Goal: Information Seeking & Learning: Learn about a topic

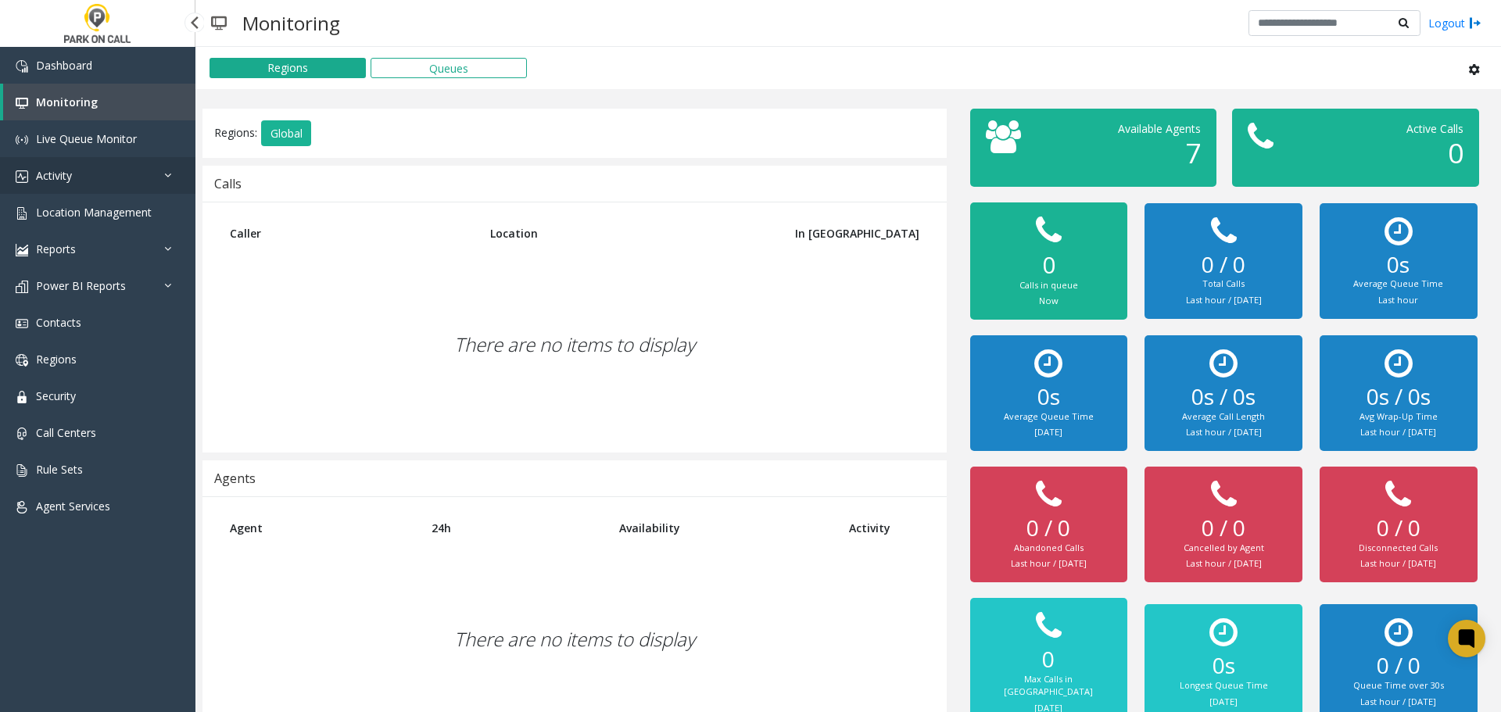
click at [128, 181] on link "Activity" at bounding box center [97, 175] width 195 height 37
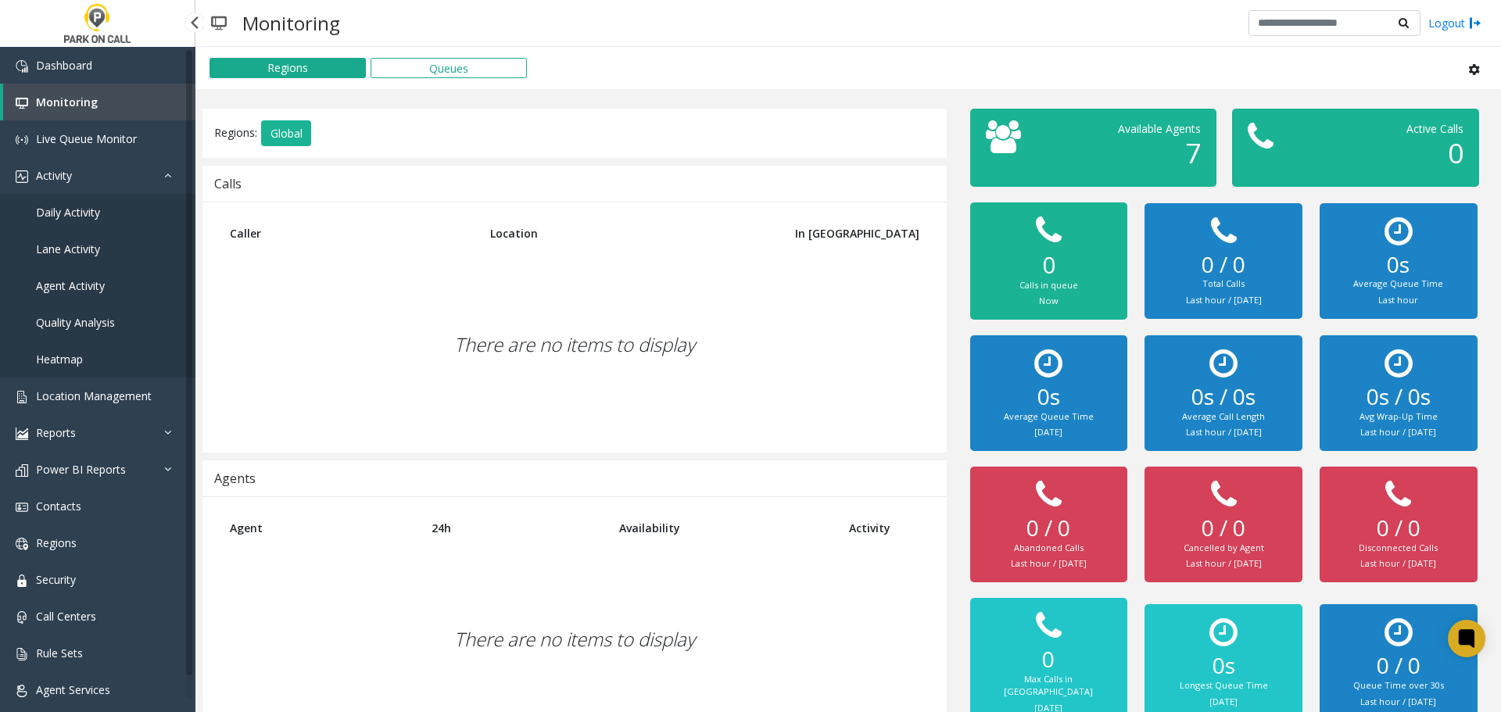
click at [109, 284] on link "Agent Activity" at bounding box center [97, 285] width 195 height 37
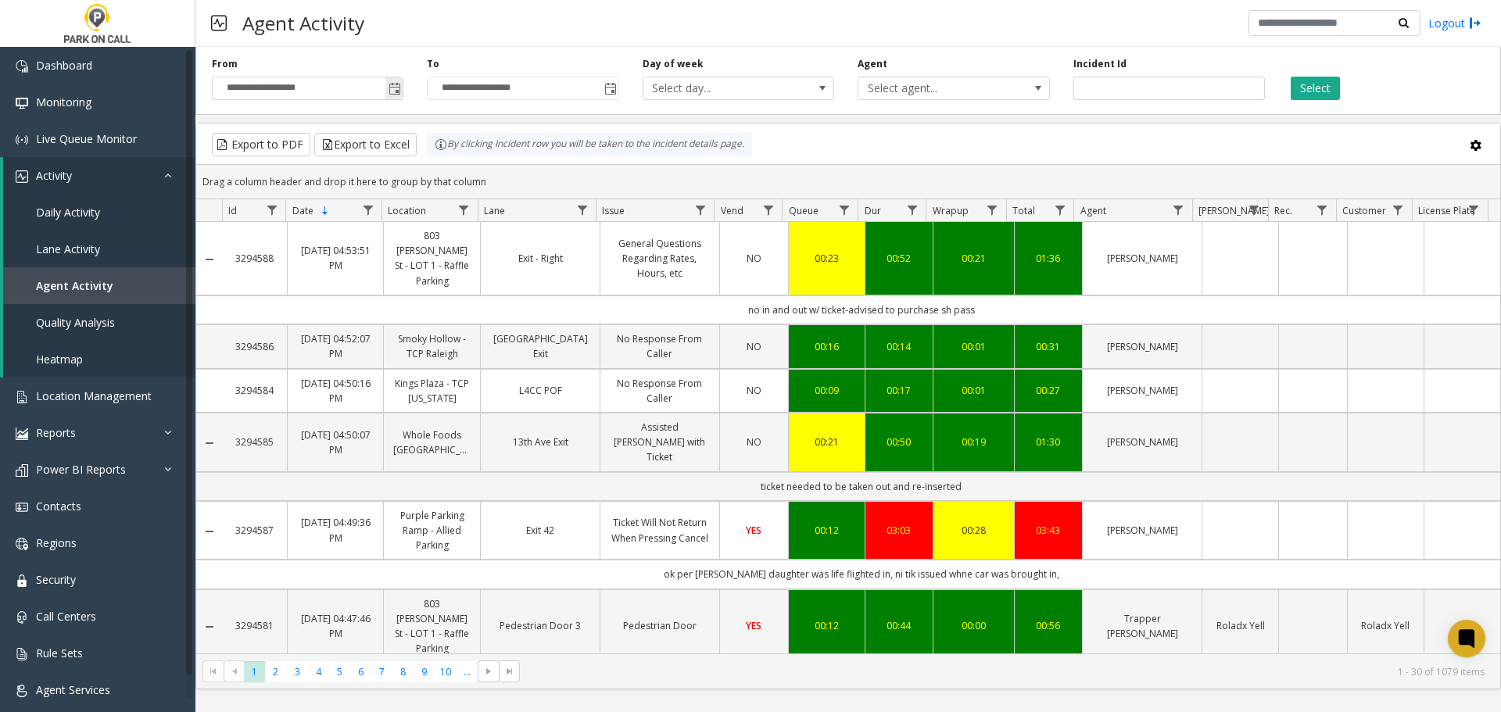
click at [403, 88] on span "Toggle popup" at bounding box center [393, 88] width 17 height 25
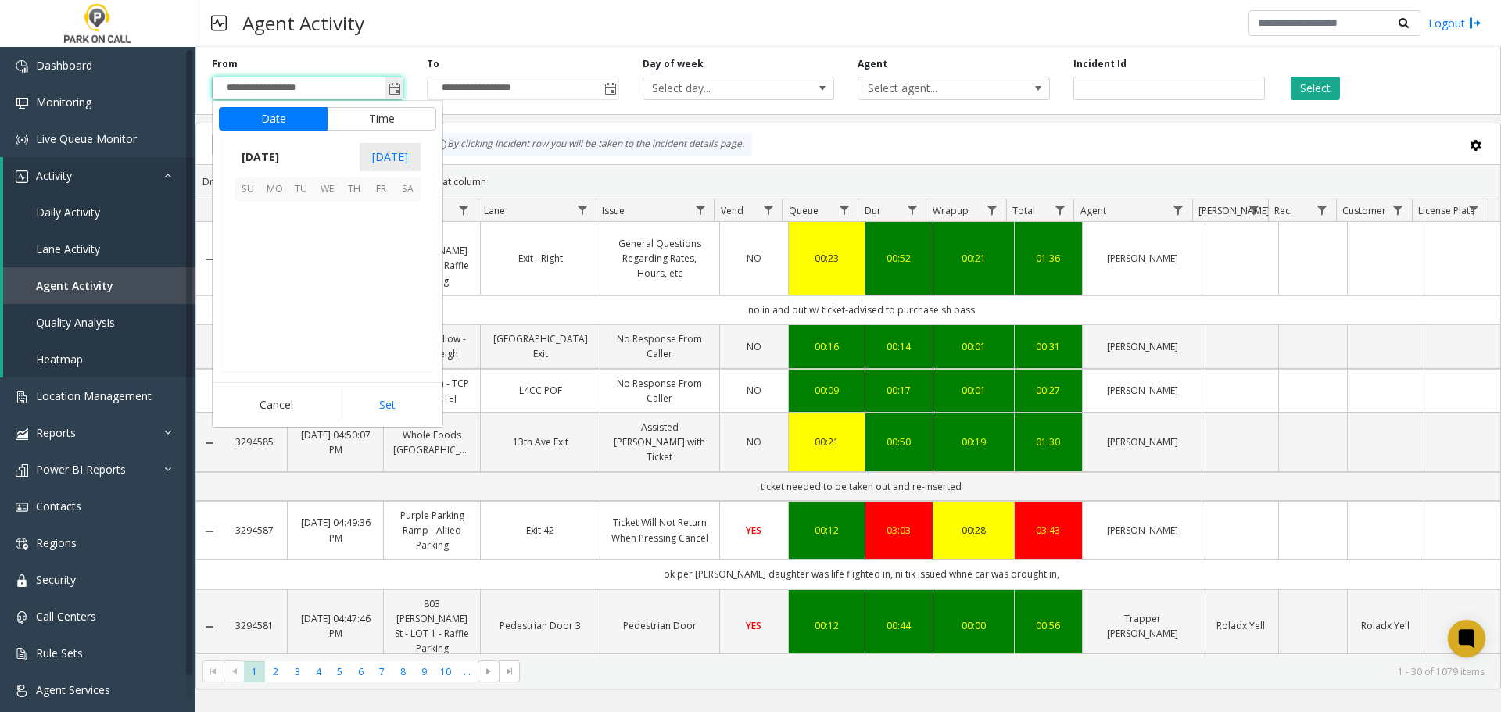
scroll to position [280567, 0]
click at [330, 220] on span "3" at bounding box center [327, 214] width 27 height 27
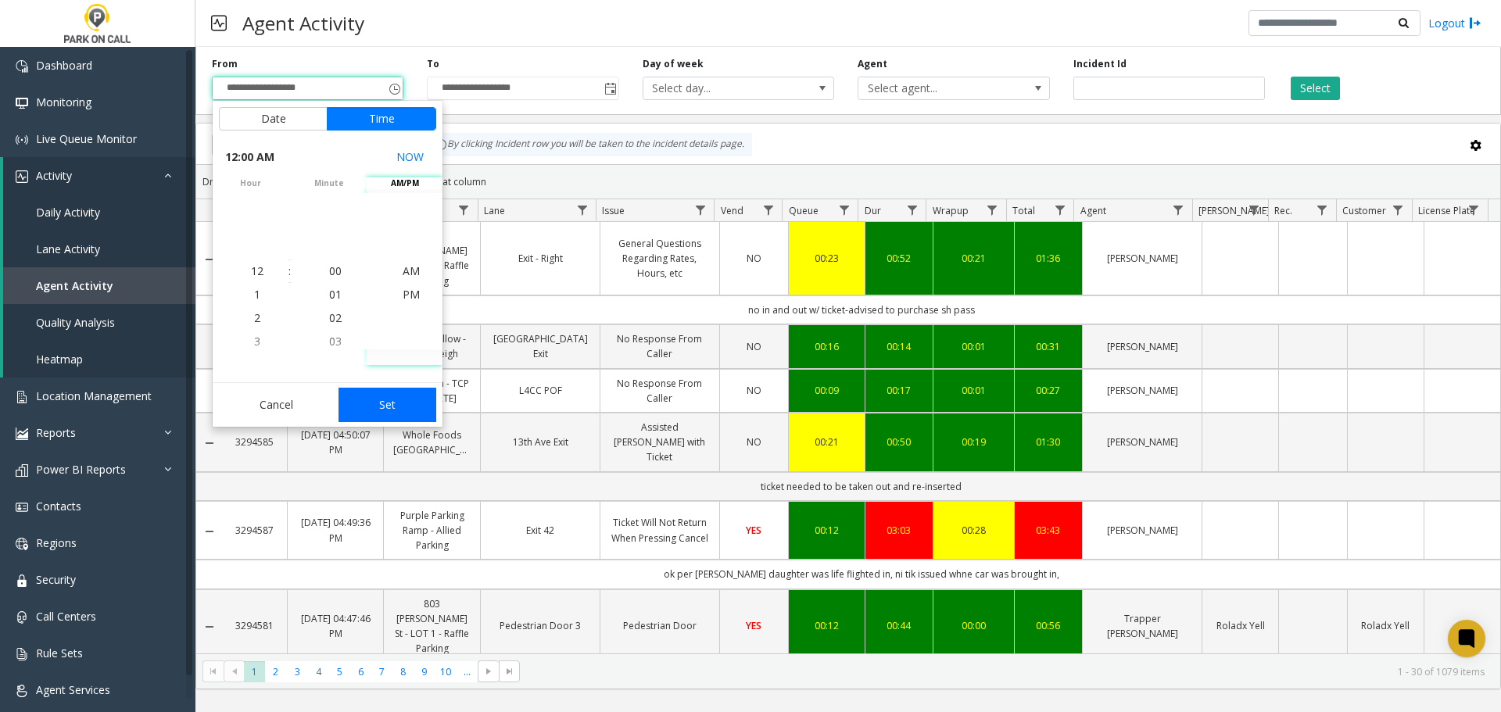
click at [405, 410] on button "Set" at bounding box center [387, 405] width 98 height 34
type input "**********"
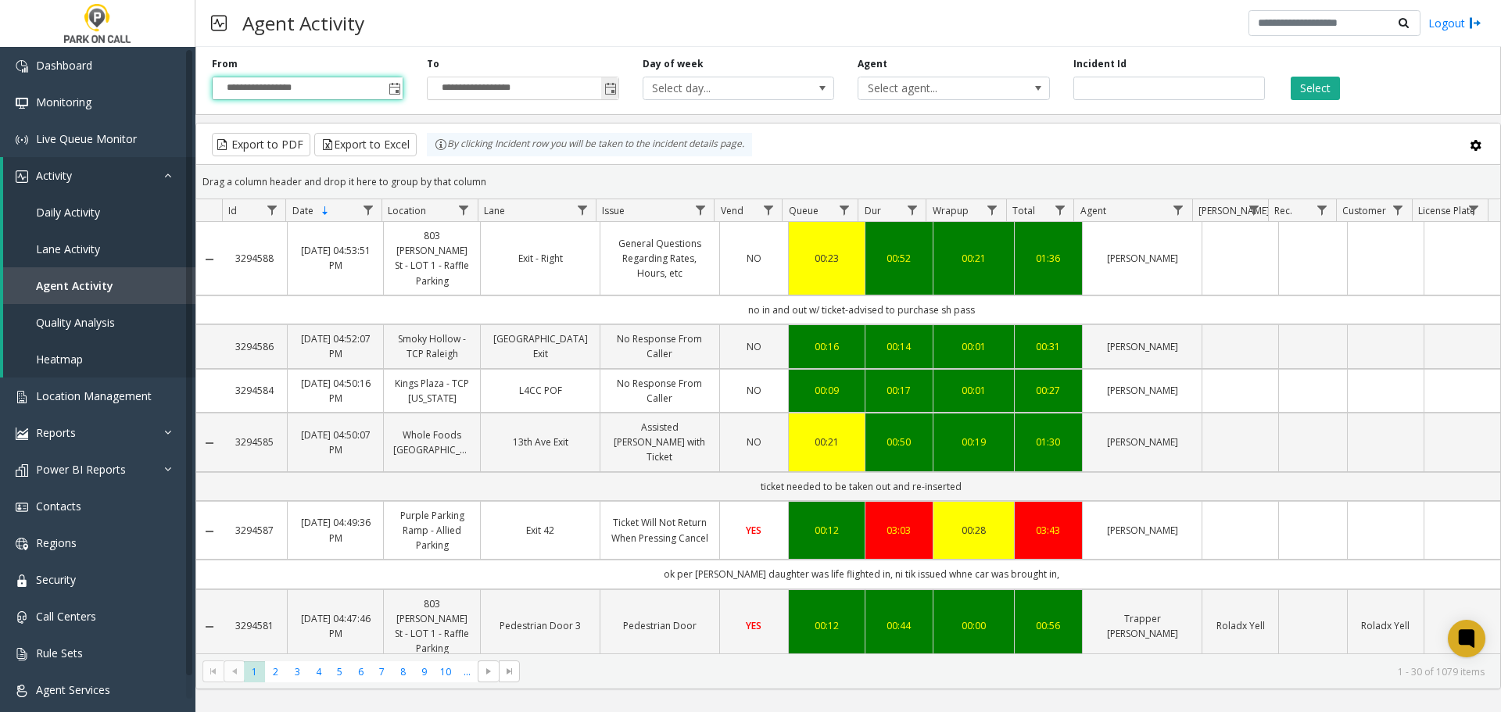
click at [616, 87] on span "Toggle popup" at bounding box center [610, 89] width 13 height 13
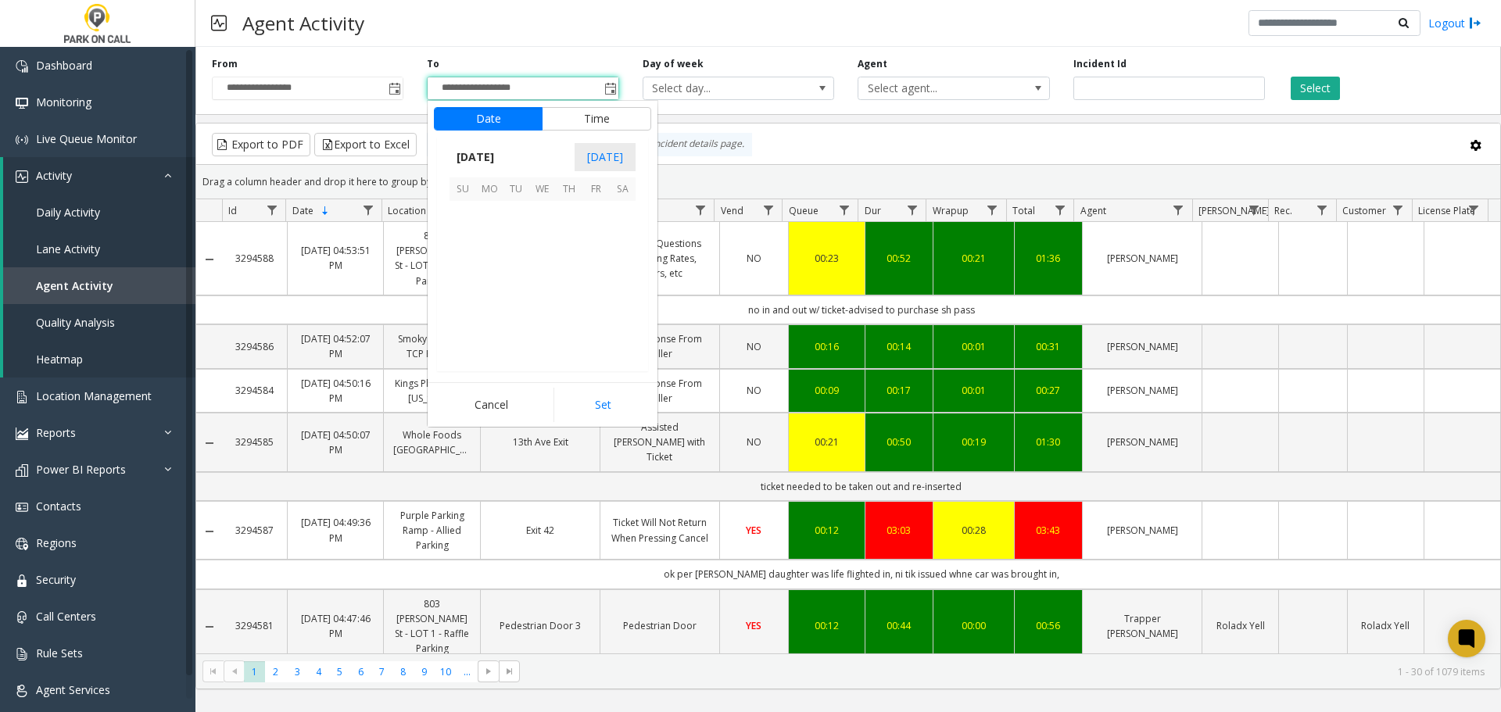
scroll to position [23, 0]
click at [541, 211] on span "3" at bounding box center [542, 214] width 27 height 27
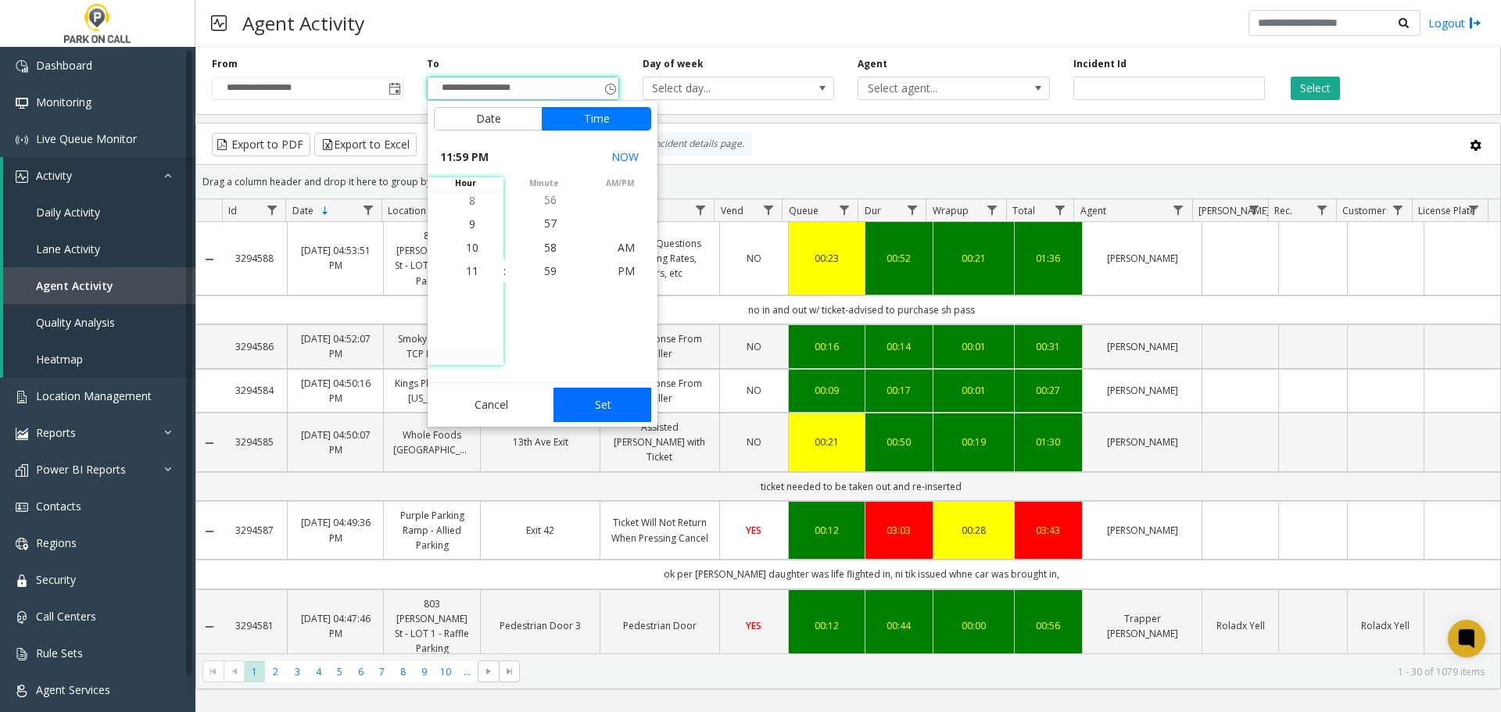
click at [603, 410] on button "Set" at bounding box center [602, 405] width 98 height 34
type input "**********"
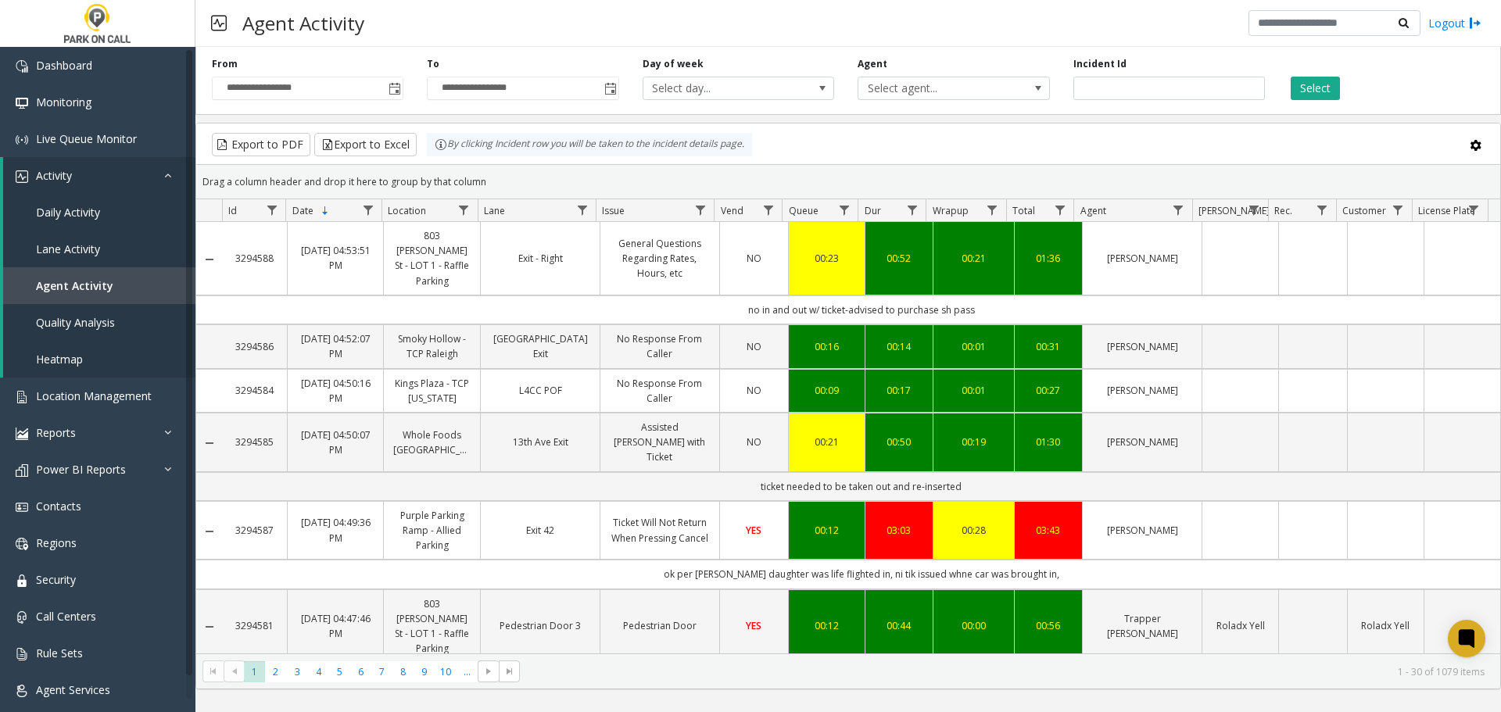
click at [929, 107] on div "**********" at bounding box center [847, 78] width 1305 height 74
click at [934, 98] on span "Select agent..." at bounding box center [934, 88] width 152 height 22
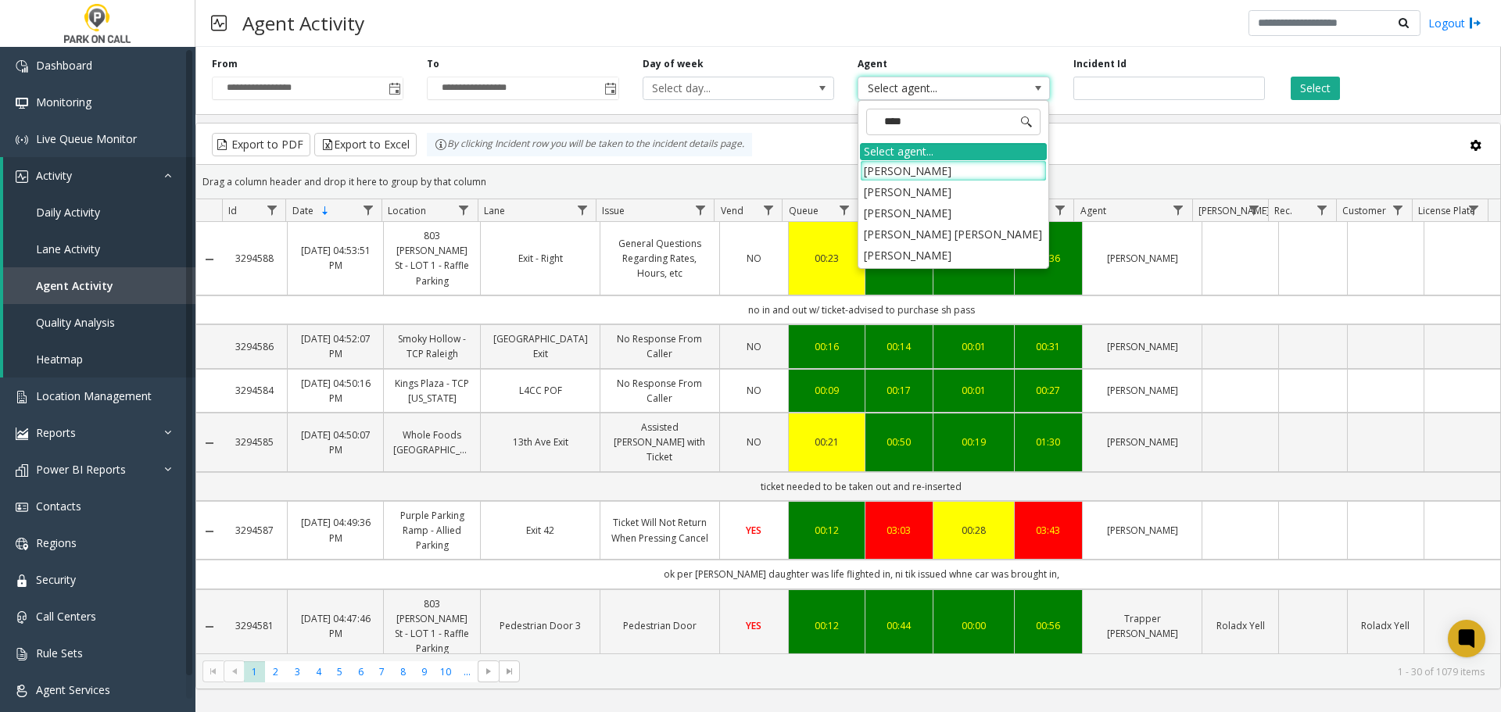
type input "*****"
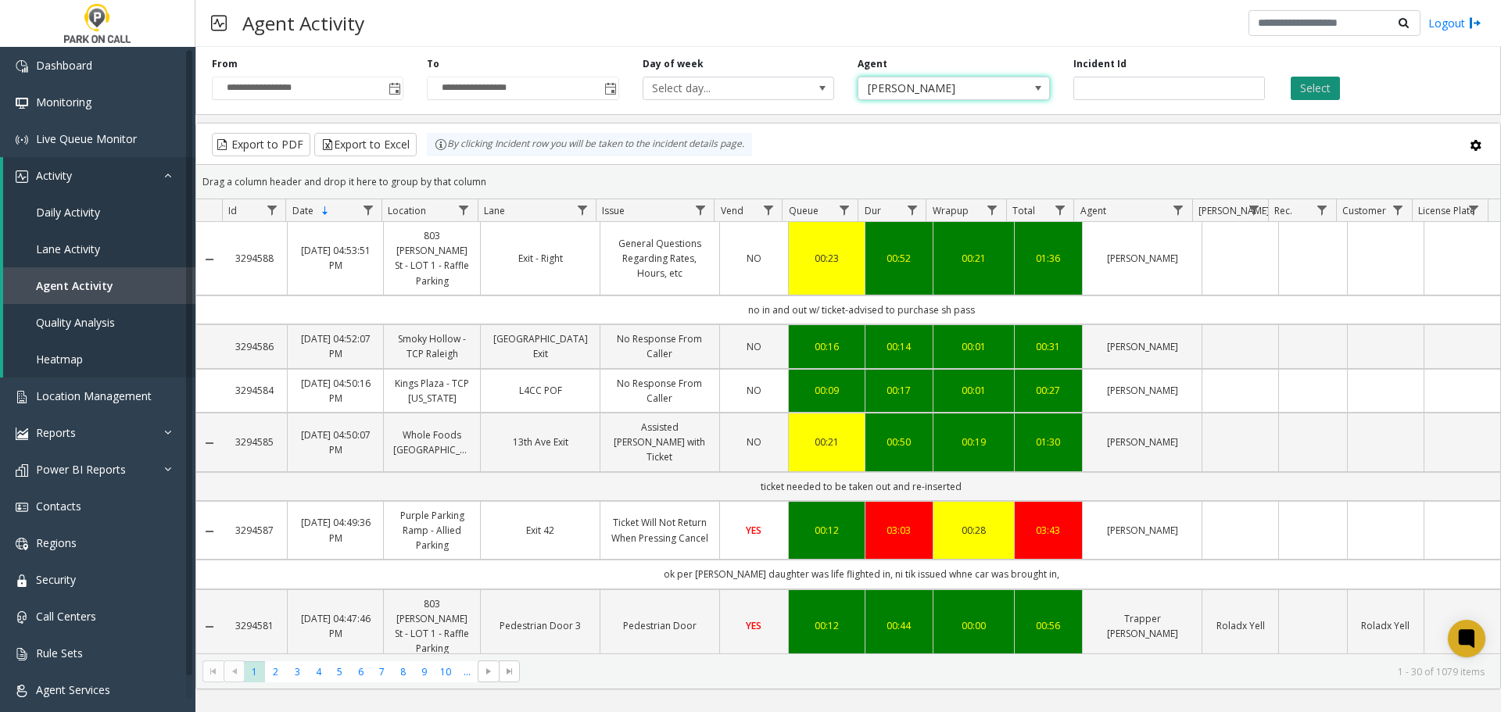
click at [1320, 92] on button "Select" at bounding box center [1315, 88] width 49 height 23
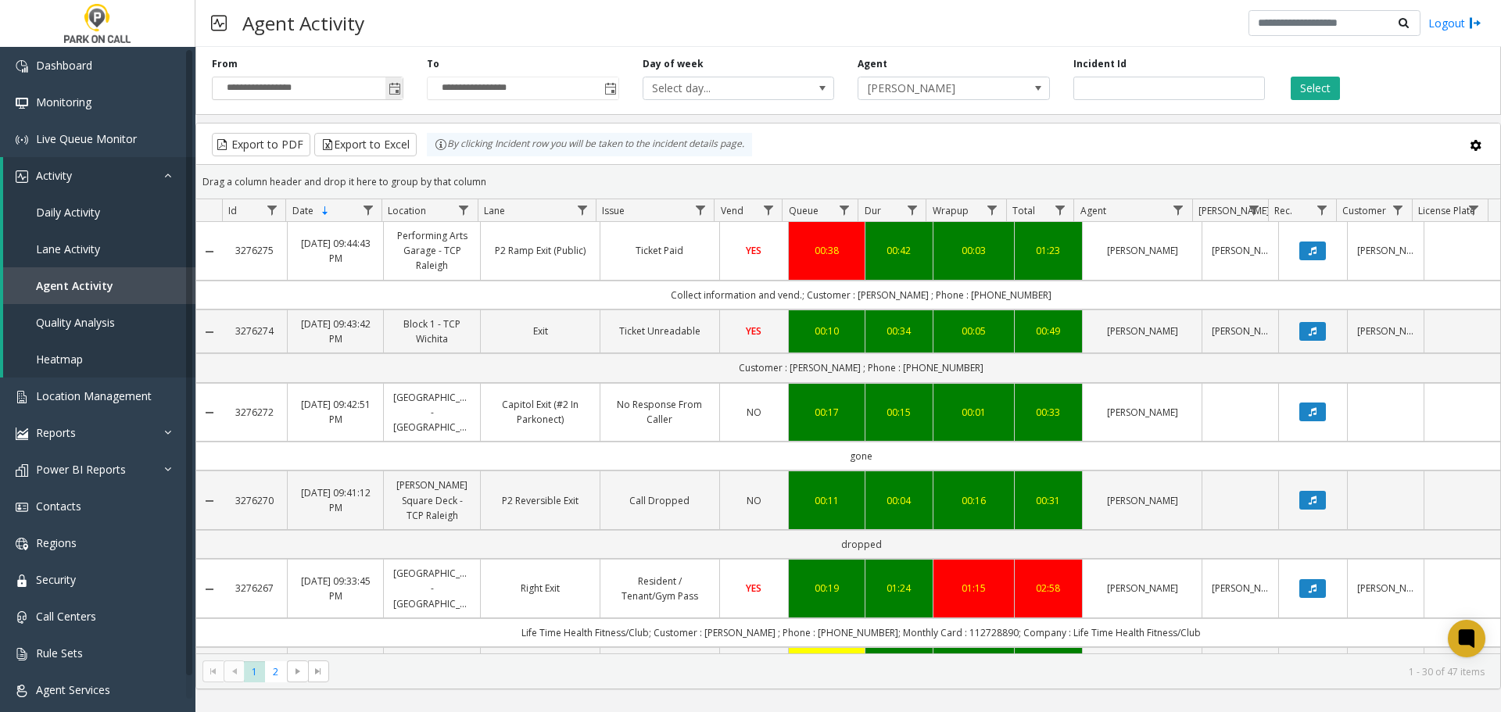
click at [385, 91] on span "Toggle popup" at bounding box center [393, 88] width 17 height 25
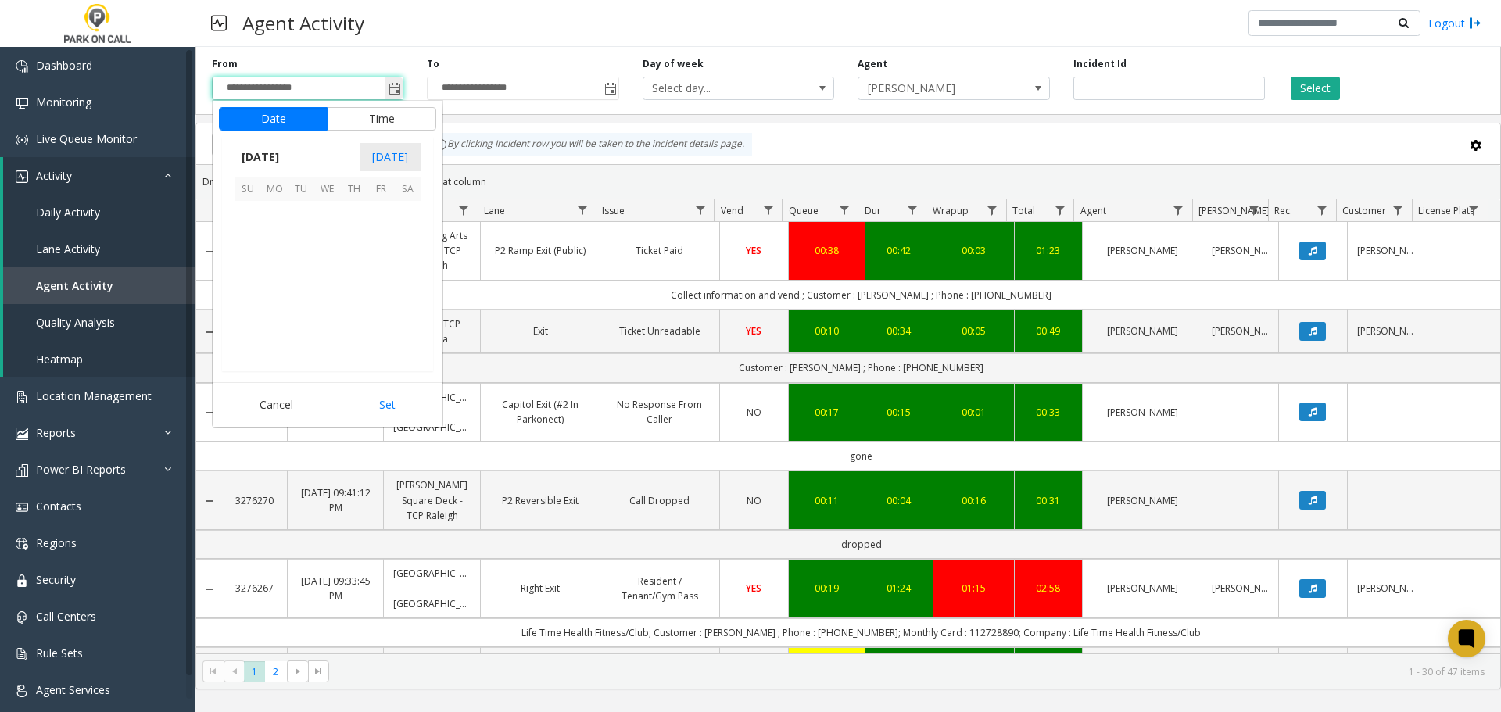
scroll to position [280567, 0]
click at [374, 213] on span "5" at bounding box center [380, 214] width 27 height 27
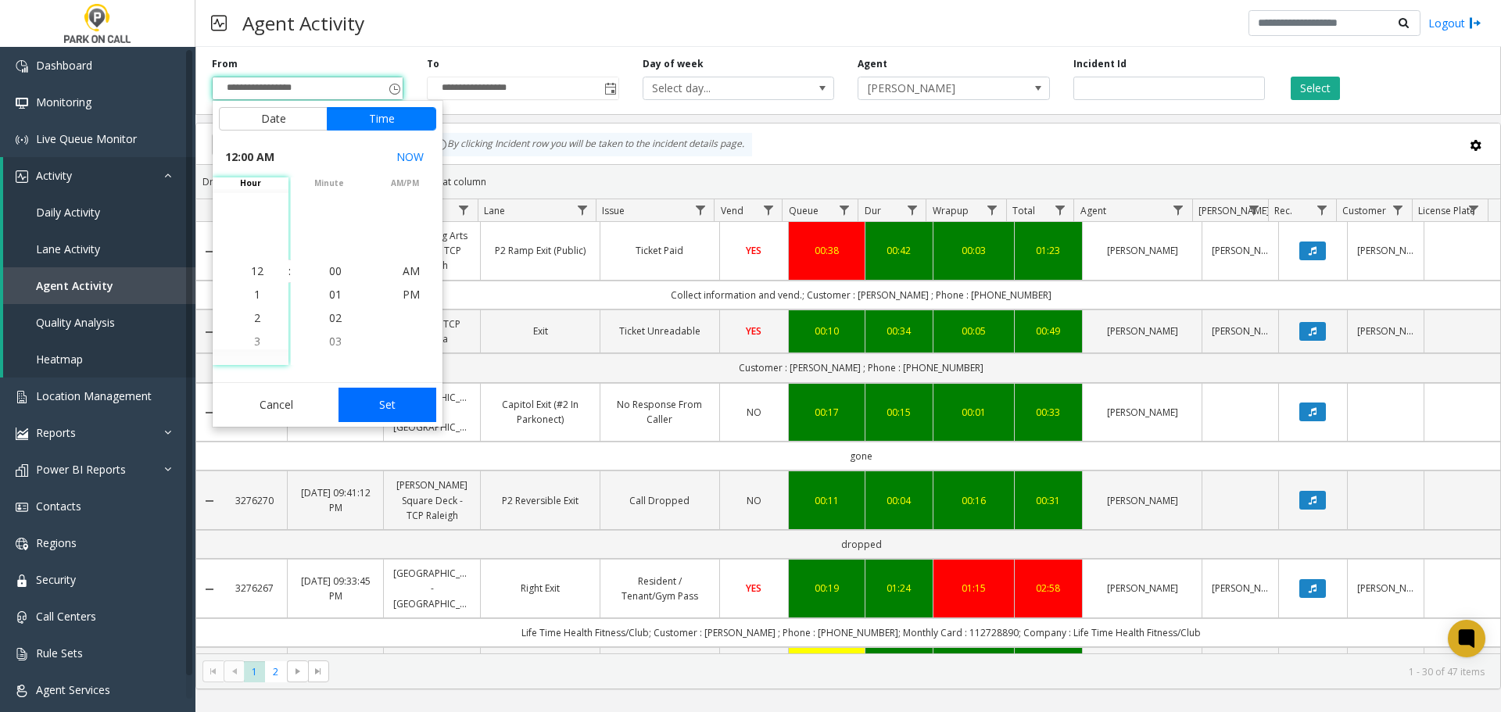
click at [389, 410] on button "Set" at bounding box center [387, 405] width 98 height 34
type input "**********"
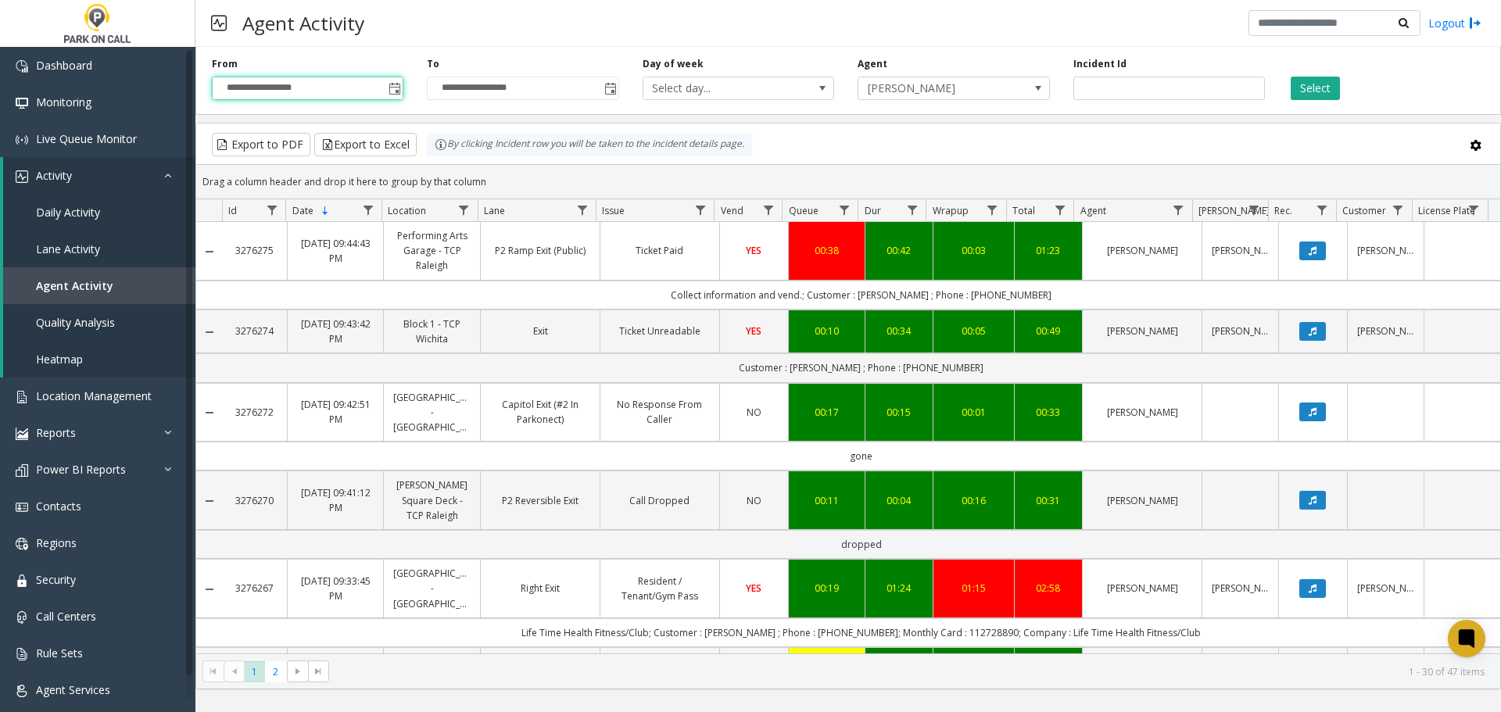
click at [621, 89] on div "**********" at bounding box center [522, 78] width 215 height 43
click at [609, 88] on span "Toggle popup" at bounding box center [610, 89] width 13 height 13
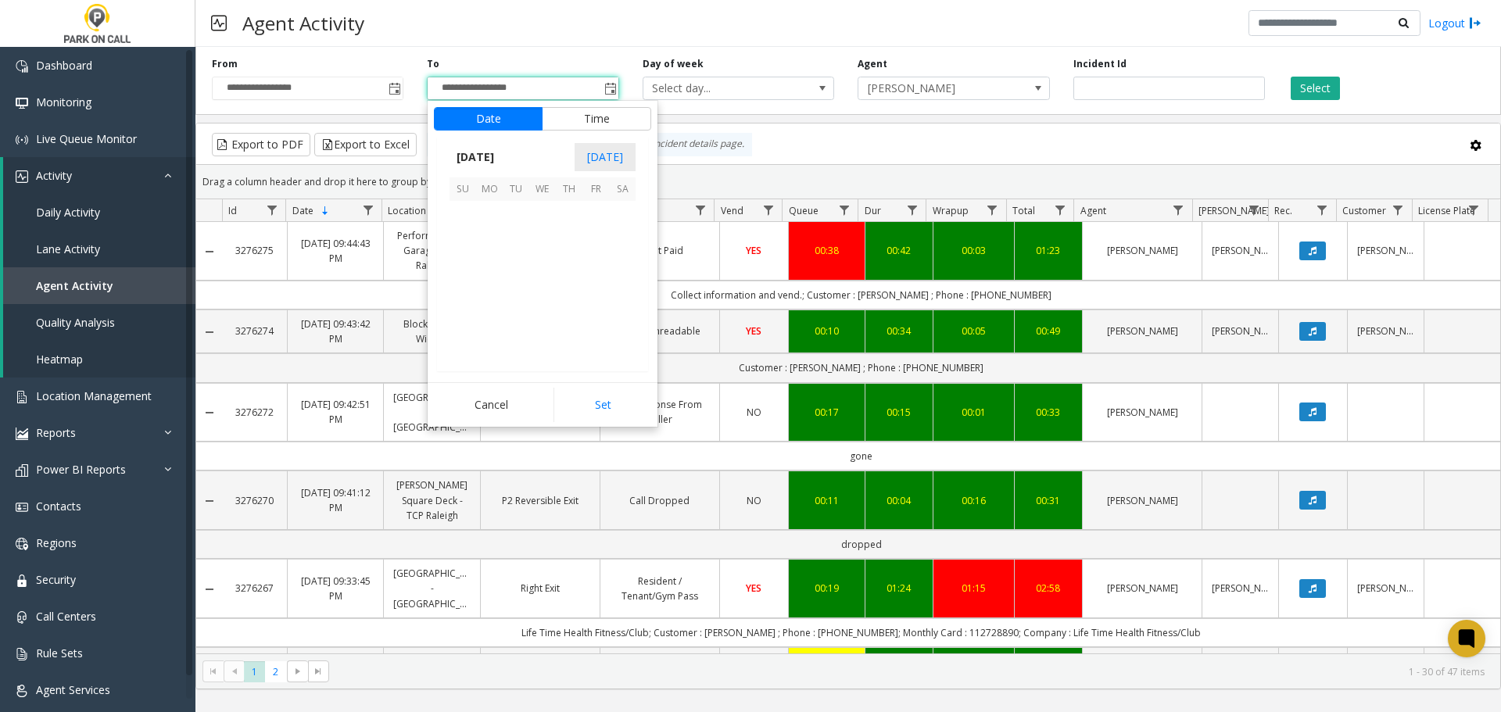
scroll to position [23, 0]
click at [587, 213] on span "5" at bounding box center [595, 214] width 27 height 27
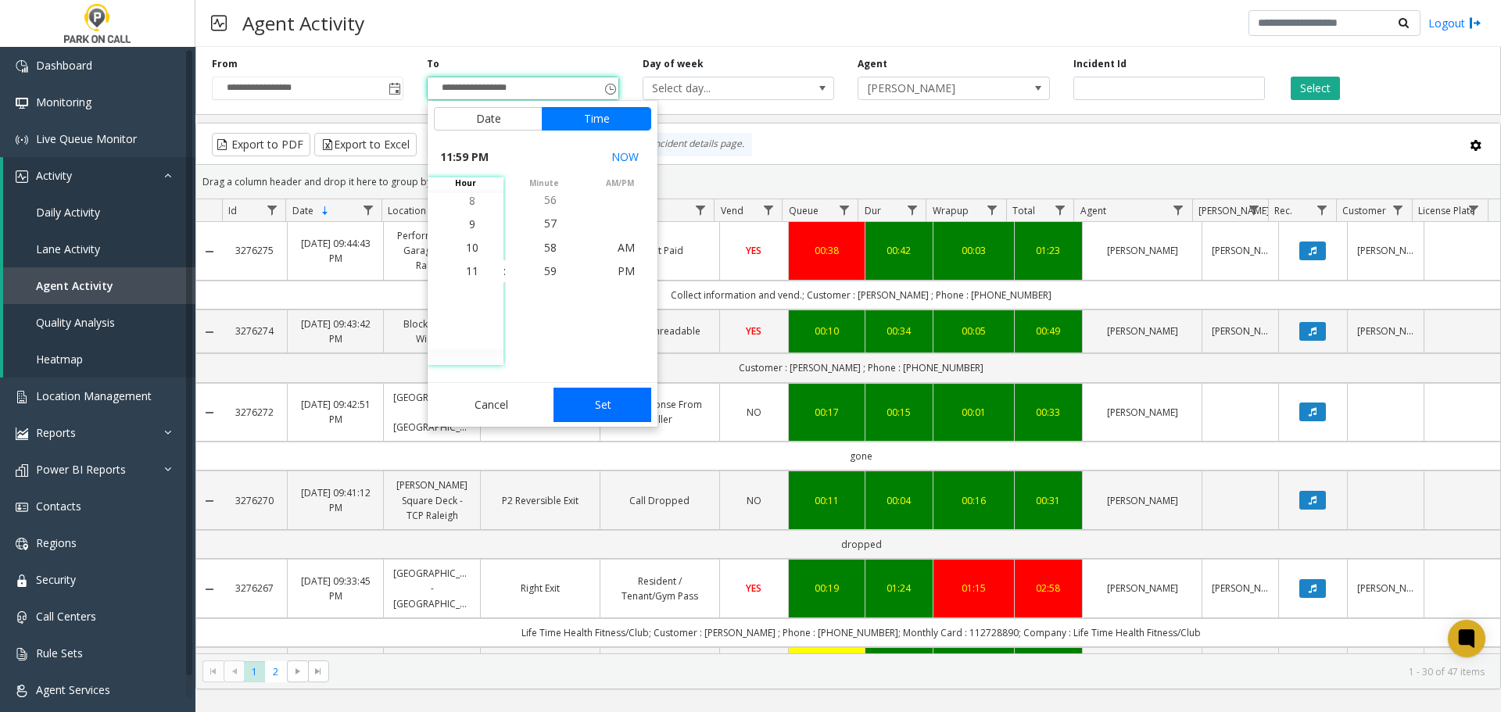
click at [621, 396] on button "Set" at bounding box center [602, 405] width 98 height 34
type input "**********"
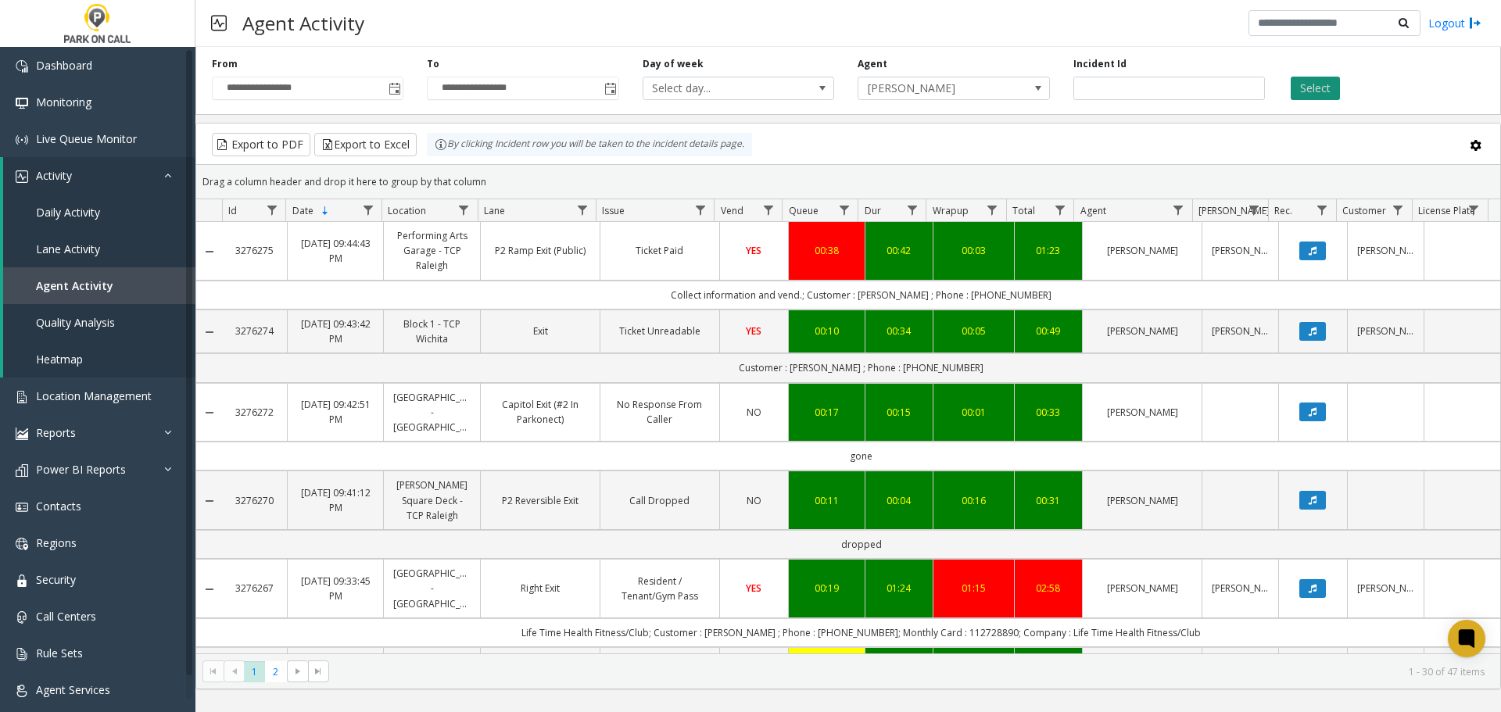
click at [1317, 80] on button "Select" at bounding box center [1315, 88] width 49 height 23
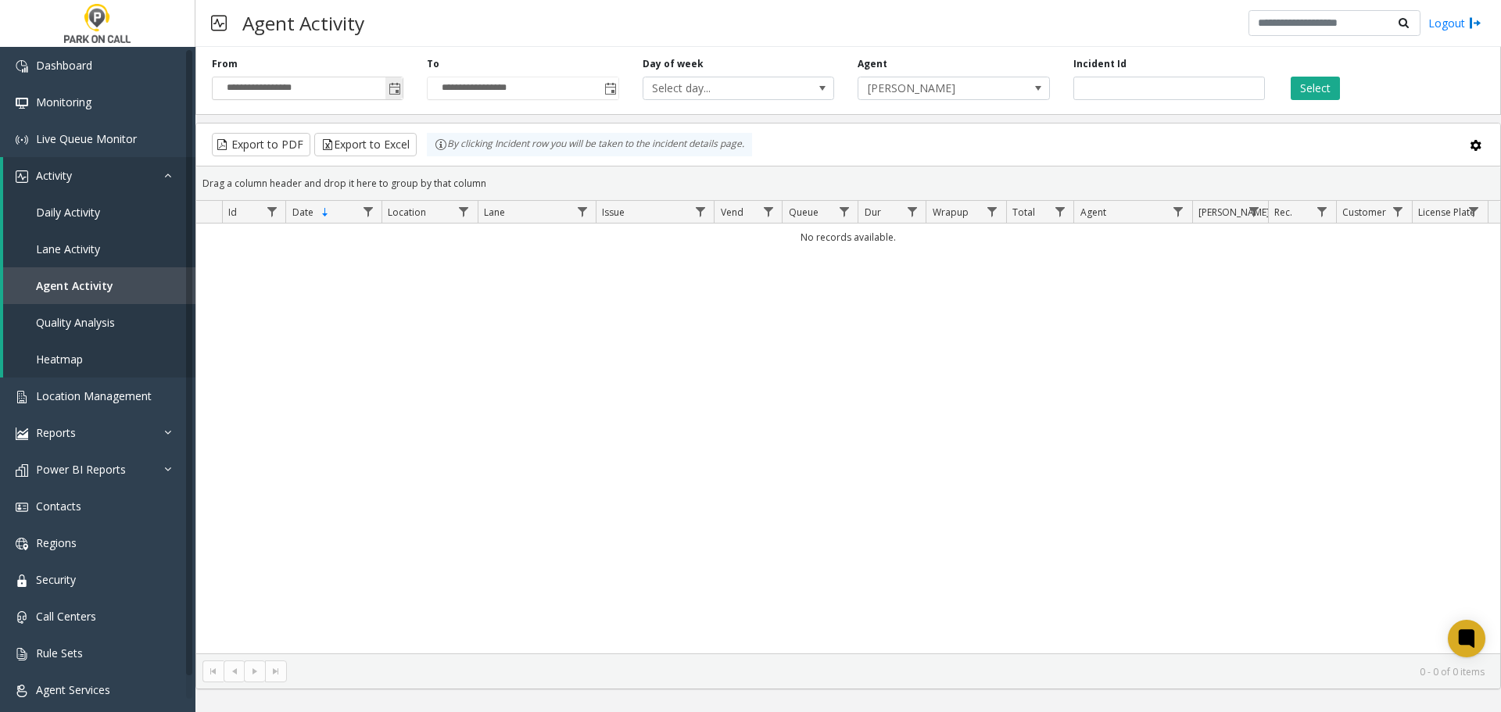
click at [391, 87] on span "Toggle popup" at bounding box center [395, 89] width 13 height 13
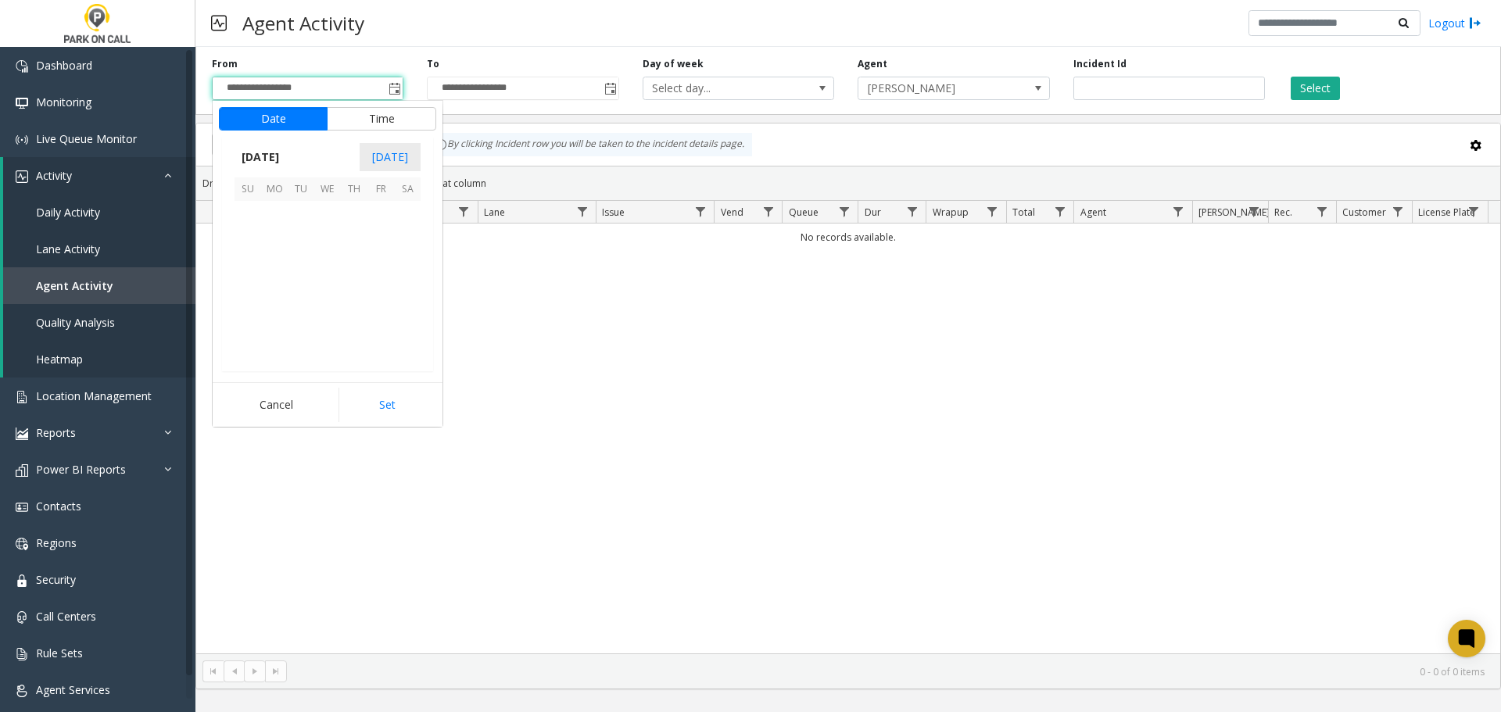
scroll to position [280567, 0]
click at [248, 249] on span "7" at bounding box center [248, 240] width 27 height 27
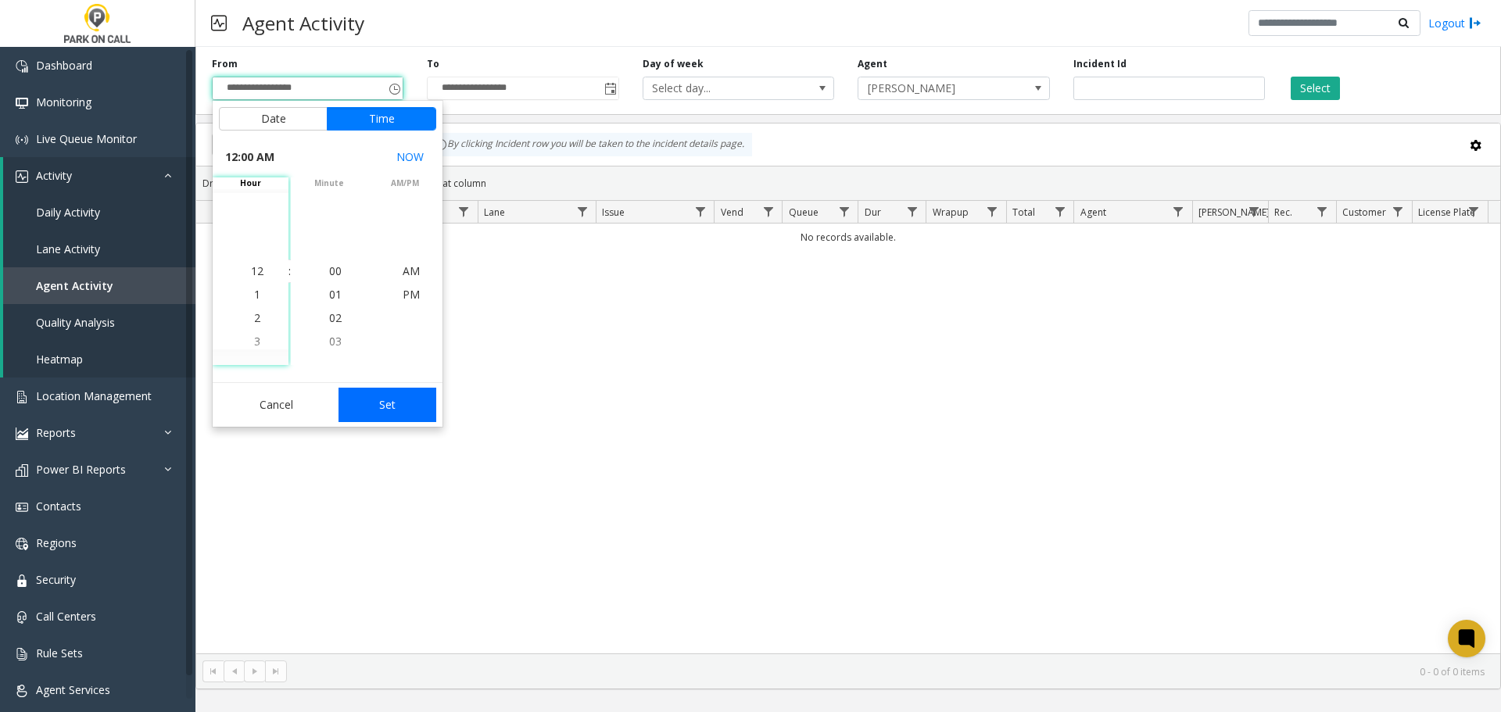
click at [374, 392] on button "Set" at bounding box center [387, 405] width 98 height 34
type input "**********"
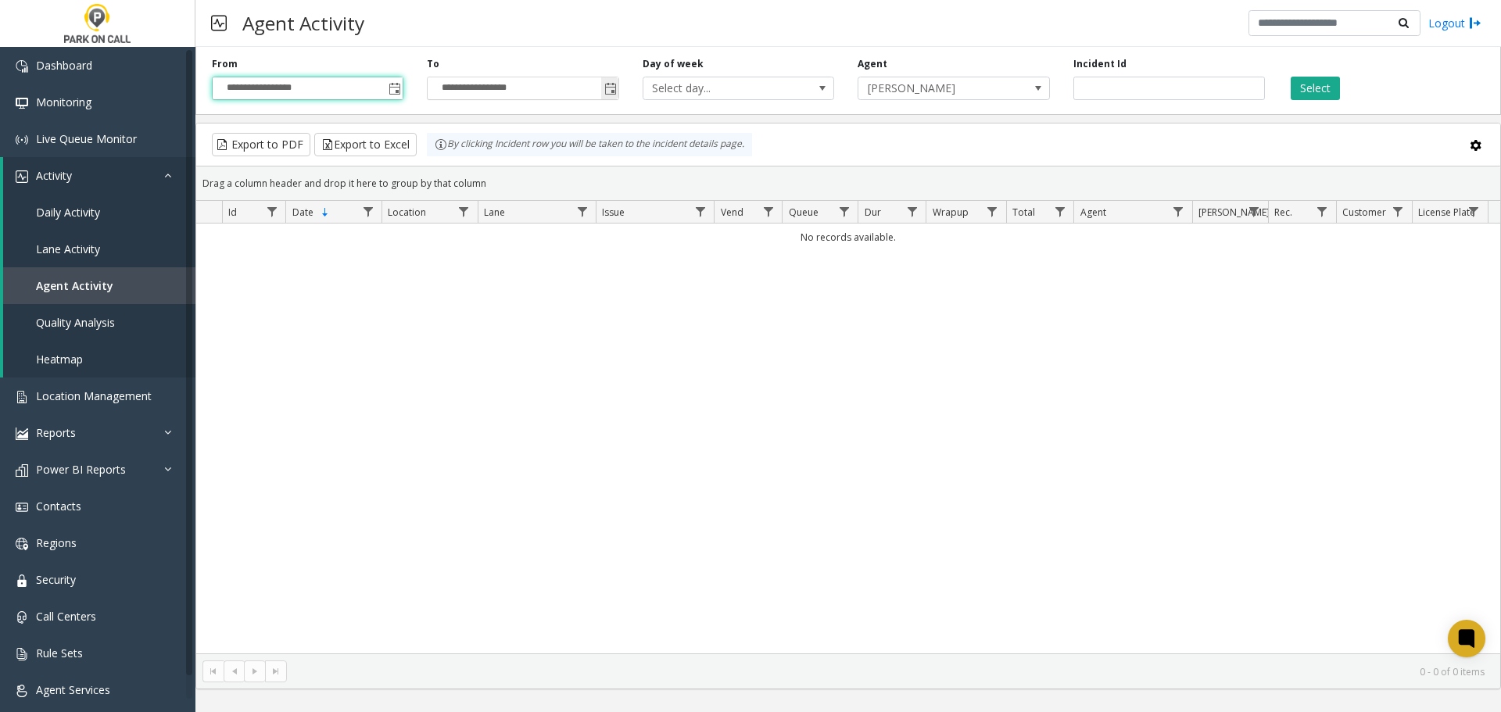
click at [604, 84] on span "Toggle popup" at bounding box center [610, 89] width 13 height 13
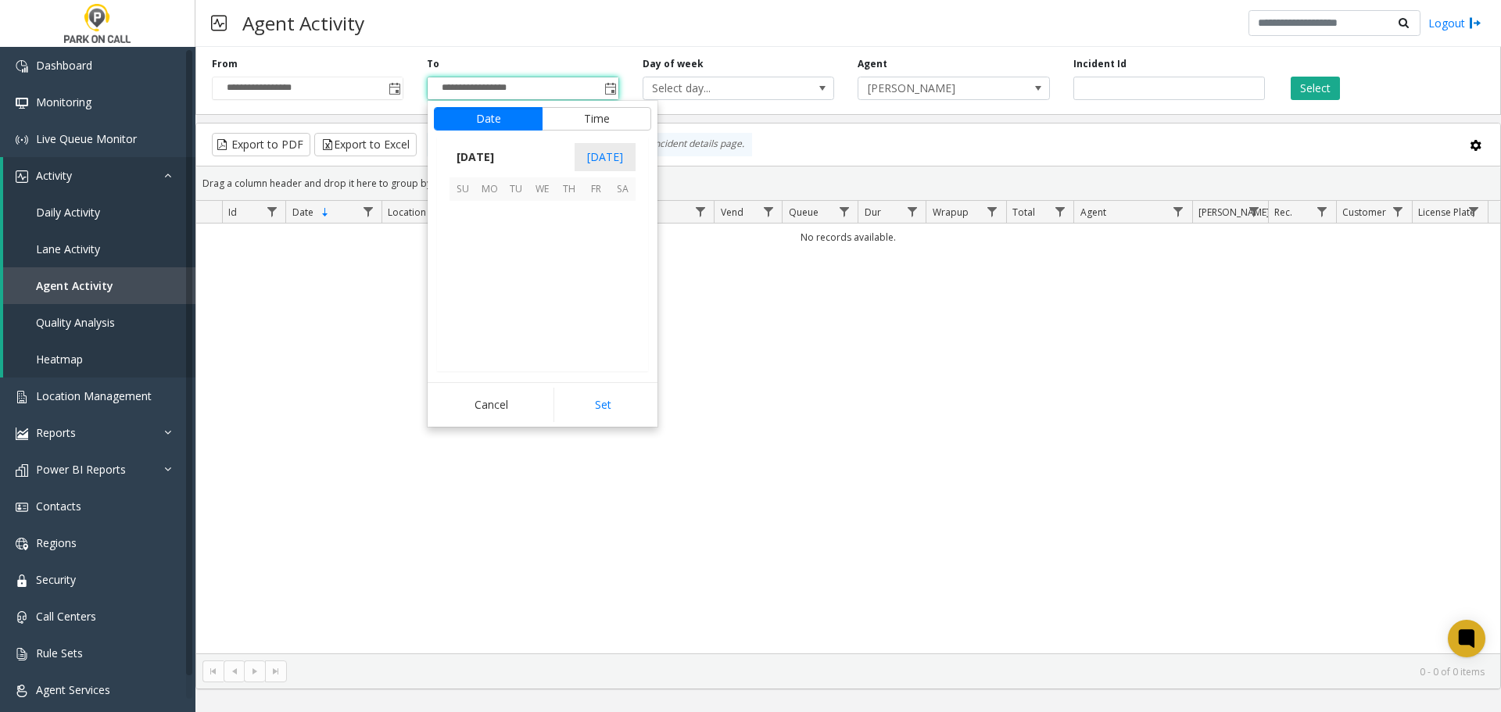
scroll to position [23, 0]
click at [459, 244] on span "7" at bounding box center [462, 240] width 27 height 27
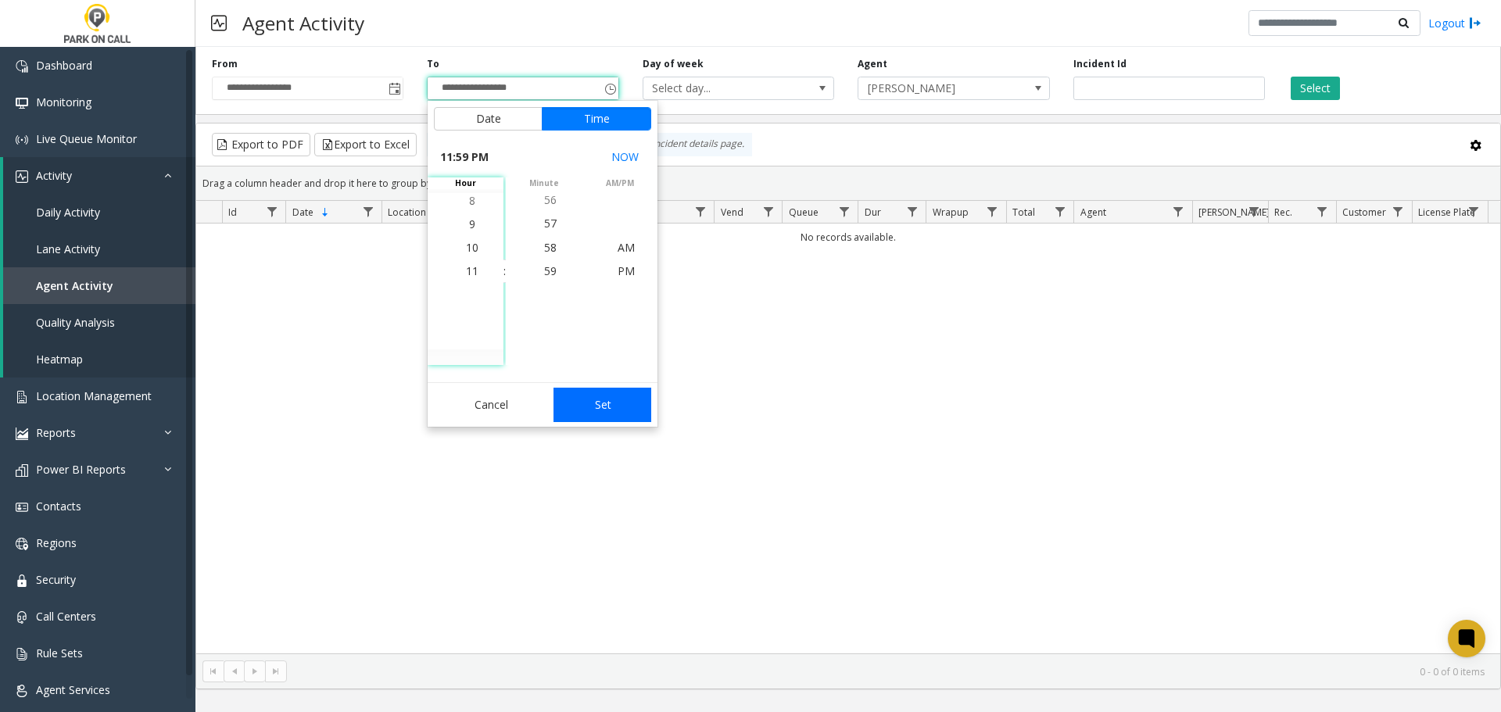
click at [614, 403] on button "Set" at bounding box center [602, 405] width 98 height 34
type input "**********"
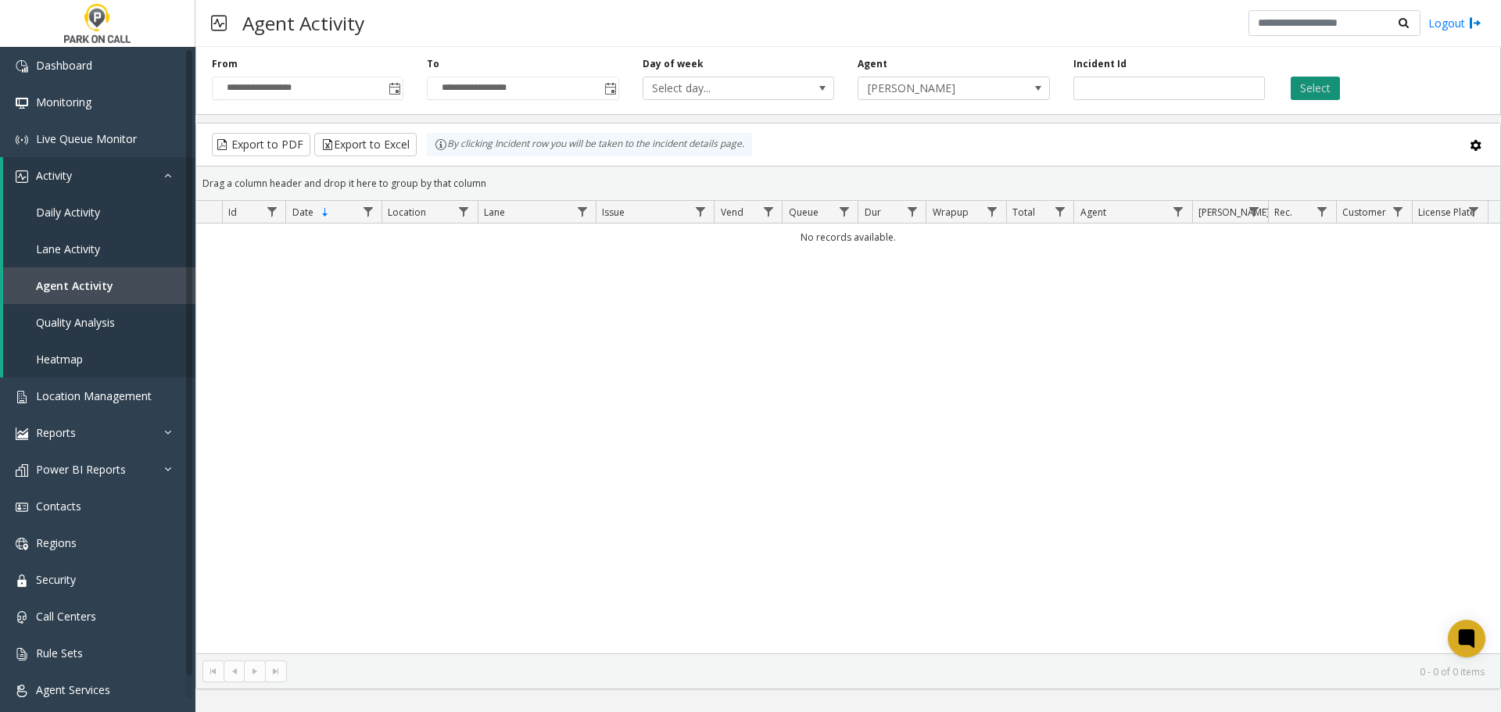
click at [1314, 80] on button "Select" at bounding box center [1315, 88] width 49 height 23
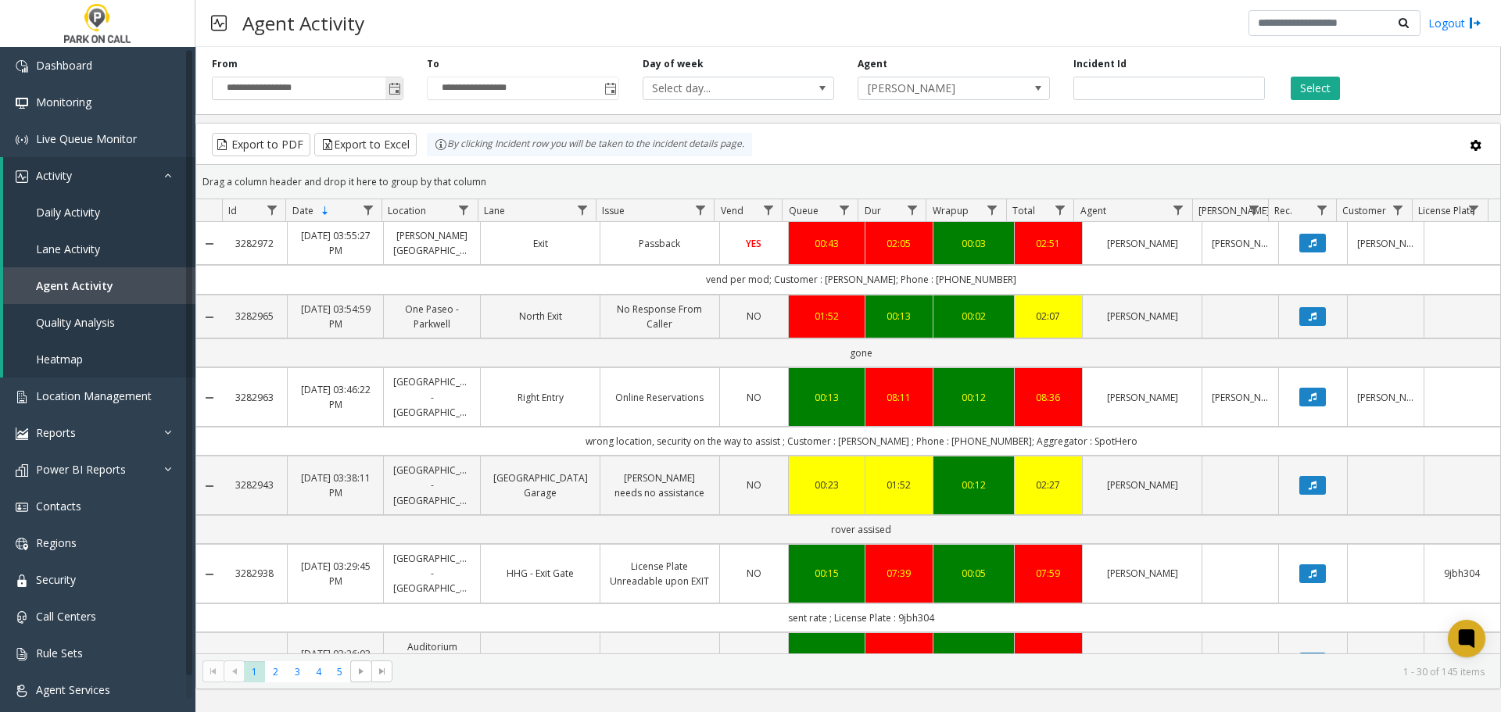
click at [396, 84] on span "Toggle popup" at bounding box center [395, 89] width 13 height 13
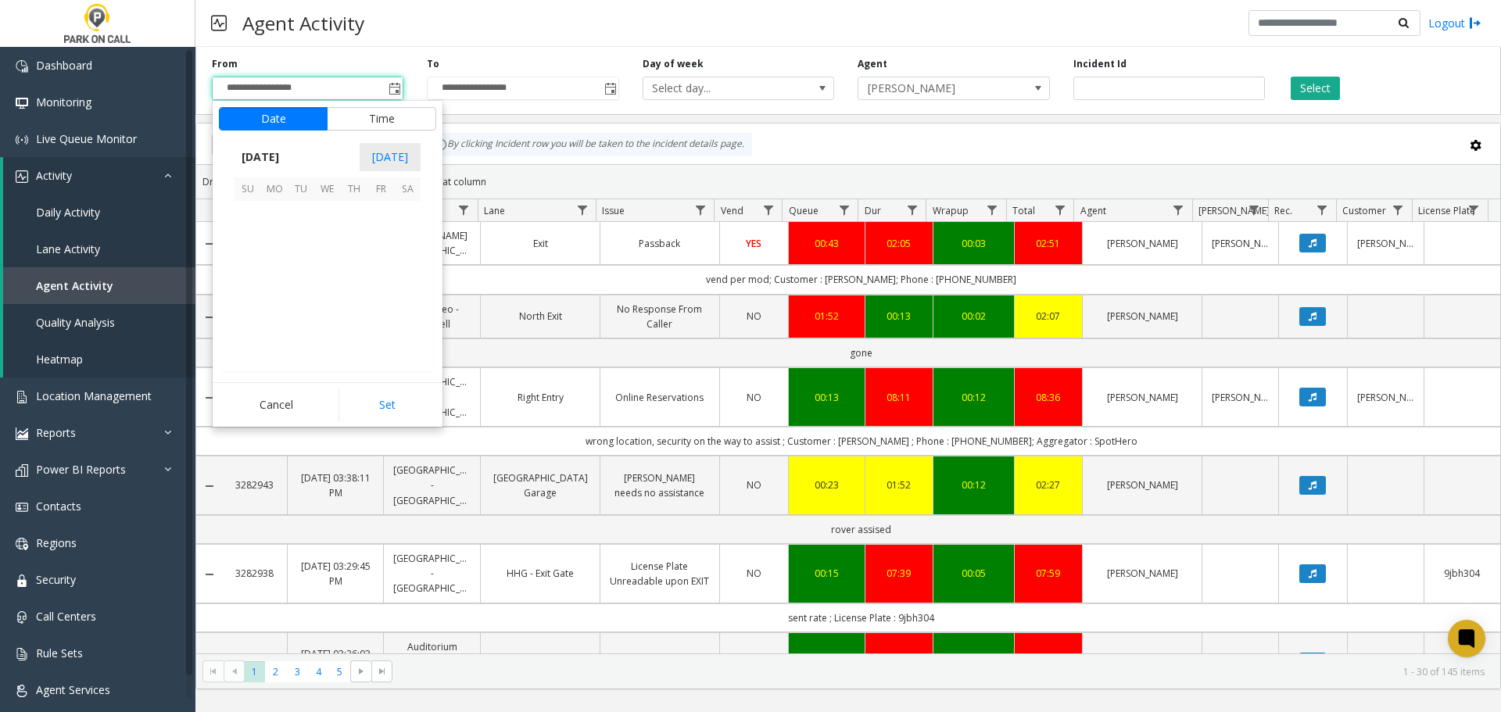
scroll to position [280567, 0]
click at [324, 217] on span "3" at bounding box center [327, 214] width 27 height 27
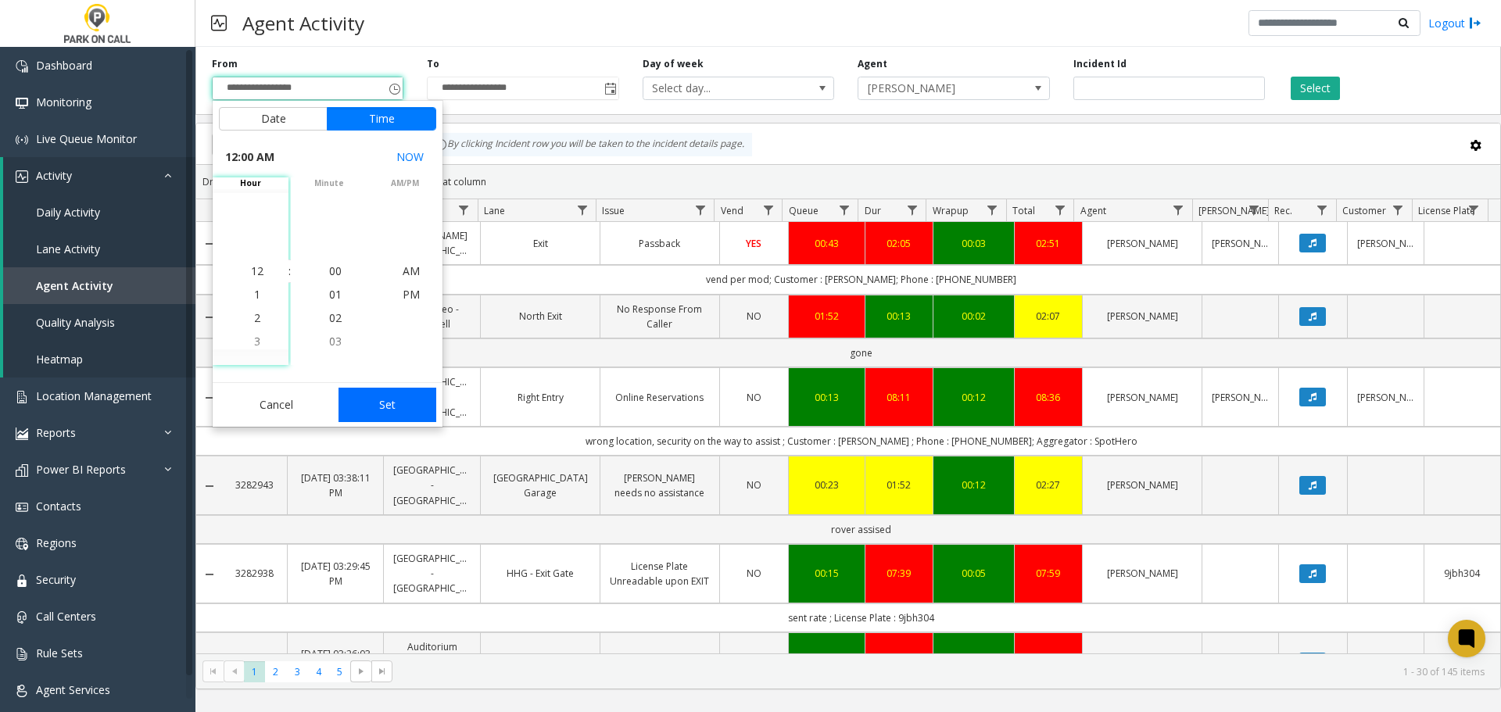
click at [405, 396] on button "Set" at bounding box center [387, 405] width 98 height 34
type input "**********"
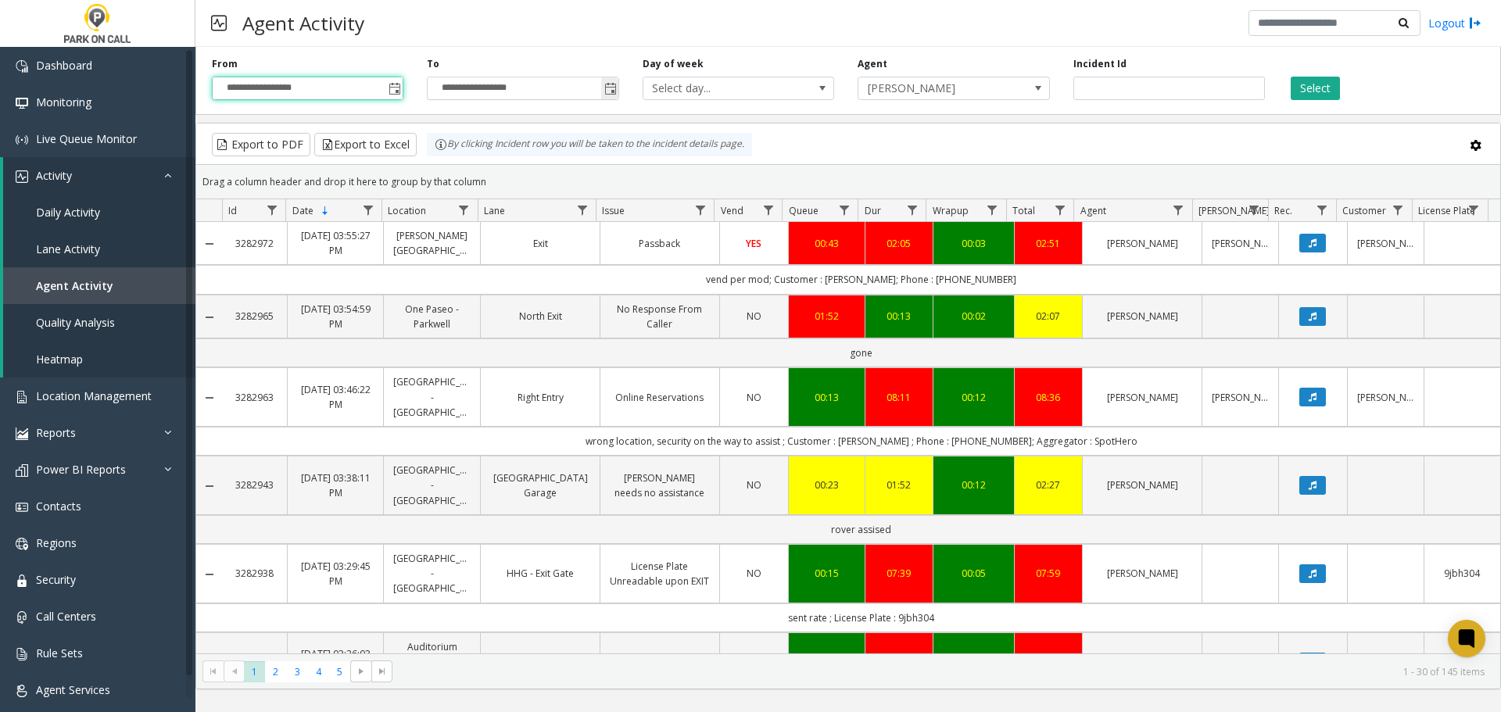
click at [611, 84] on span "Toggle popup" at bounding box center [610, 89] width 13 height 13
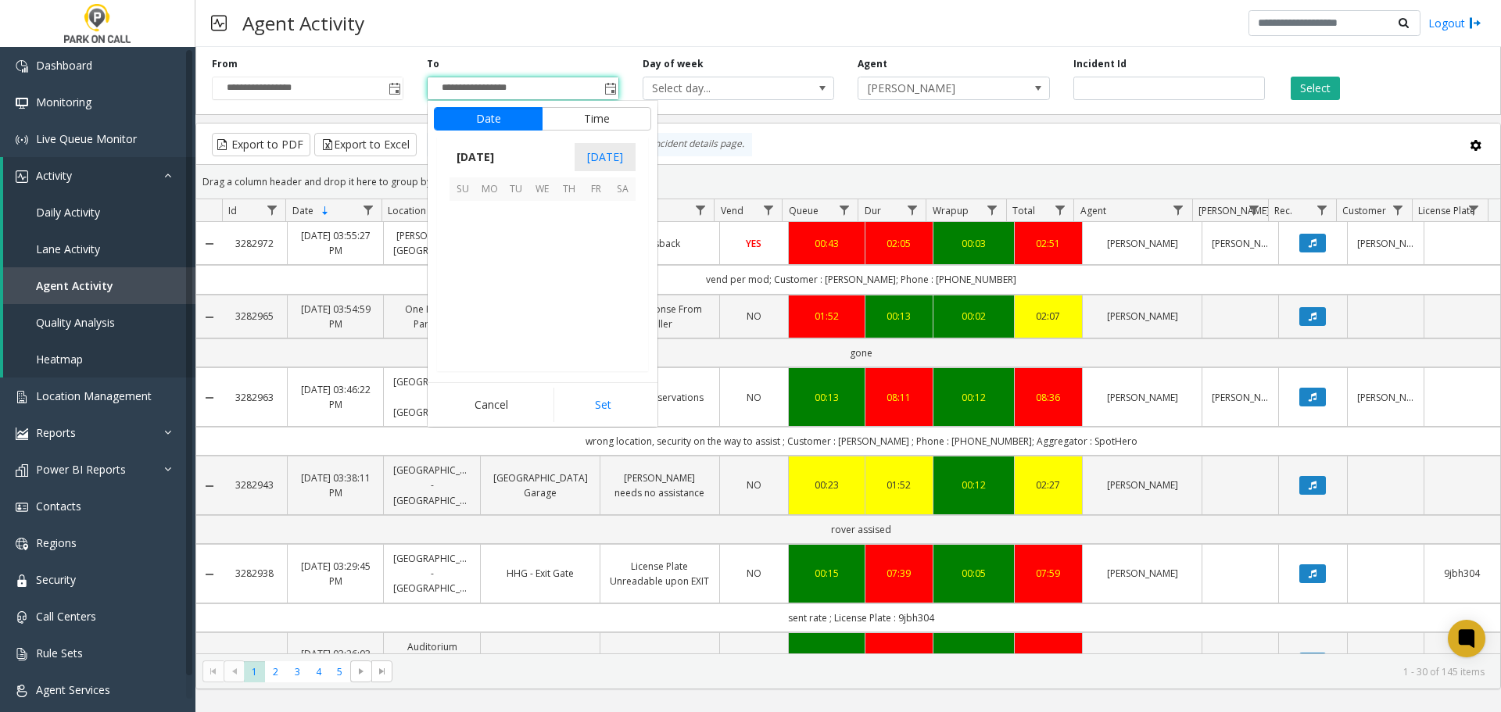
scroll to position [23, 0]
click at [543, 209] on span "3" at bounding box center [542, 214] width 27 height 27
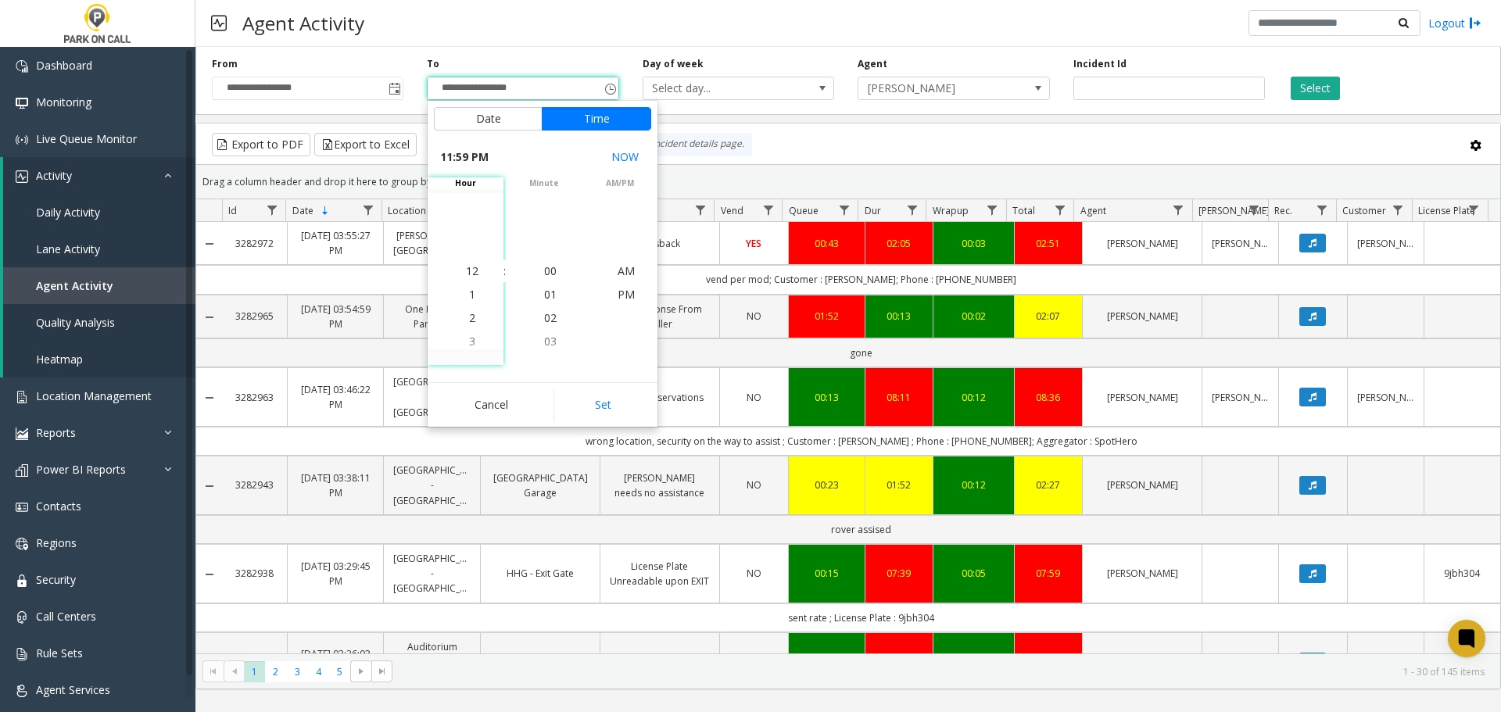
click at [542, 209] on div "hour 12 1 2 3 4 5 6 7 8 9 10 11 12 1 2 3 4 5 6 7 8 9 10 11 : minute 00 01 02 03…" at bounding box center [543, 271] width 230 height 188
click at [621, 399] on button "Set" at bounding box center [602, 405] width 98 height 34
type input "**********"
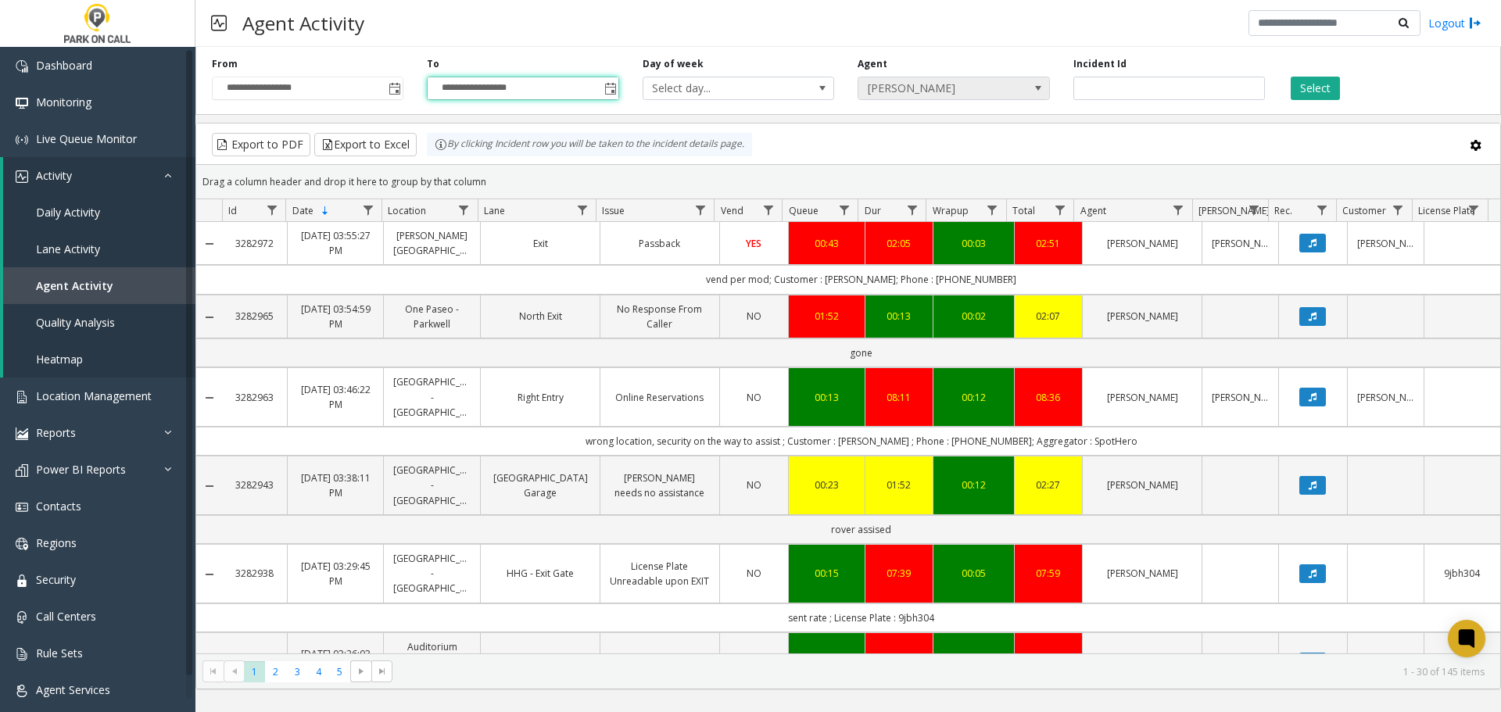
click at [928, 86] on span "Cristal Jones" at bounding box center [934, 88] width 152 height 22
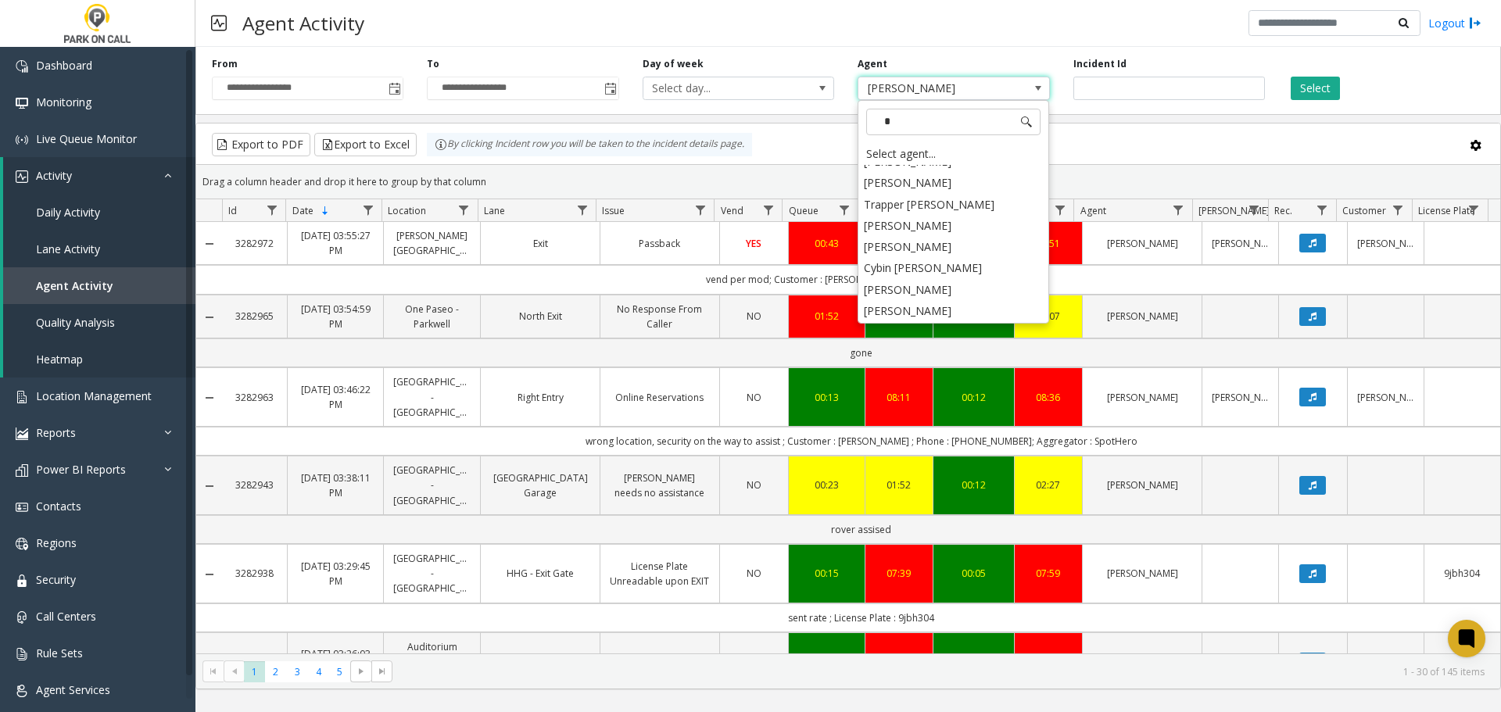
scroll to position [0, 0]
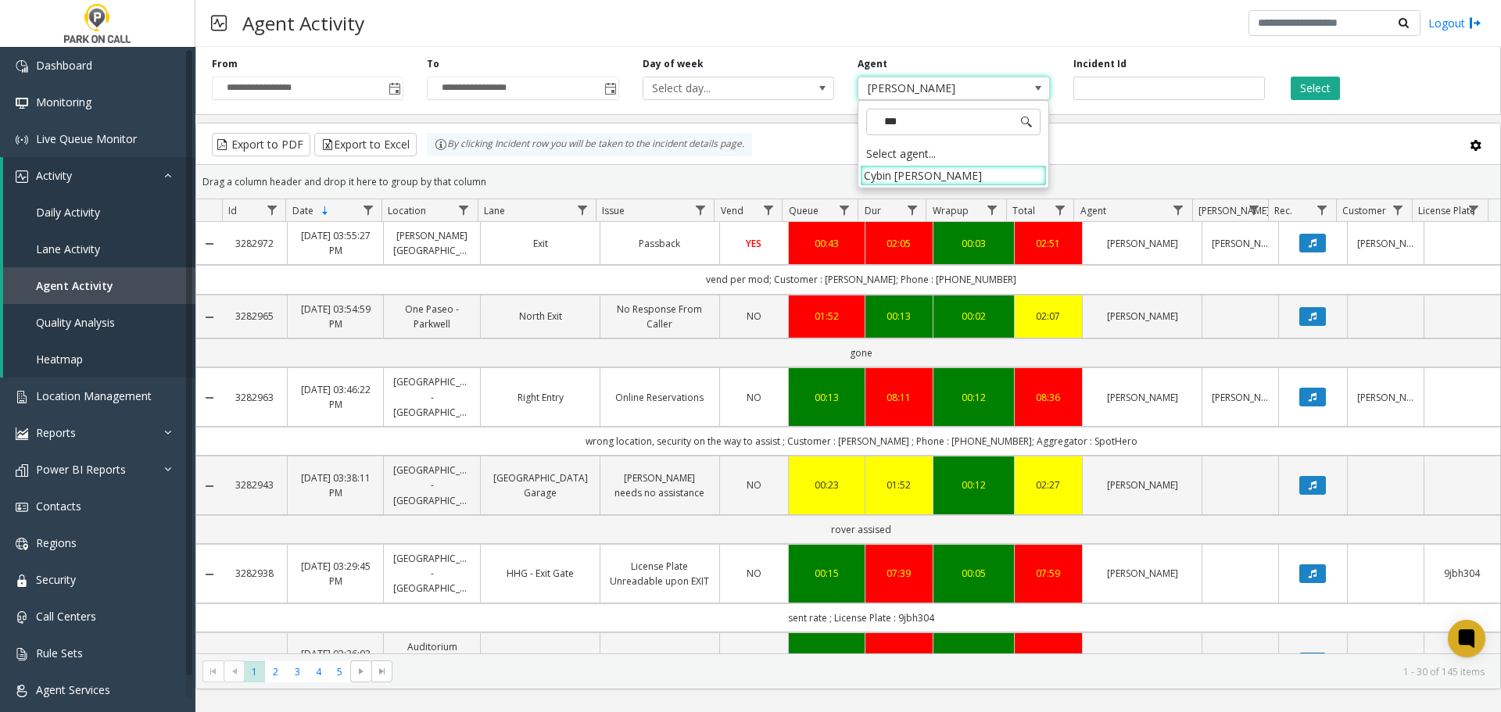
type input "****"
click at [1309, 102] on div "**********" at bounding box center [847, 78] width 1305 height 74
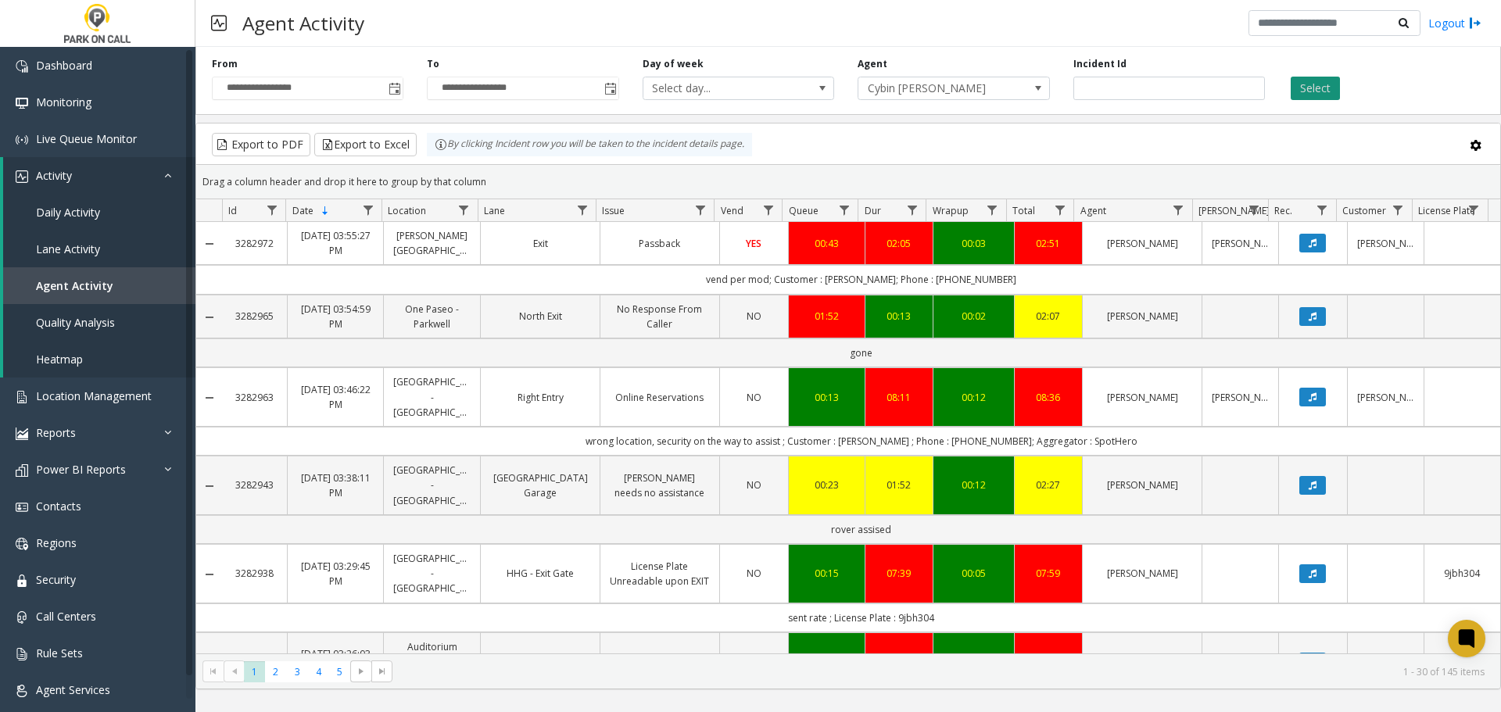
click at [1314, 88] on button "Select" at bounding box center [1315, 88] width 49 height 23
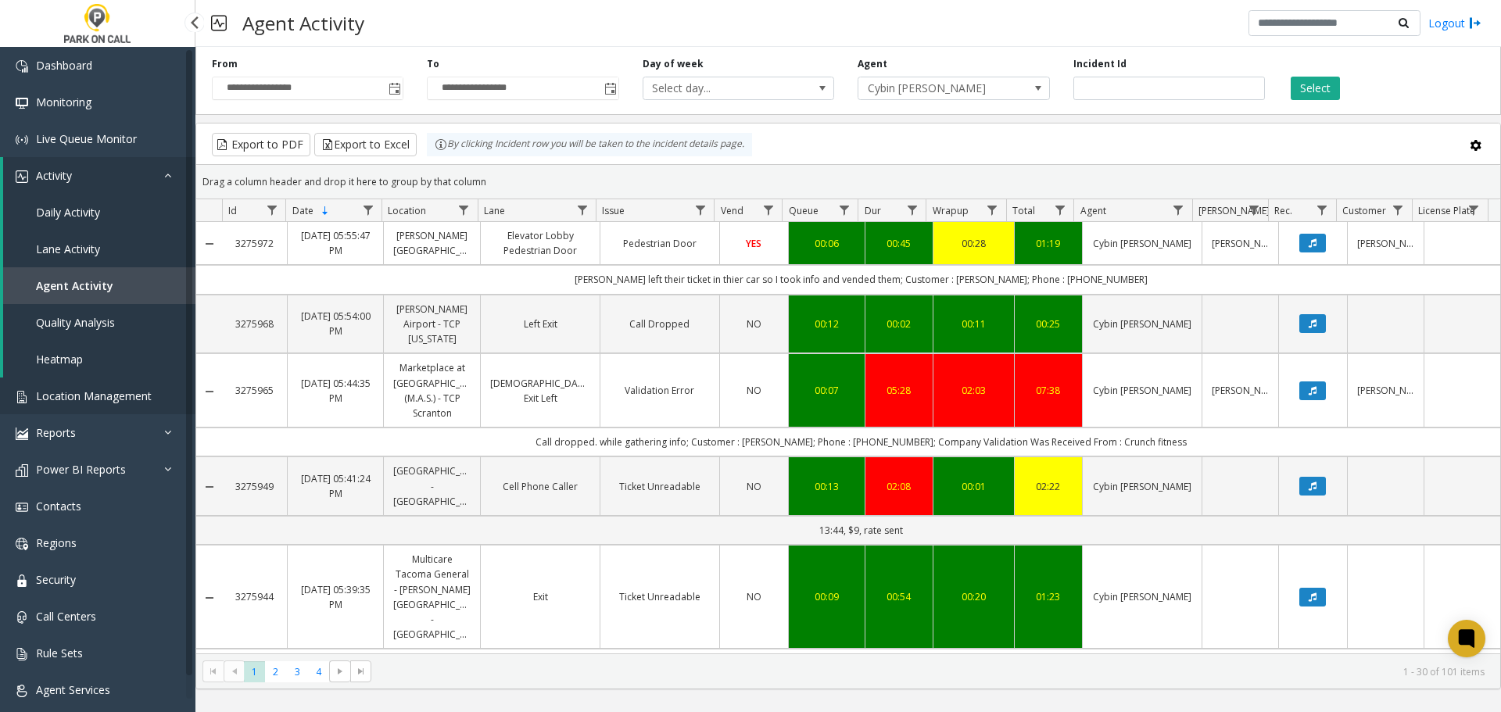
click at [102, 403] on link "Location Management" at bounding box center [97, 396] width 195 height 37
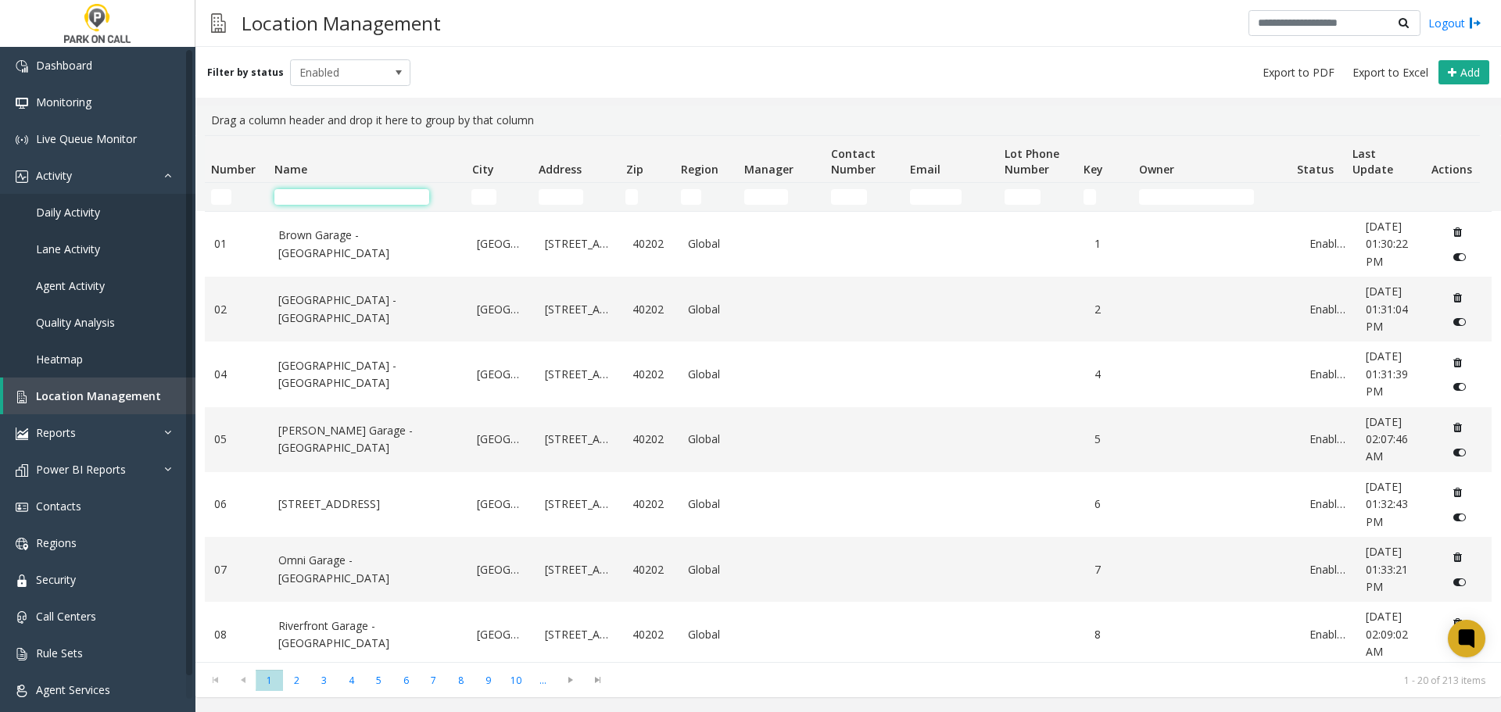
click at [328, 195] on input "Name Filter" at bounding box center [351, 197] width 155 height 16
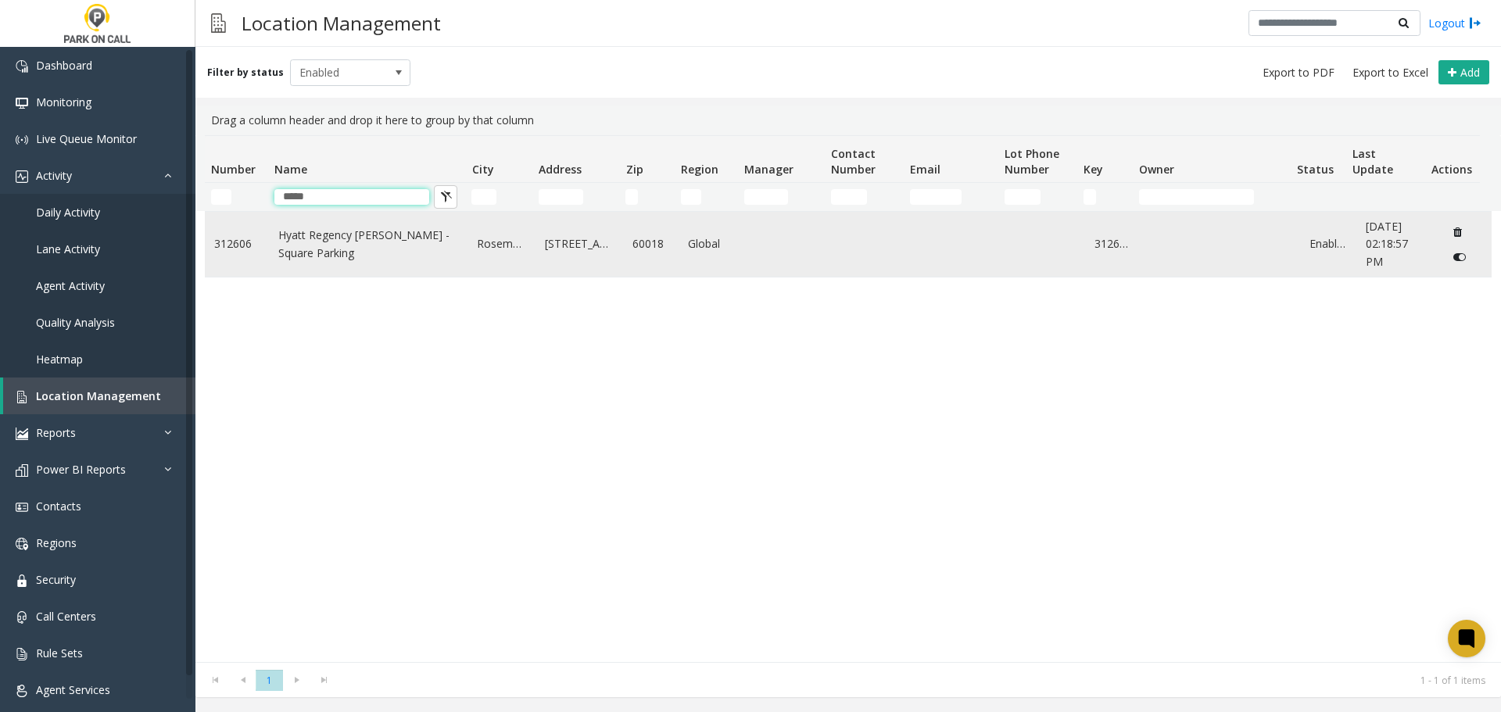
type input "*****"
click at [350, 255] on link "Hyatt Regency O'Hare - Square Parking" at bounding box center [368, 244] width 181 height 35
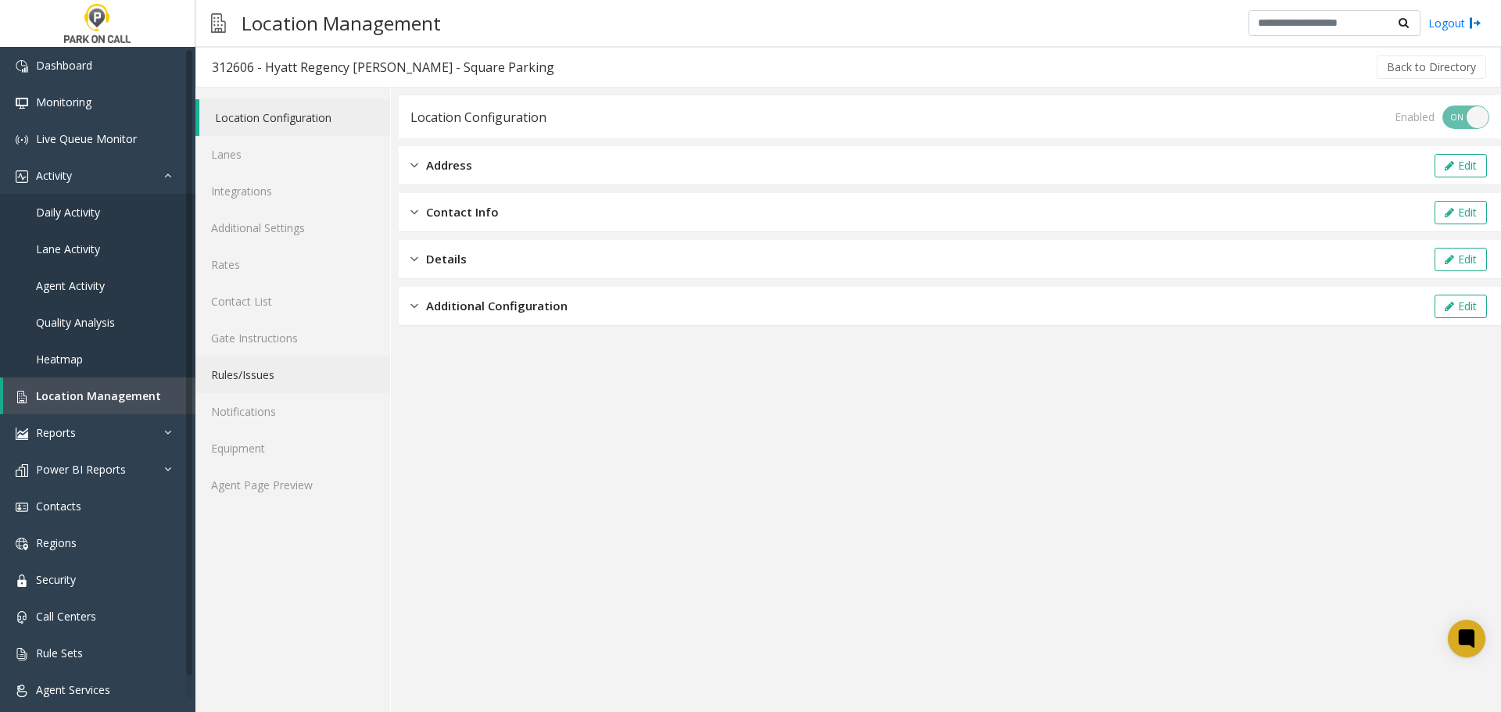
click at [284, 381] on link "Rules/Issues" at bounding box center [292, 374] width 195 height 37
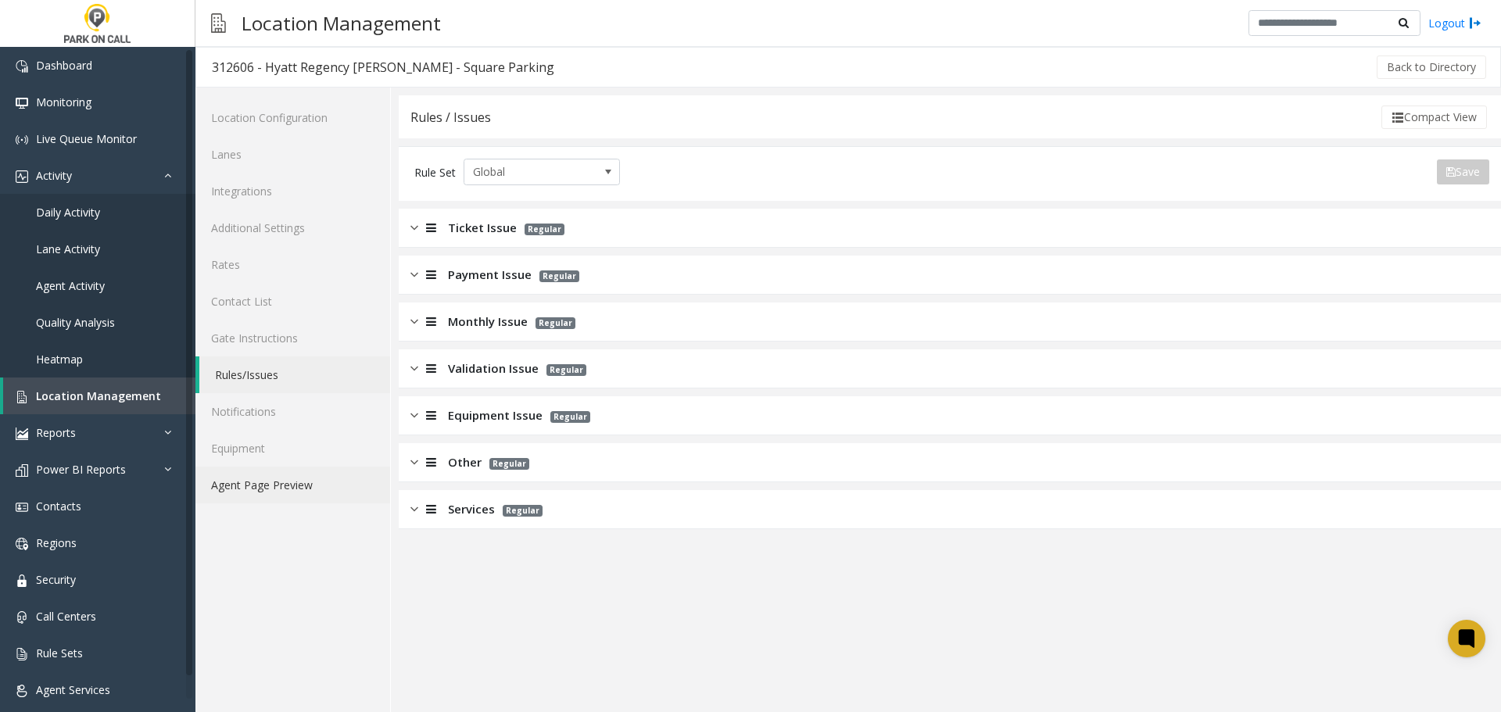
drag, startPoint x: 279, startPoint y: 482, endPoint x: 292, endPoint y: 474, distance: 15.2
click at [278, 482] on link "Agent Page Preview" at bounding box center [292, 485] width 195 height 37
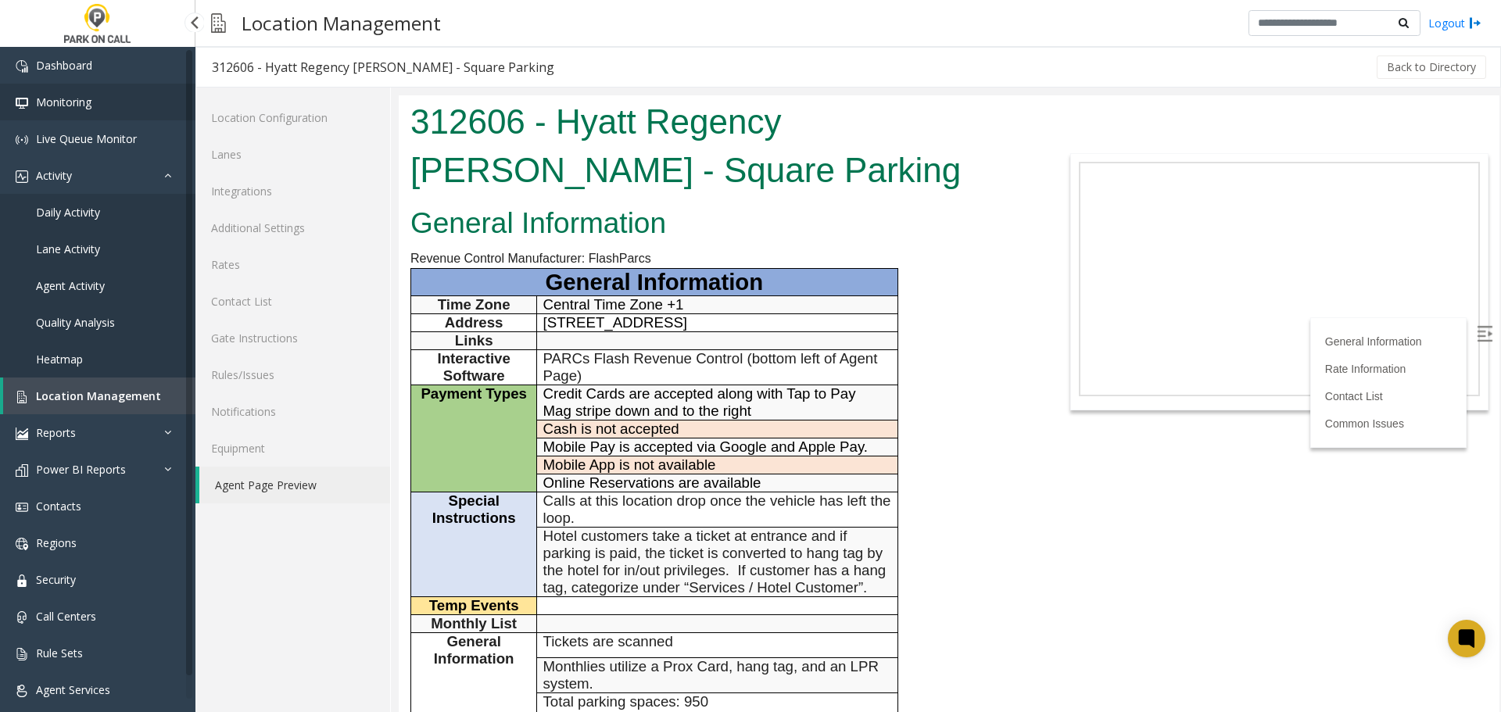
click at [52, 113] on link "Monitoring" at bounding box center [97, 102] width 195 height 37
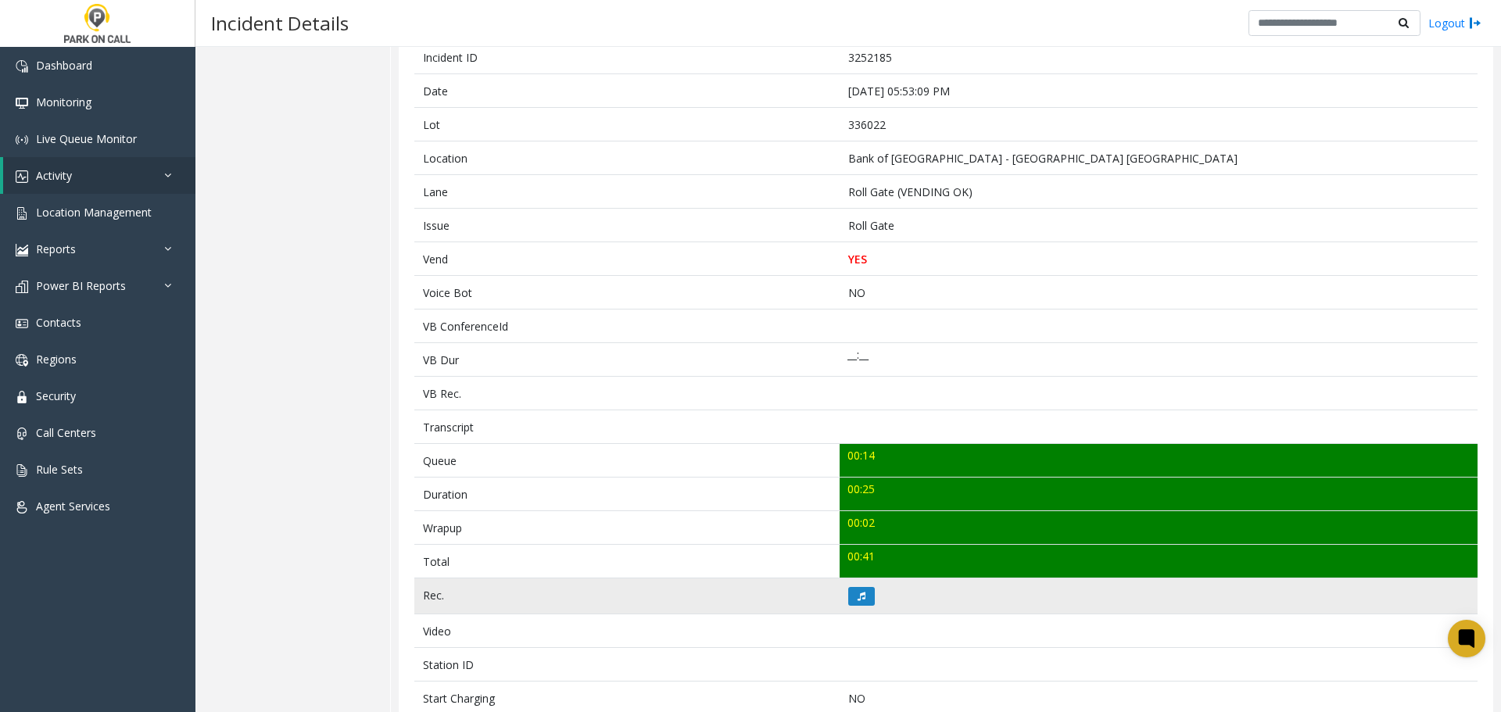
scroll to position [420, 0]
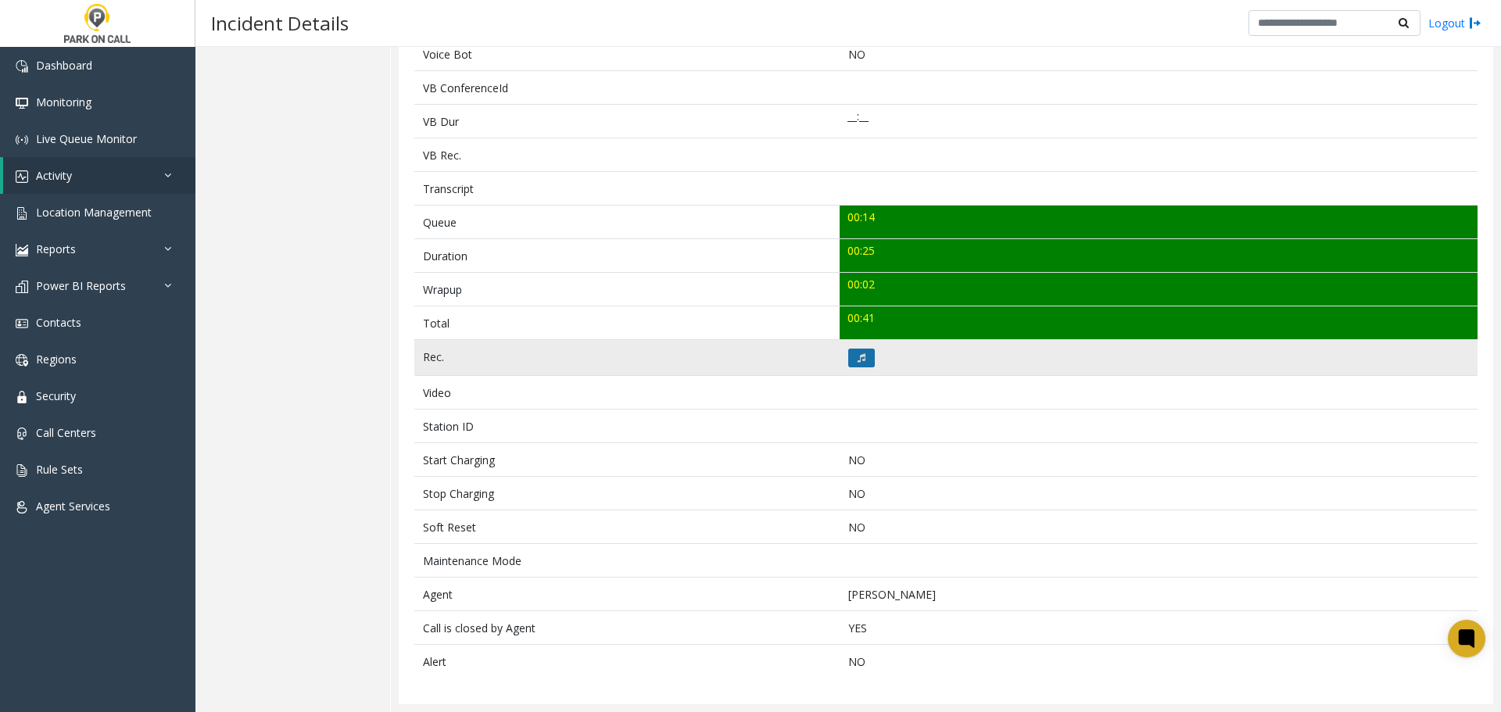
click at [862, 364] on button at bounding box center [861, 358] width 27 height 19
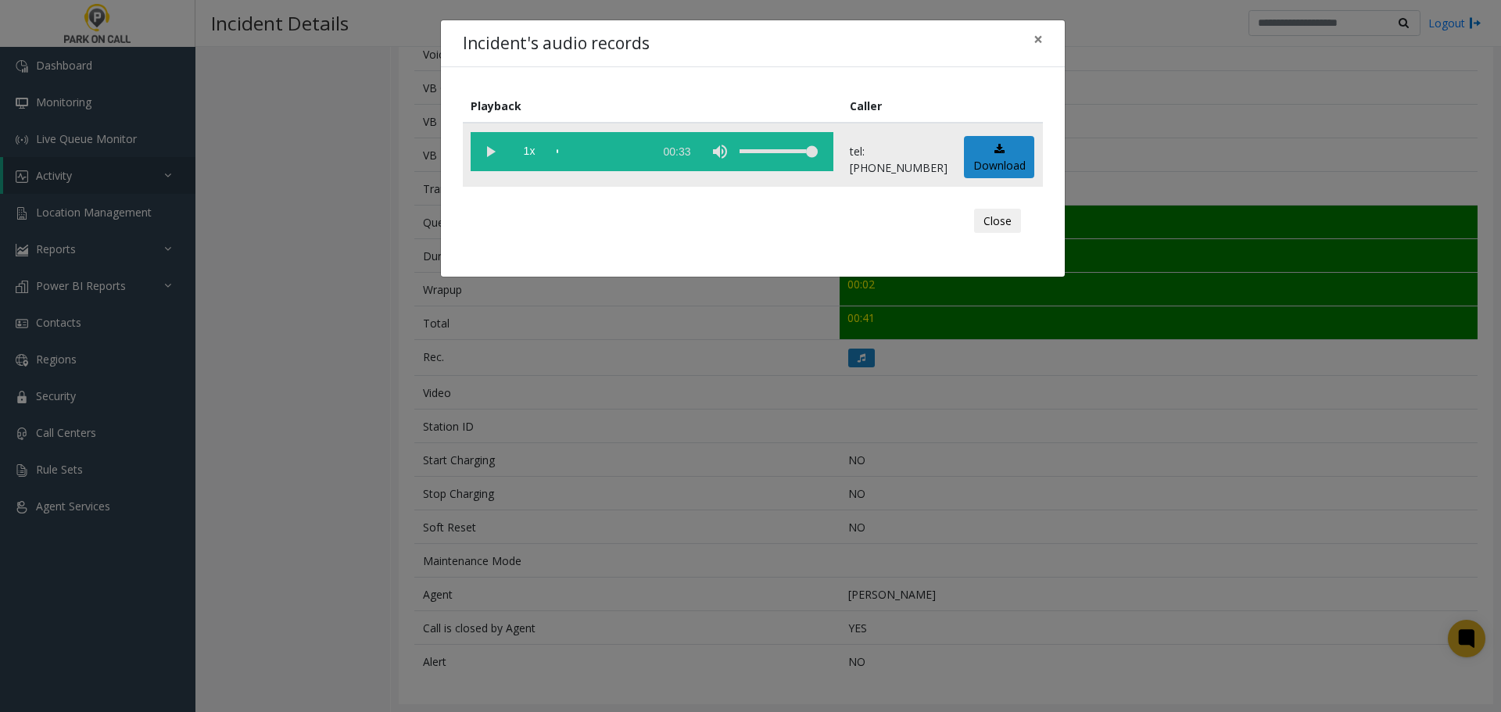
click at [495, 156] on vg-play-pause at bounding box center [490, 151] width 39 height 39
click at [588, 493] on div "Incident's audio records × Playback Caller 1x 00:33 tel:[PHONE_NUMBER] Download…" at bounding box center [750, 356] width 1501 height 712
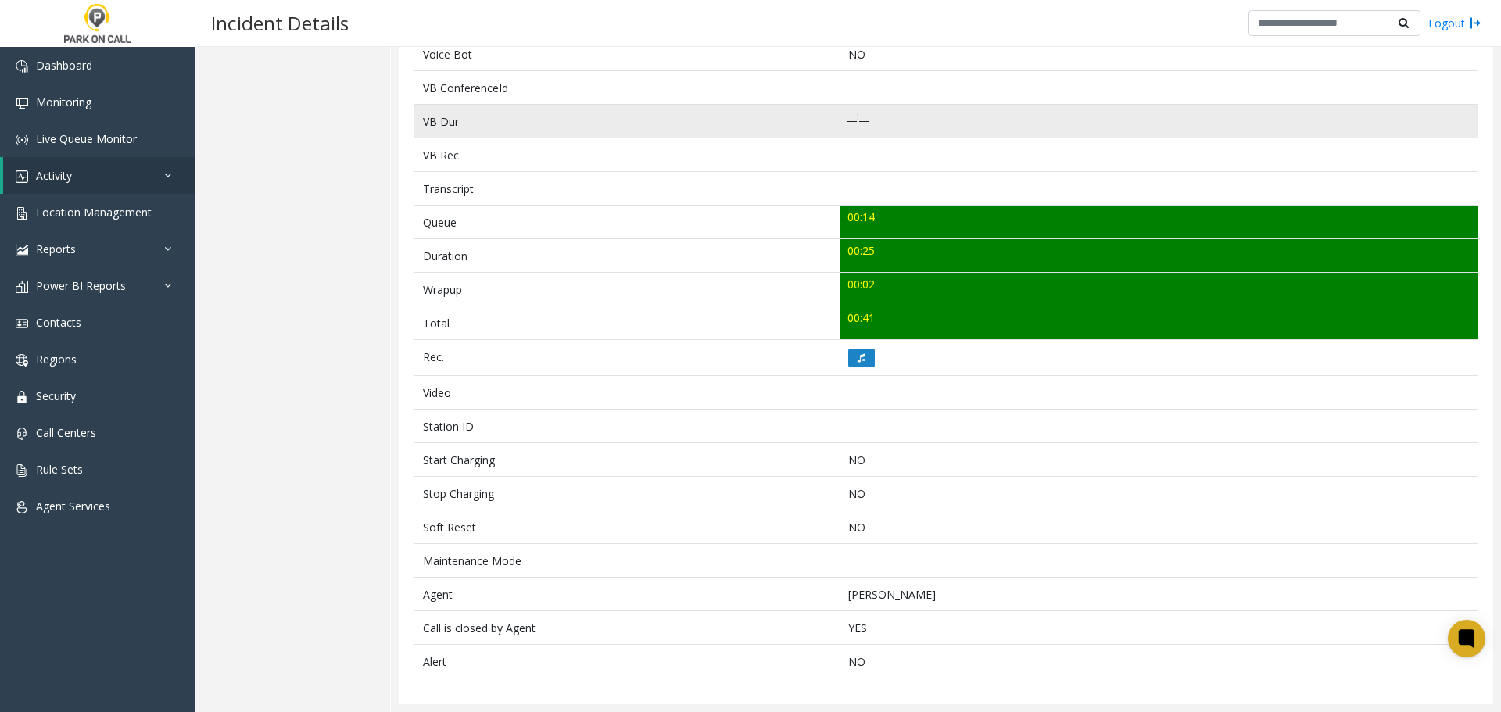
scroll to position [0, 0]
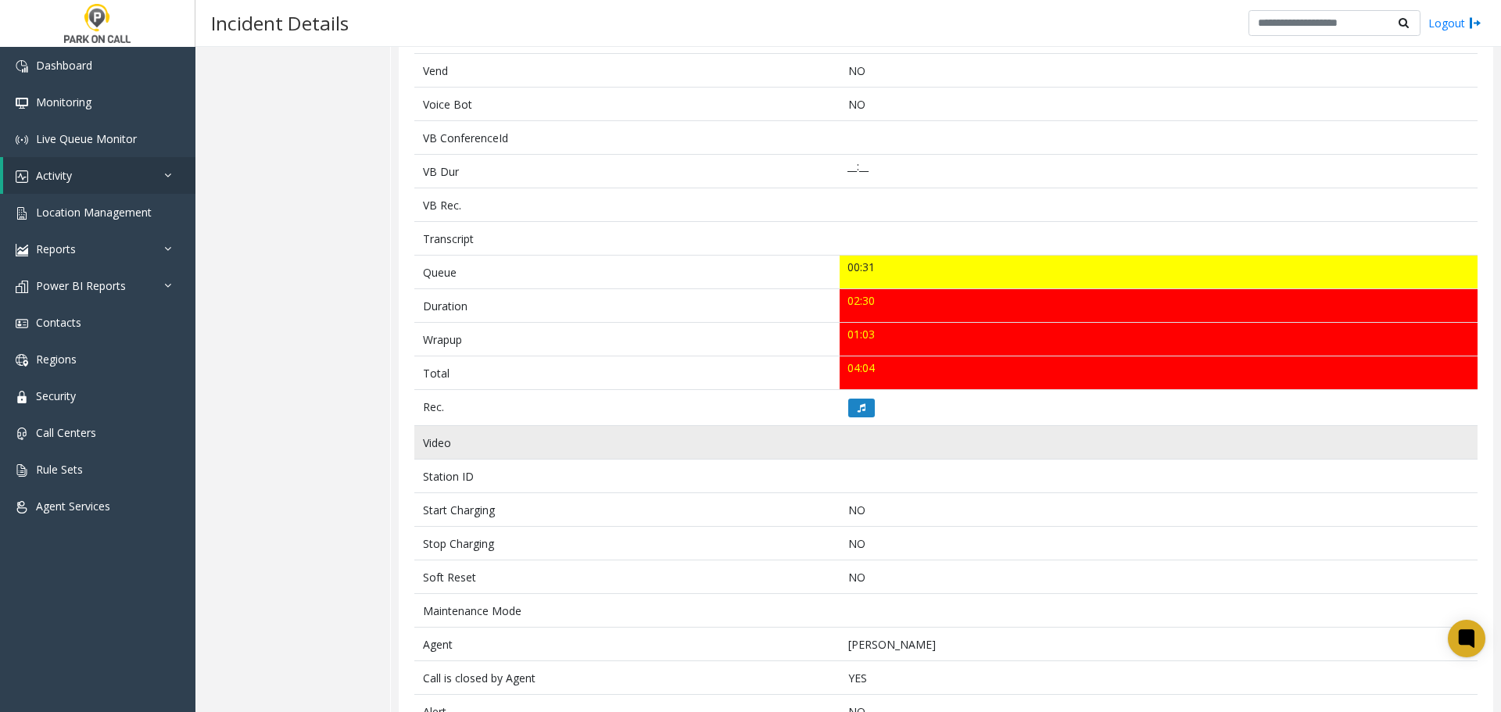
scroll to position [391, 0]
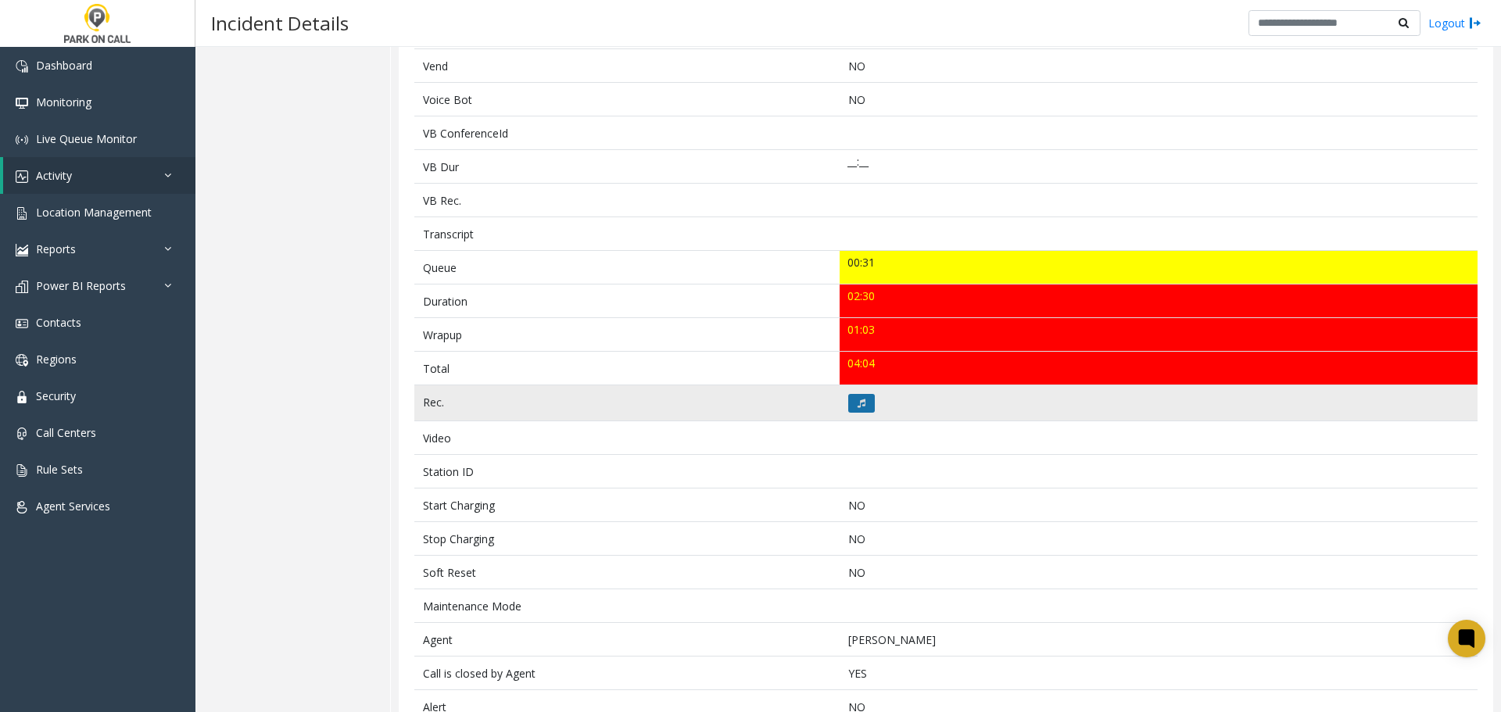
click at [858, 405] on icon at bounding box center [862, 403] width 8 height 9
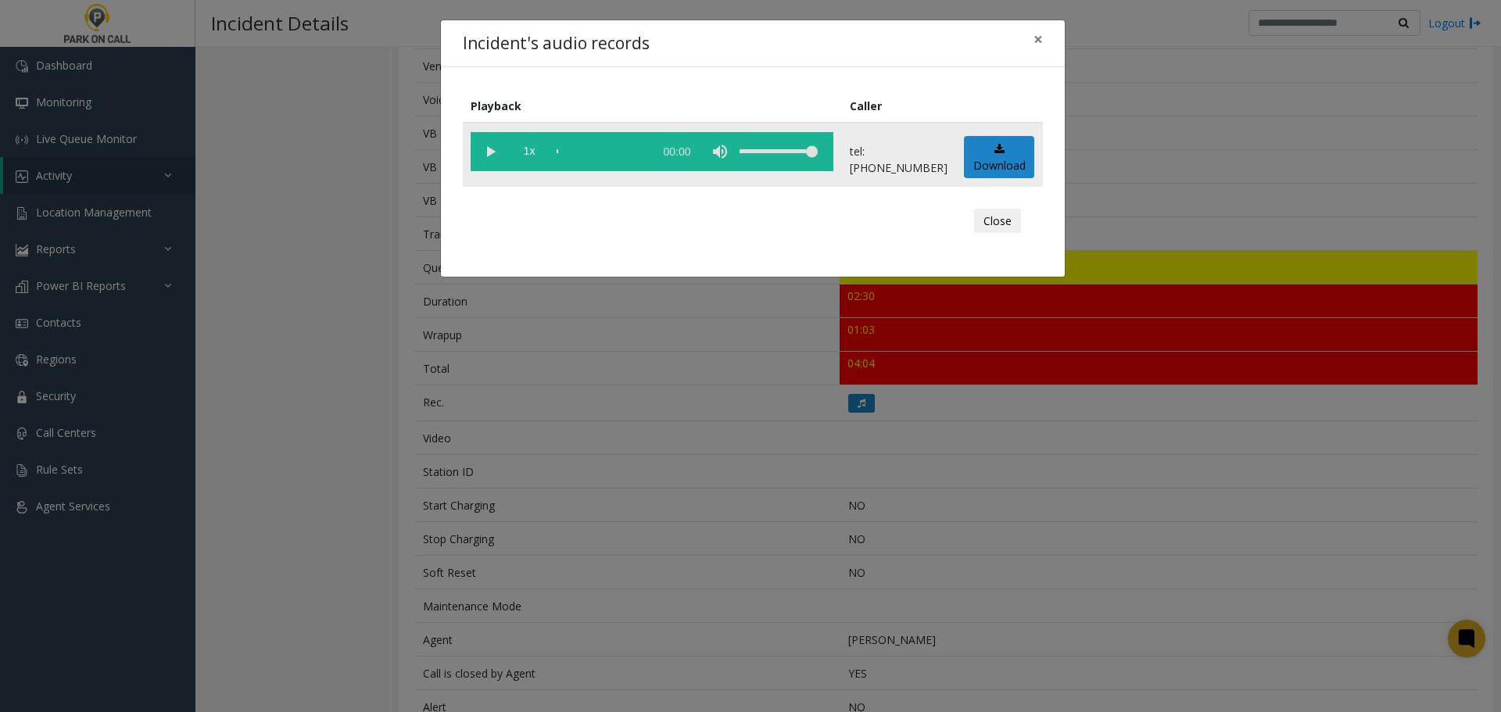
click at [484, 149] on vg-play-pause at bounding box center [490, 151] width 39 height 39
click at [518, 417] on div "Incident's audio records × Playback Caller 1x 02:32 tel:7011219001 Download Clo…" at bounding box center [750, 356] width 1501 height 712
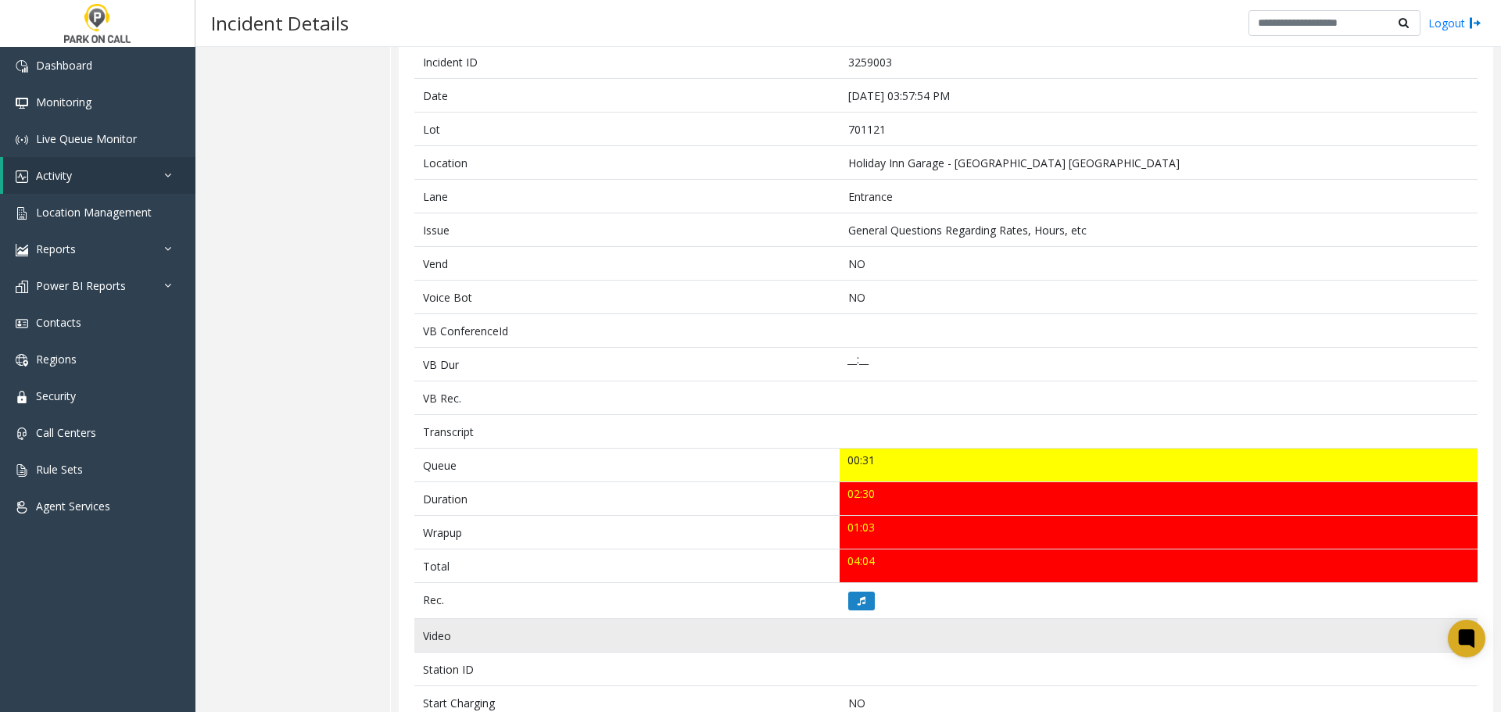
scroll to position [0, 0]
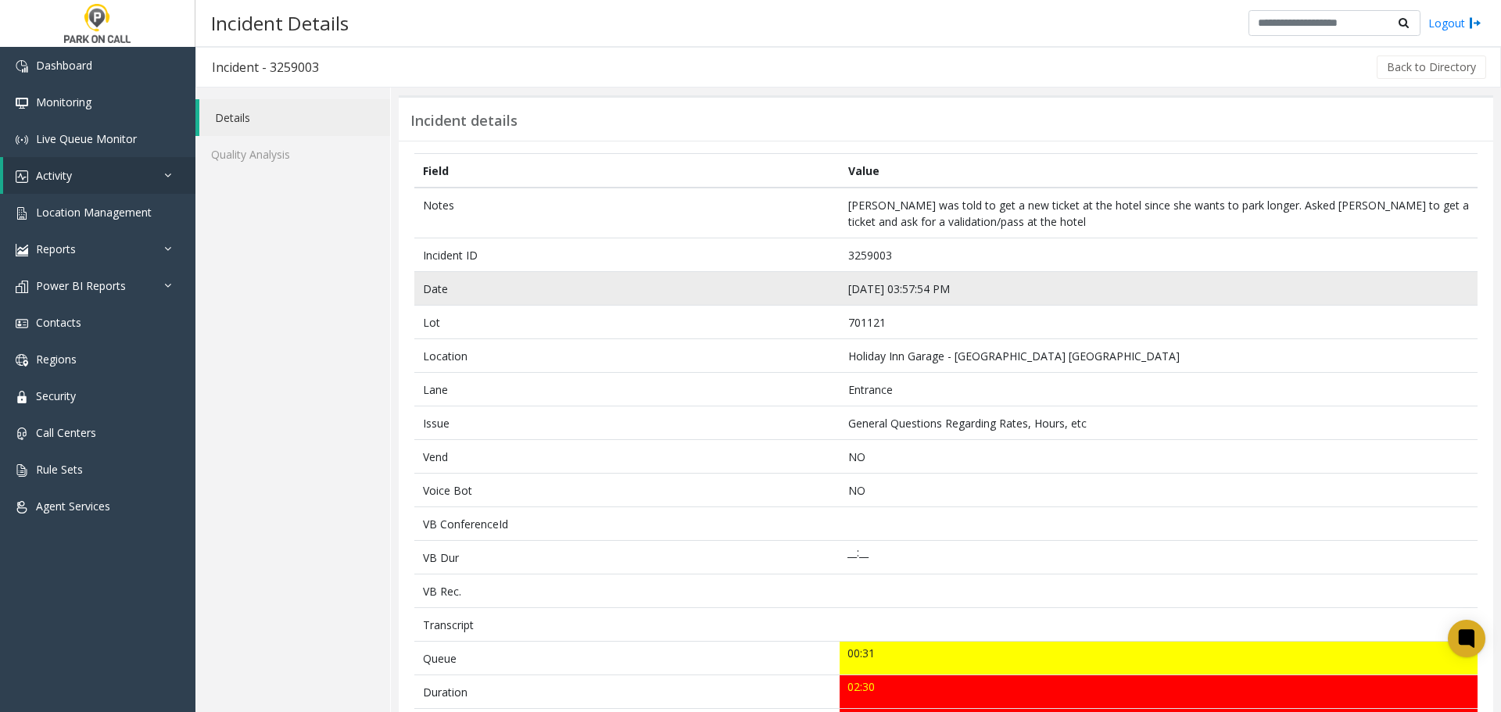
drag, startPoint x: 755, startPoint y: 344, endPoint x: 670, endPoint y: 280, distance: 106.6
click at [755, 344] on td "Location" at bounding box center [626, 356] width 425 height 34
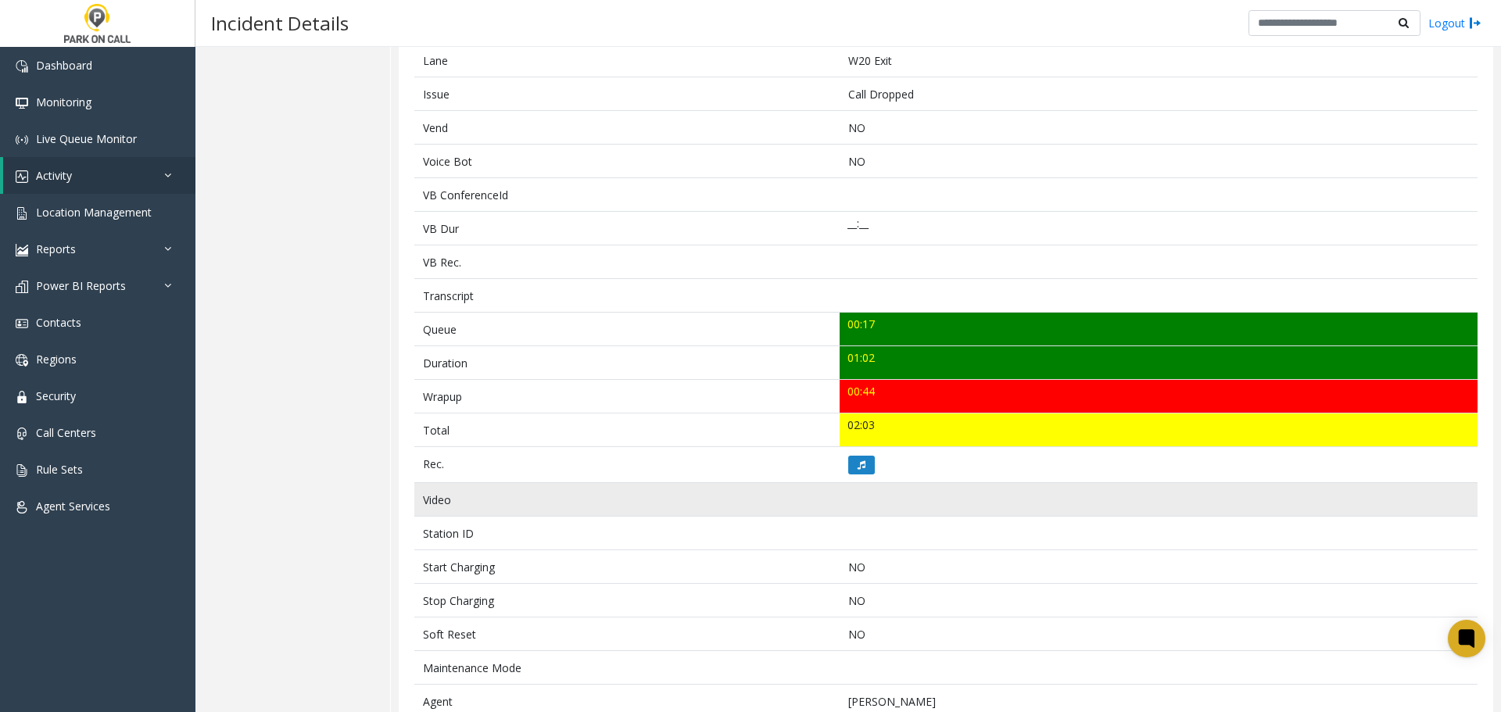
scroll to position [420, 0]
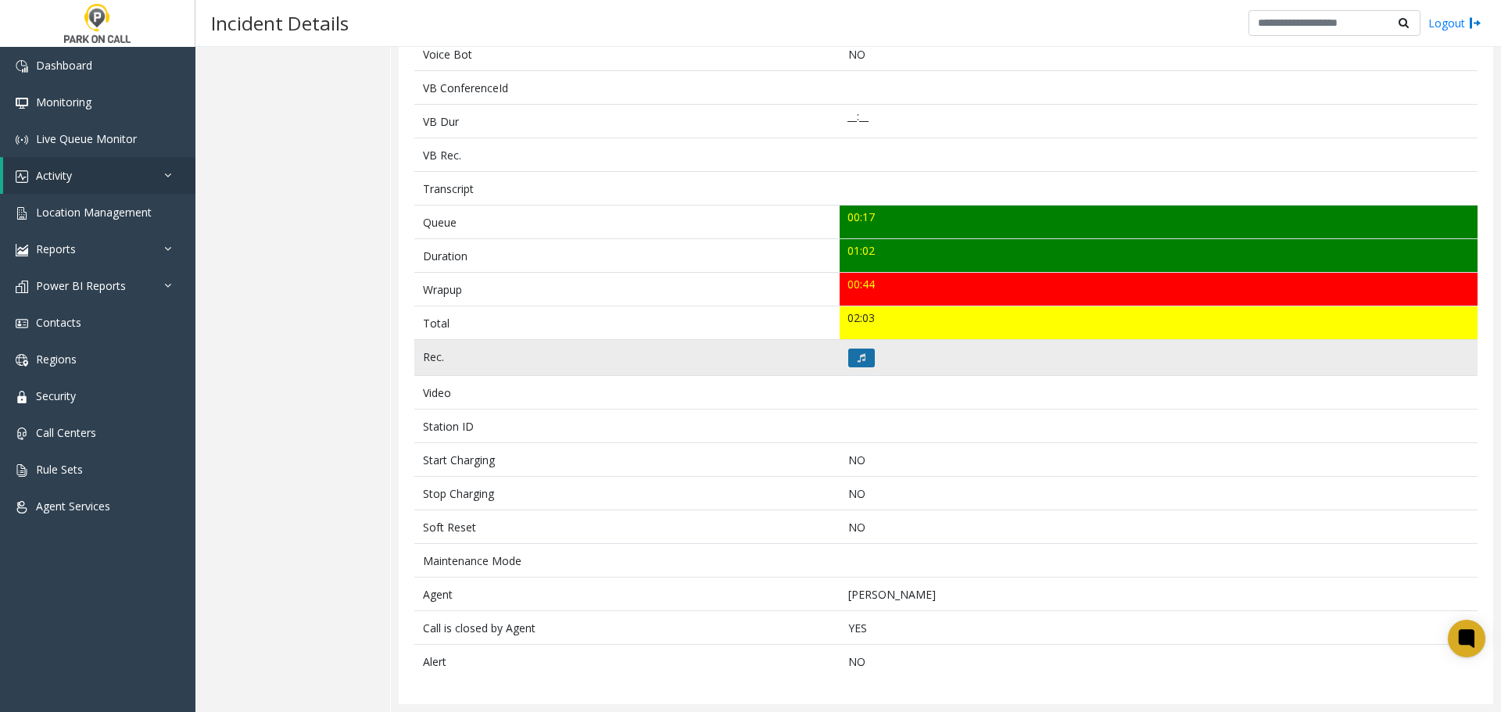
click at [858, 365] on button at bounding box center [861, 358] width 27 height 19
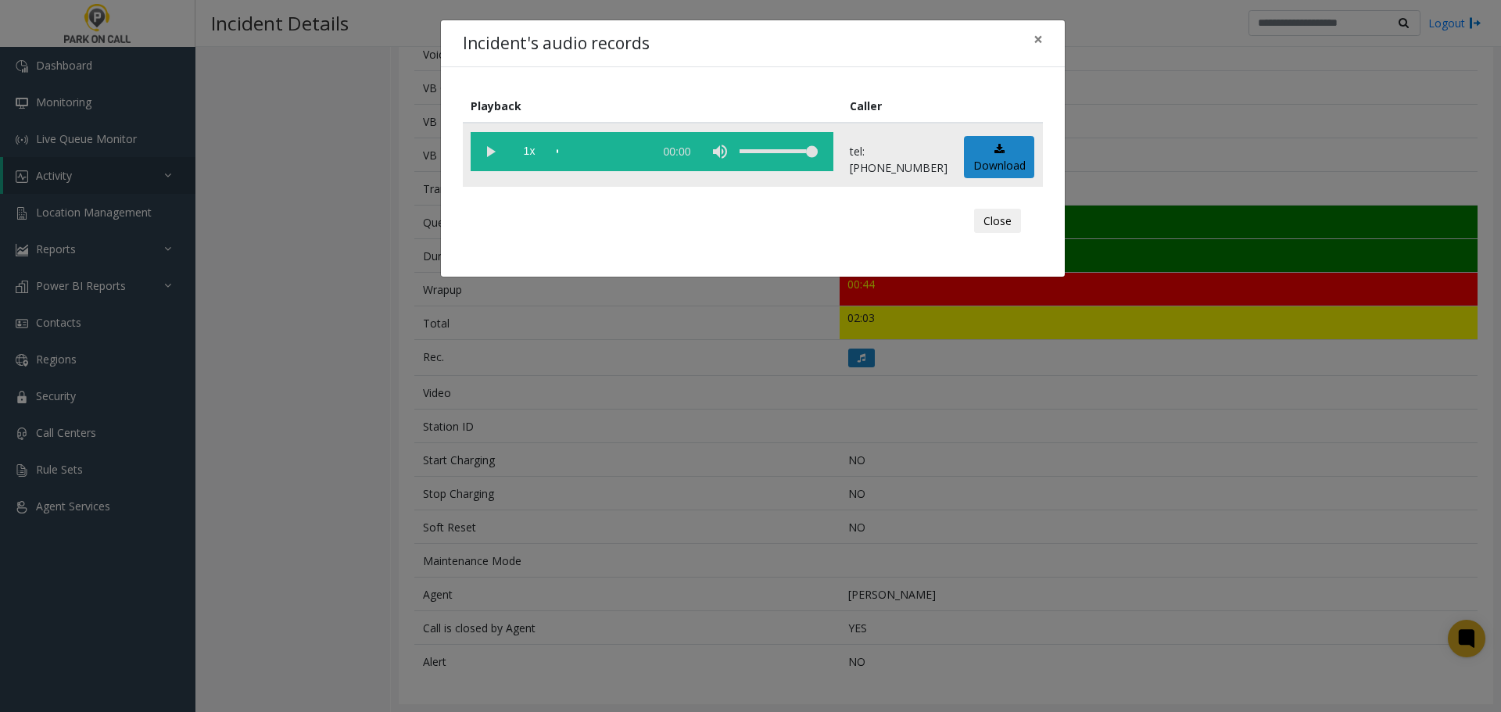
click at [488, 146] on vg-play-pause at bounding box center [490, 151] width 39 height 39
click at [772, 458] on div "Incident's audio records × Playback Caller 1x 01:09 tel:0010289001 Download Clo…" at bounding box center [750, 356] width 1501 height 712
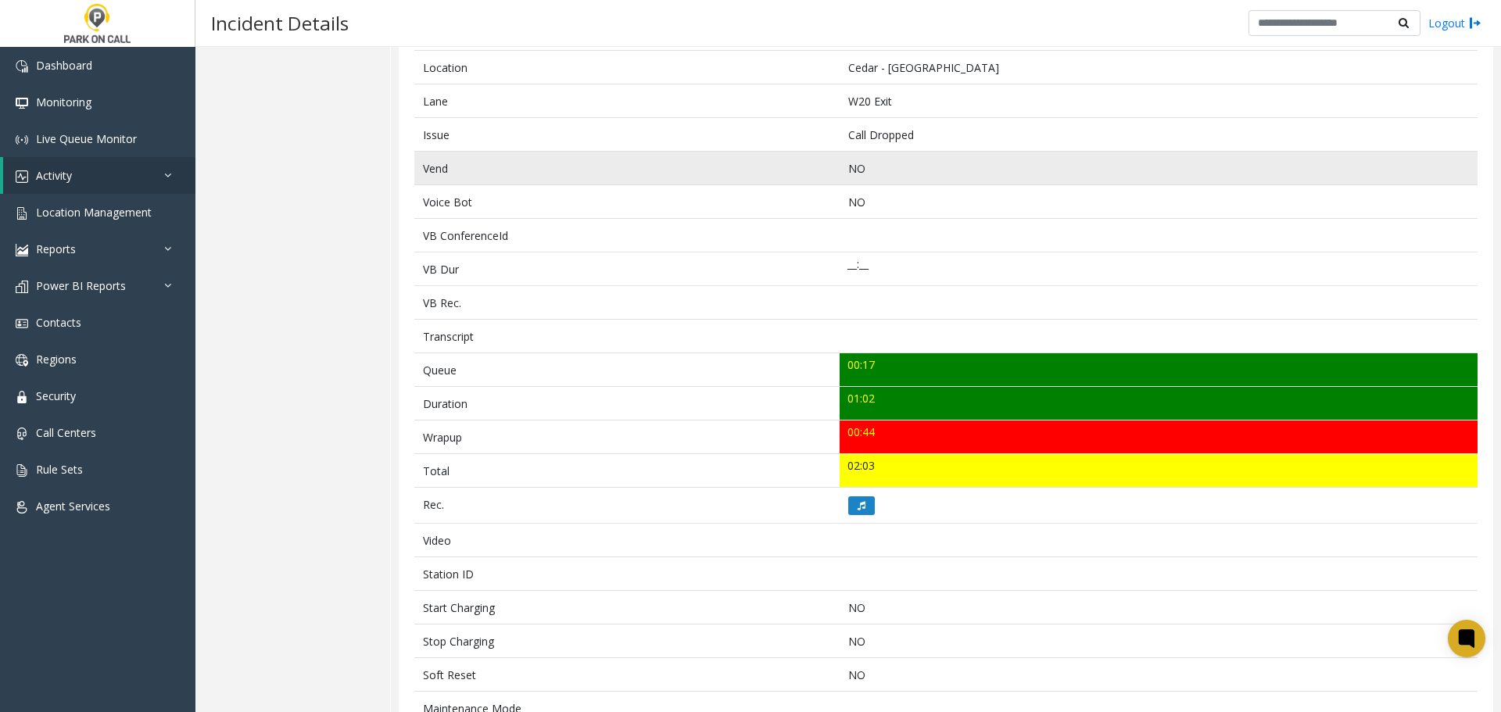
scroll to position [0, 0]
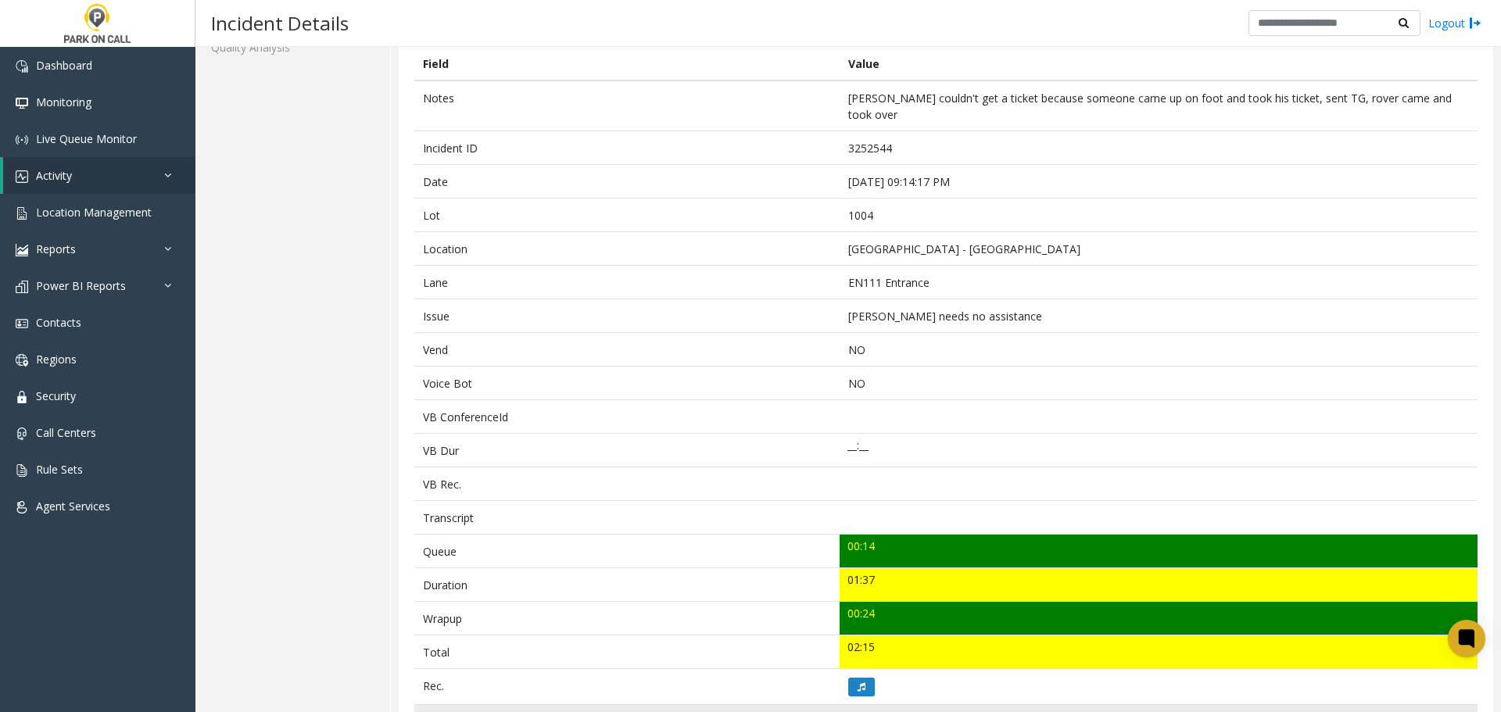
scroll to position [420, 0]
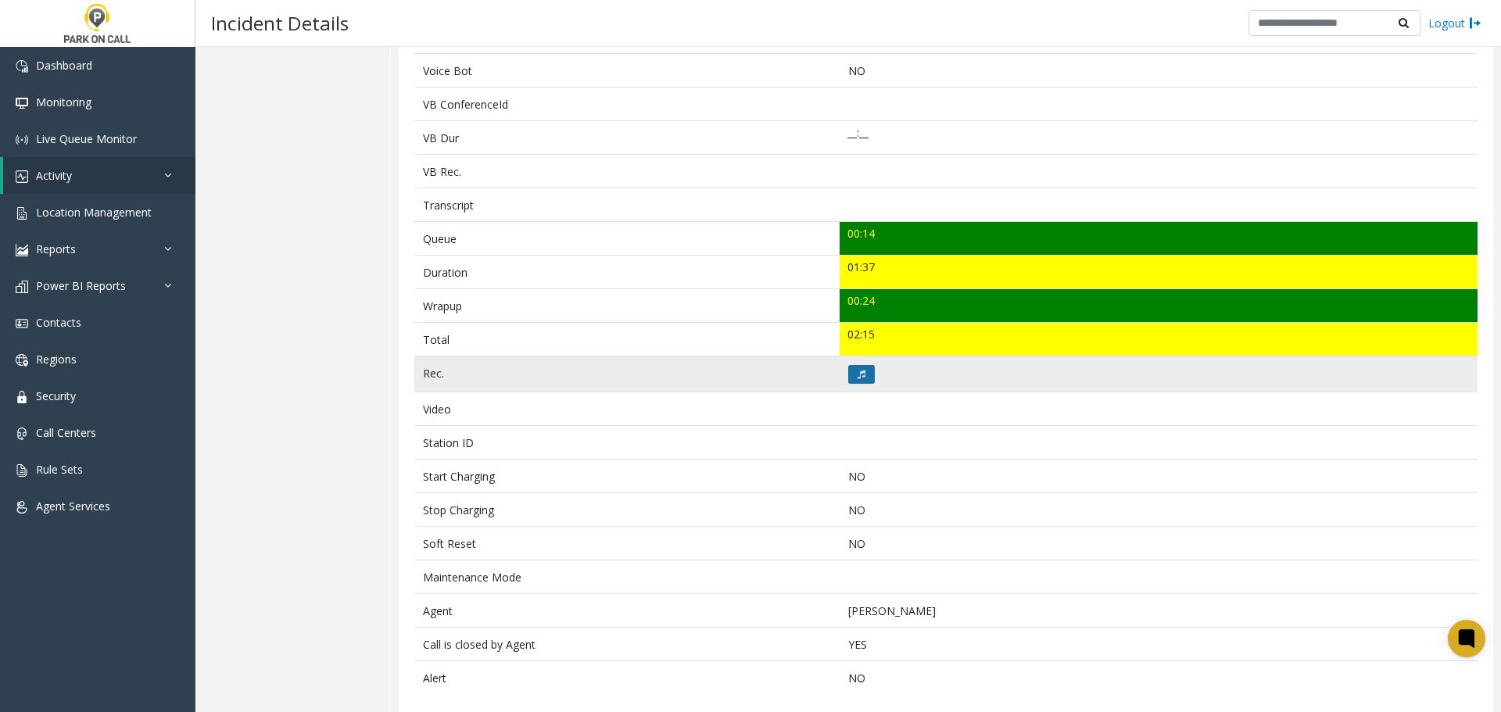
click at [848, 366] on button at bounding box center [861, 374] width 27 height 19
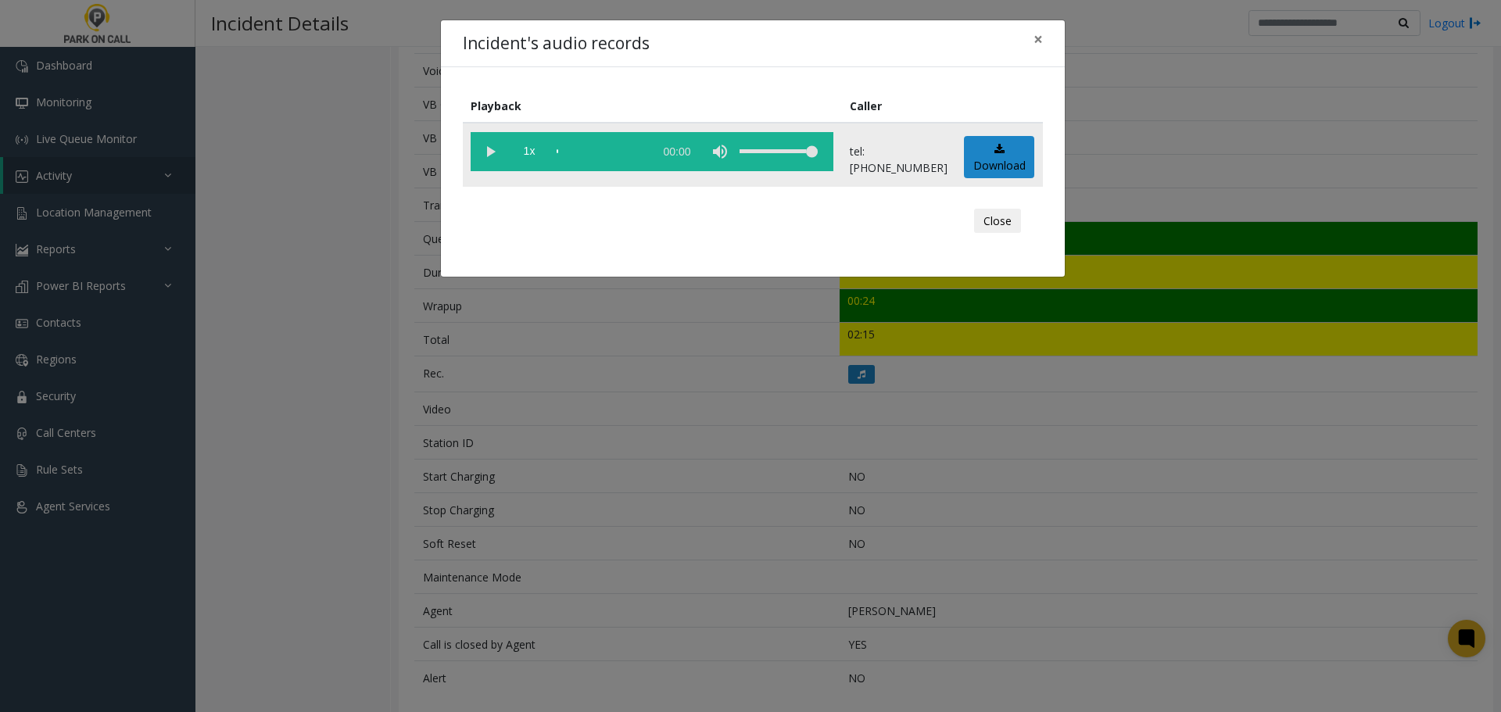
click at [494, 153] on vg-play-pause at bounding box center [490, 151] width 39 height 39
click at [570, 151] on div "scrub bar" at bounding box center [601, 151] width 89 height 39
click at [962, 575] on div "Incident's audio records × Playback Caller 1x 01:42 tel:0010049001 Download Clo…" at bounding box center [750, 356] width 1501 height 712
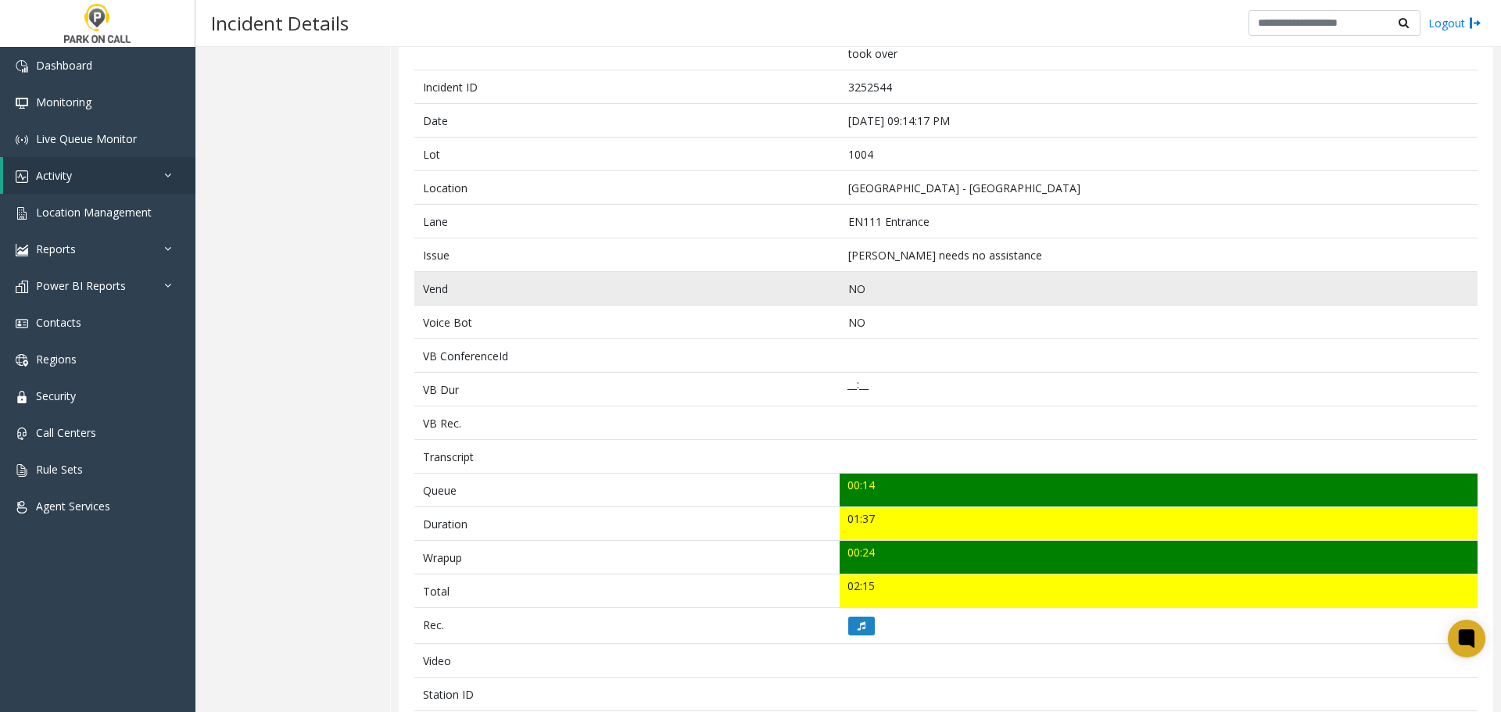
scroll to position [0, 0]
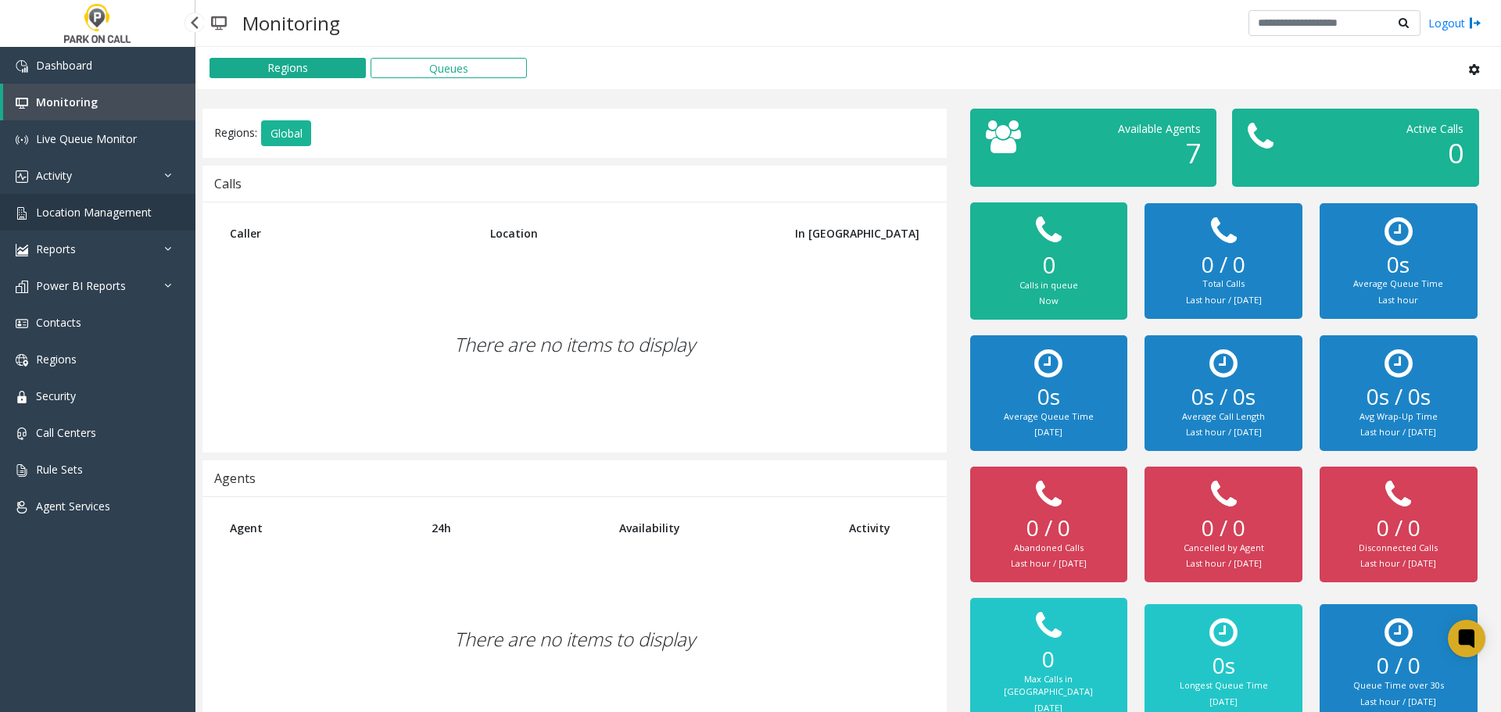
click at [92, 202] on link "Location Management" at bounding box center [97, 212] width 195 height 37
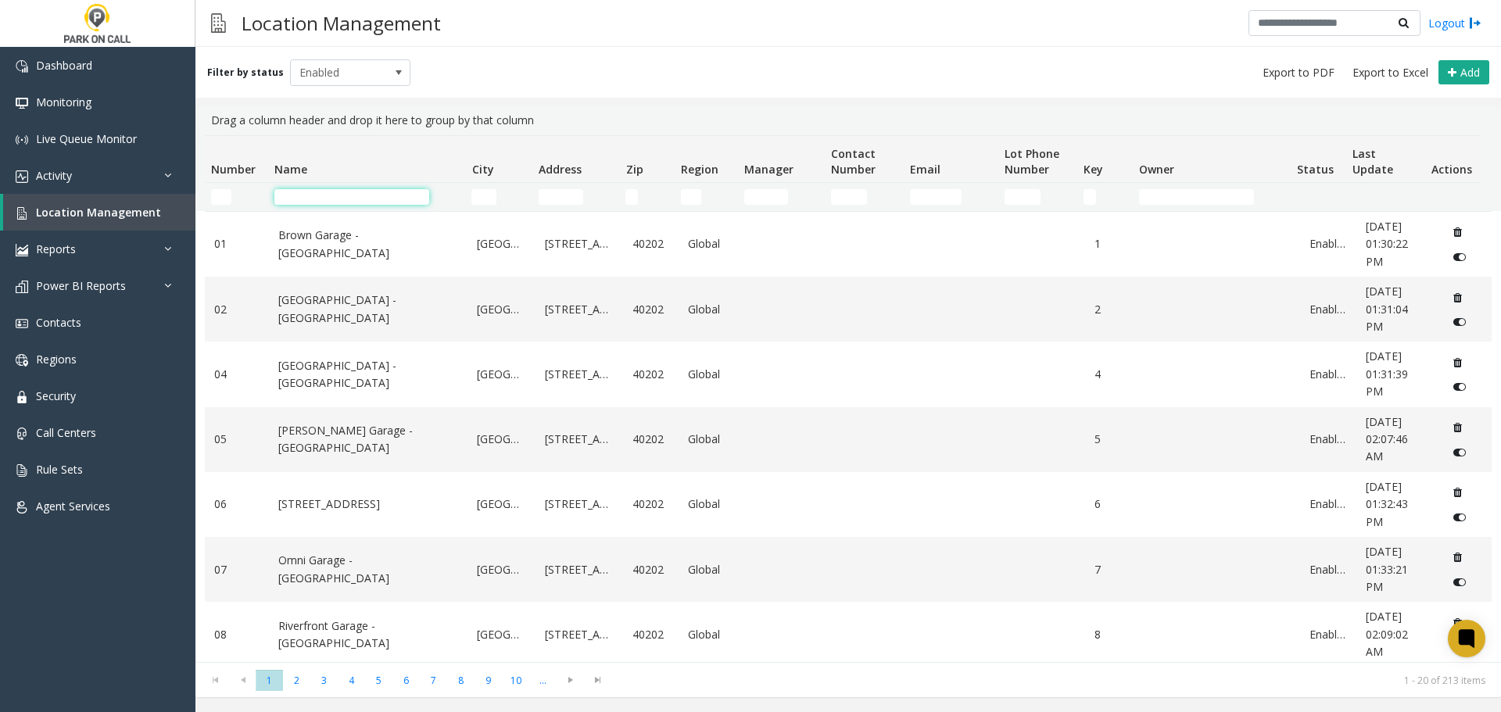
click at [403, 192] on input "Name Filter" at bounding box center [351, 197] width 155 height 16
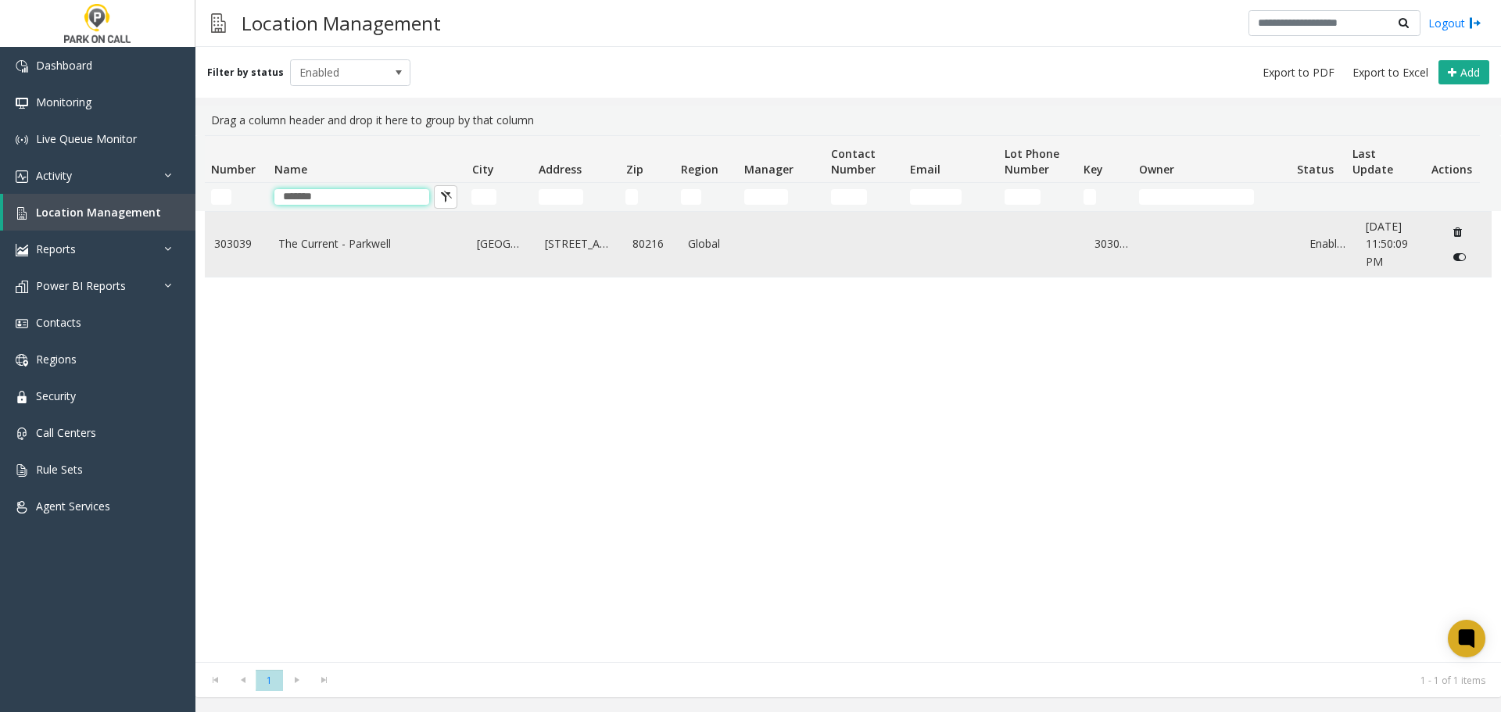
type input "*******"
click at [328, 242] on link "The Current - Parkwell" at bounding box center [368, 243] width 181 height 17
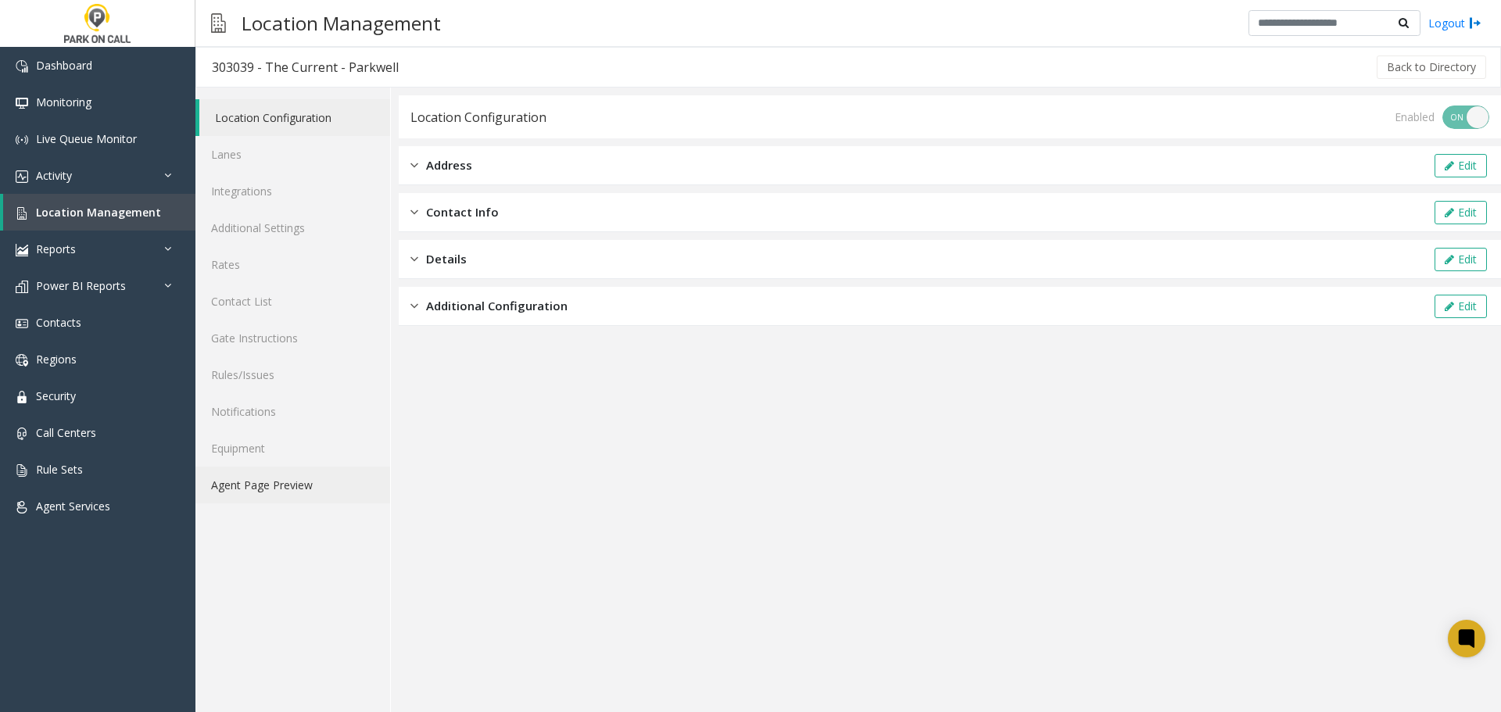
click at [294, 496] on link "Agent Page Preview" at bounding box center [292, 485] width 195 height 37
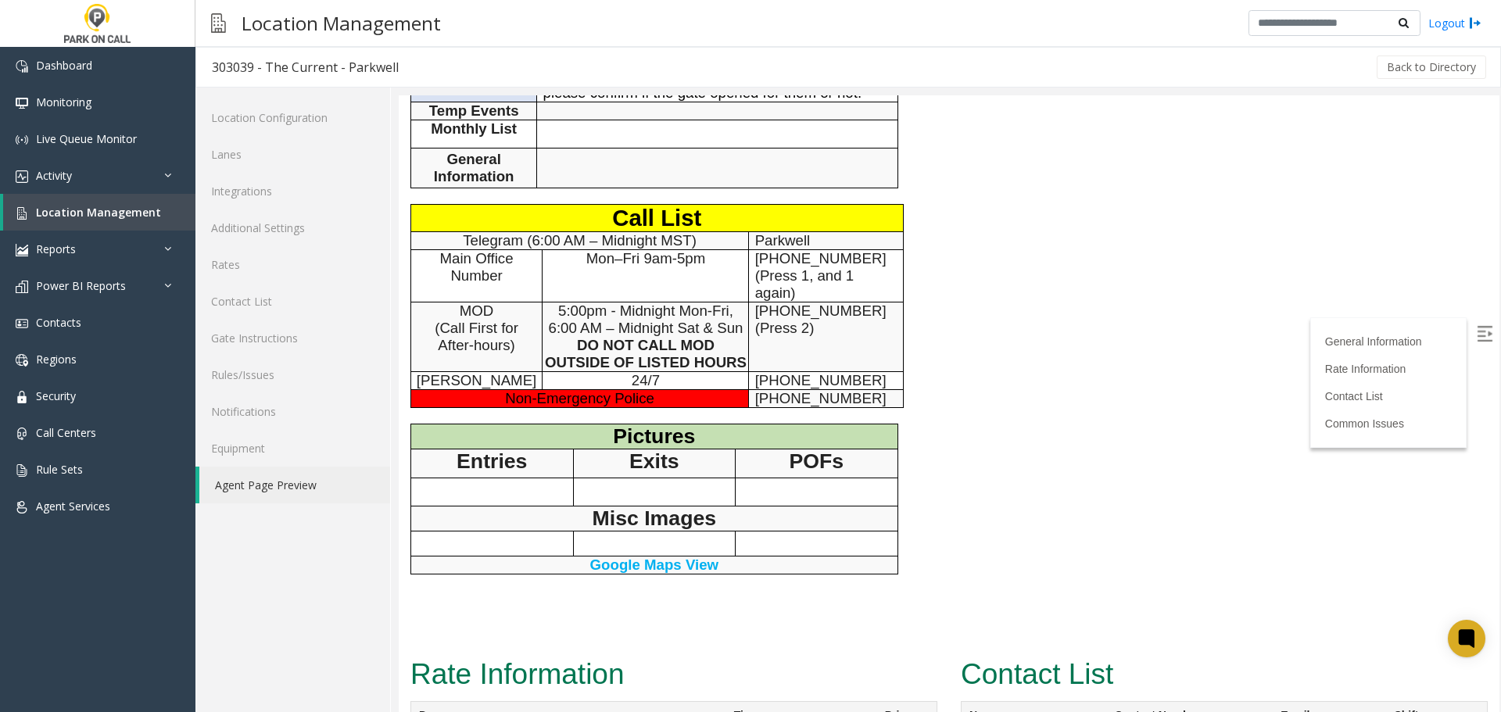
scroll to position [625, 0]
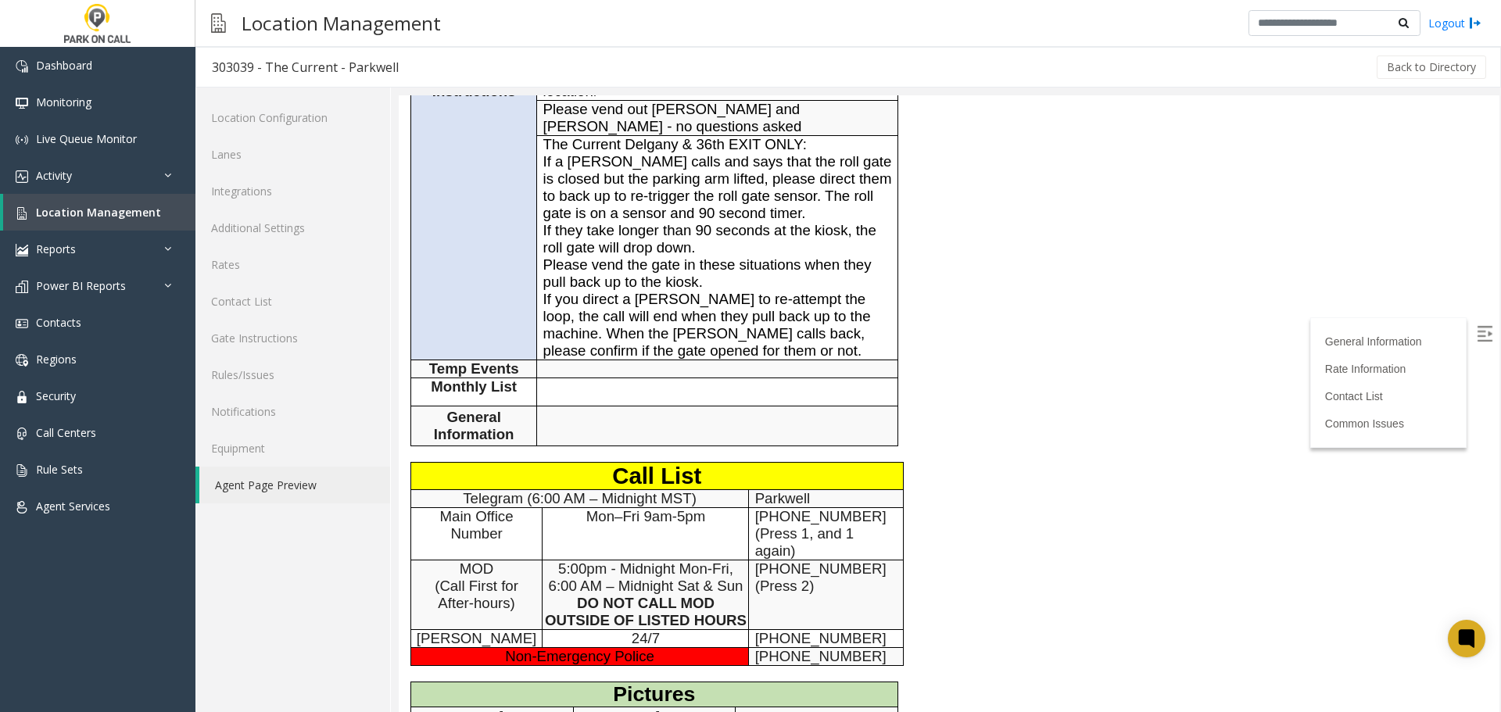
scroll to position [0, 0]
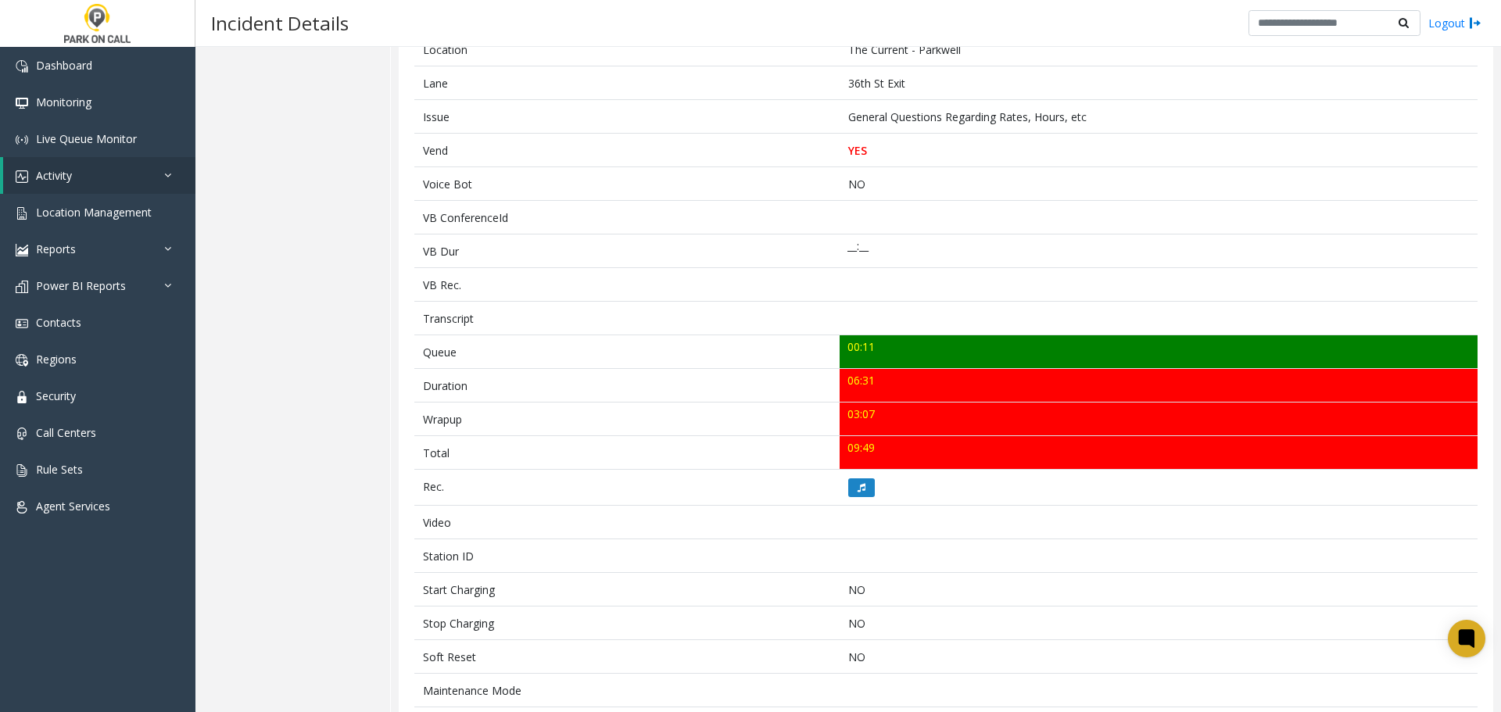
scroll to position [537, 0]
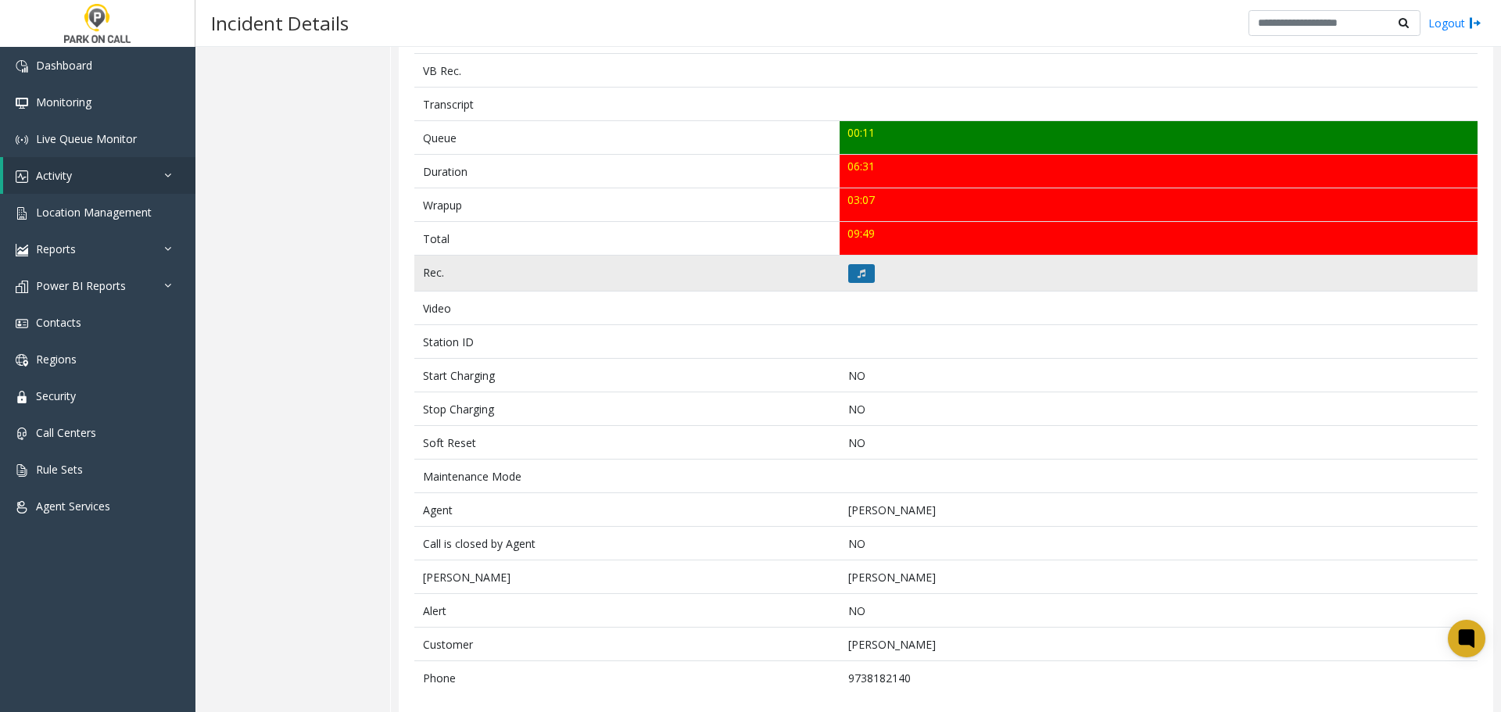
click at [858, 264] on button at bounding box center [861, 273] width 27 height 19
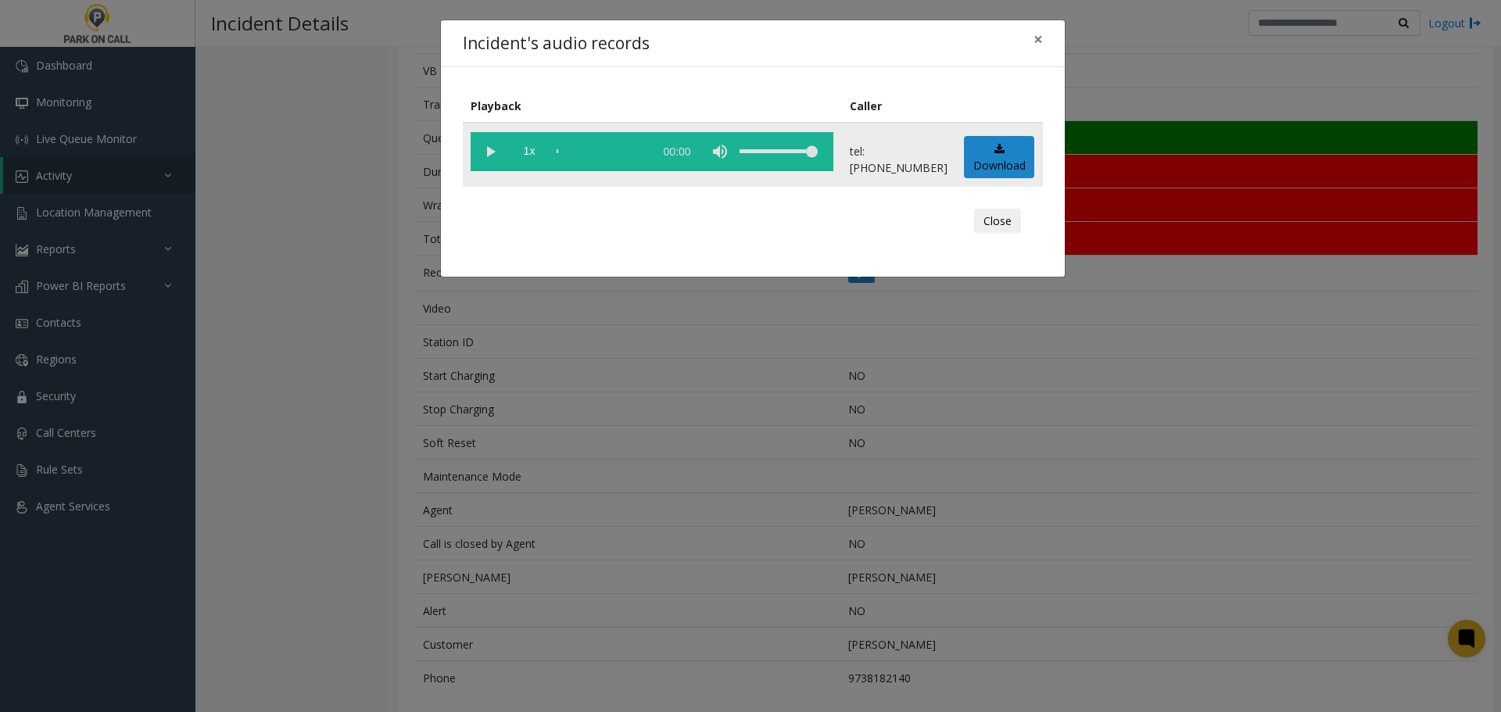
click at [488, 149] on vg-play-pause at bounding box center [490, 151] width 39 height 39
click at [520, 492] on div "Incident's audio records × Playback Caller 1x 06:35 tel:3030399002 Download Clo…" at bounding box center [750, 356] width 1501 height 712
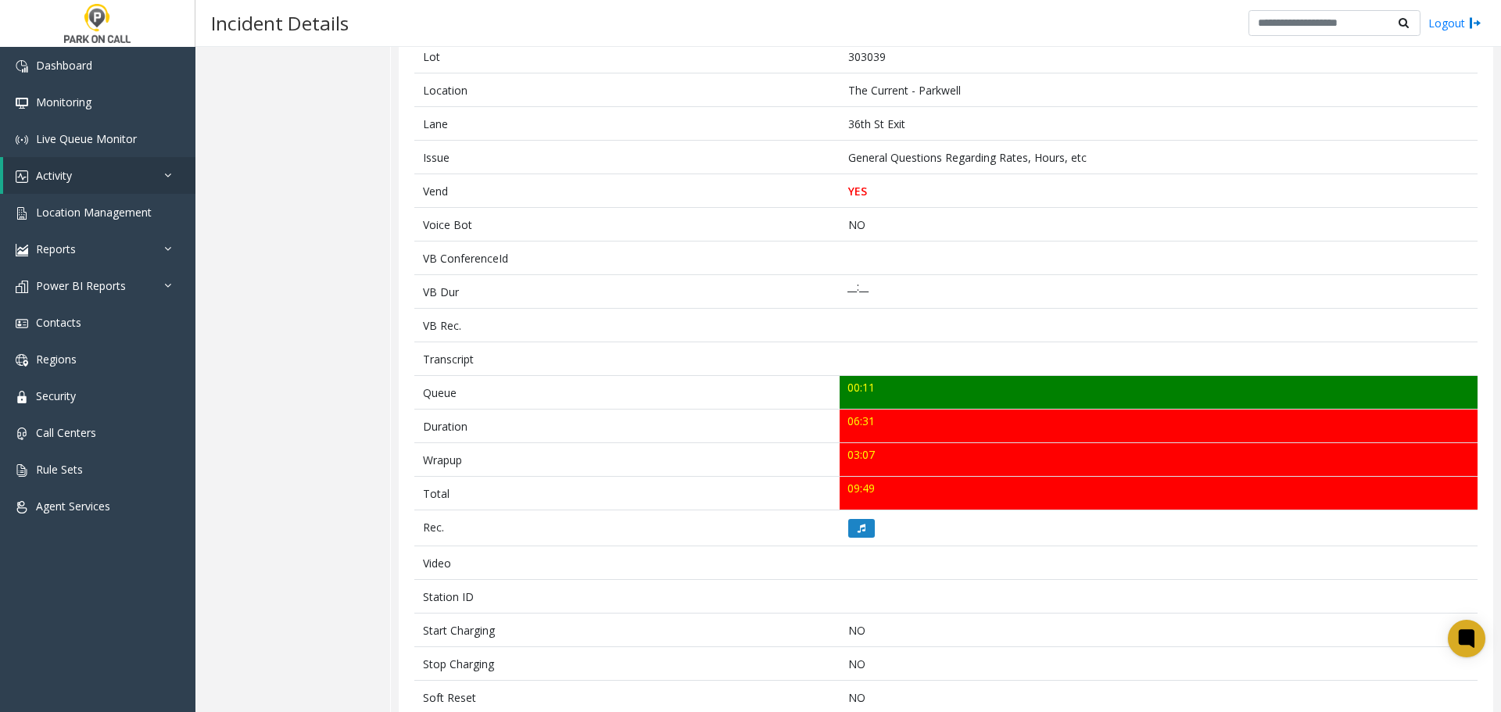
scroll to position [0, 0]
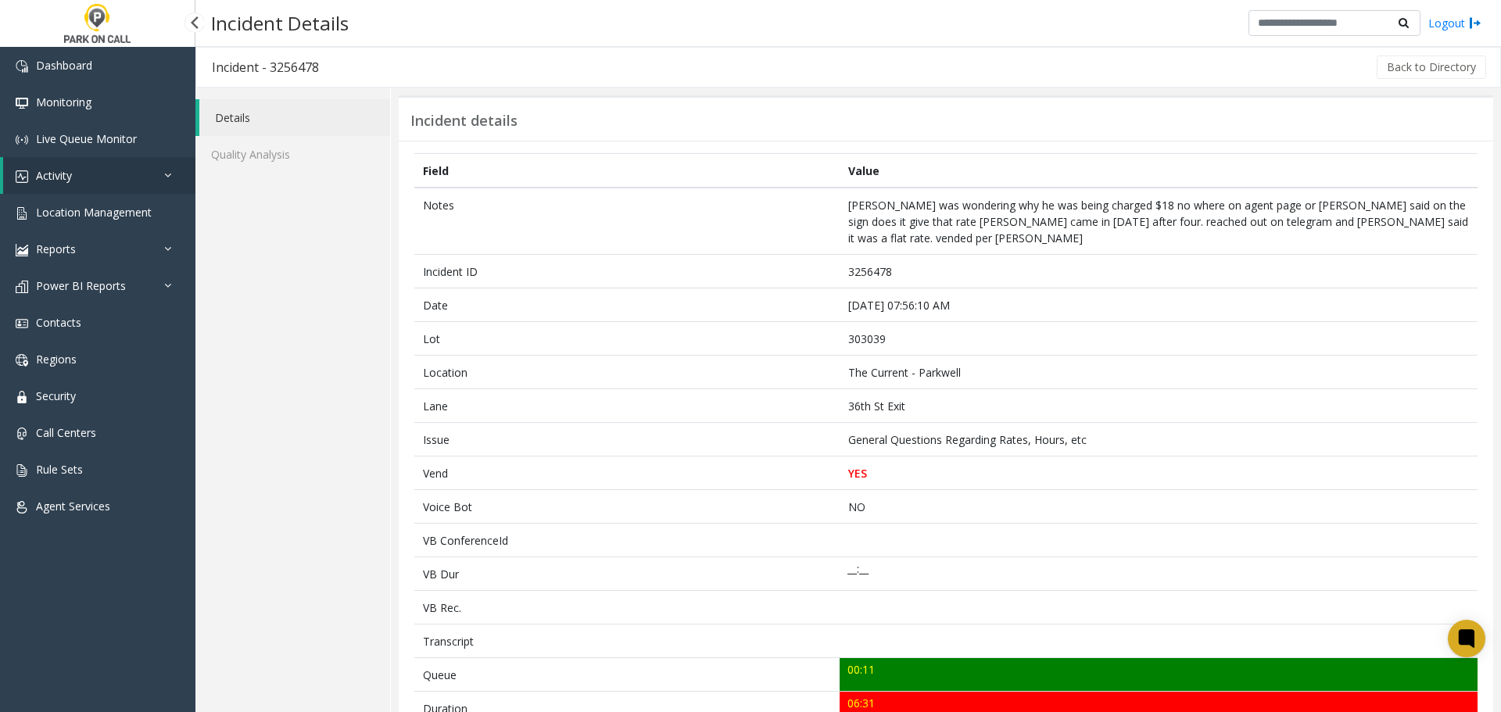
click at [162, 170] on link "Activity" at bounding box center [99, 175] width 192 height 37
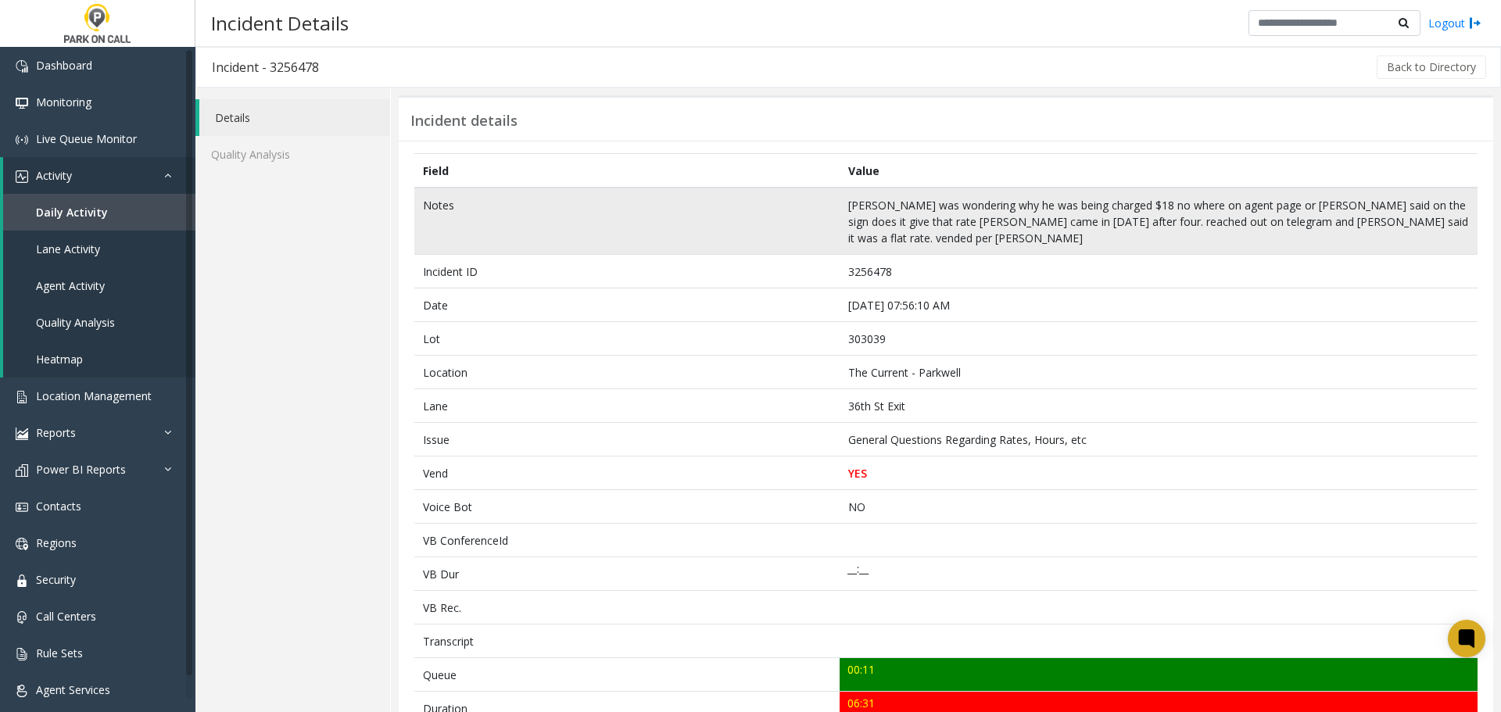
click at [1038, 203] on td "parker was wondering why he was being charged $18 no where on agent page or par…" at bounding box center [1159, 221] width 638 height 67
click at [996, 216] on td "parker was wondering why he was being charged $18 no where on agent page or par…" at bounding box center [1159, 221] width 638 height 67
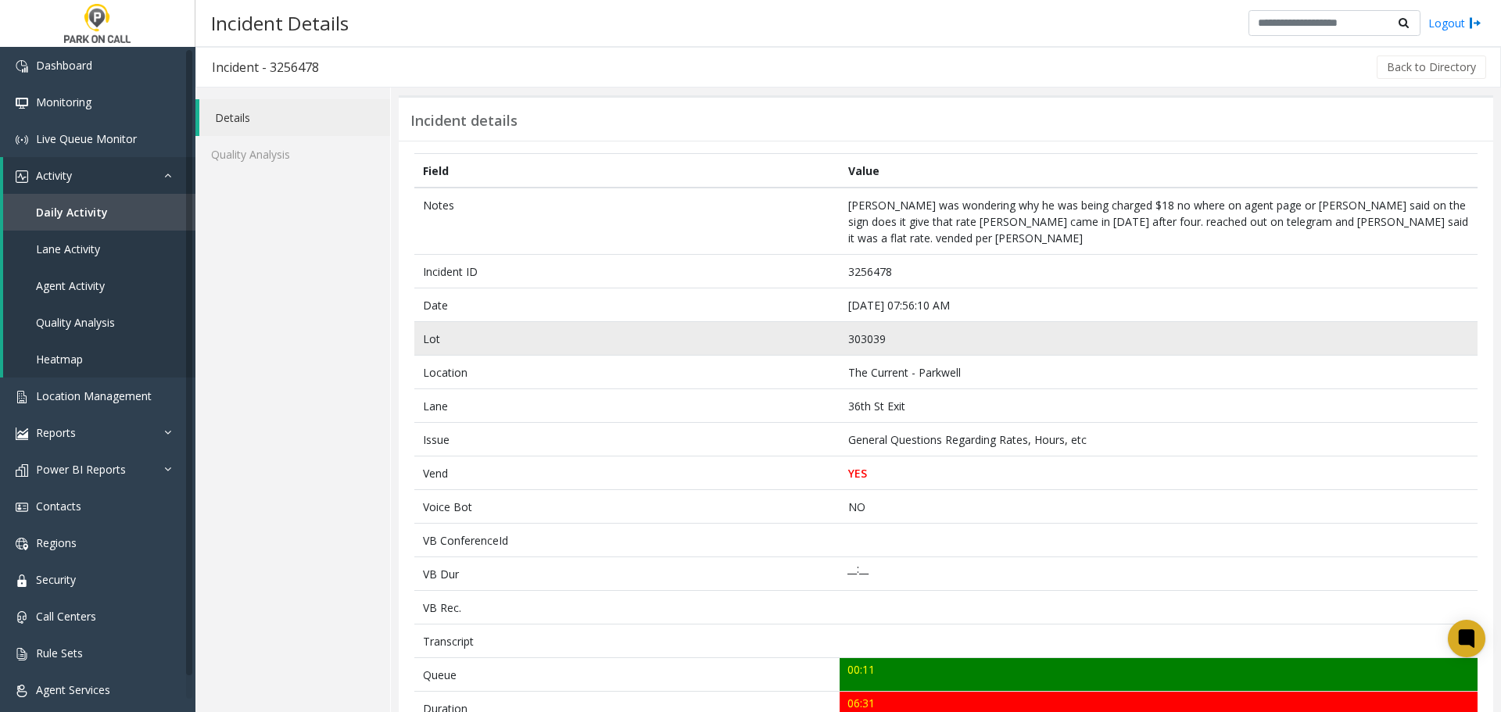
click at [1150, 328] on td "303039" at bounding box center [1159, 339] width 638 height 34
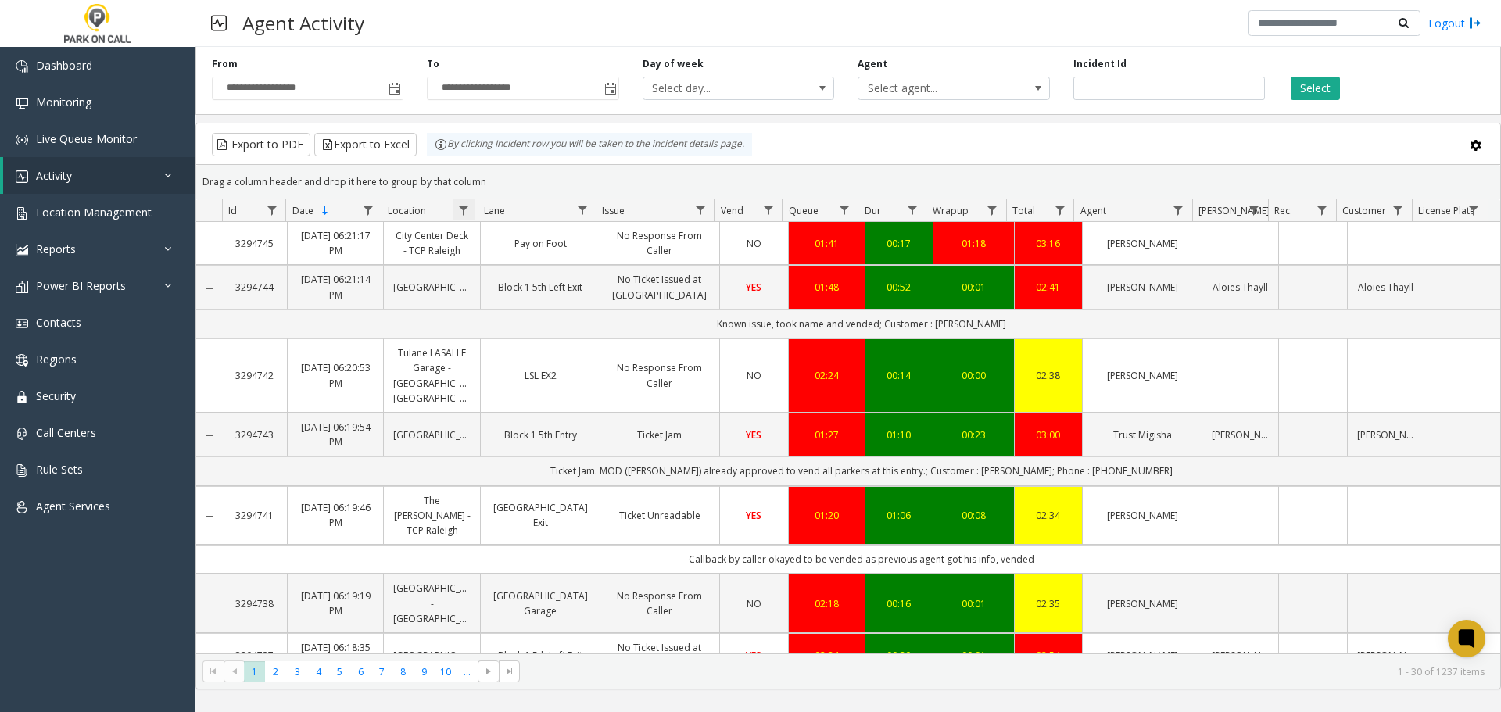
click at [467, 207] on span "Data table" at bounding box center [463, 210] width 13 height 13
click at [519, 277] on input "Location Filter" at bounding box center [531, 277] width 133 height 27
type input "****"
click button "Filter" at bounding box center [566, 423] width 64 height 34
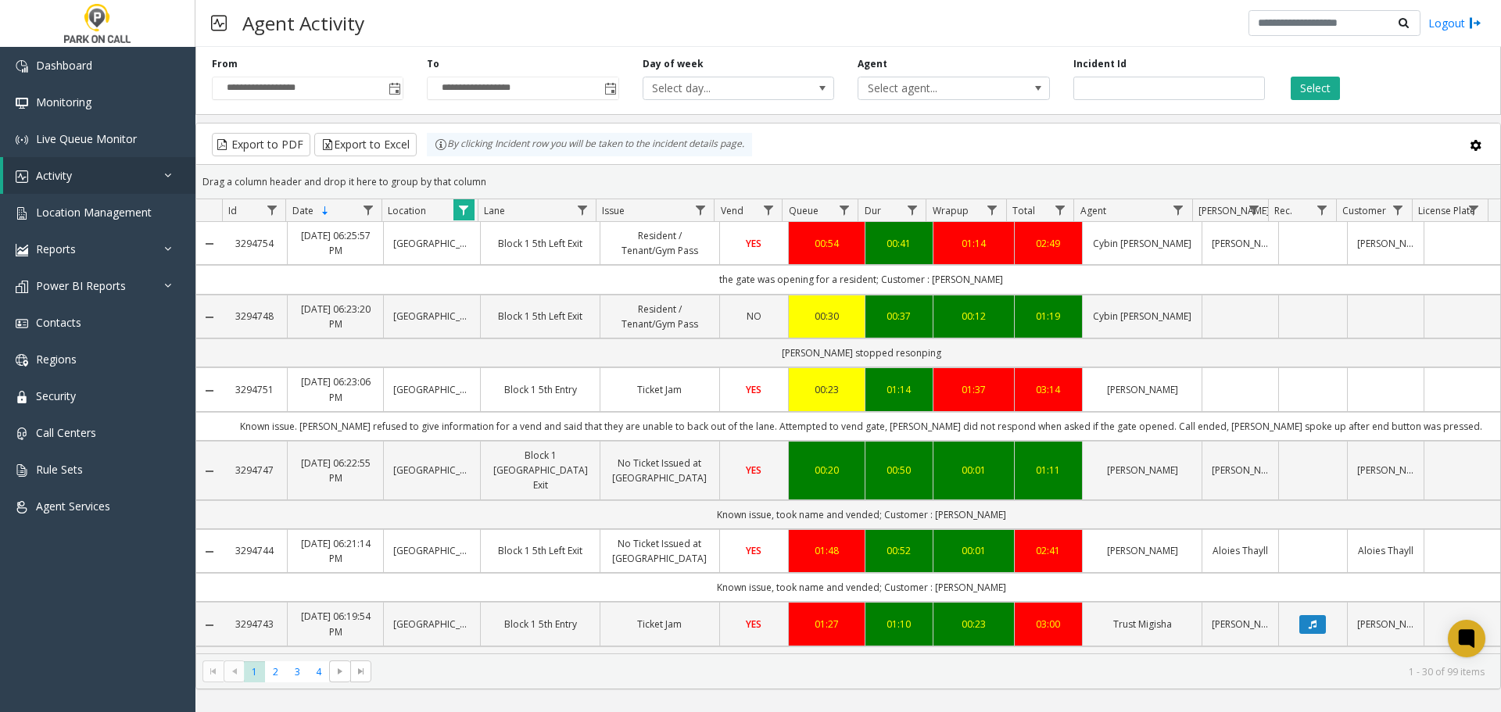
click at [1159, 142] on div "Export to PDF Export to Excel By clicking Incident row you will be taken to the…" at bounding box center [848, 144] width 1277 height 23
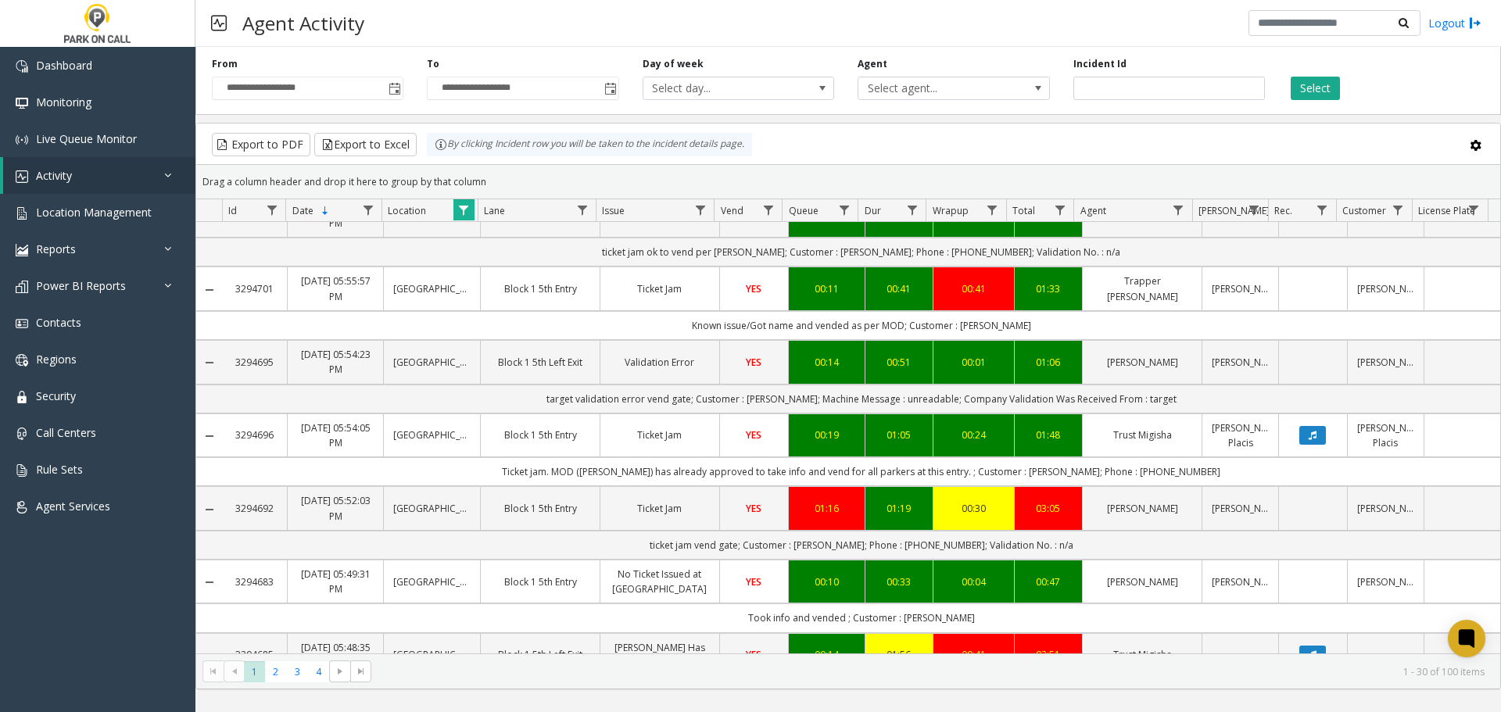
scroll to position [1675, 0]
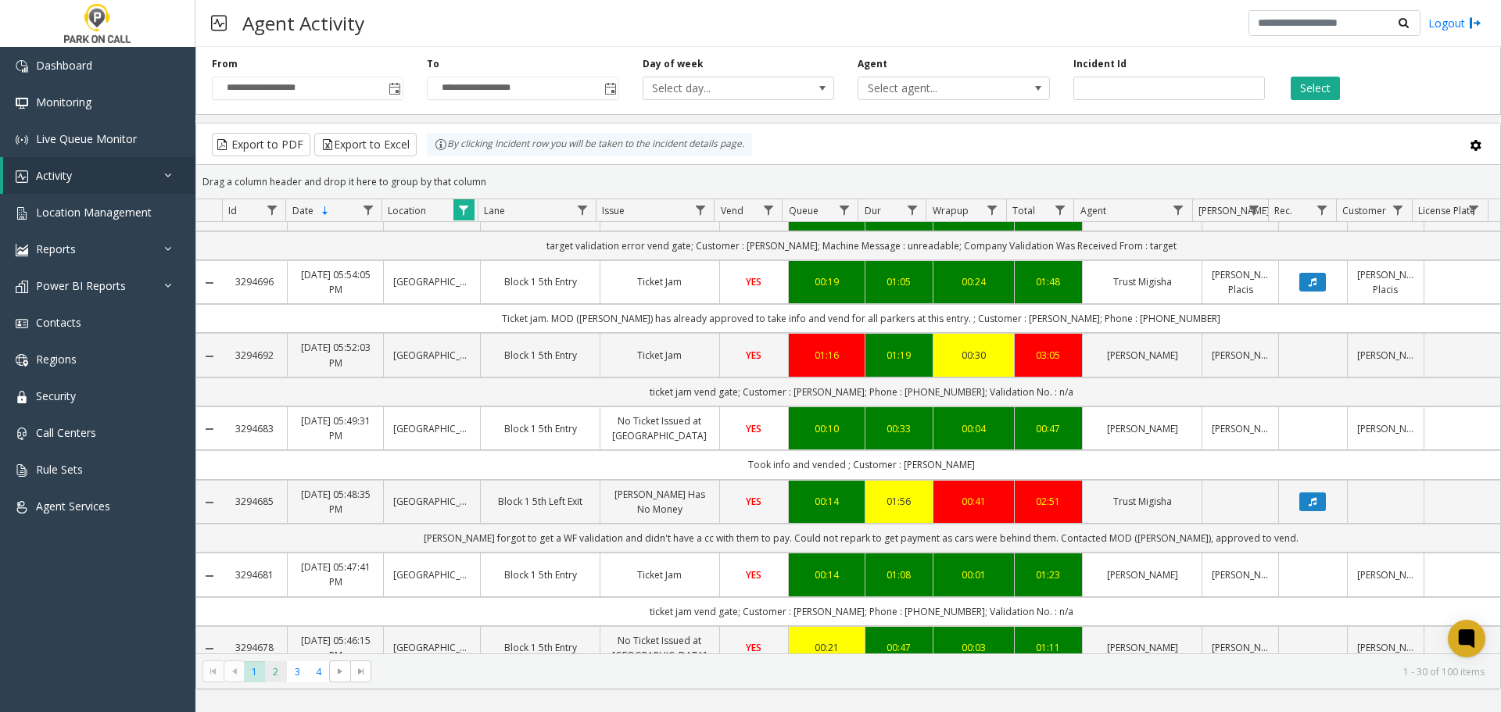
click at [282, 673] on span "2" at bounding box center [275, 671] width 21 height 21
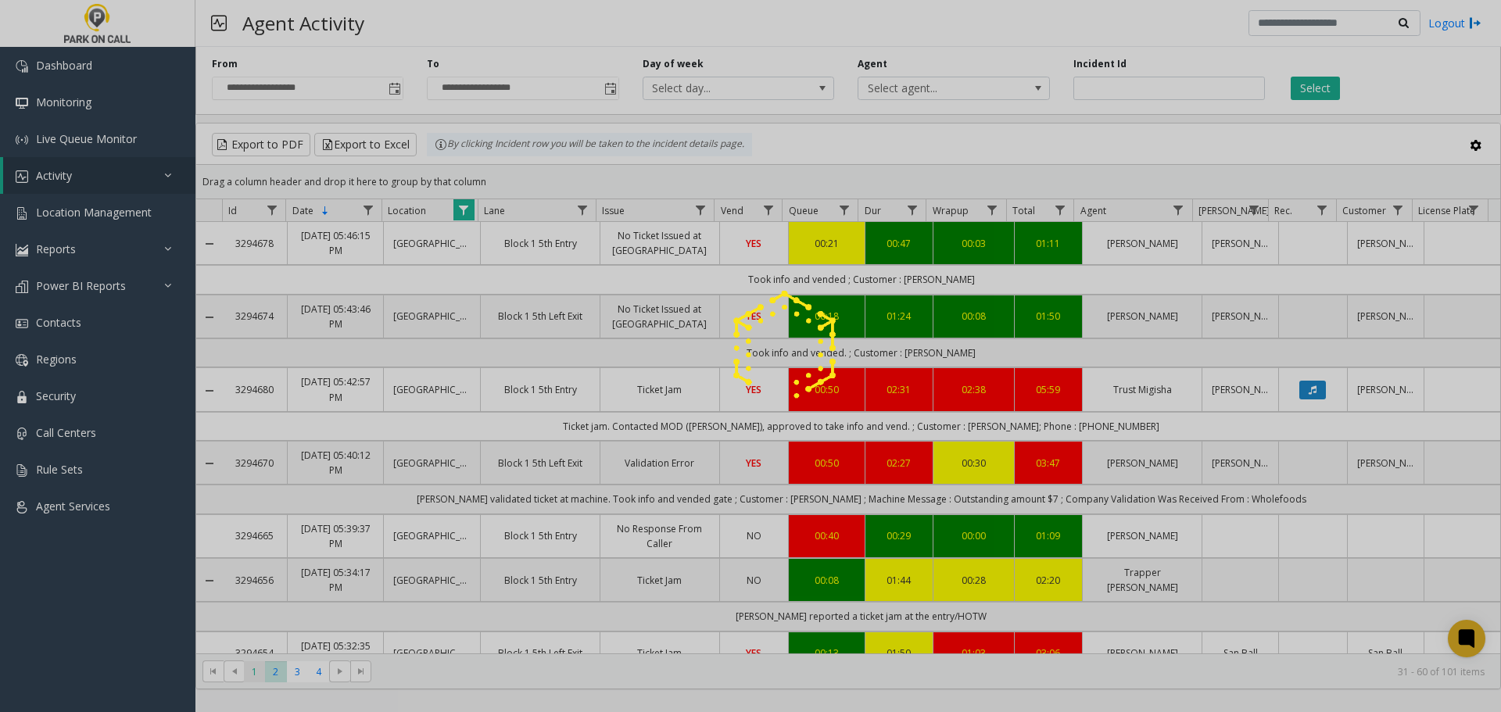
click at [258, 673] on div at bounding box center [750, 356] width 1501 height 712
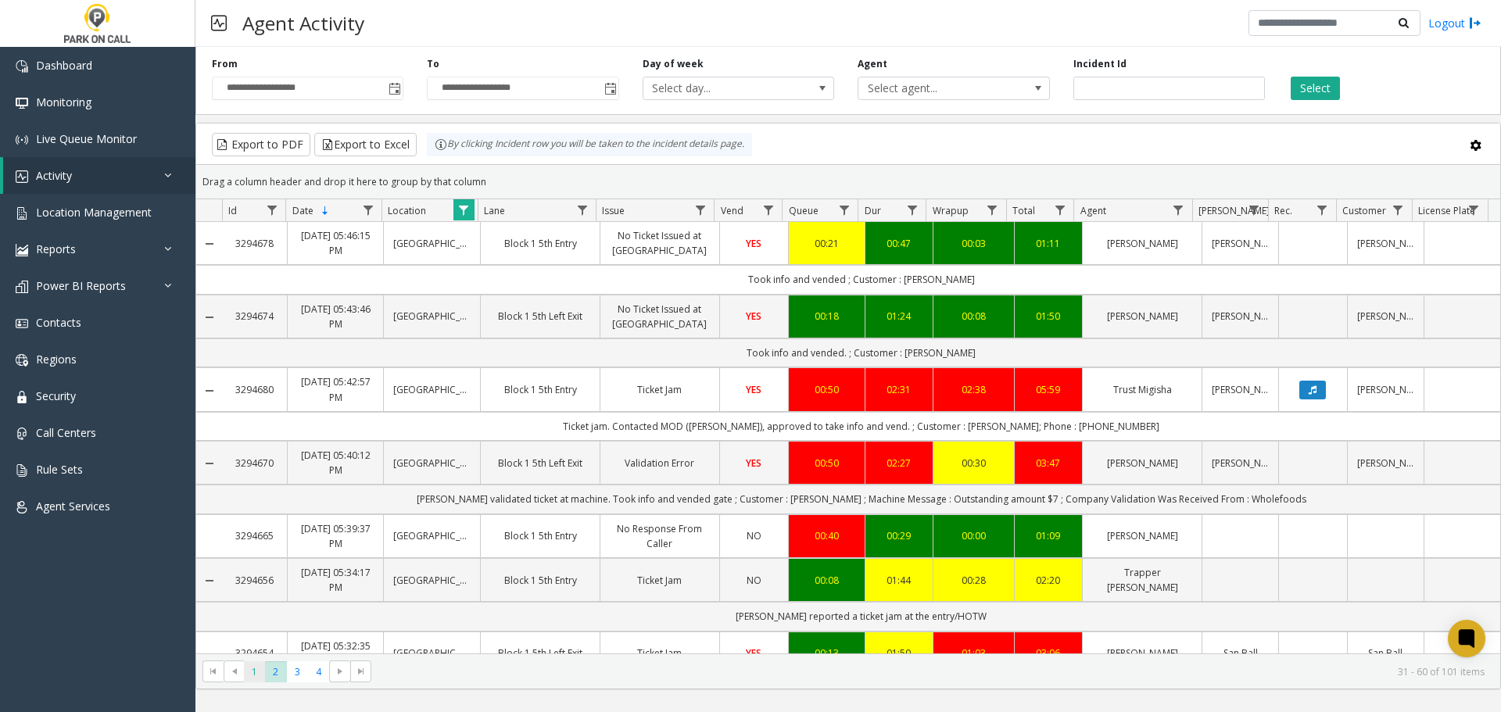
click at [252, 677] on span "1" at bounding box center [254, 671] width 21 height 21
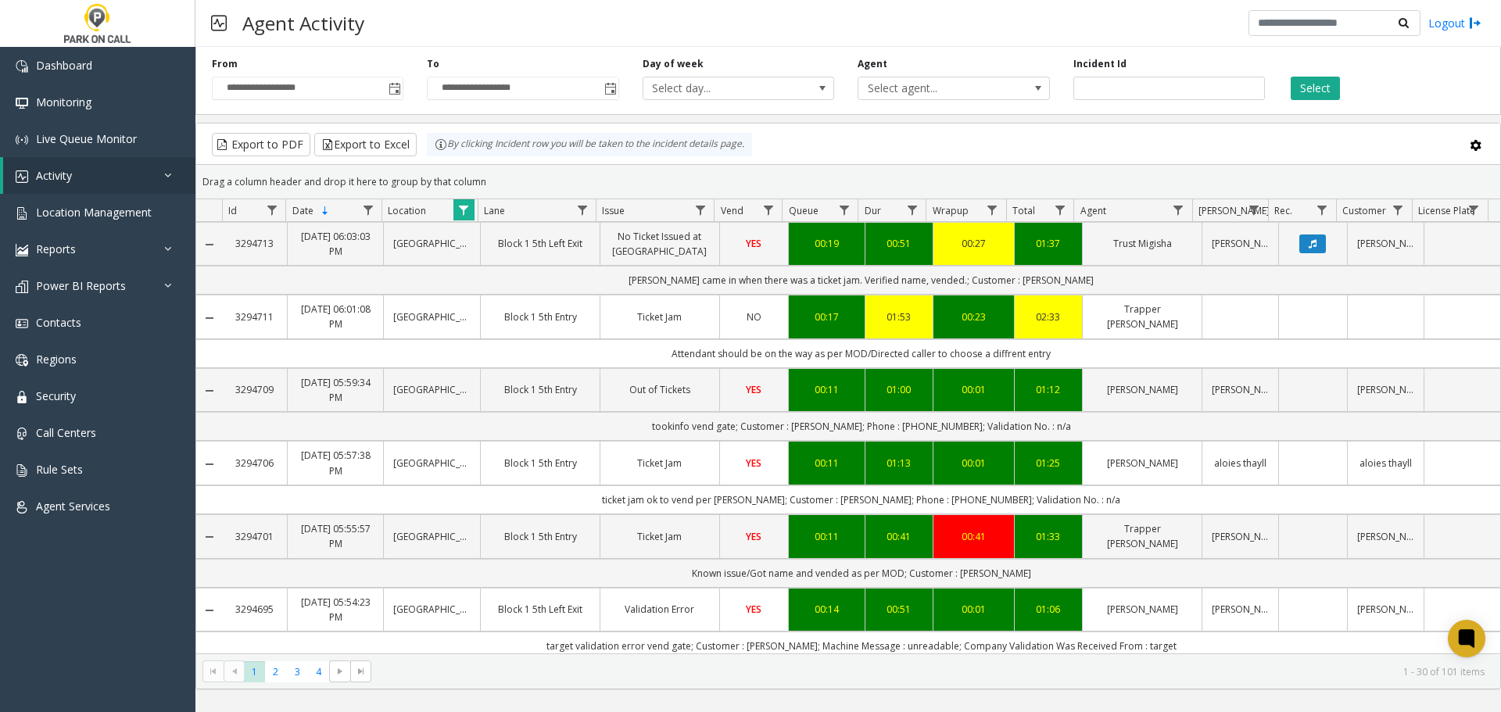
scroll to position [1284, 0]
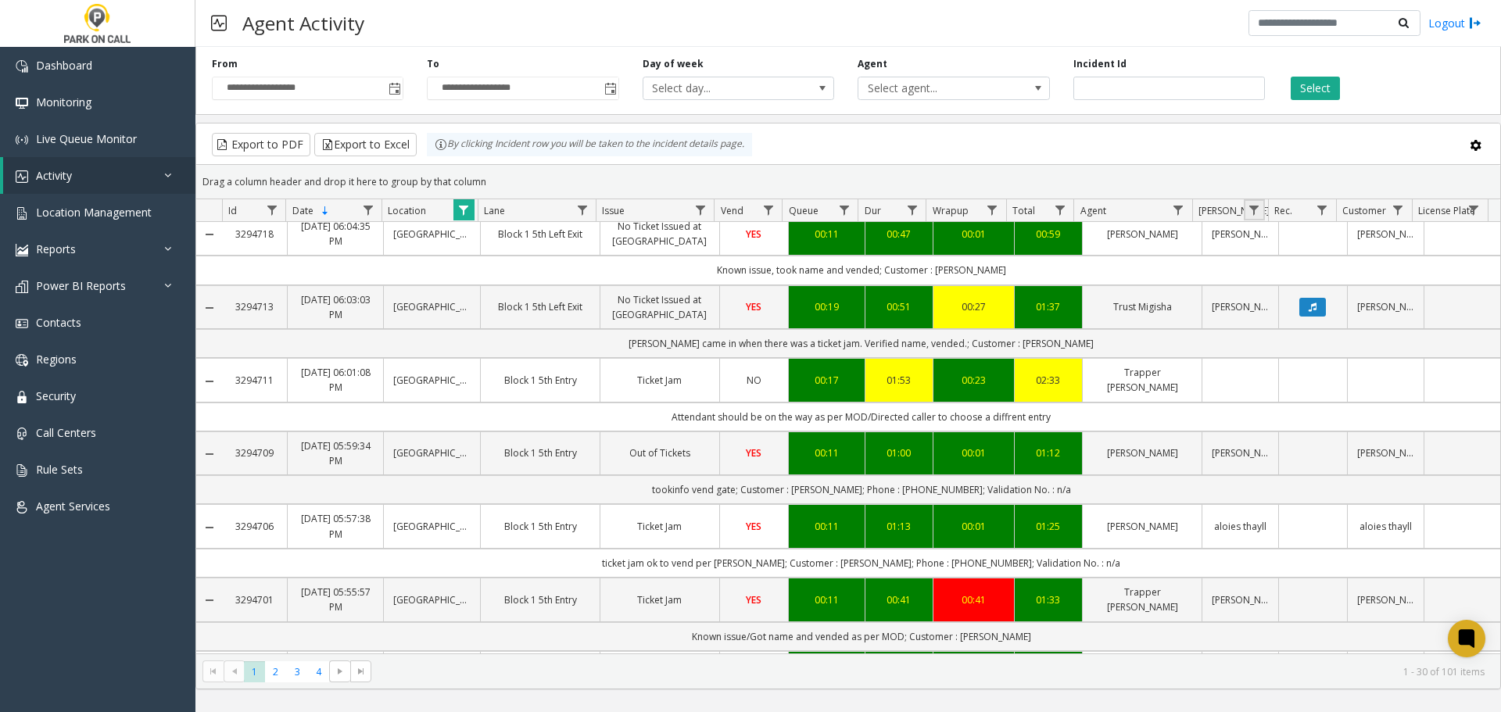
click at [1261, 210] on link "Data table" at bounding box center [1254, 209] width 21 height 21
click at [1284, 281] on input "Parker Filter" at bounding box center [1321, 277] width 133 height 27
type input "****"
click button "Filter" at bounding box center [1356, 423] width 64 height 34
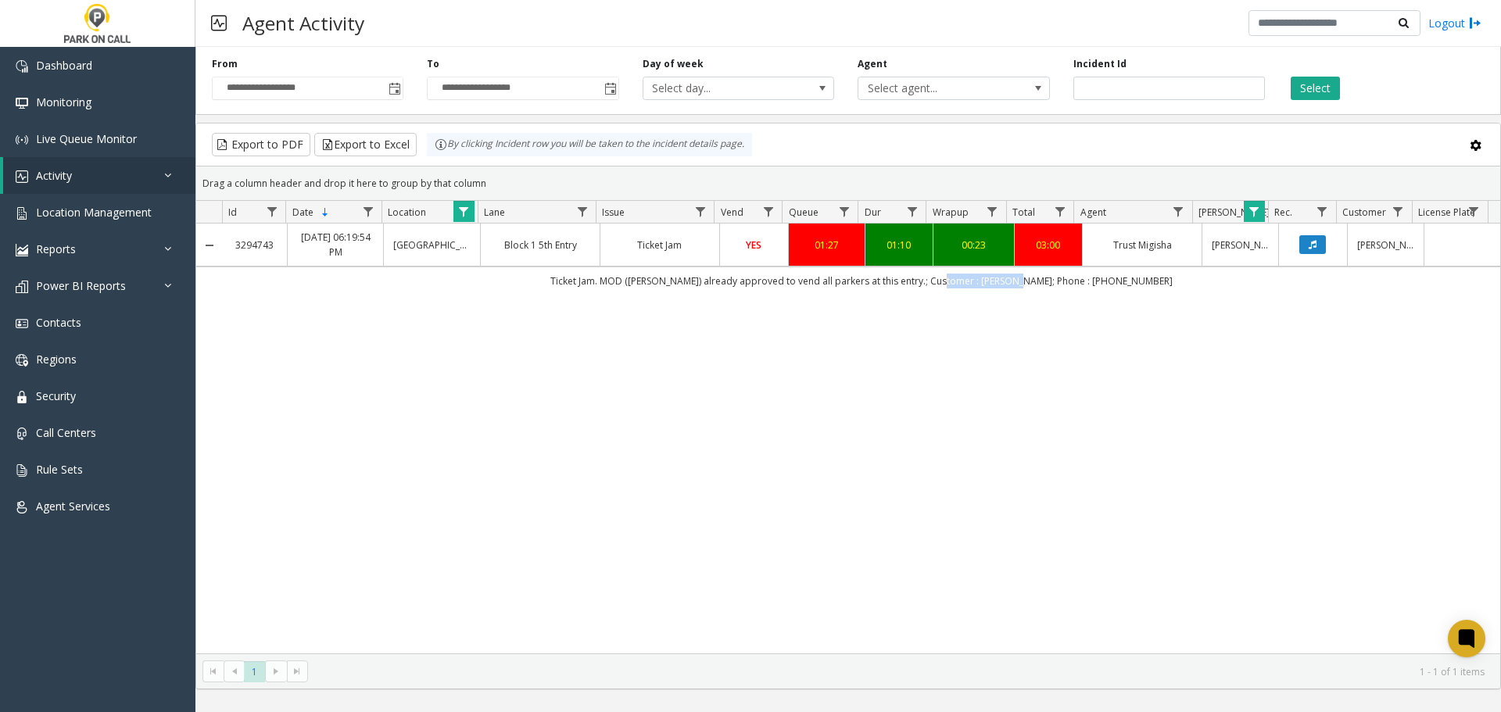
drag, startPoint x: 955, startPoint y: 281, endPoint x: 1032, endPoint y: 286, distance: 76.8
click at [1032, 286] on td "Ticket Jam. MOD (Paul) already approved to vend all parkers at this entry.; Cus…" at bounding box center [861, 281] width 1278 height 28
copy td "Nathaniel Tamayo"
drag, startPoint x: 106, startPoint y: 215, endPoint x: 106, endPoint y: 206, distance: 9.4
drag, startPoint x: 1016, startPoint y: 409, endPoint x: 1028, endPoint y: 378, distance: 33.4
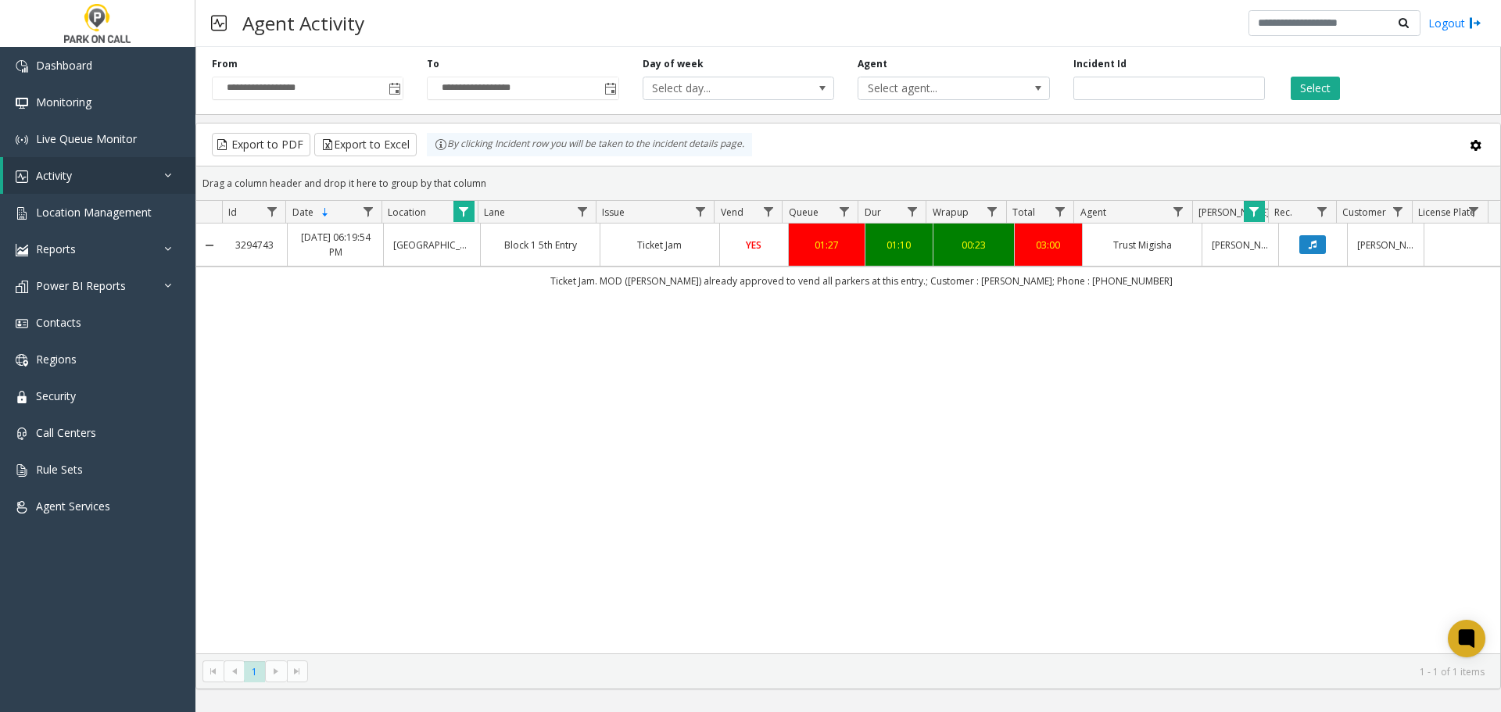
click at [1016, 409] on div "3294743 Sep 14, 2025 06:19:54 PM Plaza Saltillo - Peak Parking Block 1 5th Entr…" at bounding box center [848, 439] width 1304 height 430
click at [1259, 210] on span "Data table" at bounding box center [1254, 212] width 13 height 13
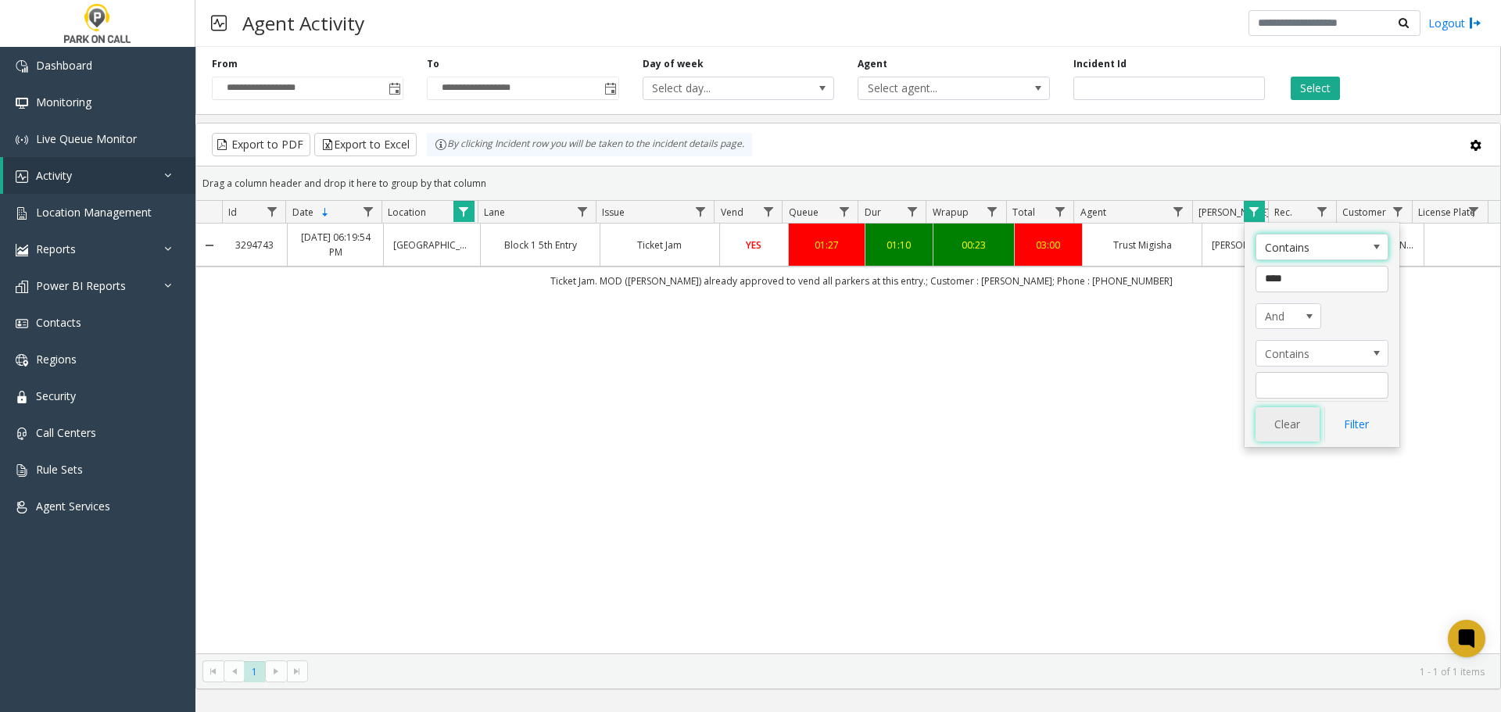
click at [1281, 435] on button "Clear" at bounding box center [1287, 424] width 64 height 34
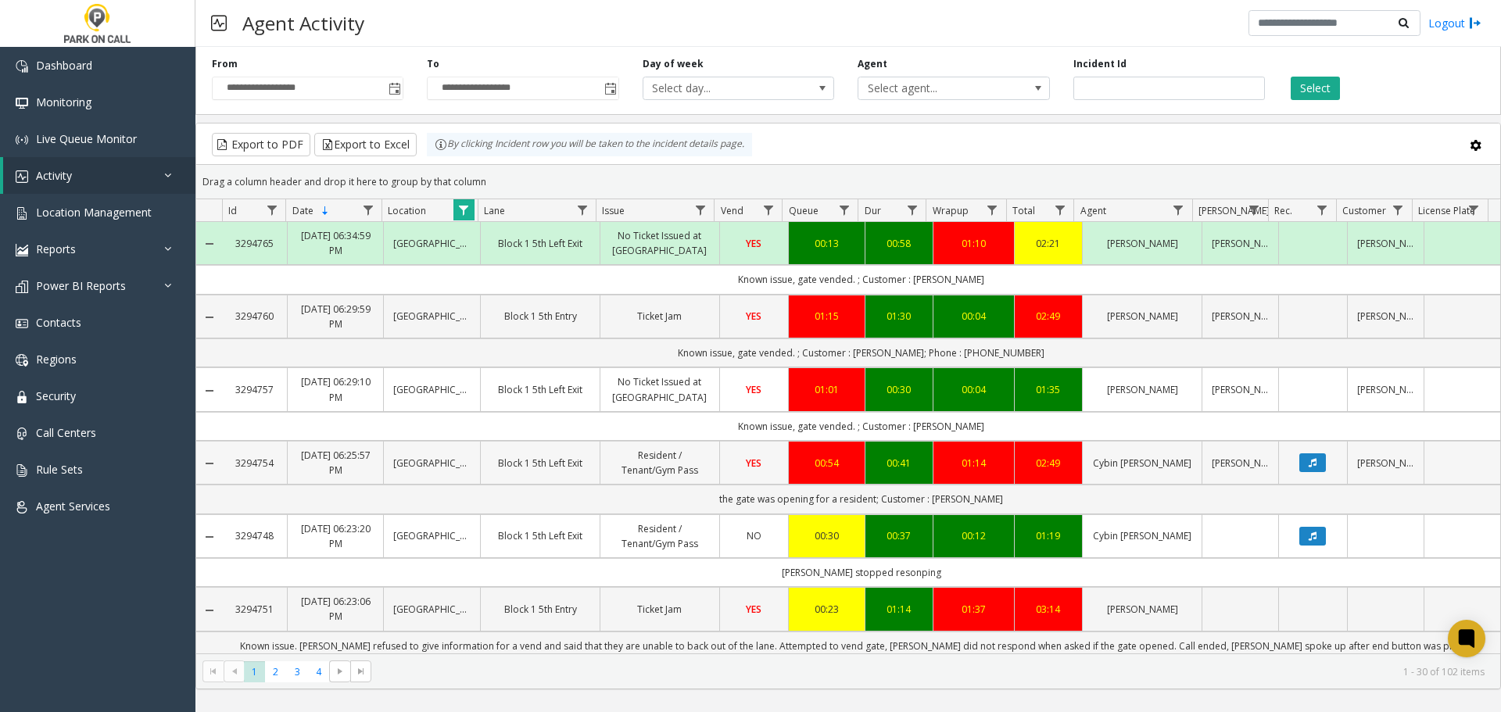
click at [878, 448] on td "00:41" at bounding box center [899, 463] width 69 height 44
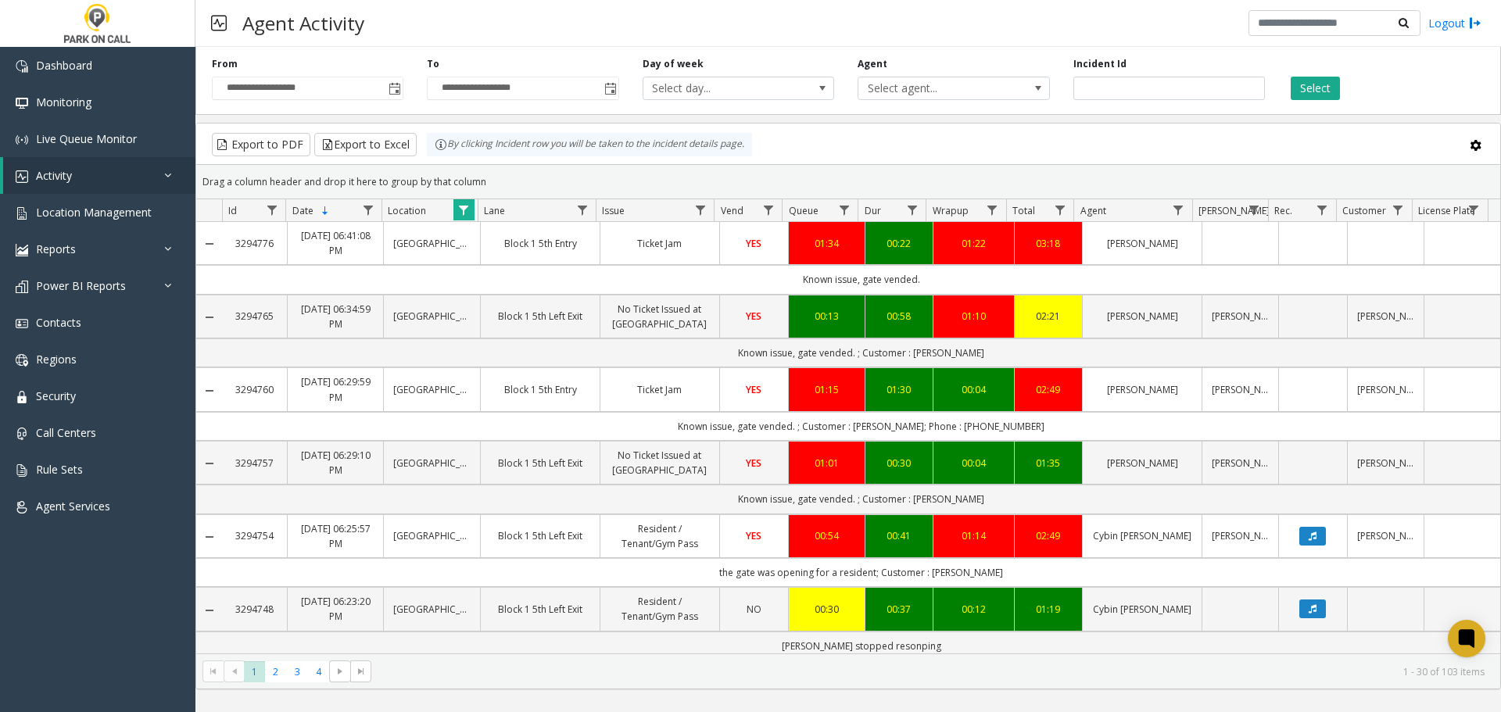
click at [1199, 143] on div "Export to PDF Export to Excel By clicking Incident row you will be taken to the…" at bounding box center [848, 144] width 1277 height 23
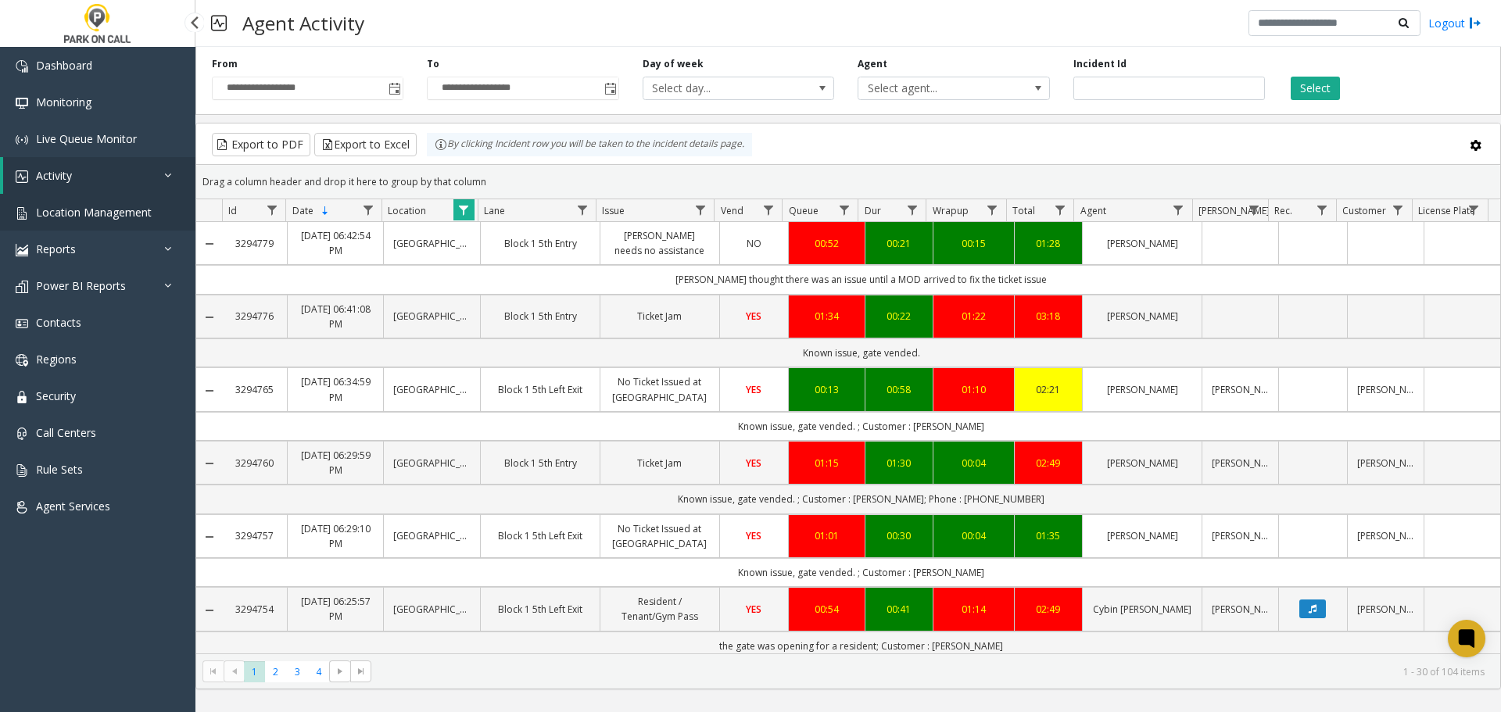
click at [110, 208] on span "Location Management" at bounding box center [94, 212] width 116 height 15
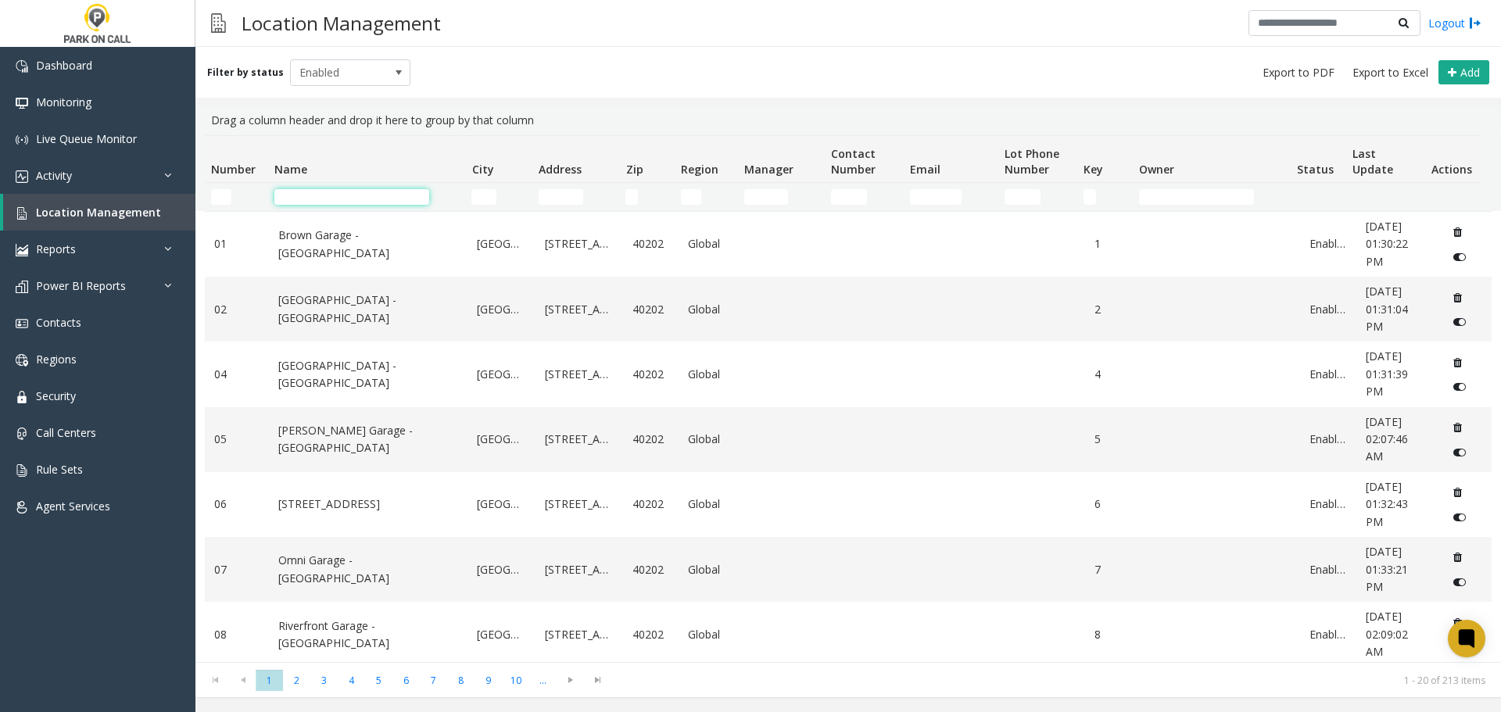
click at [346, 199] on input "Name Filter" at bounding box center [351, 197] width 155 height 16
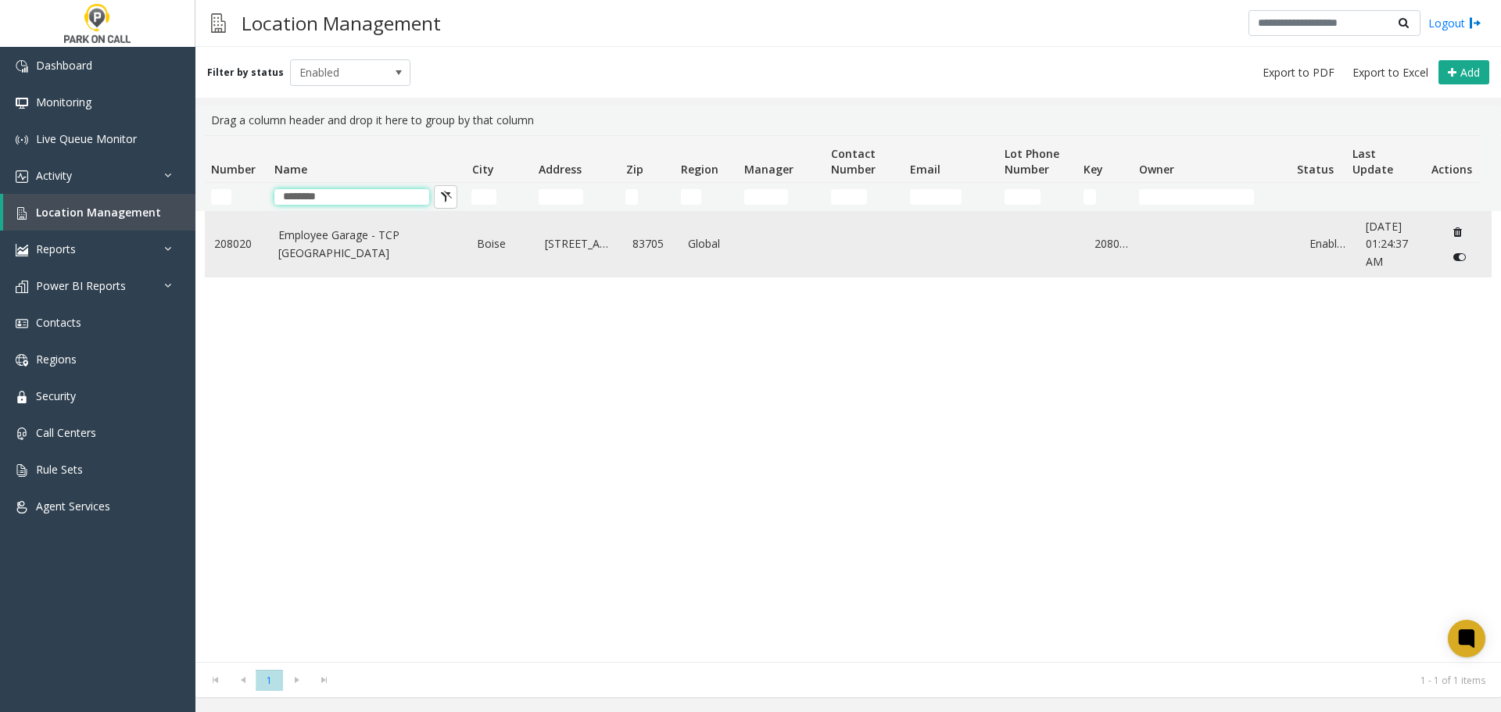
type input "********"
click at [334, 269] on td "Employee Garage - TCP Boise Airport" at bounding box center [368, 244] width 199 height 65
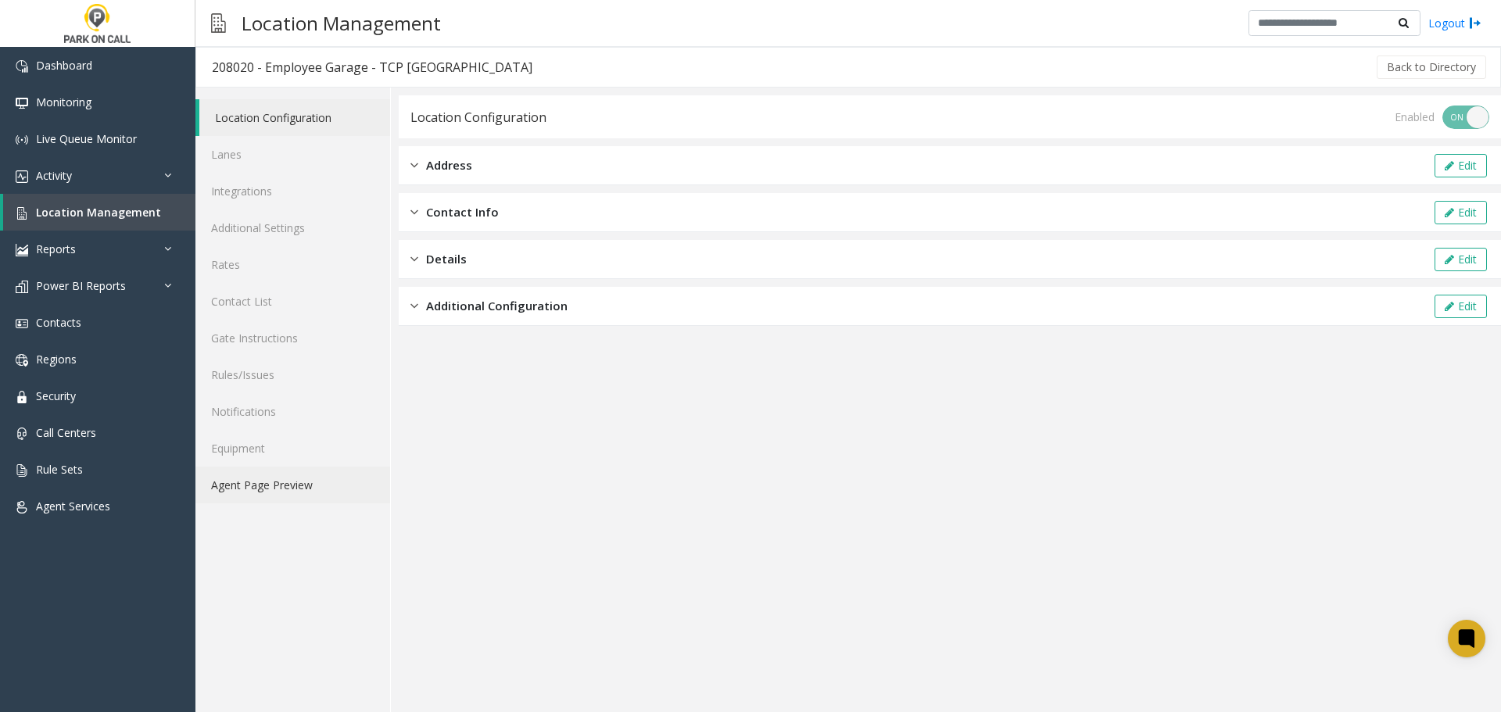
click at [273, 492] on link "Agent Page Preview" at bounding box center [292, 485] width 195 height 37
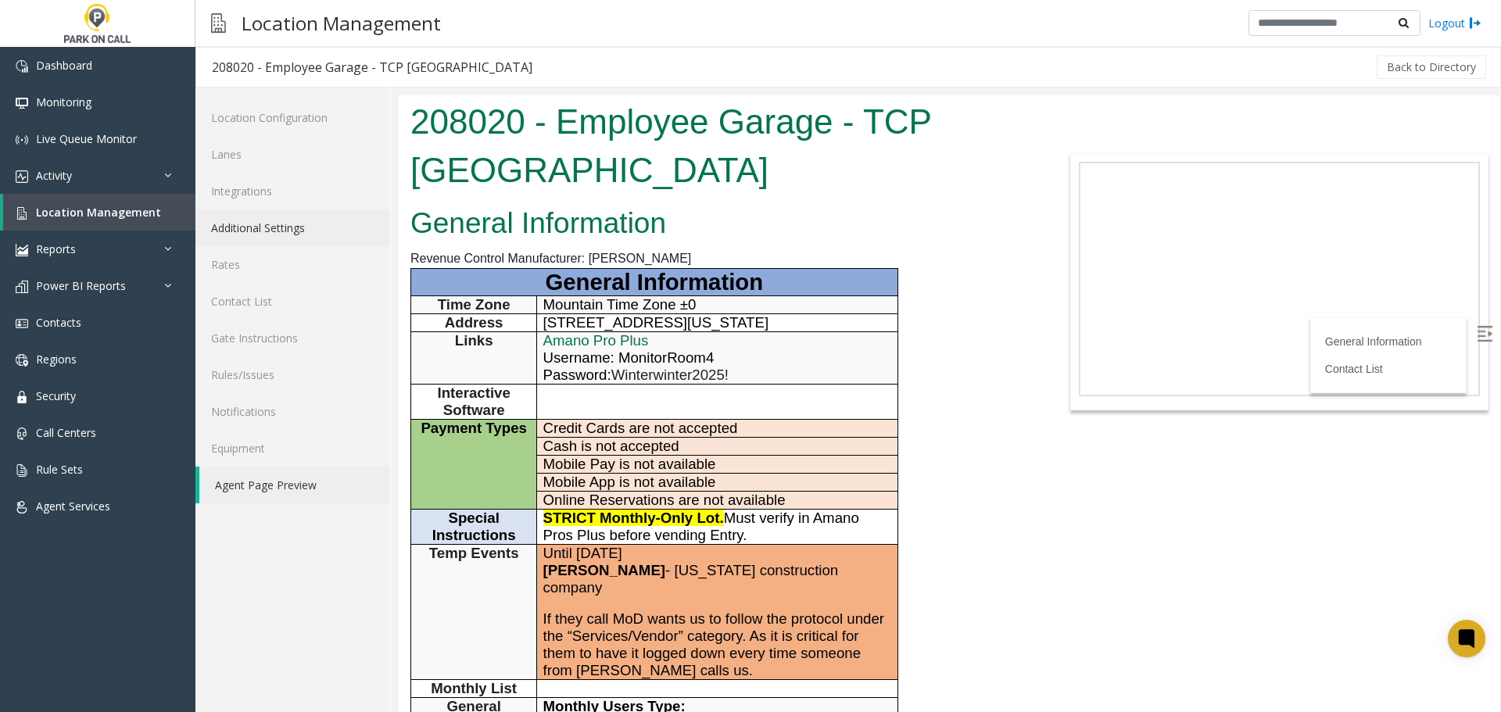
click at [261, 229] on link "Additional Settings" at bounding box center [292, 228] width 195 height 37
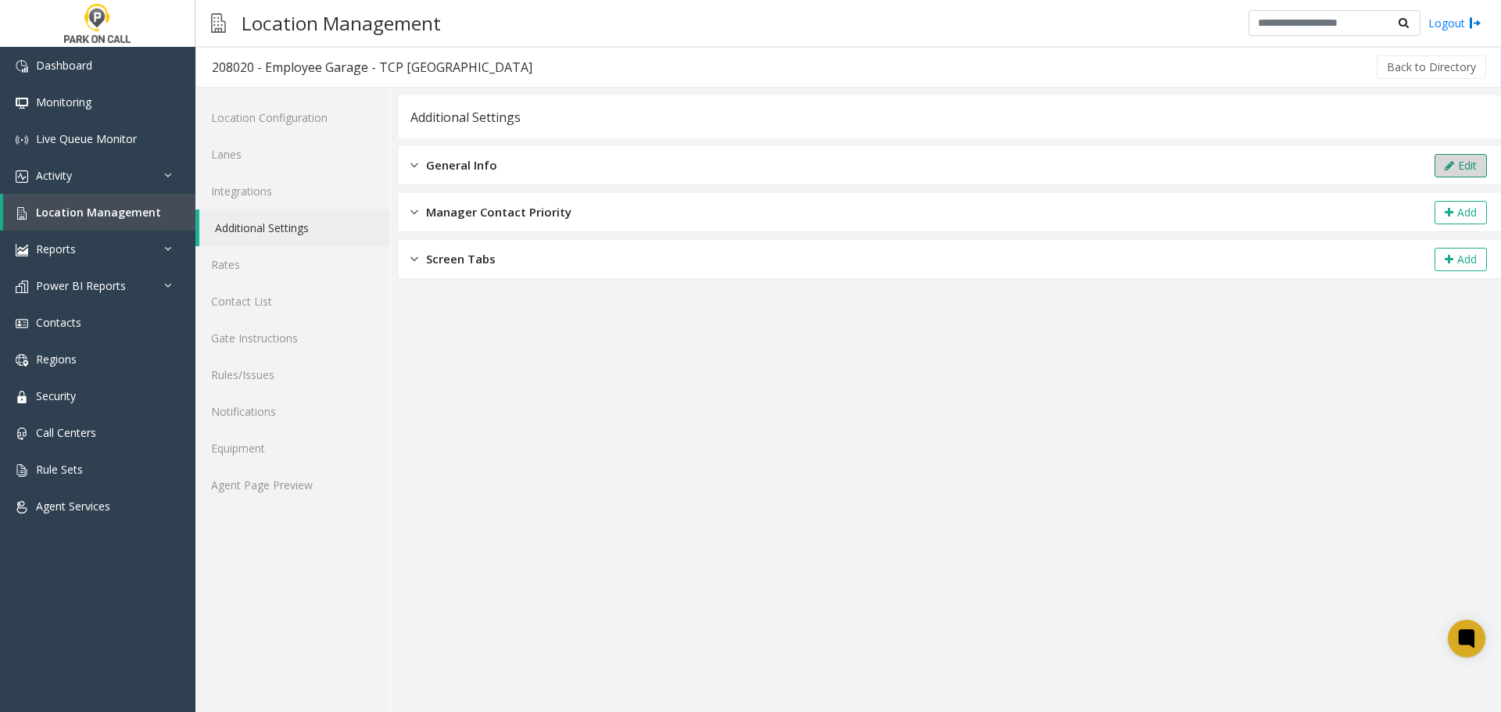
click at [1446, 166] on icon at bounding box center [1449, 165] width 9 height 11
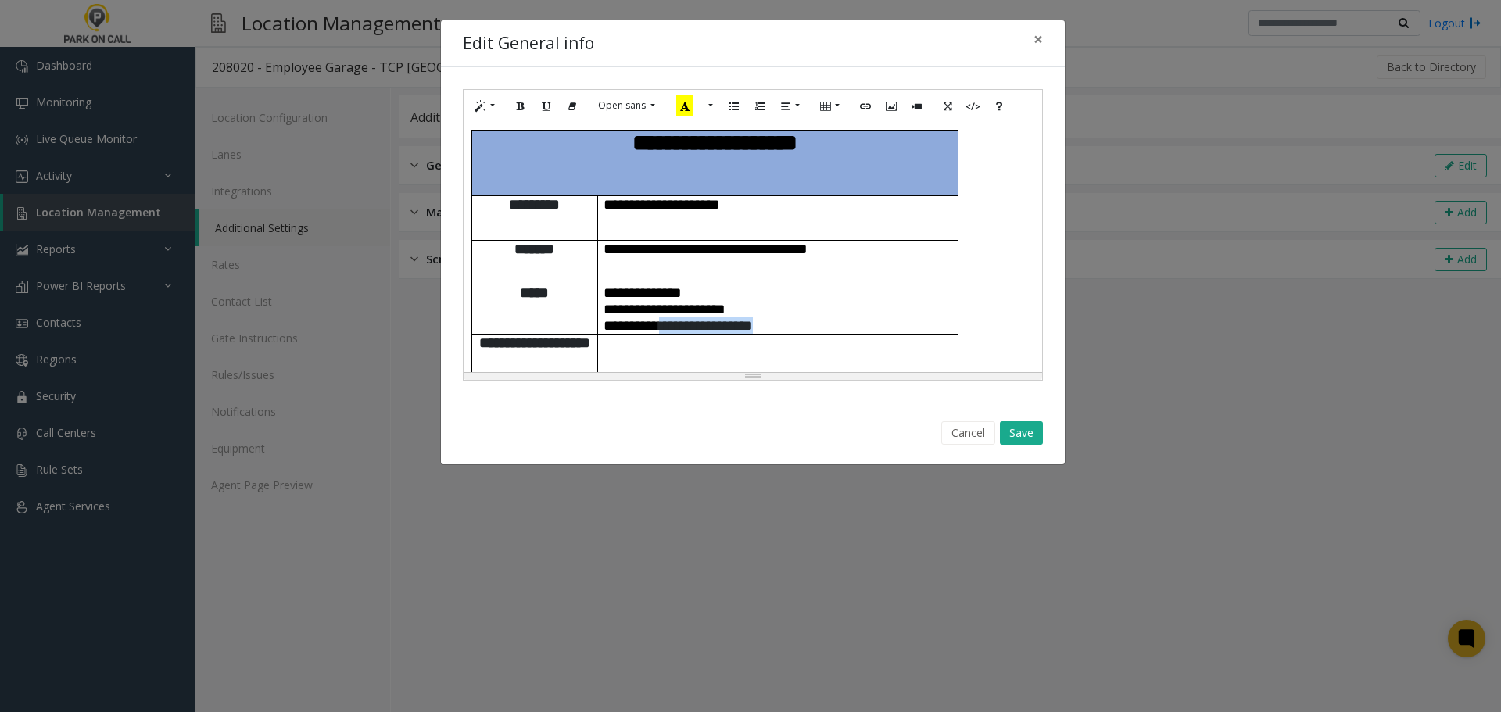
drag, startPoint x: 808, startPoint y: 249, endPoint x: 675, endPoint y: 254, distance: 132.2
click at [675, 317] on p "**********" at bounding box center [777, 325] width 349 height 16
paste div
click at [1021, 432] on button "Save" at bounding box center [1021, 432] width 43 height 23
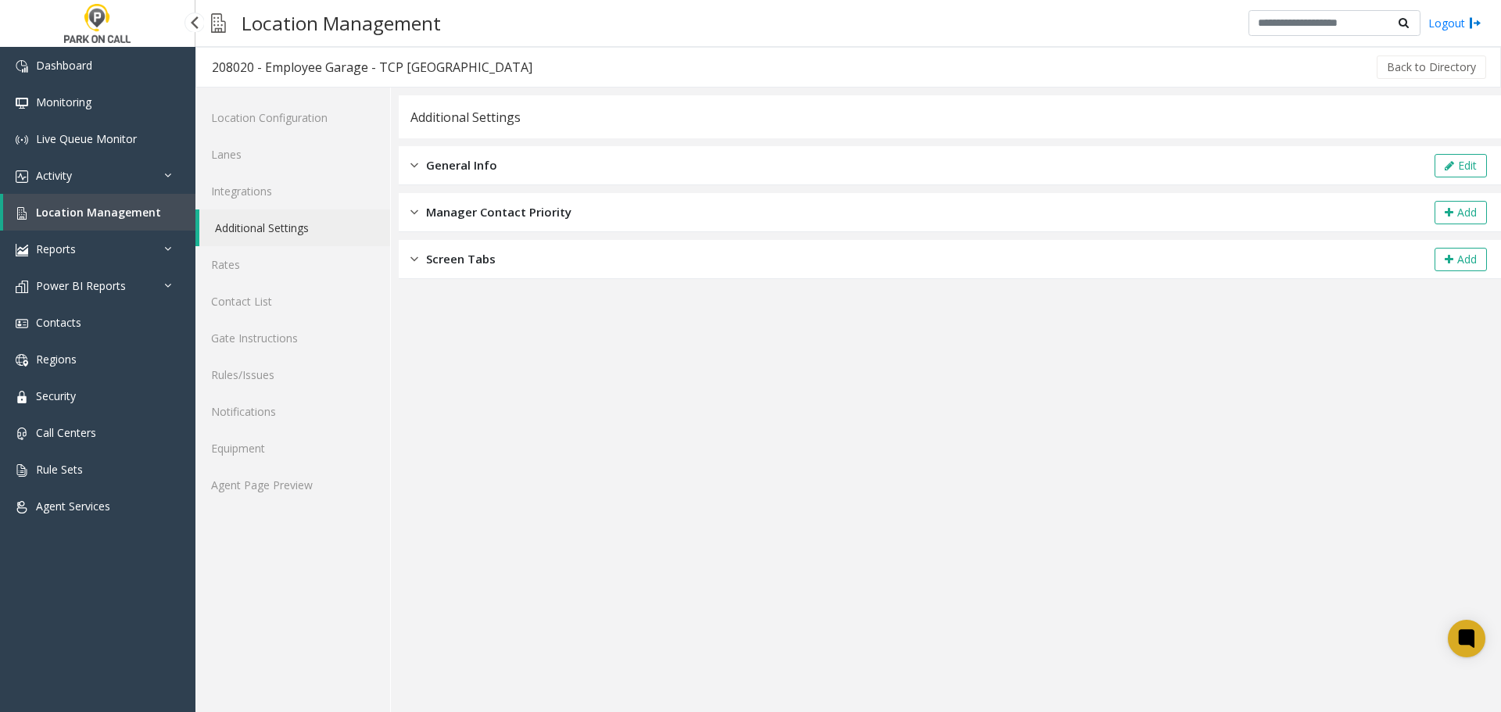
click at [127, 210] on span "Location Management" at bounding box center [98, 212] width 125 height 15
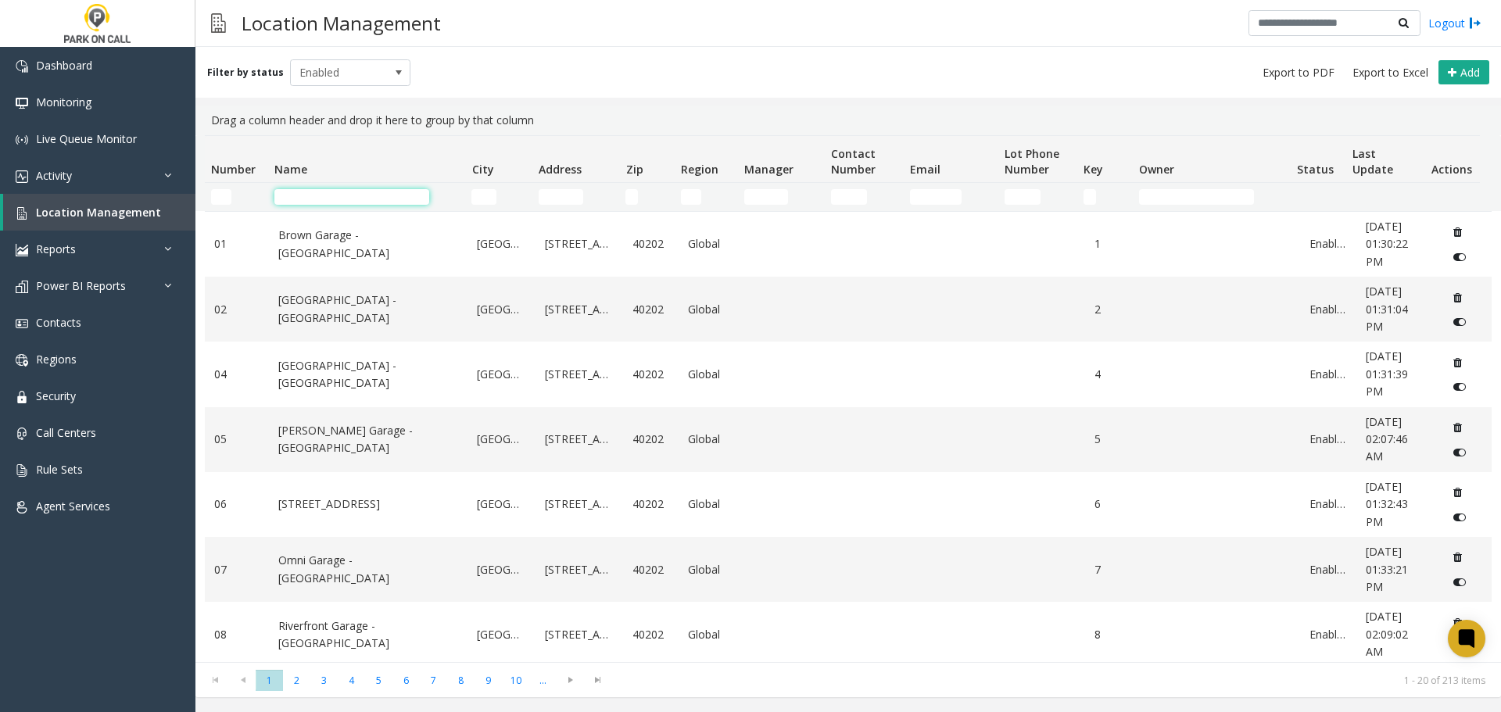
click at [387, 198] on input "Name Filter" at bounding box center [351, 197] width 155 height 16
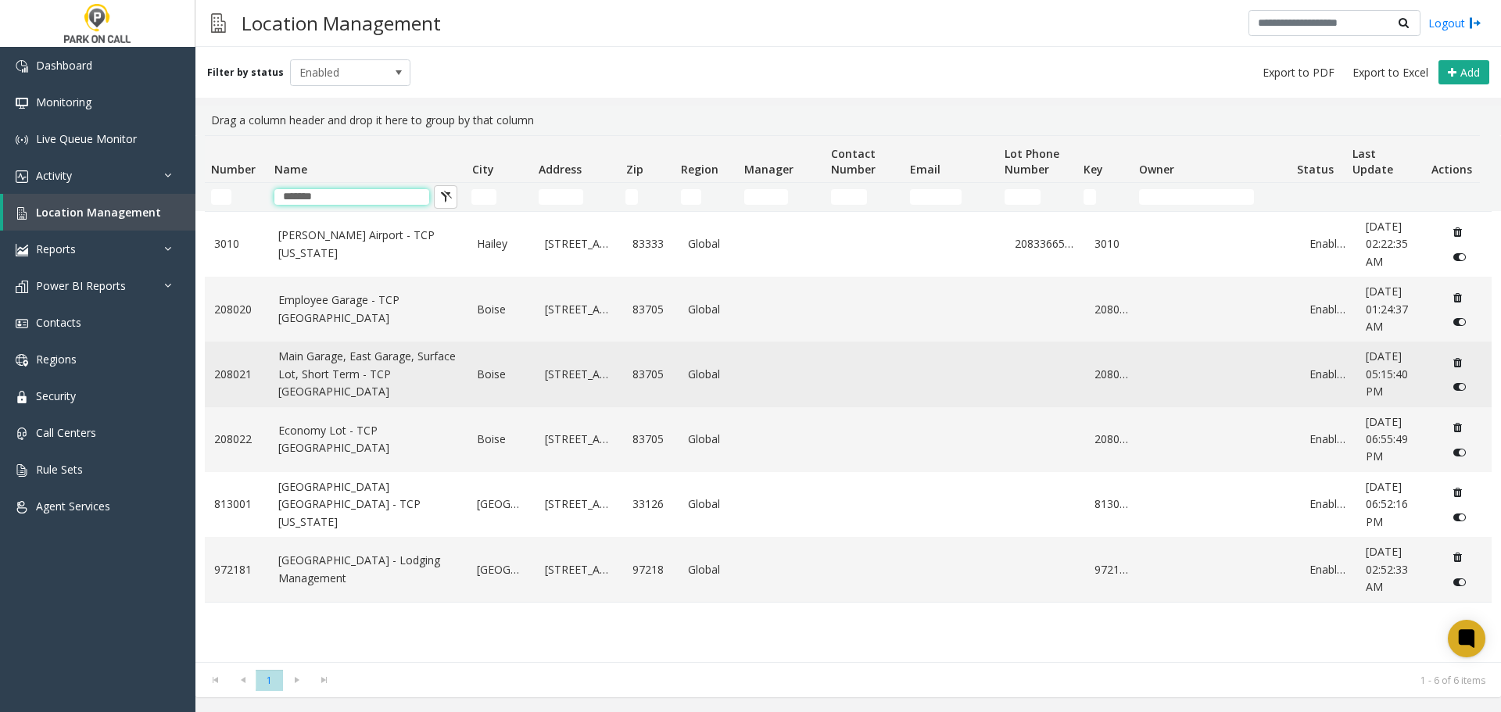
type input "*******"
click at [349, 380] on link "Main Garage, East Garage, Surface Lot, Short Term - TCP Boise Airport" at bounding box center [368, 374] width 181 height 52
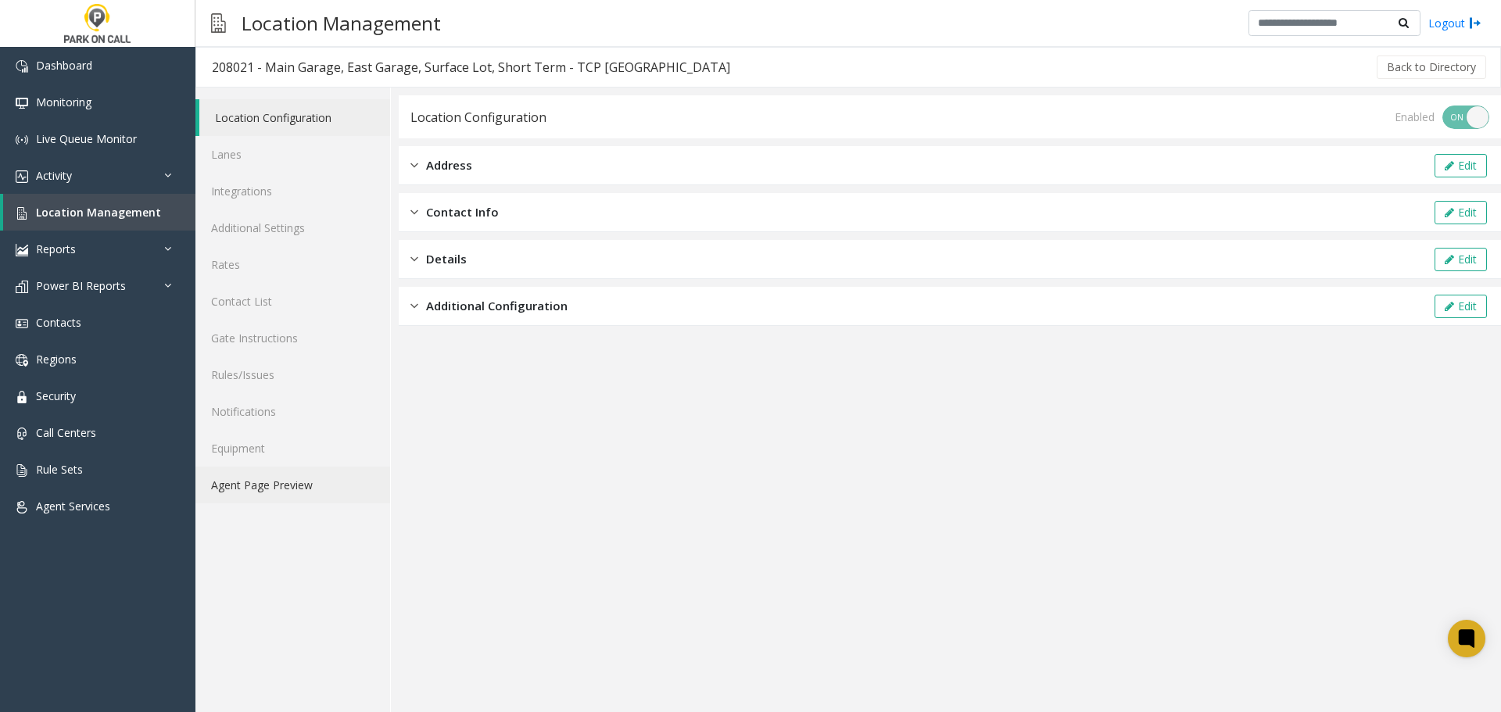
click at [331, 487] on link "Agent Page Preview" at bounding box center [292, 485] width 195 height 37
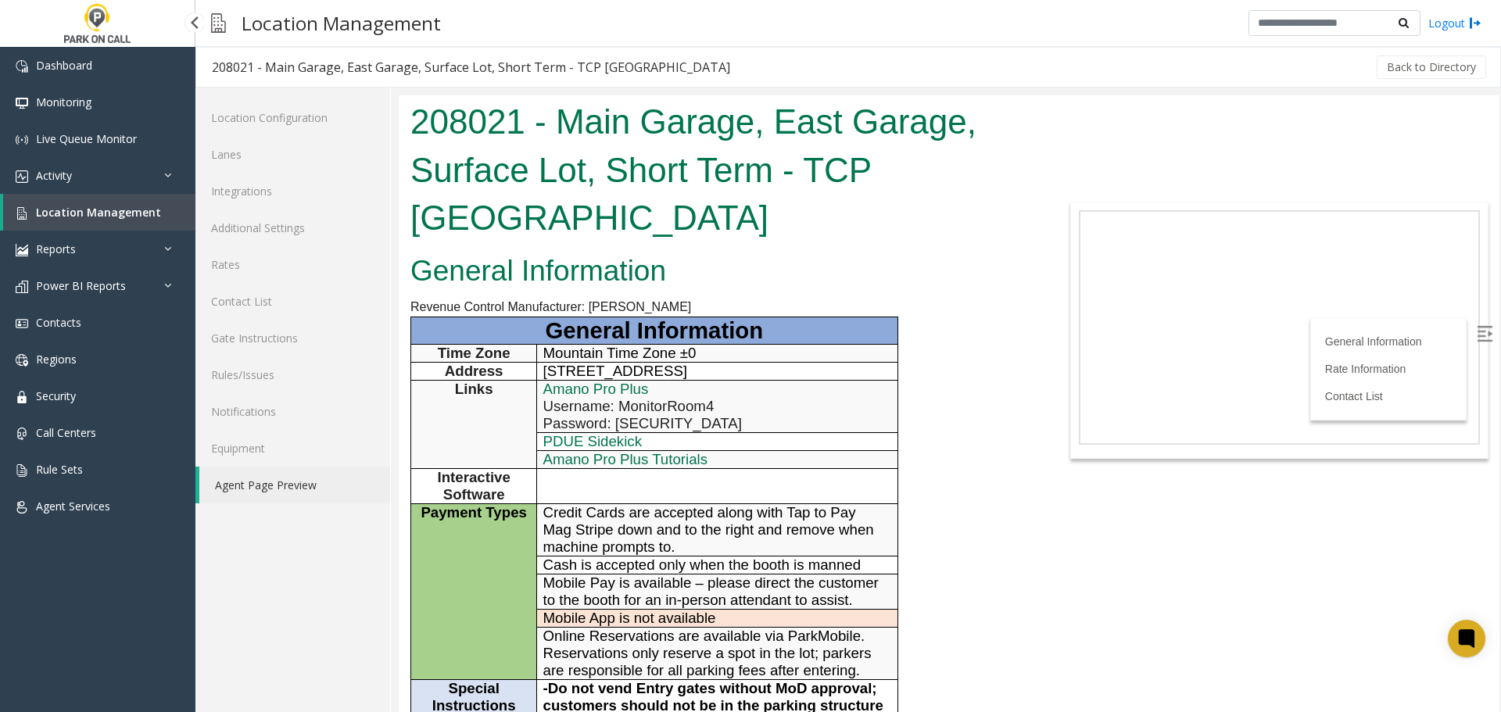
click at [95, 222] on link "Location Management" at bounding box center [99, 212] width 192 height 37
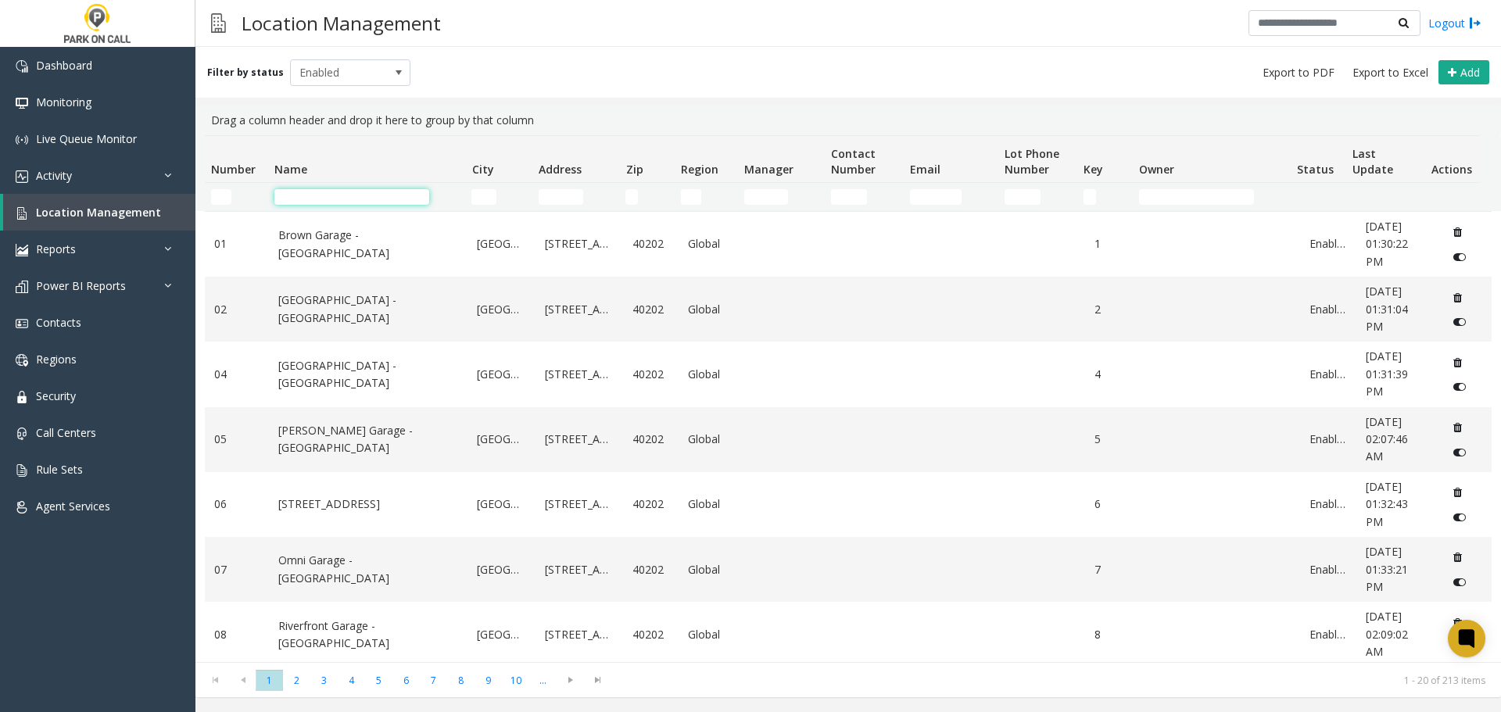
click at [361, 203] on input "Name Filter" at bounding box center [351, 197] width 155 height 16
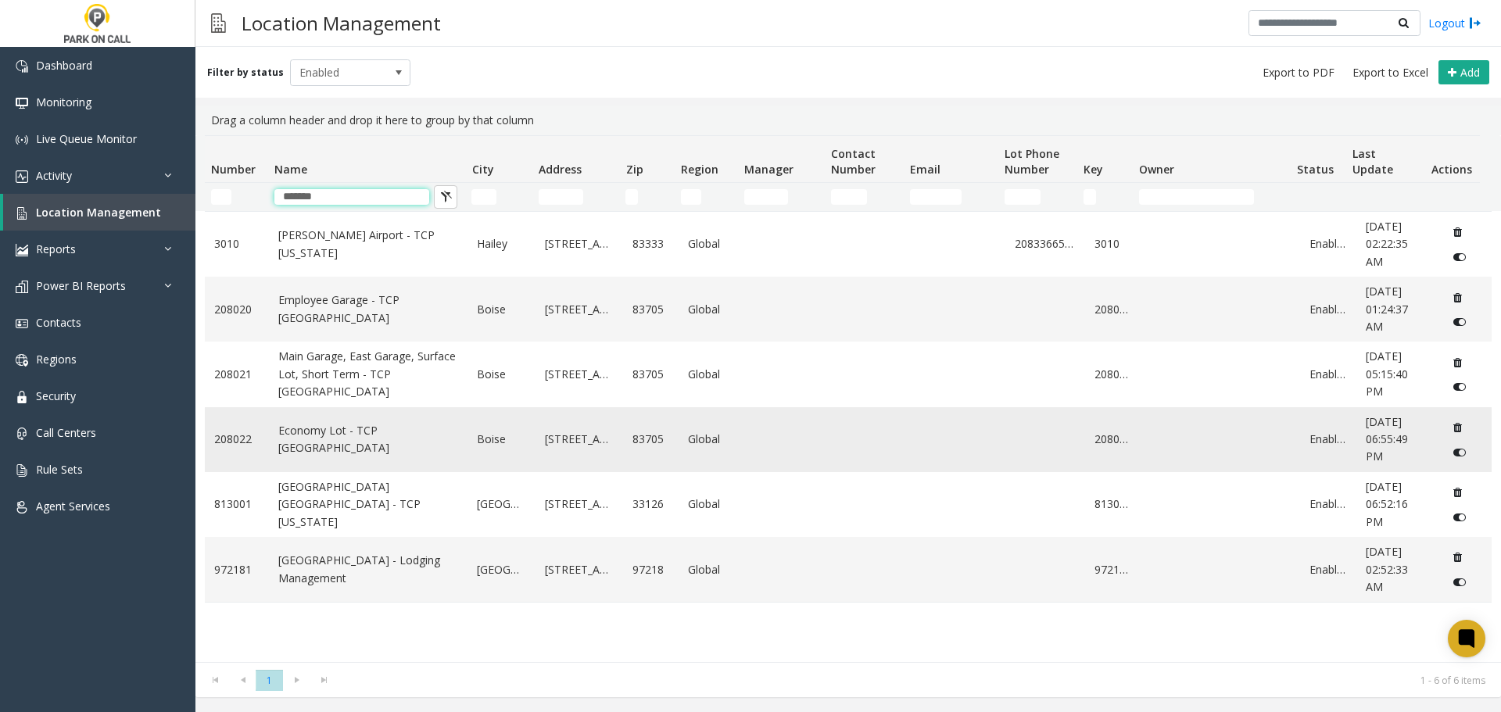
type input "*******"
click at [335, 454] on td "Economy Lot - TCP Boise Airport" at bounding box center [368, 439] width 199 height 65
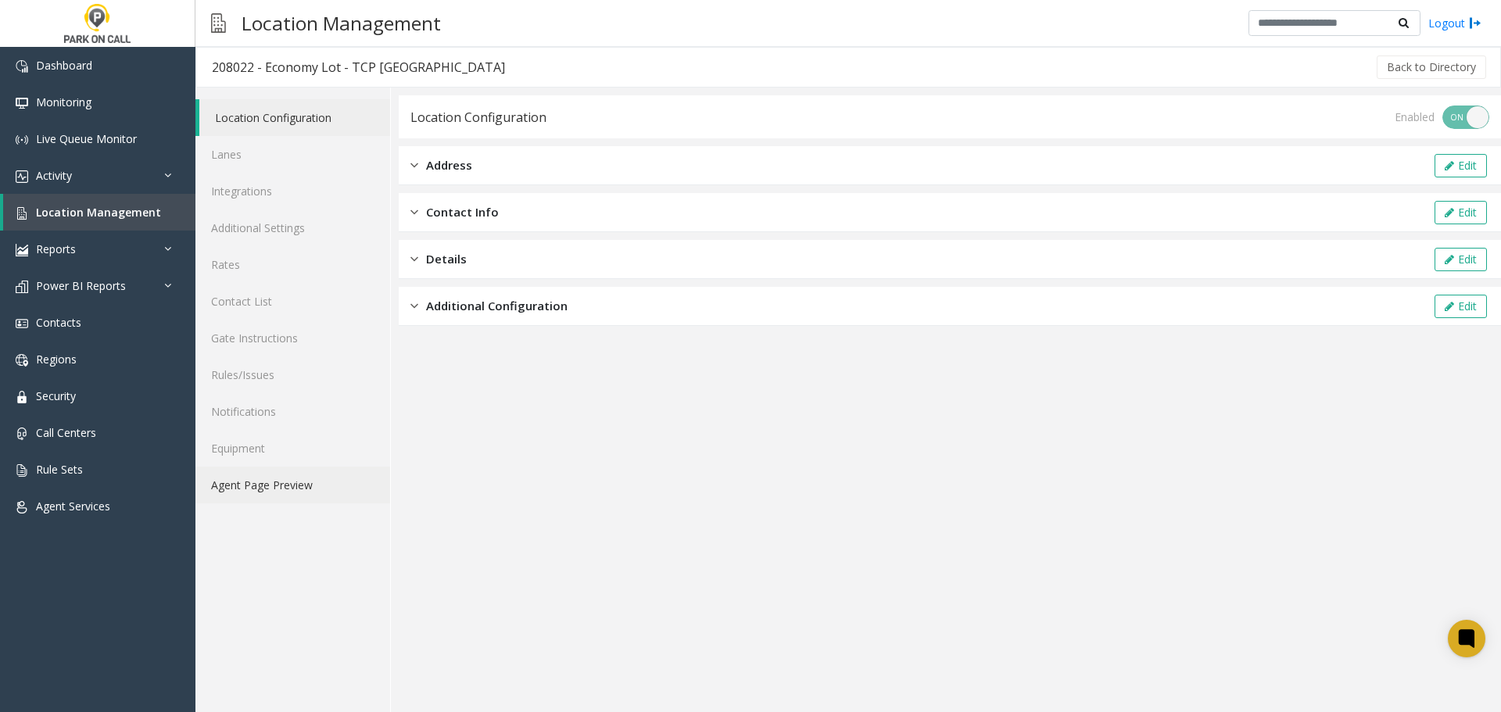
click at [272, 490] on link "Agent Page Preview" at bounding box center [292, 485] width 195 height 37
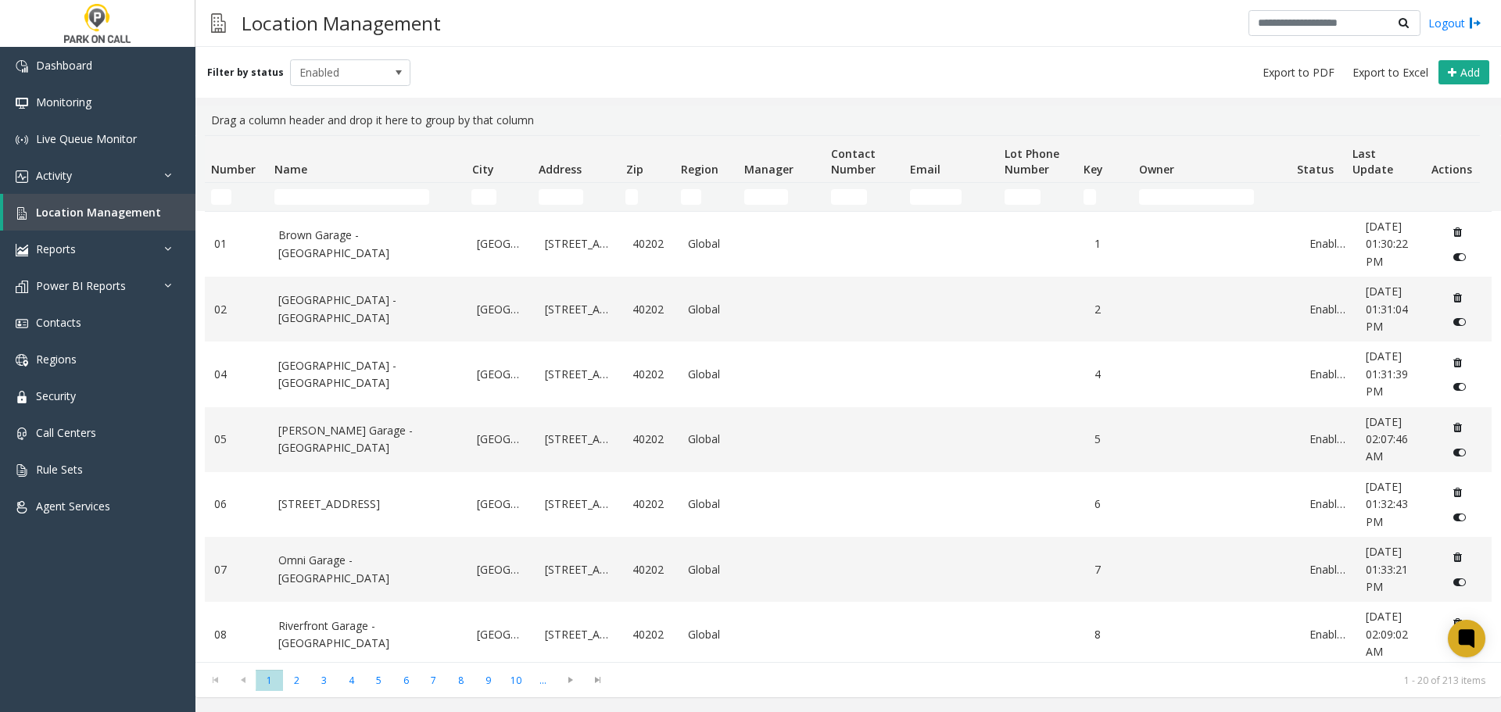
click at [357, 186] on td "Name Filter" at bounding box center [366, 197] width 197 height 28
click at [342, 195] on input "Name Filter" at bounding box center [351, 197] width 155 height 16
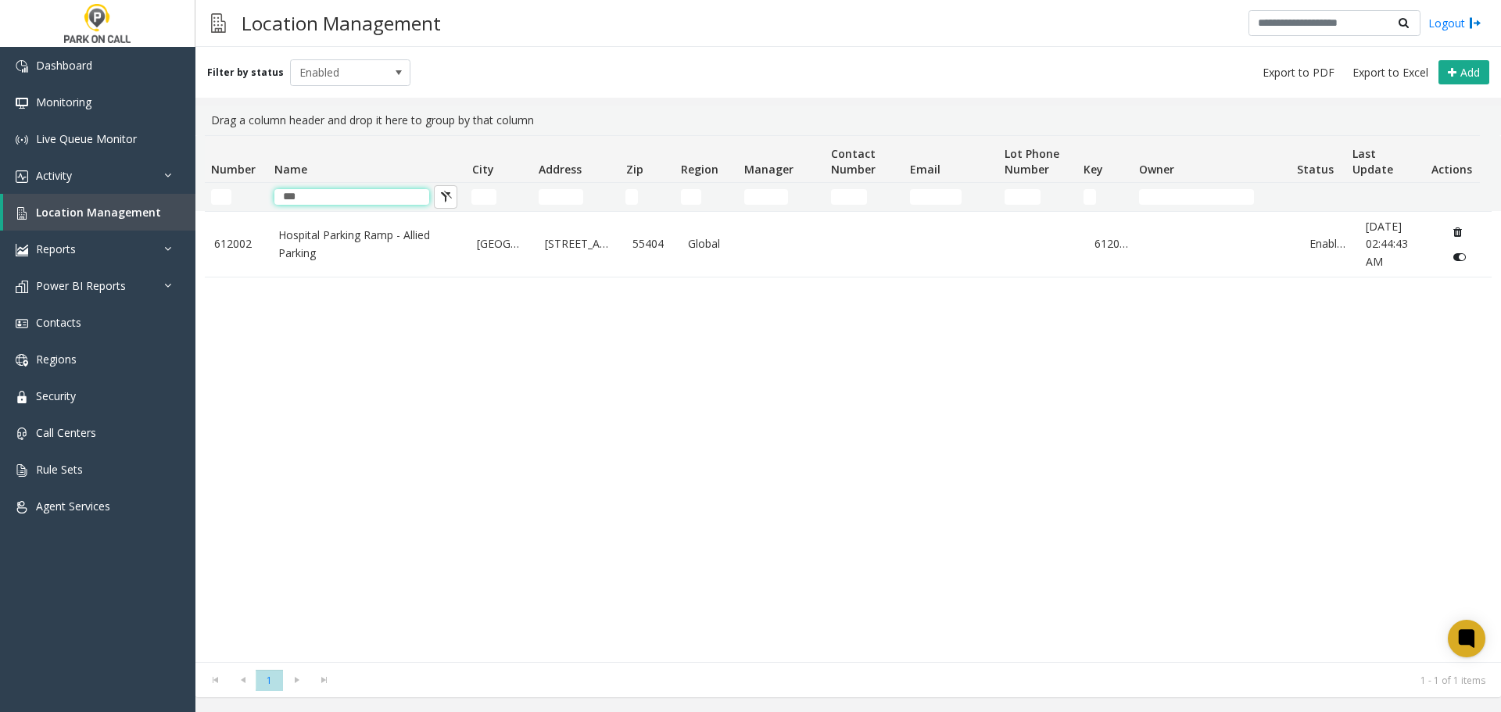
type input "***"
click at [373, 278] on table "[GEOGRAPHIC_DATA] Ramp - Allied Parking [GEOGRAPHIC_DATA] [STREET_ADDRESS] Glob…" at bounding box center [848, 244] width 1287 height 66
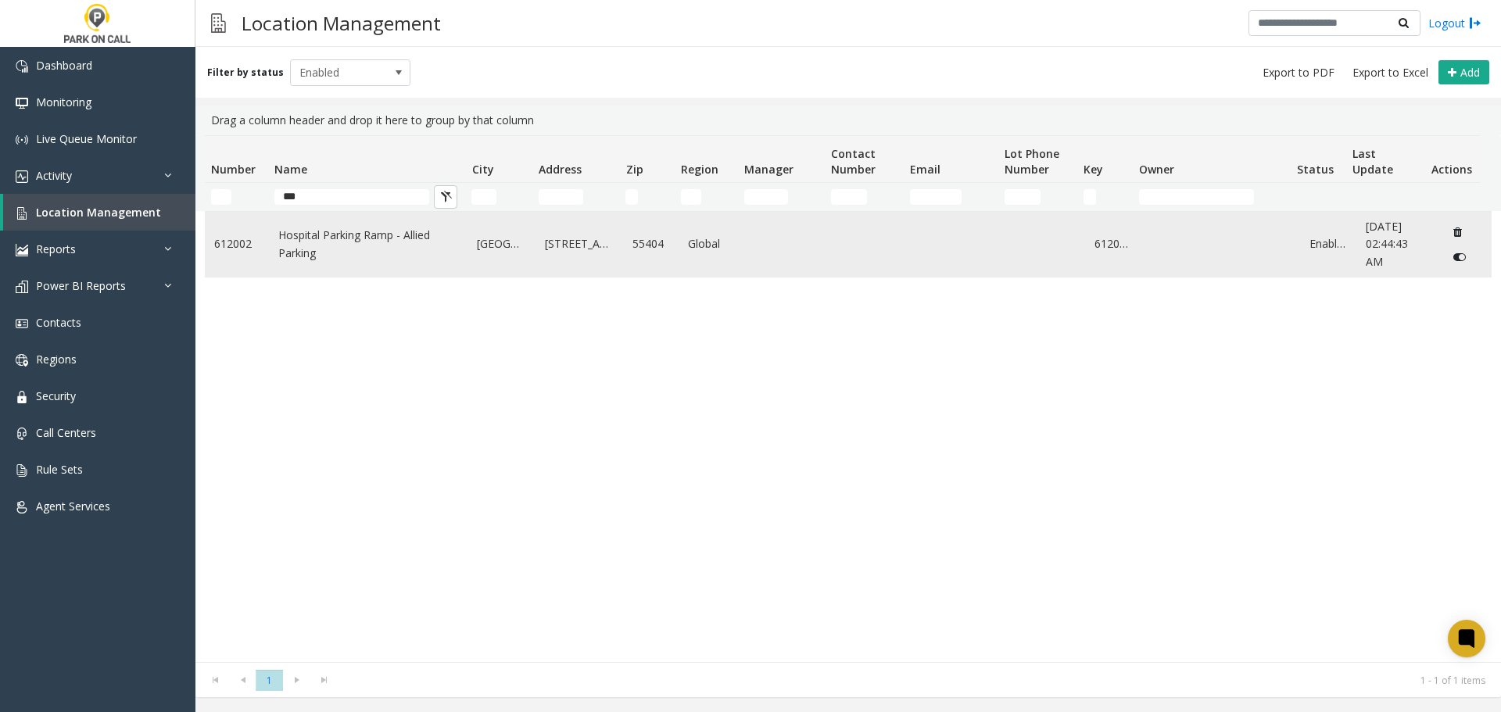
click at [368, 254] on link "Hospital Parking Ramp - Allied Parking" at bounding box center [368, 244] width 181 height 35
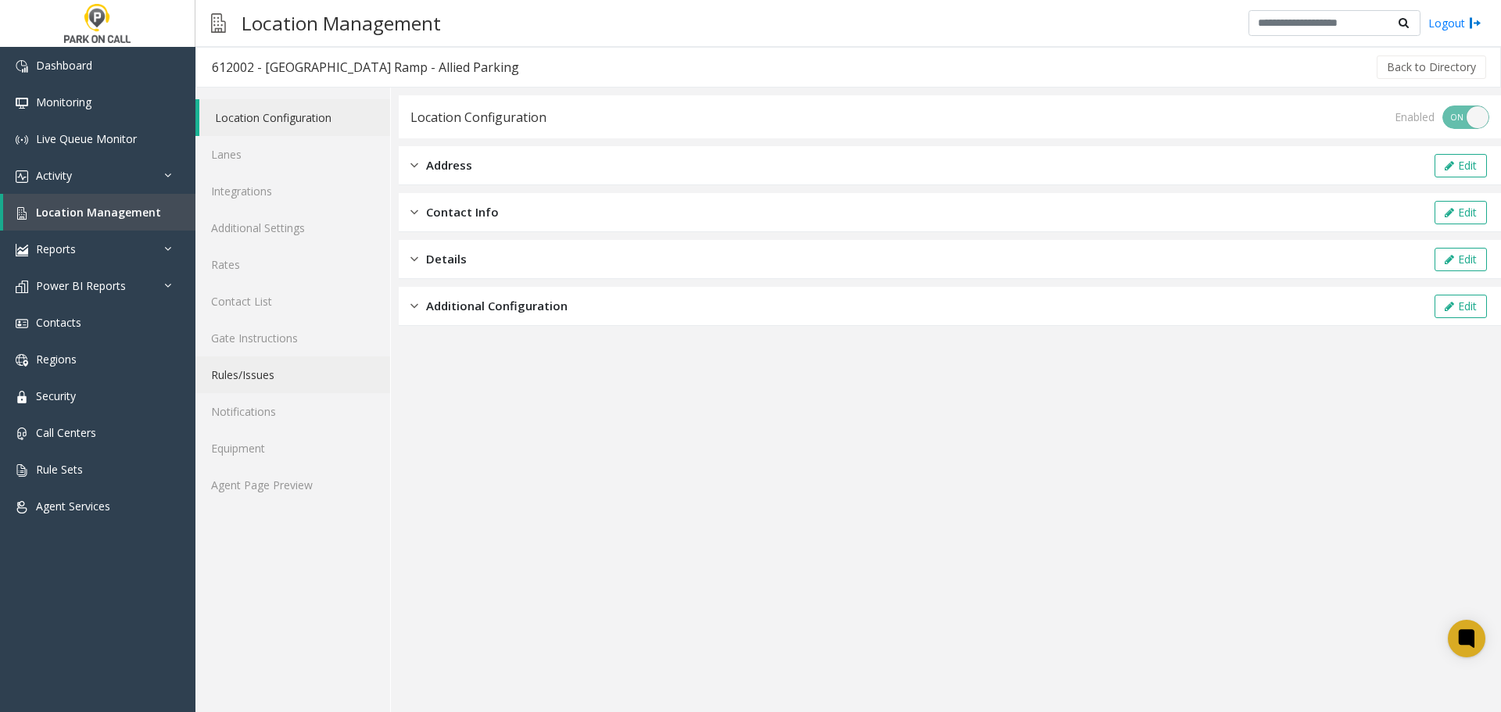
click at [266, 360] on link "Rules/Issues" at bounding box center [292, 374] width 195 height 37
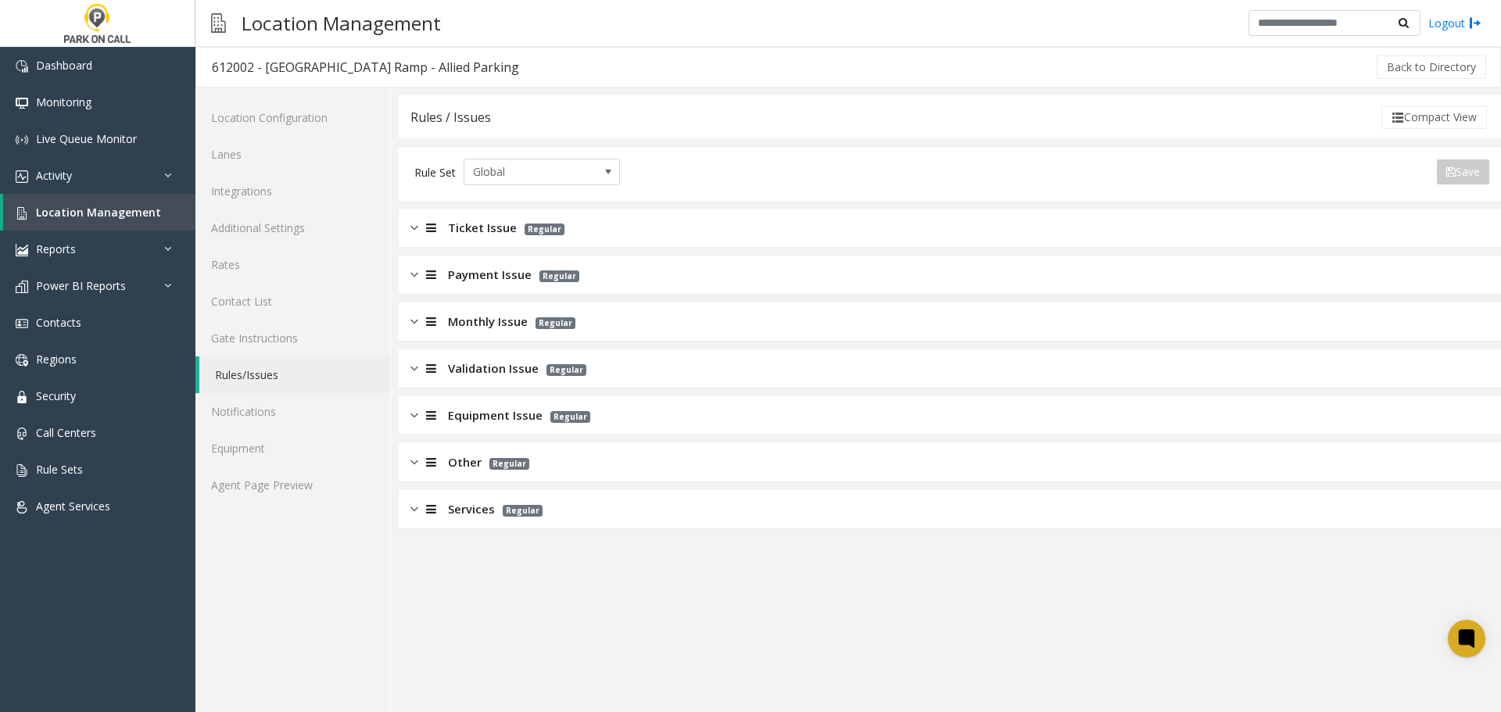
click at [568, 235] on div "Ticket Issue Regular" at bounding box center [950, 228] width 1102 height 39
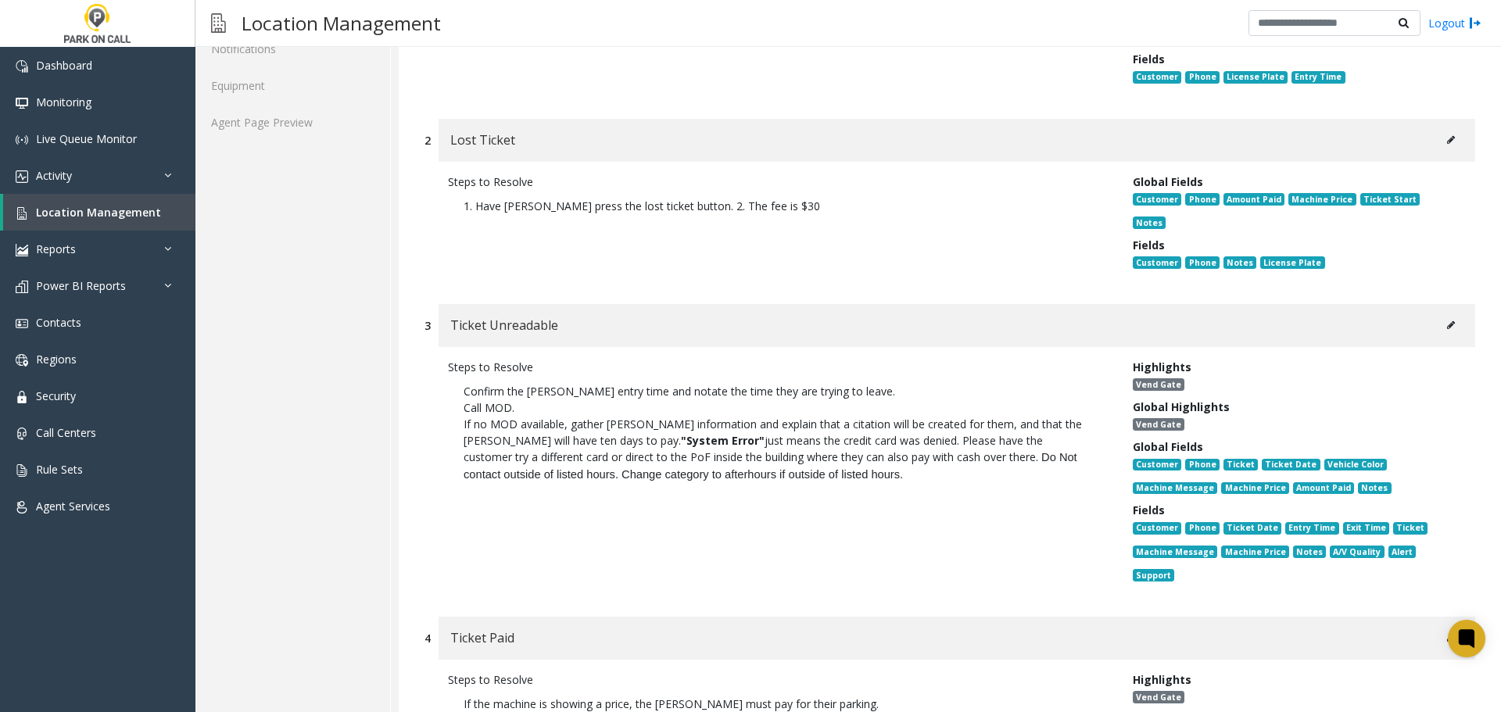
scroll to position [391, 0]
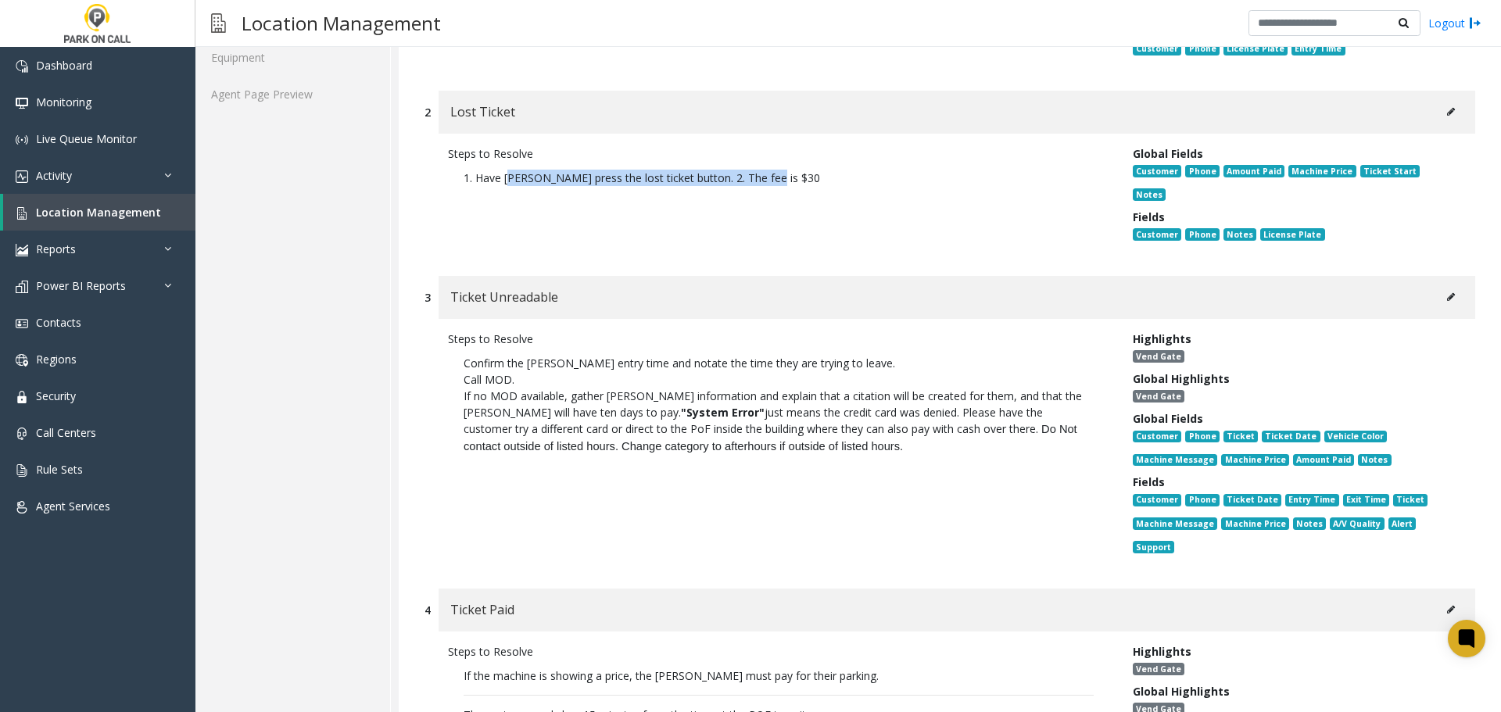
drag, startPoint x: 779, startPoint y: 182, endPoint x: 509, endPoint y: 173, distance: 269.9
click at [509, 173] on p "1. Have [PERSON_NAME] press the lost ticket button. 2. The fee is $30" at bounding box center [778, 178] width 661 height 32
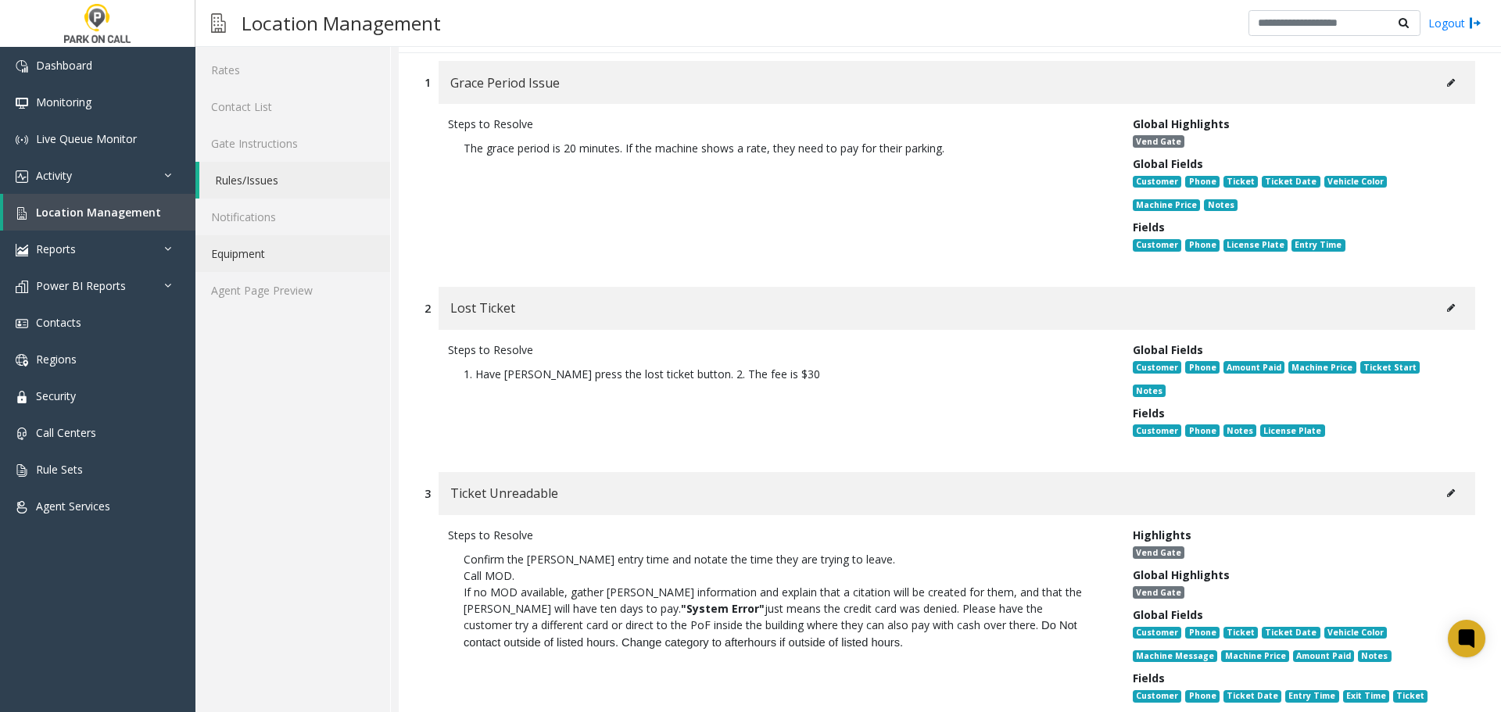
scroll to position [156, 0]
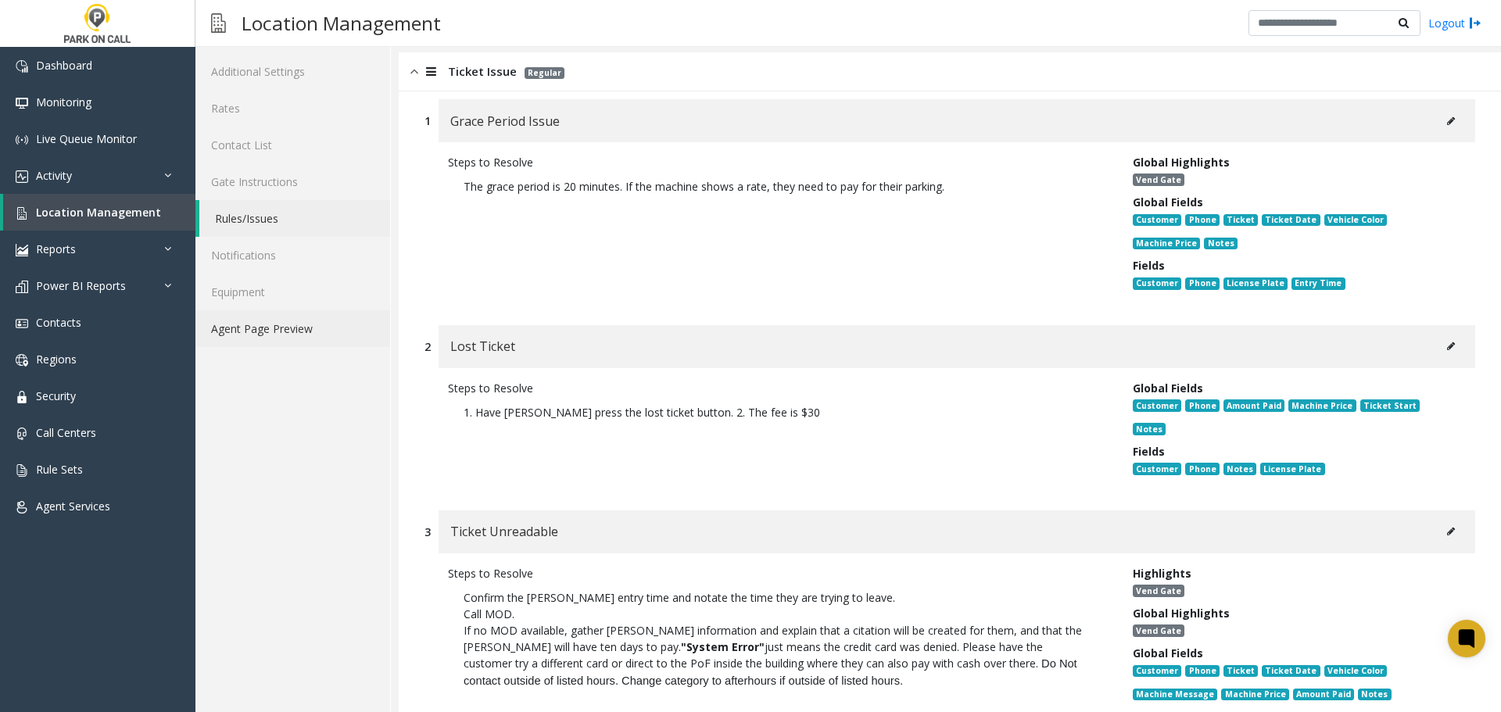
click at [333, 315] on link "Agent Page Preview" at bounding box center [292, 328] width 195 height 37
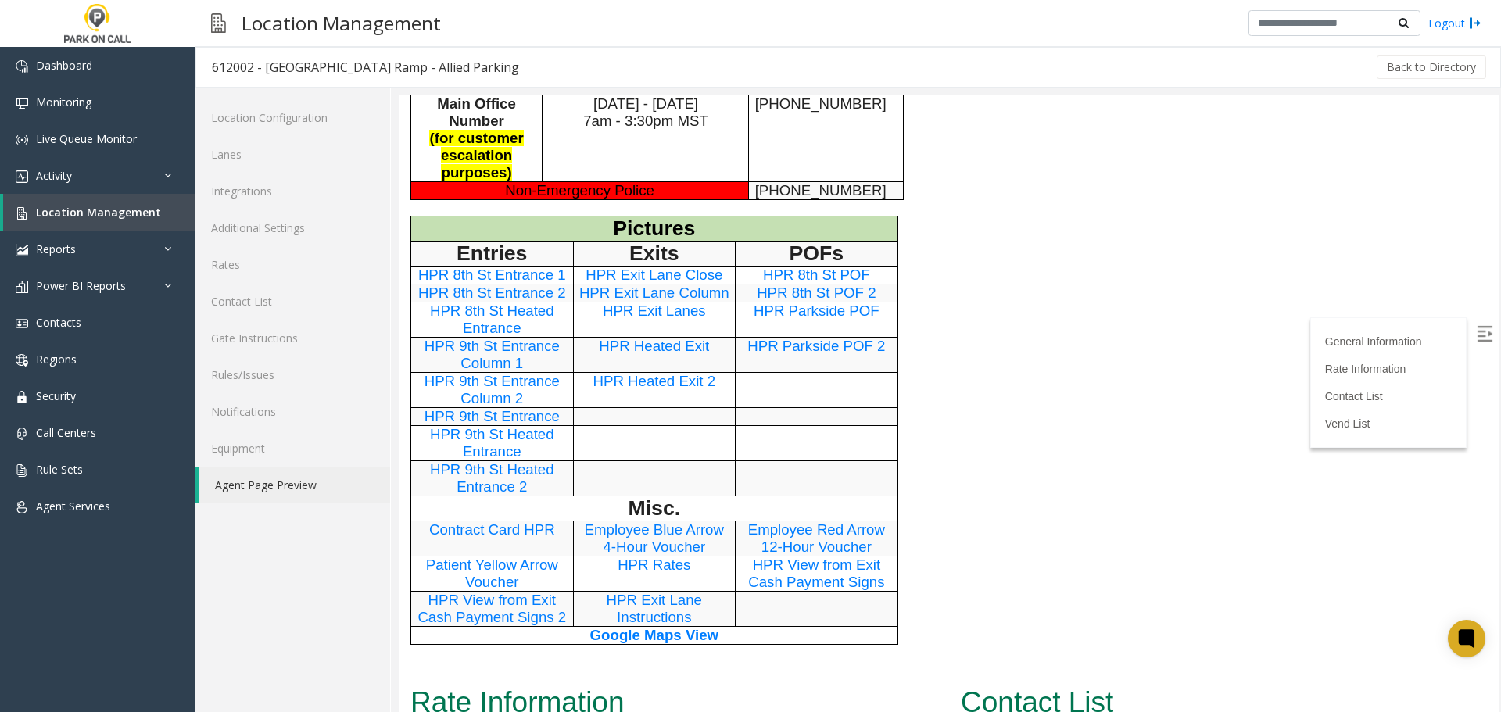
scroll to position [1407, 0]
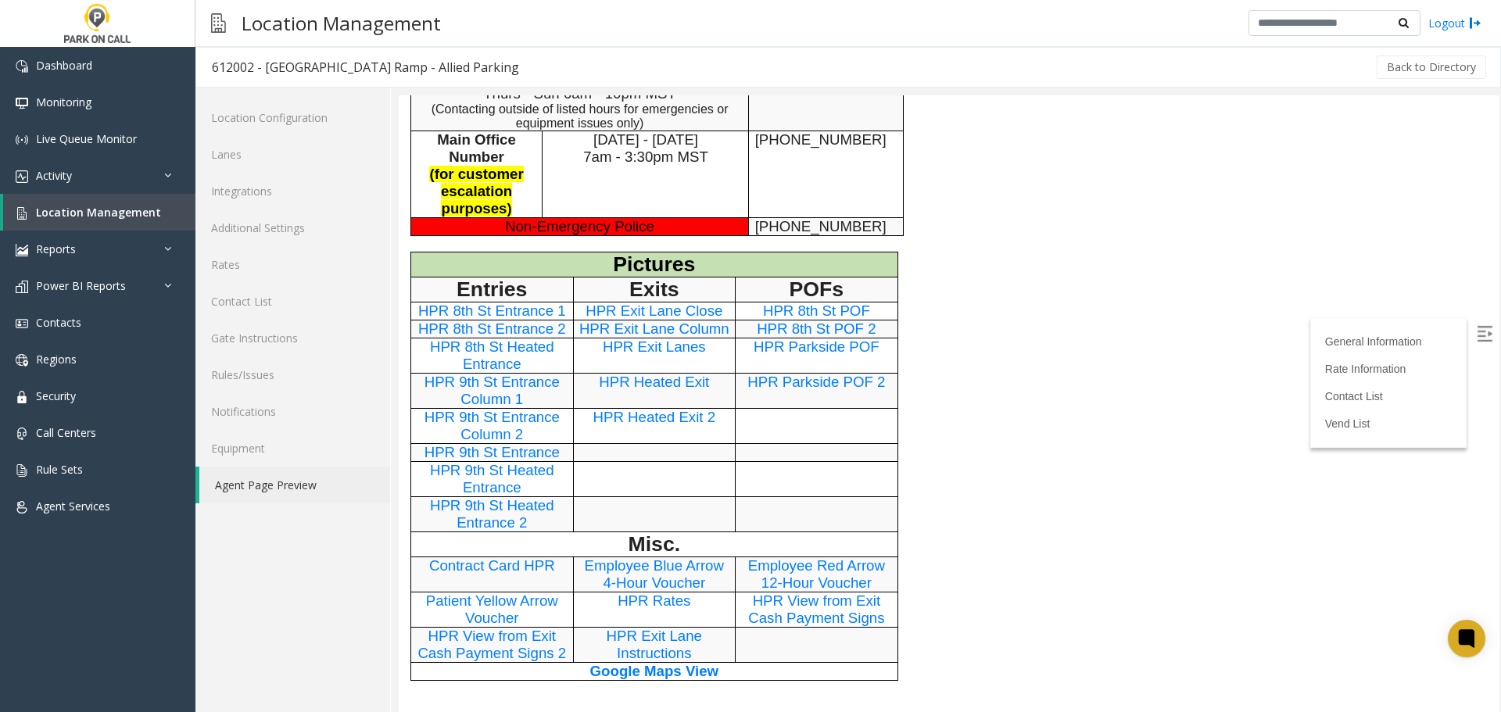
click at [657, 605] on span "HPR Rates" at bounding box center [654, 601] width 73 height 16
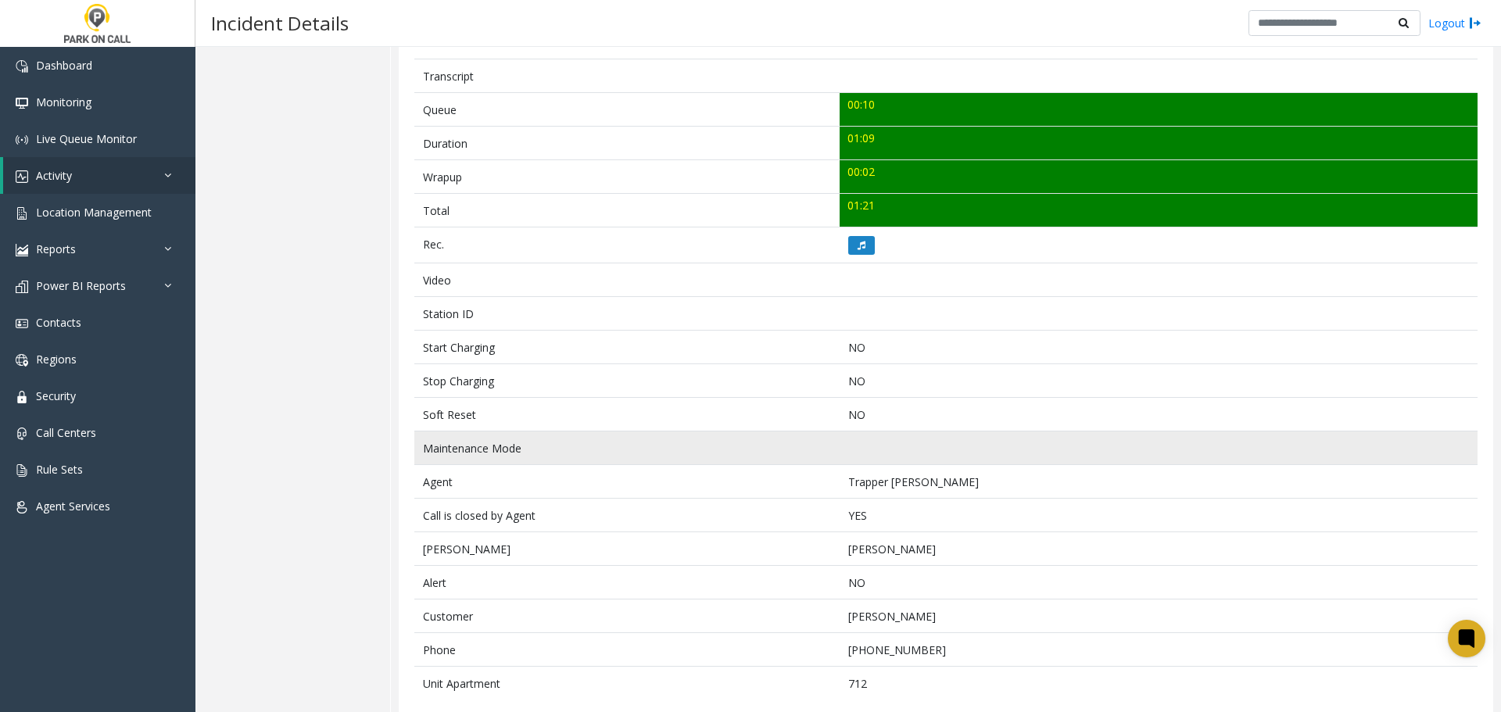
scroll to position [547, 0]
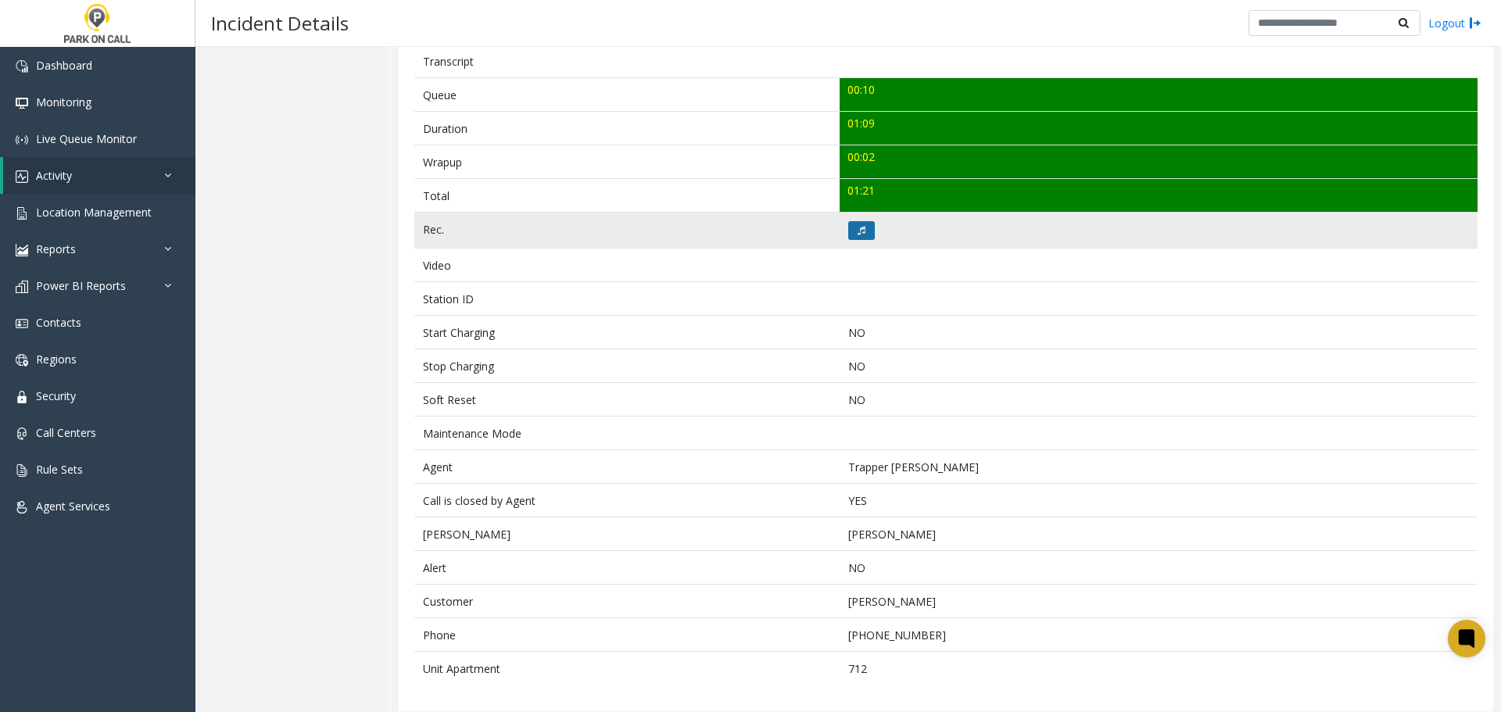
click at [860, 223] on button at bounding box center [861, 230] width 27 height 19
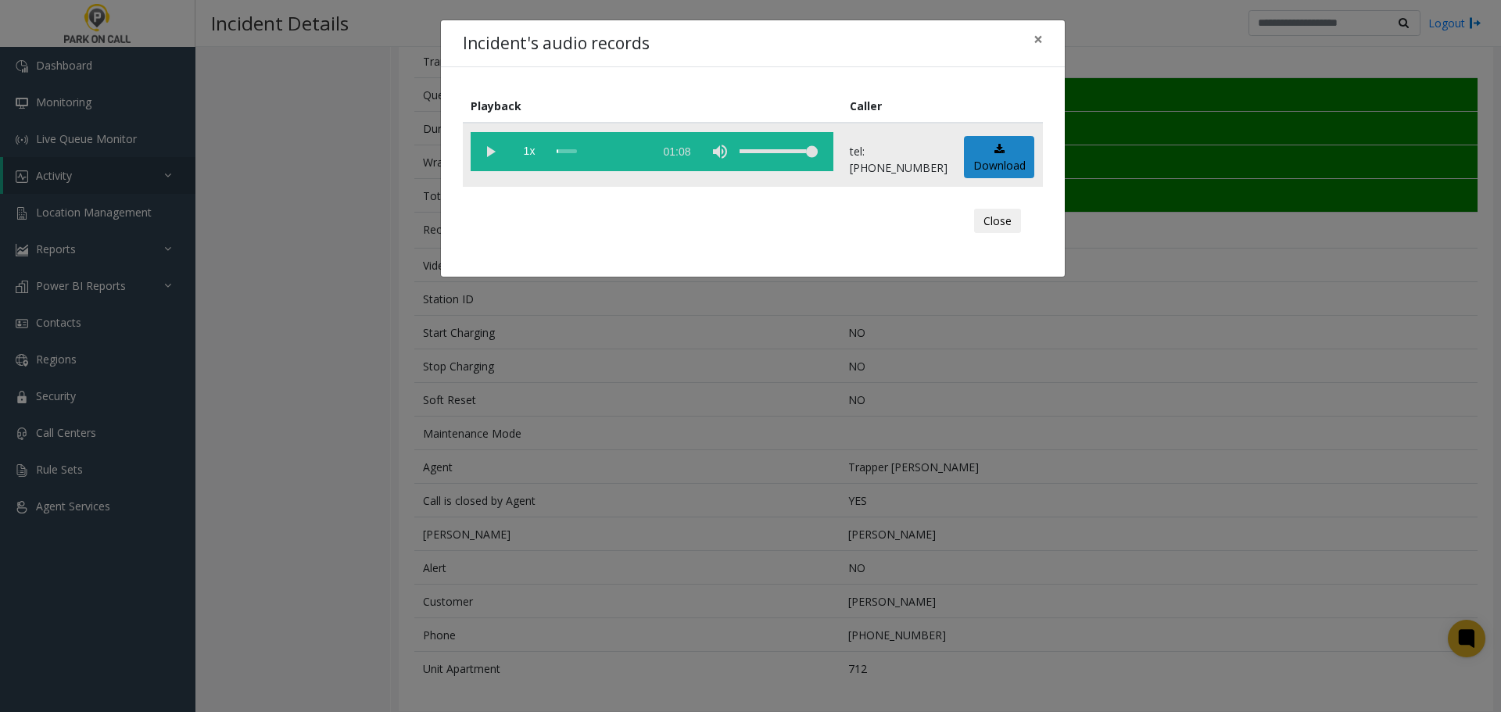
click at [494, 155] on vg-play-pause at bounding box center [490, 151] width 39 height 39
click at [490, 155] on vg-play-pause at bounding box center [490, 151] width 39 height 39
click at [584, 152] on div "scrub bar" at bounding box center [601, 151] width 89 height 39
click at [385, 346] on div "Incident's audio records × Playback Caller 1x 01:08 tel:[PHONE_NUMBER] Download…" at bounding box center [750, 356] width 1501 height 712
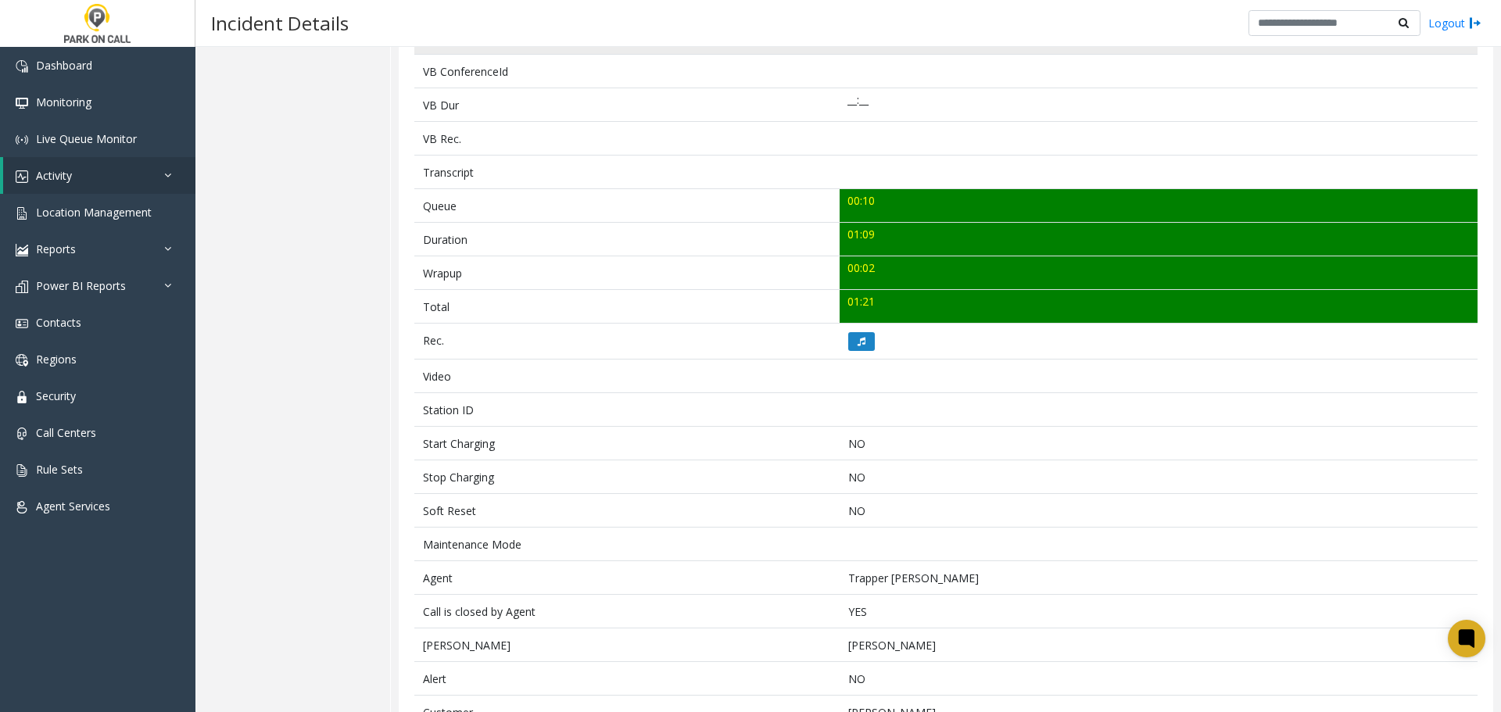
scroll to position [0, 0]
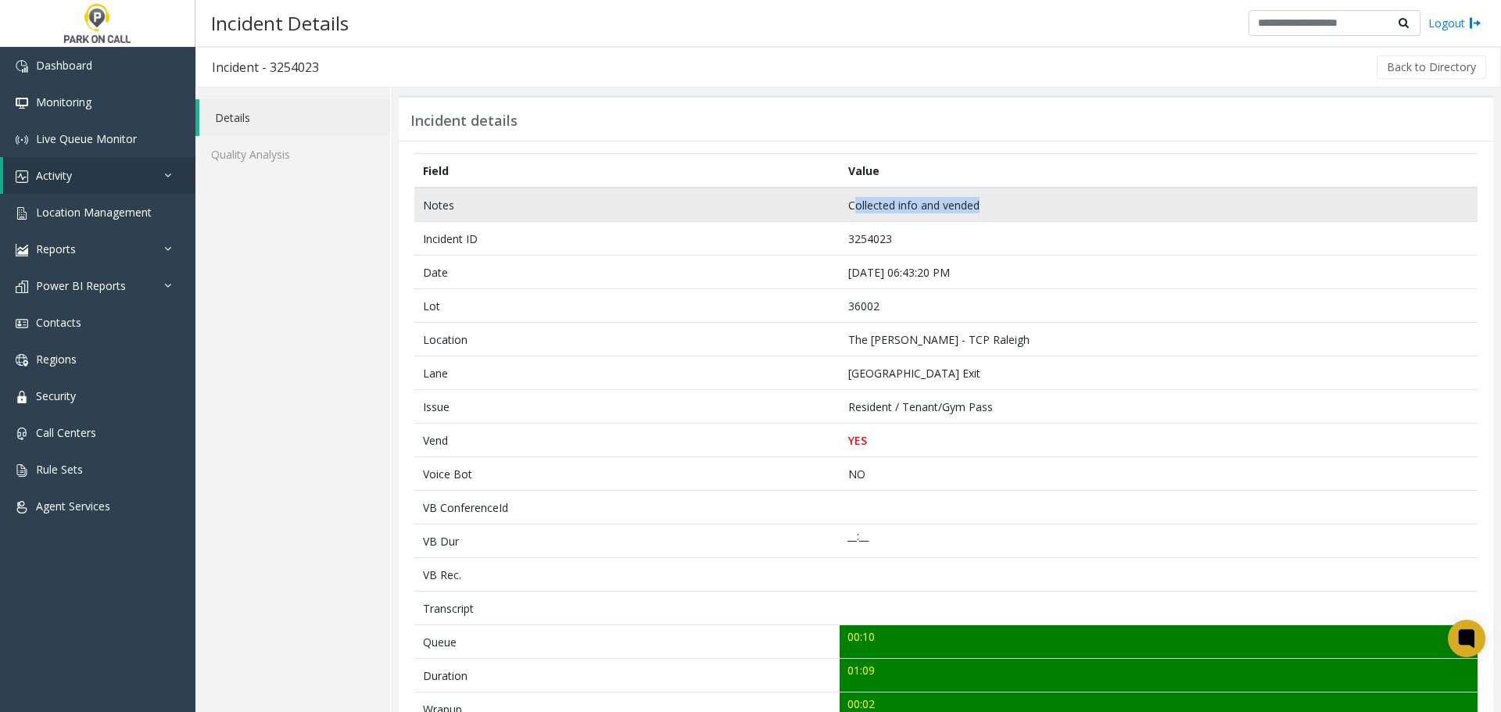
drag, startPoint x: 904, startPoint y: 213, endPoint x: 847, endPoint y: 220, distance: 57.5
click at [847, 220] on td "Collected info and vended" at bounding box center [1159, 205] width 638 height 34
click at [1023, 206] on td "Collected info and vended" at bounding box center [1159, 205] width 638 height 34
drag, startPoint x: 995, startPoint y: 206, endPoint x: 798, endPoint y: 206, distance: 197.0
click at [798, 206] on tr "Notes Collected info and vended" at bounding box center [945, 205] width 1063 height 34
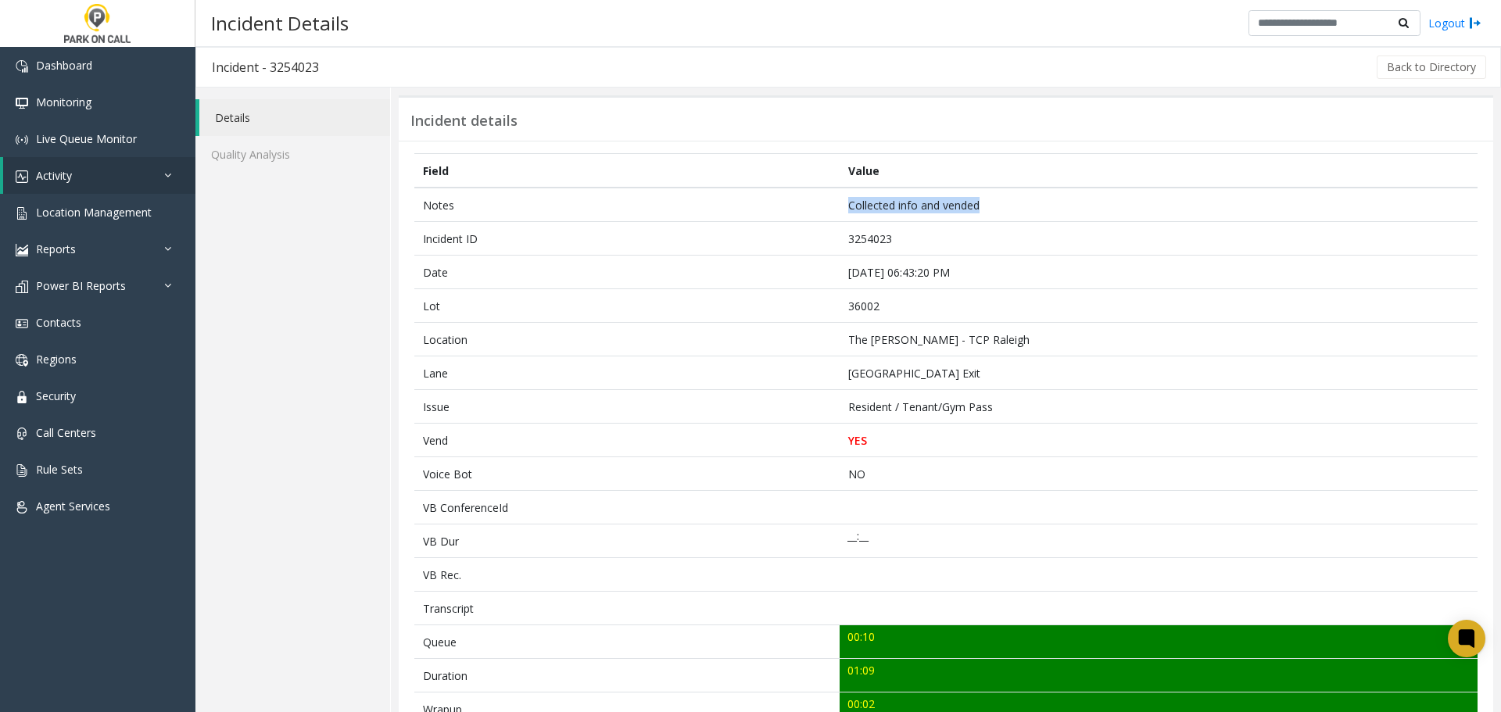
copy tr "Collected info and vended"
click at [127, 211] on span "Location Management" at bounding box center [94, 212] width 116 height 15
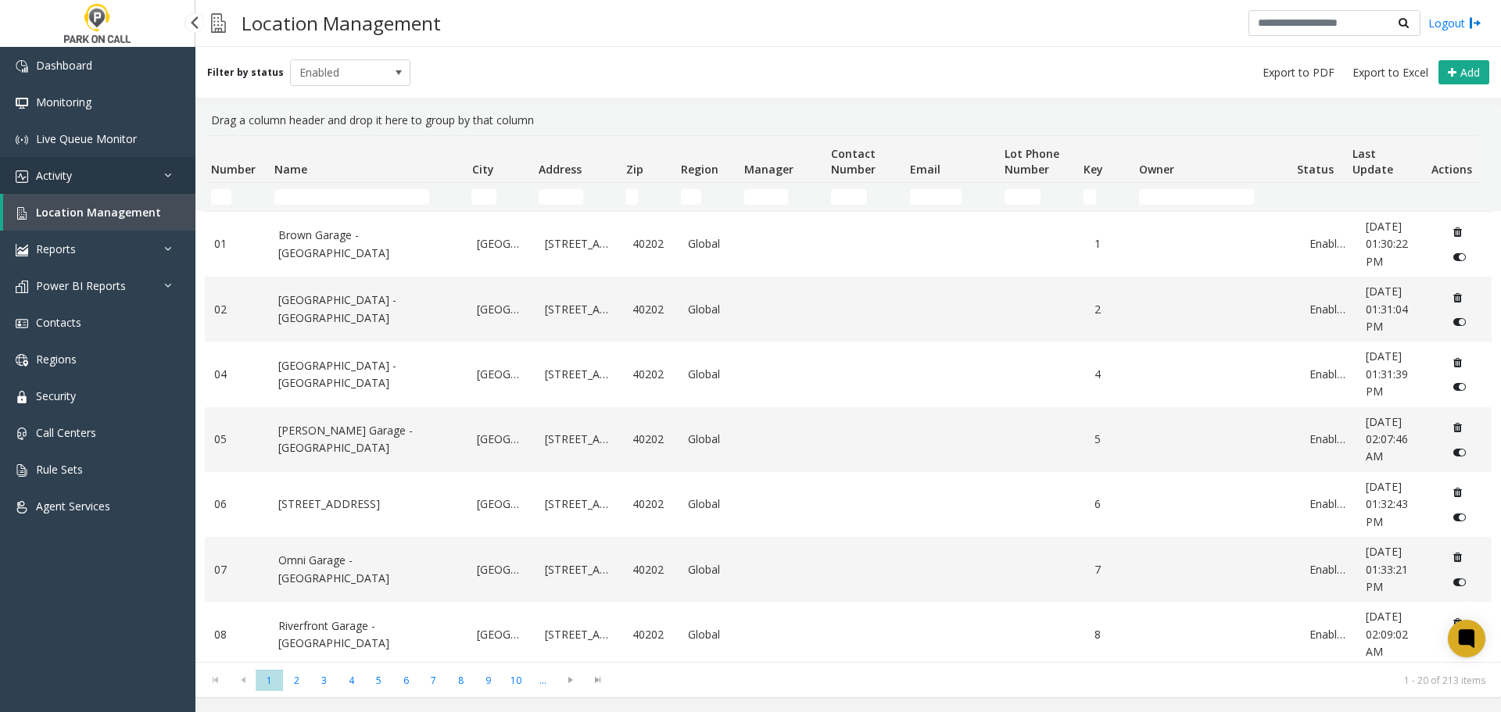
click at [112, 162] on link "Activity" at bounding box center [97, 175] width 195 height 37
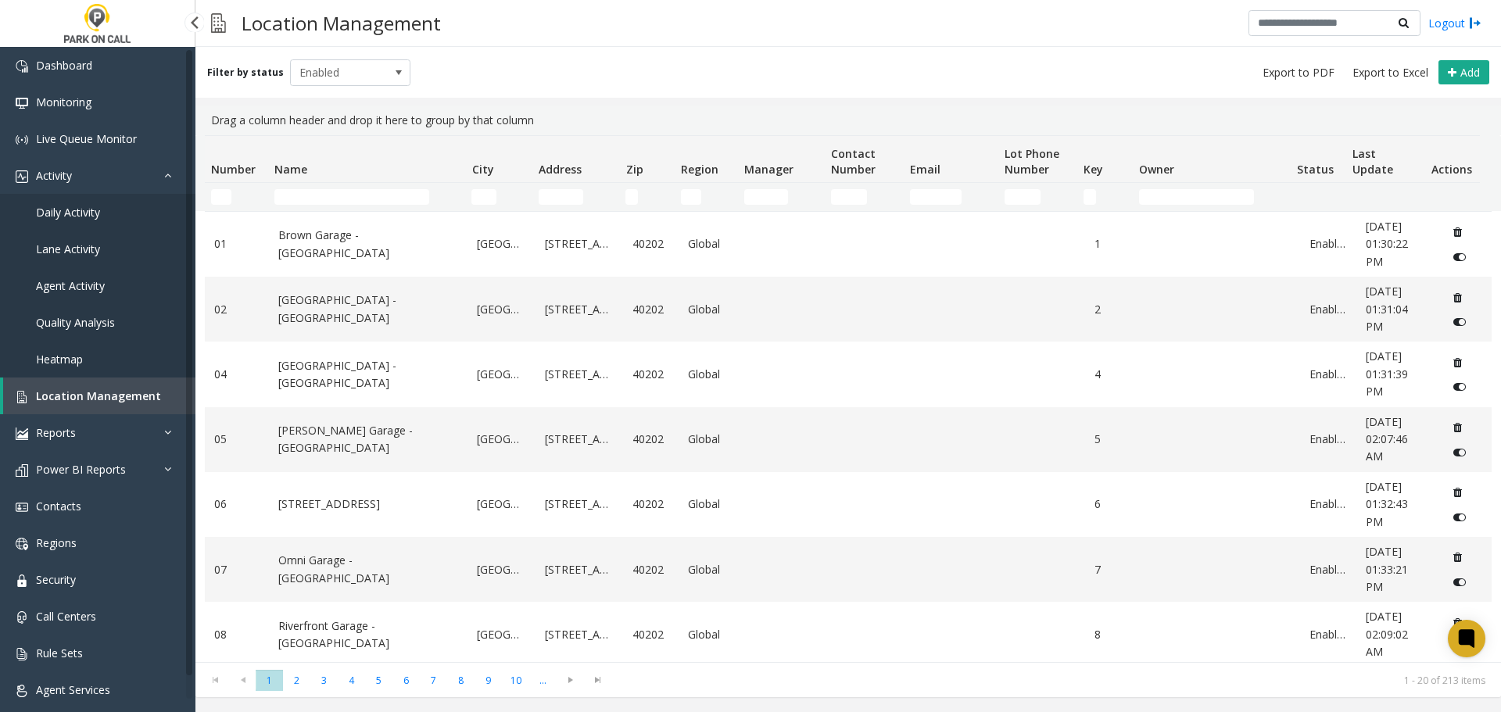
click at [41, 280] on span "Agent Activity" at bounding box center [70, 285] width 69 height 15
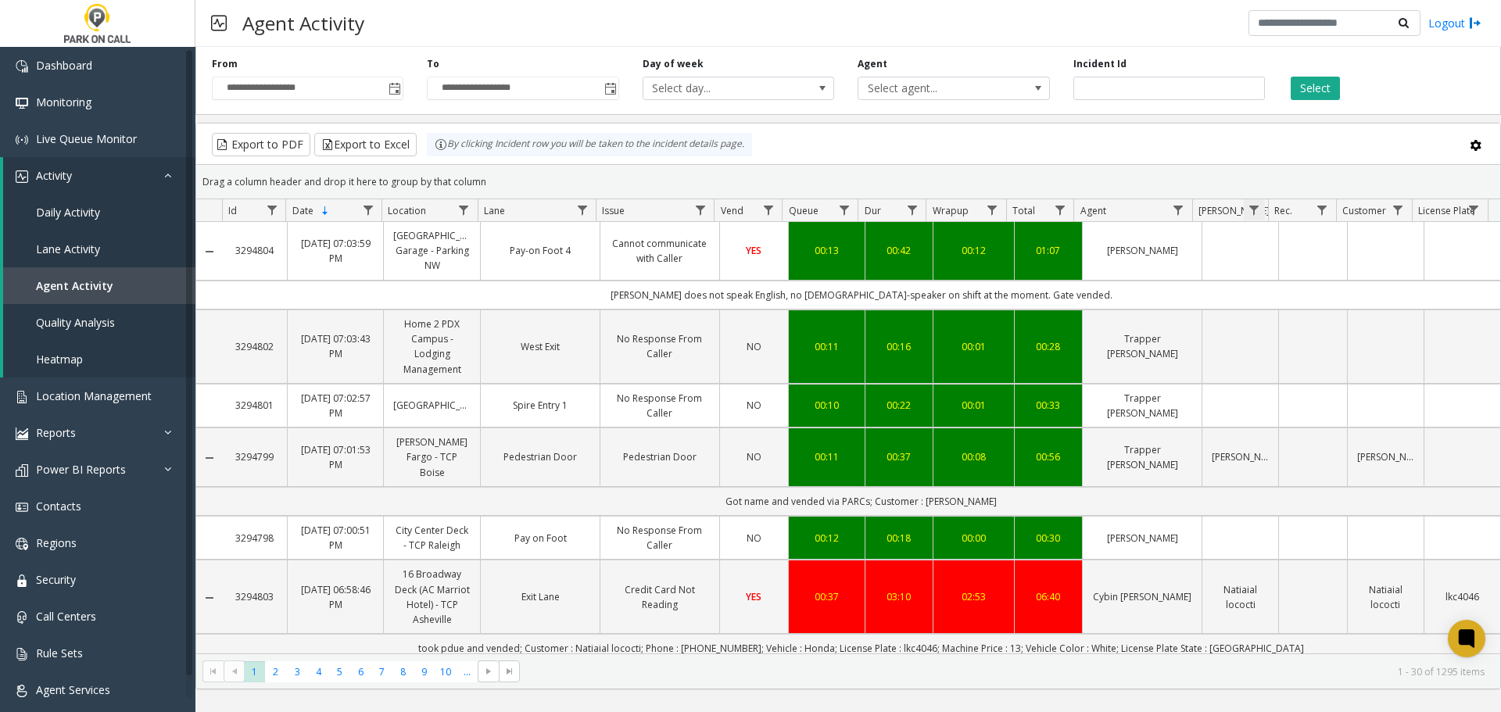
click at [1256, 204] on span "Data table" at bounding box center [1254, 210] width 13 height 13
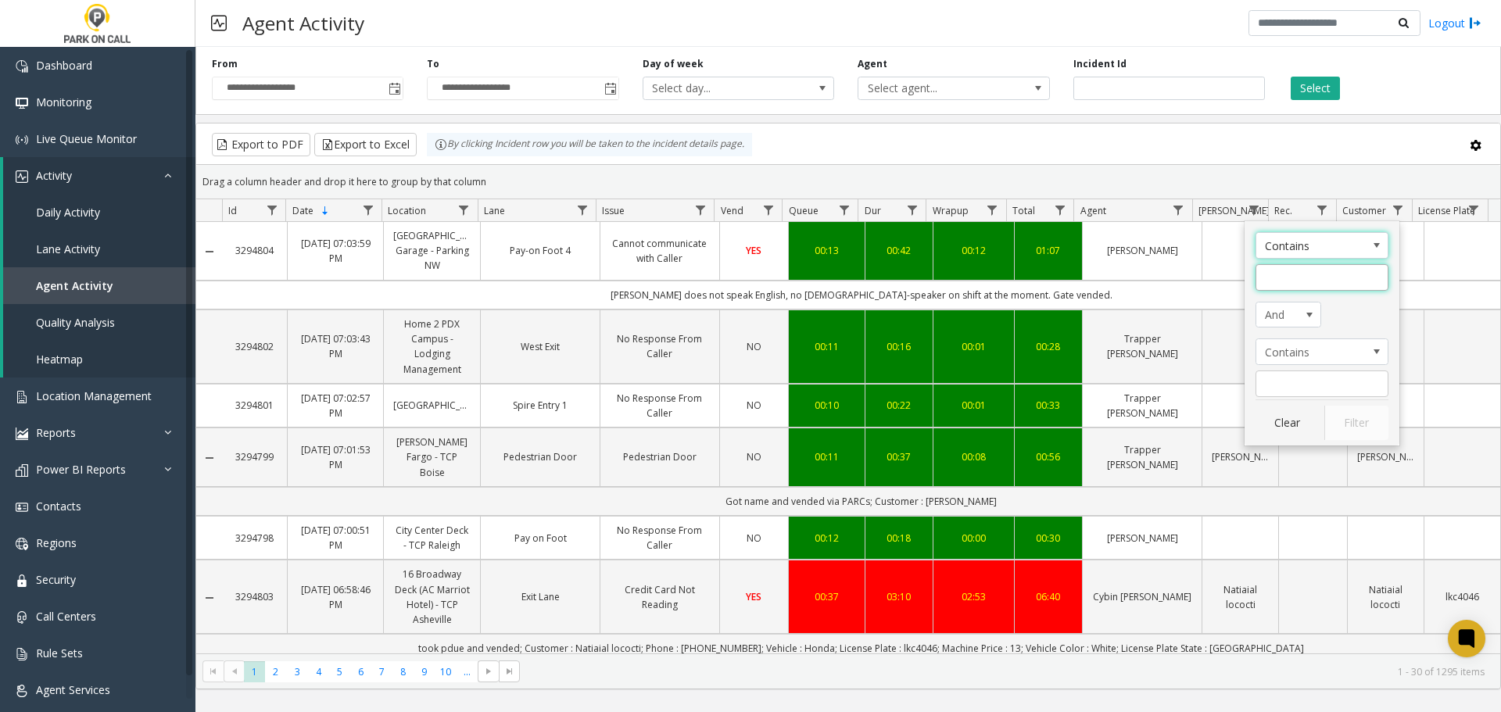
click at [1320, 276] on input "Parker Filter" at bounding box center [1321, 277] width 133 height 27
type input "******"
click button "Filter" at bounding box center [1356, 423] width 64 height 34
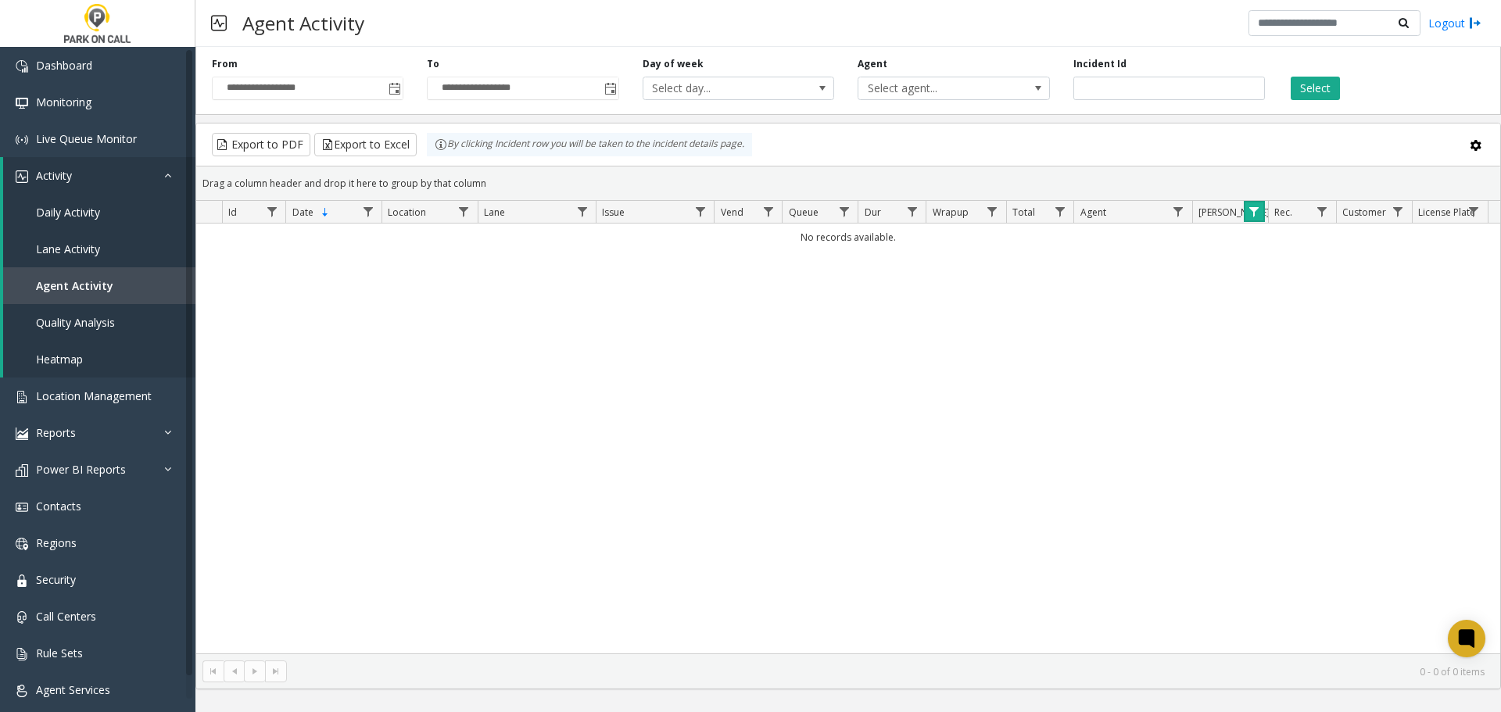
click at [1256, 206] on span "Data table" at bounding box center [1254, 212] width 13 height 13
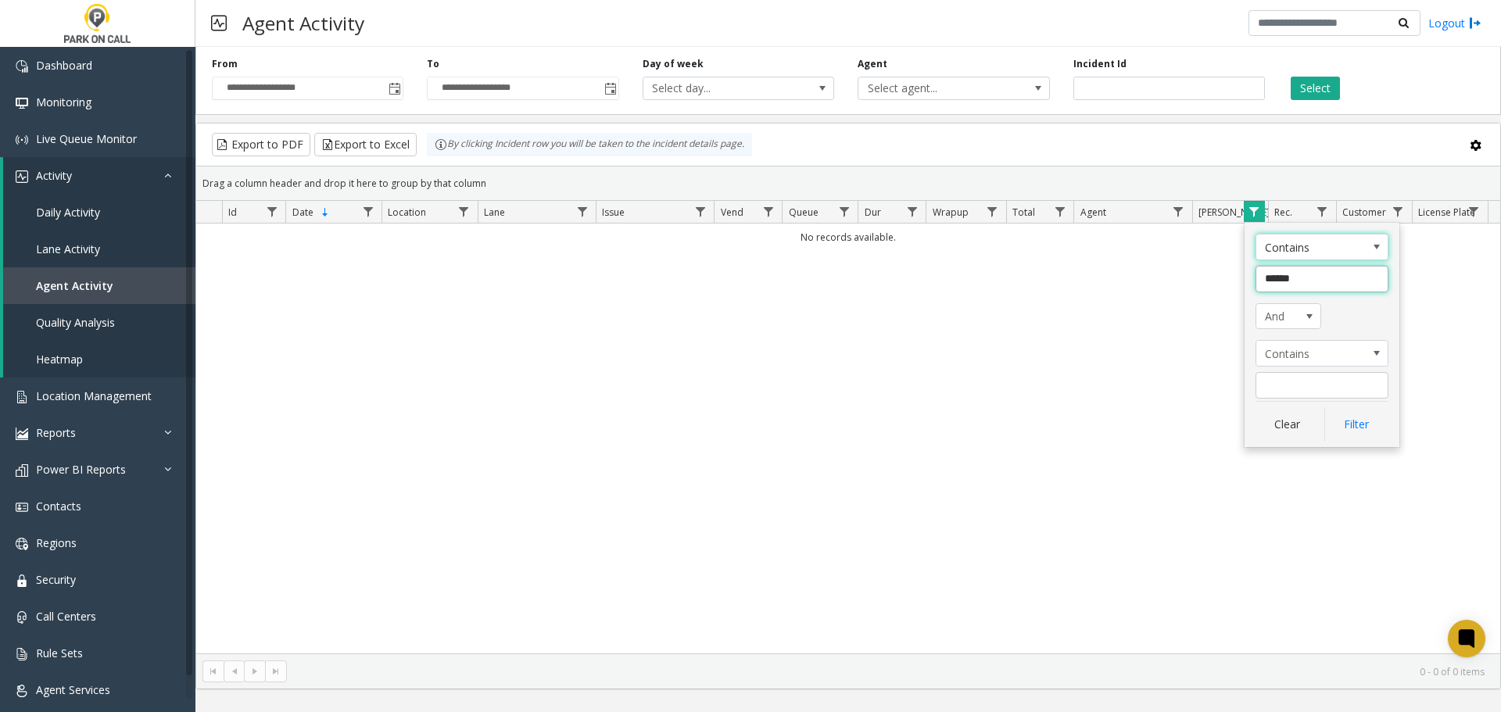
click at [1287, 281] on input "******" at bounding box center [1321, 279] width 133 height 27
type input "******"
click button "Filter" at bounding box center [1356, 424] width 64 height 34
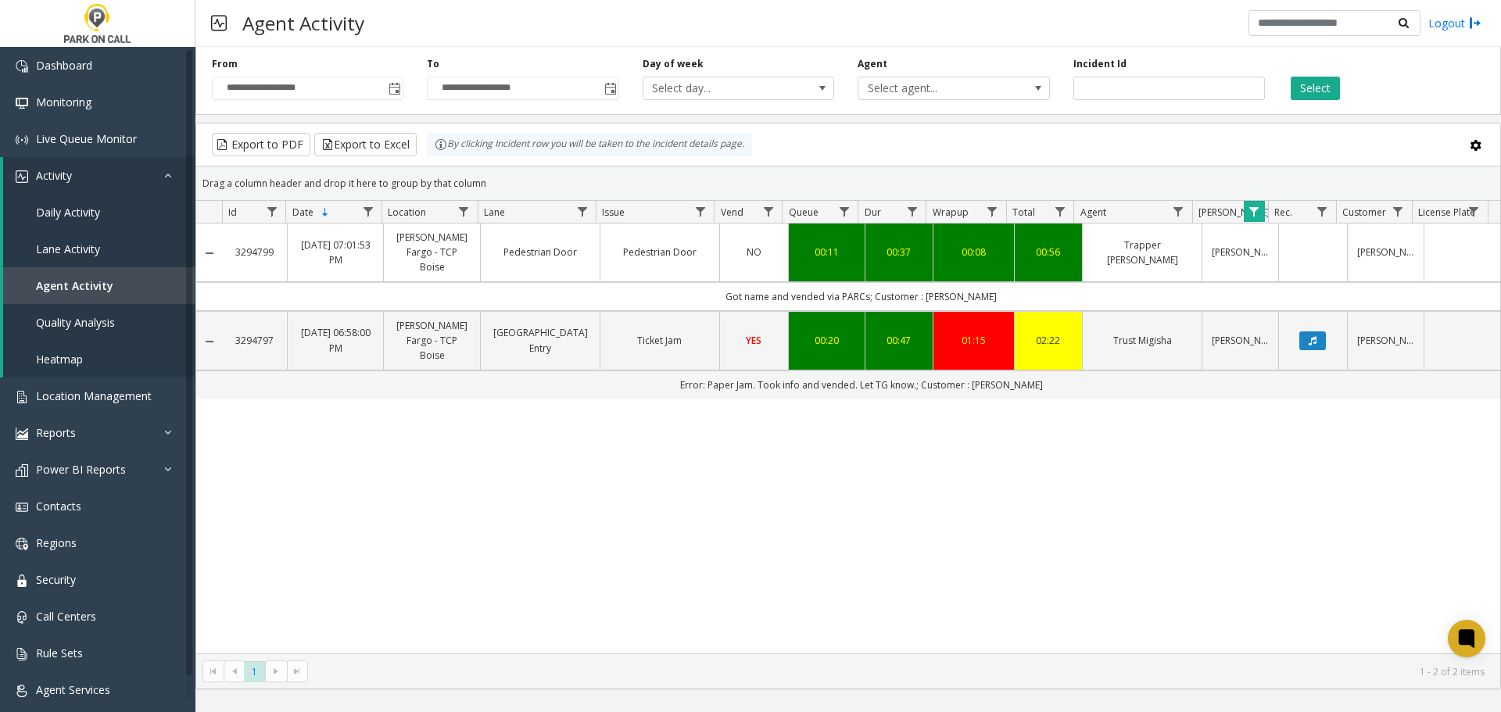
click at [771, 503] on div "3294799 [DATE] 07:01:53 PM [PERSON_NAME] Fargo - TCP Boise Pedestrian Door Pede…" at bounding box center [848, 439] width 1304 height 430
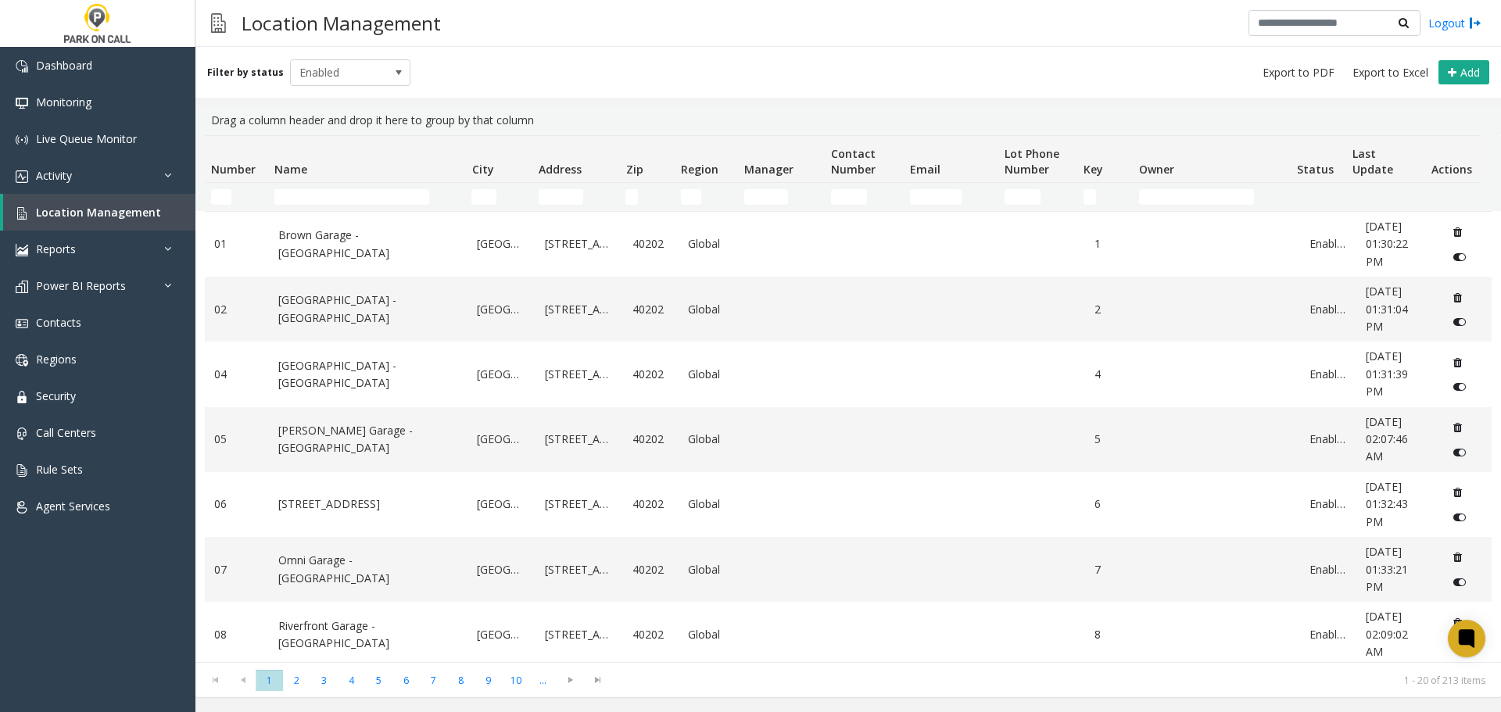
click at [373, 188] on td "Name Filter" at bounding box center [366, 197] width 197 height 28
click at [356, 202] on input "Name Filter" at bounding box center [351, 197] width 155 height 16
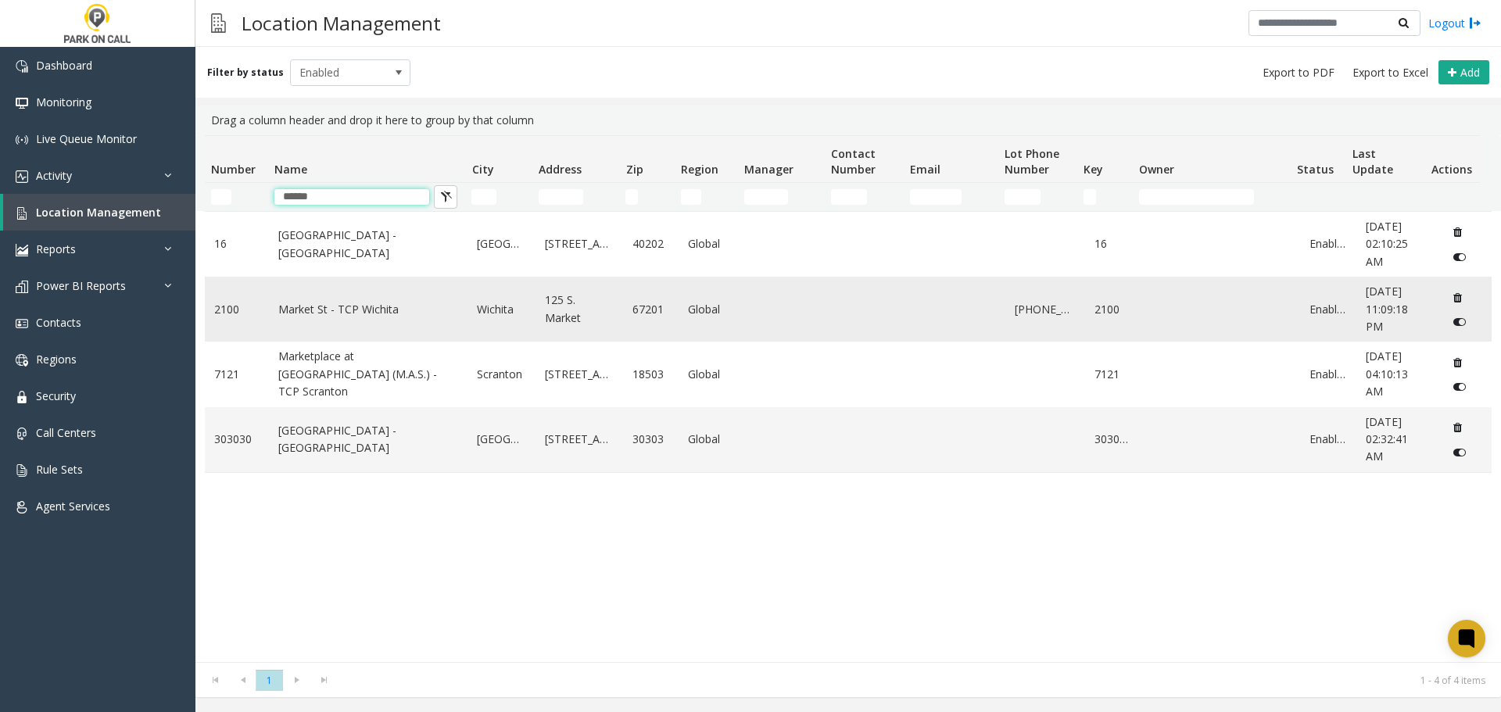
type input "******"
click at [364, 307] on link "Market St - TCP Wichita" at bounding box center [368, 309] width 181 height 17
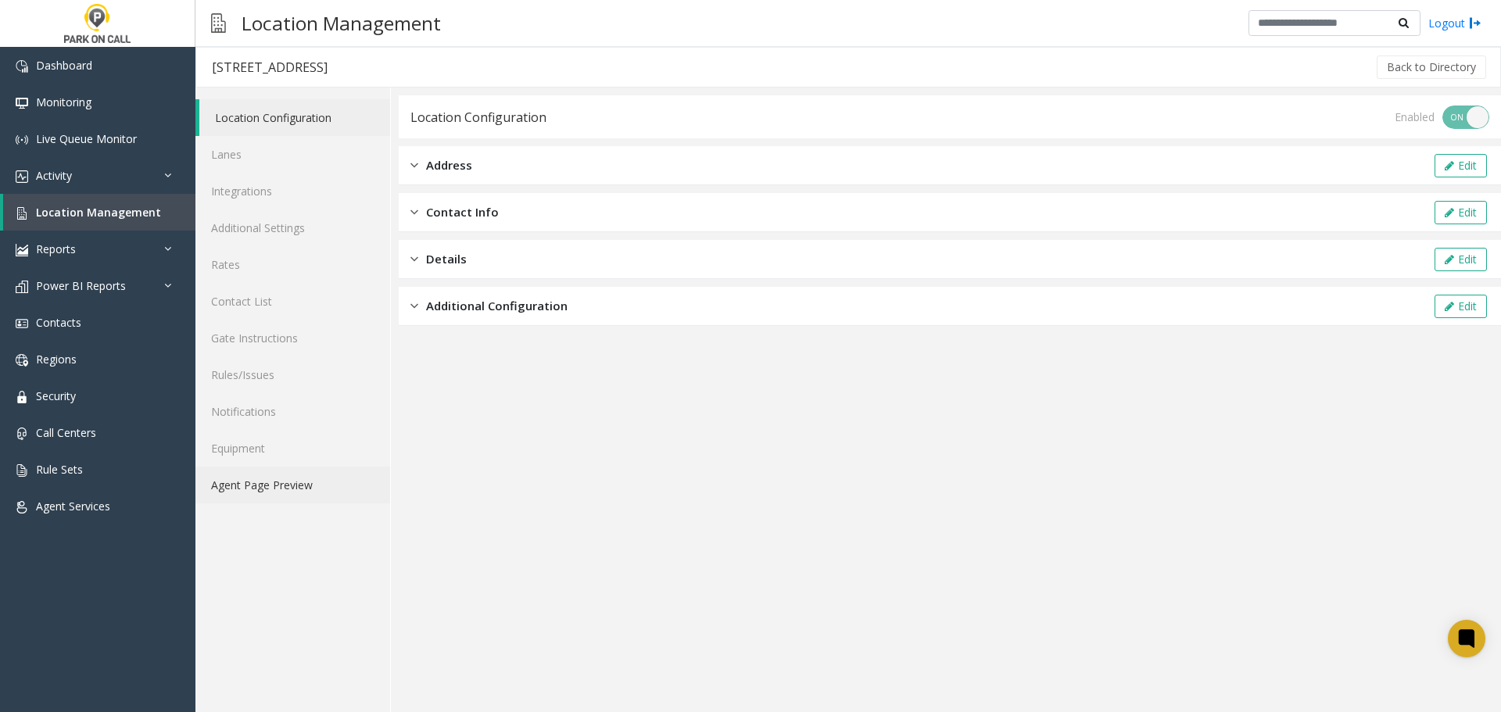
click at [291, 489] on link "Agent Page Preview" at bounding box center [292, 485] width 195 height 37
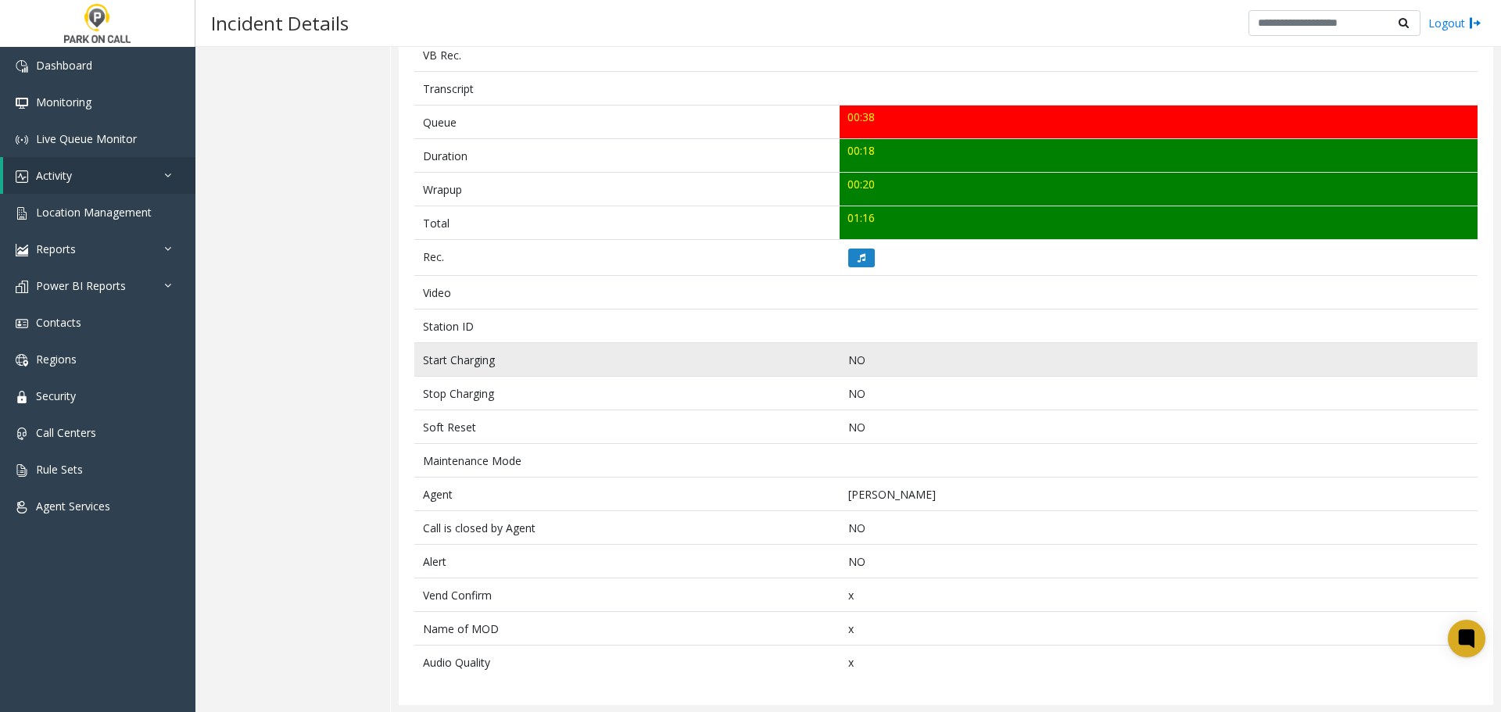
scroll to position [521, 0]
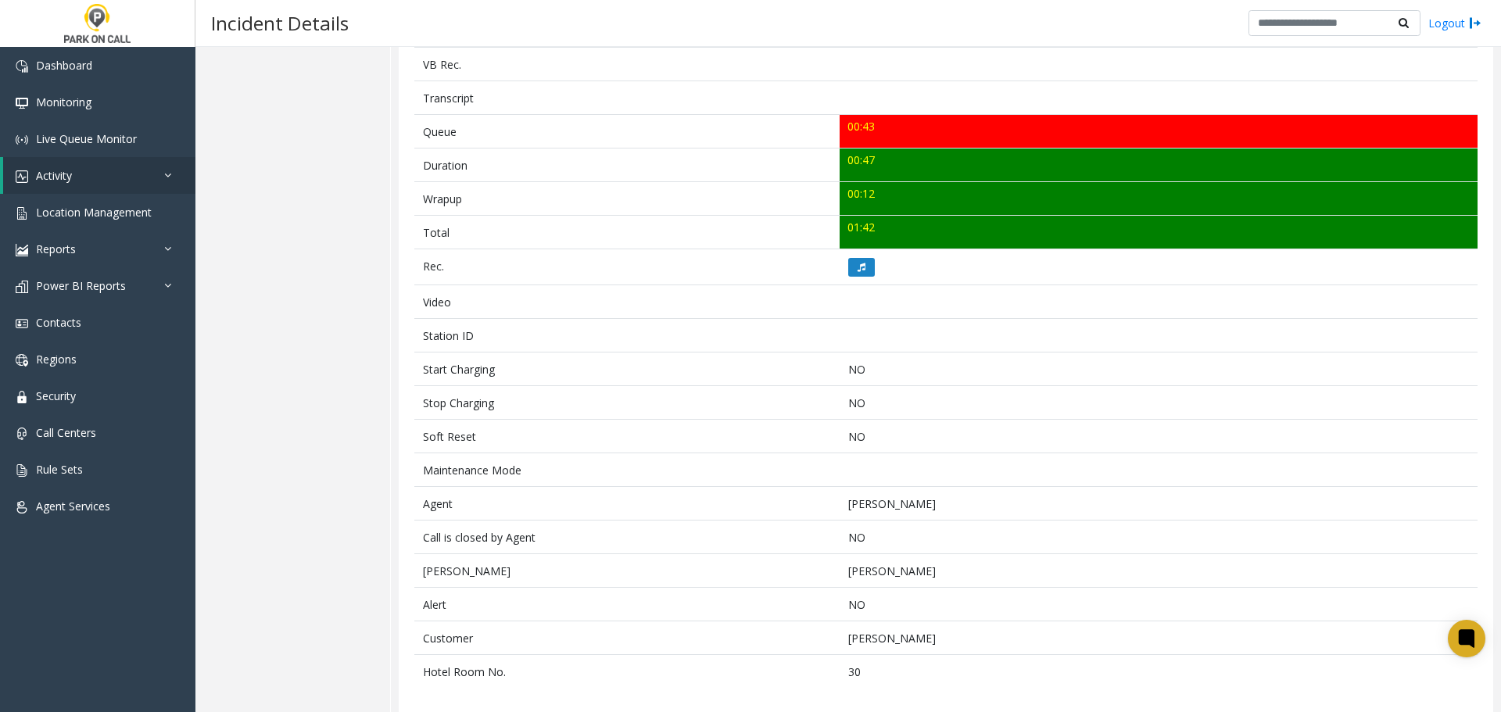
scroll to position [521, 0]
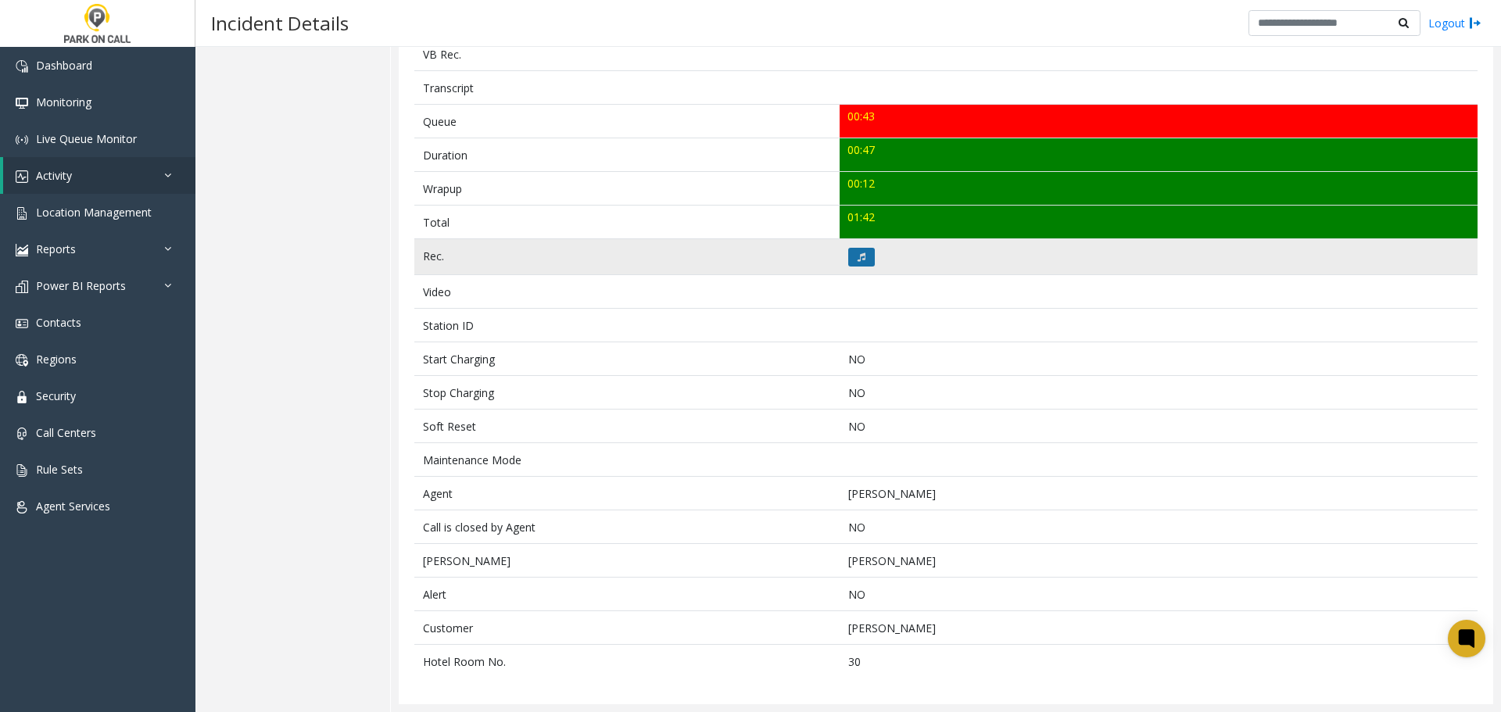
click at [861, 260] on button at bounding box center [861, 257] width 27 height 19
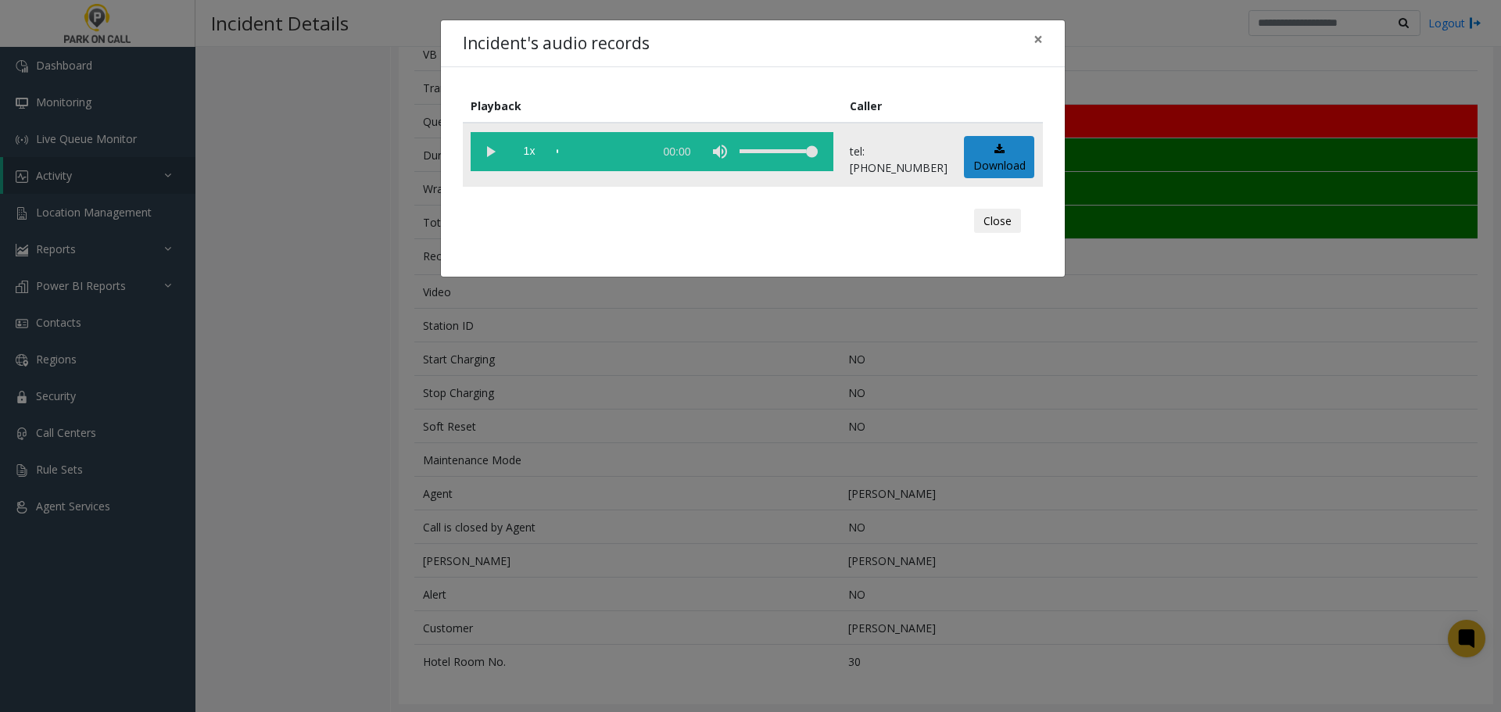
click at [489, 163] on vg-play-pause at bounding box center [490, 151] width 39 height 39
click at [608, 159] on div "scrub bar" at bounding box center [601, 151] width 89 height 39
click at [485, 152] on vg-play-pause at bounding box center [490, 151] width 39 height 39
click at [725, 456] on div "Incident's audio records × Playback Caller 1x 00:51 tel:[PHONE_NUMBER] Download…" at bounding box center [750, 356] width 1501 height 712
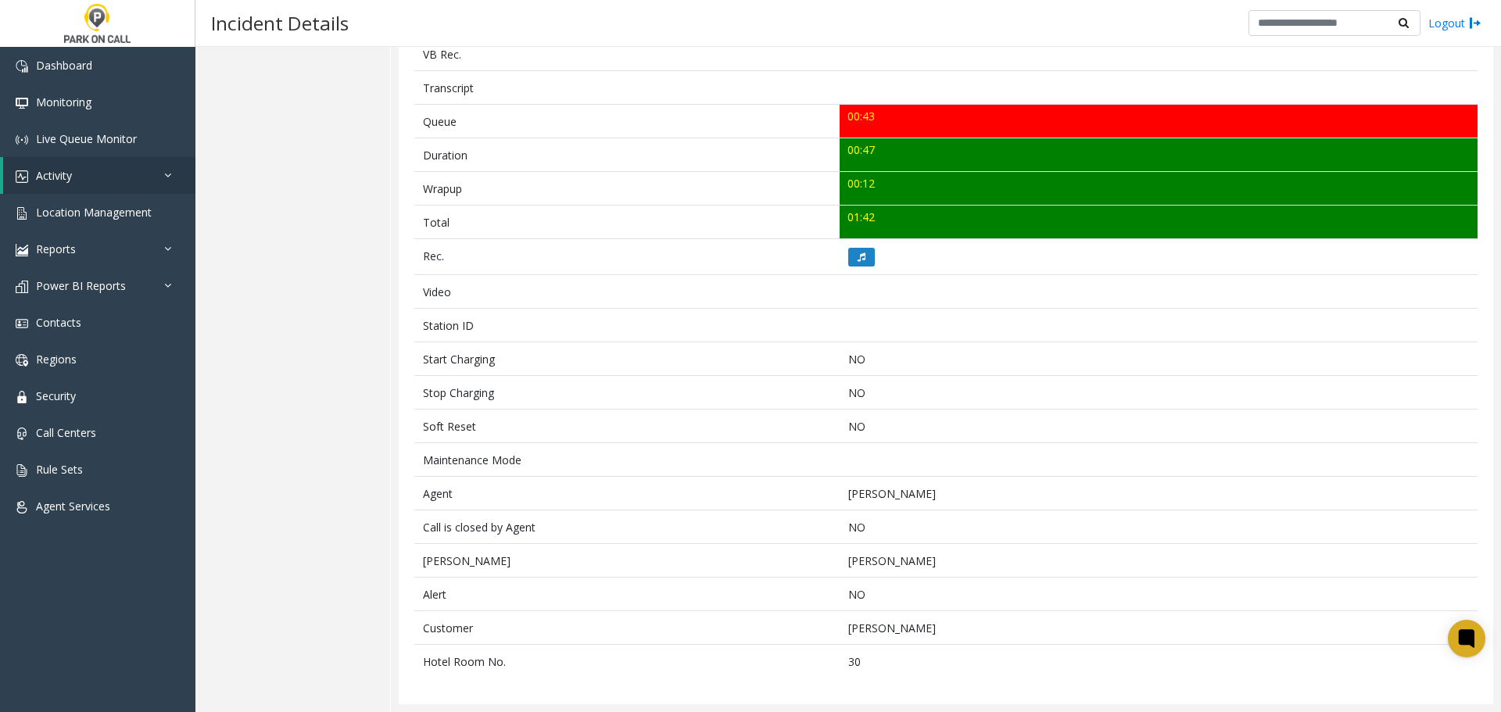
scroll to position [0, 0]
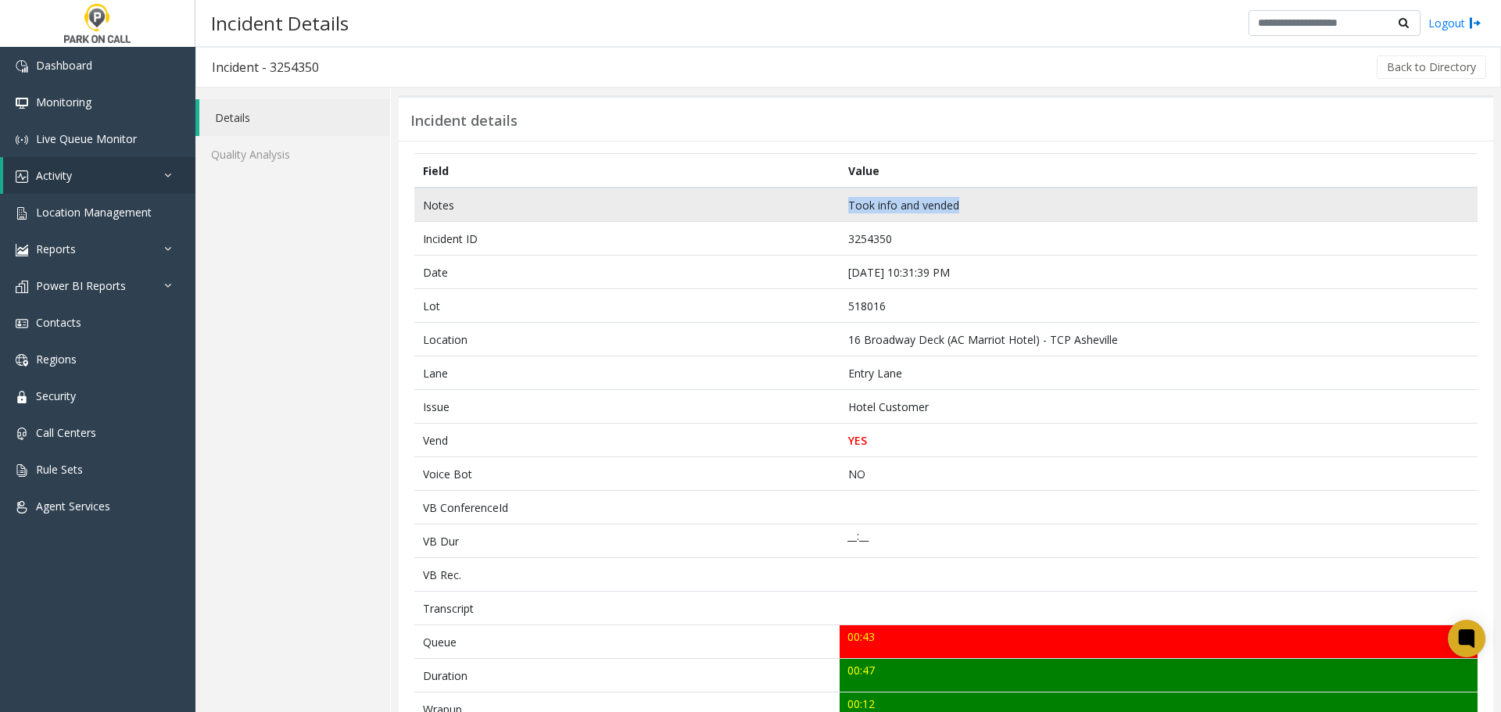
drag, startPoint x: 953, startPoint y: 205, endPoint x: 837, endPoint y: 204, distance: 115.7
click at [840, 204] on td "Took info and vended" at bounding box center [1159, 205] width 638 height 34
copy td "Took info and vended"
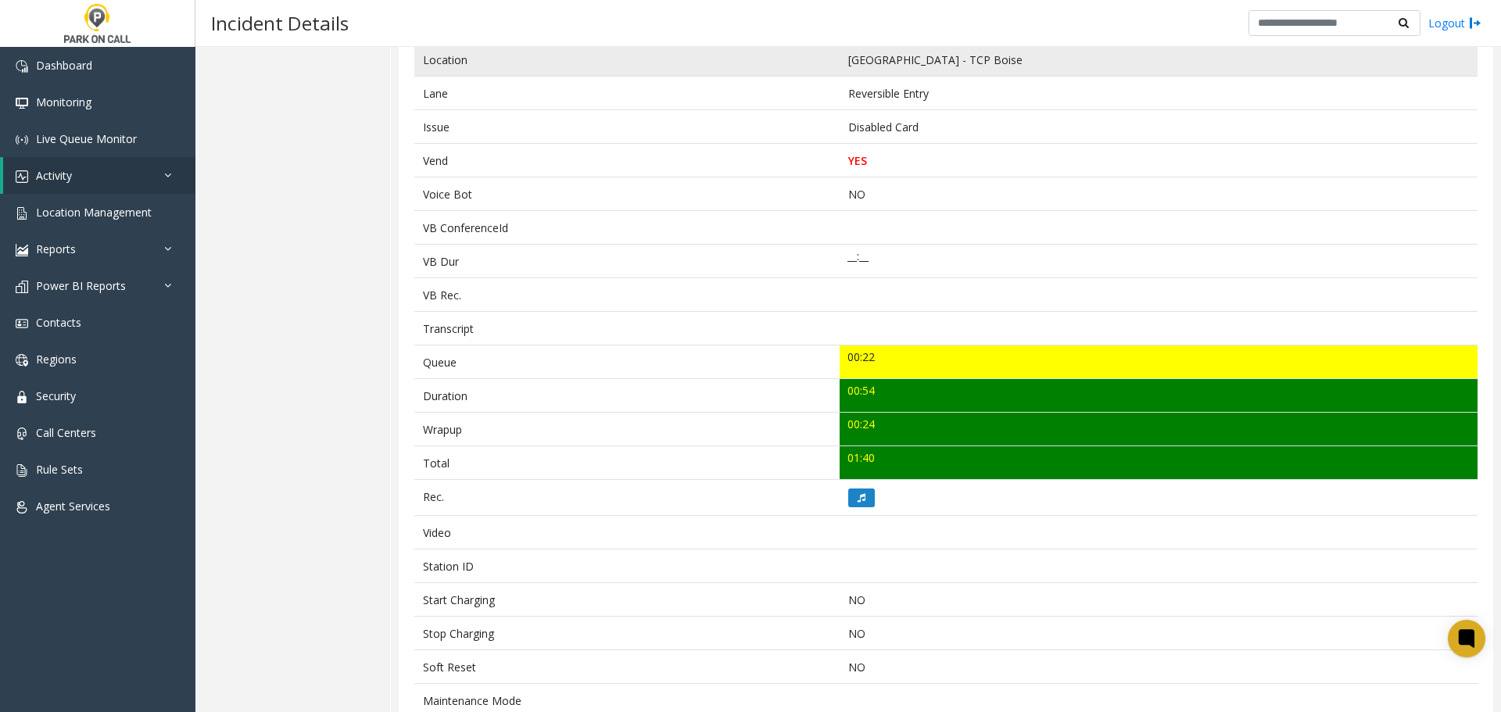
scroll to position [554, 0]
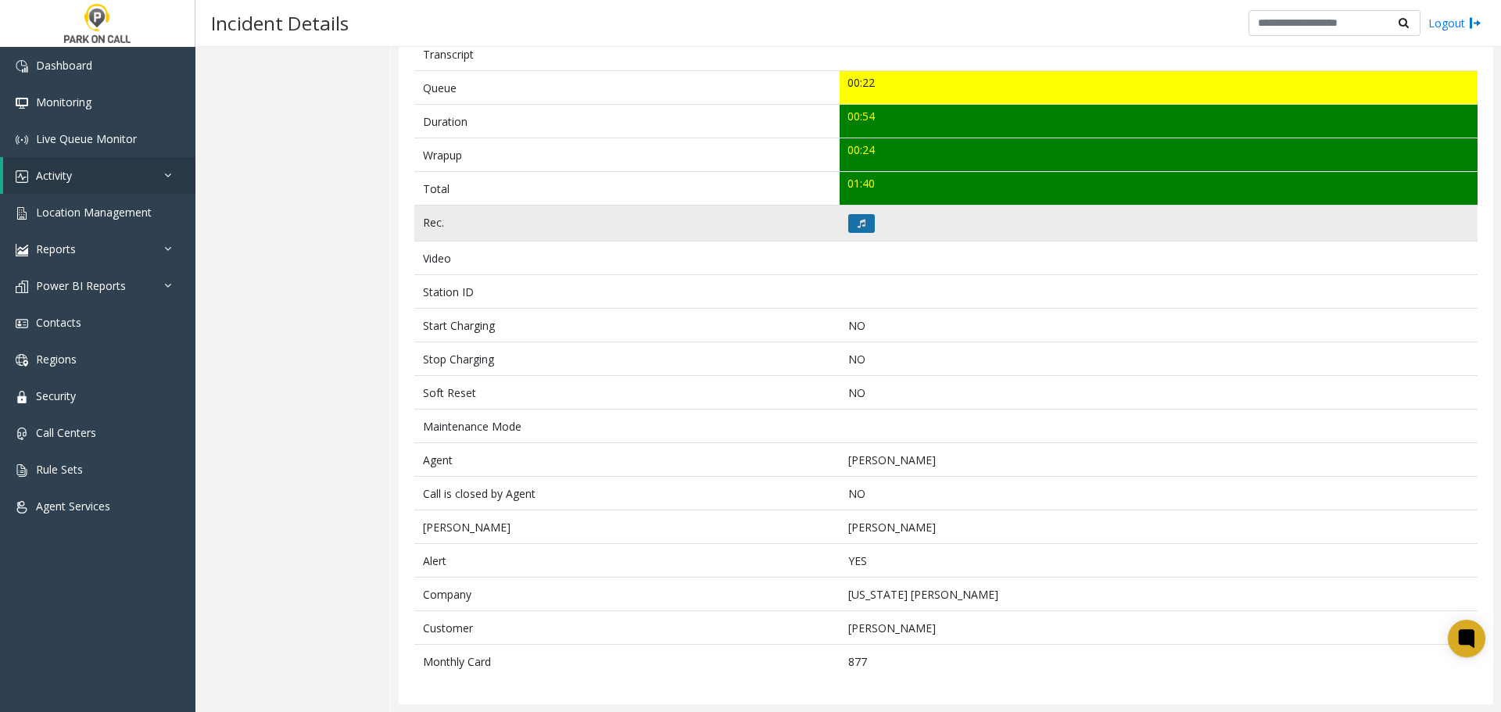
click at [858, 225] on icon at bounding box center [862, 223] width 8 height 9
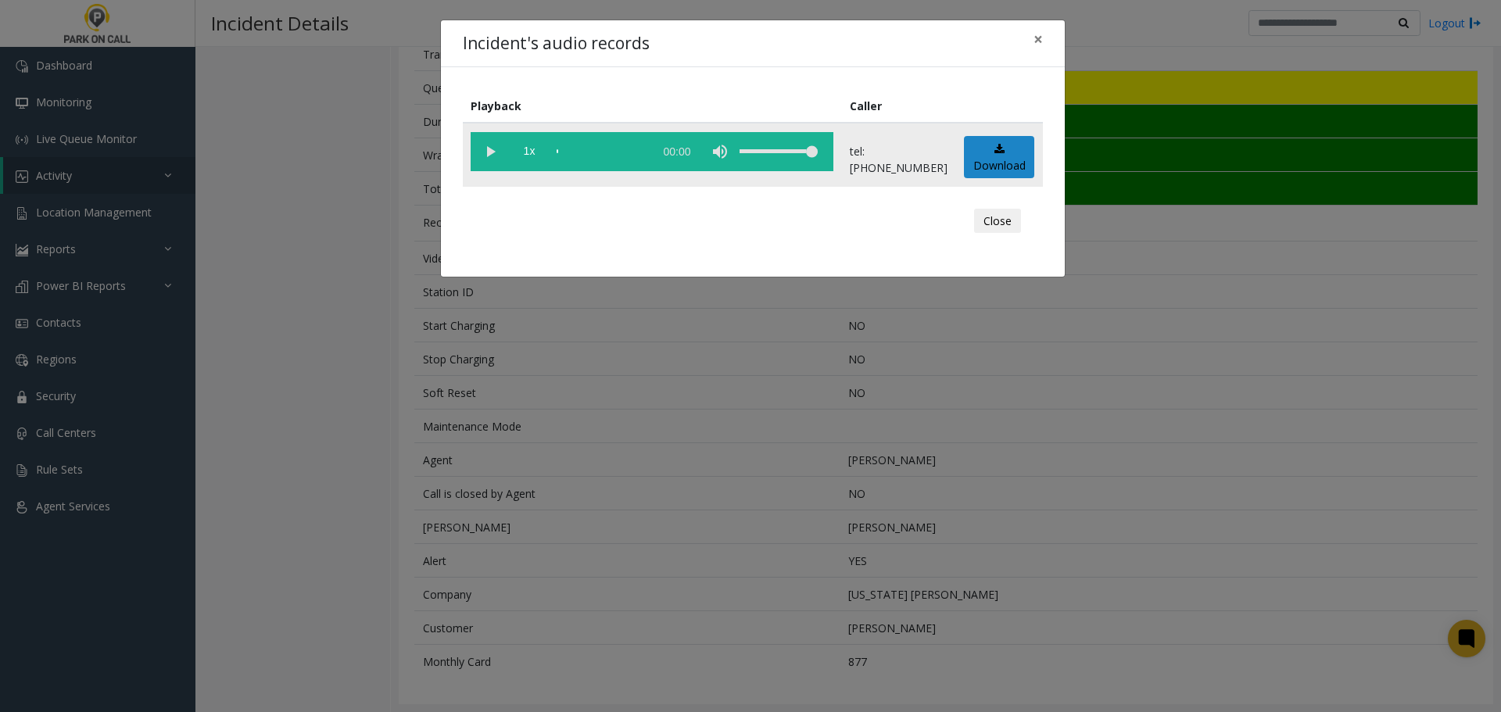
click at [489, 159] on vg-play-pause at bounding box center [490, 151] width 39 height 39
click at [627, 155] on div "scrub bar" at bounding box center [601, 151] width 89 height 39
click at [489, 156] on vg-play-pause at bounding box center [490, 151] width 39 height 39
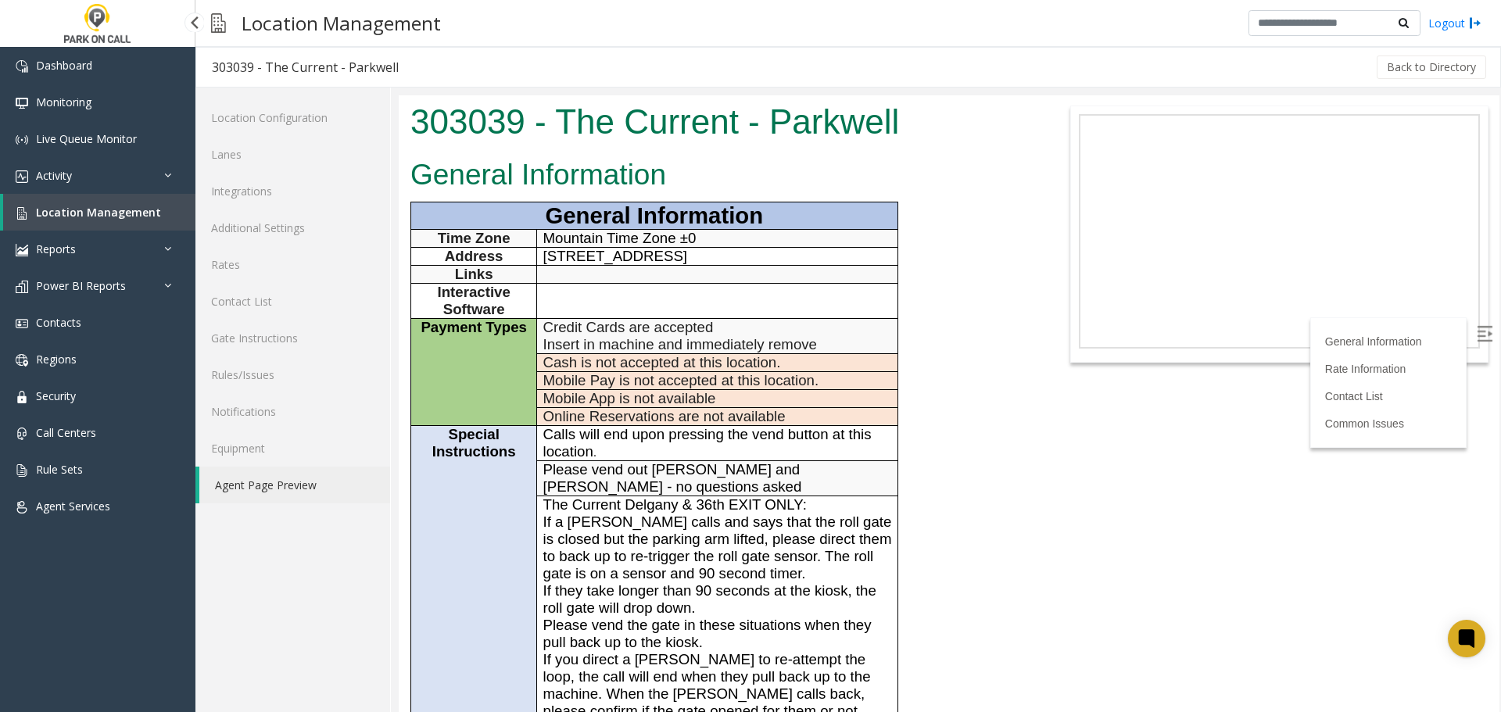
click at [92, 207] on span "Location Management" at bounding box center [98, 212] width 125 height 15
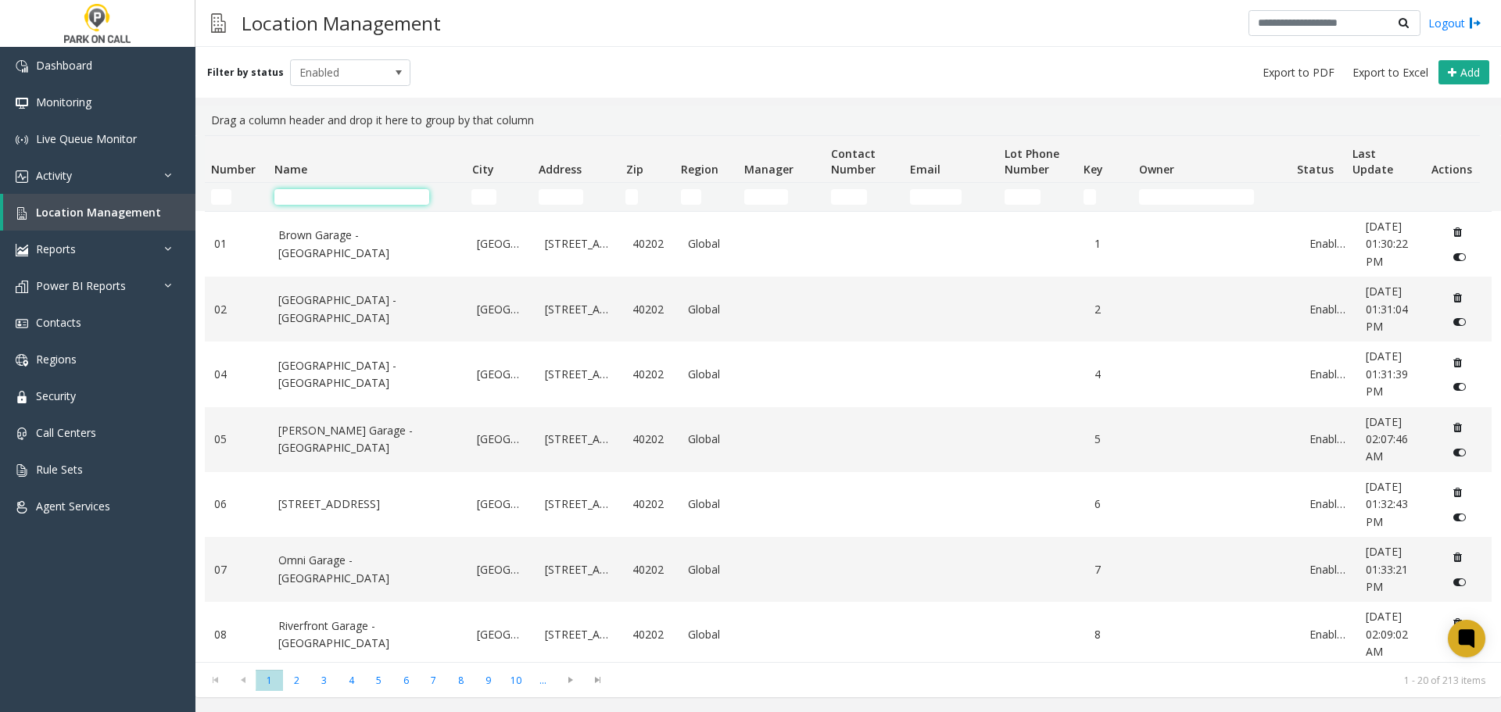
click at [330, 203] on input "Name Filter" at bounding box center [351, 197] width 155 height 16
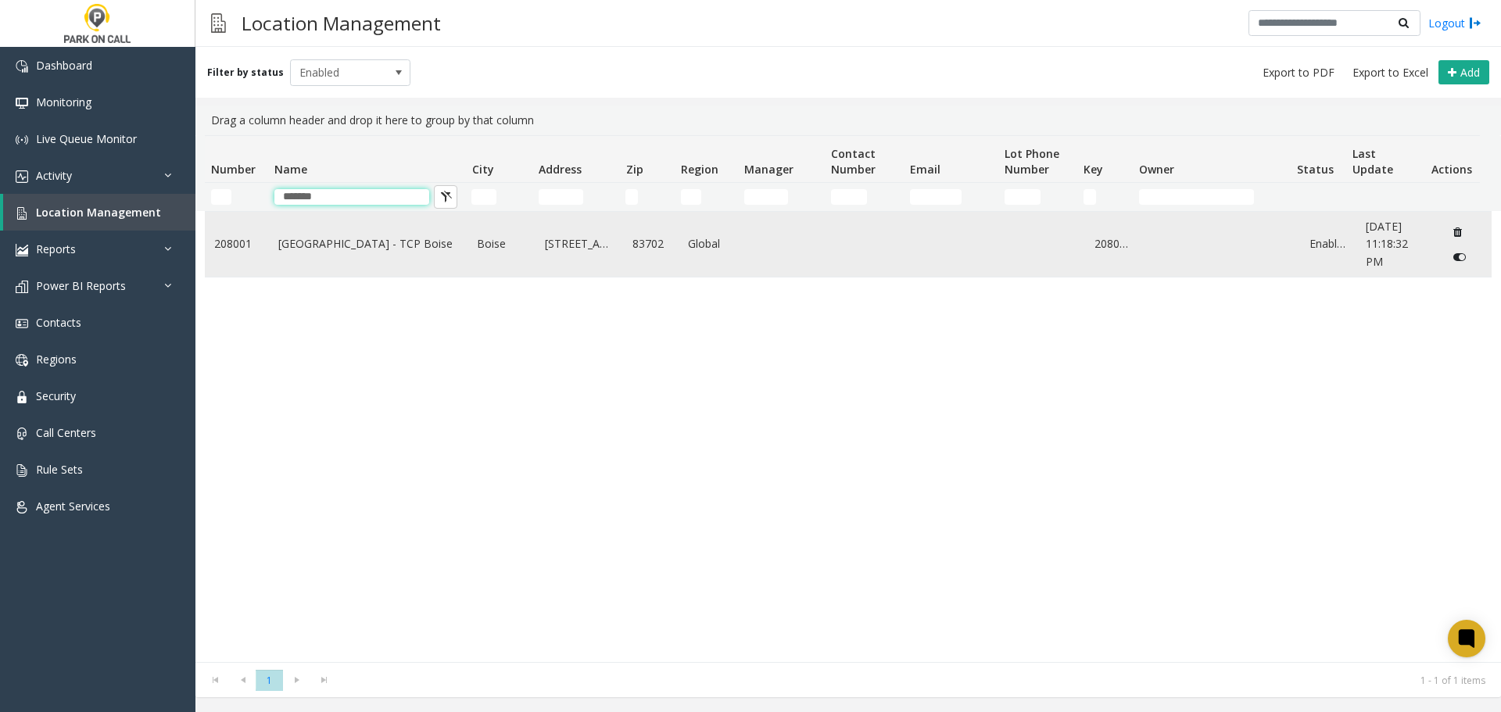
type input "*******"
click at [317, 224] on td "Boise Plaza - TCP Boise" at bounding box center [368, 244] width 199 height 65
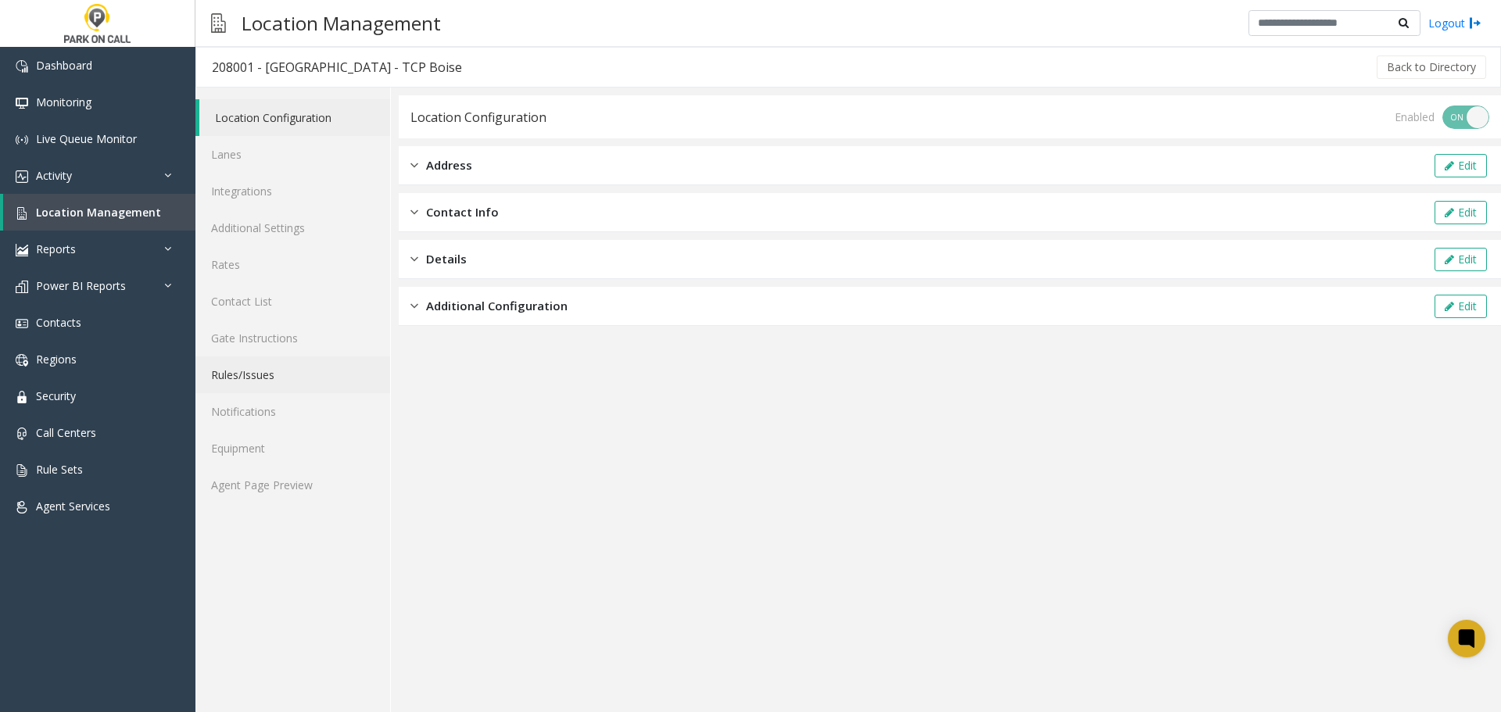
click at [256, 381] on link "Rules/Issues" at bounding box center [292, 374] width 195 height 37
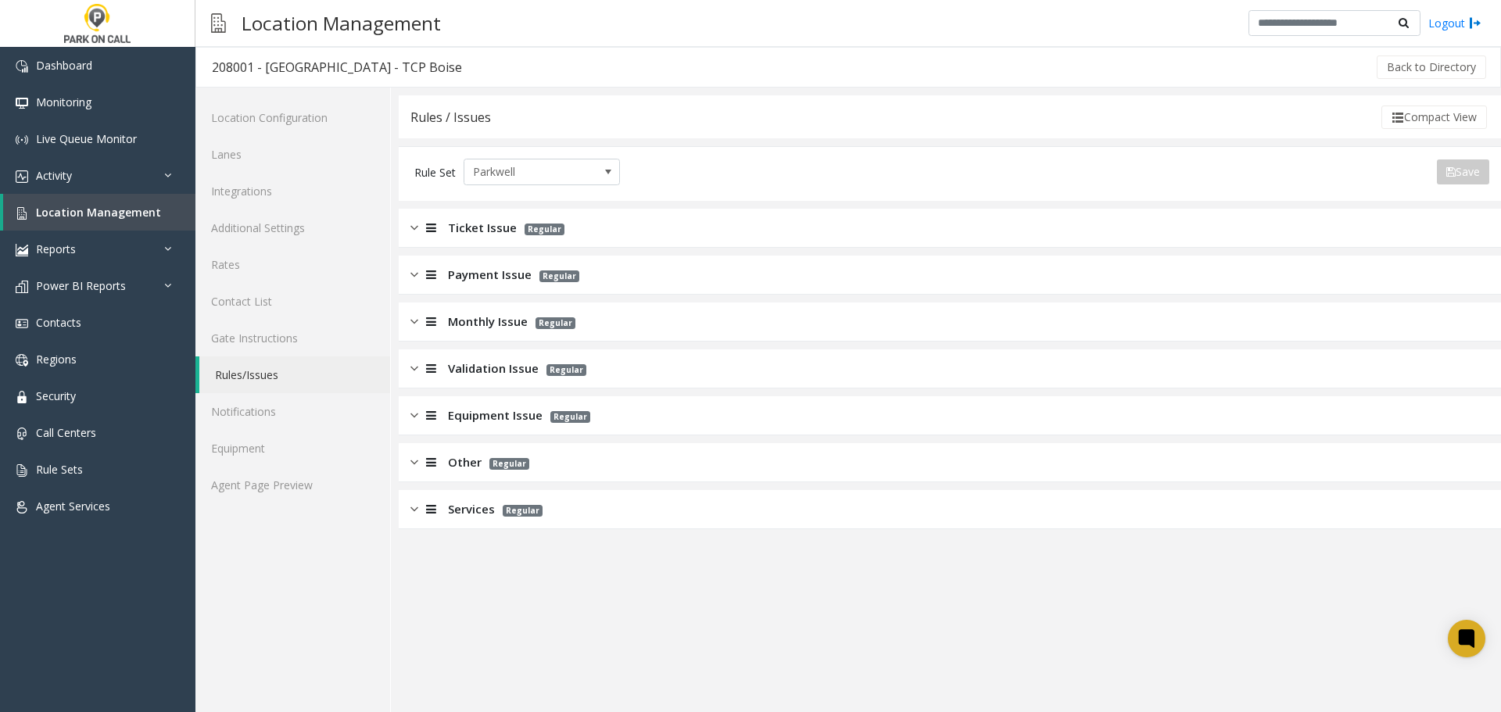
click at [482, 337] on div "Monthly Issue Regular" at bounding box center [950, 322] width 1102 height 39
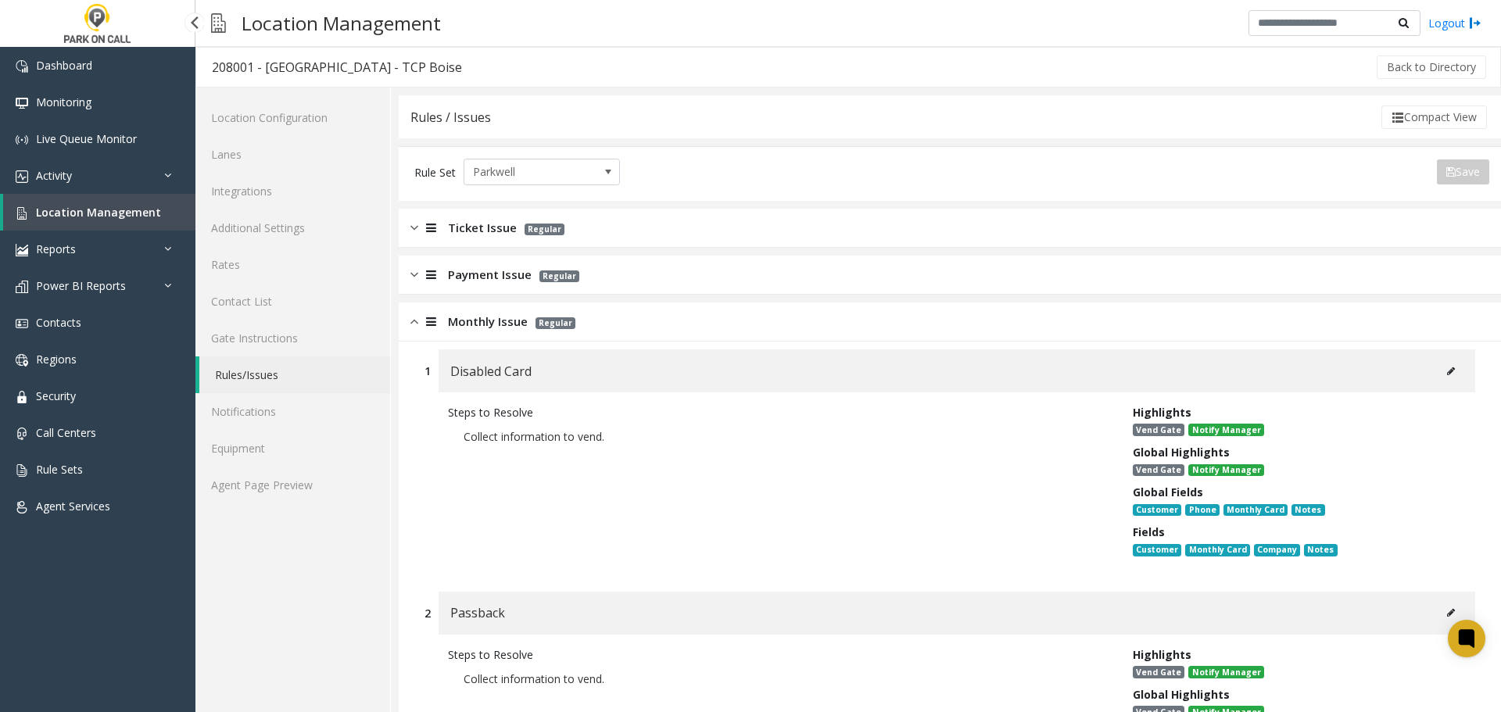
click at [95, 199] on link "Location Management" at bounding box center [99, 212] width 192 height 37
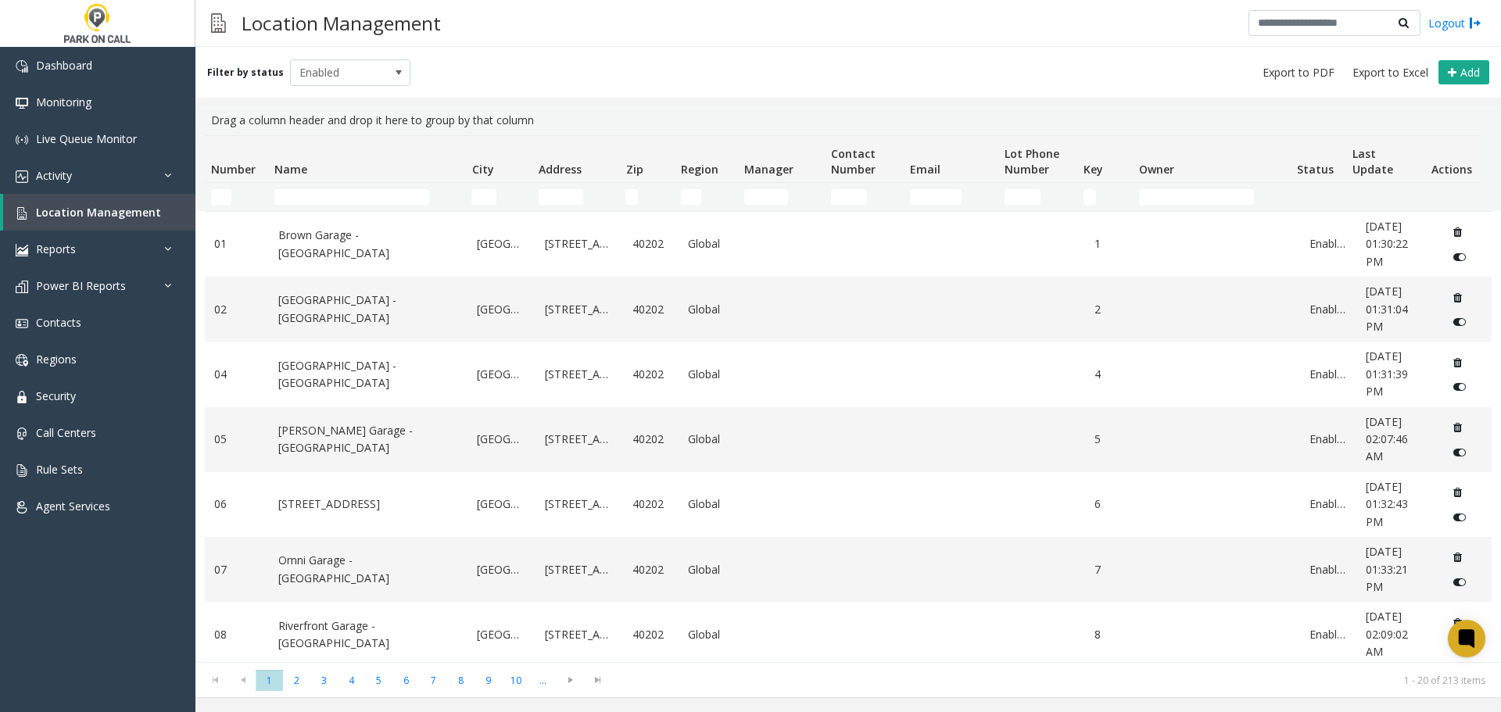
click at [352, 188] on td "Name Filter" at bounding box center [366, 197] width 197 height 28
click at [340, 195] on input "Name Filter" at bounding box center [351, 197] width 155 height 16
click at [332, 202] on input "Name Filter" at bounding box center [351, 197] width 155 height 16
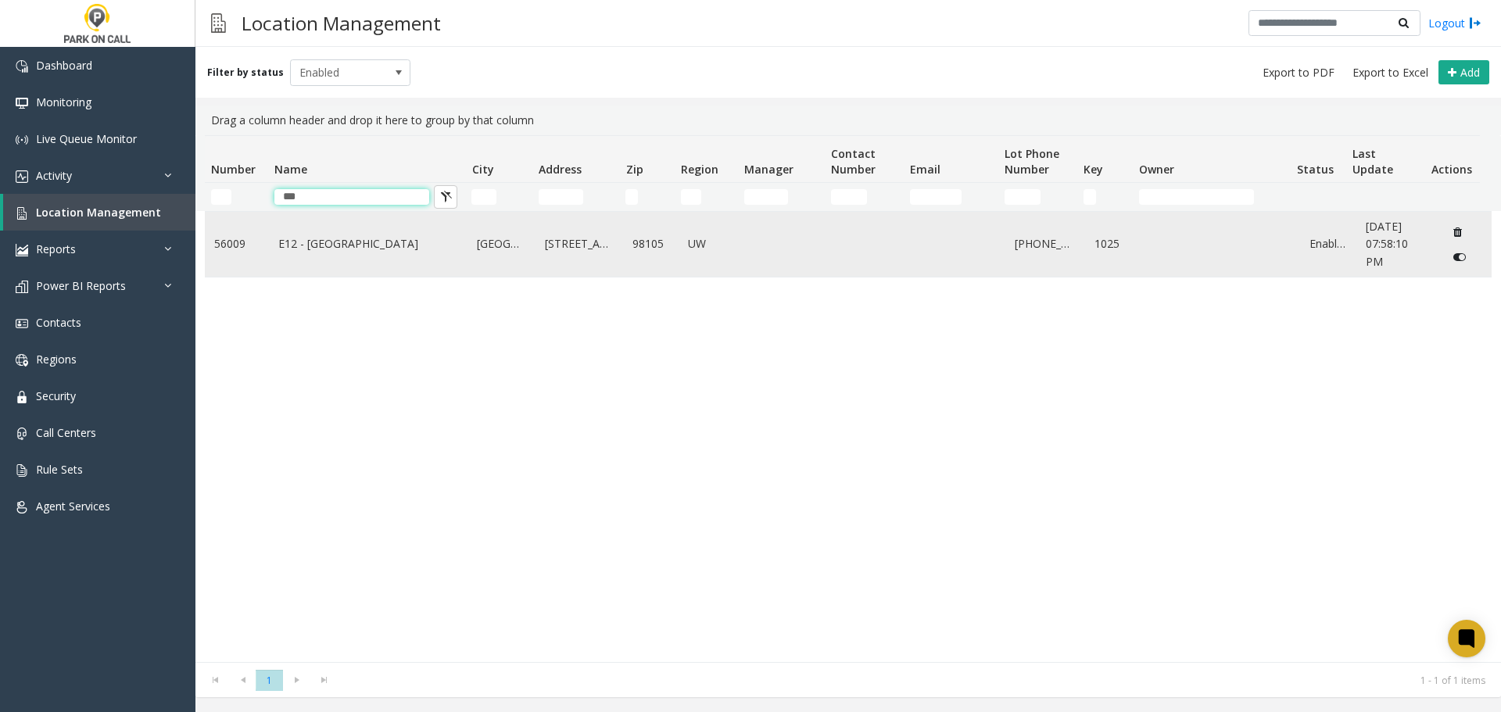
type input "***"
click at [357, 237] on link "E12 - UW" at bounding box center [368, 243] width 181 height 17
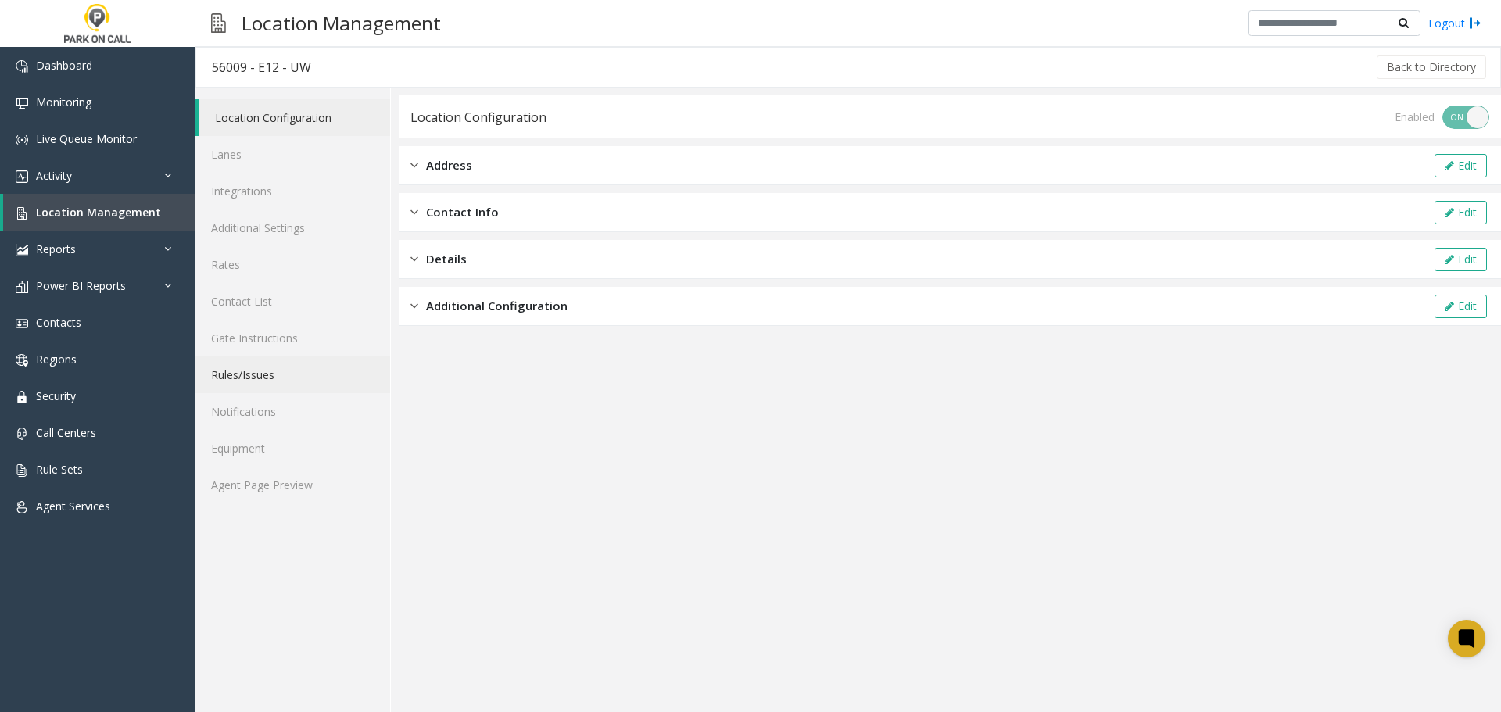
click at [265, 381] on link "Rules/Issues" at bounding box center [292, 374] width 195 height 37
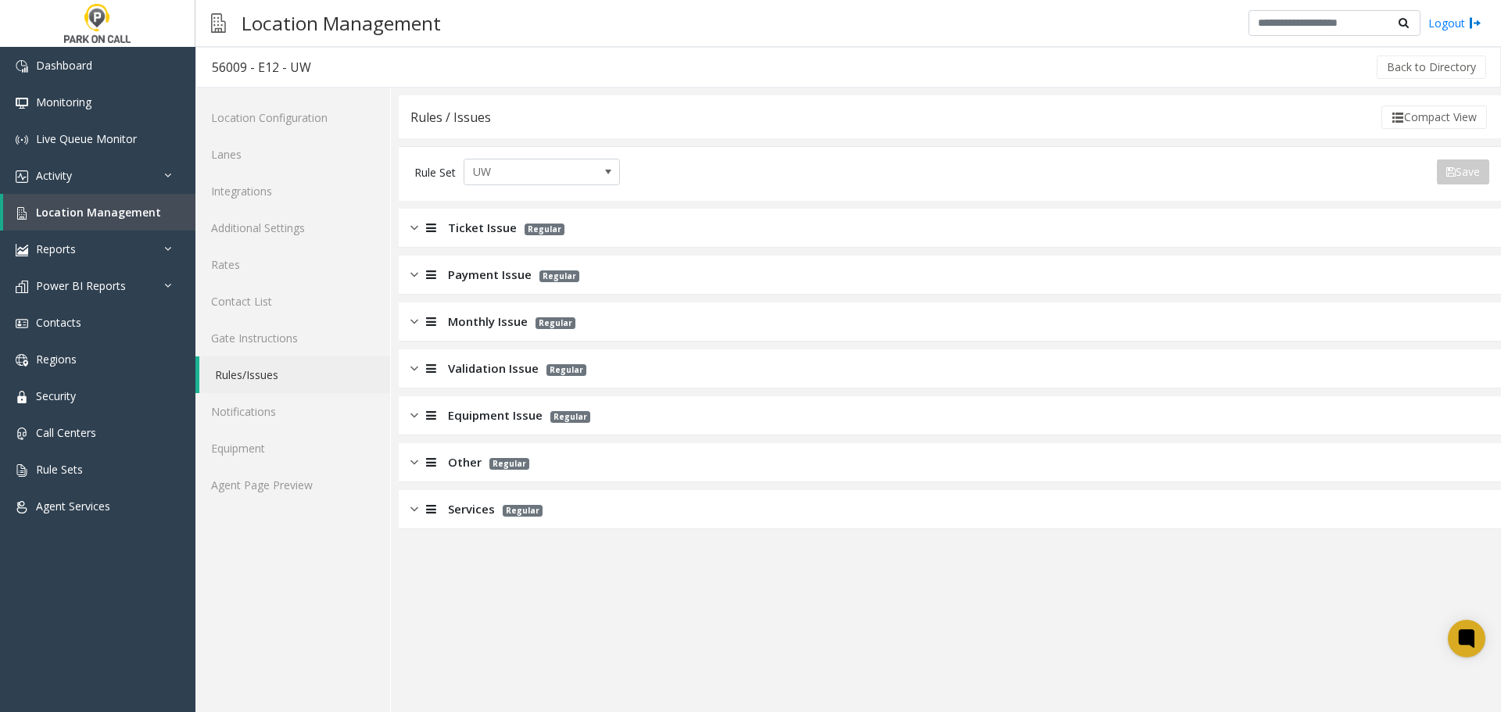
click at [629, 237] on div "Ticket Issue Regular" at bounding box center [950, 228] width 1102 height 39
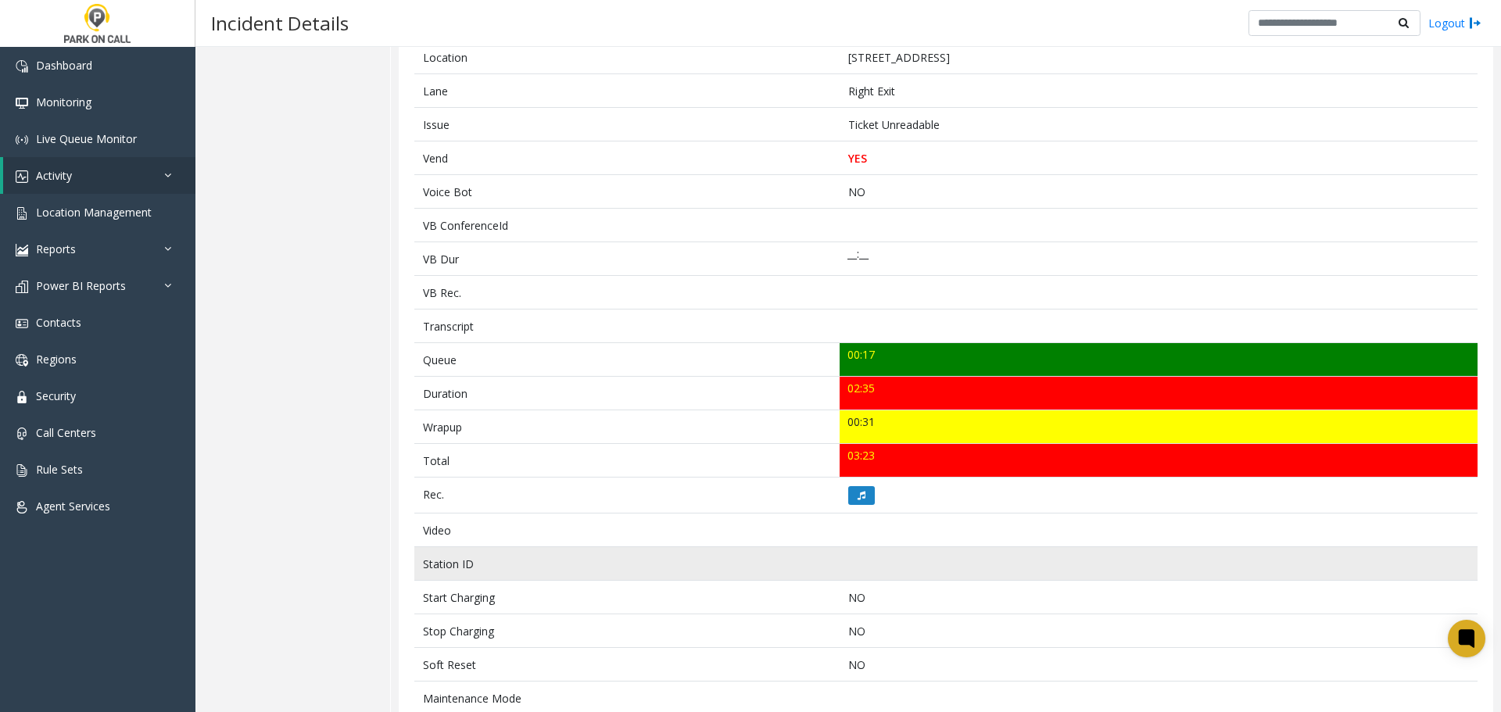
scroll to position [521, 0]
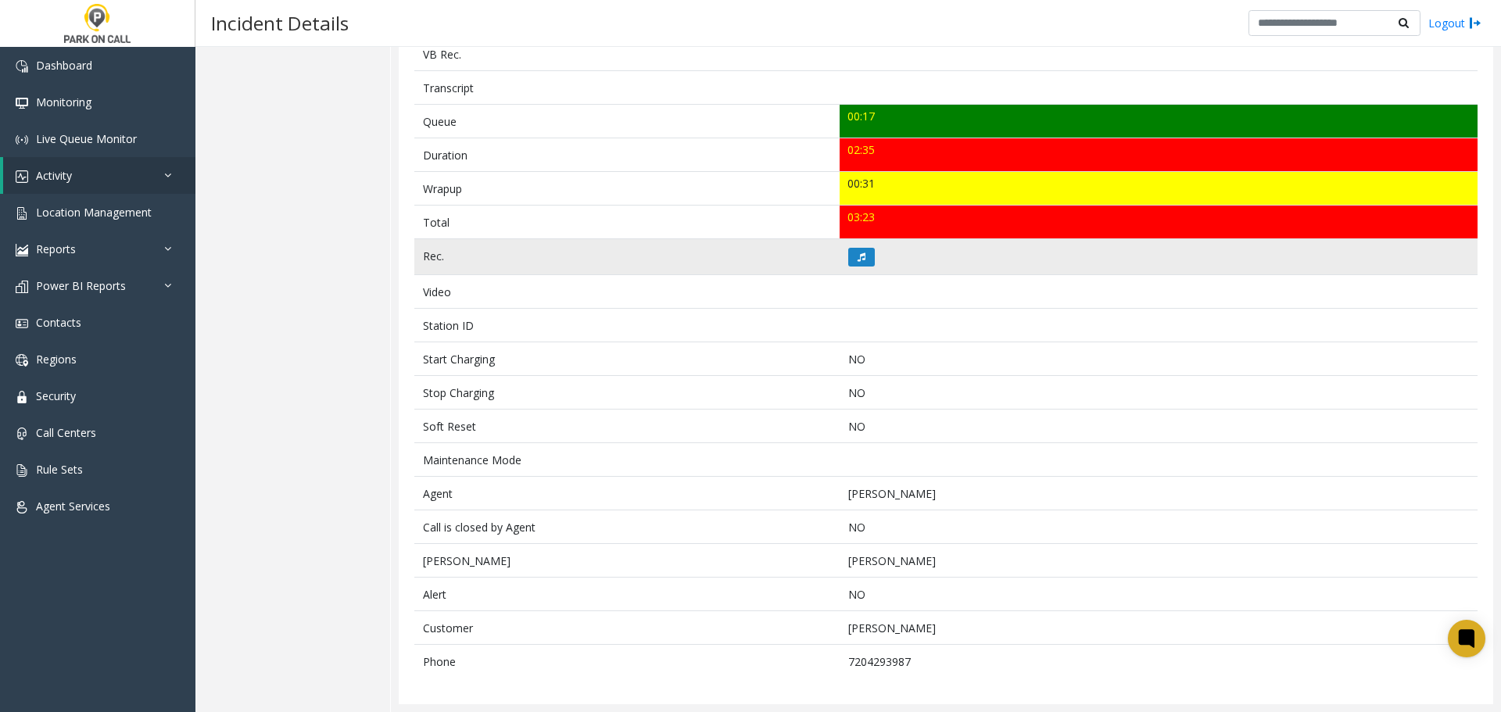
click at [853, 267] on td at bounding box center [1159, 257] width 638 height 36
click at [858, 259] on icon at bounding box center [862, 256] width 8 height 9
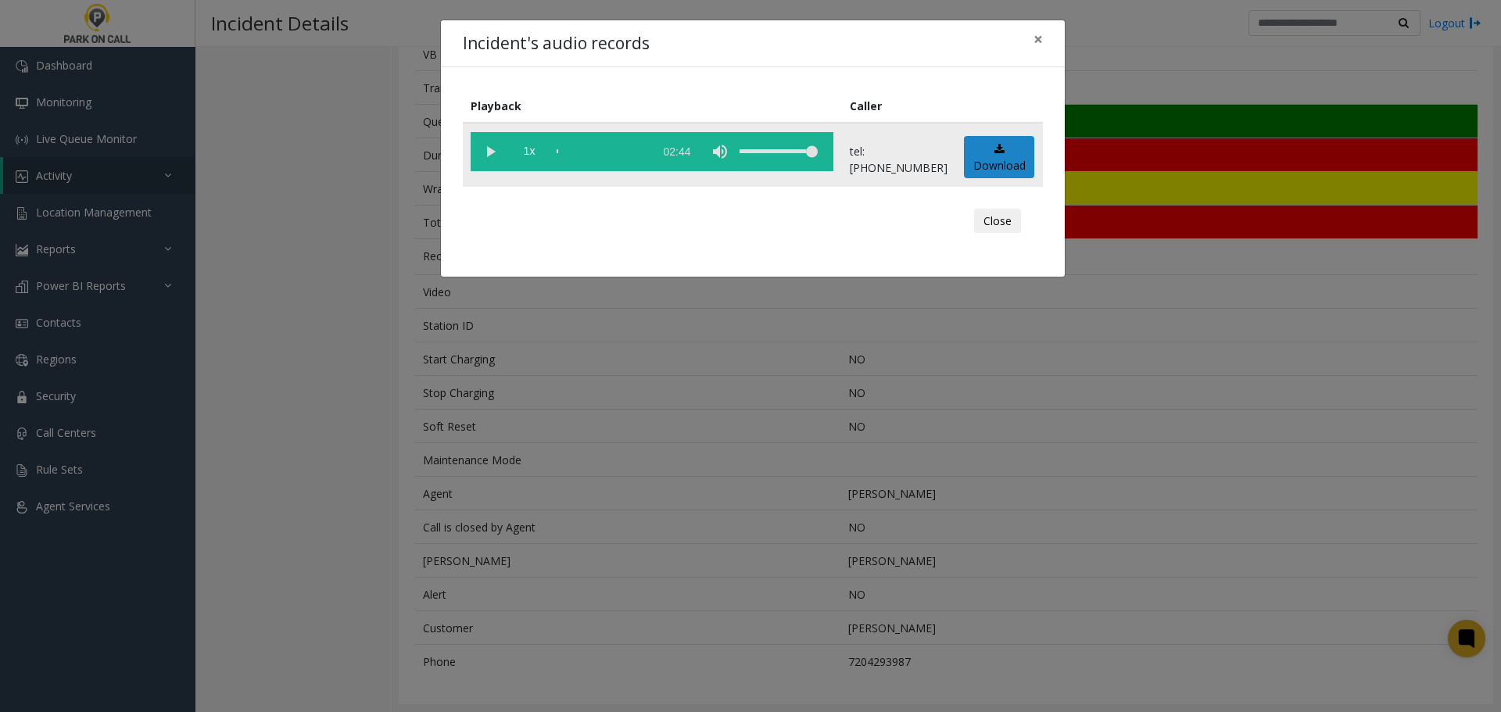
click at [484, 149] on vg-play-pause at bounding box center [490, 151] width 39 height 39
click at [561, 154] on div "scrub bar" at bounding box center [601, 151] width 89 height 39
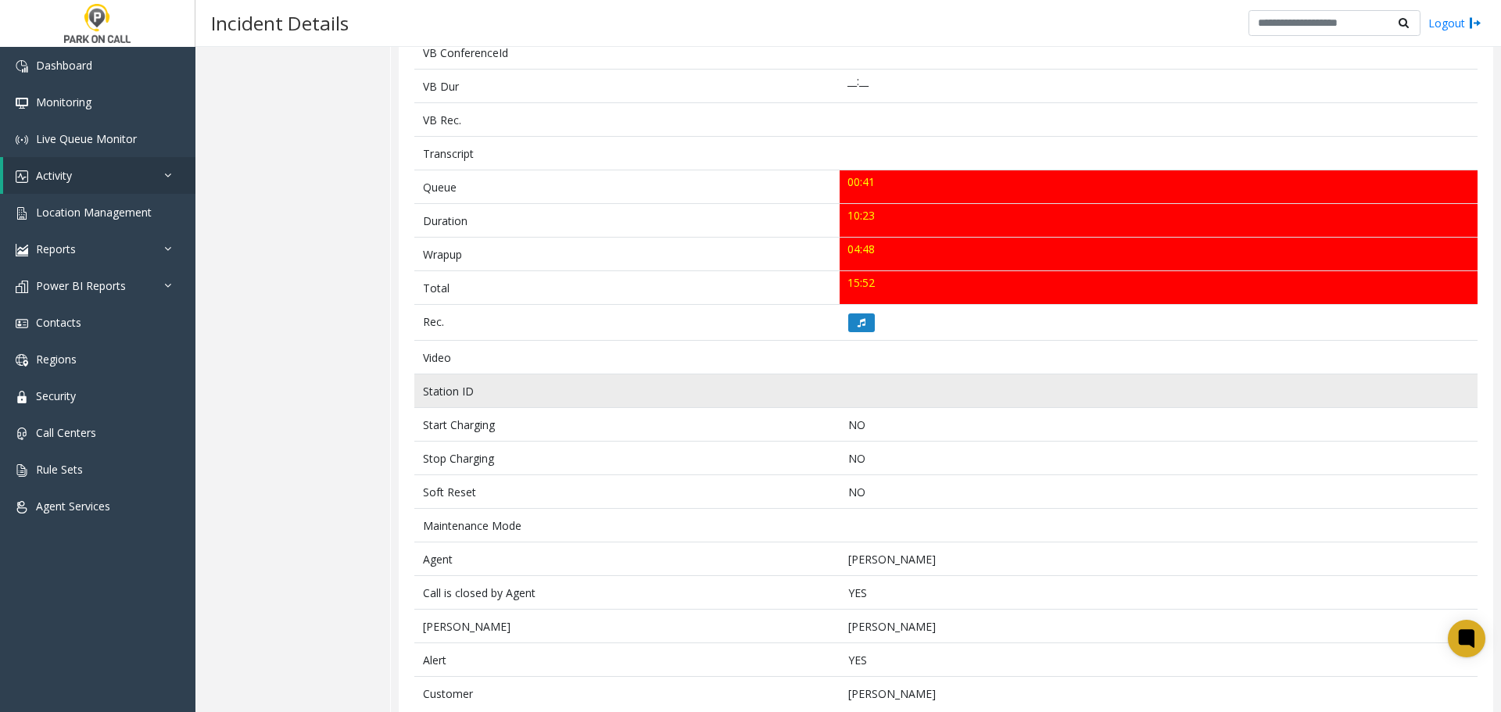
scroll to position [503, 0]
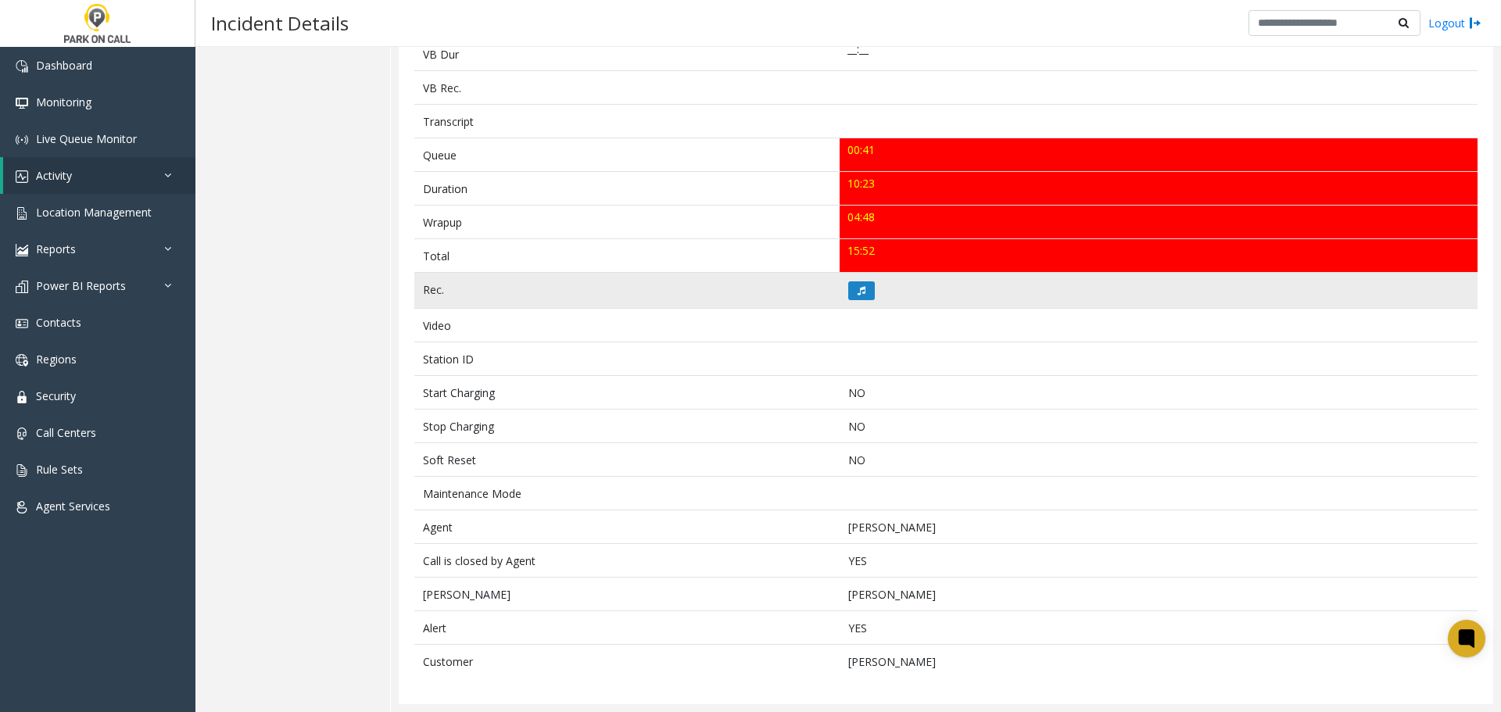
click at [841, 299] on td at bounding box center [1159, 291] width 638 height 36
click at [851, 291] on button at bounding box center [861, 290] width 27 height 19
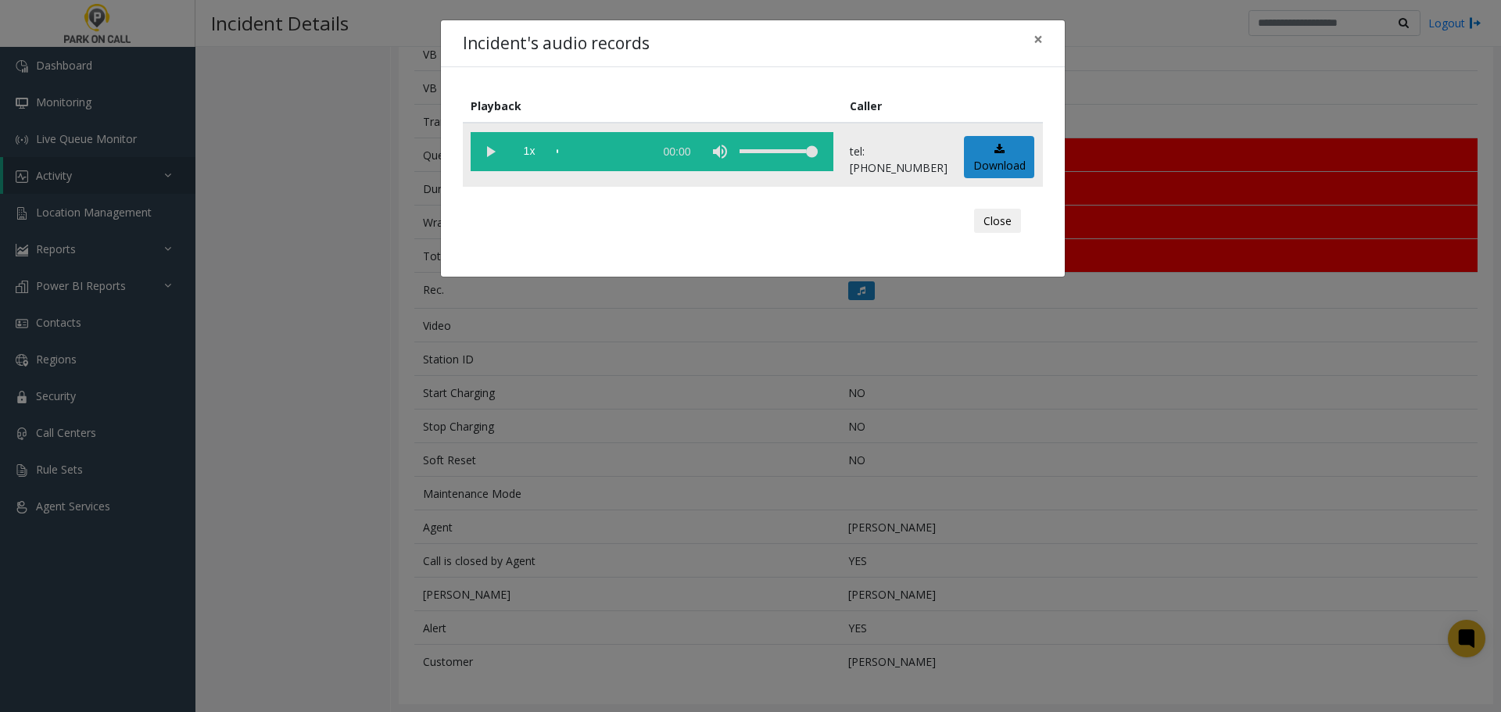
click at [493, 152] on vg-play-pause at bounding box center [490, 151] width 39 height 39
click at [498, 454] on div "Incident's audio records × Playback Caller 1x 10:27 tel:9720139004 Download Clo…" at bounding box center [750, 356] width 1501 height 712
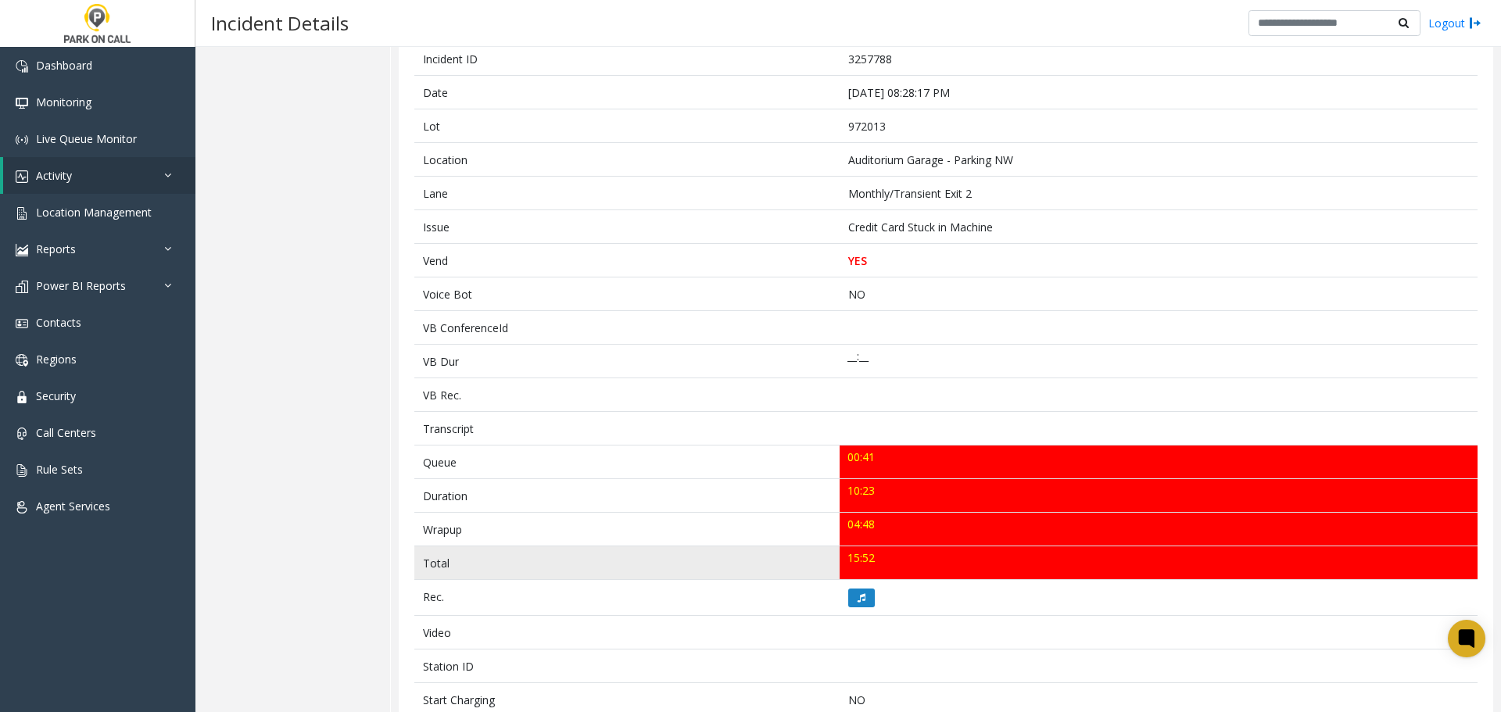
scroll to position [391, 0]
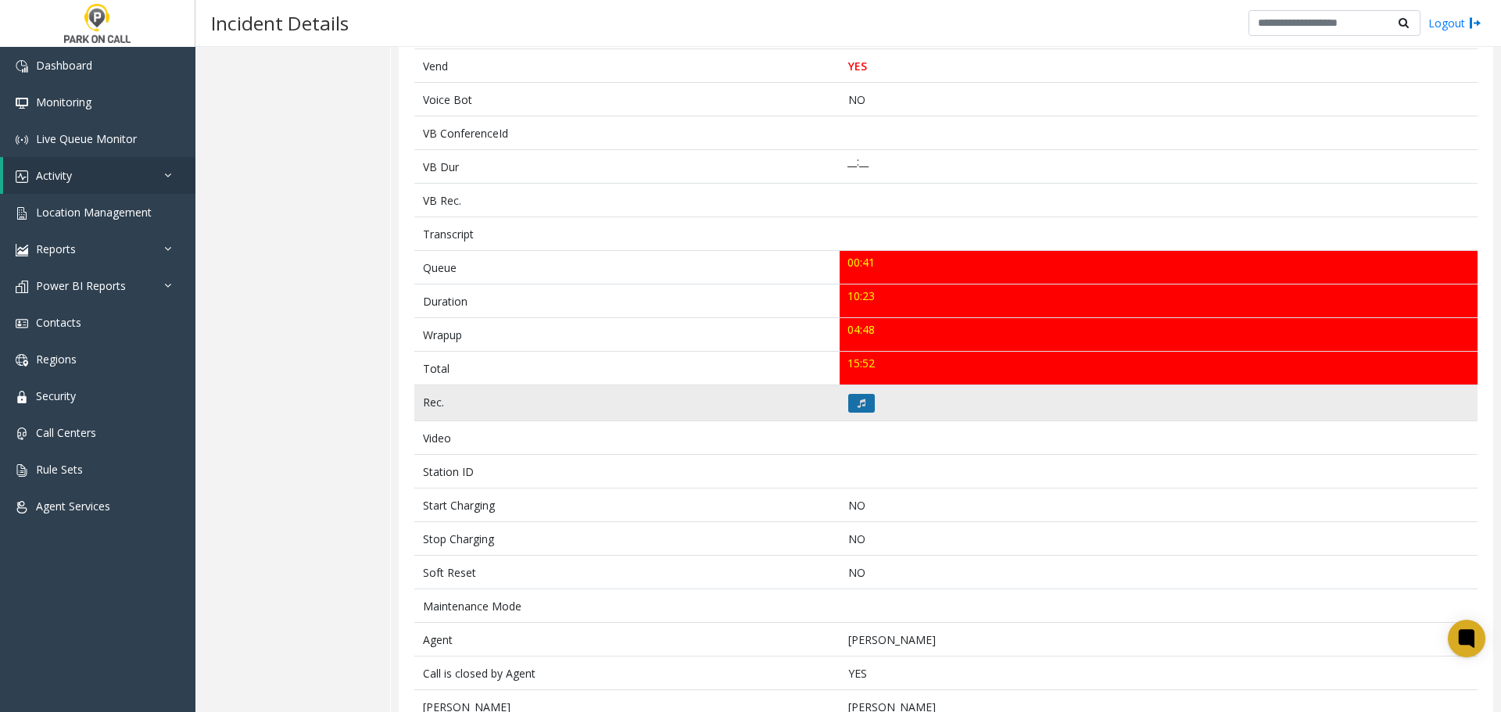
click at [859, 407] on icon at bounding box center [862, 403] width 8 height 9
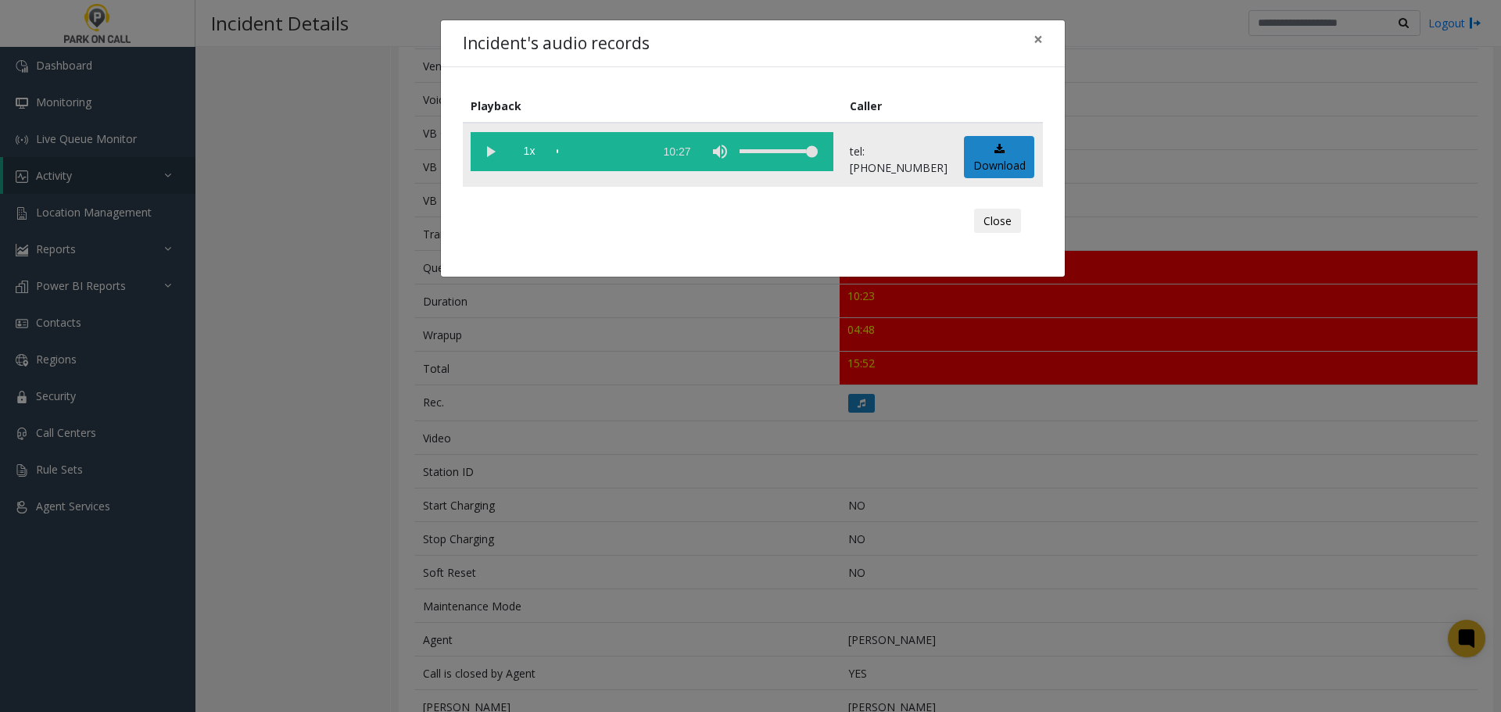
click at [493, 153] on vg-play-pause at bounding box center [490, 151] width 39 height 39
click at [615, 155] on div "scrub bar" at bounding box center [601, 151] width 89 height 39
click at [634, 152] on div "scrub bar" at bounding box center [601, 151] width 89 height 39
click at [642, 152] on div "scrub bar" at bounding box center [601, 151] width 89 height 39
click at [646, 152] on div "scrub bar" at bounding box center [601, 151] width 89 height 39
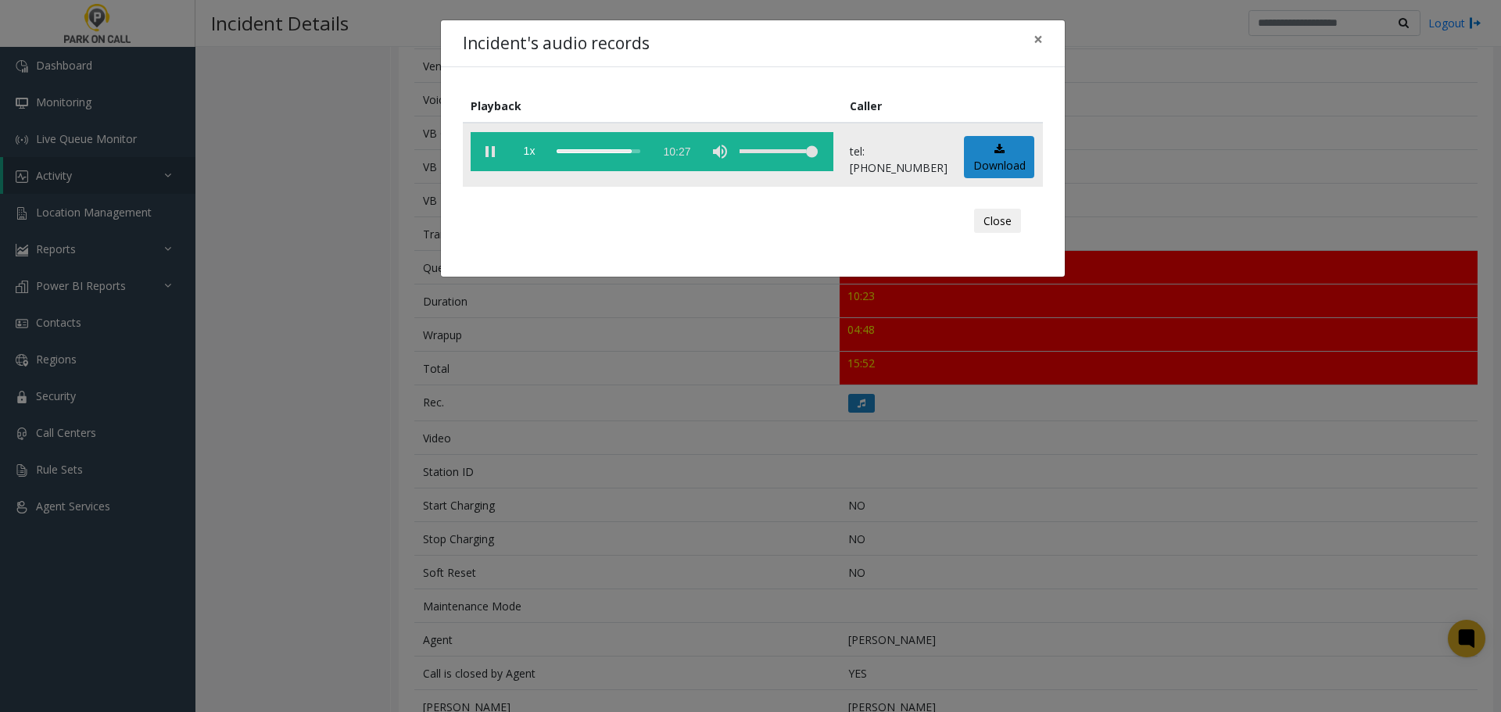
click at [646, 156] on div "scrub bar" at bounding box center [601, 151] width 89 height 39
click at [646, 153] on div "scrub bar" at bounding box center [601, 151] width 89 height 39
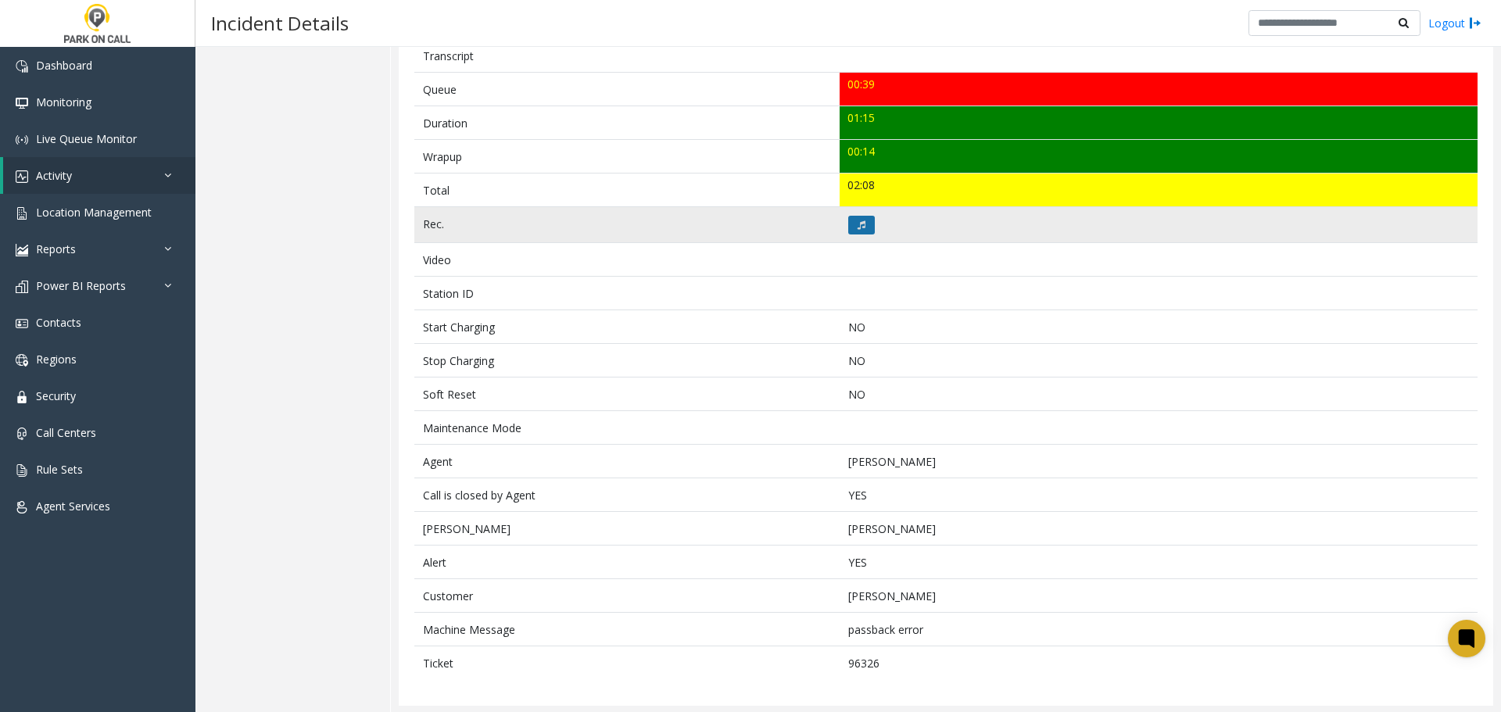
scroll to position [554, 0]
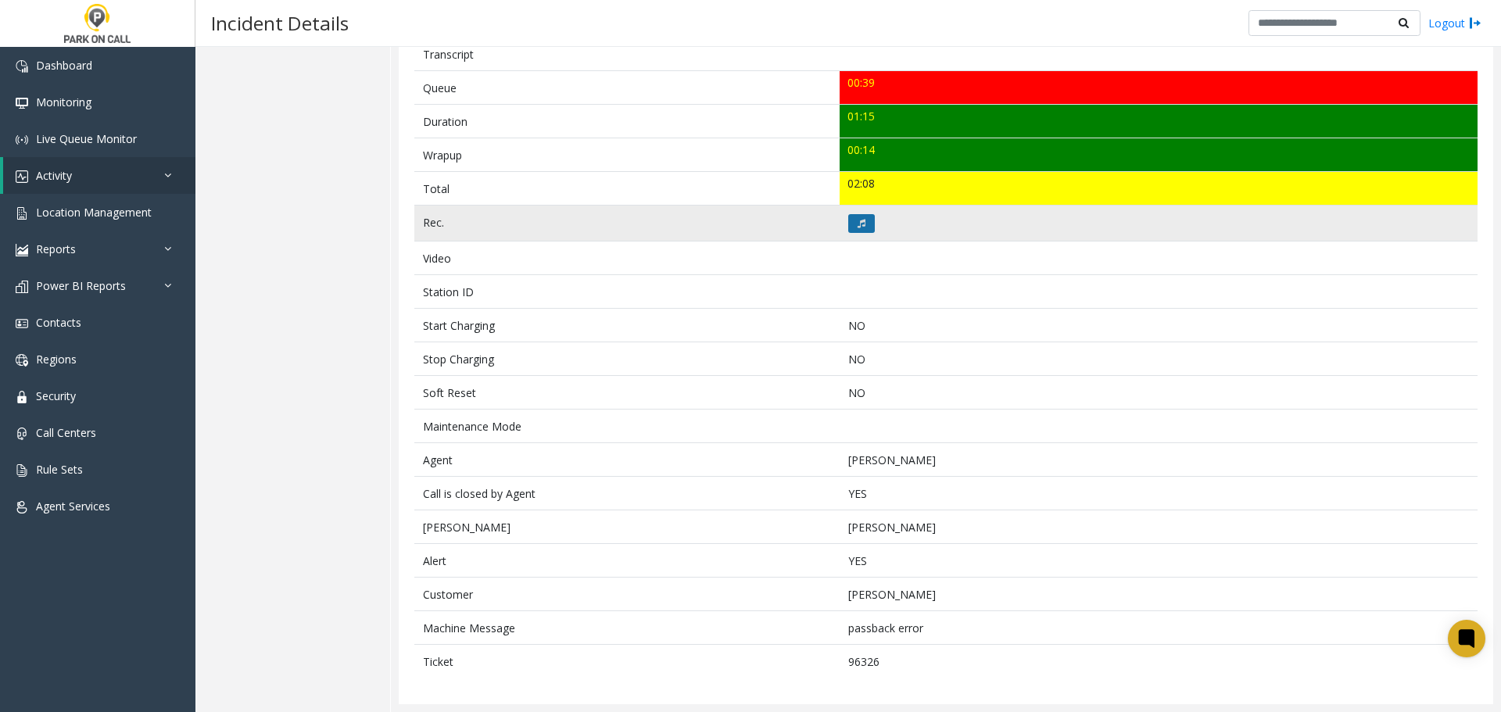
click at [863, 227] on button at bounding box center [861, 223] width 27 height 19
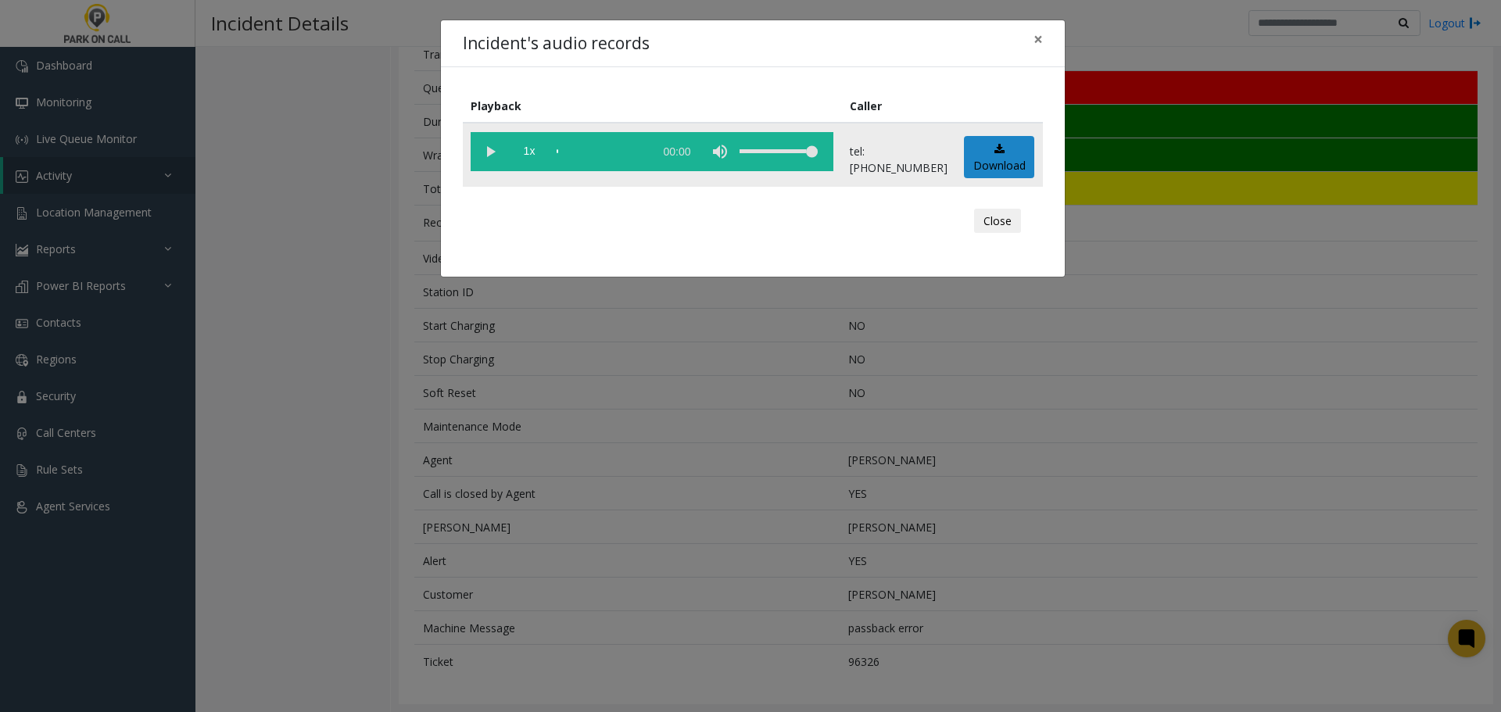
click at [486, 144] on vg-play-pause at bounding box center [490, 151] width 39 height 39
click at [789, 477] on div "Incident's audio records × Playback Caller 1x 01:19 tel:[PHONE_NUMBER] Download…" at bounding box center [750, 356] width 1501 height 712
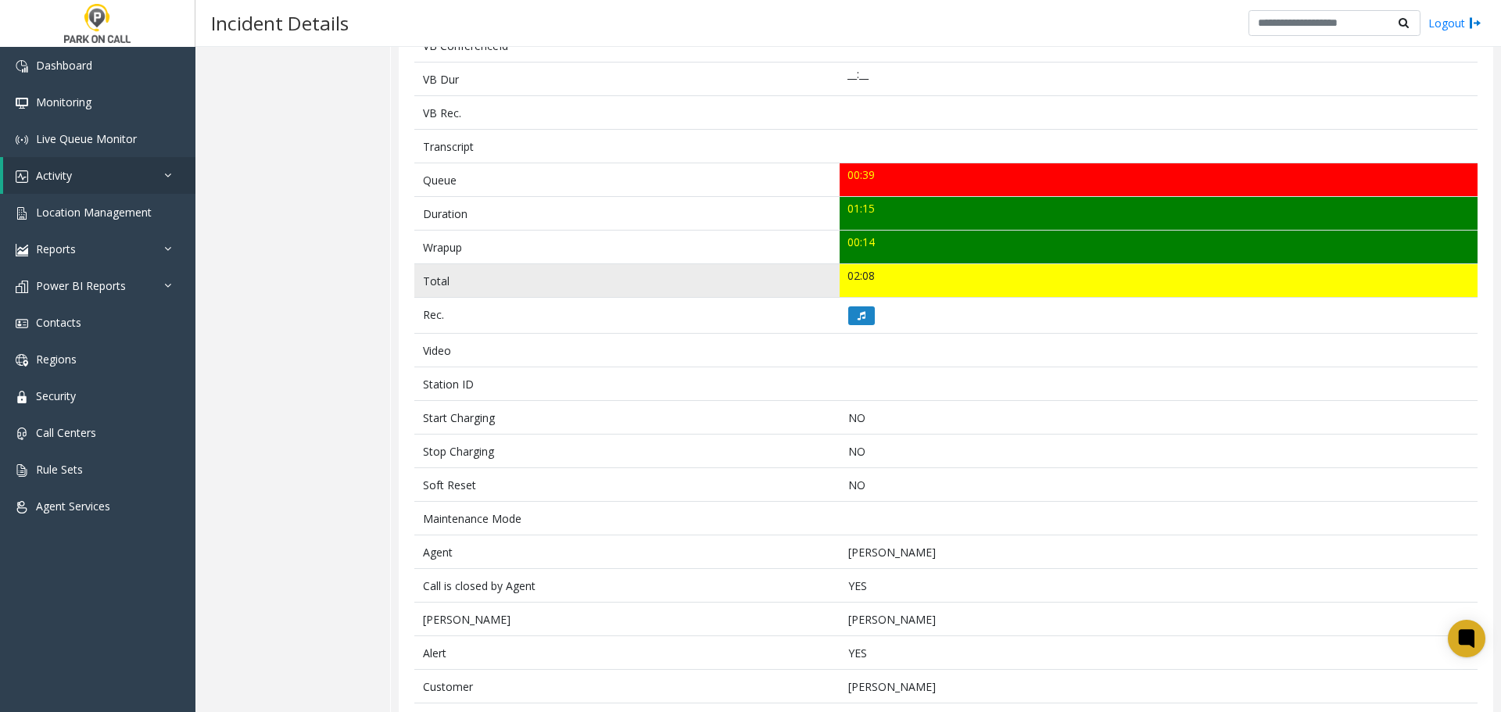
scroll to position [320, 0]
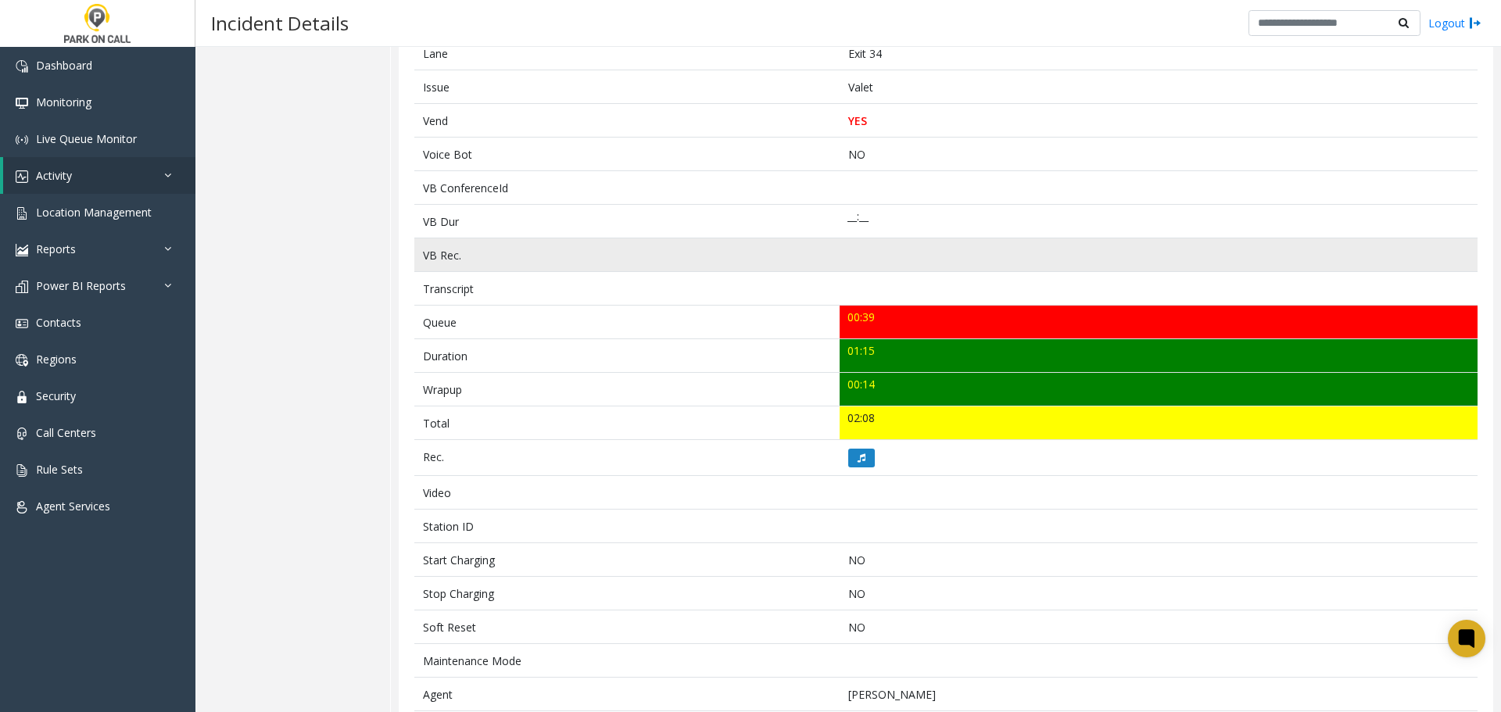
click at [697, 264] on td "VB Rec." at bounding box center [626, 255] width 425 height 34
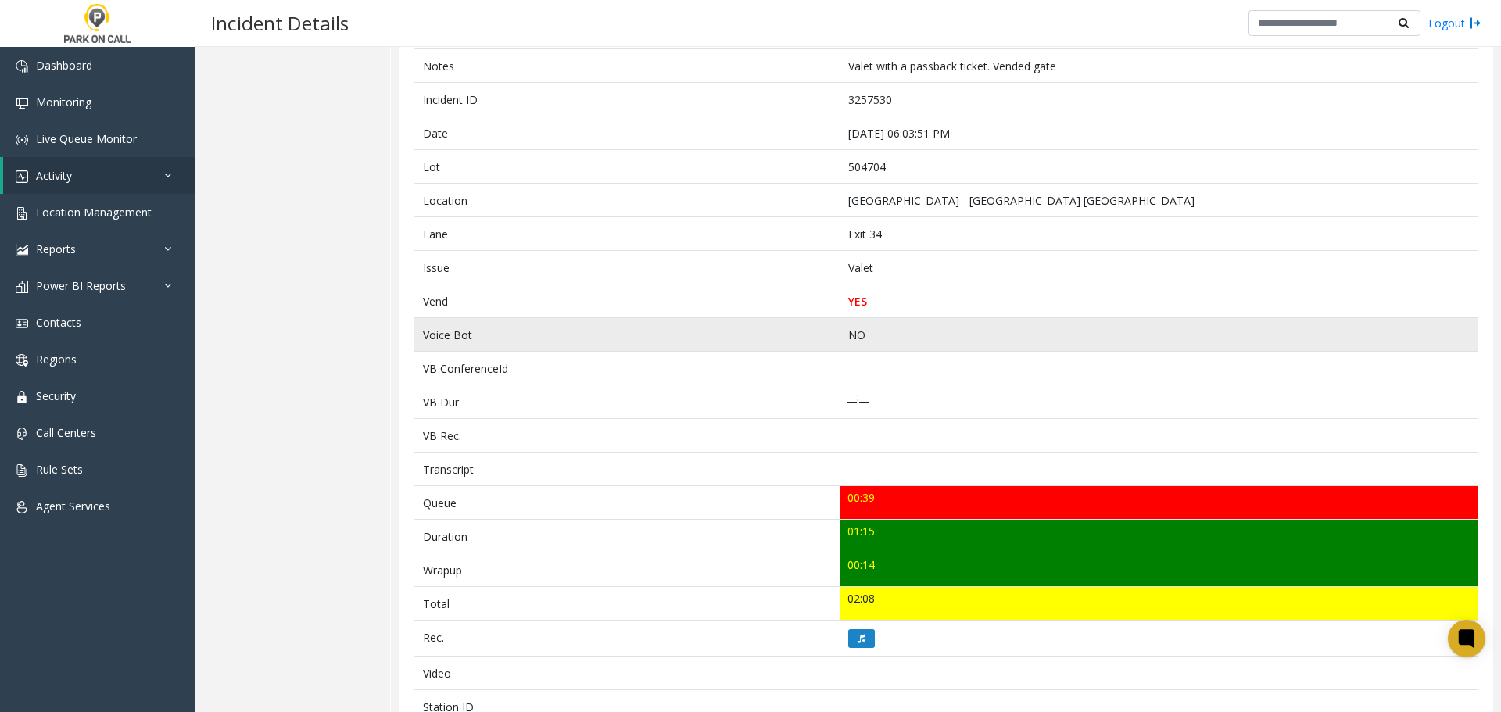
scroll to position [0, 0]
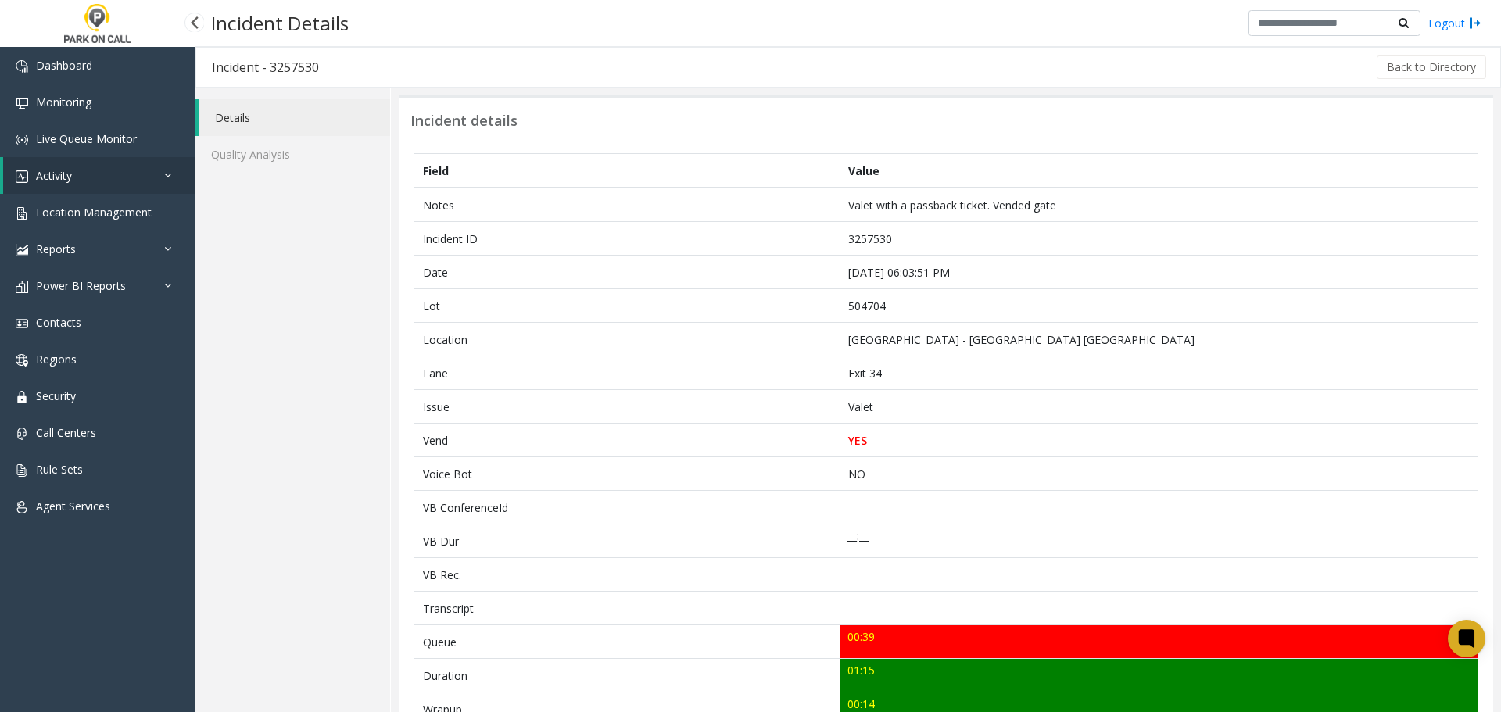
click at [165, 175] on icon at bounding box center [172, 175] width 16 height 11
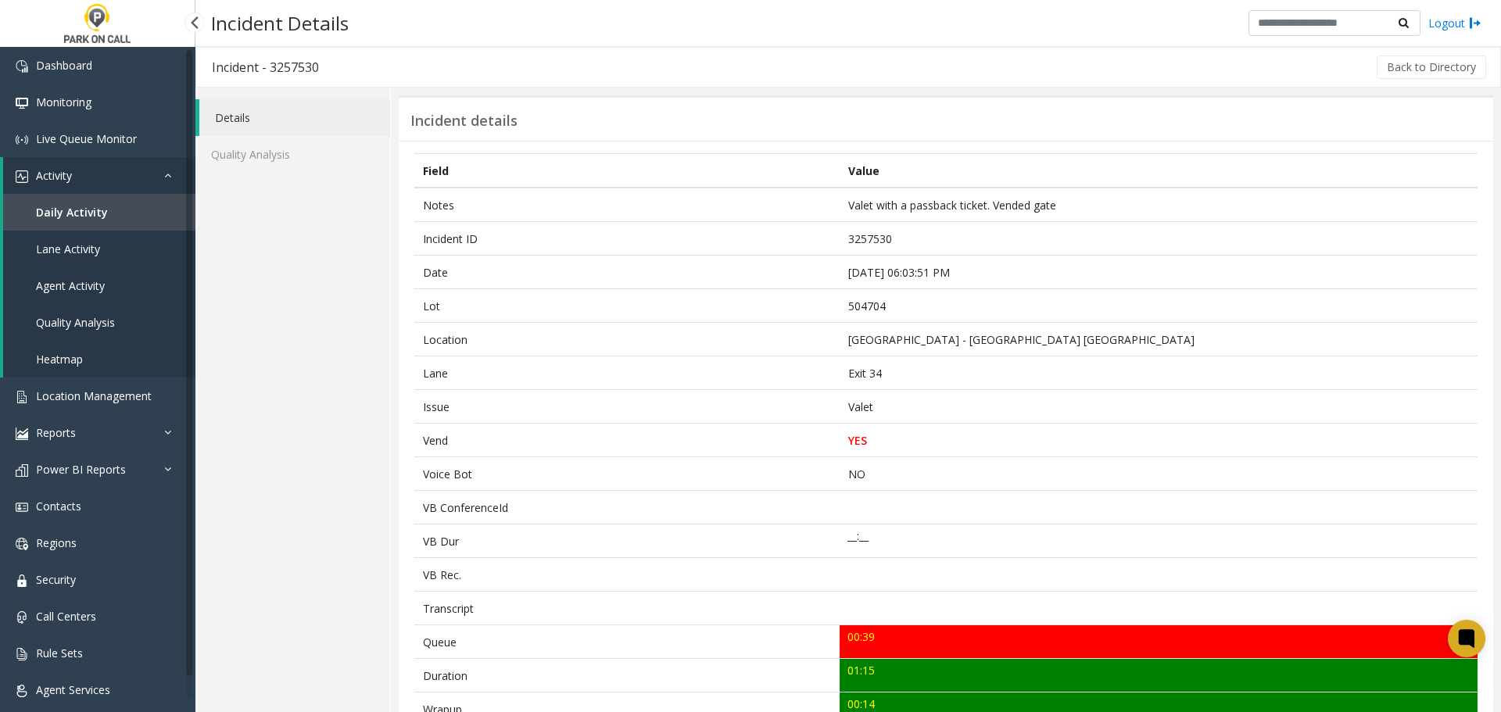
click at [115, 285] on link "Agent Activity" at bounding box center [99, 285] width 192 height 37
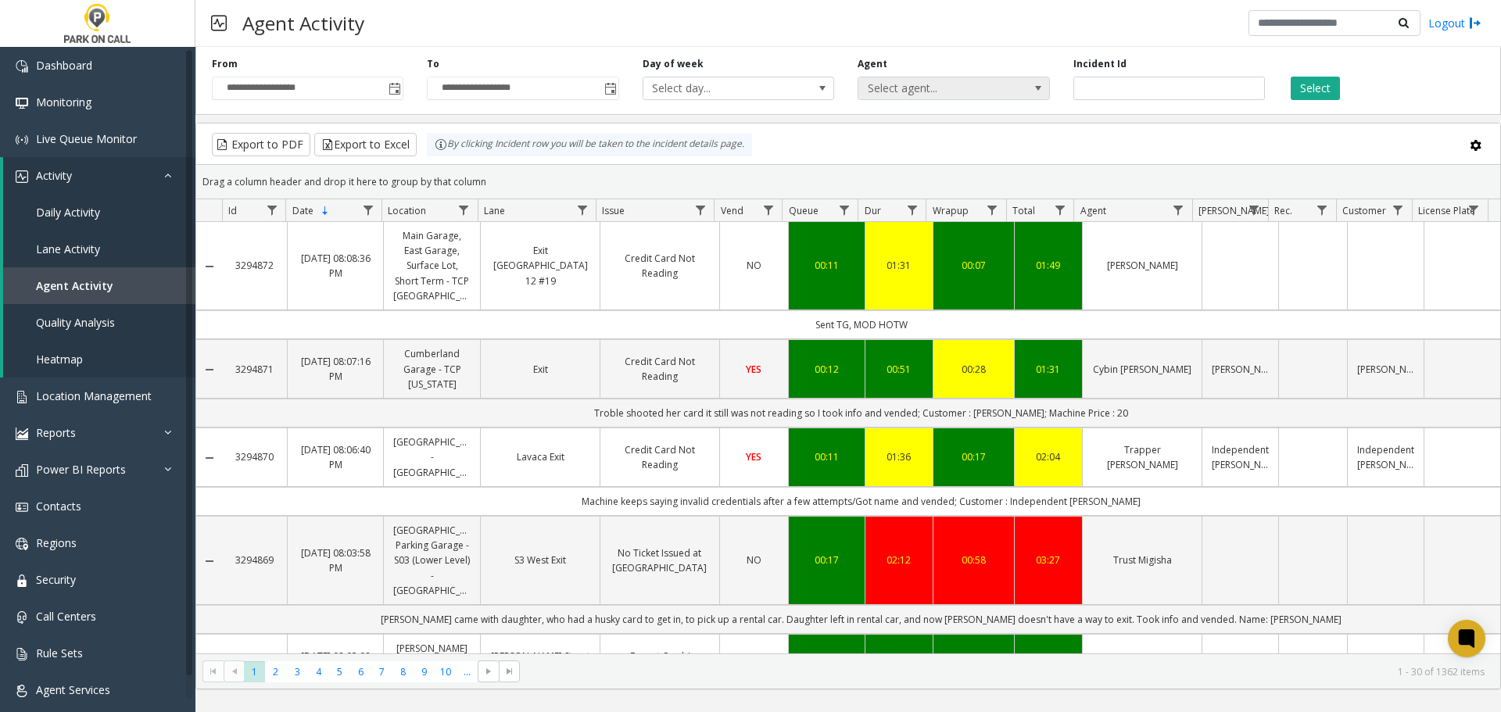
click at [911, 85] on span "Select agent..." at bounding box center [934, 88] width 152 height 22
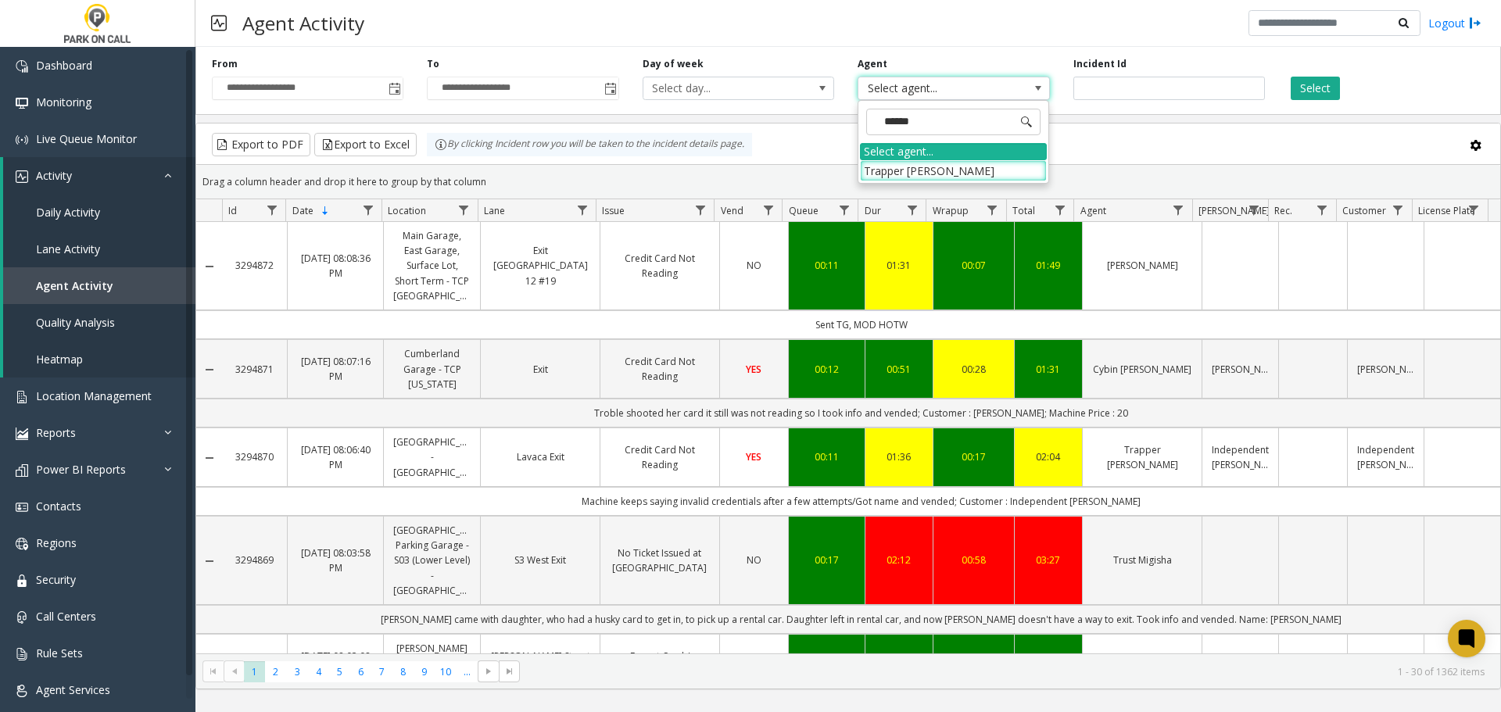
type input "*******"
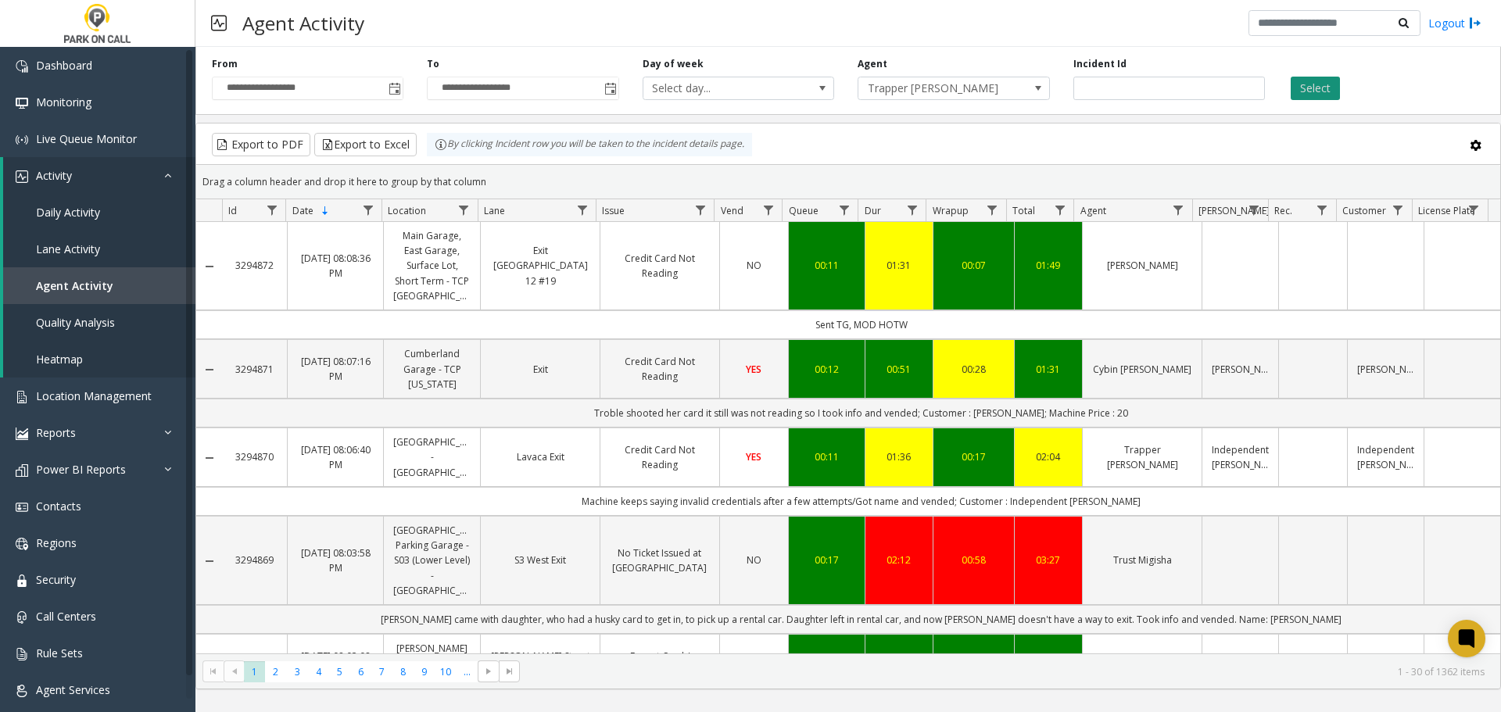
click at [1316, 86] on button "Select" at bounding box center [1315, 88] width 49 height 23
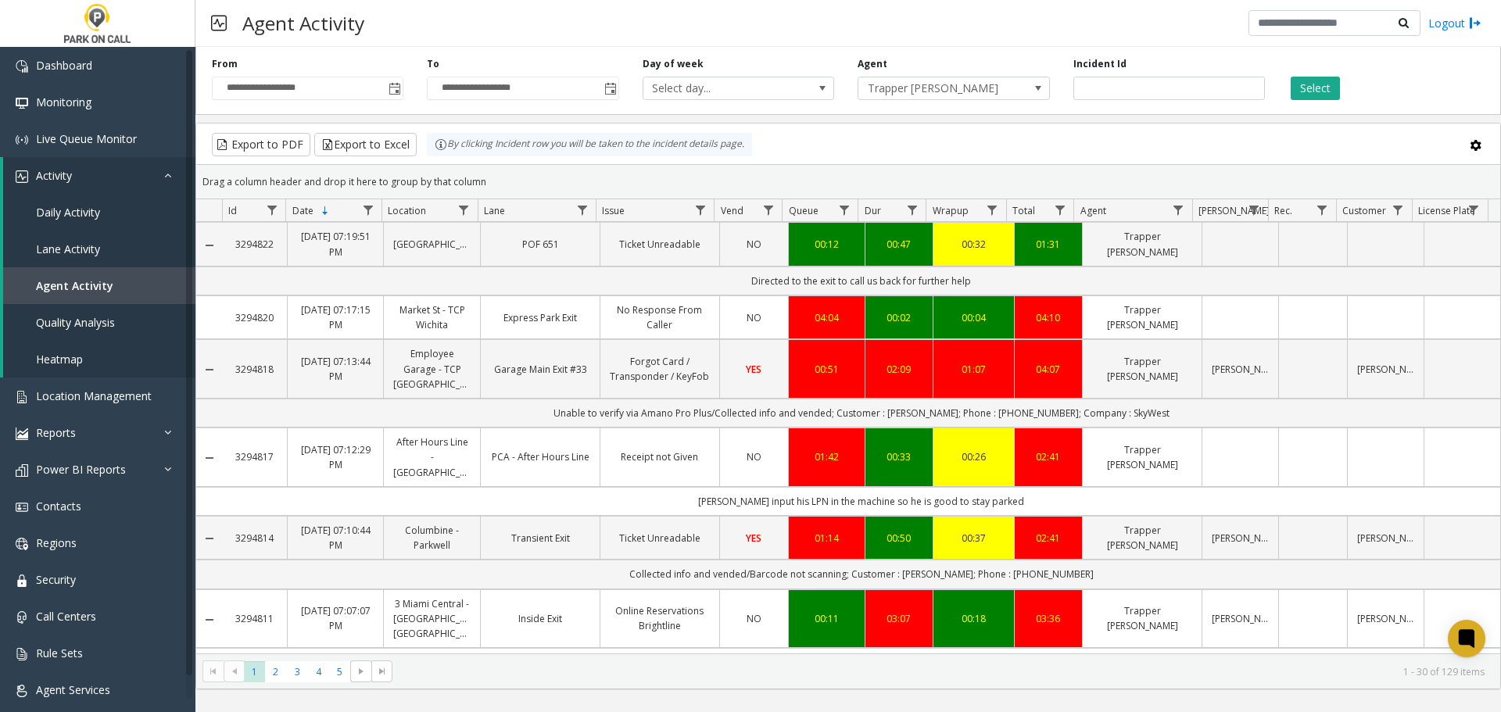
scroll to position [1173, 0]
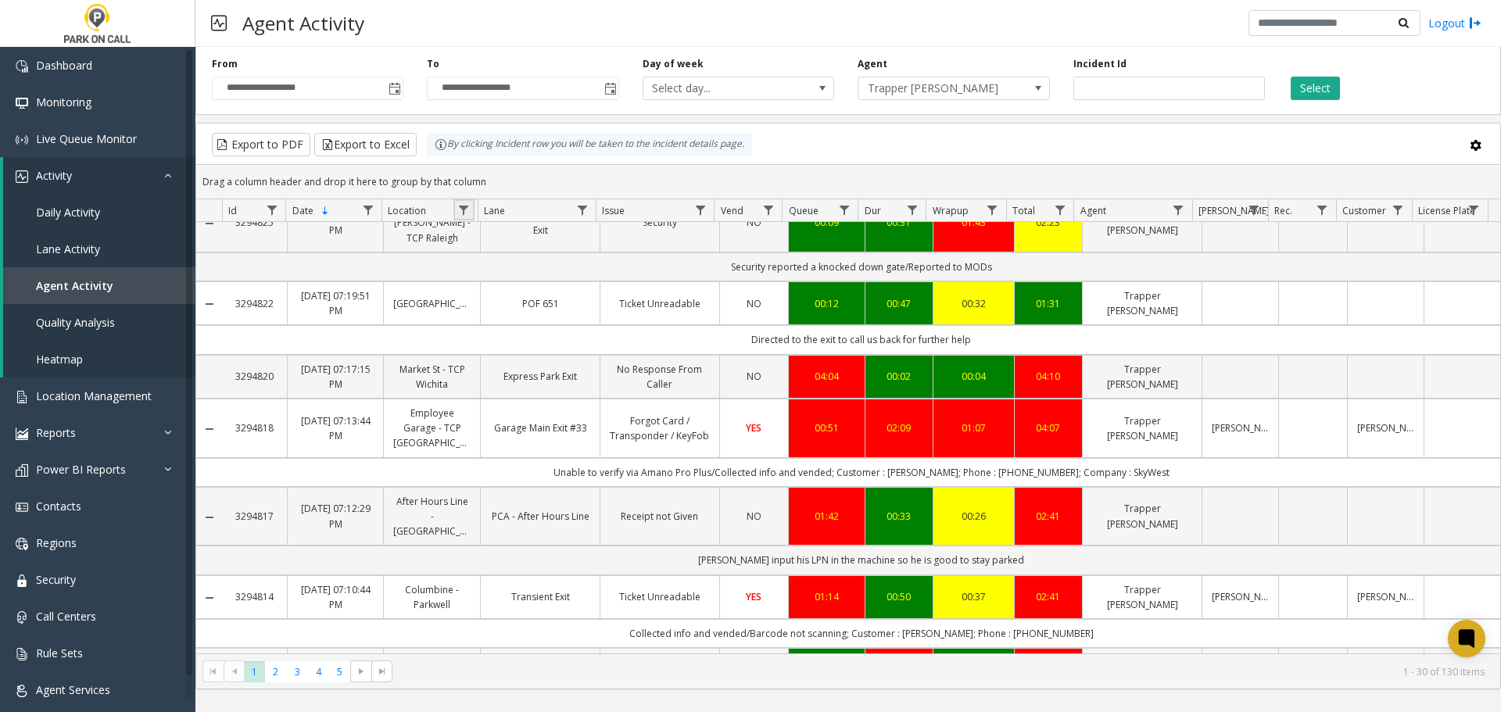
click at [467, 201] on link "Data table" at bounding box center [463, 209] width 21 height 21
click at [1212, 421] on link "Mayur Papel" at bounding box center [1240, 428] width 57 height 15
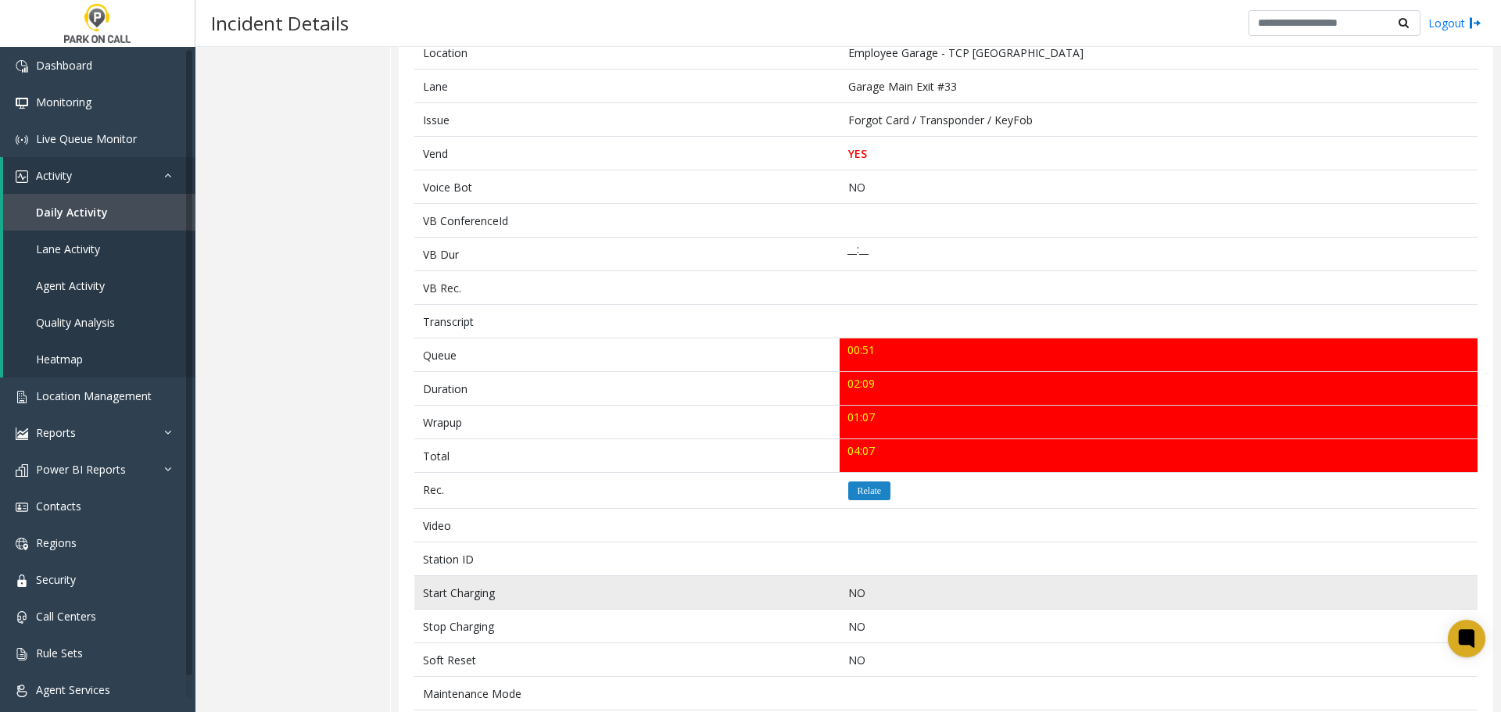
scroll to position [554, 0]
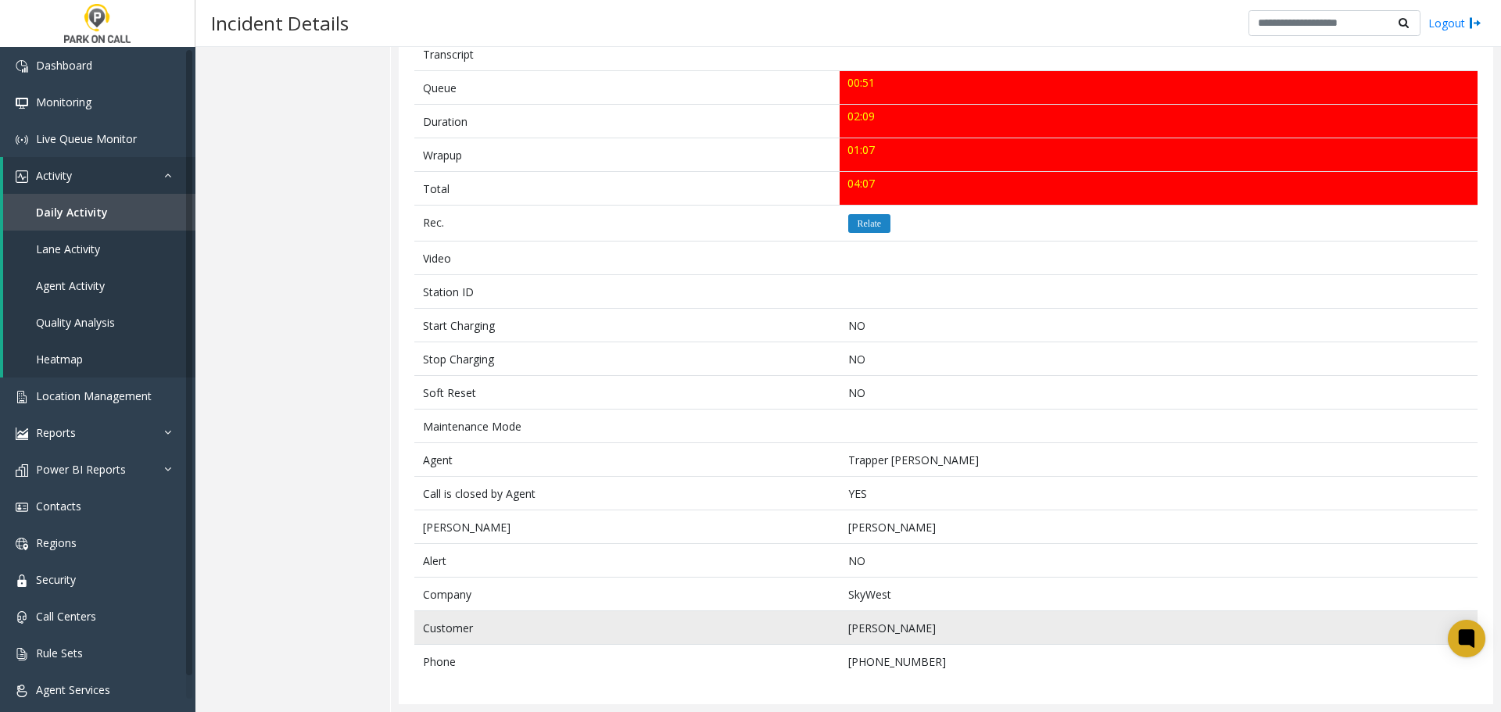
click at [857, 623] on td "Mayur Papel" at bounding box center [1159, 628] width 638 height 34
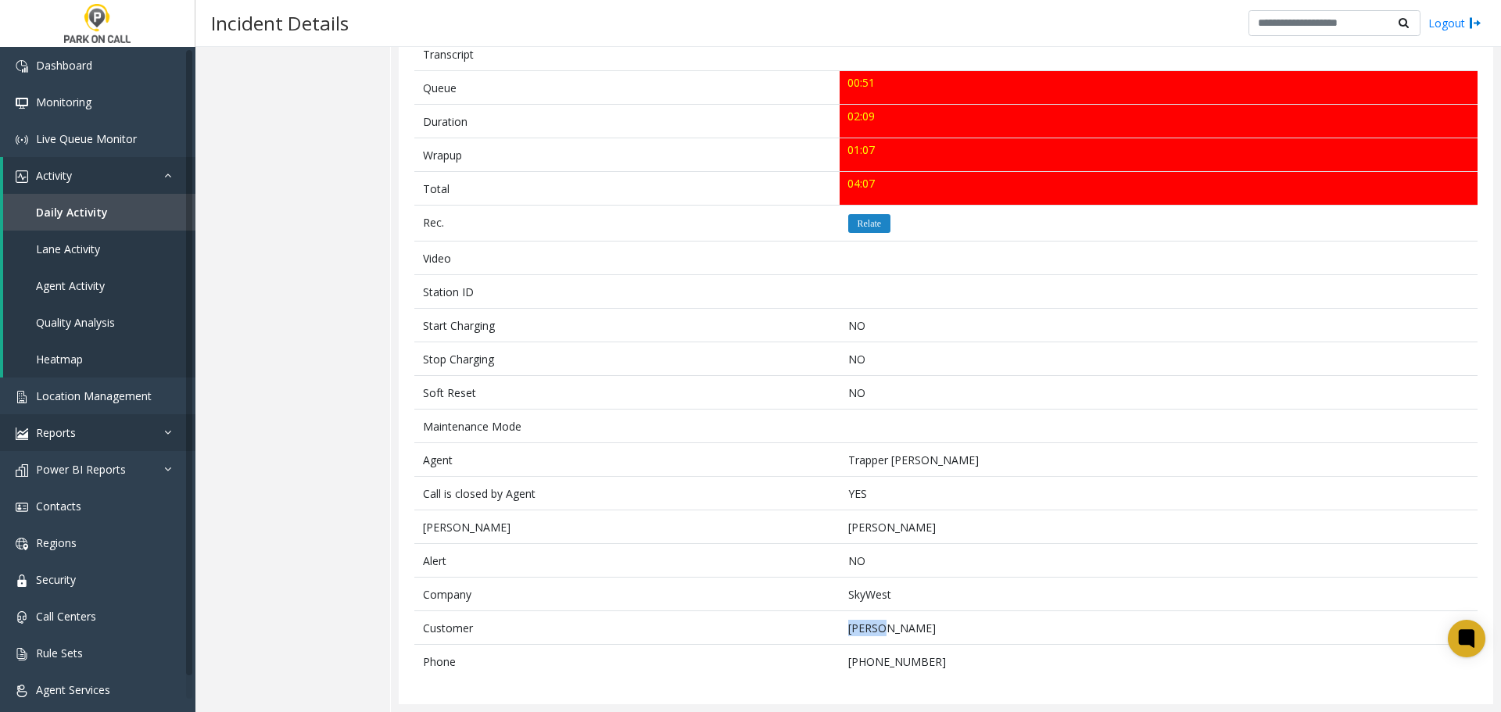
copy td "Mayur"
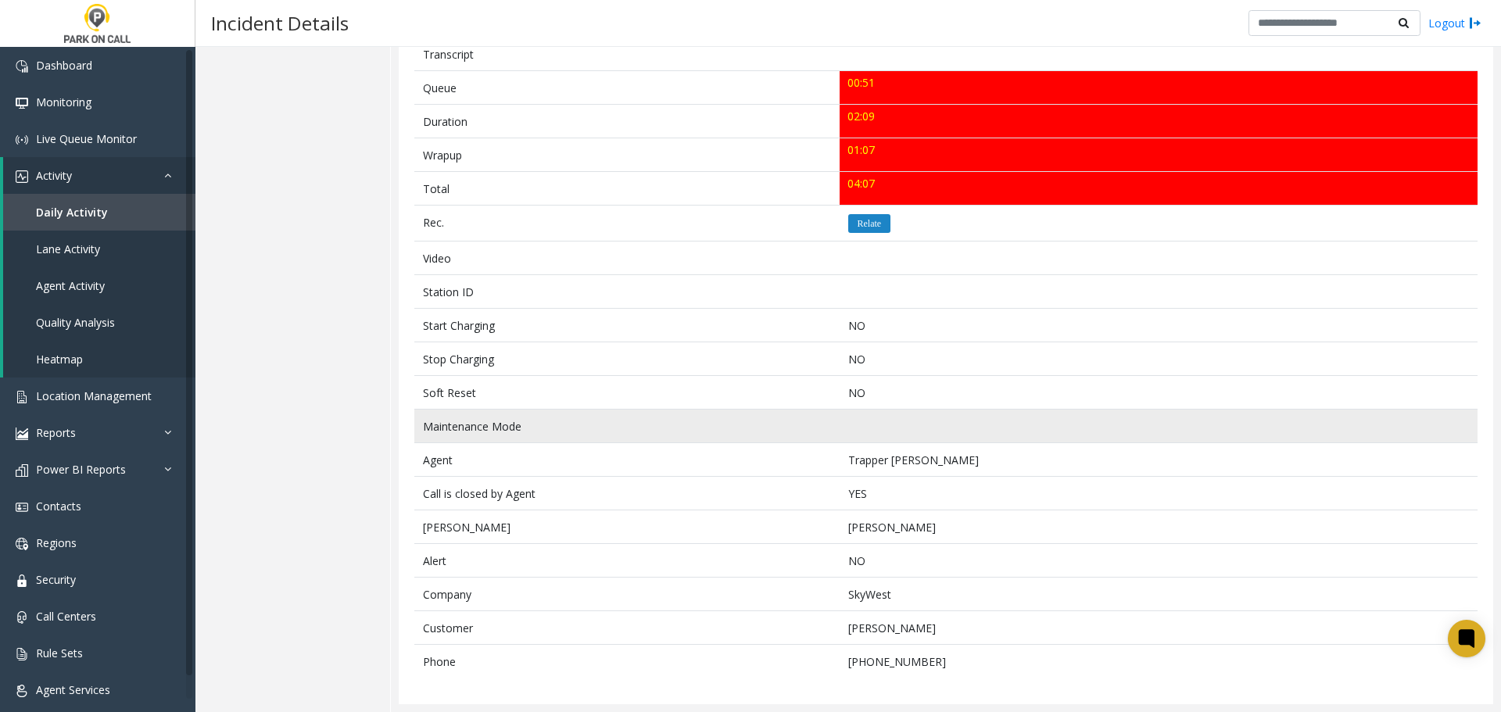
click at [1021, 419] on td at bounding box center [1159, 427] width 638 height 34
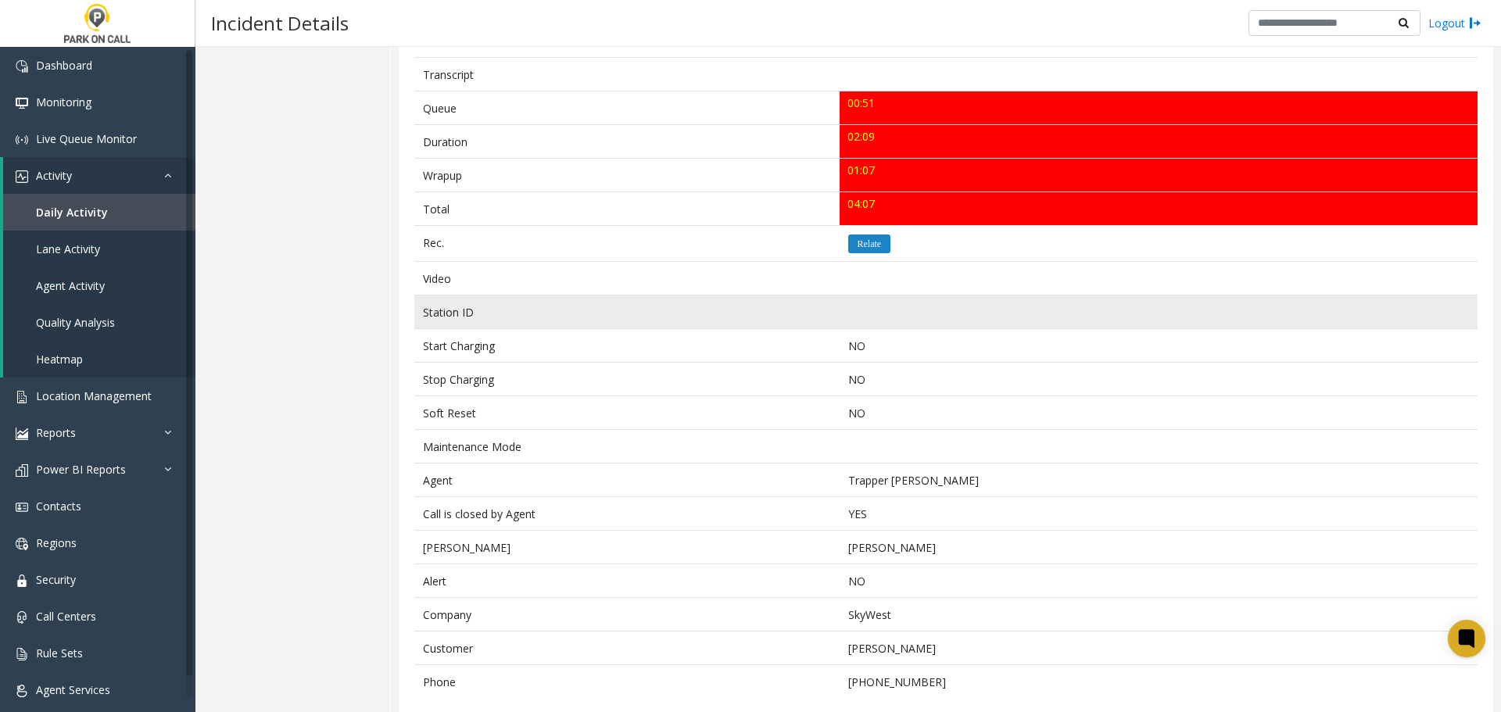
scroll to position [547, 0]
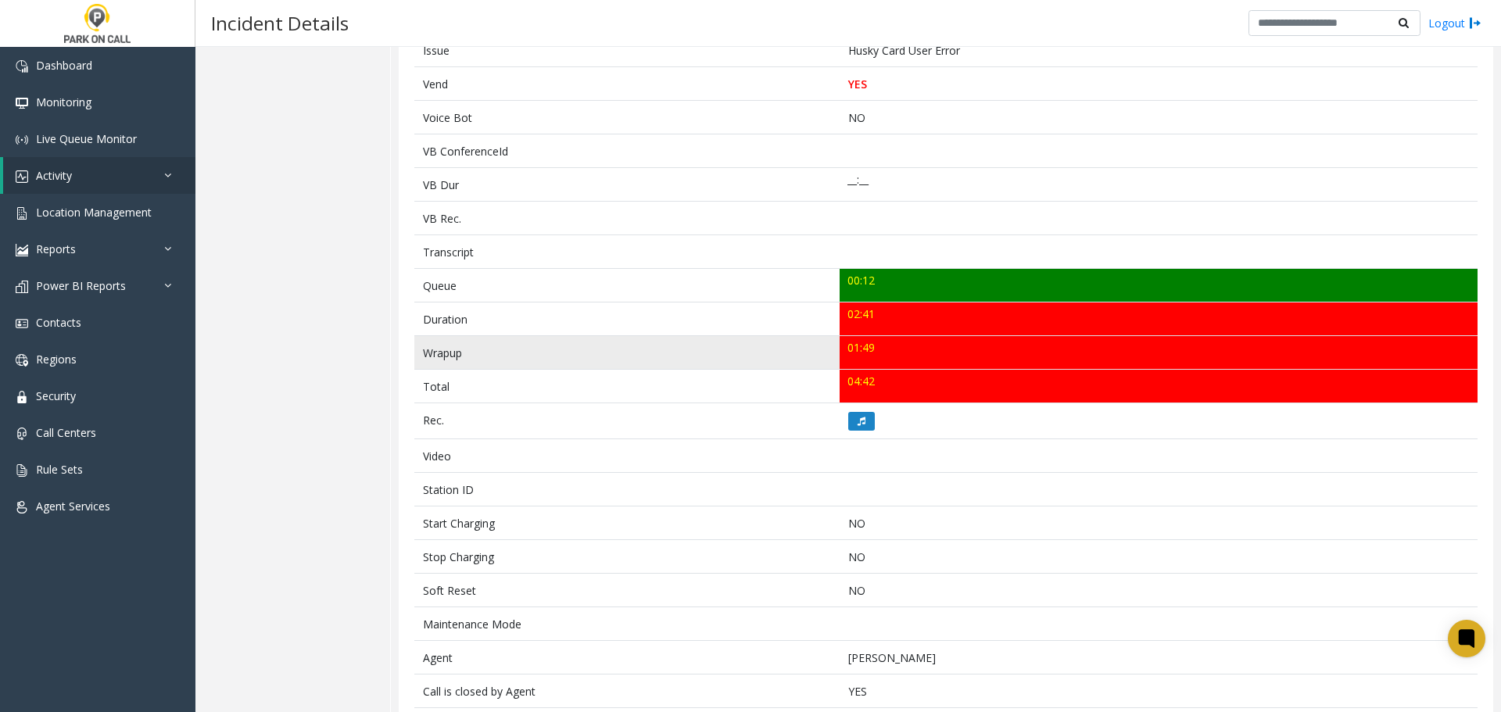
scroll to position [537, 0]
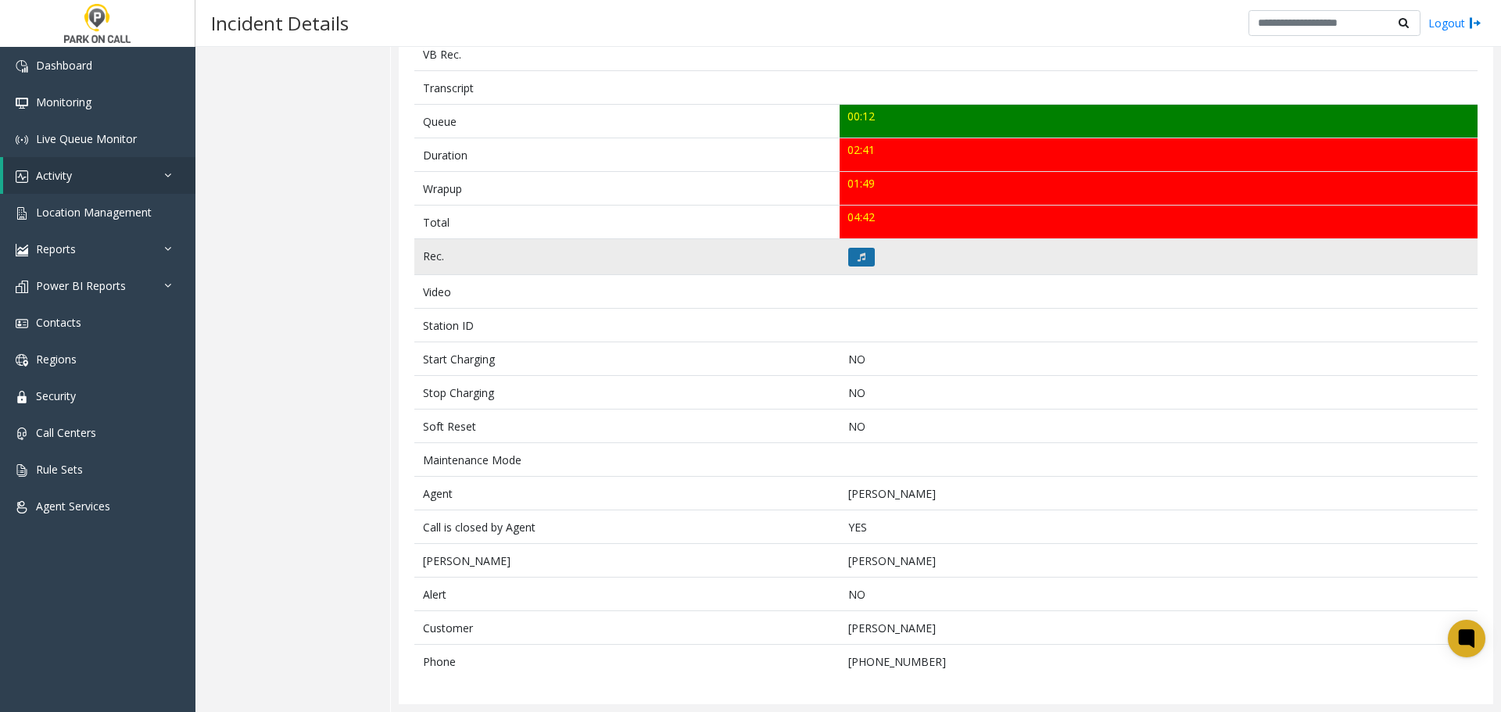
click at [861, 255] on button at bounding box center [861, 257] width 27 height 19
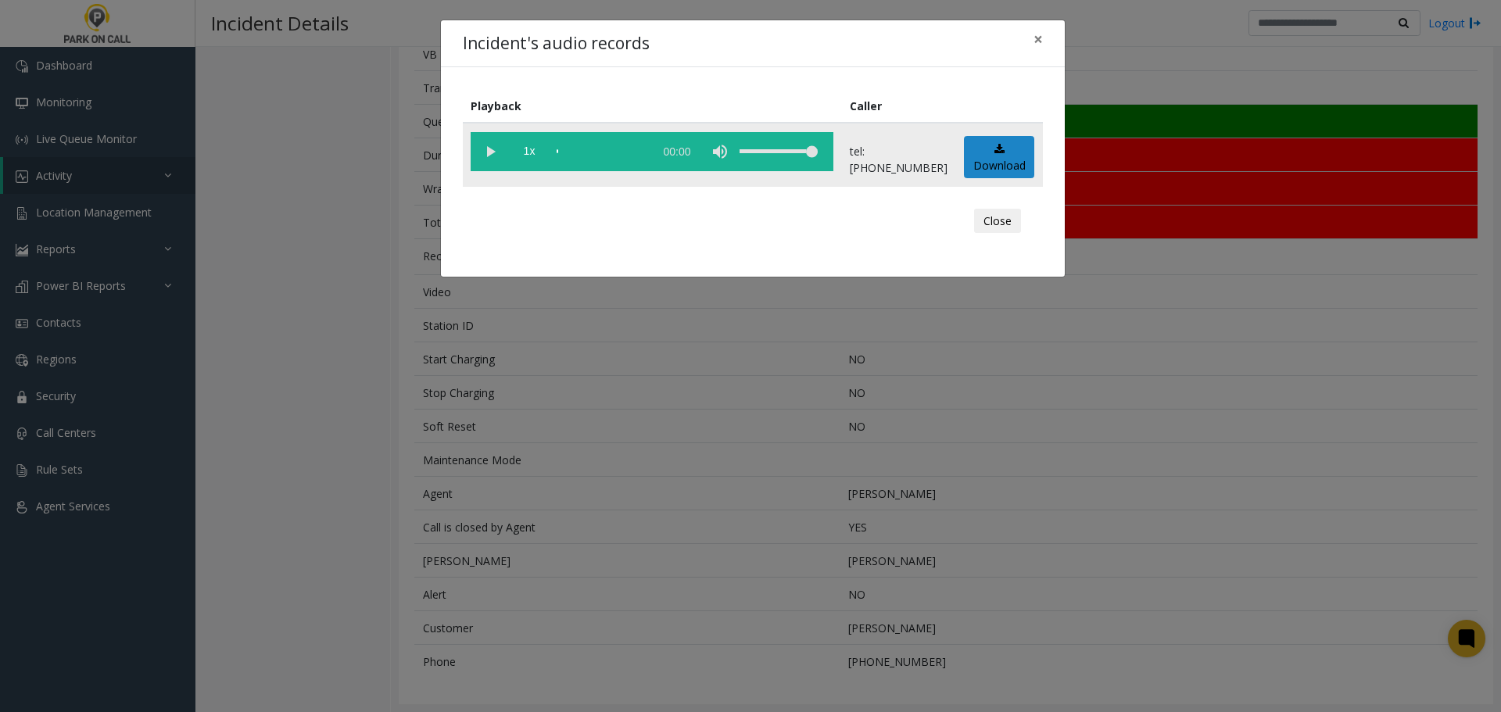
click at [489, 156] on vg-play-pause at bounding box center [490, 151] width 39 height 39
click at [487, 460] on div "Incident's audio records × Playback Caller 1x 02:42 tel:[PHONE_NUMBER] Download…" at bounding box center [750, 356] width 1501 height 712
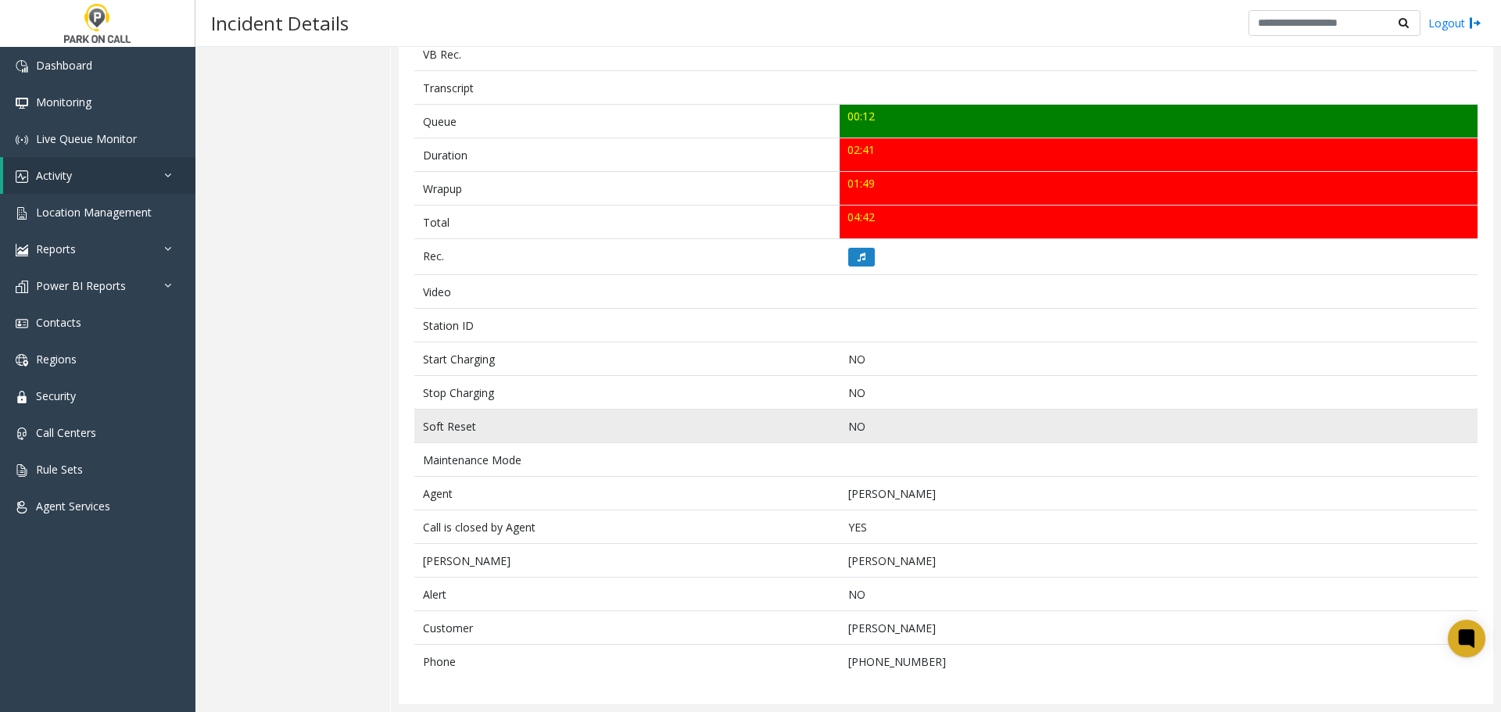
scroll to position [0, 0]
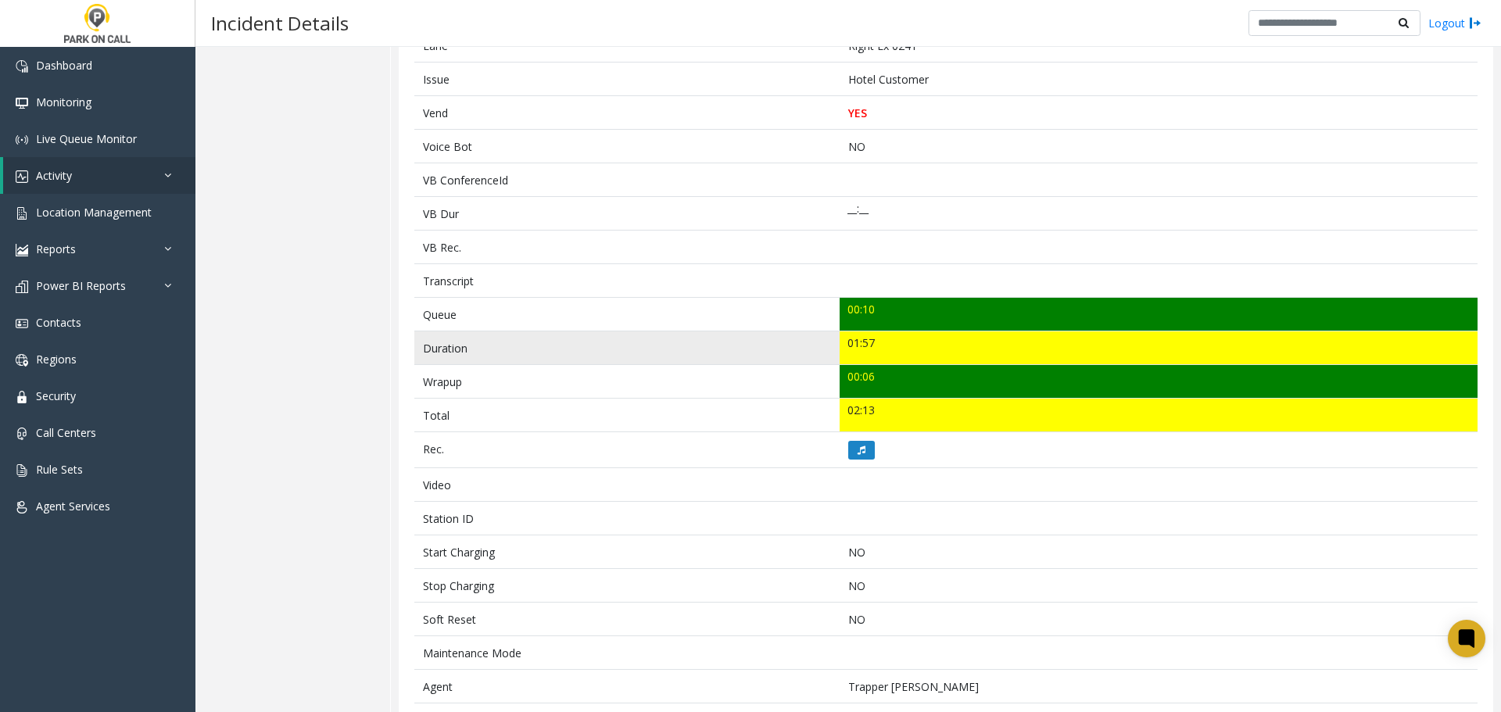
scroll to position [521, 0]
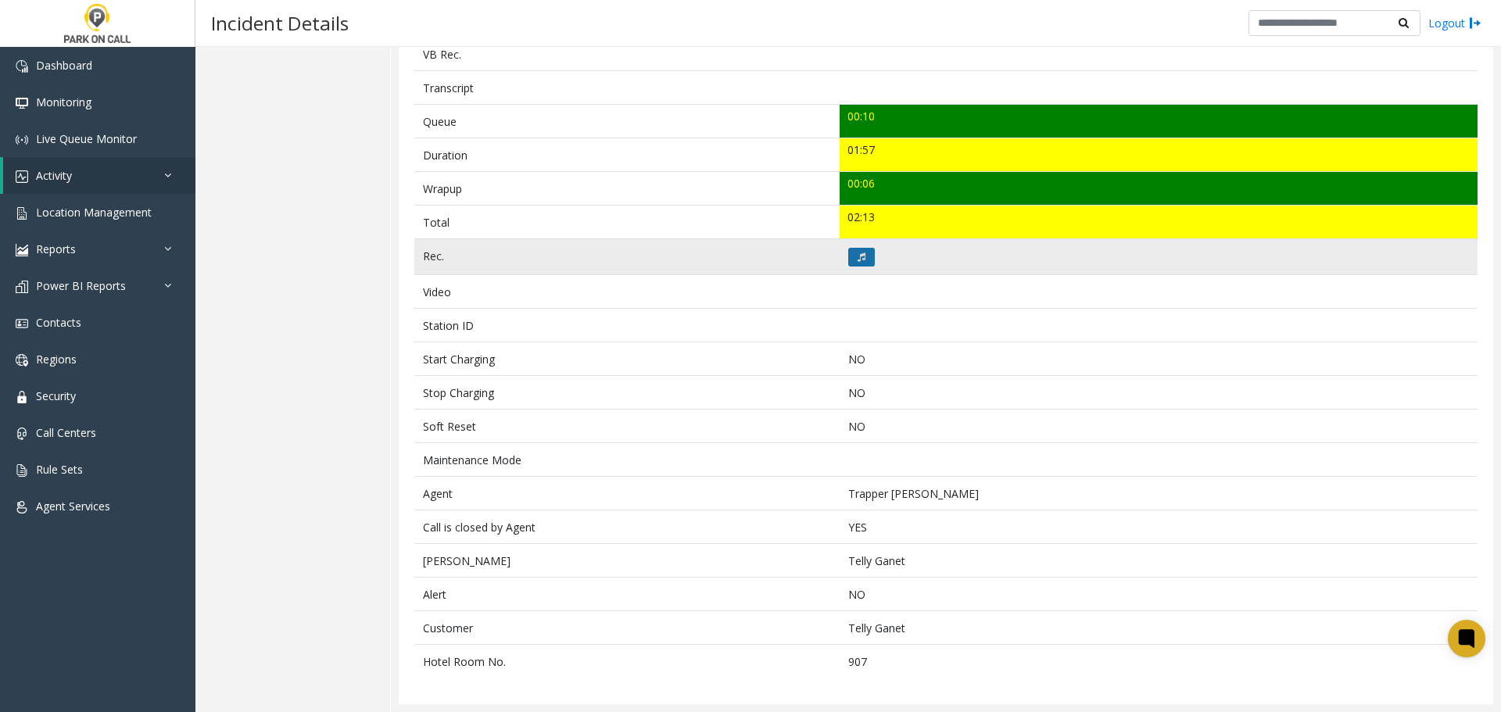
click at [861, 256] on button at bounding box center [861, 257] width 27 height 19
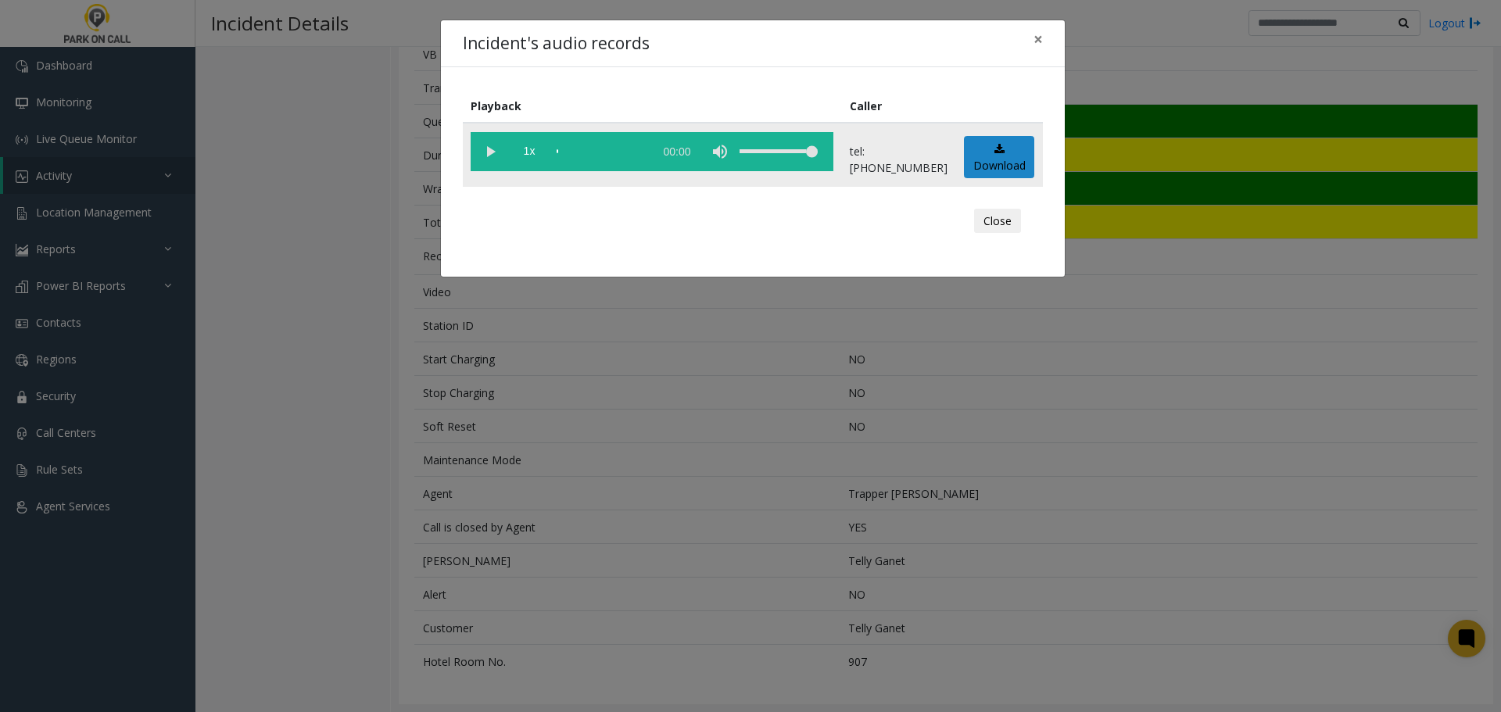
click at [481, 145] on vg-play-pause at bounding box center [490, 151] width 39 height 39
click at [739, 422] on div "Incident's audio records × Playback Caller 1x 02:00 tel:0010029004 Download Clo…" at bounding box center [750, 356] width 1501 height 712
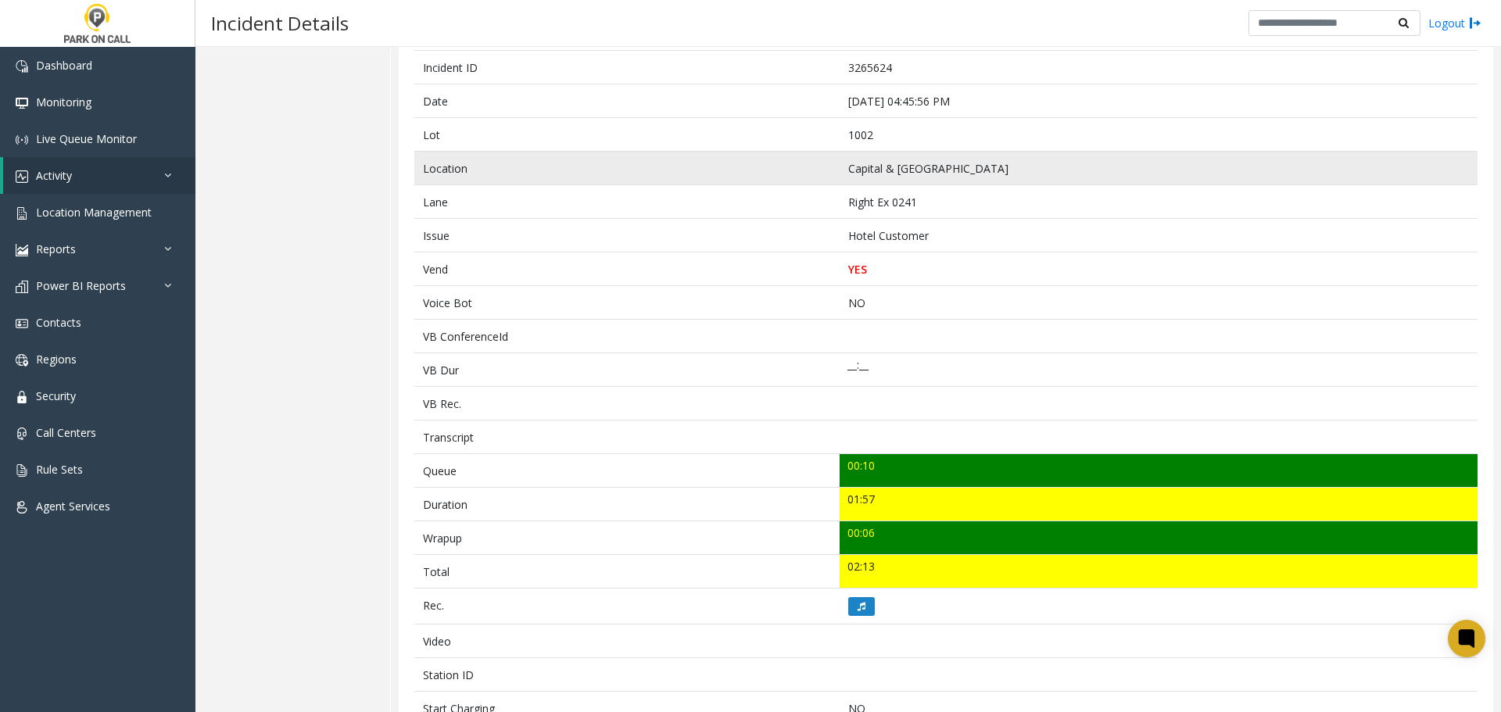
scroll to position [0, 0]
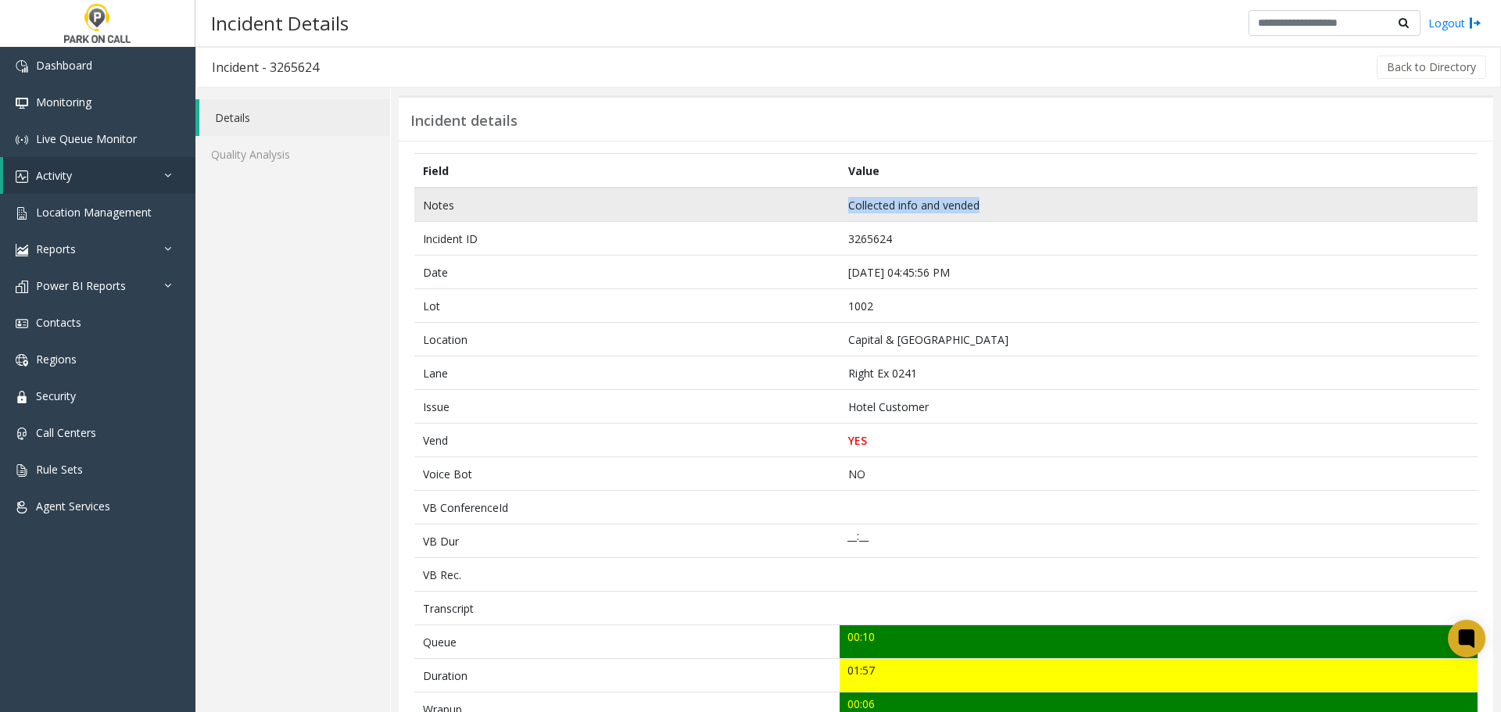
drag, startPoint x: 999, startPoint y: 202, endPoint x: 844, endPoint y: 206, distance: 154.8
click at [844, 206] on td "Collected info and vended" at bounding box center [1159, 205] width 638 height 34
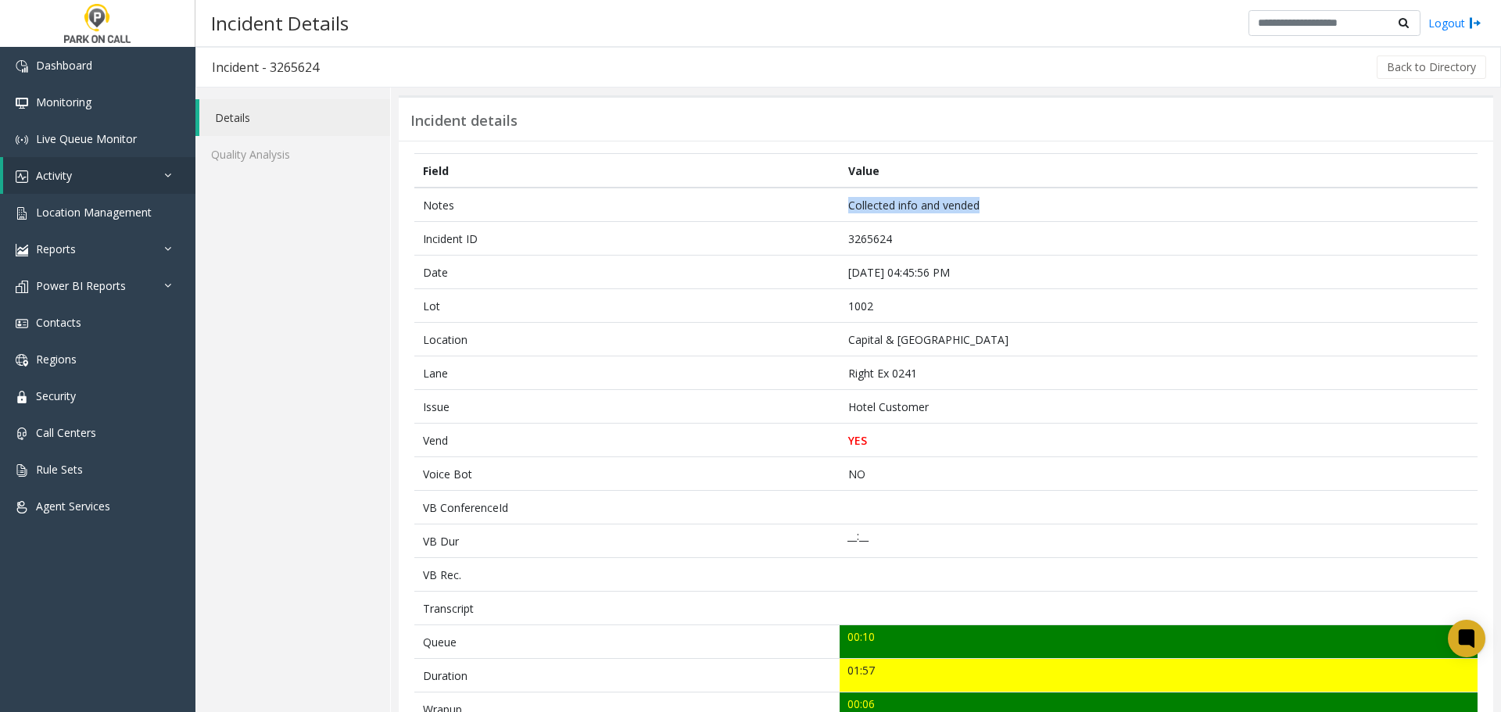
copy td "Collected info and vended"
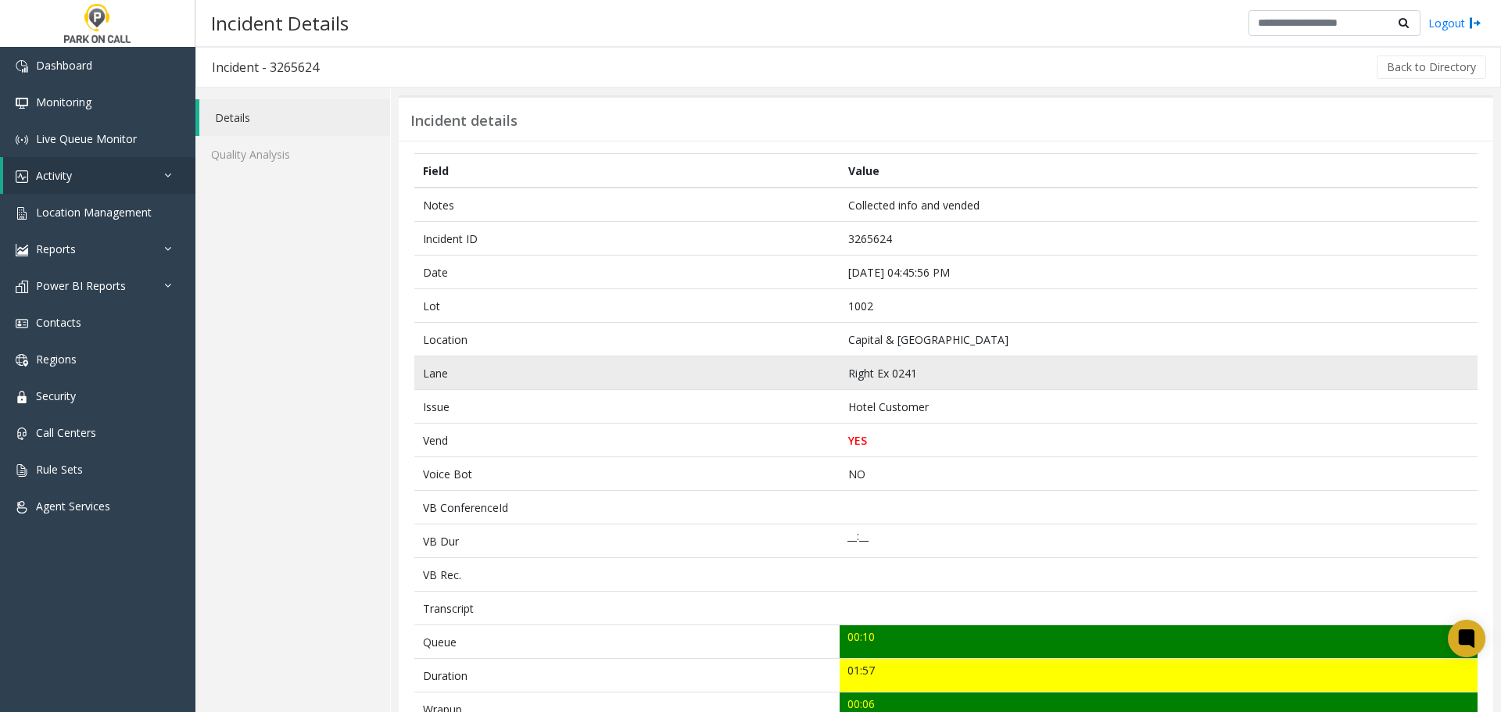
click at [792, 360] on td "Lane" at bounding box center [626, 373] width 425 height 34
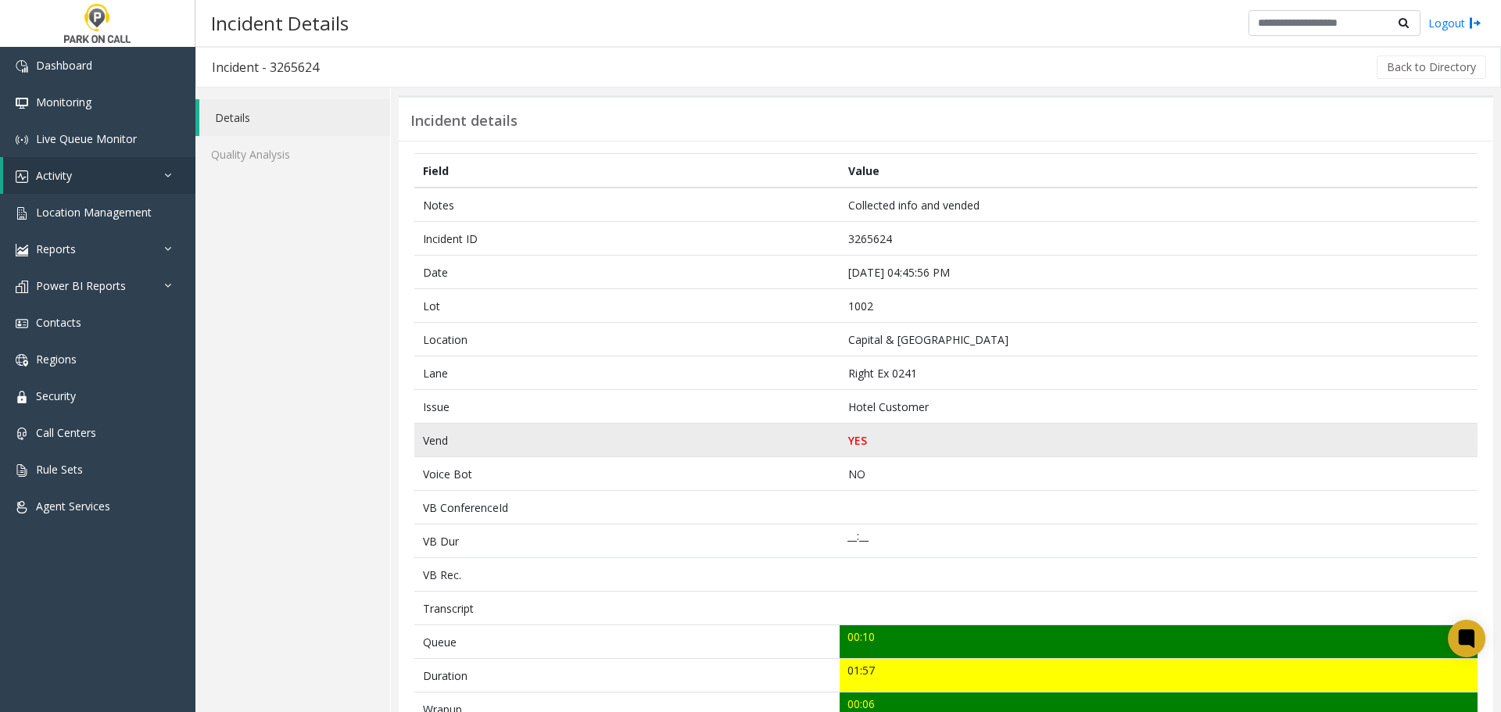
click at [1092, 426] on td "YES" at bounding box center [1159, 441] width 638 height 34
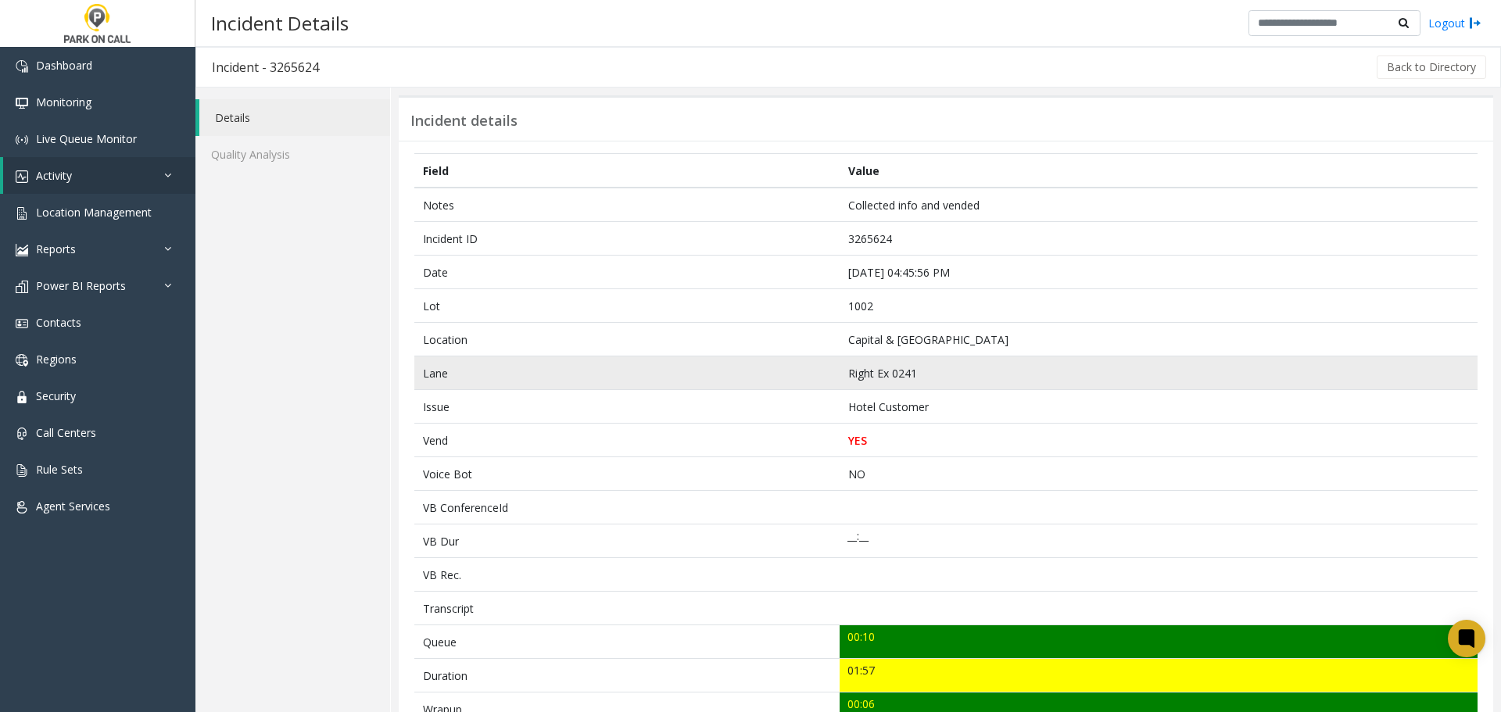
click at [1205, 387] on td "Right Ex 0241" at bounding box center [1159, 373] width 638 height 34
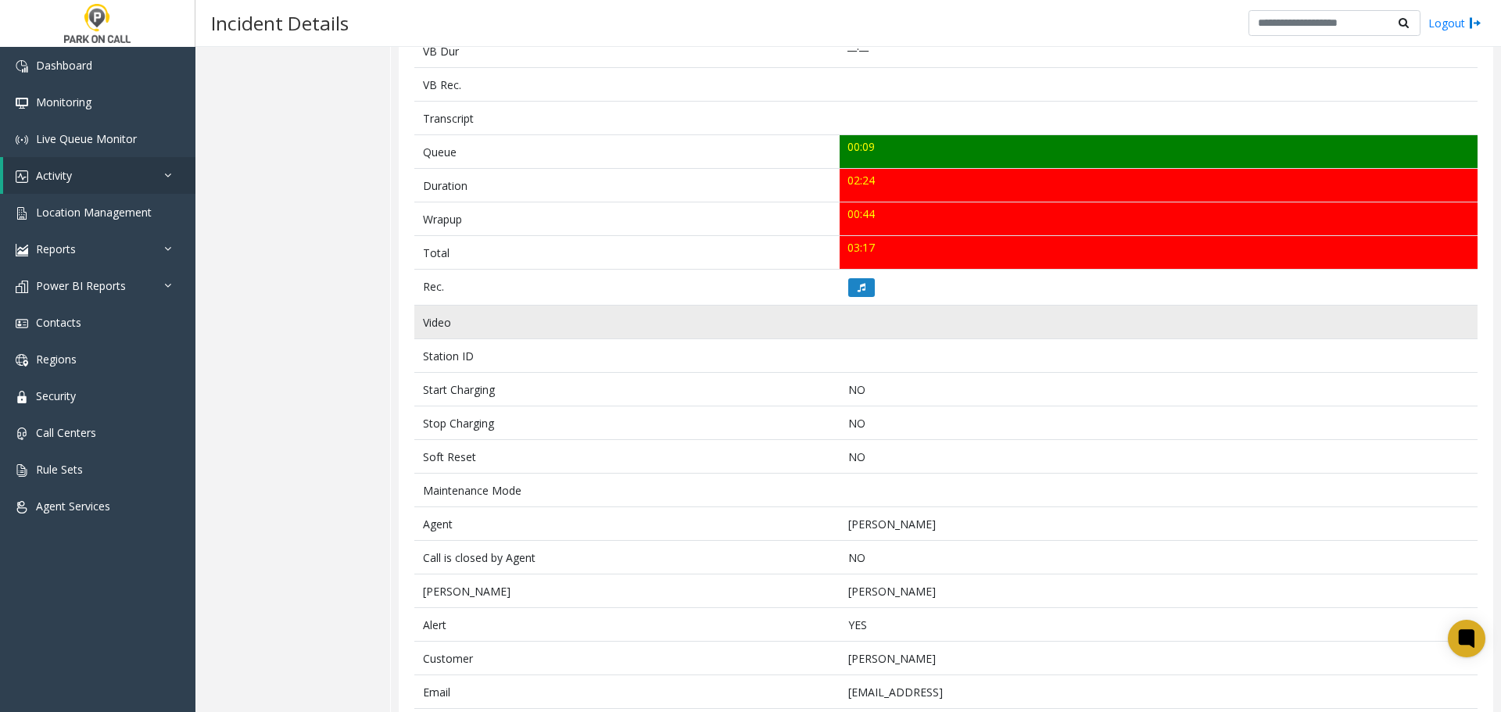
scroll to position [499, 0]
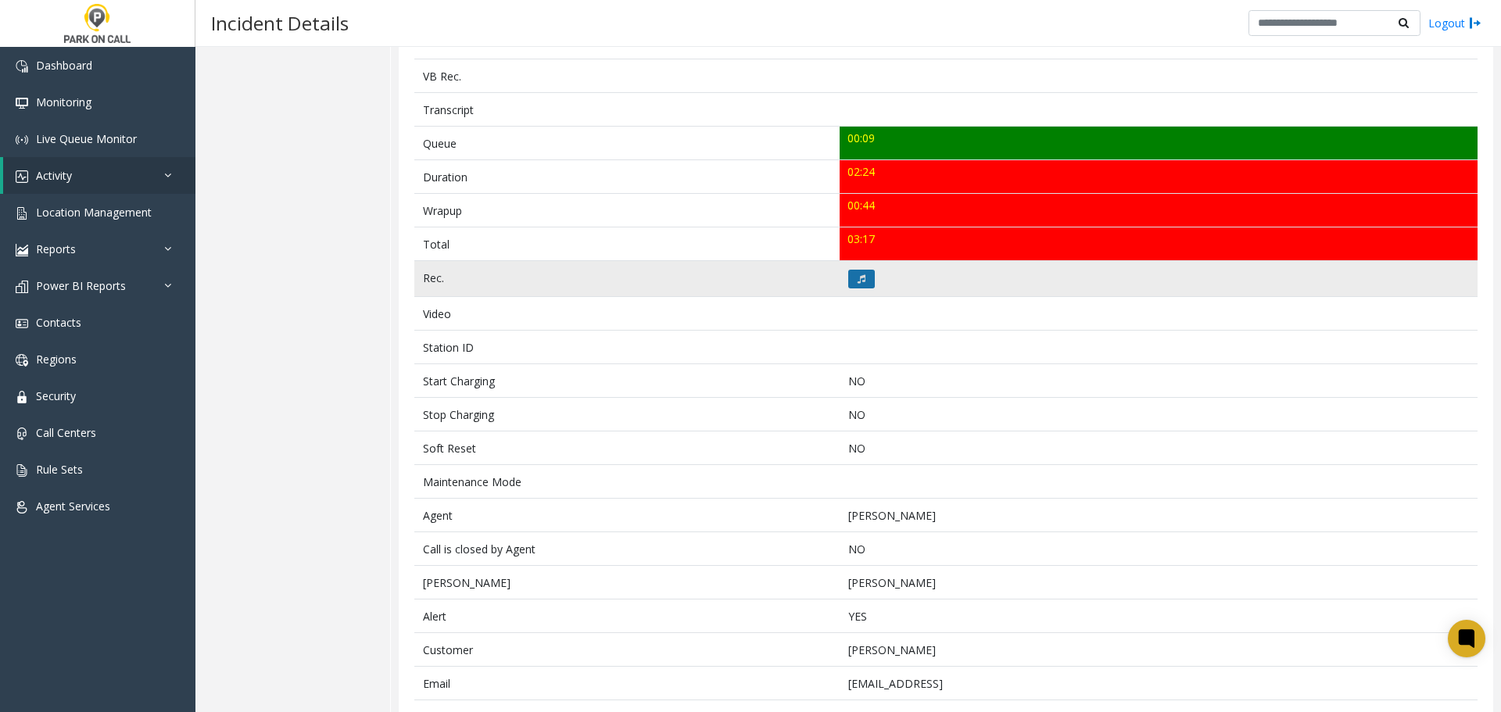
click at [864, 281] on button at bounding box center [861, 279] width 27 height 19
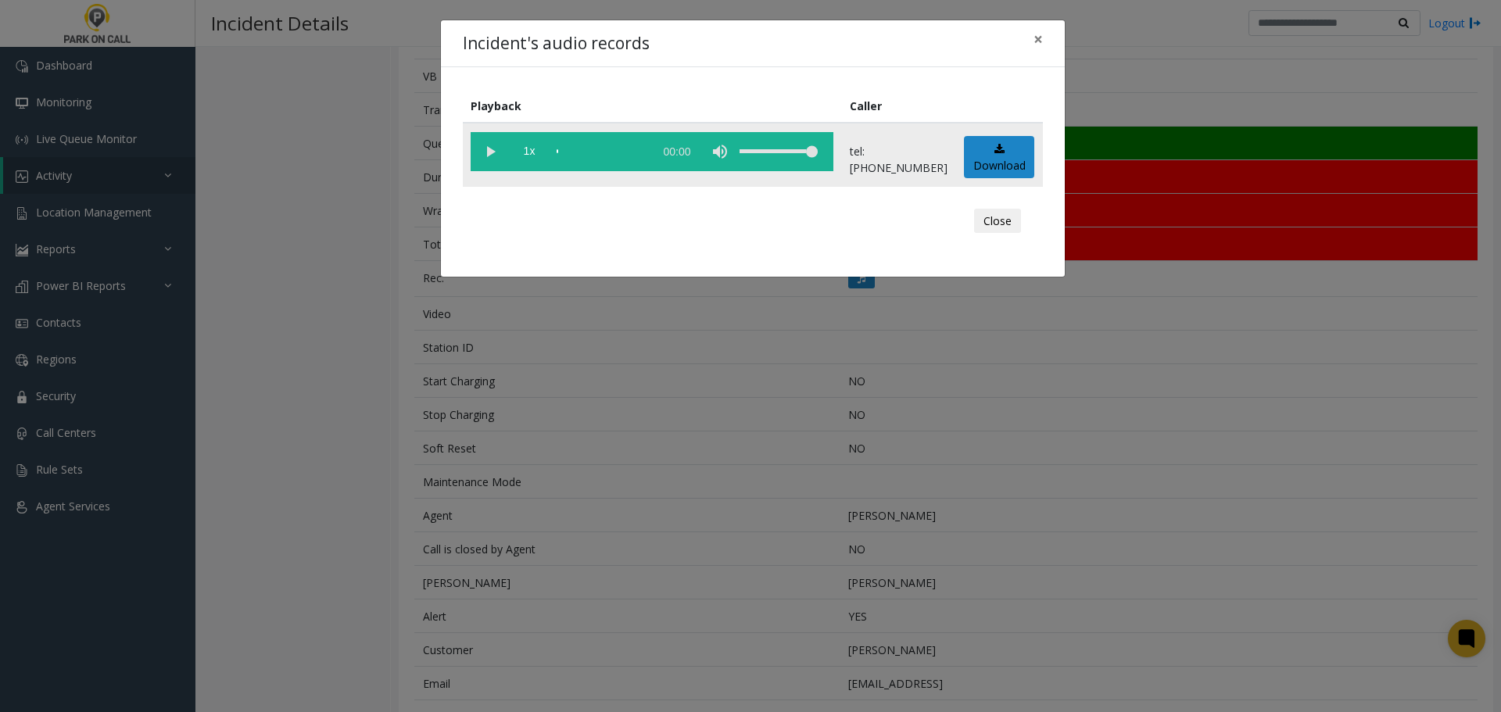
click at [471, 129] on td "1x 00:00" at bounding box center [652, 155] width 379 height 64
click at [494, 151] on vg-play-pause at bounding box center [490, 151] width 39 height 39
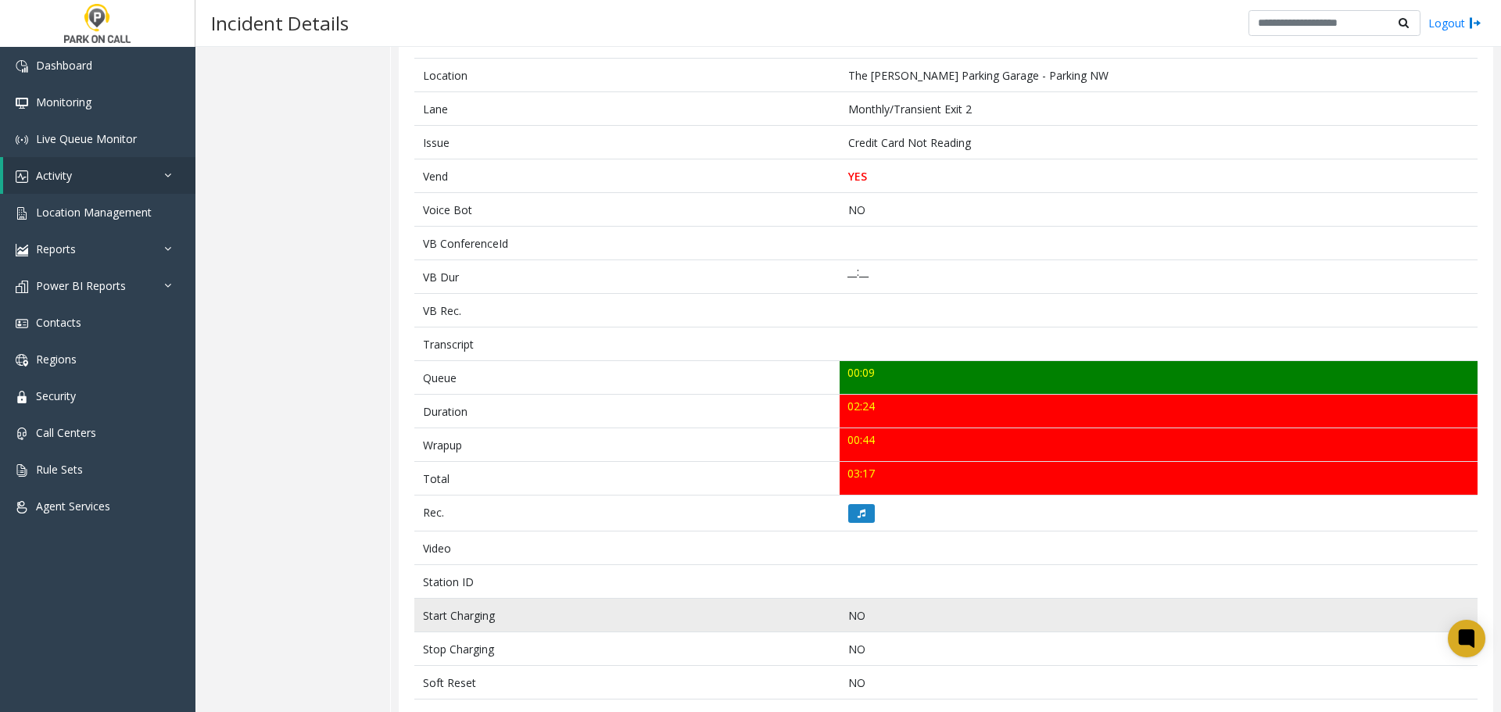
scroll to position [469, 0]
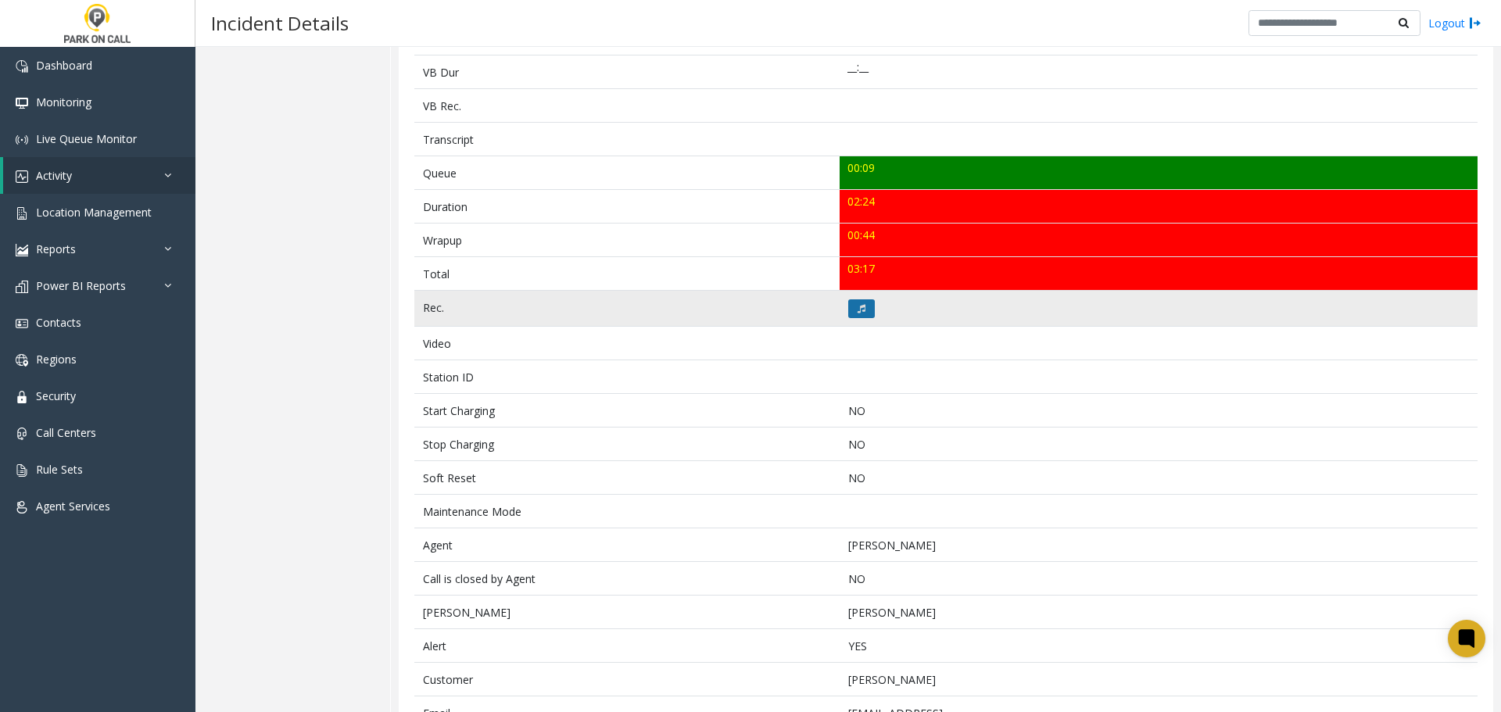
click at [851, 312] on button at bounding box center [861, 308] width 27 height 19
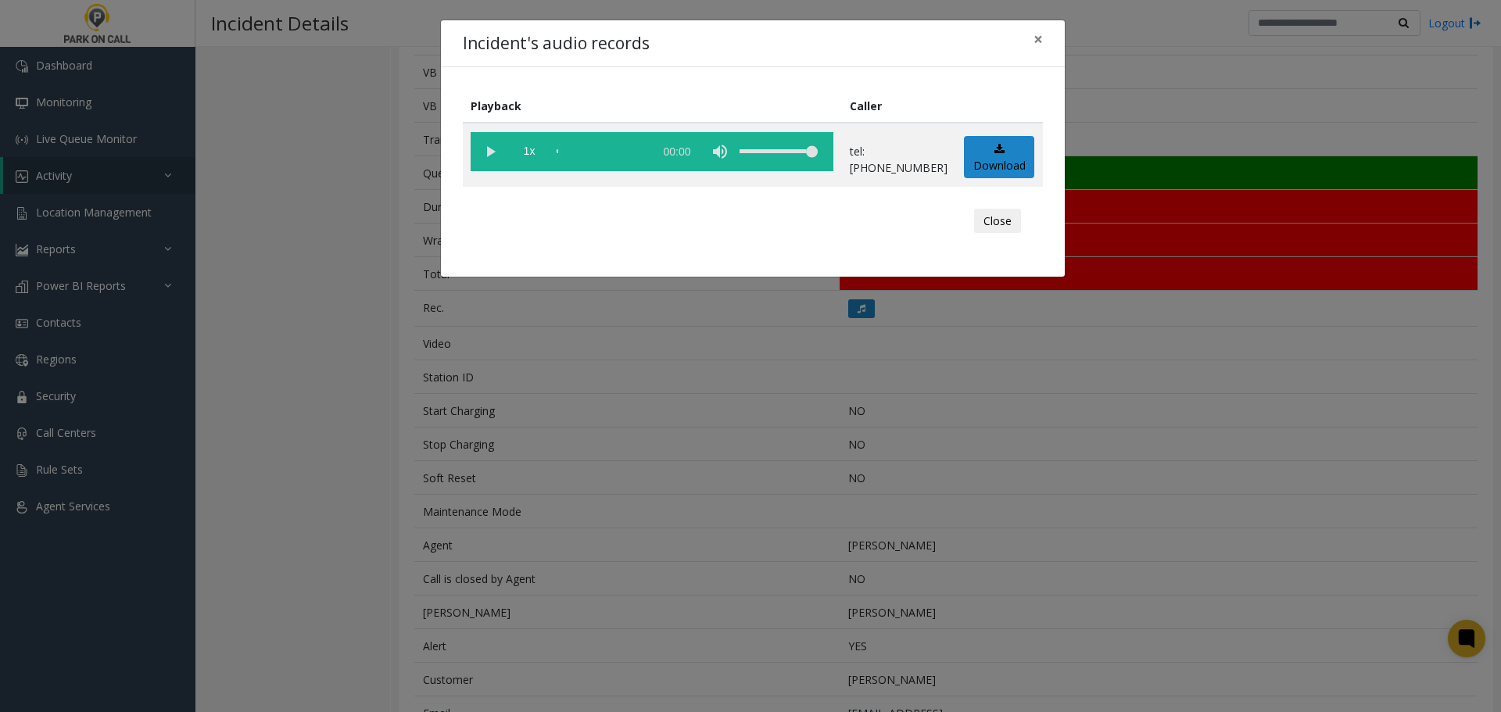
click at [479, 149] on vg-play-pause at bounding box center [490, 151] width 39 height 39
click at [579, 152] on div "scrub bar" at bounding box center [601, 151] width 89 height 39
click at [563, 152] on div "scrub bar" at bounding box center [601, 151] width 89 height 39
click at [1033, 227] on div "Playback Caller 1x 02:28 tel:97201090045032213218 Download Close" at bounding box center [753, 172] width 624 height 210
click at [1014, 217] on button "Close" at bounding box center [997, 221] width 47 height 25
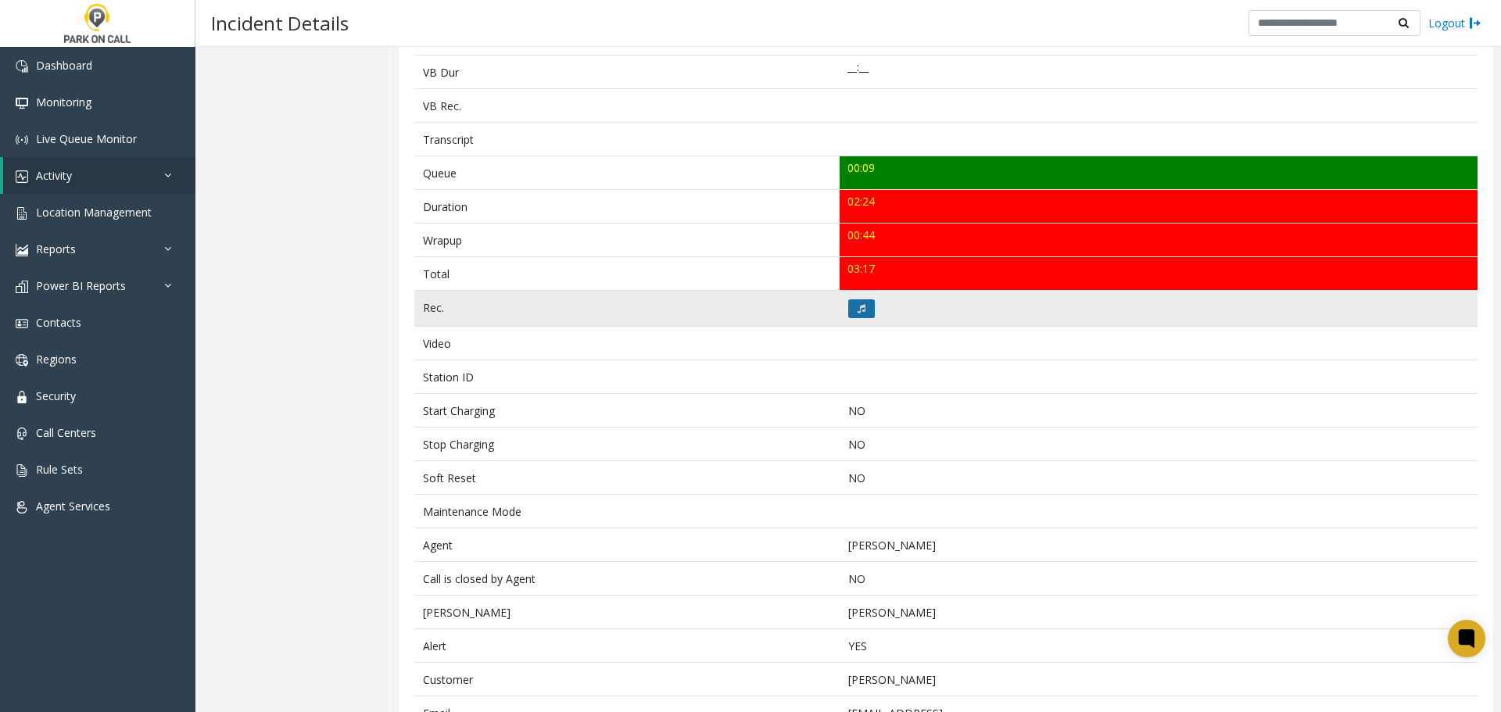
click at [858, 301] on button at bounding box center [861, 308] width 27 height 19
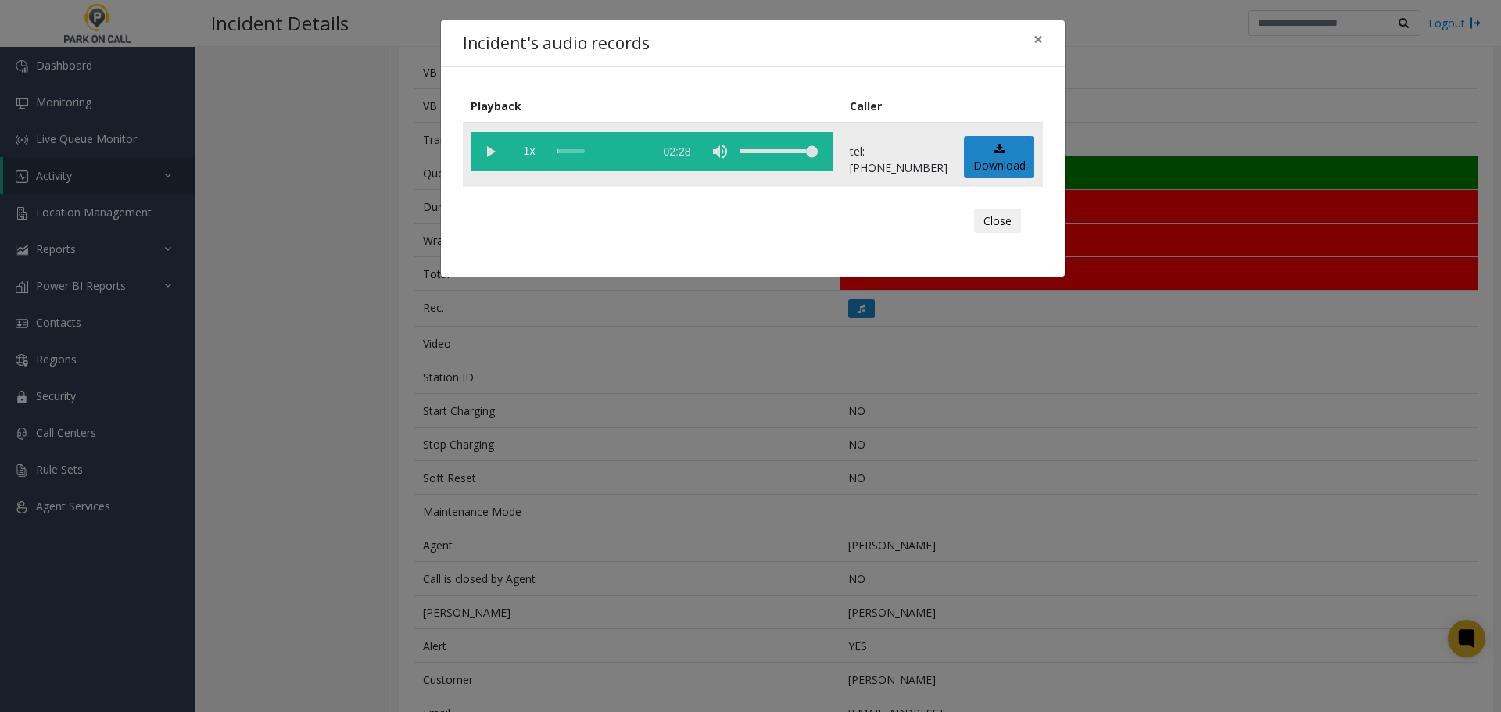
click at [481, 157] on vg-play-pause at bounding box center [490, 151] width 39 height 39
click at [576, 150] on div "scrub bar" at bounding box center [601, 151] width 89 height 39
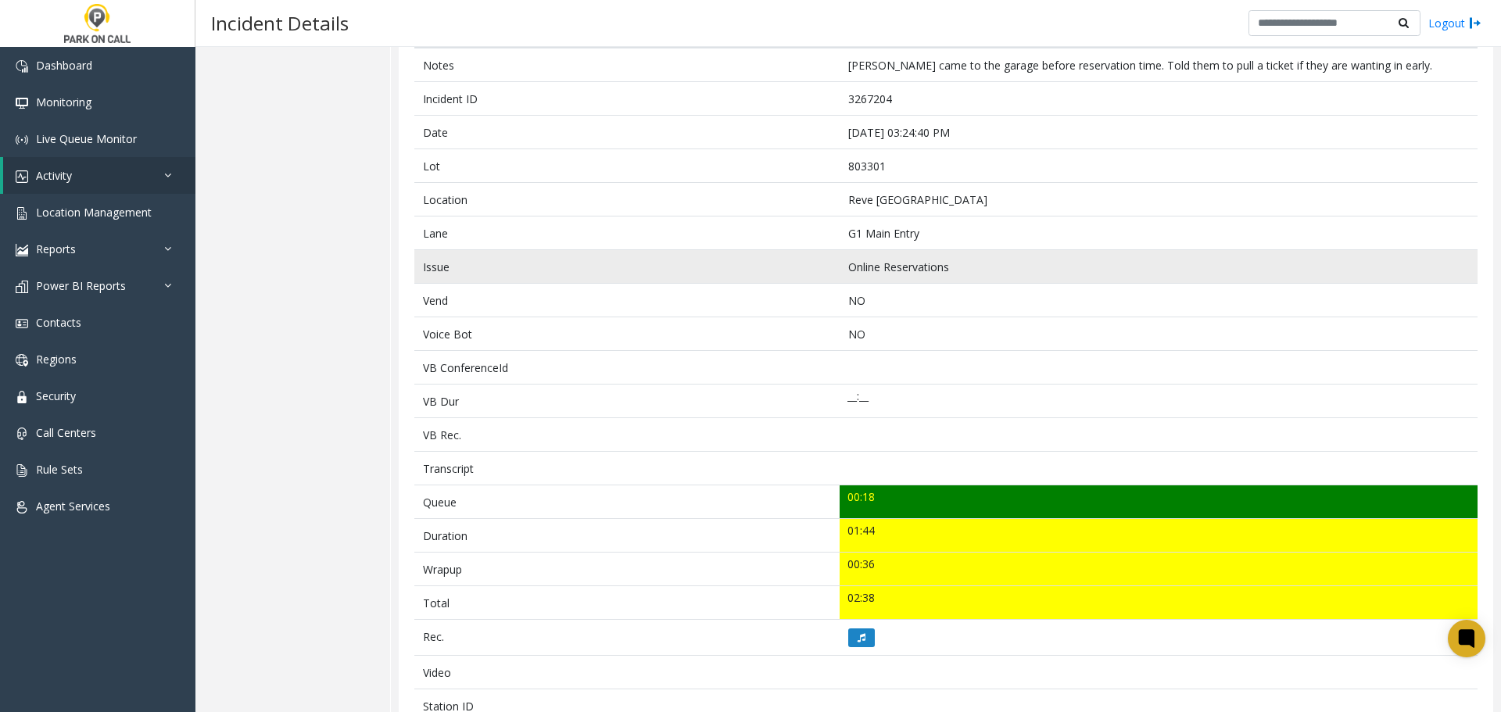
scroll to position [420, 0]
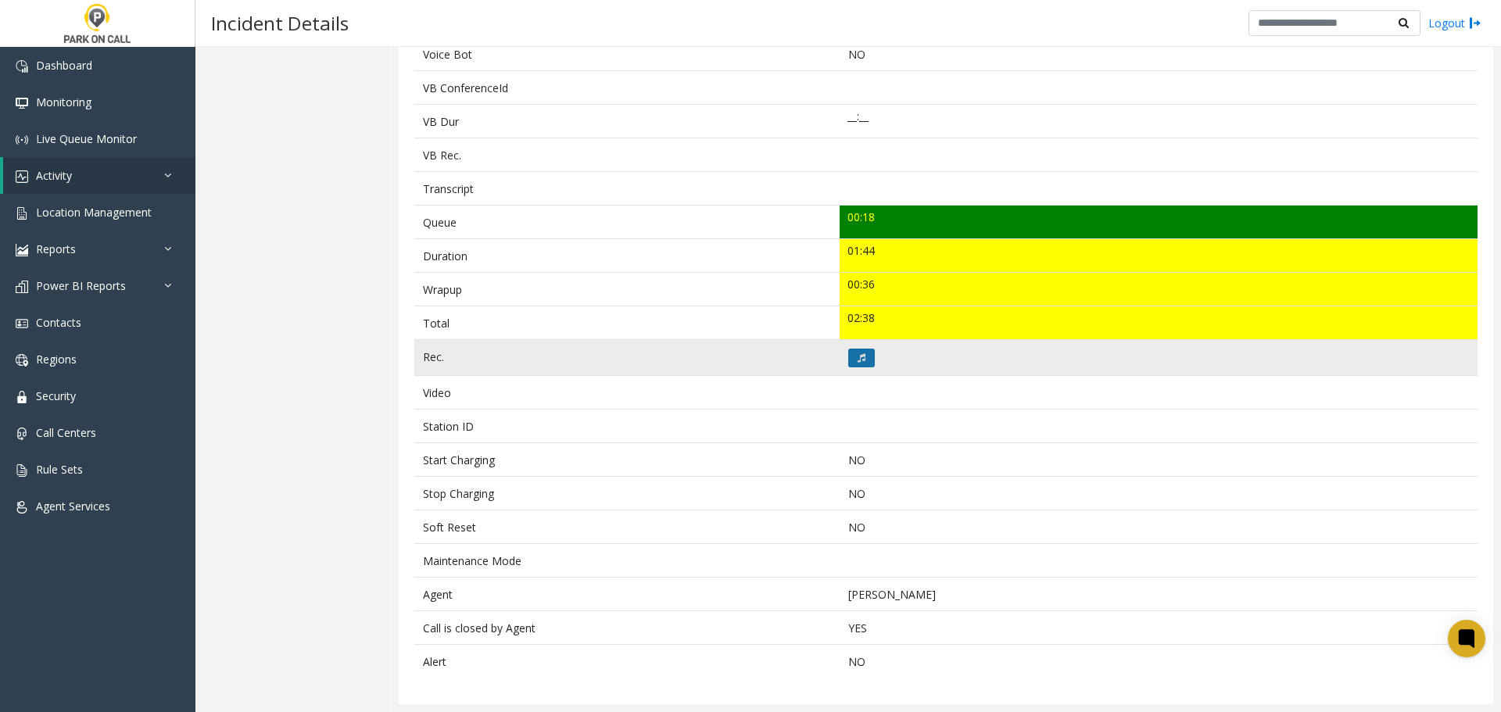
click at [858, 360] on icon at bounding box center [862, 357] width 8 height 9
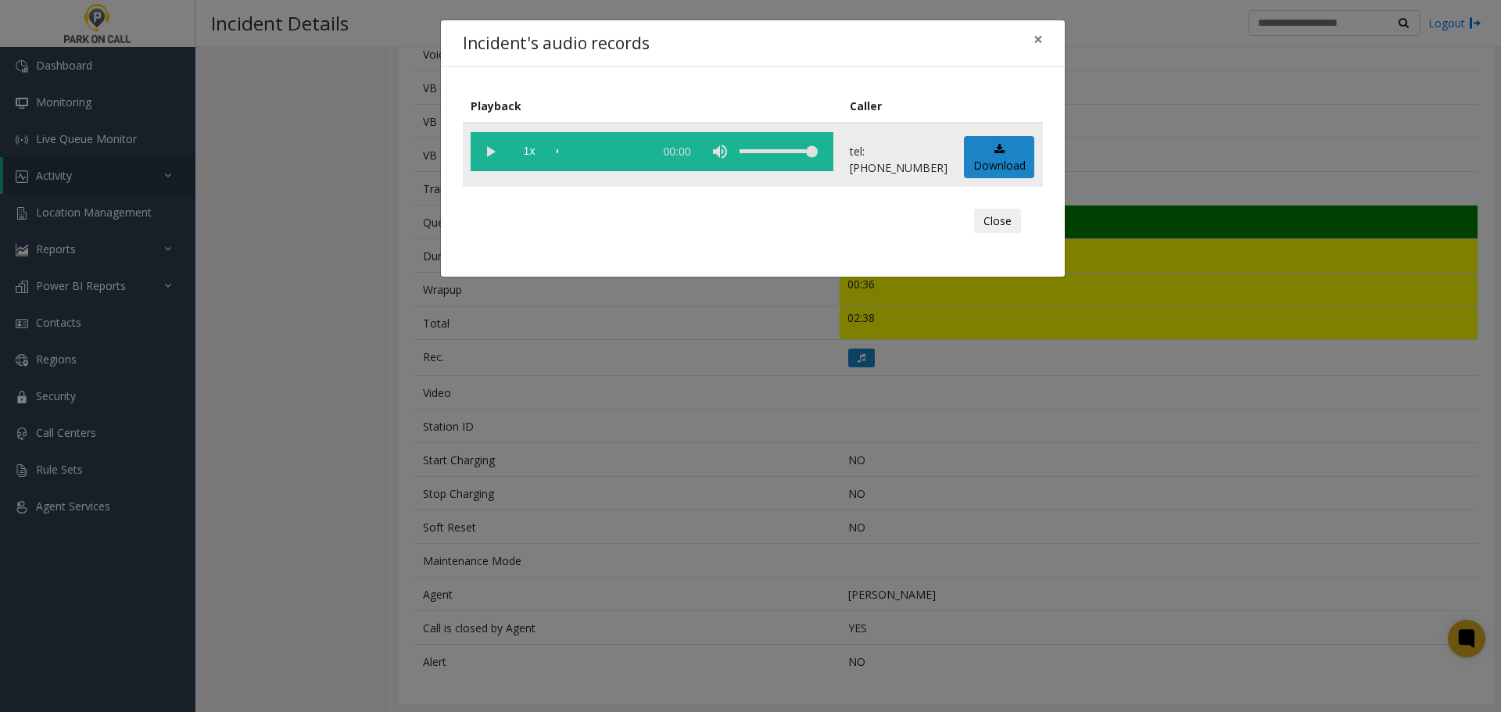
click at [482, 134] on vg-play-pause at bounding box center [490, 151] width 39 height 39
click at [554, 429] on div "Incident's audio records × Playback Caller 1x 01:53 tel:[PHONE_NUMBER] Download…" at bounding box center [750, 356] width 1501 height 712
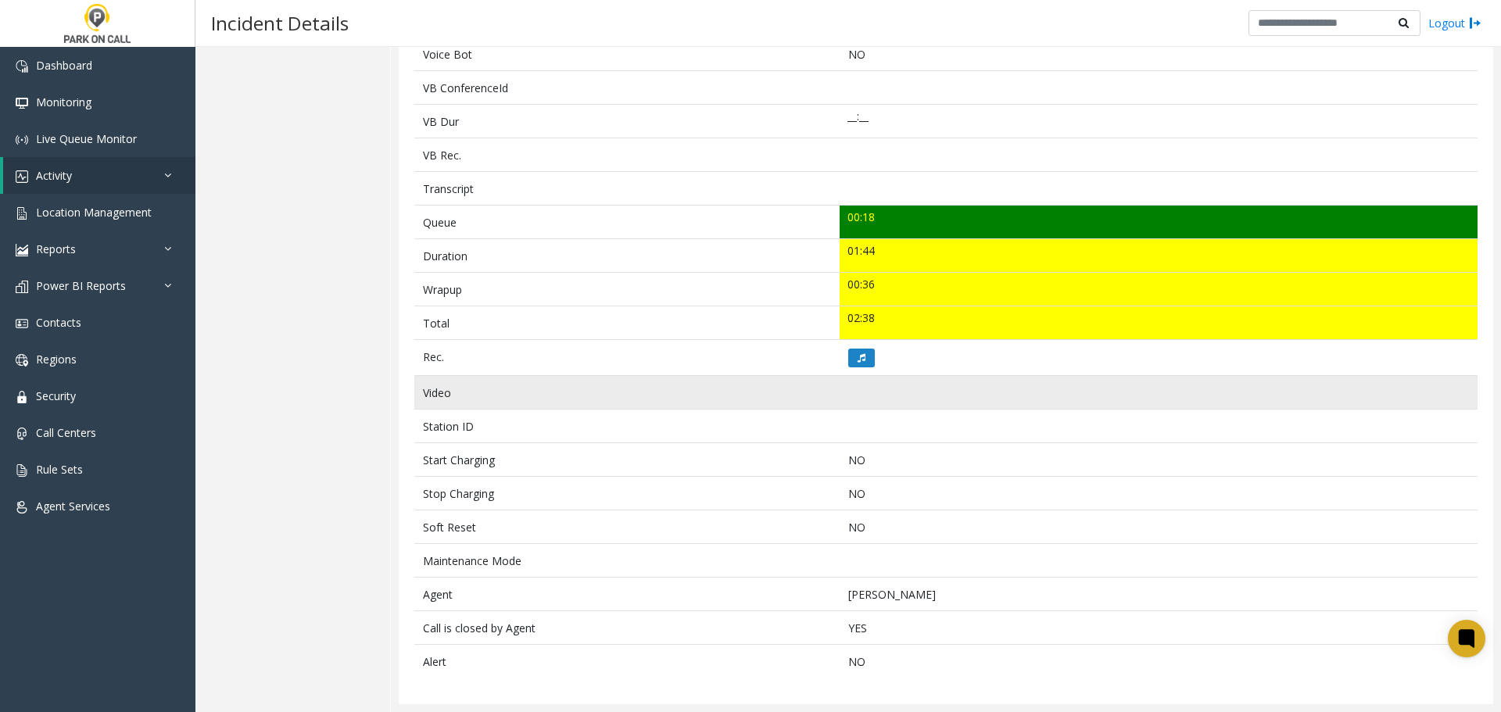
scroll to position [0, 0]
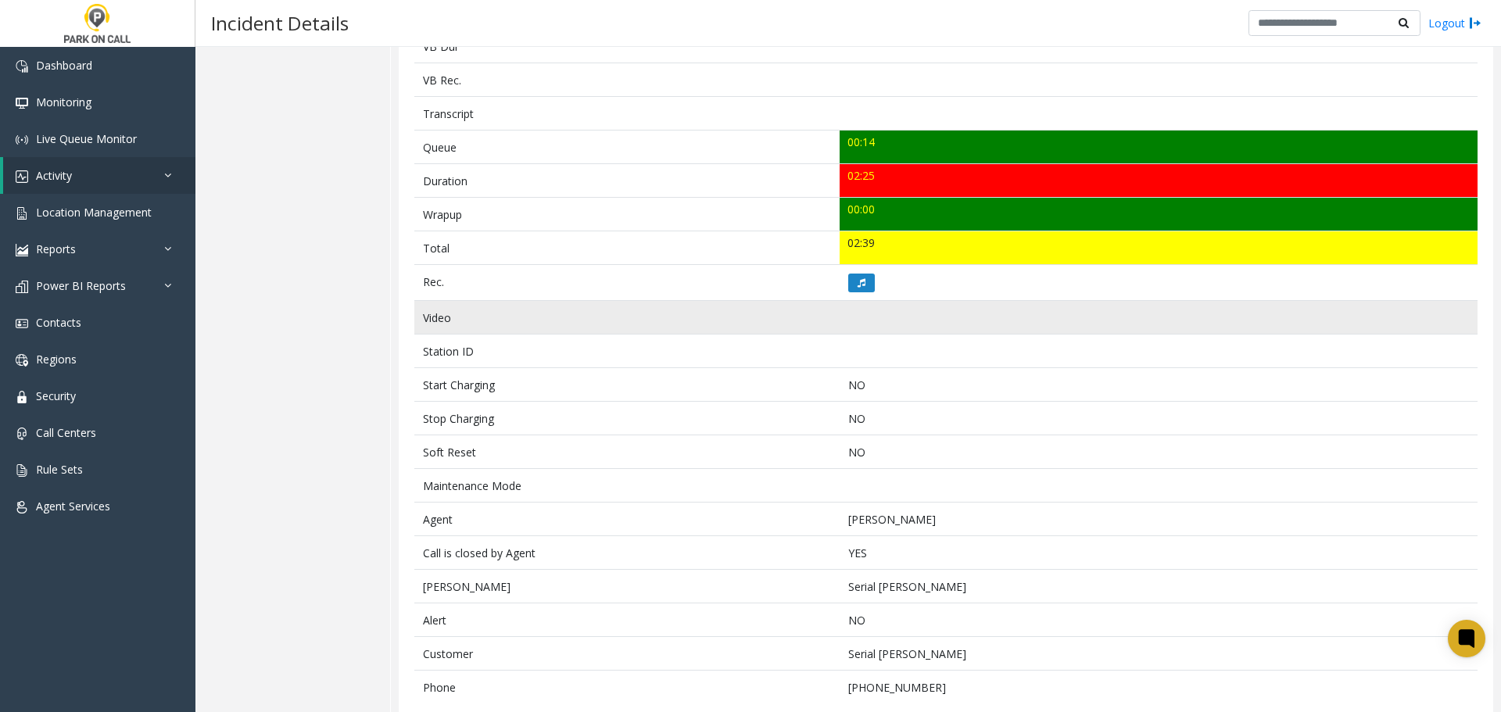
scroll to position [537, 0]
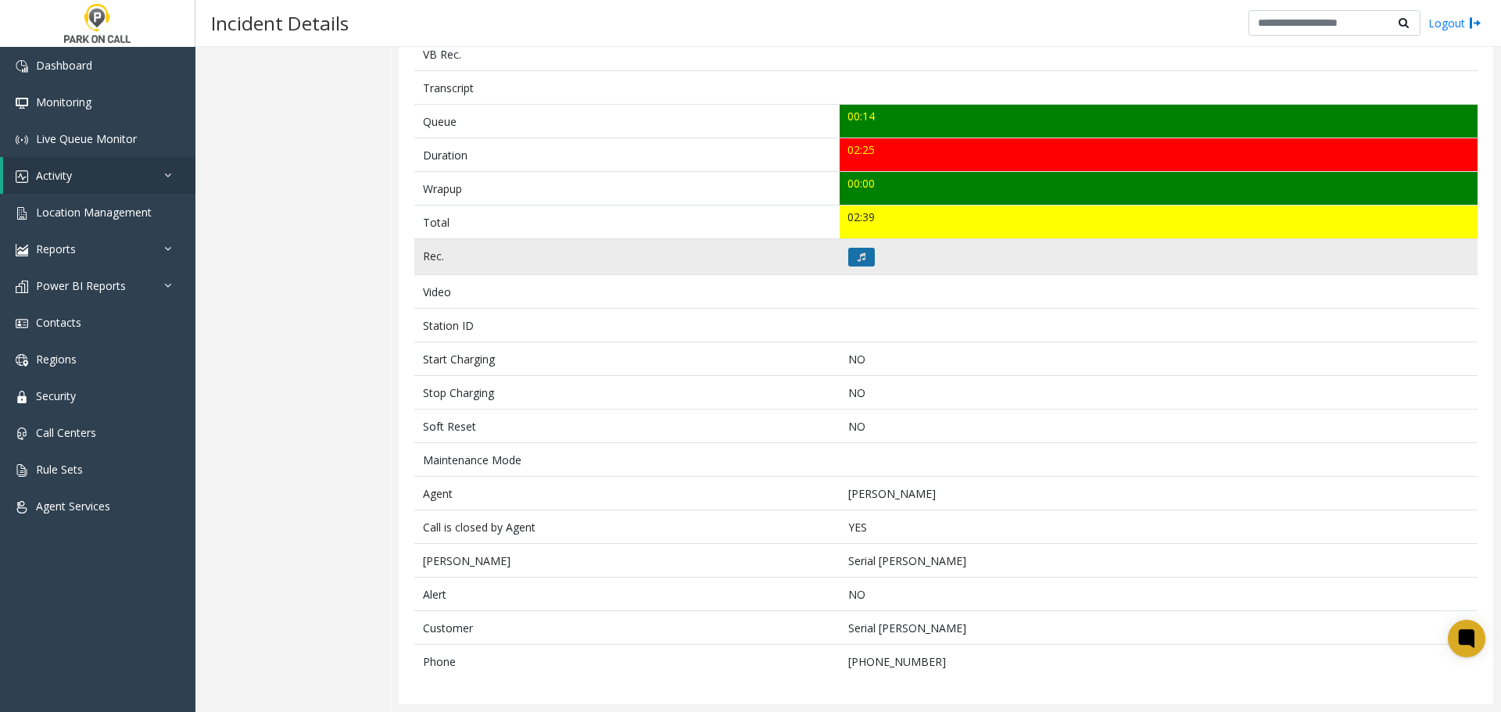
click at [848, 262] on button at bounding box center [861, 257] width 27 height 19
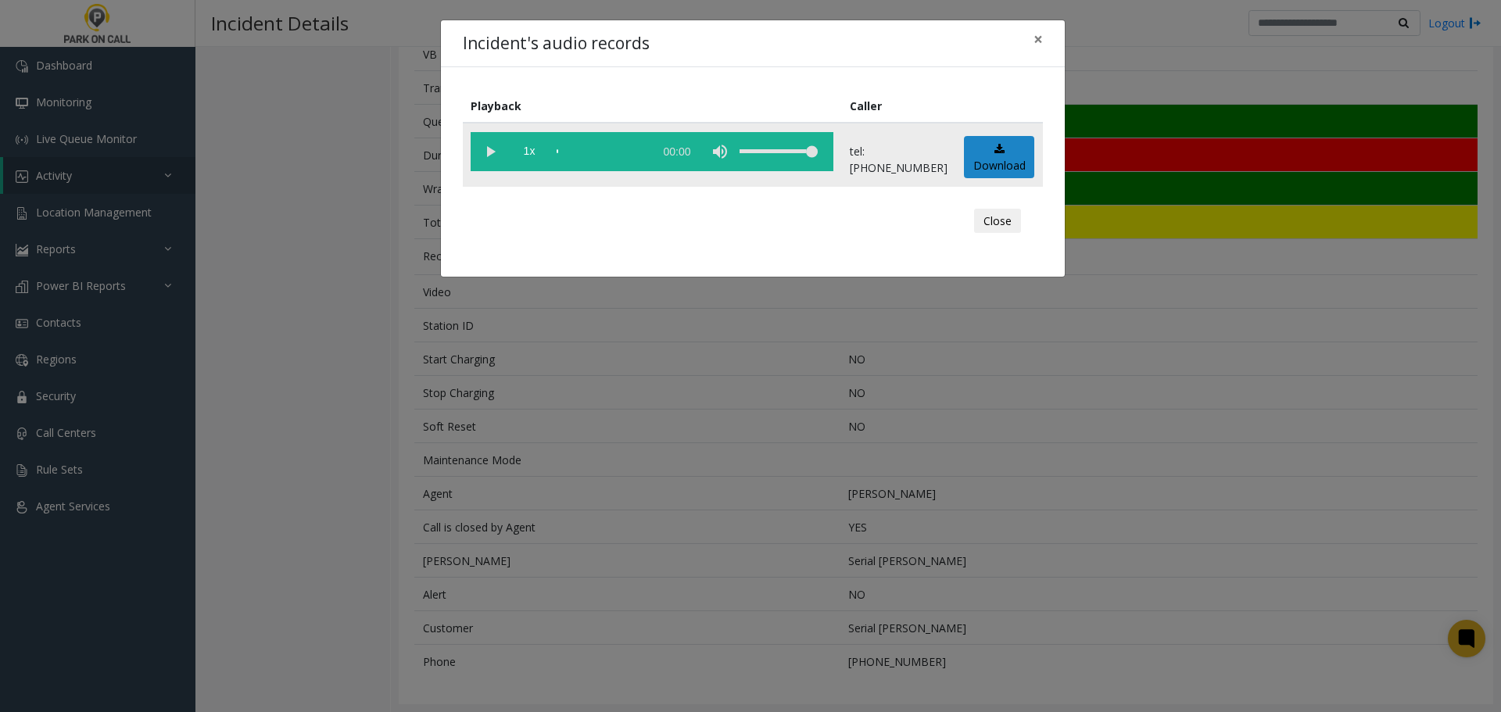
click at [492, 148] on vg-play-pause at bounding box center [490, 151] width 39 height 39
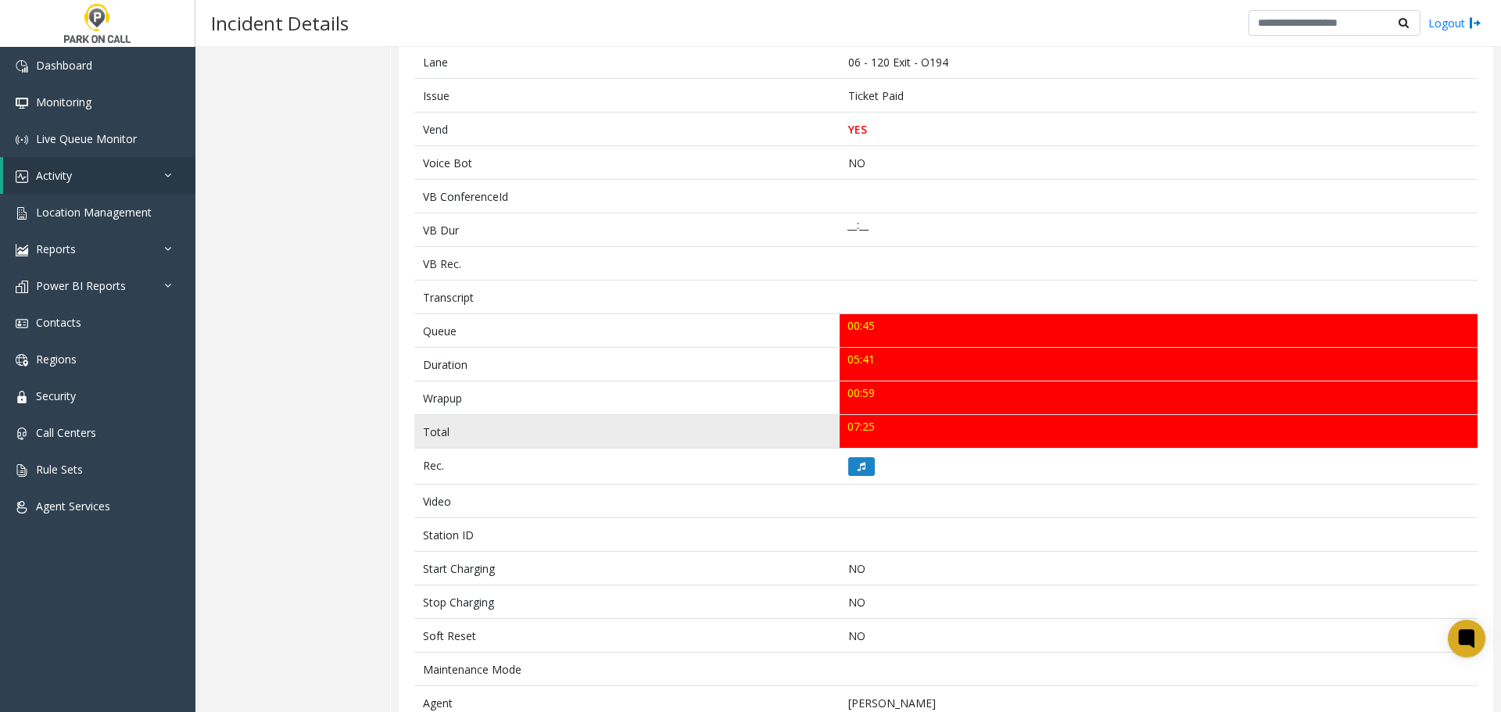
scroll to position [313, 0]
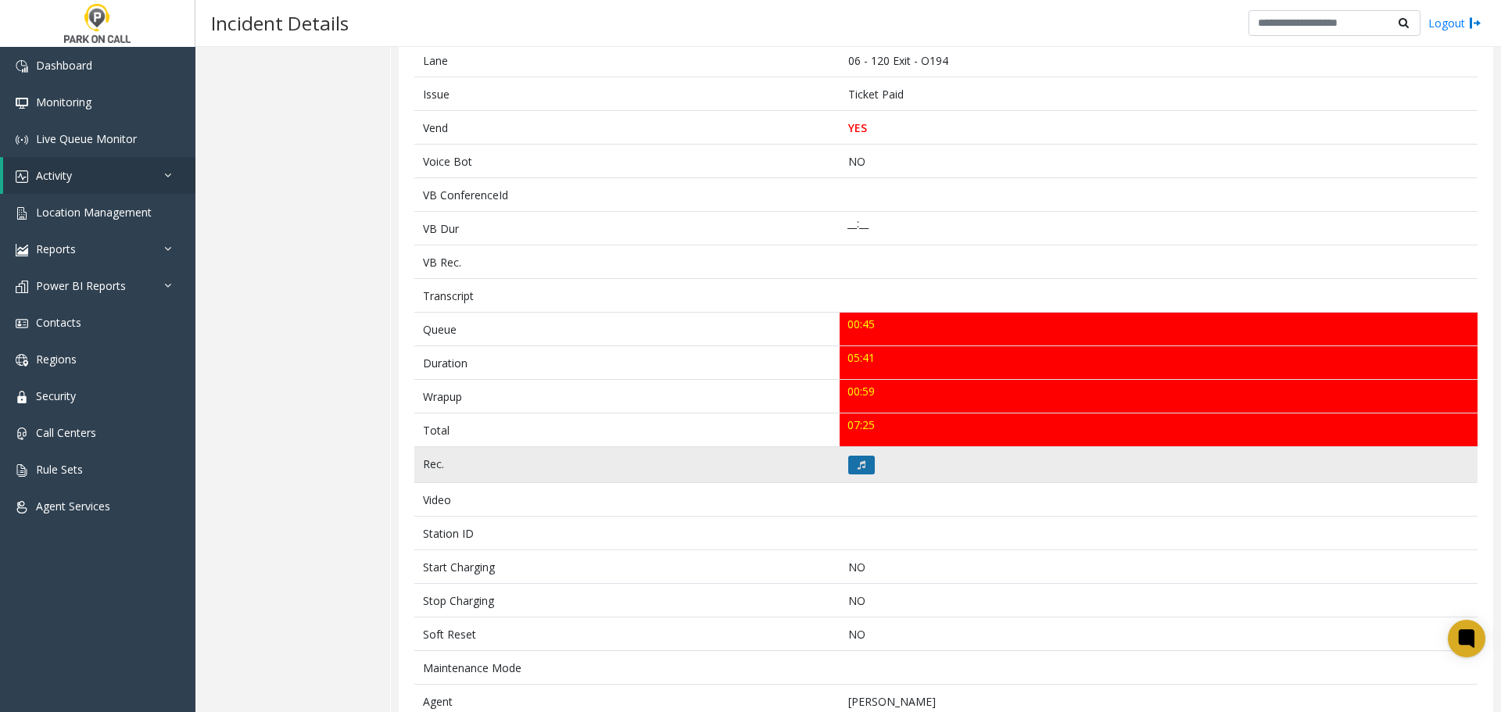
click at [859, 475] on td at bounding box center [1159, 465] width 638 height 36
click at [862, 466] on button at bounding box center [861, 465] width 27 height 19
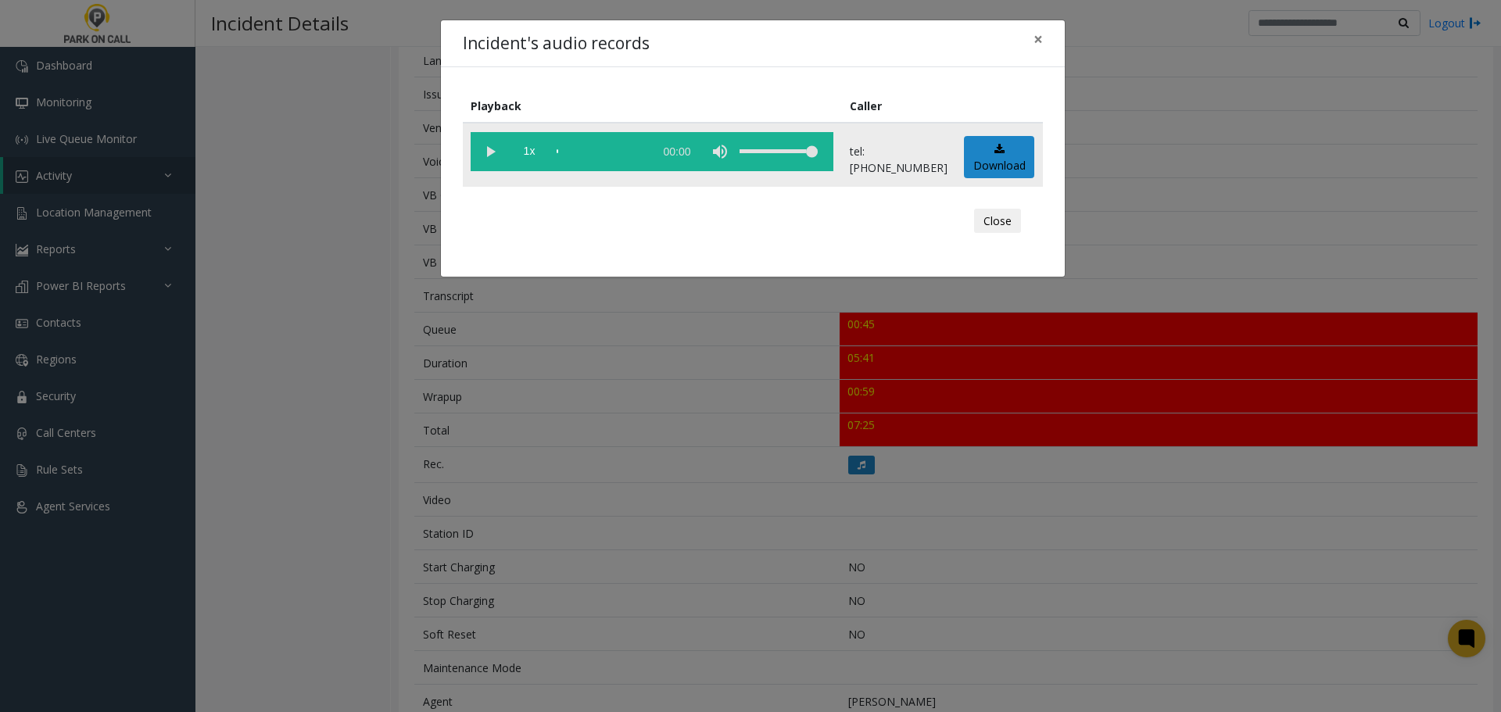
click at [491, 147] on vg-play-pause at bounding box center [490, 151] width 39 height 39
click at [870, 48] on div "Incident's audio records ×" at bounding box center [753, 44] width 624 height 48
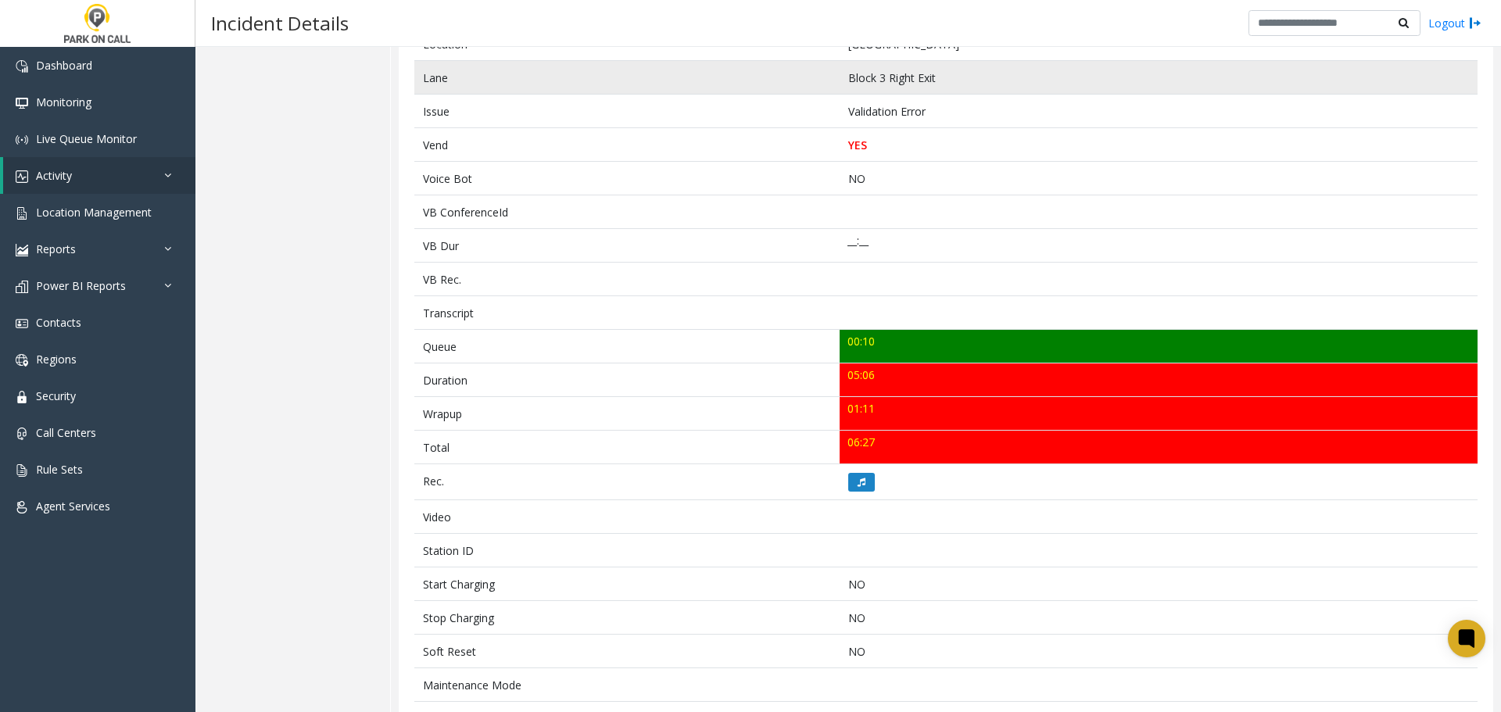
scroll to position [571, 0]
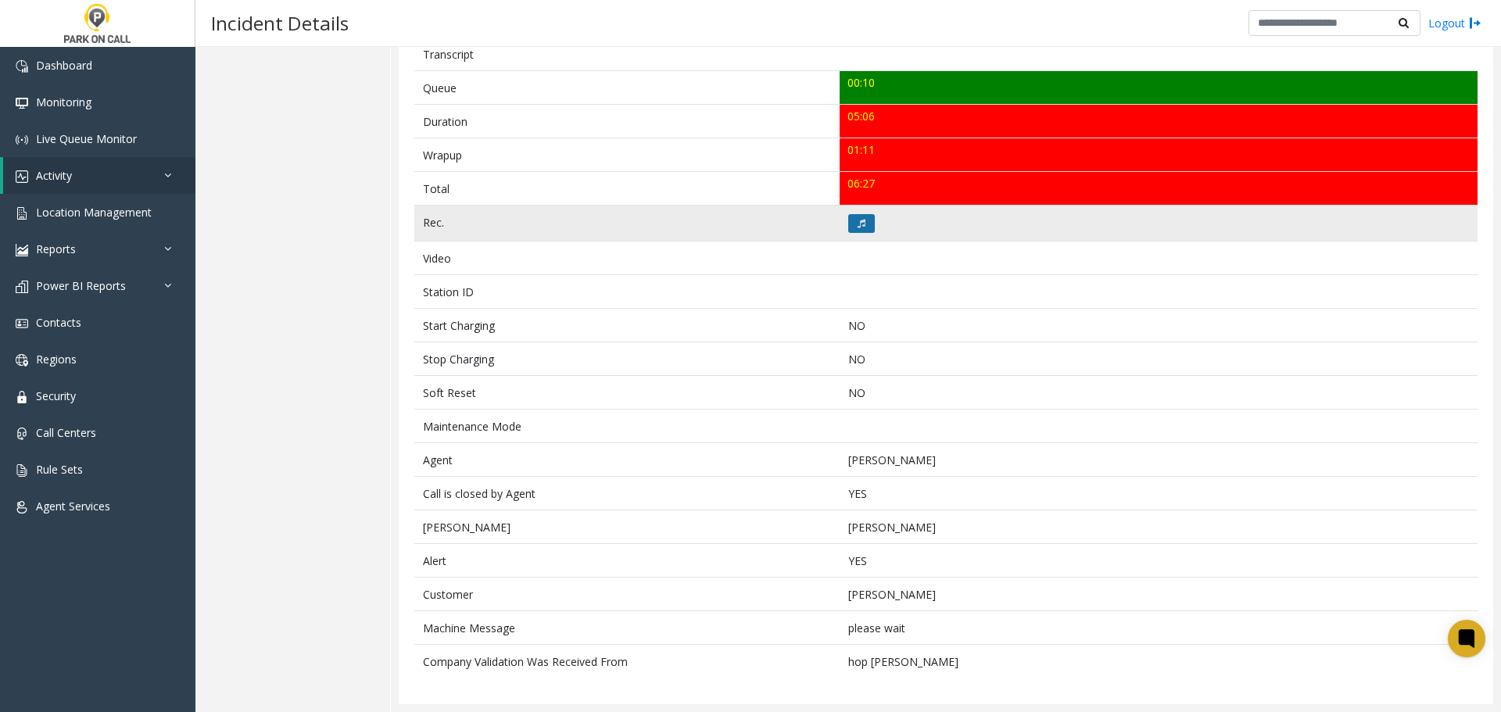
click at [858, 227] on icon at bounding box center [862, 223] width 8 height 9
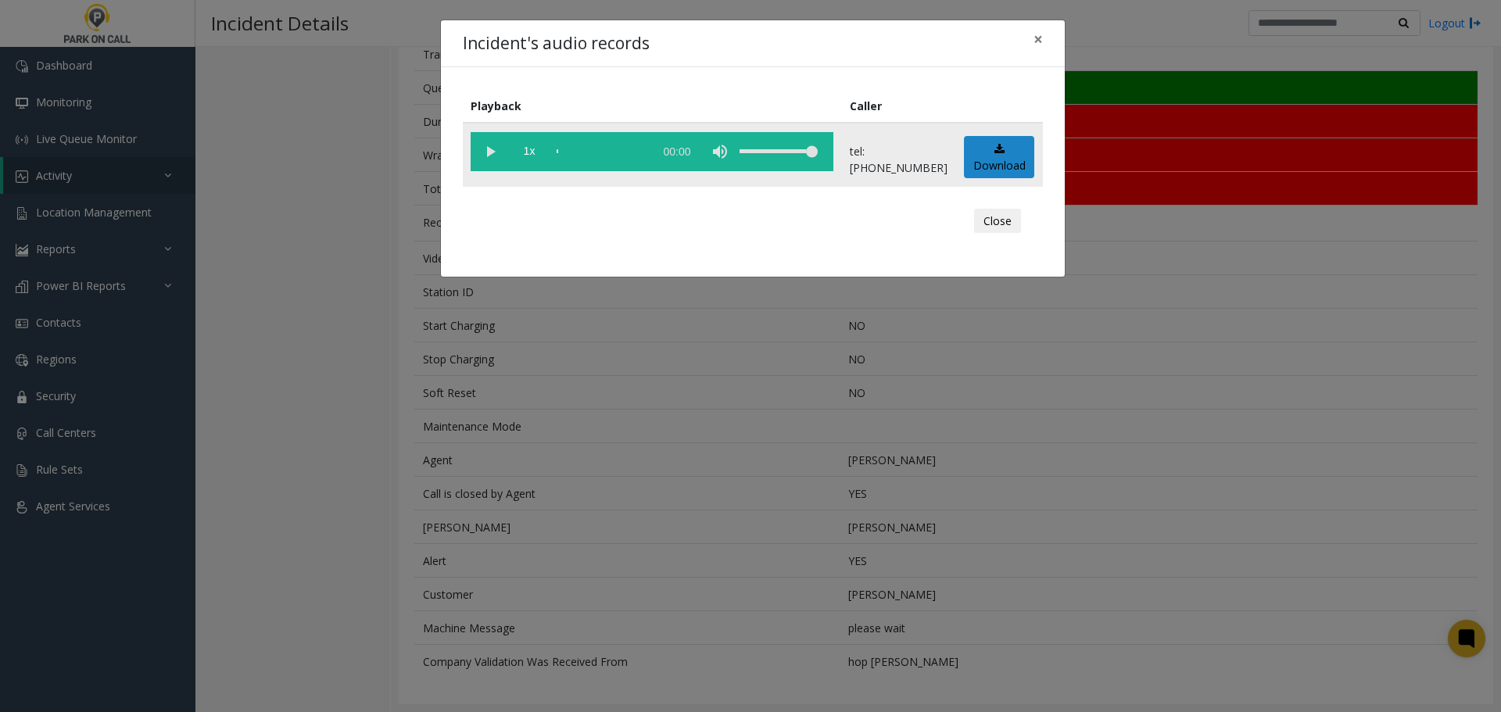
click at [493, 153] on vg-play-pause at bounding box center [490, 151] width 39 height 39
click at [490, 149] on vg-play-pause at bounding box center [490, 151] width 39 height 39
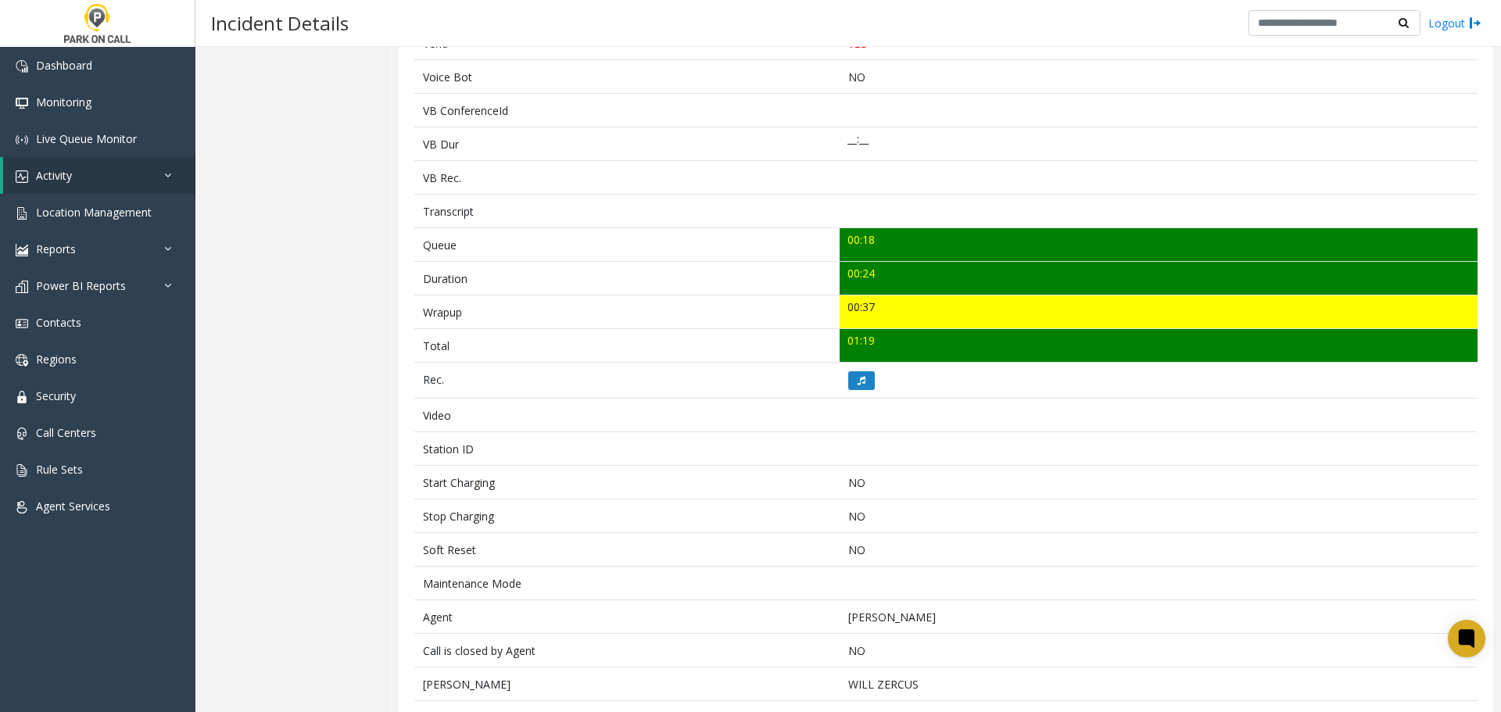
scroll to position [487, 0]
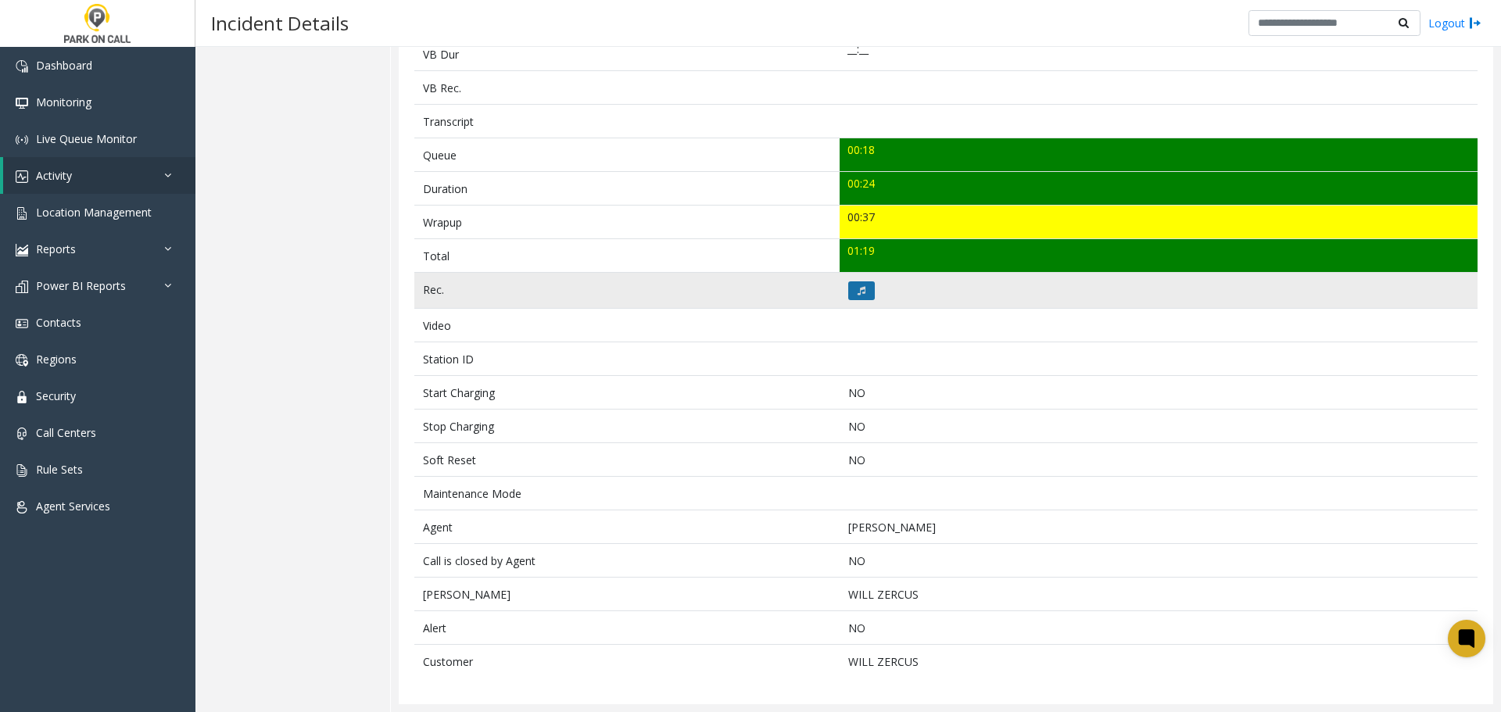
click at [858, 294] on icon at bounding box center [862, 290] width 8 height 9
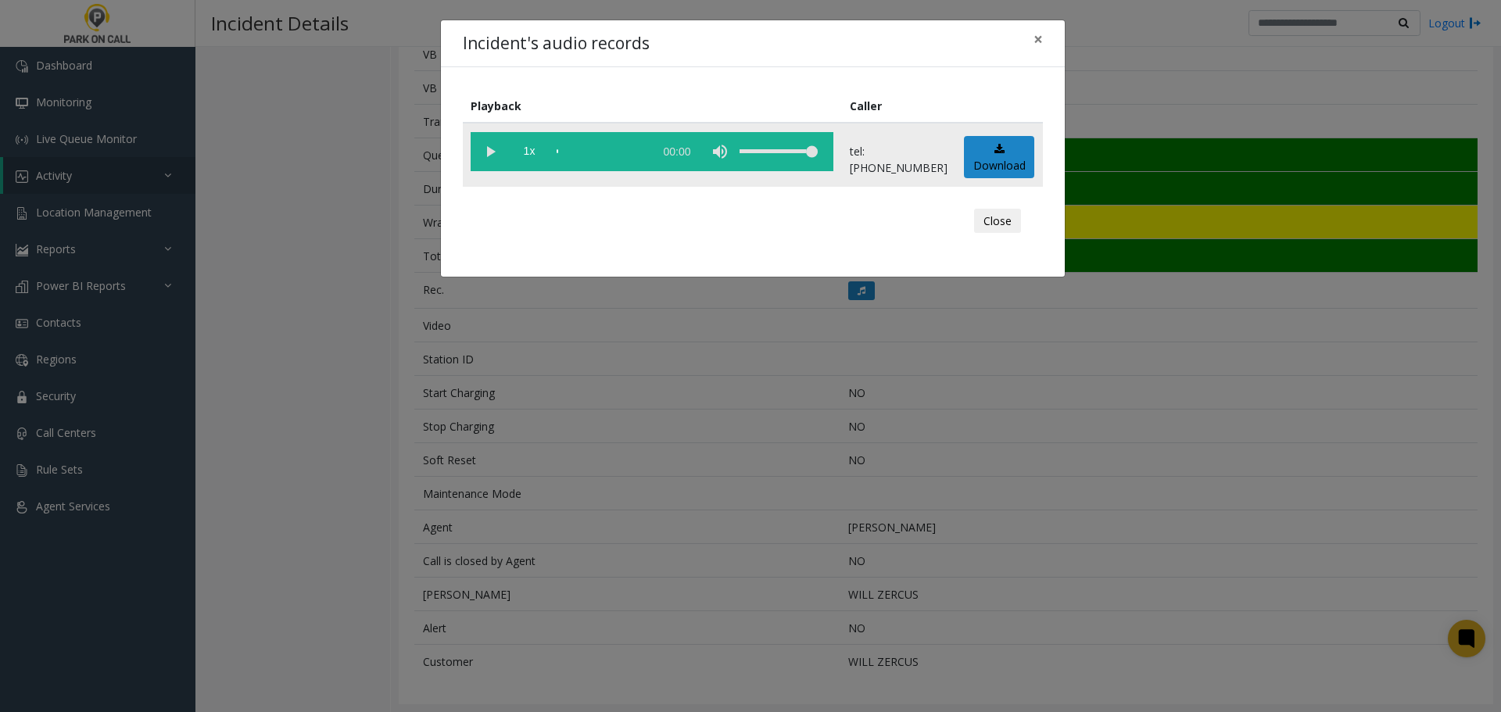
click at [486, 150] on vg-play-pause at bounding box center [490, 151] width 39 height 39
click at [804, 518] on div "Incident's audio records × Playback Caller 1x 00:34 tel:3030399006 Download Clo…" at bounding box center [750, 356] width 1501 height 712
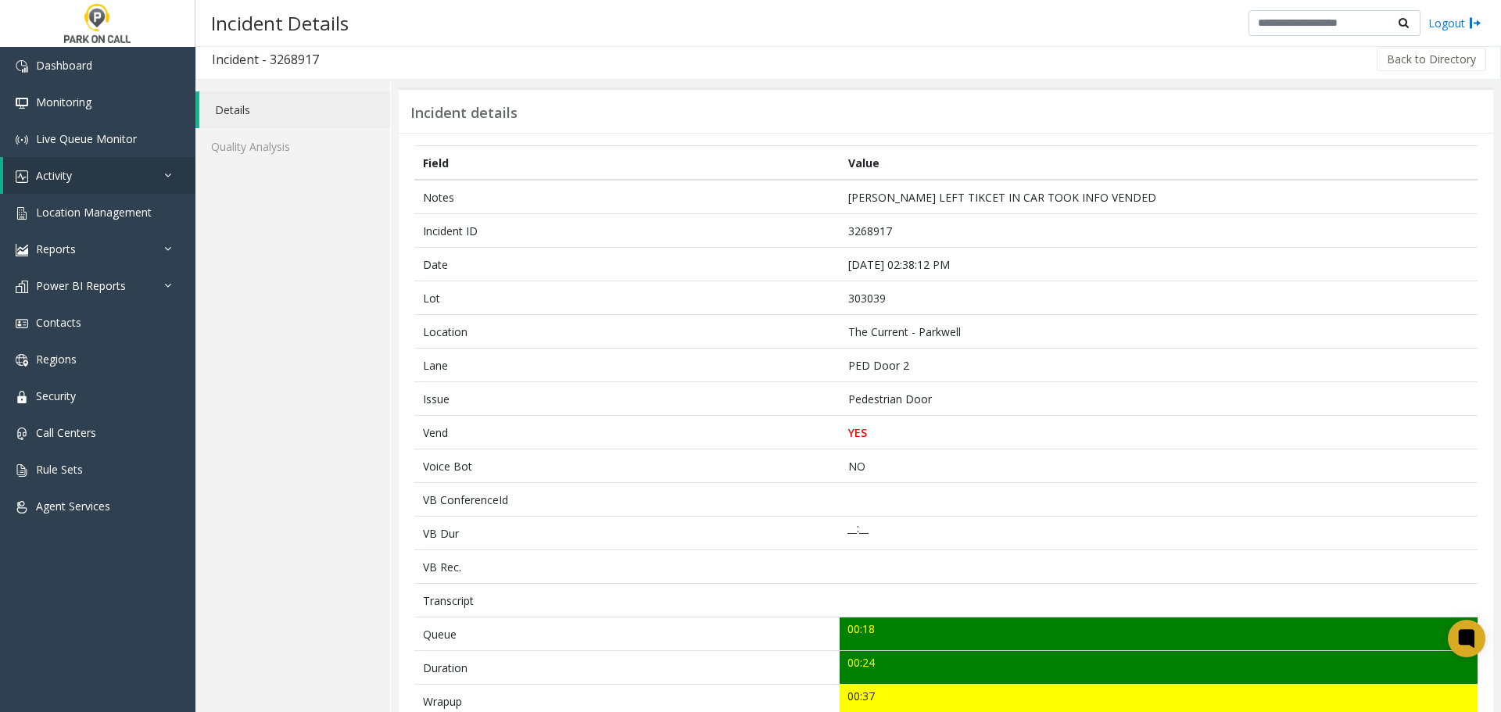
scroll to position [0, 0]
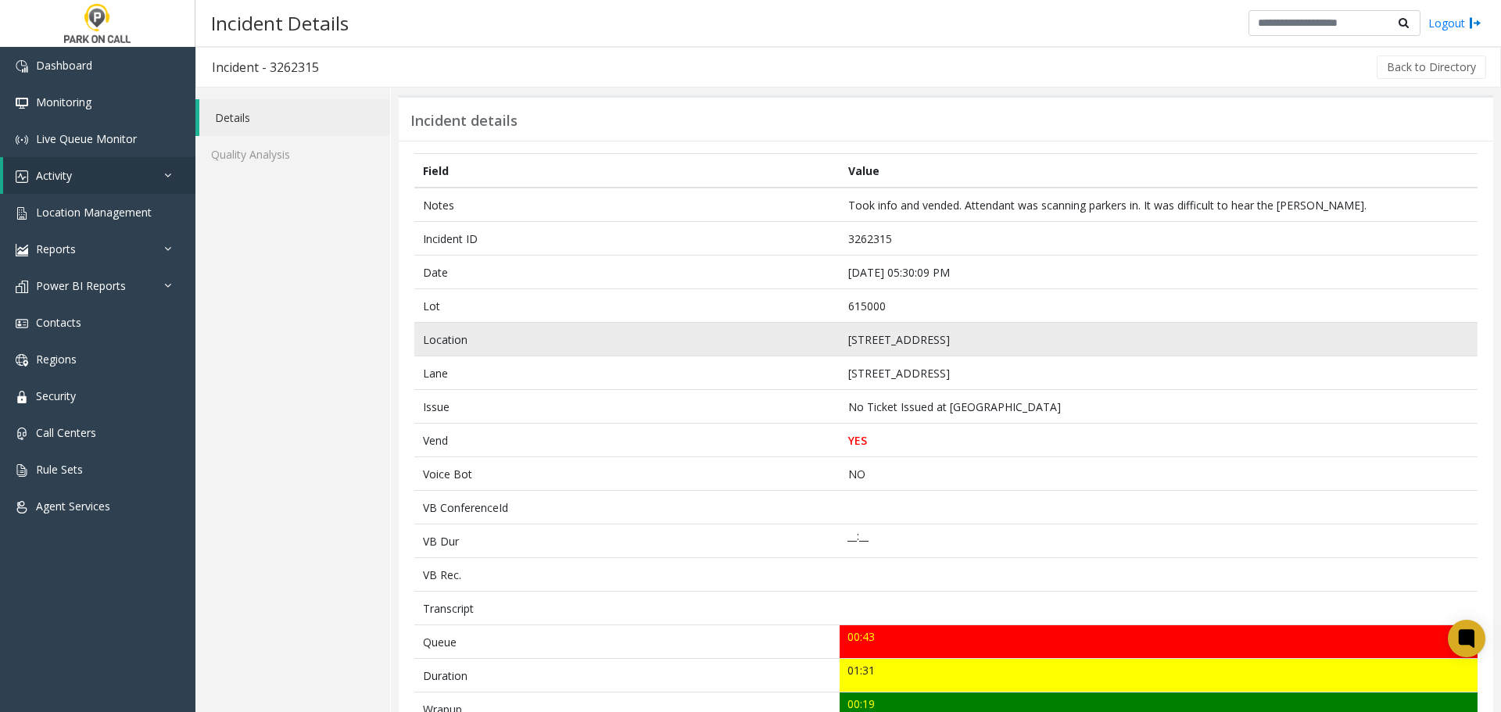
scroll to position [78, 0]
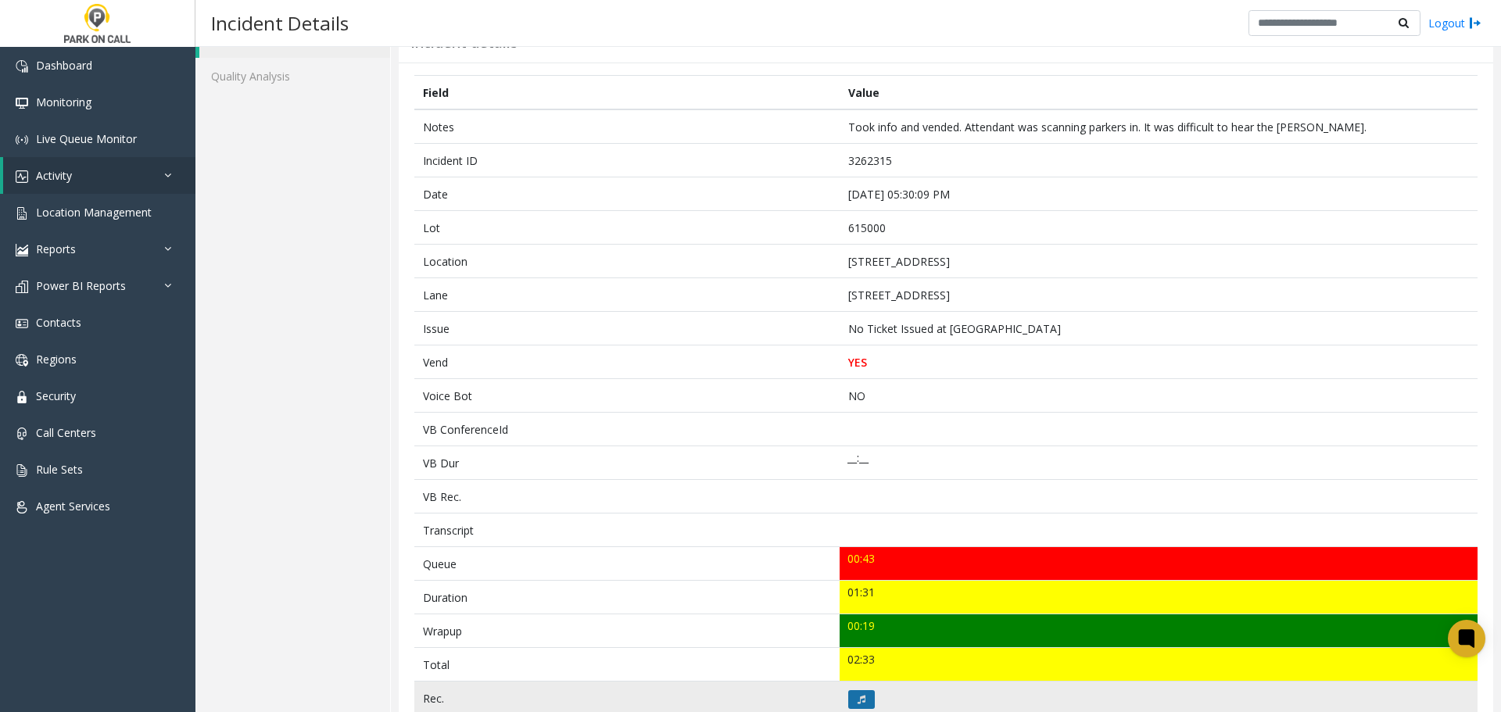
click at [865, 693] on button at bounding box center [861, 699] width 27 height 19
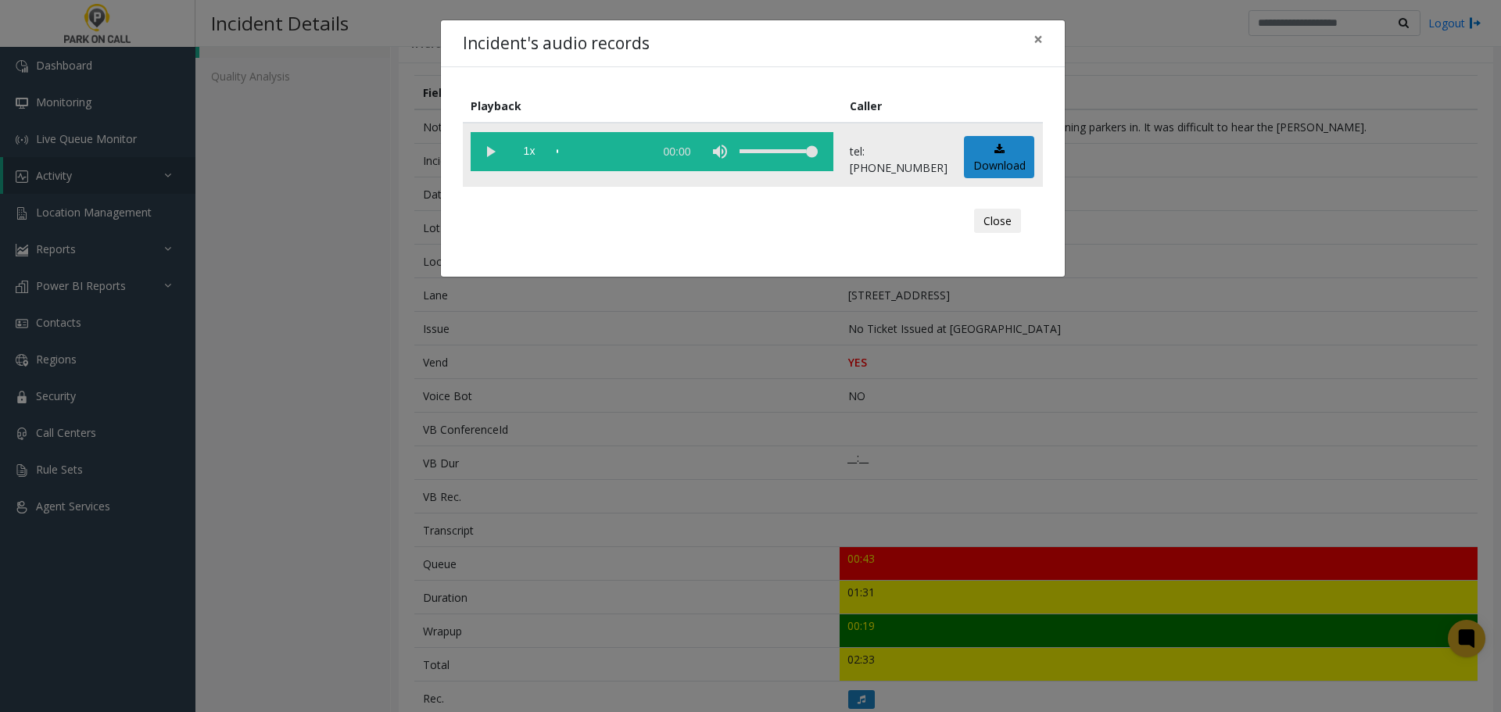
click at [497, 149] on vg-play-pause at bounding box center [490, 151] width 39 height 39
click at [596, 153] on div "scrub bar" at bounding box center [601, 151] width 89 height 39
click at [485, 153] on vg-play-pause at bounding box center [490, 151] width 39 height 39
click at [404, 429] on div "Incident's audio records × Playback Caller 1x 01:39 tel:[PHONE_NUMBER] Download…" at bounding box center [750, 356] width 1501 height 712
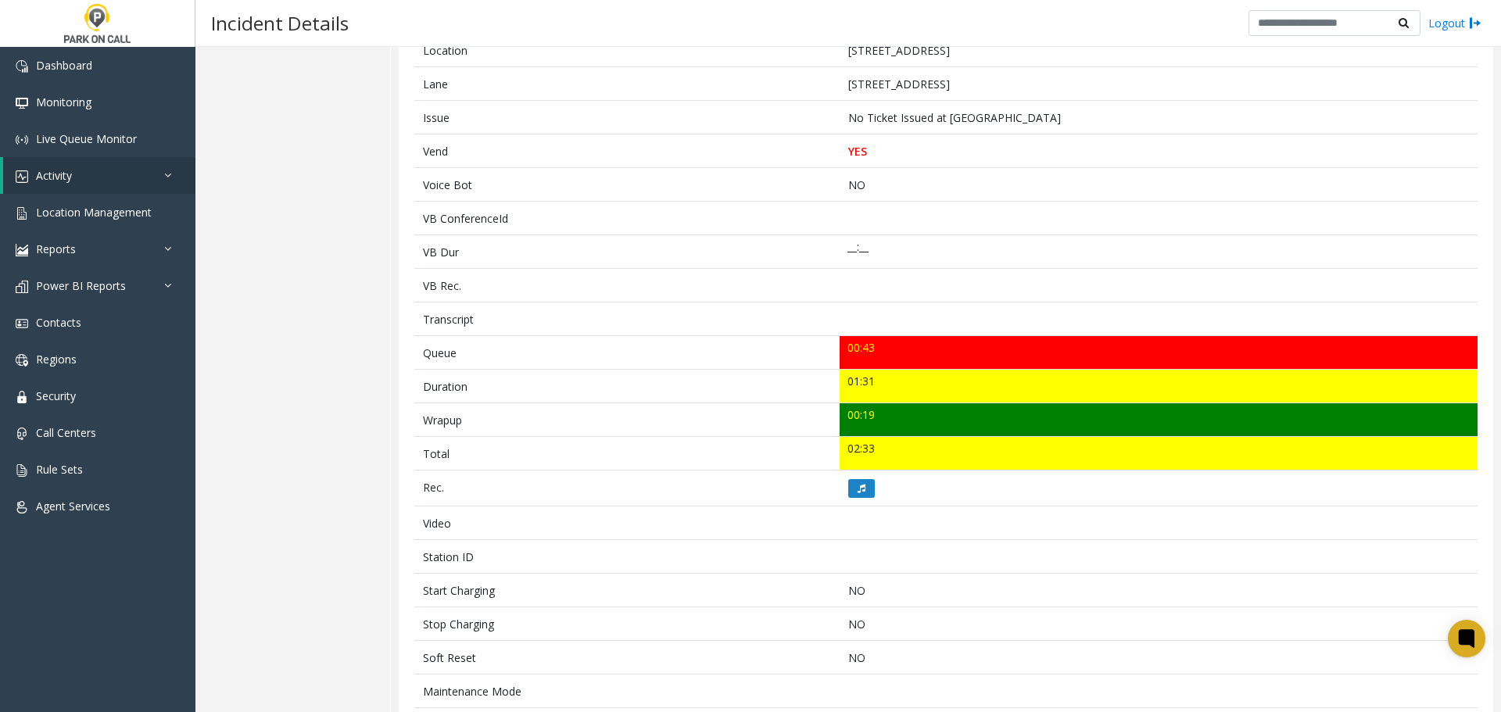
scroll to position [0, 0]
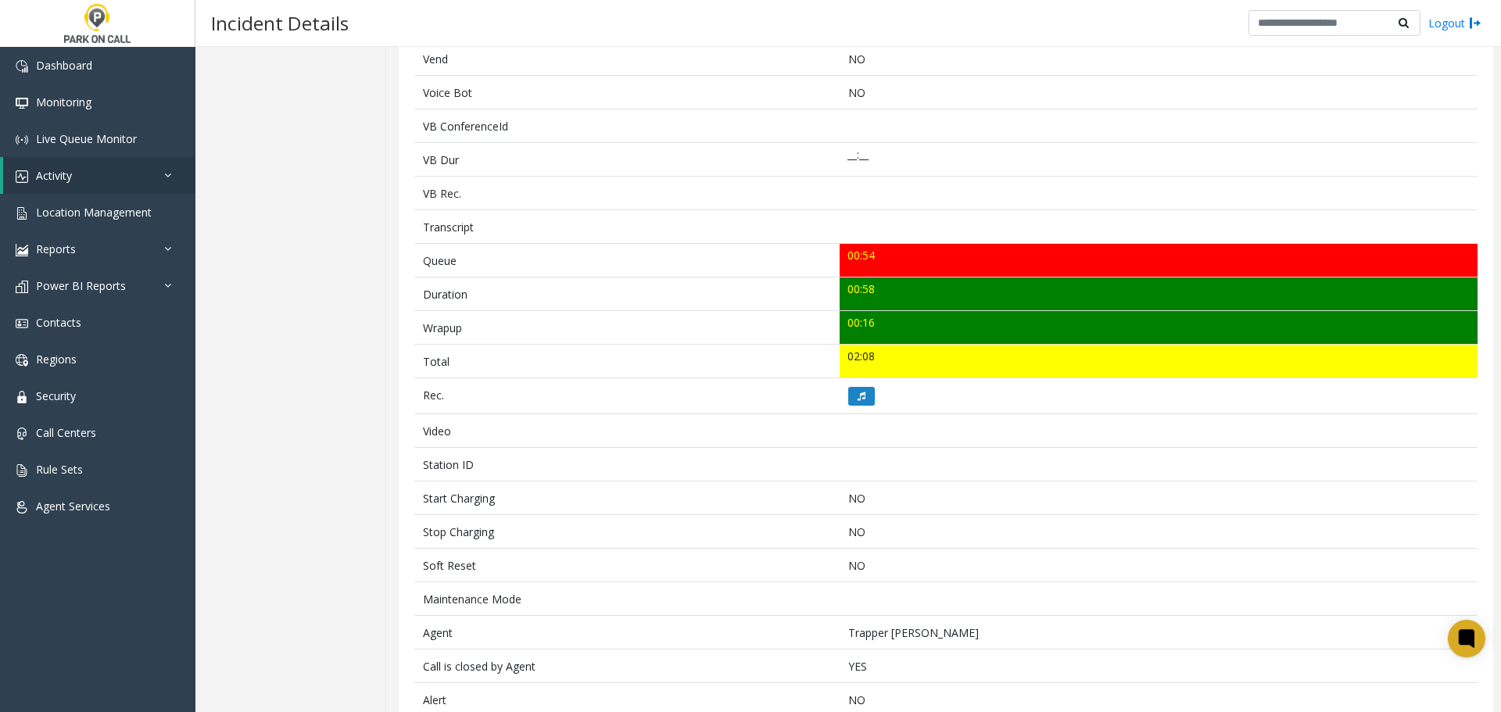
scroll to position [420, 0]
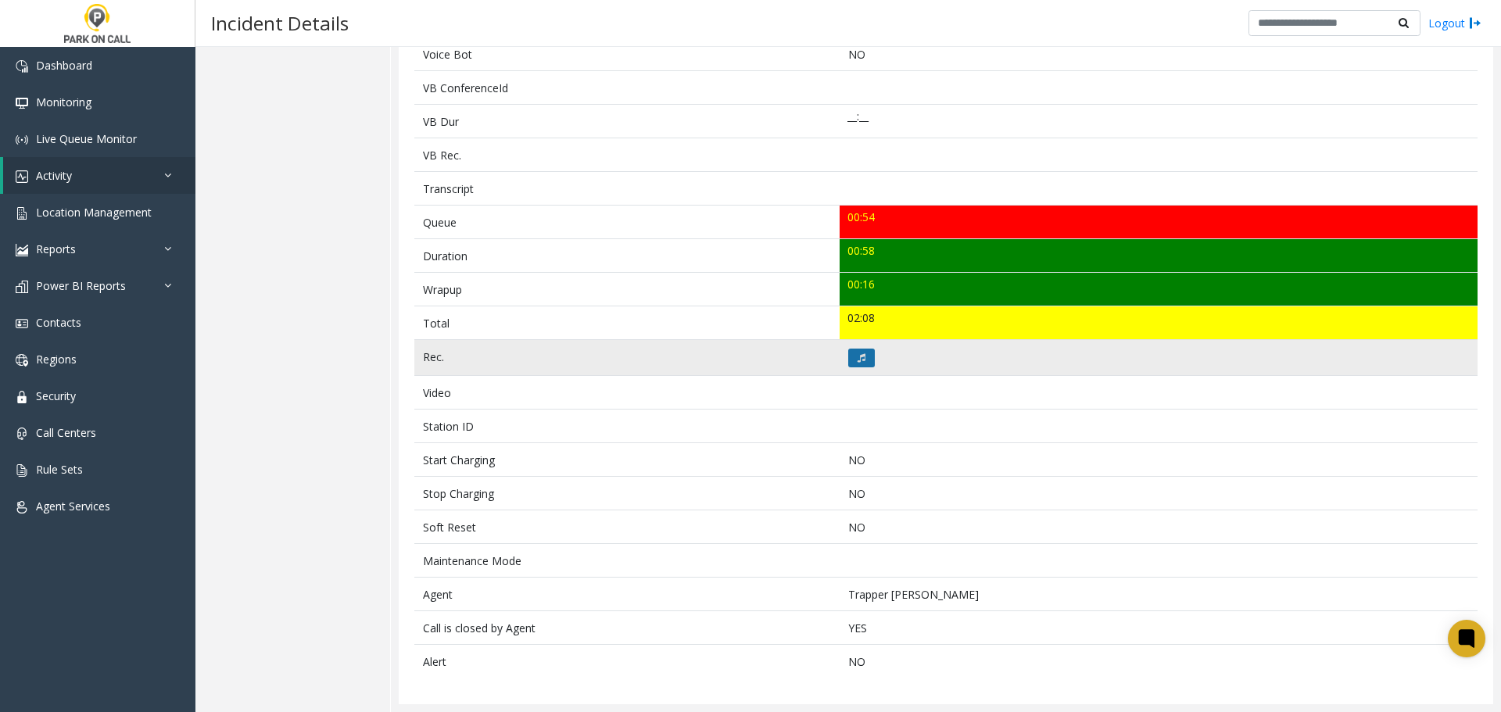
click at [851, 363] on button at bounding box center [861, 358] width 27 height 19
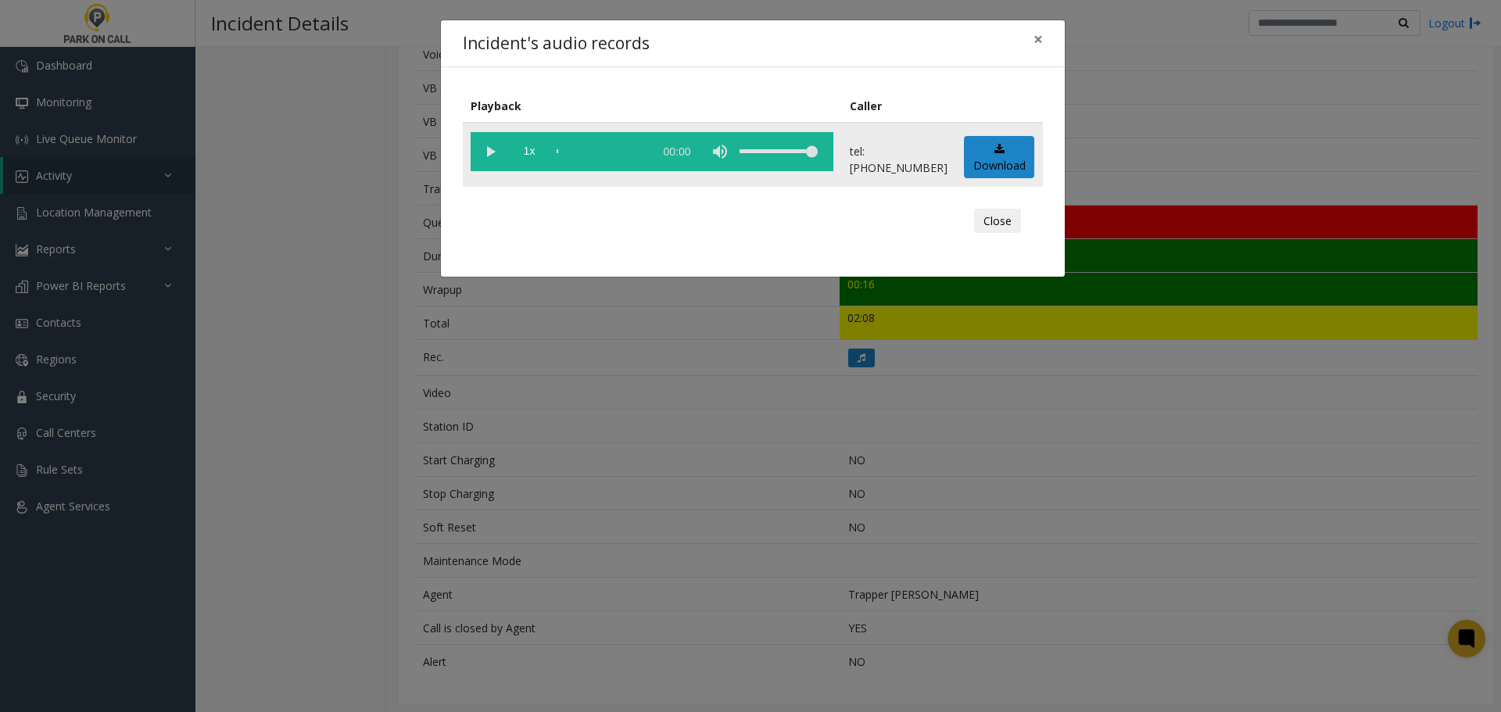
click at [489, 153] on vg-play-pause at bounding box center [490, 151] width 39 height 39
click at [491, 152] on vg-play-pause at bounding box center [490, 151] width 39 height 39
click at [368, 414] on div "Incident's audio records × Playback Caller 1x 00:59 tel:[PHONE_NUMBER] Download…" at bounding box center [750, 356] width 1501 height 712
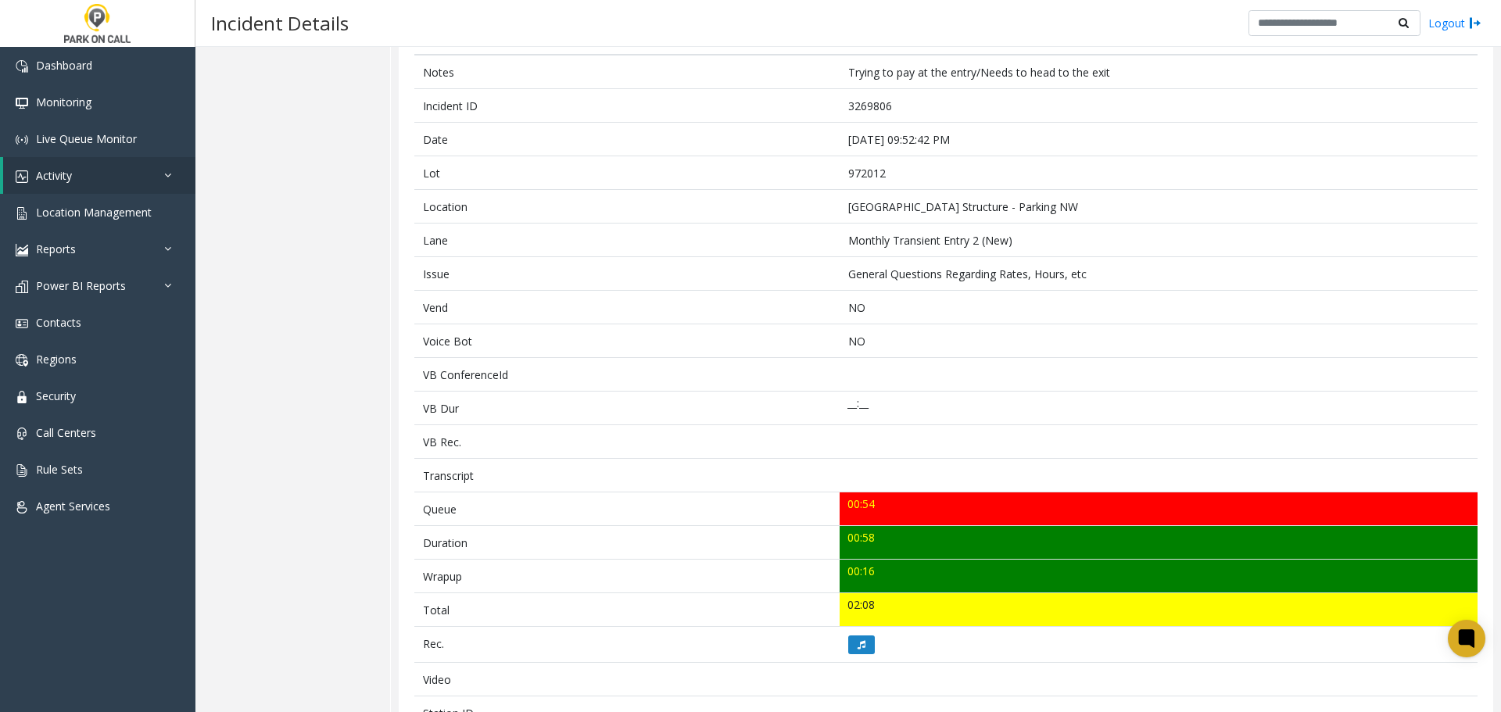
scroll to position [0, 0]
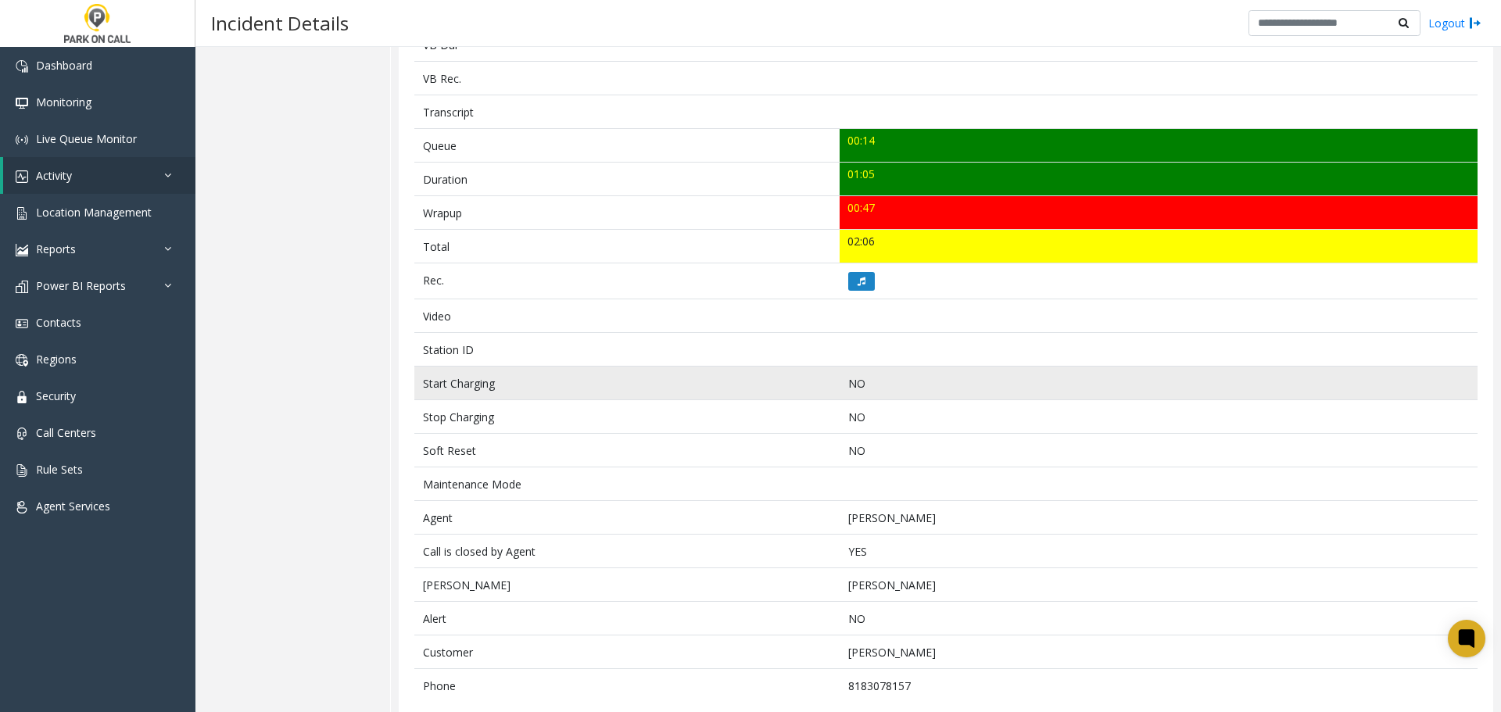
scroll to position [521, 0]
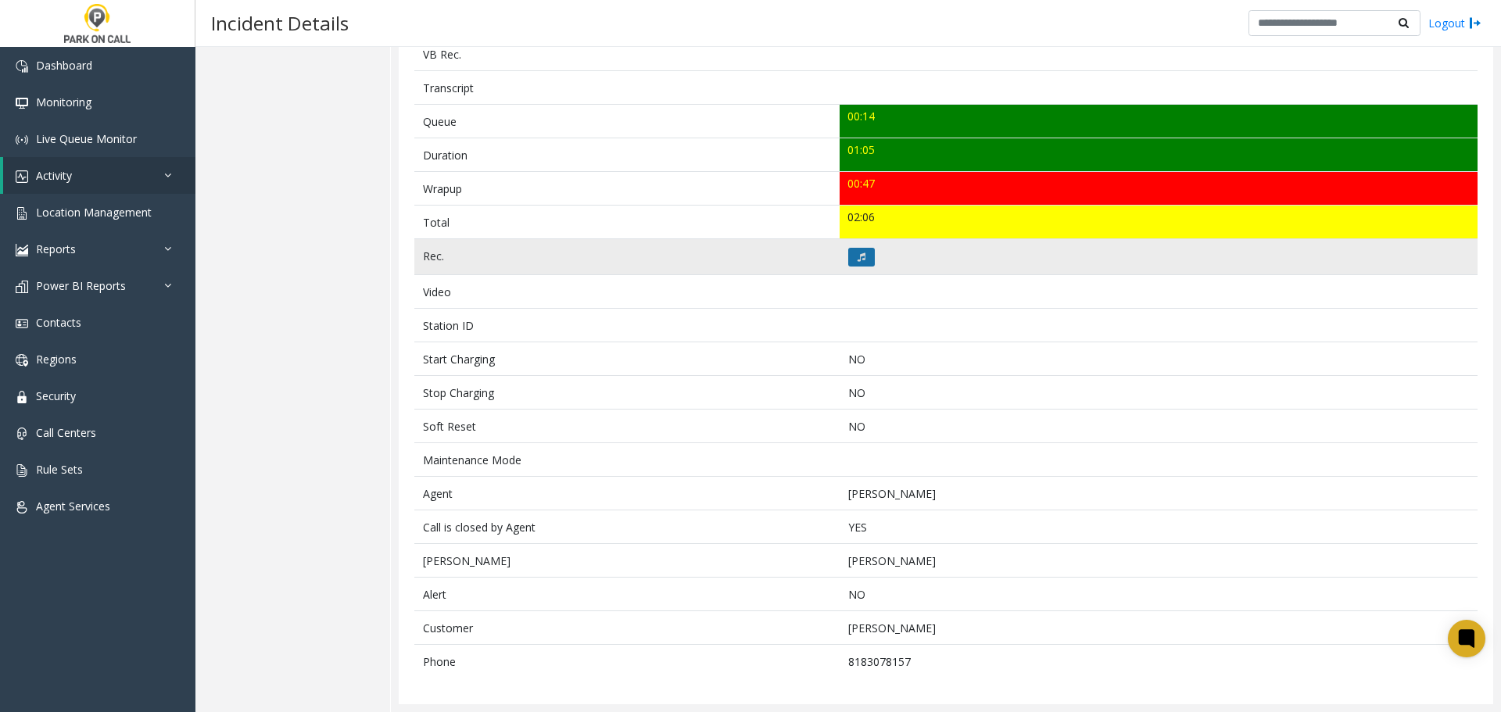
click at [858, 256] on icon at bounding box center [862, 256] width 8 height 9
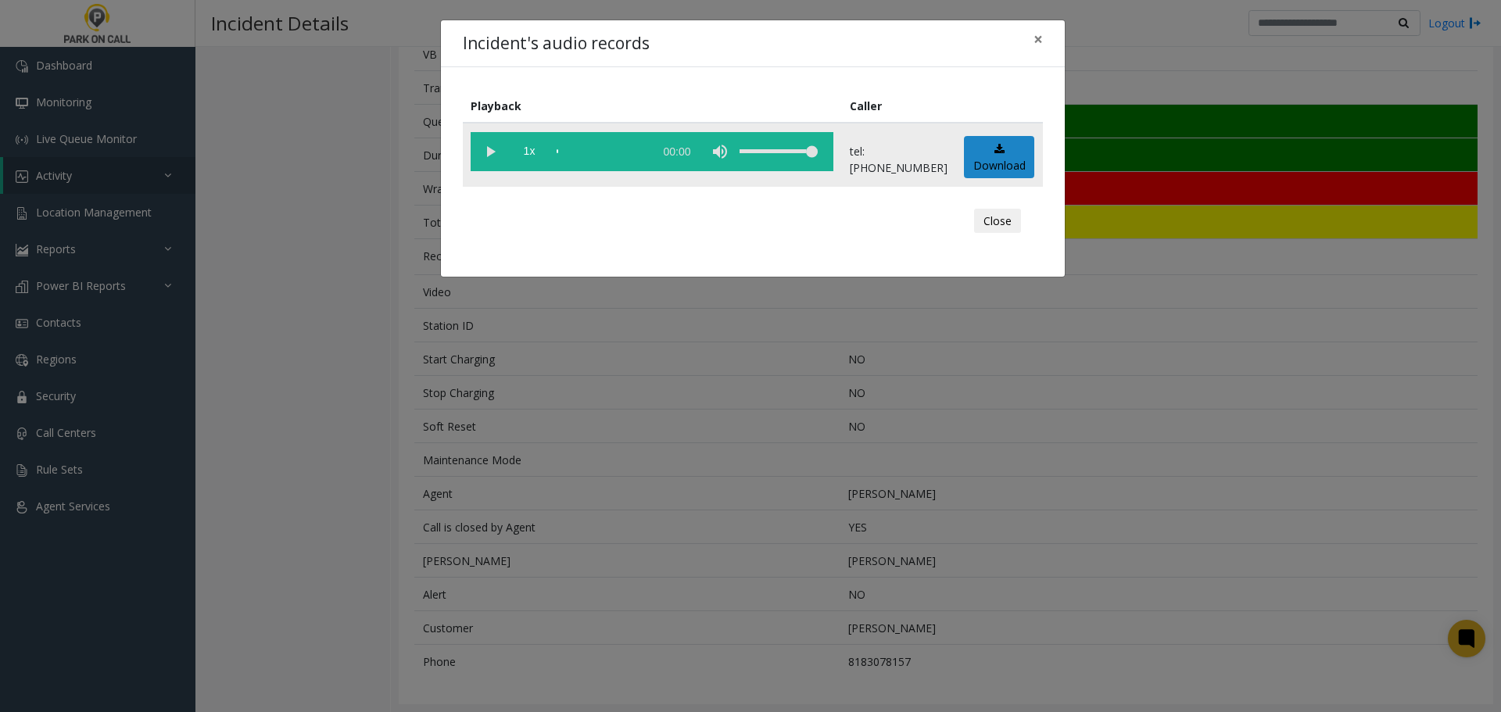
click at [475, 154] on vg-play-pause at bounding box center [490, 151] width 39 height 39
click at [606, 152] on div "scrub bar" at bounding box center [601, 151] width 89 height 39
click at [629, 153] on div "scrub bar" at bounding box center [601, 151] width 89 height 39
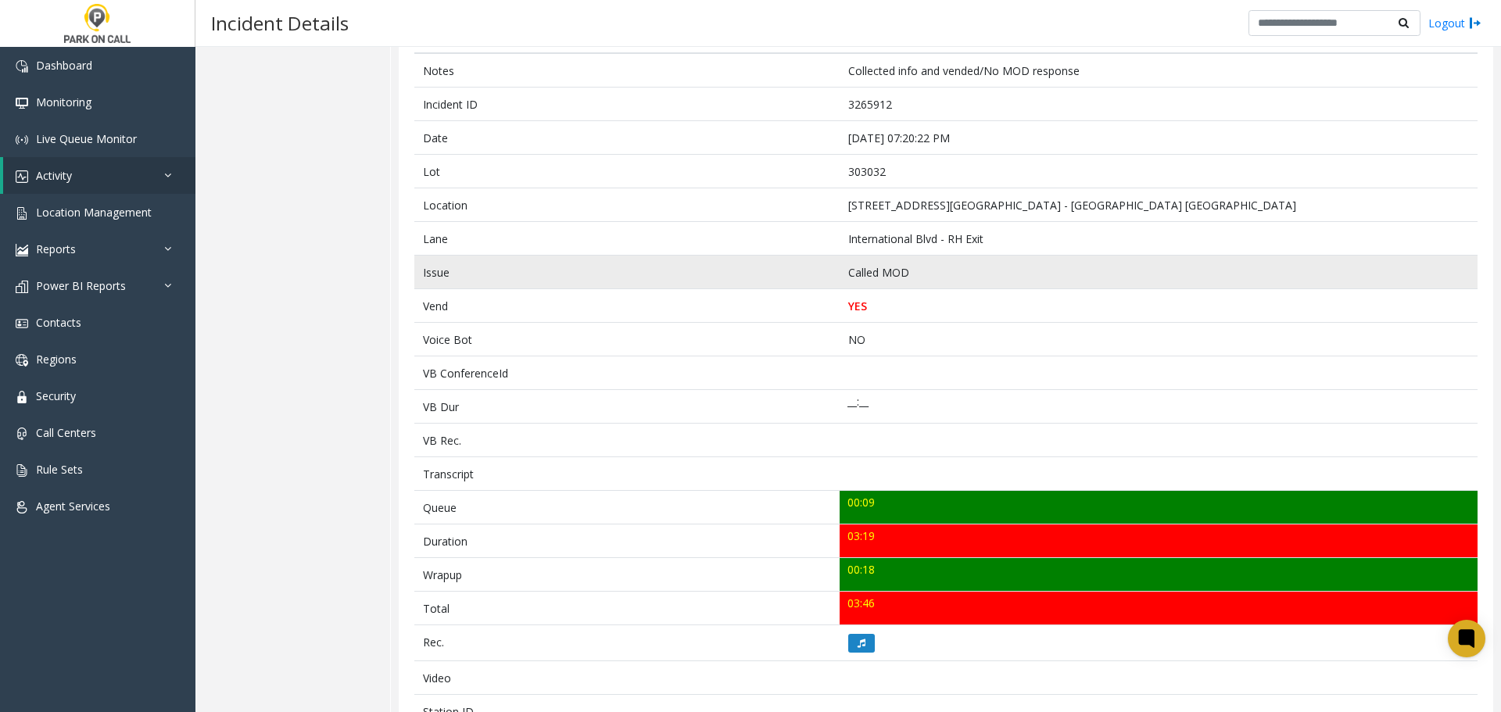
scroll to position [588, 0]
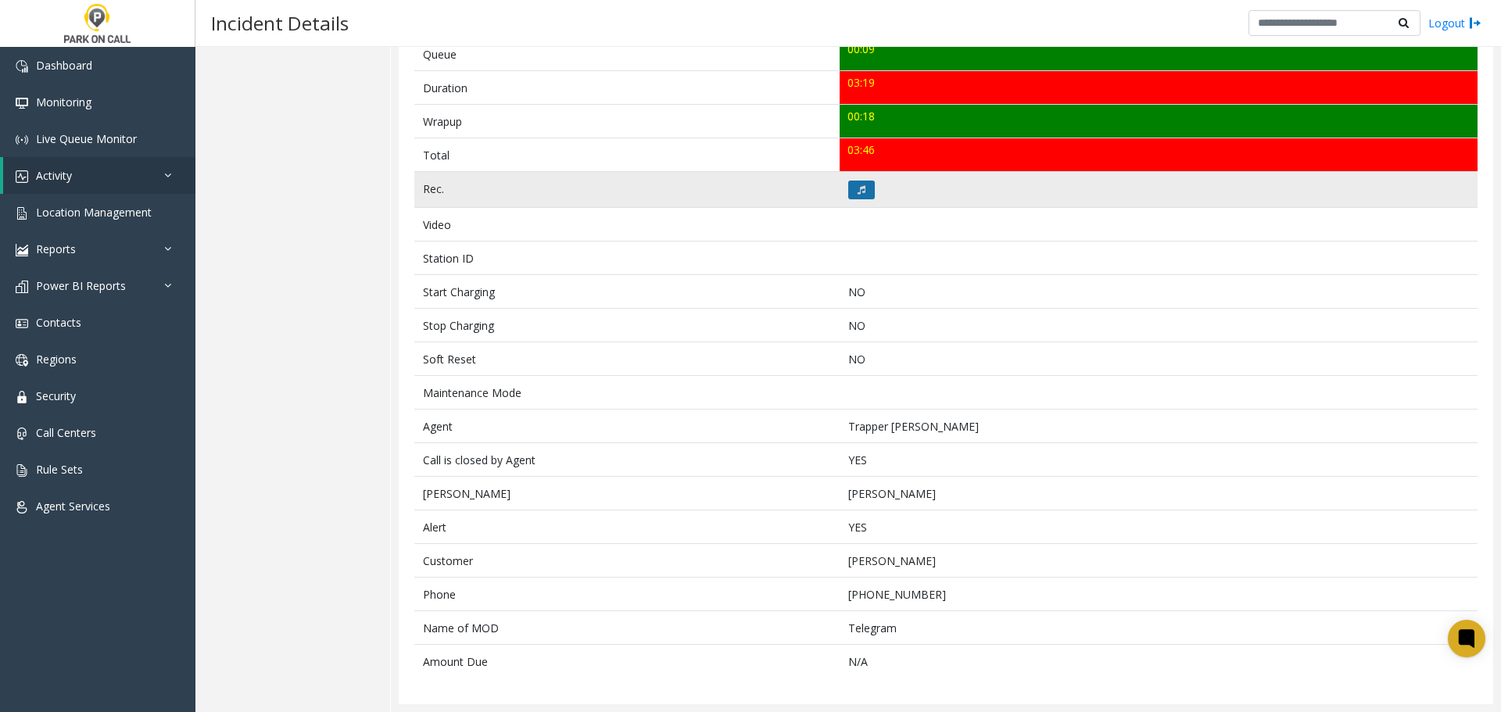
click at [863, 190] on button at bounding box center [861, 190] width 27 height 19
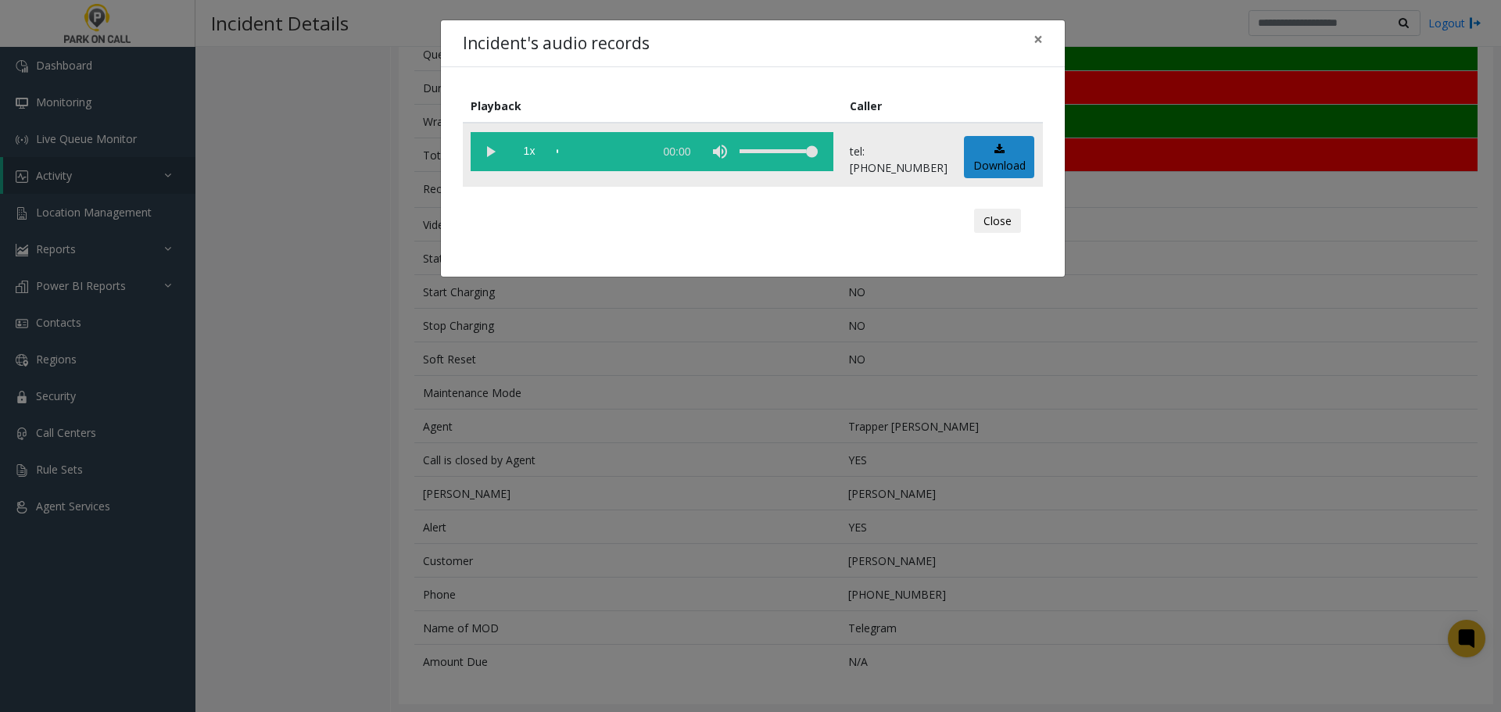
click at [489, 147] on vg-play-pause at bounding box center [490, 151] width 39 height 39
click at [990, 86] on div "Playback Caller 1x 03:21 tel:3030329008 Download Close" at bounding box center [753, 172] width 624 height 210
click at [611, 539] on div "Incident's audio records × Playback Caller 1x 03:21 tel:3030329008 Download Clo…" at bounding box center [750, 356] width 1501 height 712
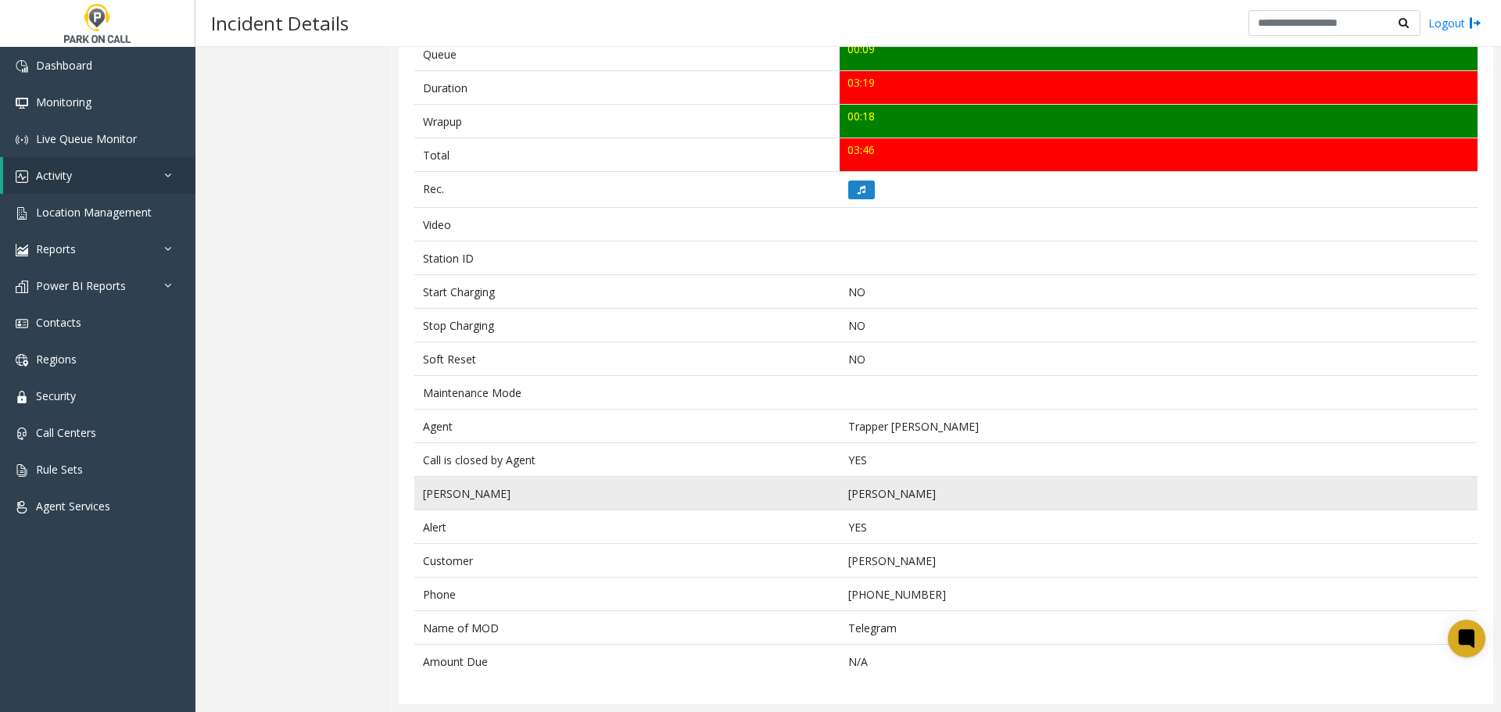
click at [1071, 496] on td "Laura Holbert" at bounding box center [1159, 494] width 638 height 34
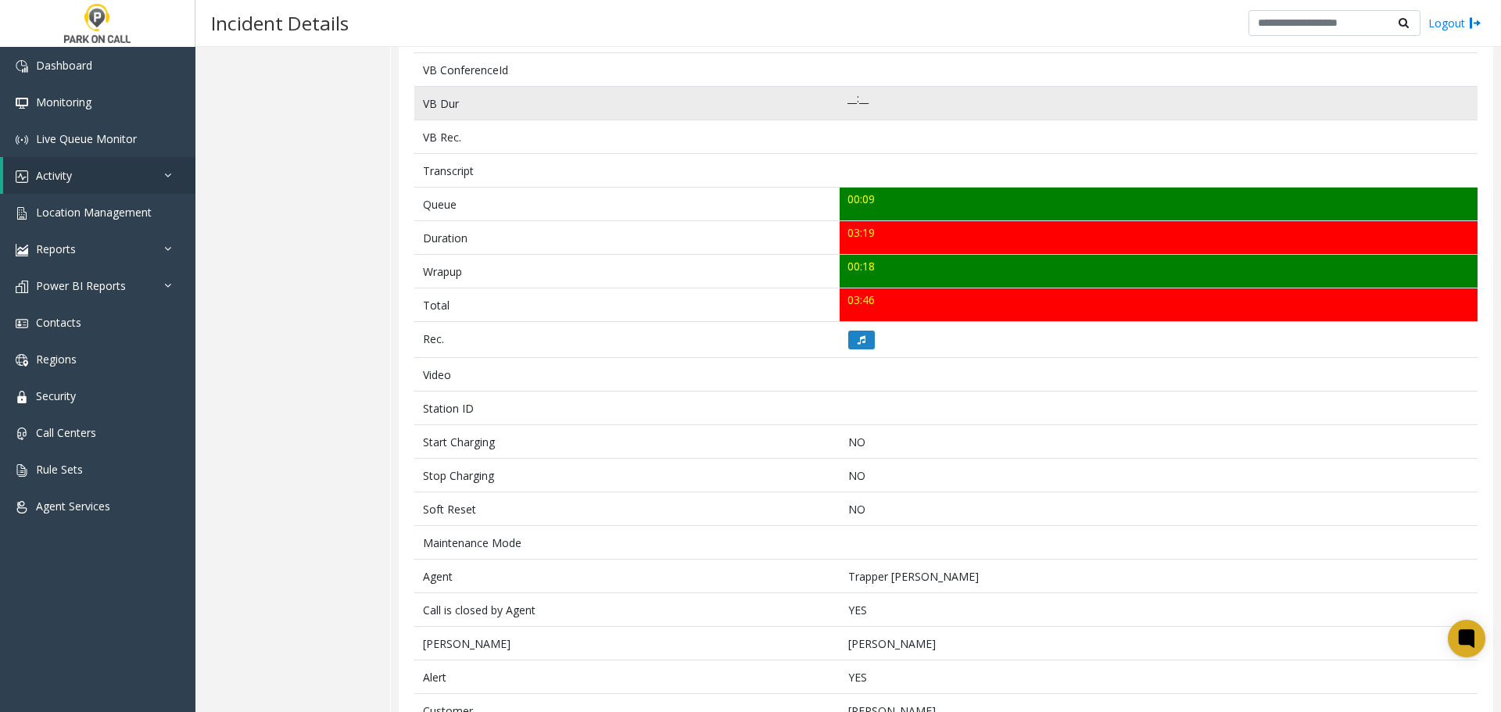
scroll to position [0, 0]
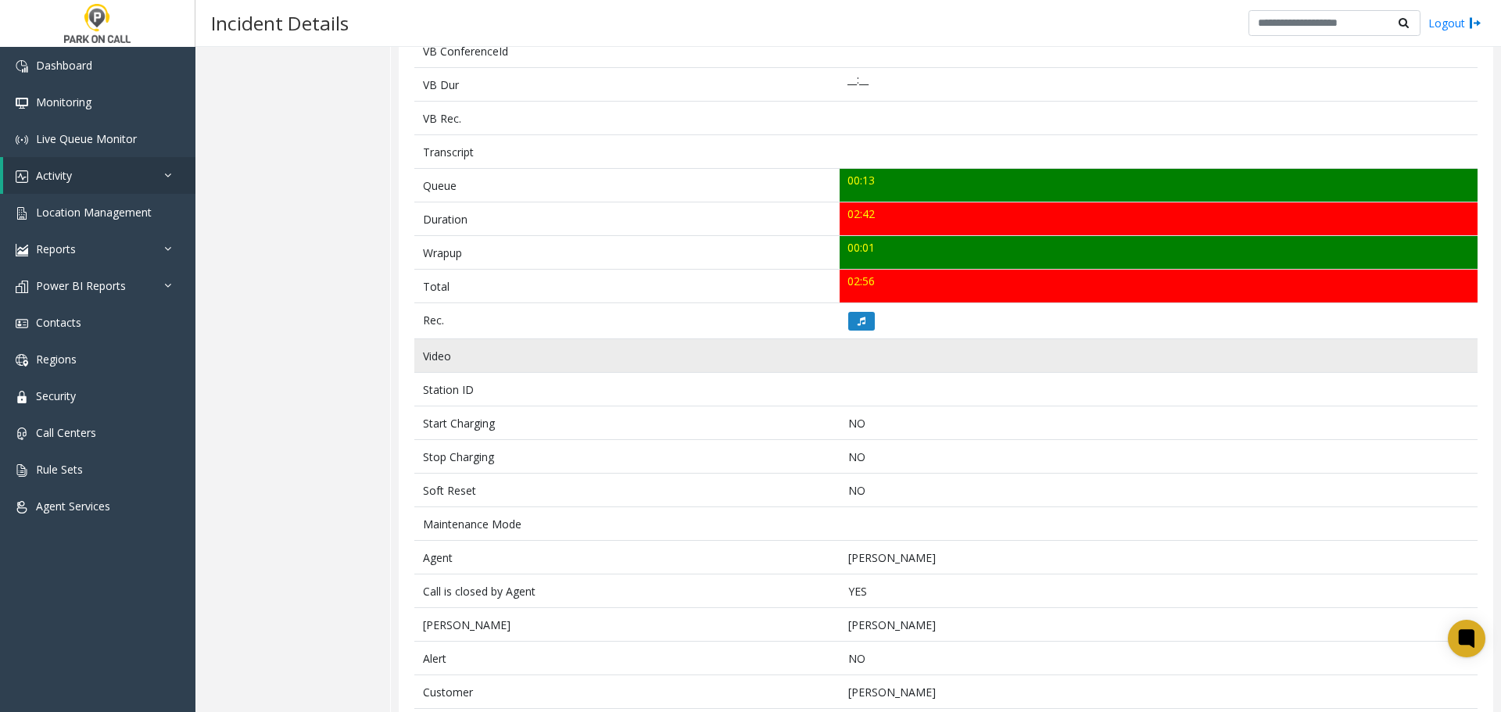
scroll to position [521, 0]
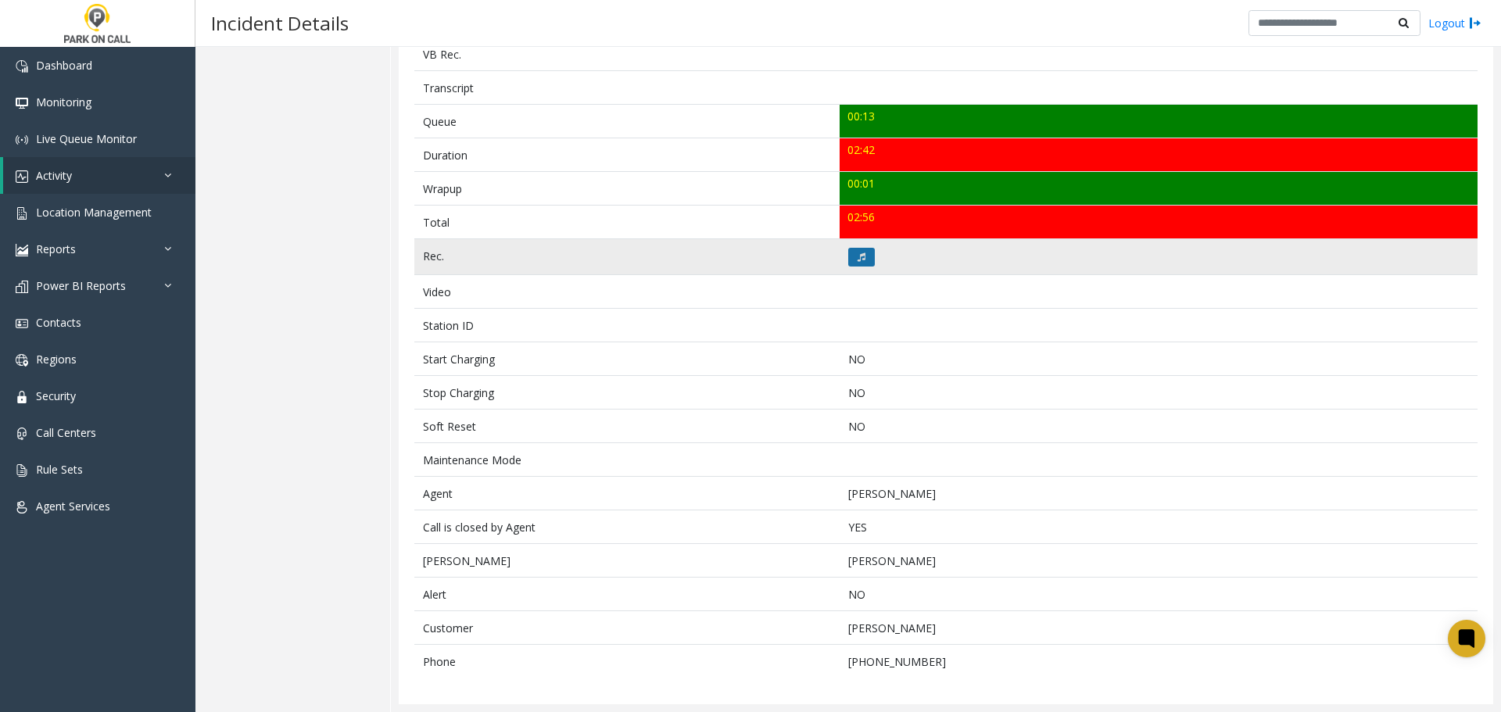
click at [851, 251] on button at bounding box center [861, 257] width 27 height 19
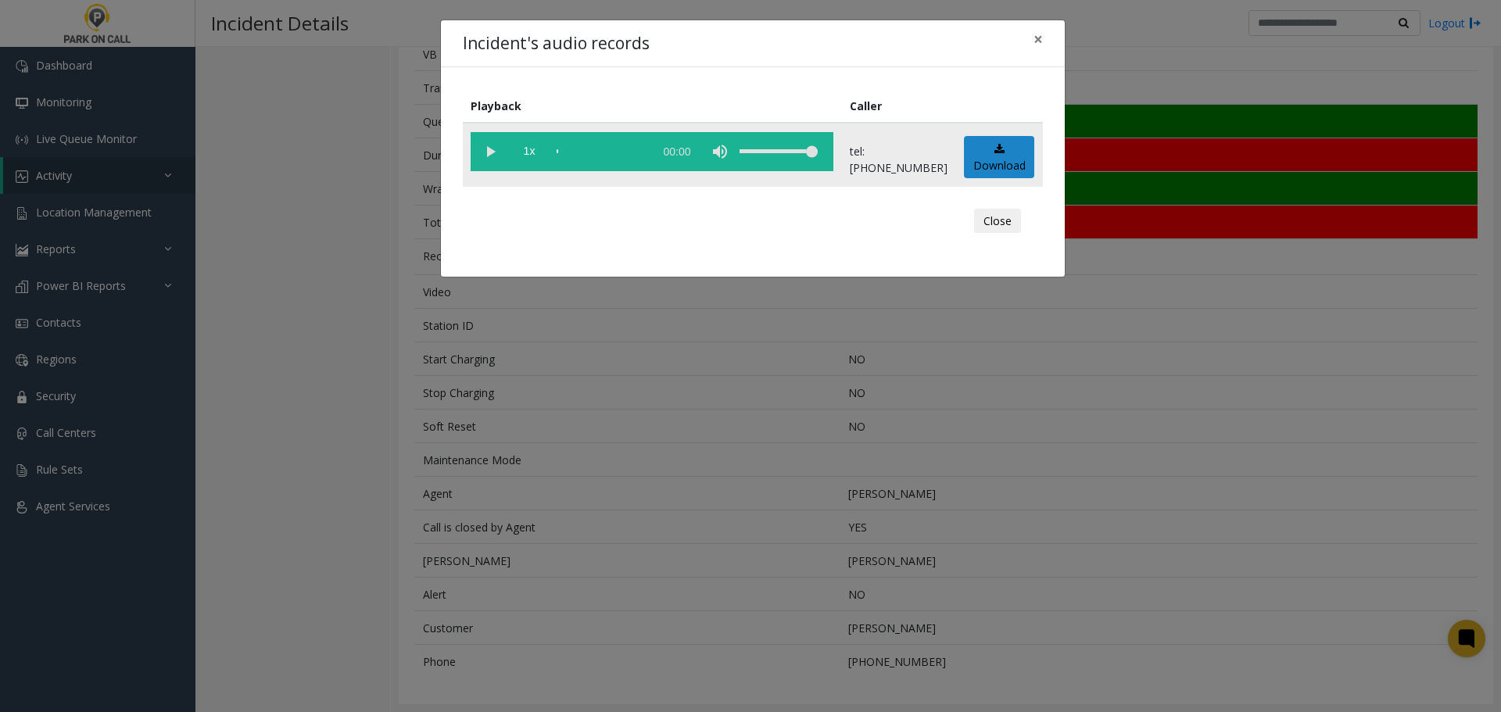
click at [489, 156] on vg-play-pause at bounding box center [490, 151] width 39 height 39
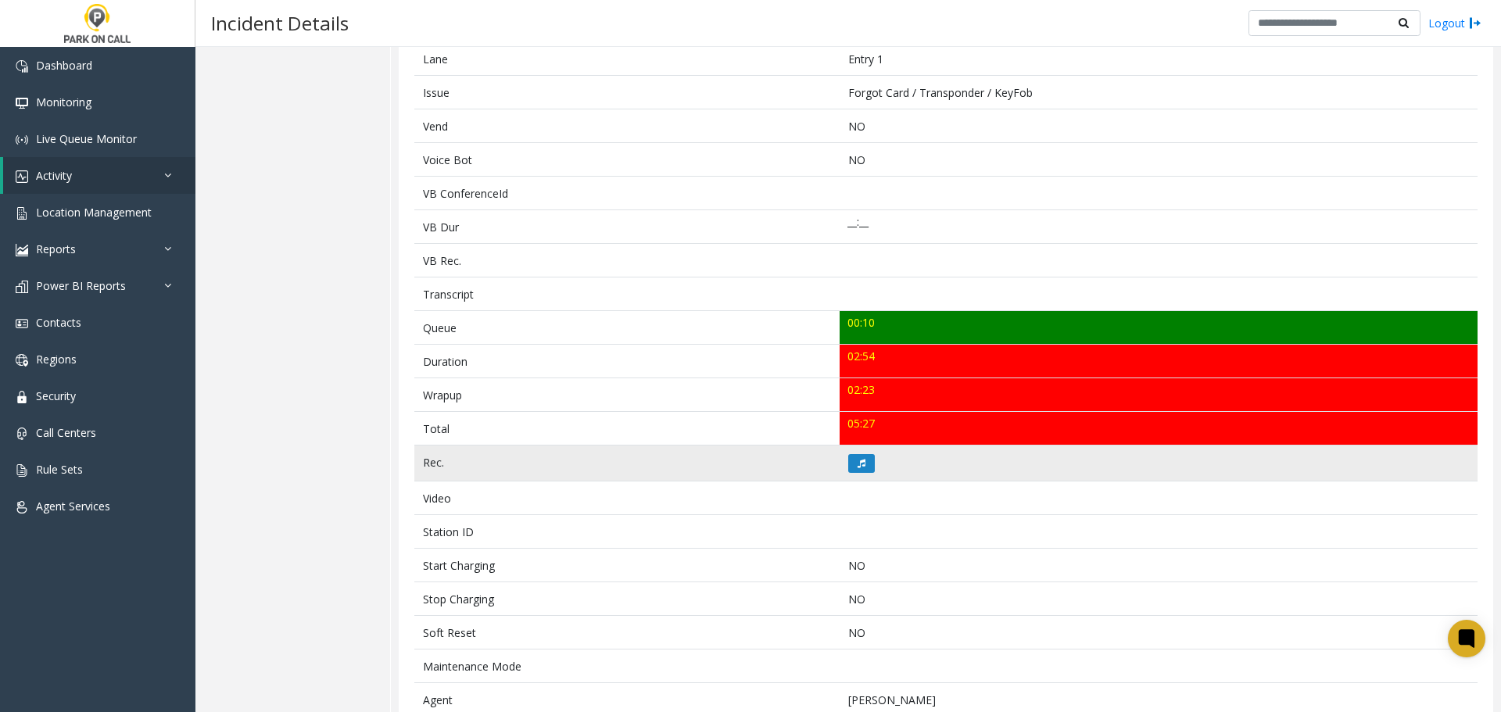
scroll to position [469, 0]
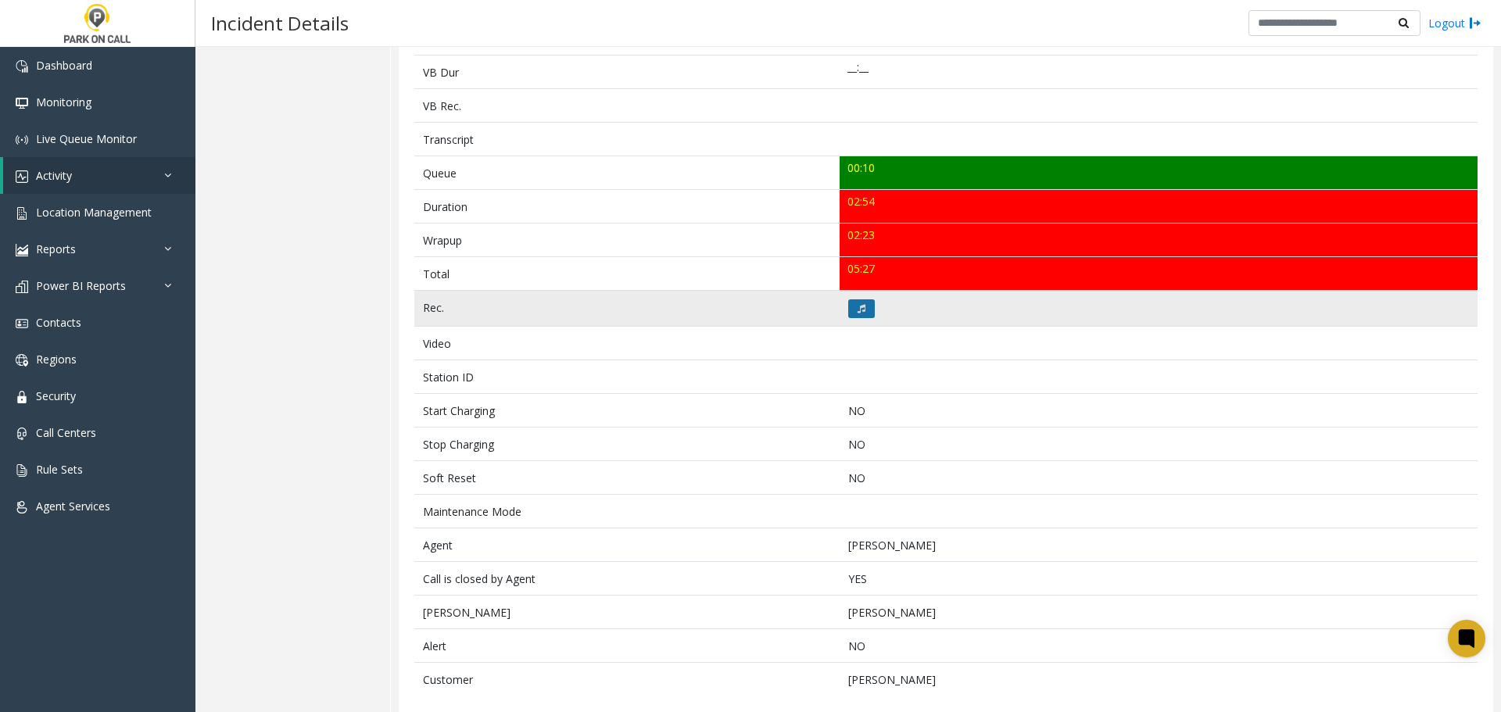
click at [859, 306] on icon at bounding box center [862, 308] width 8 height 9
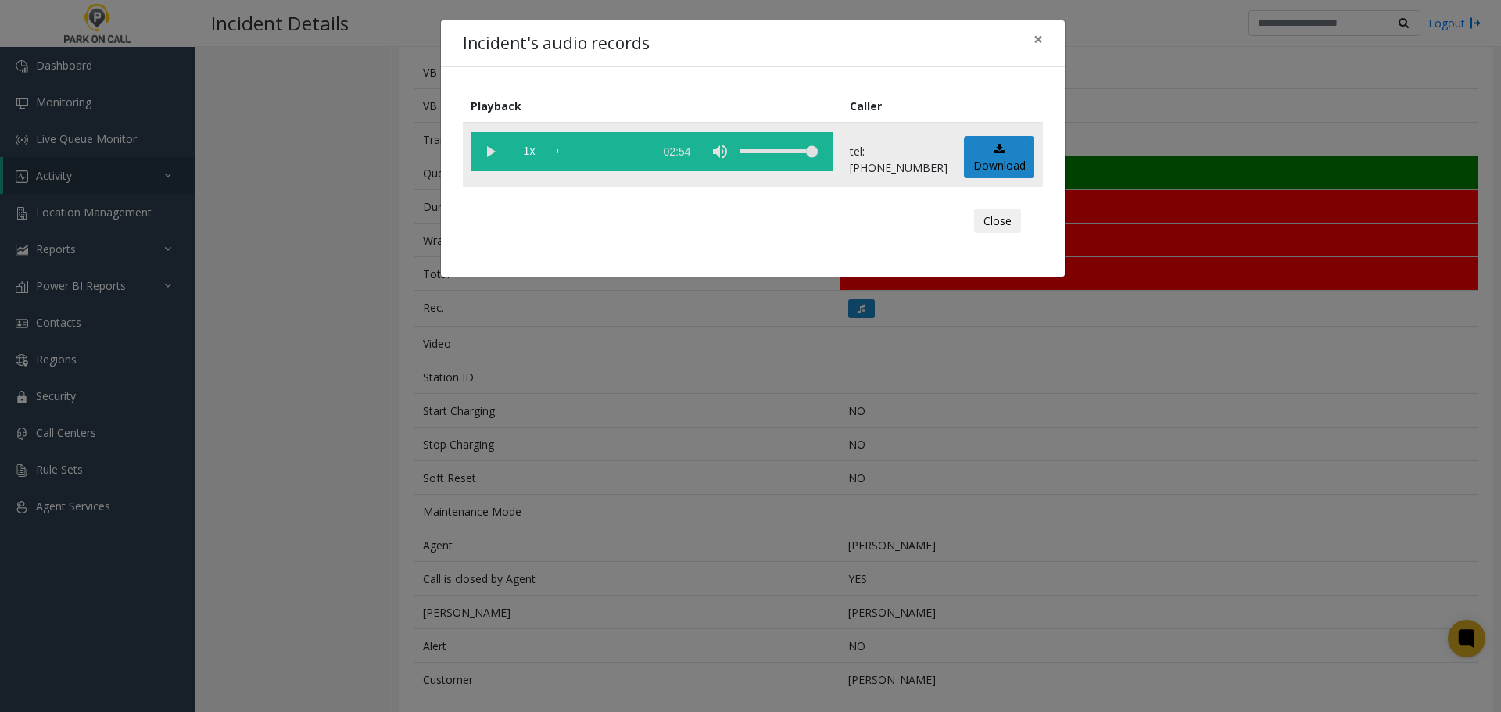
click at [487, 149] on vg-play-pause at bounding box center [490, 151] width 39 height 39
click at [992, 87] on div "Playback Caller 1x 02:54 tel:[PHONE_NUMBER] Download Close" at bounding box center [753, 172] width 624 height 210
click at [453, 430] on div "Incident's audio records × Playback Caller 1x 02:54 tel:[PHONE_NUMBER] Download…" at bounding box center [750, 356] width 1501 height 712
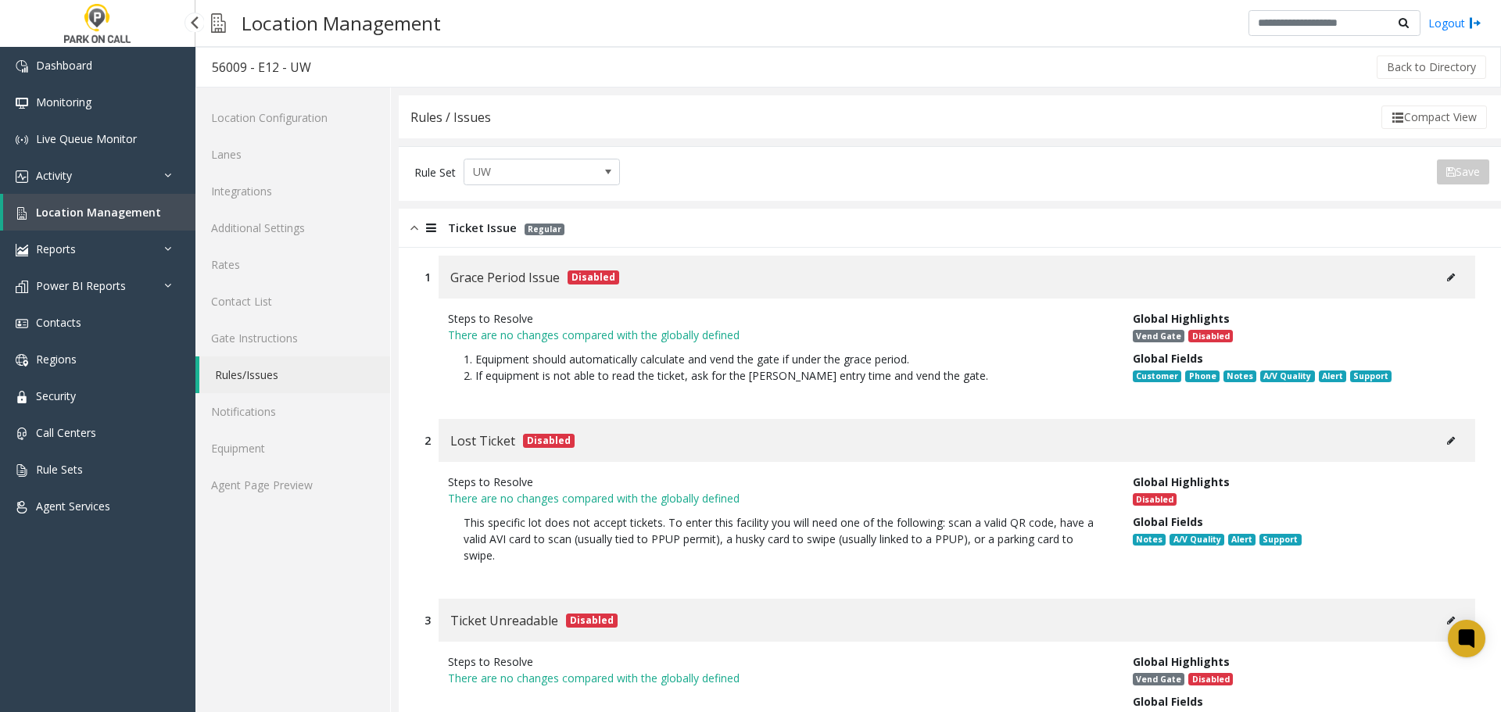
click at [88, 210] on span "Location Management" at bounding box center [98, 212] width 125 height 15
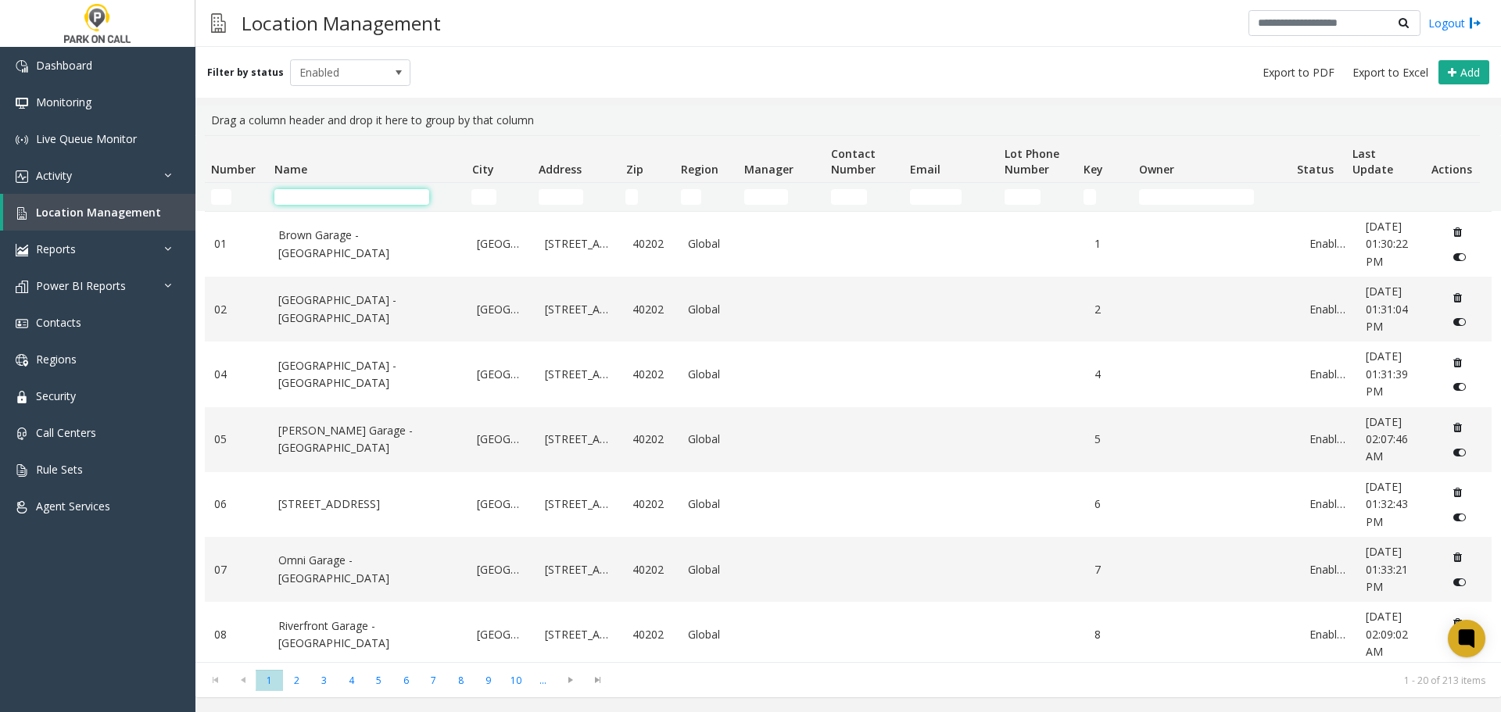
click at [317, 198] on input "Name Filter" at bounding box center [351, 197] width 155 height 16
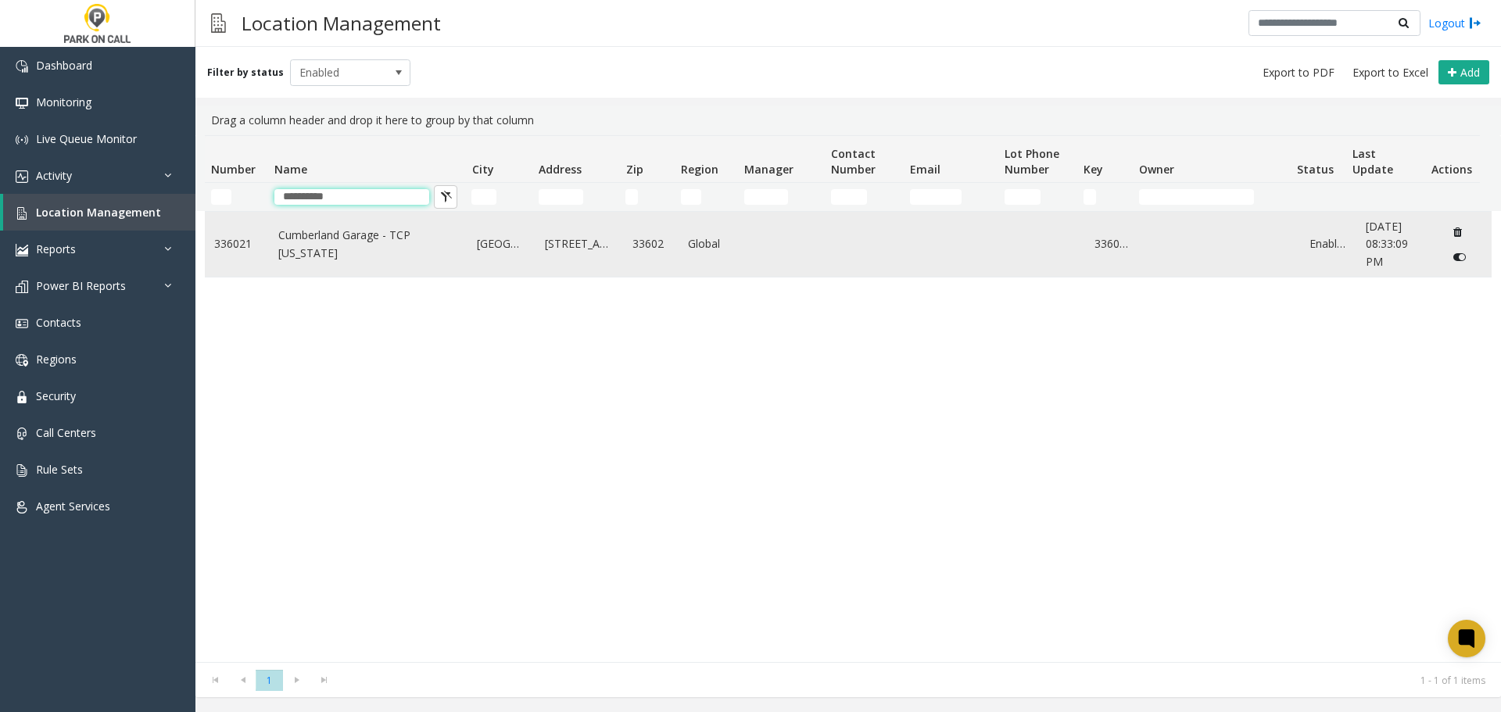
type input "**********"
click at [344, 245] on link "Cumberland Garage - TCP Florida" at bounding box center [368, 244] width 181 height 35
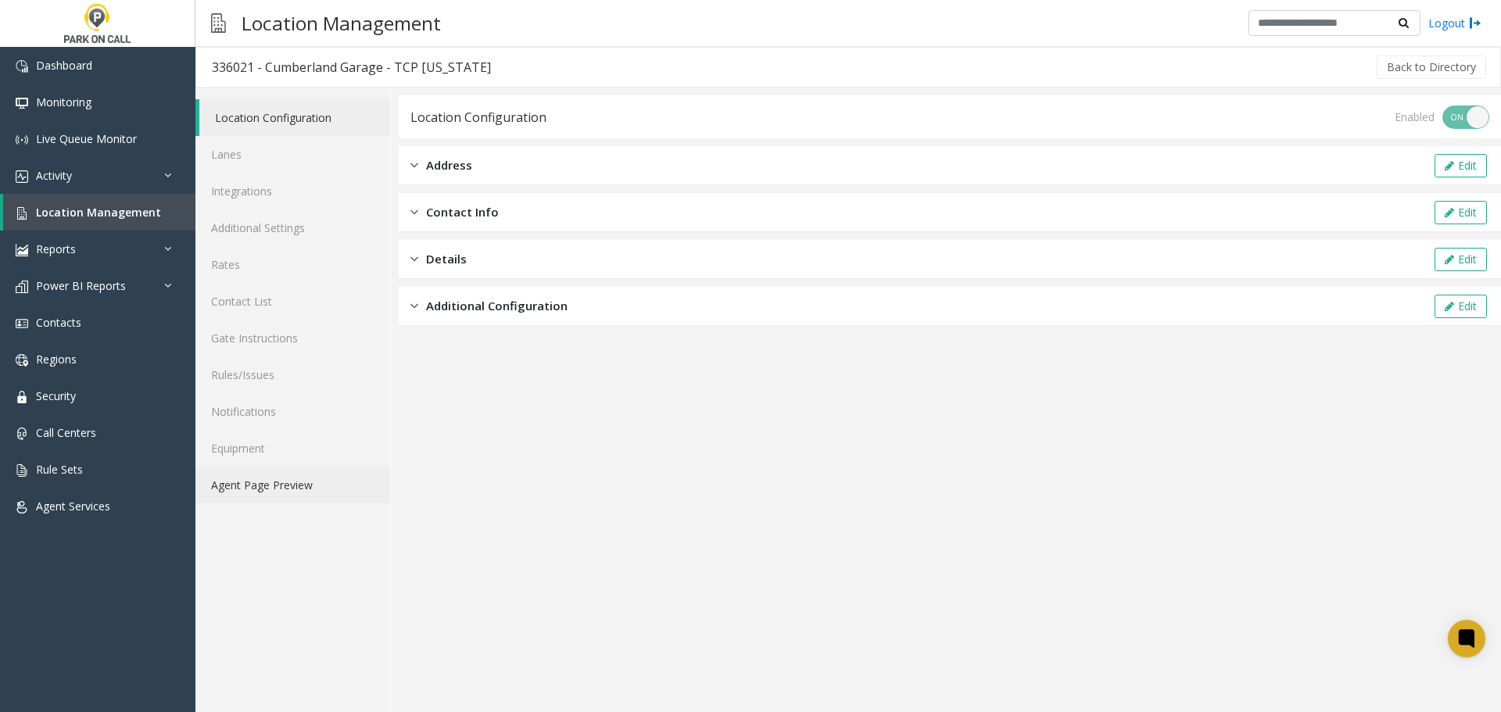
click at [313, 481] on link "Agent Page Preview" at bounding box center [292, 485] width 195 height 37
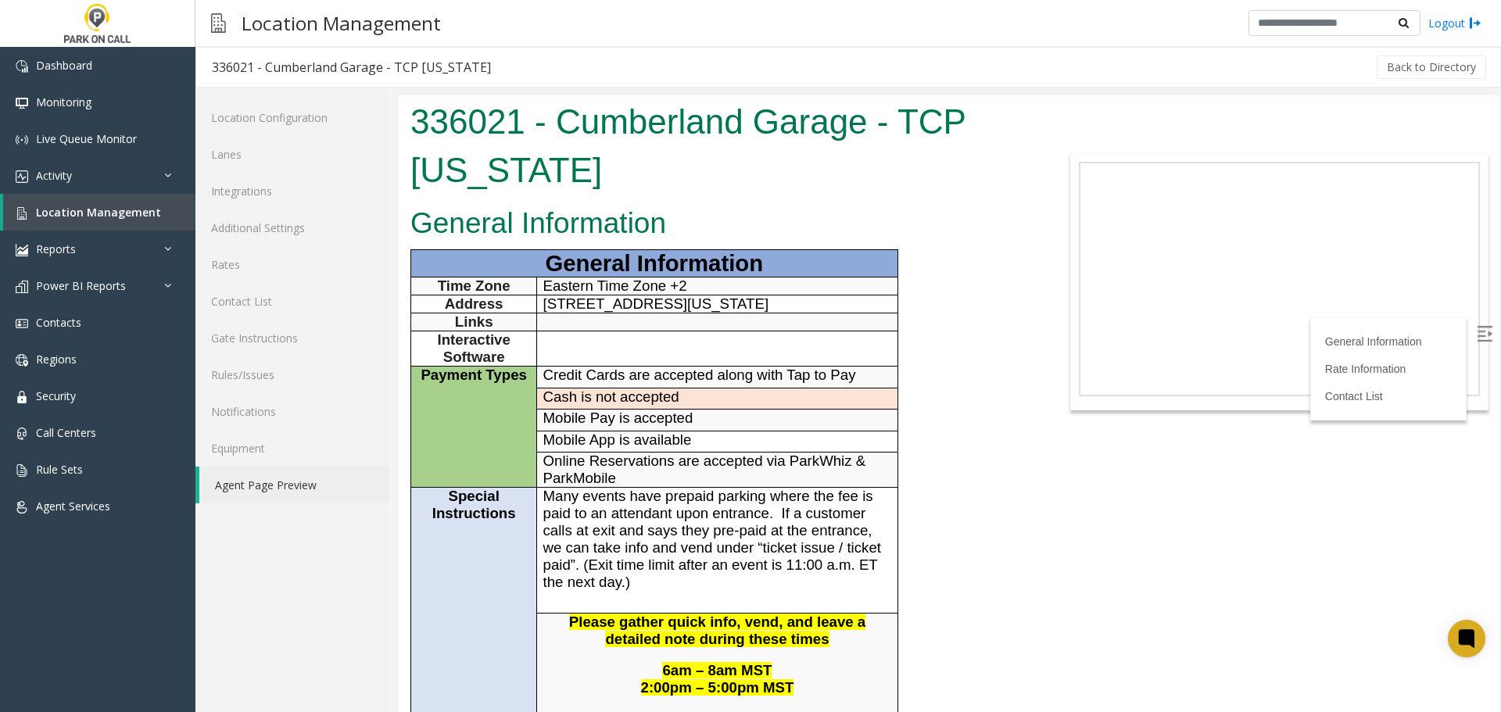
scroll to position [547, 0]
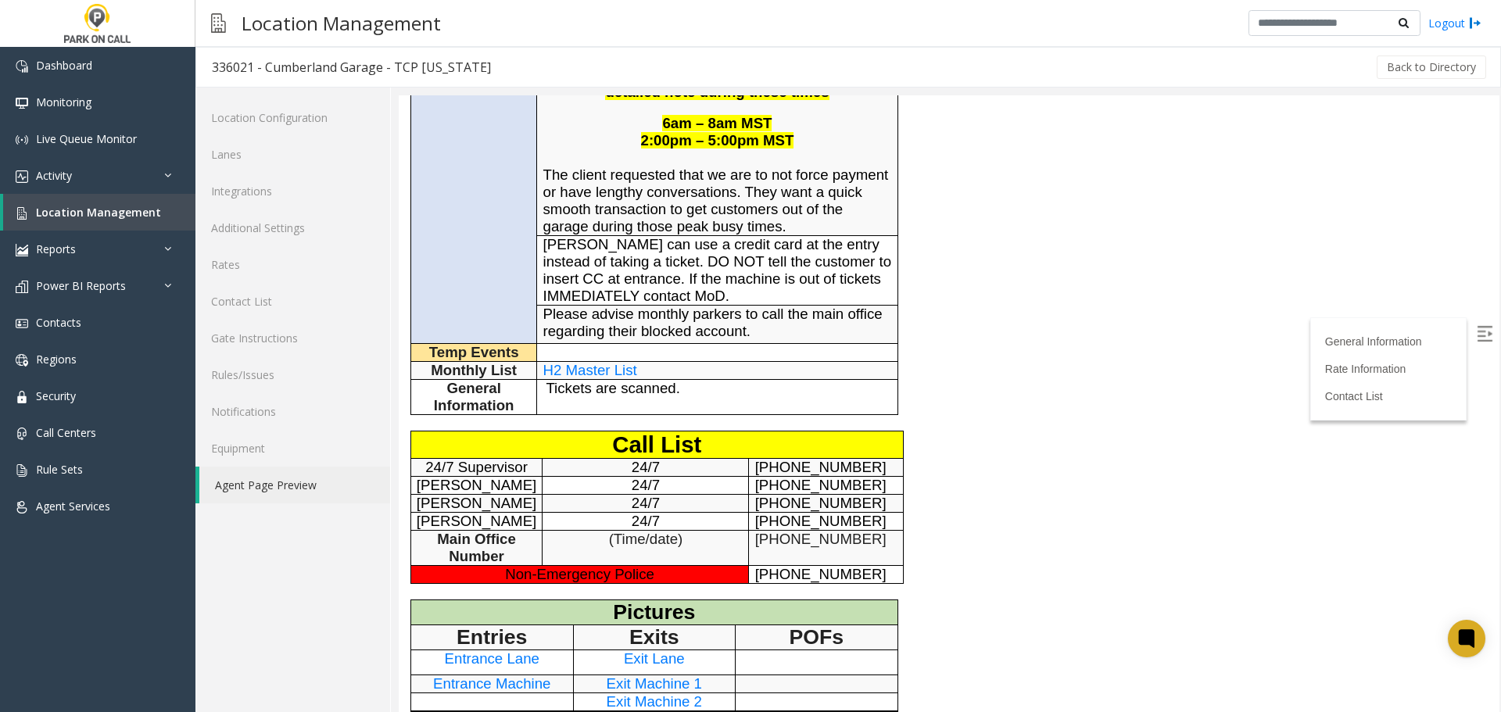
click at [596, 378] on span "H2 Master List" at bounding box center [590, 370] width 94 height 16
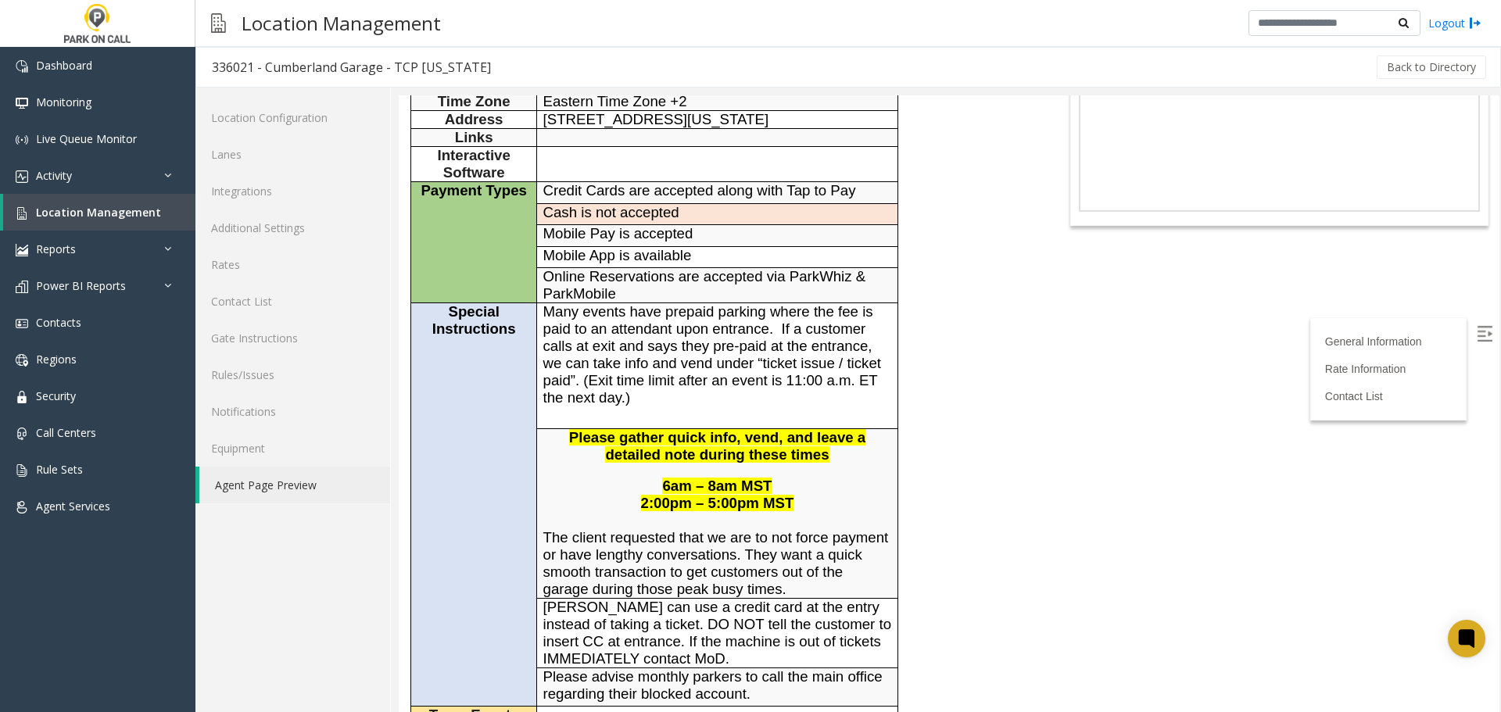
scroll to position [0, 0]
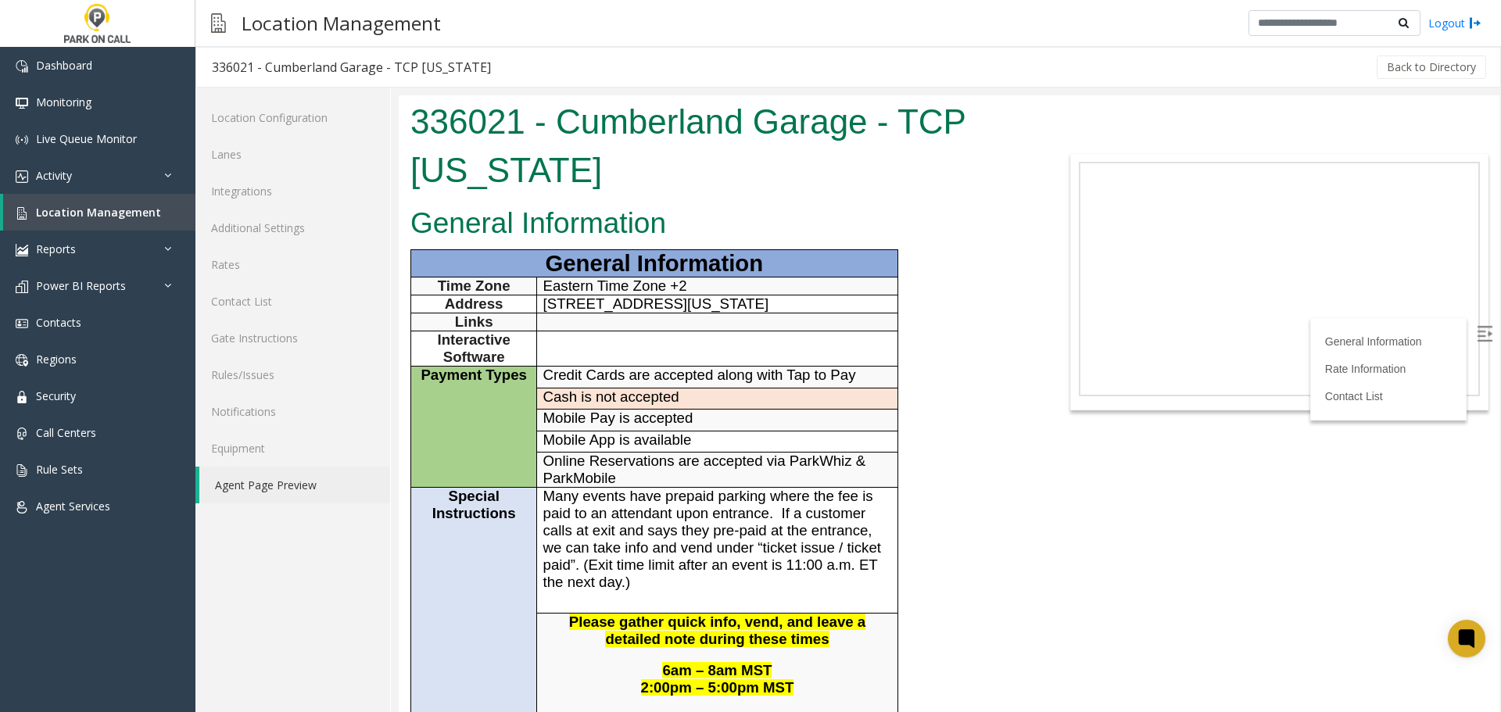
click at [830, 313] on p "1045 East Cumberland Avenue, Tampa, Florida, 33602" at bounding box center [717, 303] width 349 height 17
click at [641, 313] on p "1045 East Cumberland Avenue, Tampa, Florida, 33602" at bounding box center [717, 303] width 349 height 17
click at [77, 214] on span "Location Management" at bounding box center [98, 212] width 125 height 15
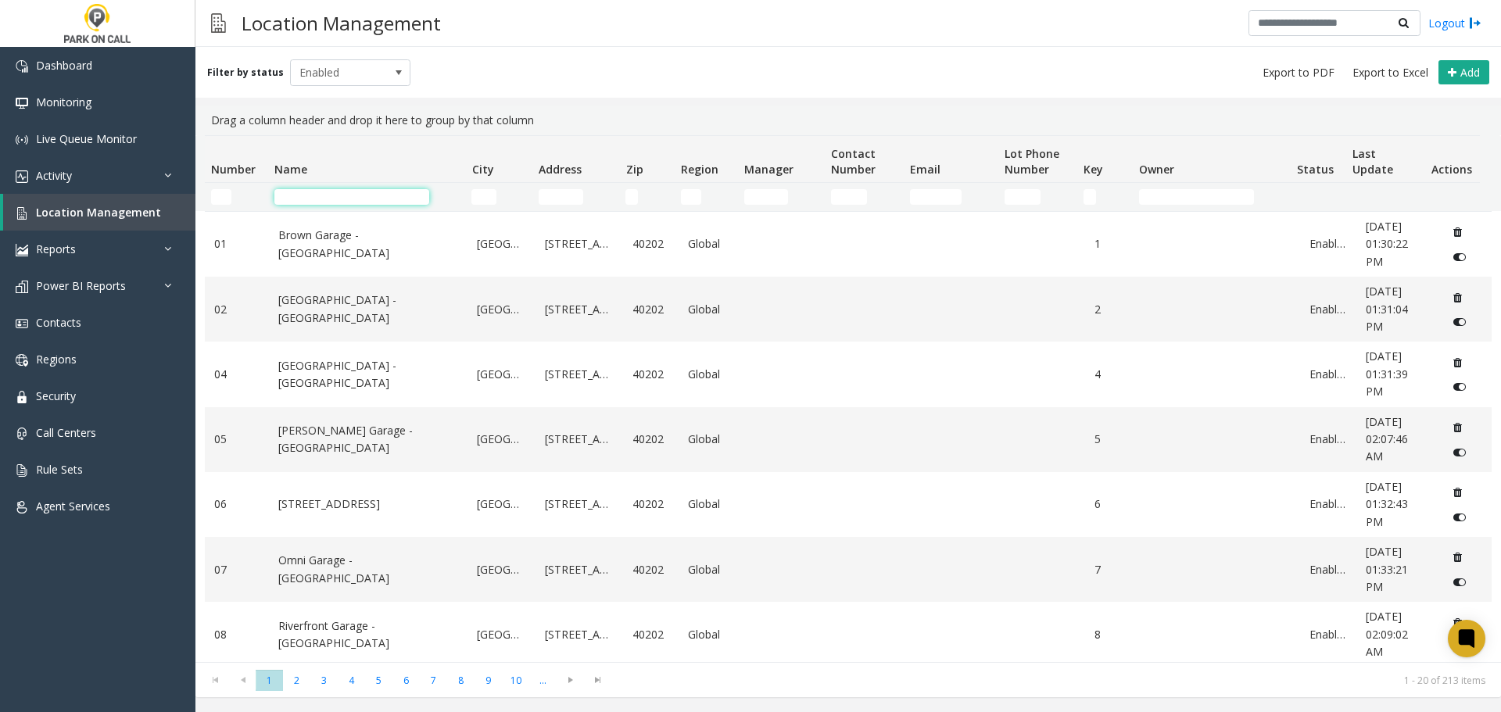
click at [410, 195] on input "Name Filter" at bounding box center [351, 197] width 155 height 16
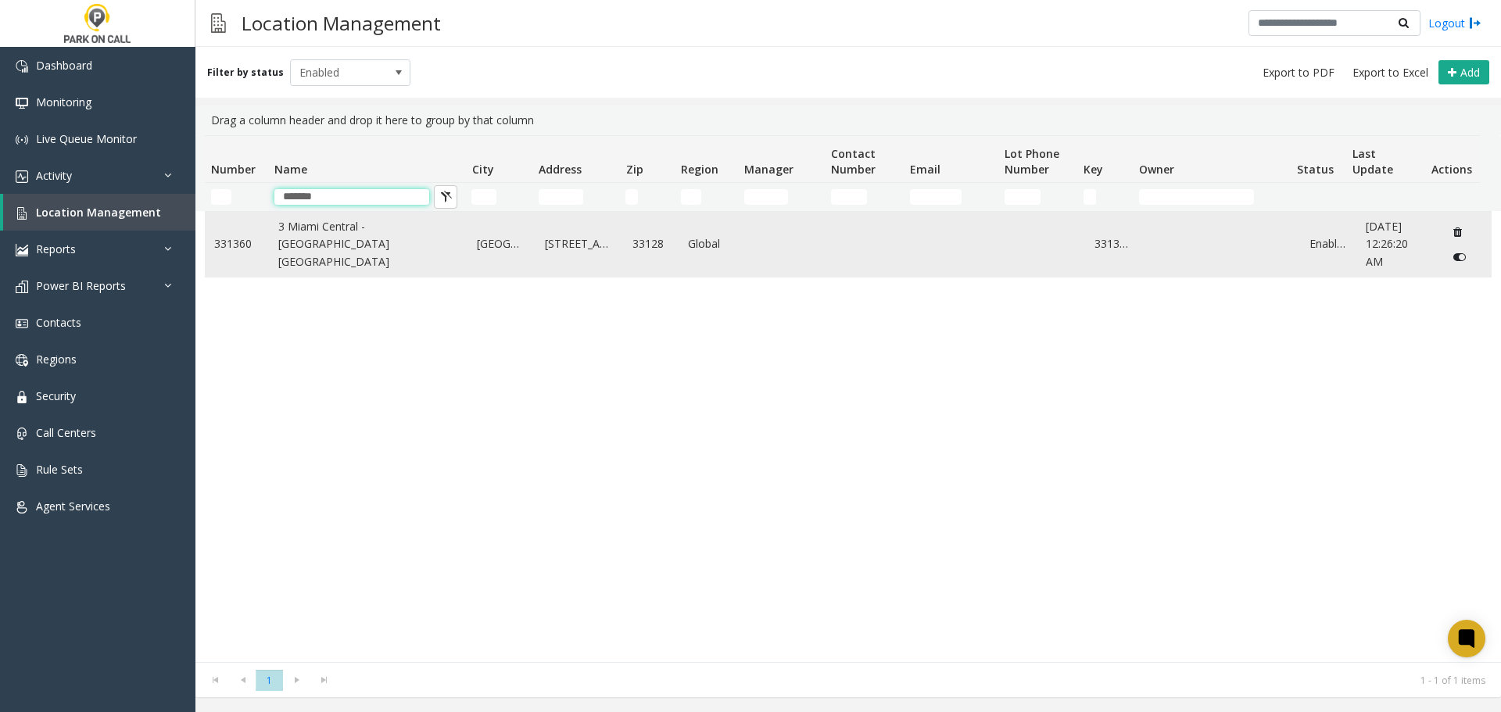
type input "*******"
click at [366, 235] on link "3 Miami Central - Universal Parking Miami" at bounding box center [368, 244] width 181 height 52
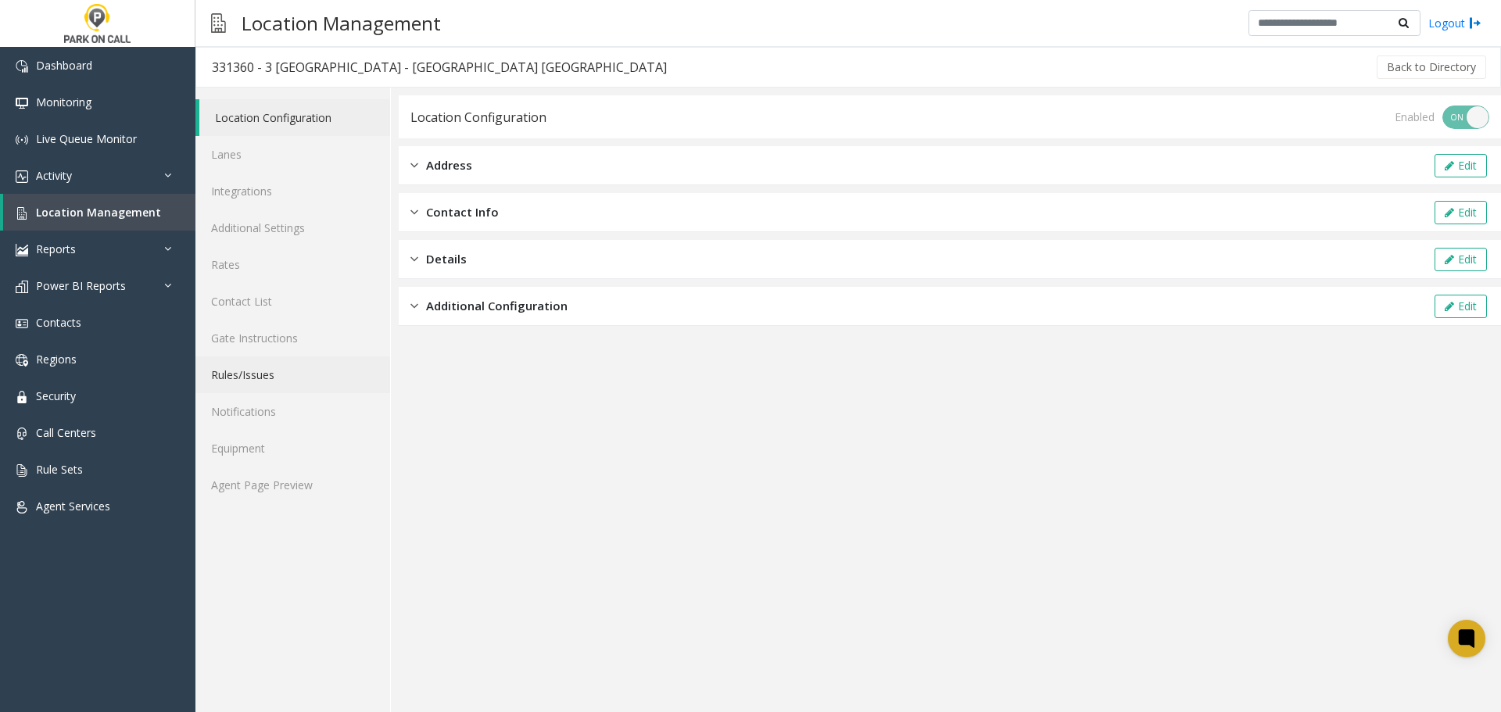
click at [263, 372] on link "Rules/Issues" at bounding box center [292, 374] width 195 height 37
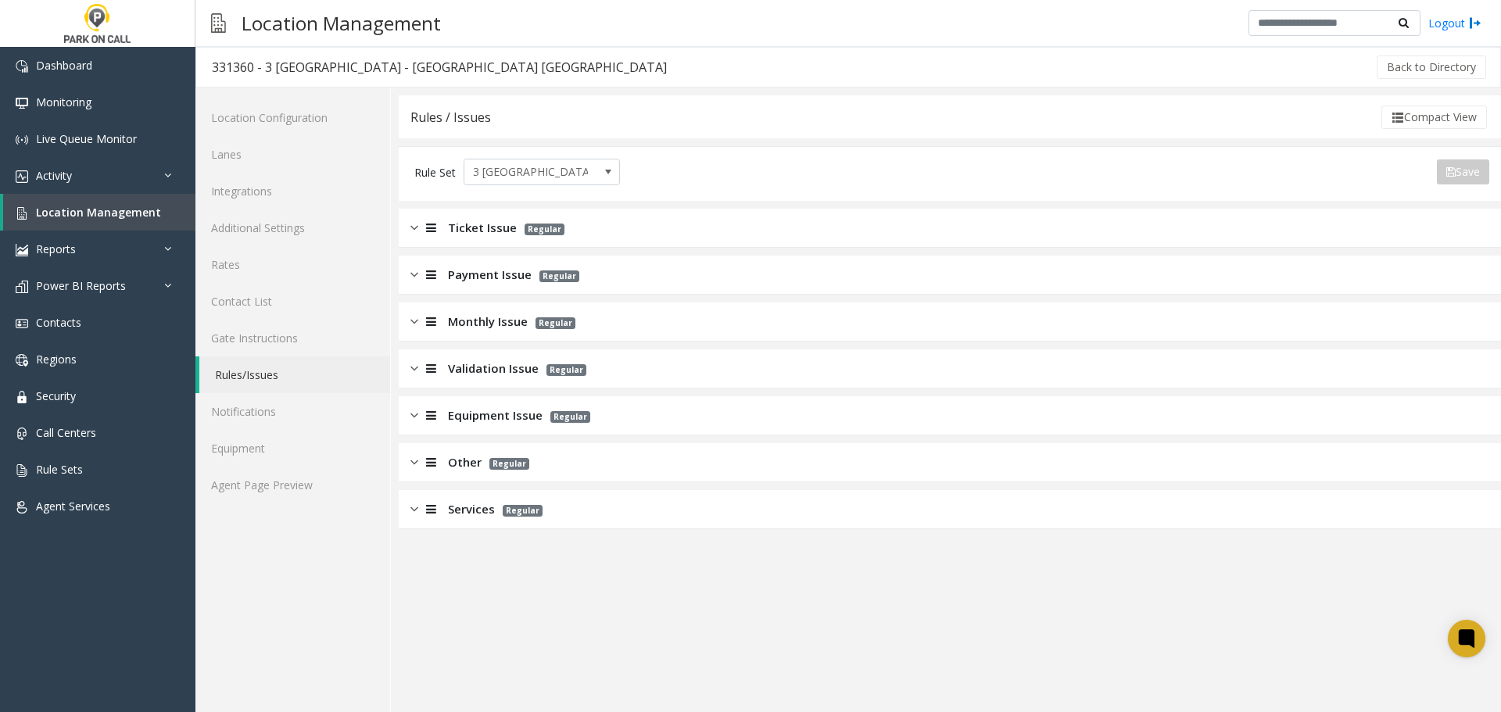
click at [591, 505] on div "Services Regular" at bounding box center [950, 509] width 1102 height 39
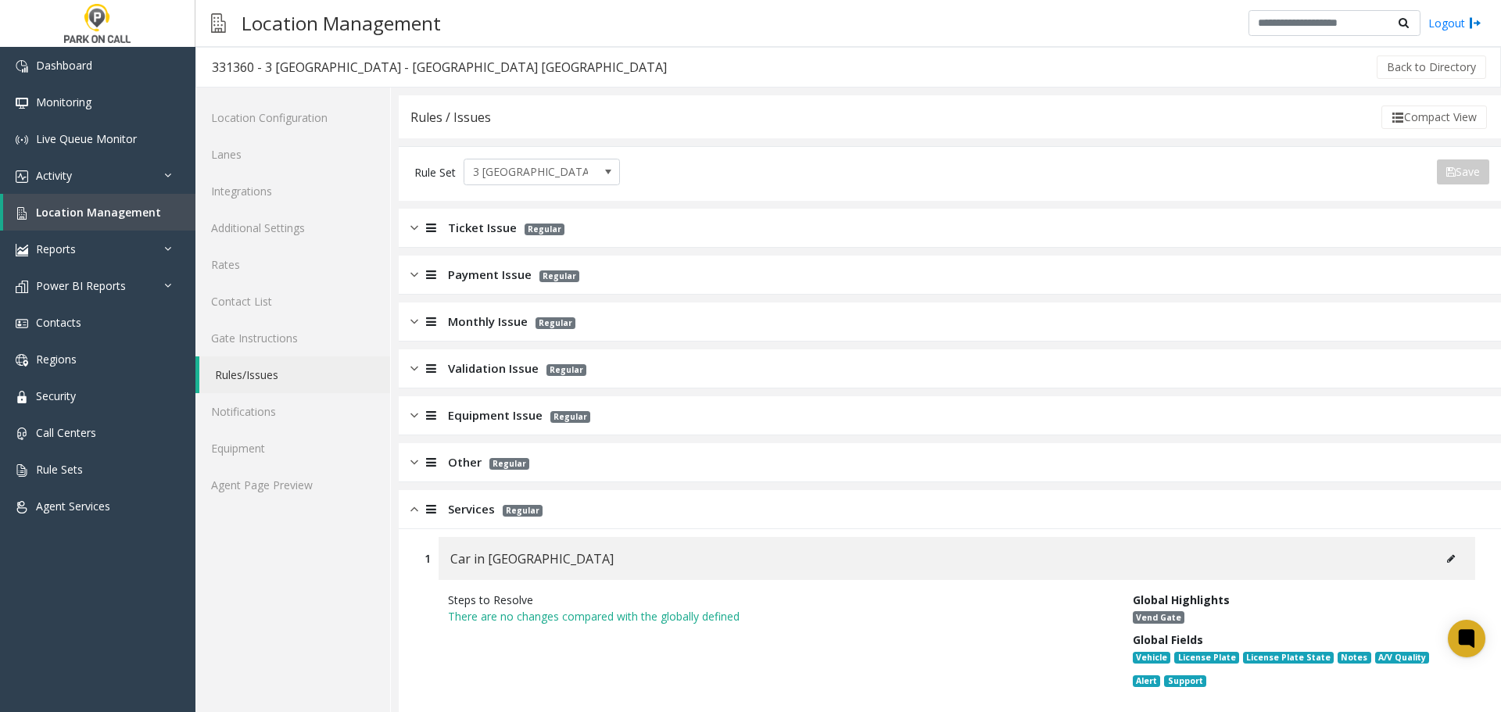
click at [708, 464] on div "Other Regular" at bounding box center [950, 462] width 1102 height 39
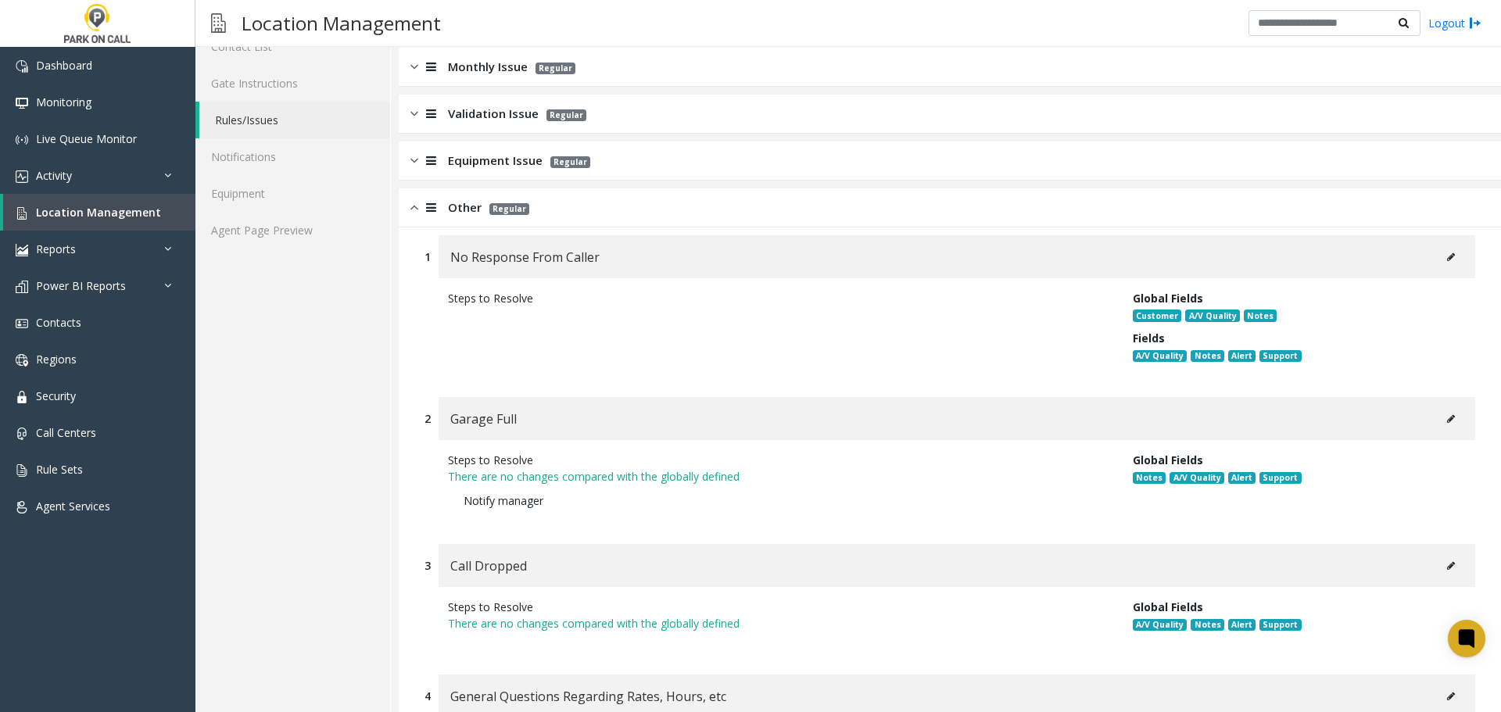
scroll to position [78, 0]
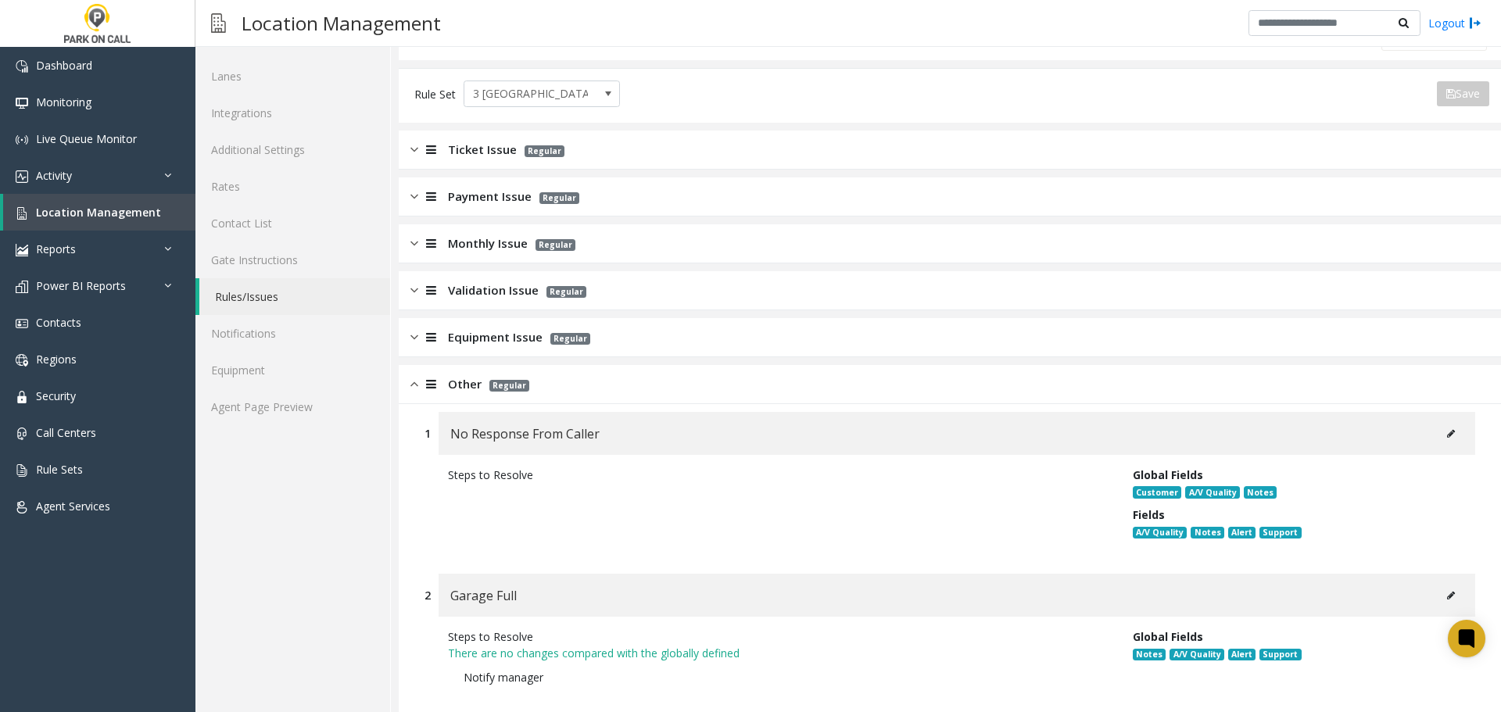
click at [668, 383] on div "Other Regular" at bounding box center [950, 384] width 1102 height 39
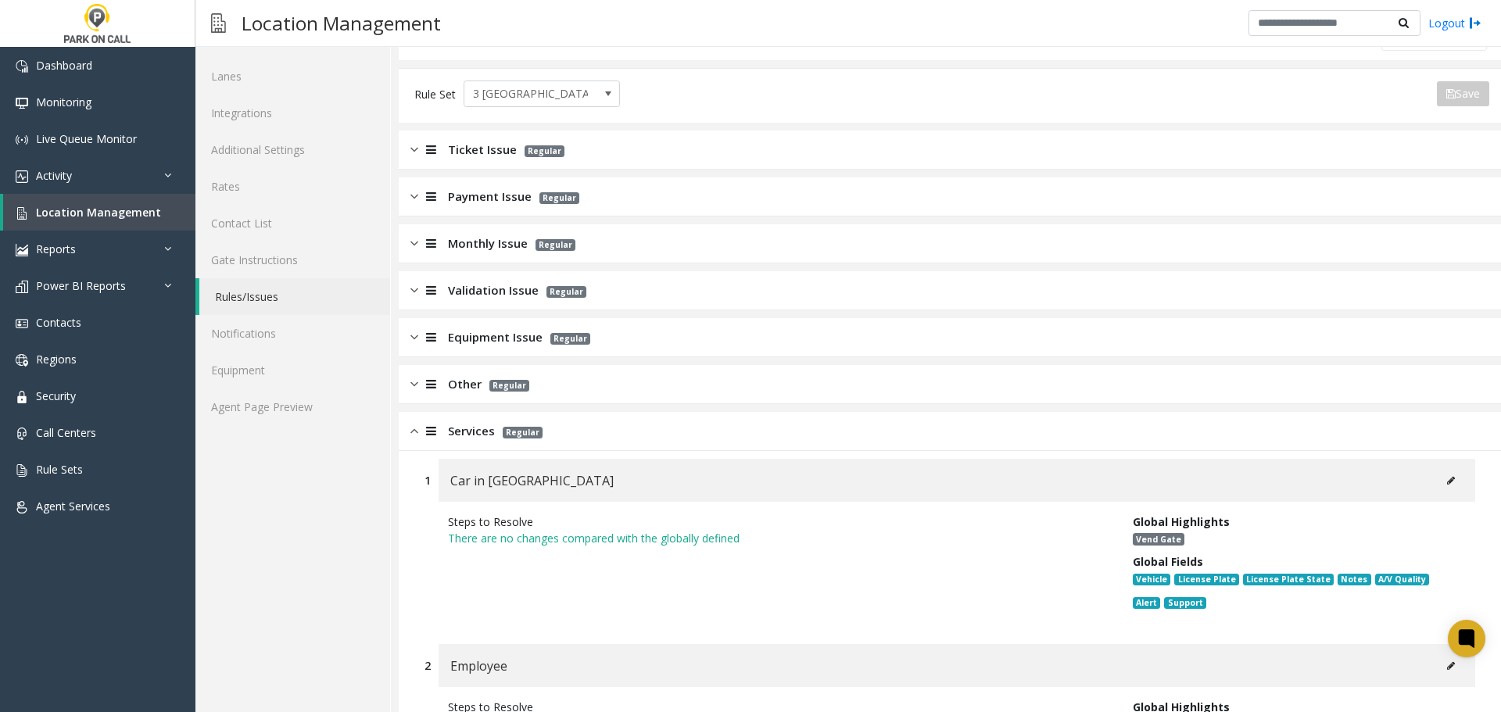
click at [665, 444] on div "Services Regular" at bounding box center [950, 431] width 1102 height 39
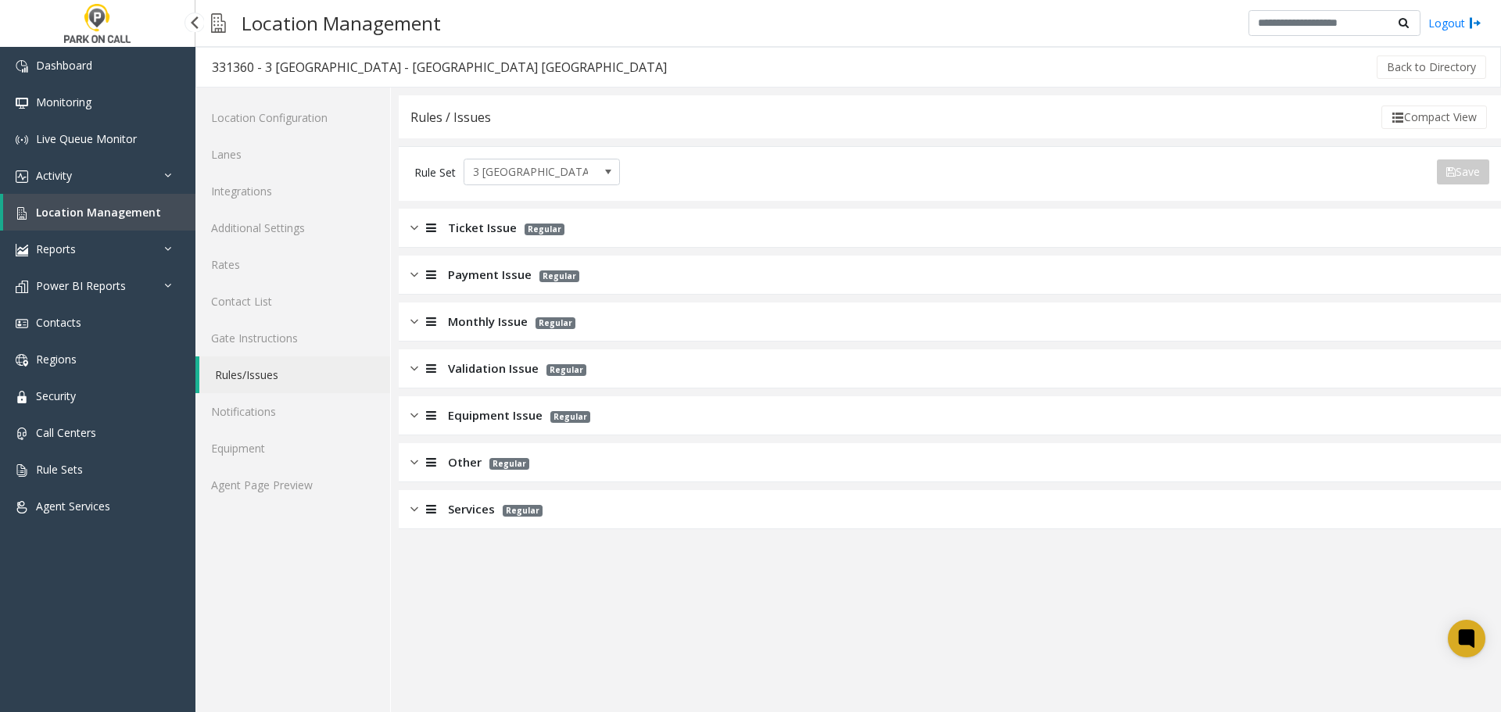
click at [114, 207] on span "Location Management" at bounding box center [98, 212] width 125 height 15
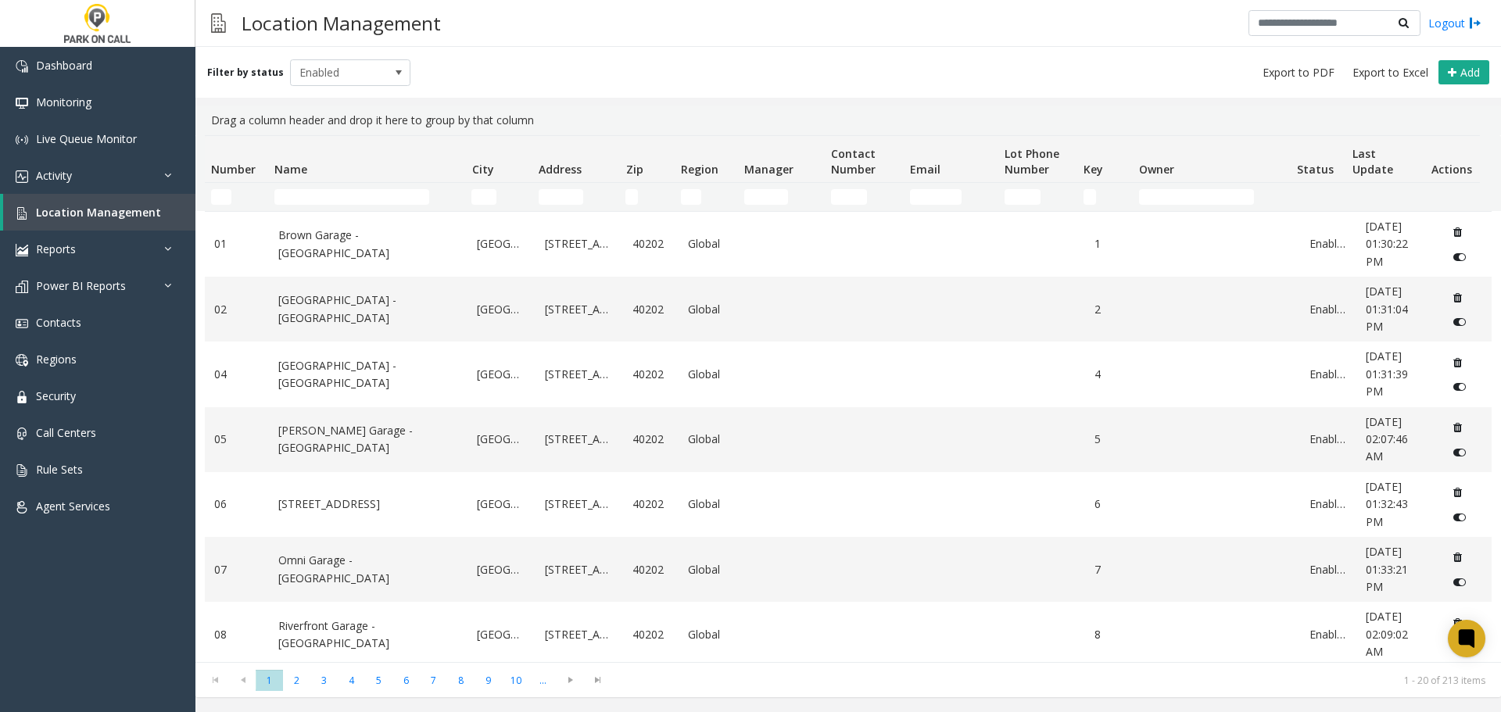
click at [370, 206] on td "Name Filter" at bounding box center [366, 197] width 197 height 28
click at [363, 192] on input "Name Filter" at bounding box center [351, 197] width 155 height 16
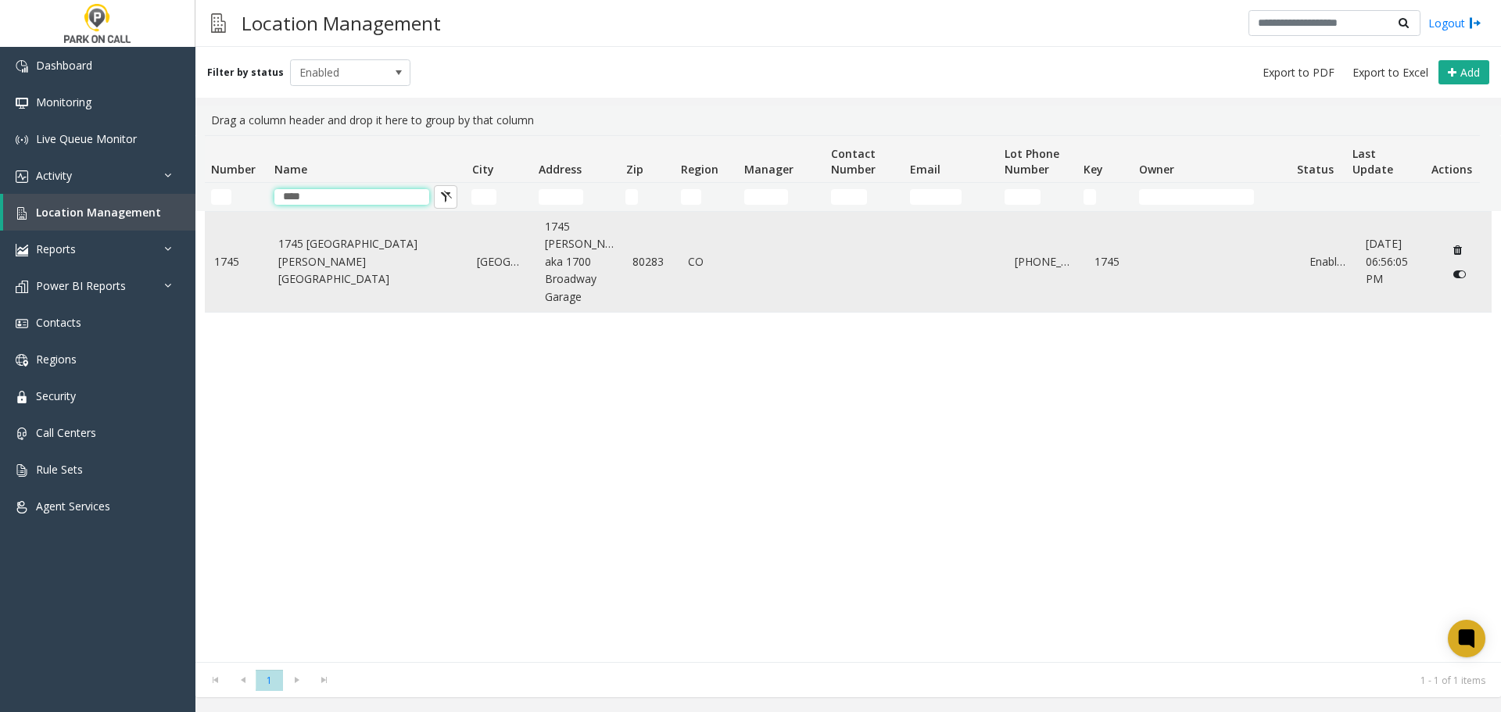
type input "****"
click at [374, 272] on link "1745 Sherman Garage - Parkwell" at bounding box center [368, 261] width 181 height 52
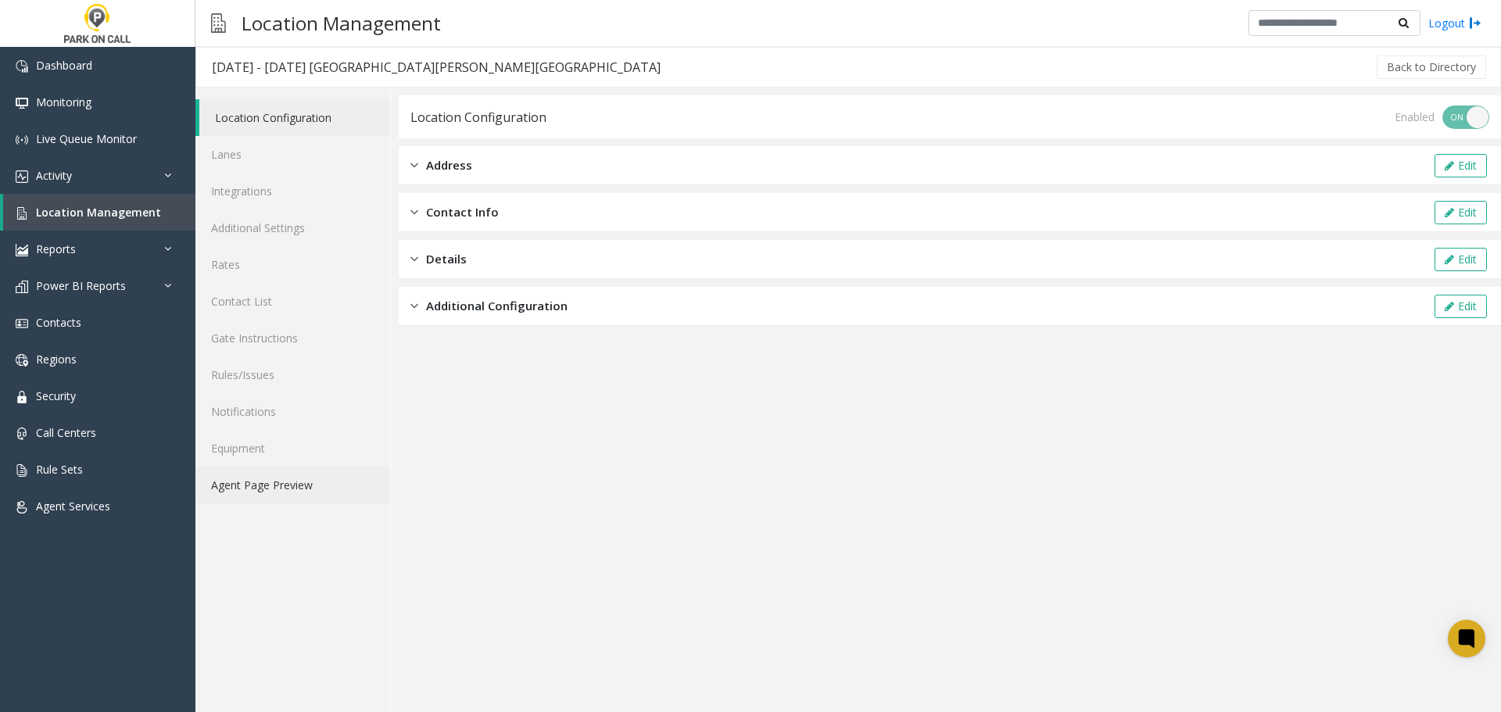
click at [322, 474] on link "Agent Page Preview" at bounding box center [292, 485] width 195 height 37
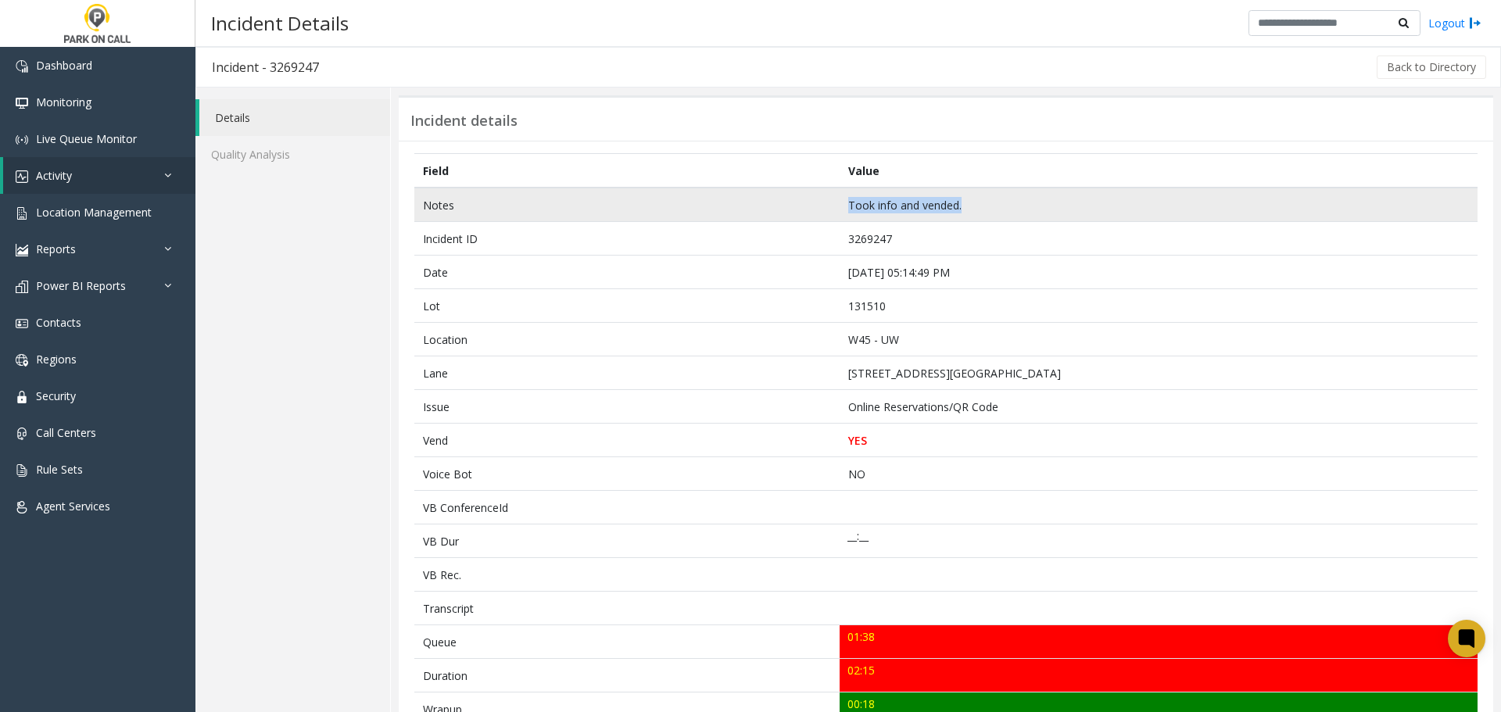
drag, startPoint x: 975, startPoint y: 212, endPoint x: 771, endPoint y: 212, distance: 204.0
click at [771, 212] on tr "Notes Took info and vended." at bounding box center [945, 205] width 1063 height 34
copy tr "Took info and vended."
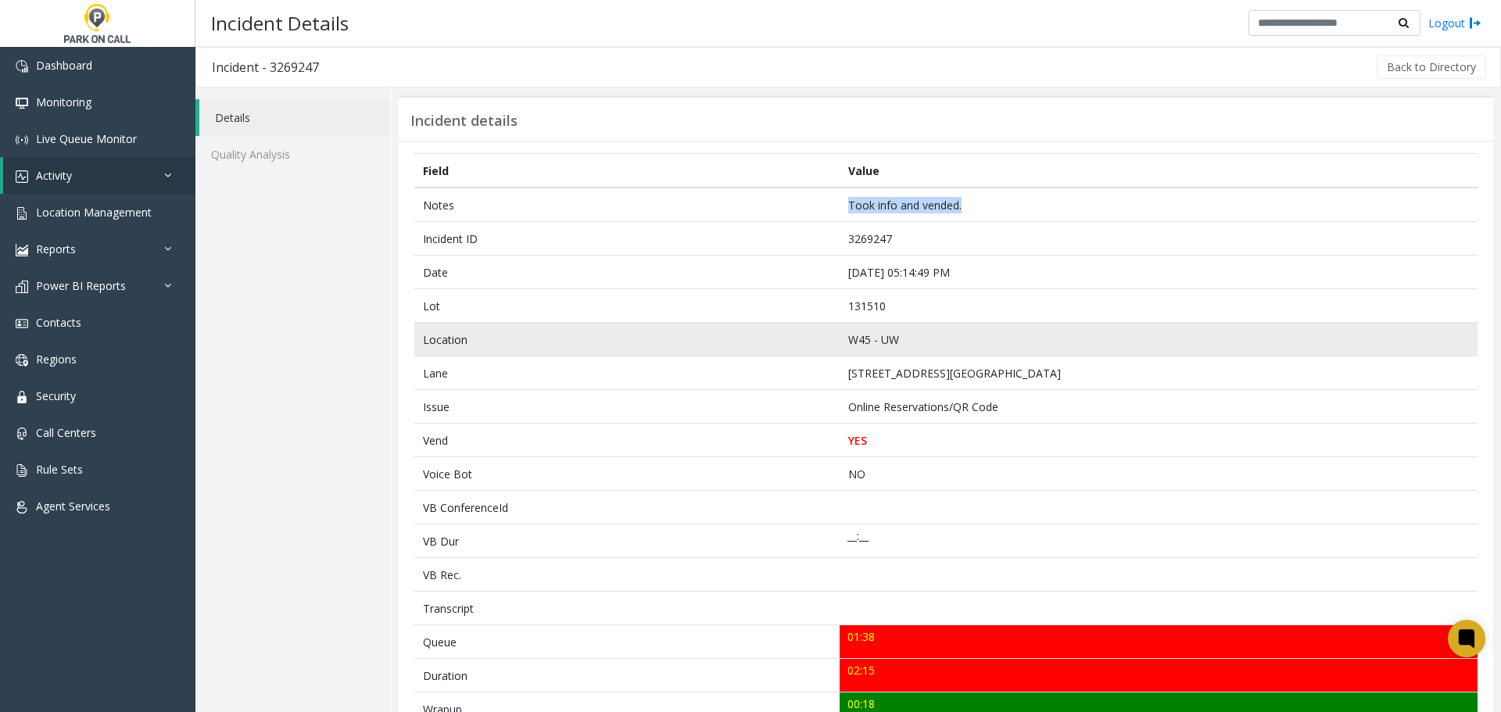
drag, startPoint x: 728, startPoint y: 440, endPoint x: 665, endPoint y: 353, distance: 107.6
click at [728, 440] on td "Vend" at bounding box center [626, 441] width 425 height 34
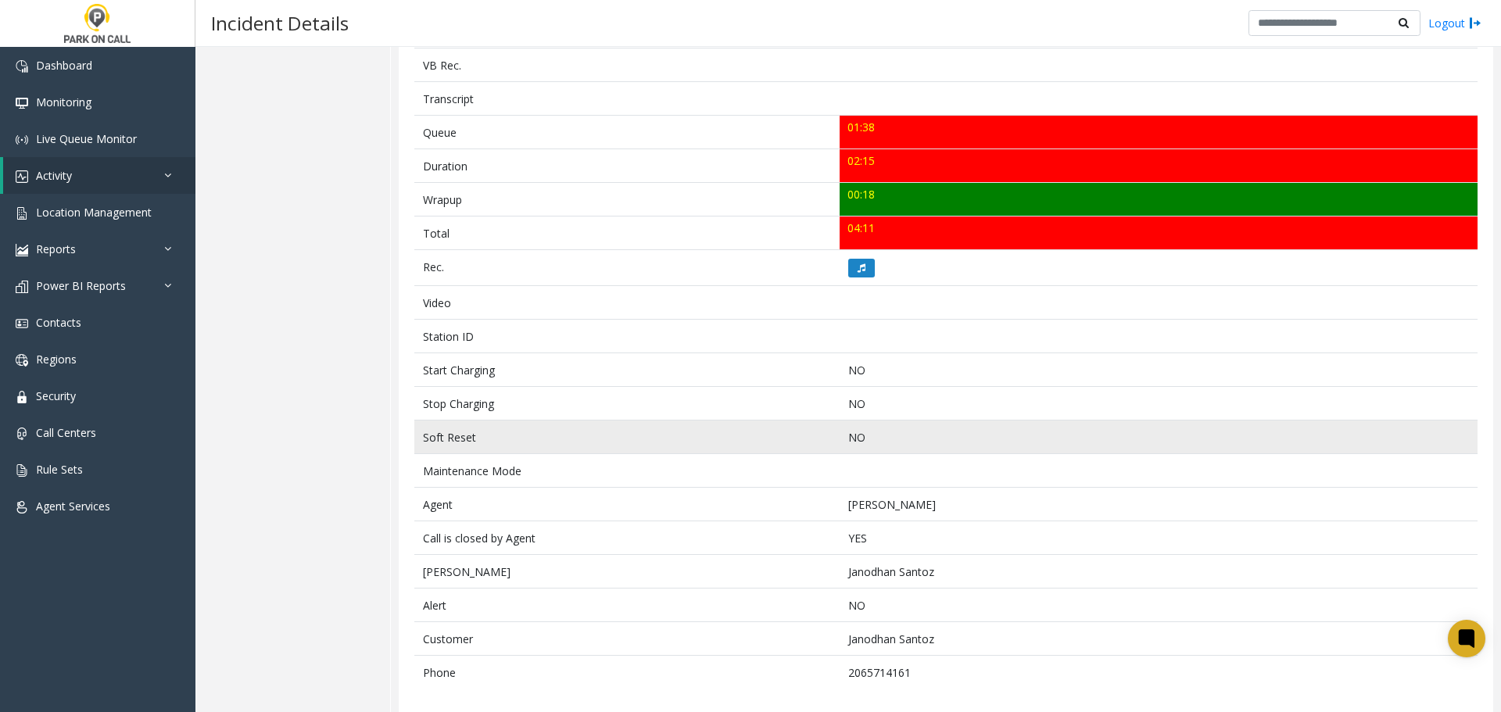
scroll to position [521, 0]
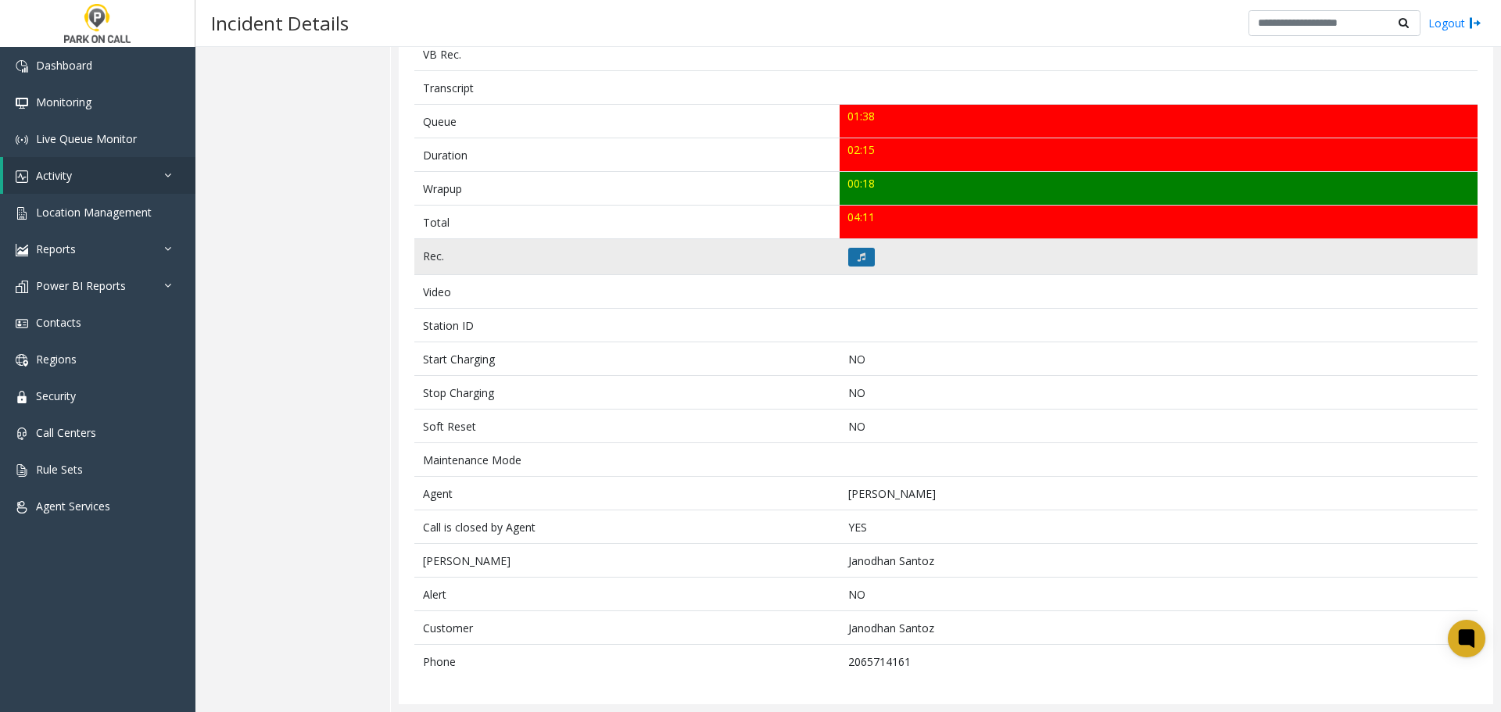
click at [848, 255] on button at bounding box center [861, 257] width 27 height 19
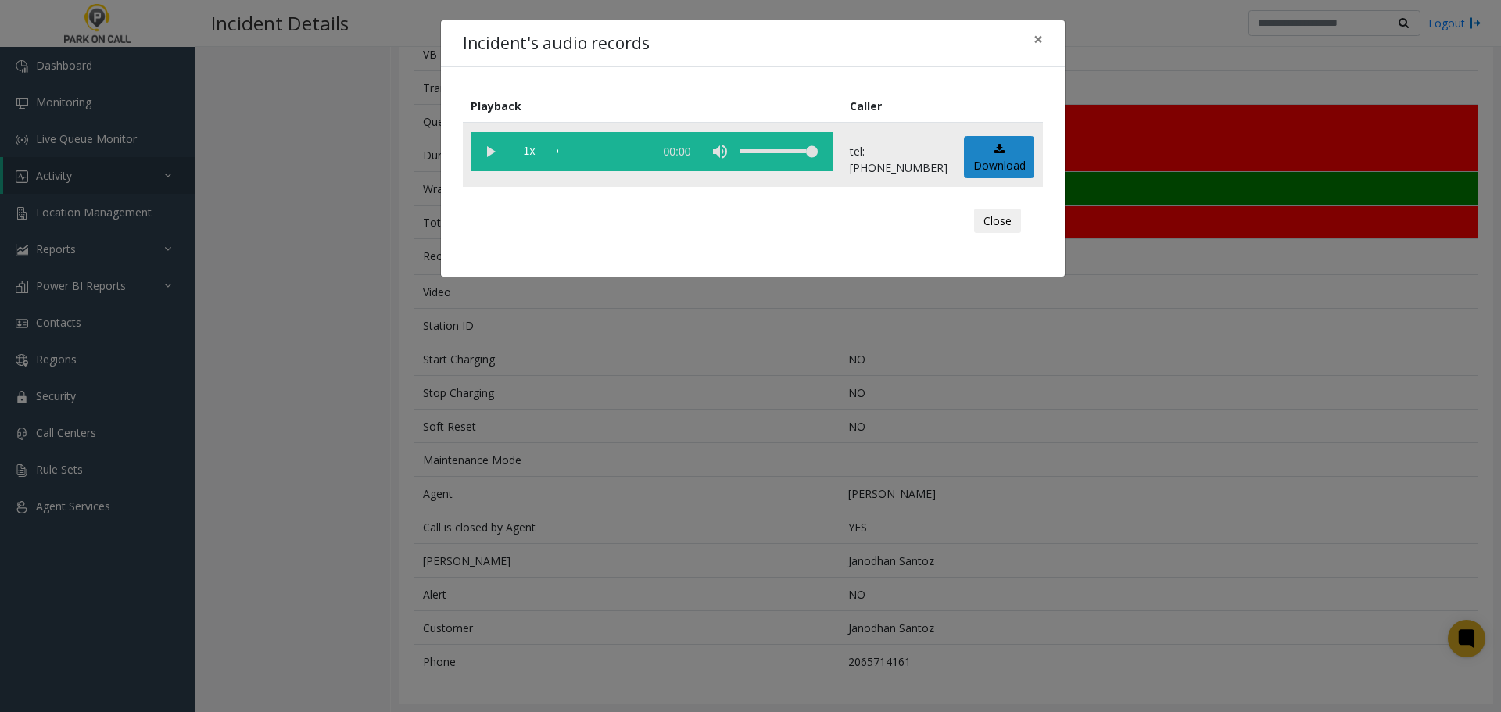
click at [479, 152] on vg-play-pause at bounding box center [490, 151] width 39 height 39
click at [606, 542] on div "Incident's audio records × Playback Caller 1x 00:00 tel:[PHONE_NUMBER] Download…" at bounding box center [750, 356] width 1501 height 712
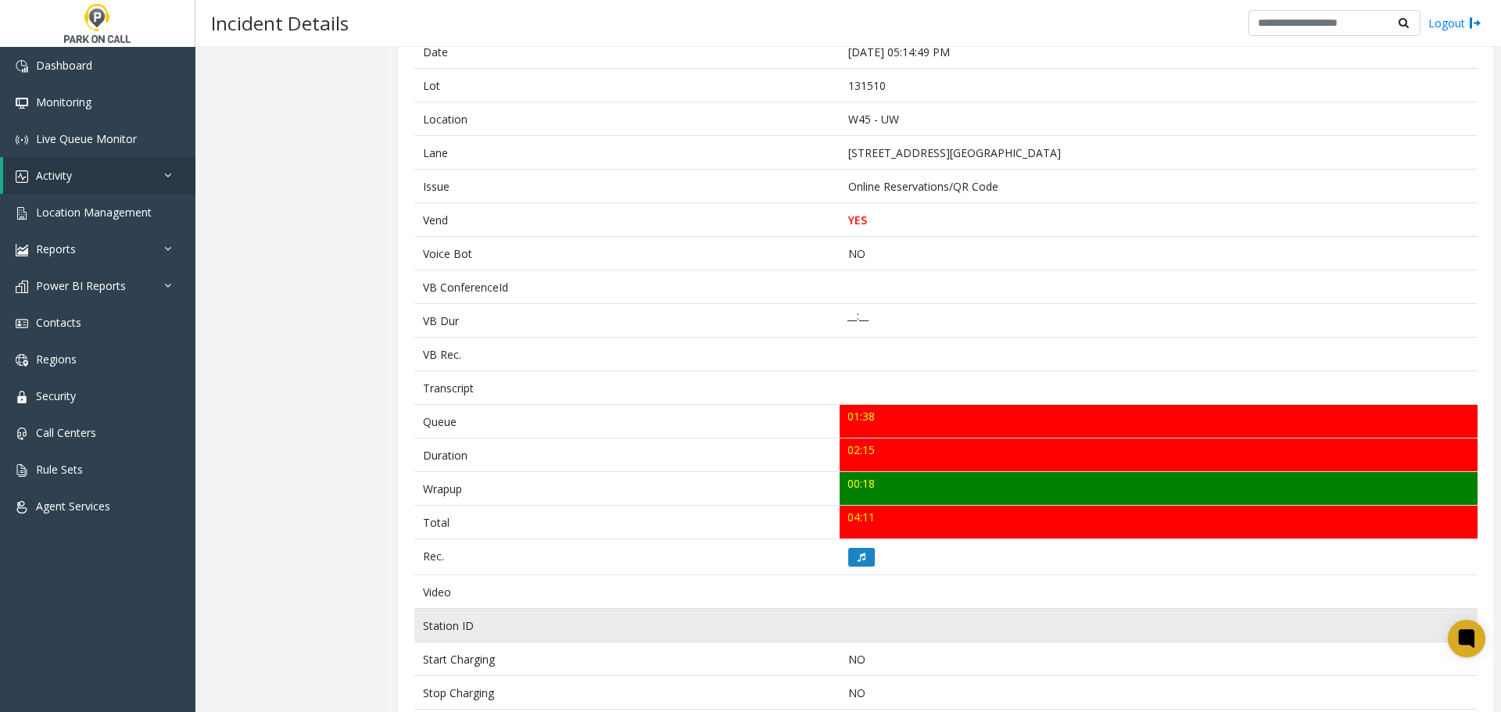
scroll to position [0, 0]
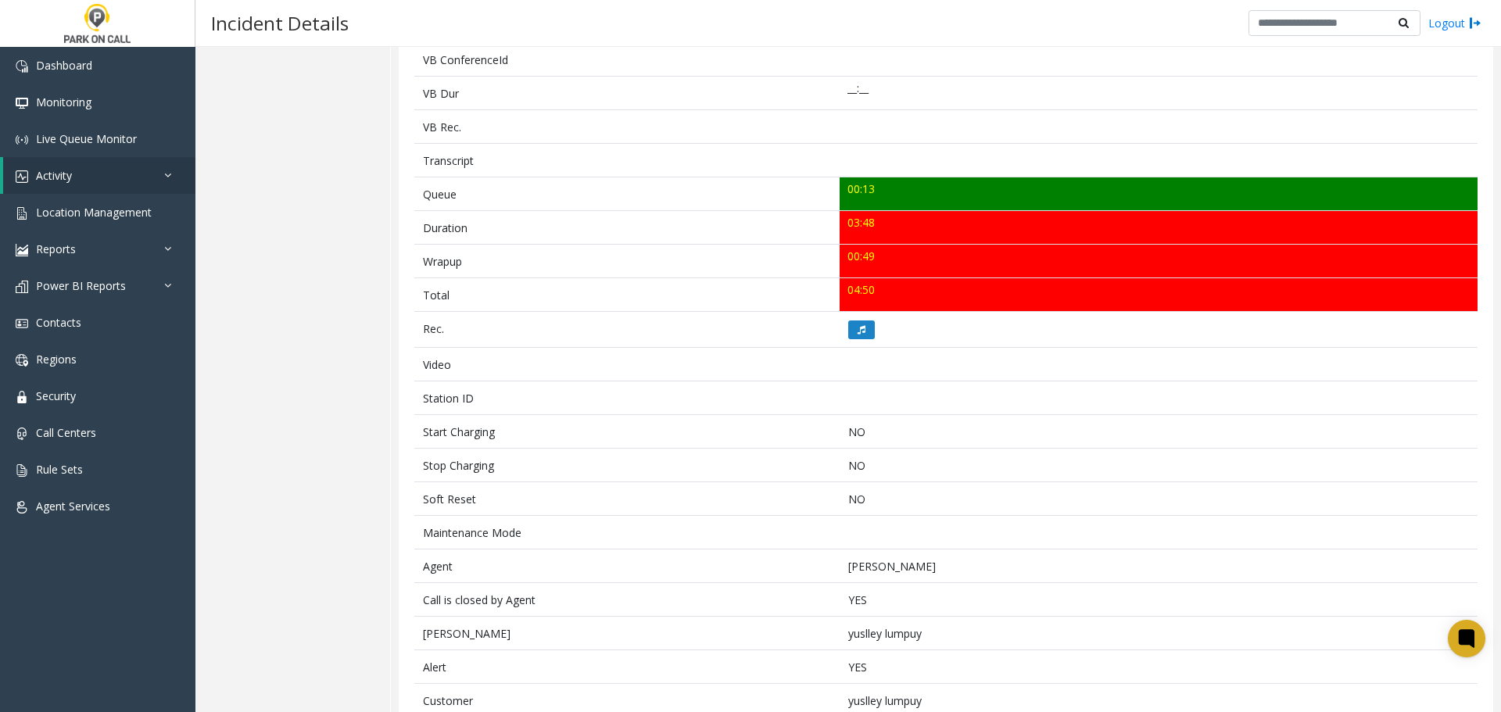
scroll to position [521, 0]
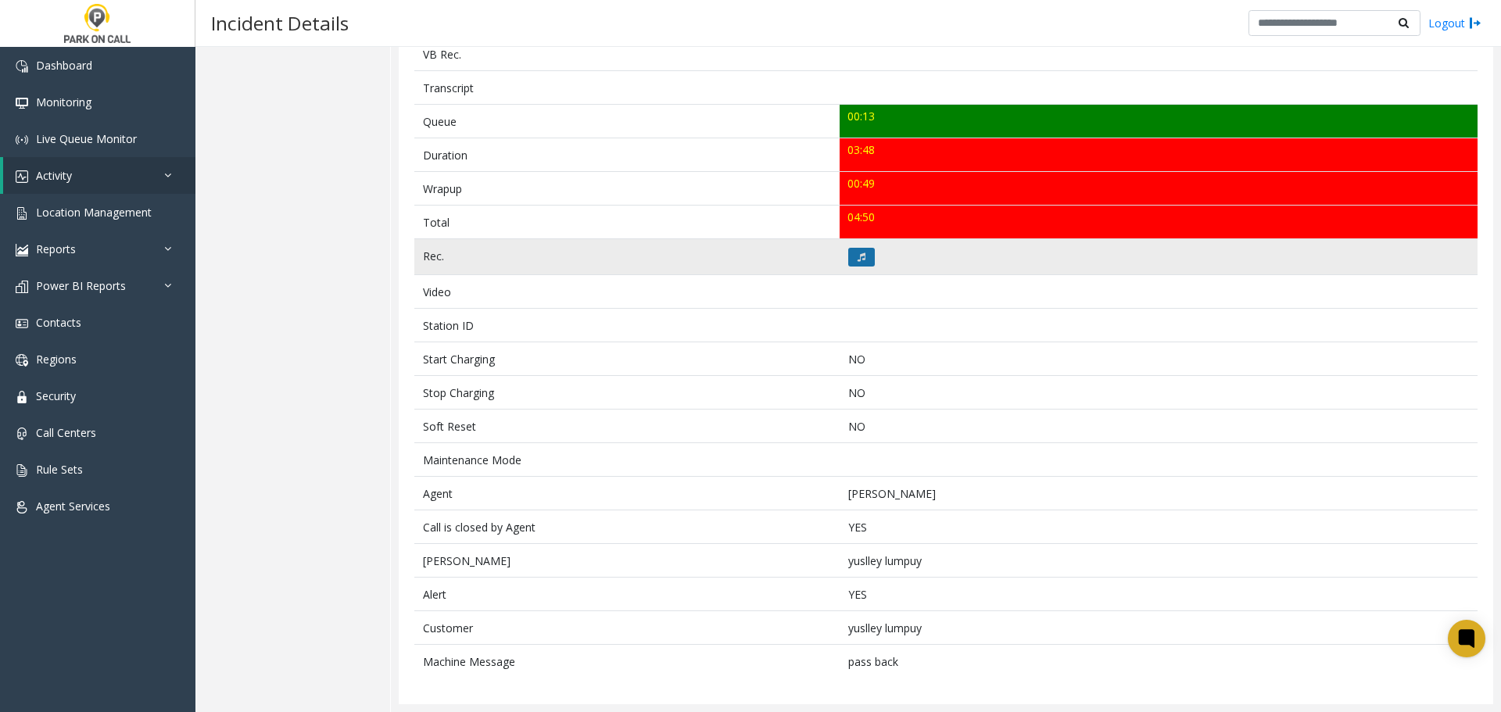
click at [853, 262] on button at bounding box center [861, 257] width 27 height 19
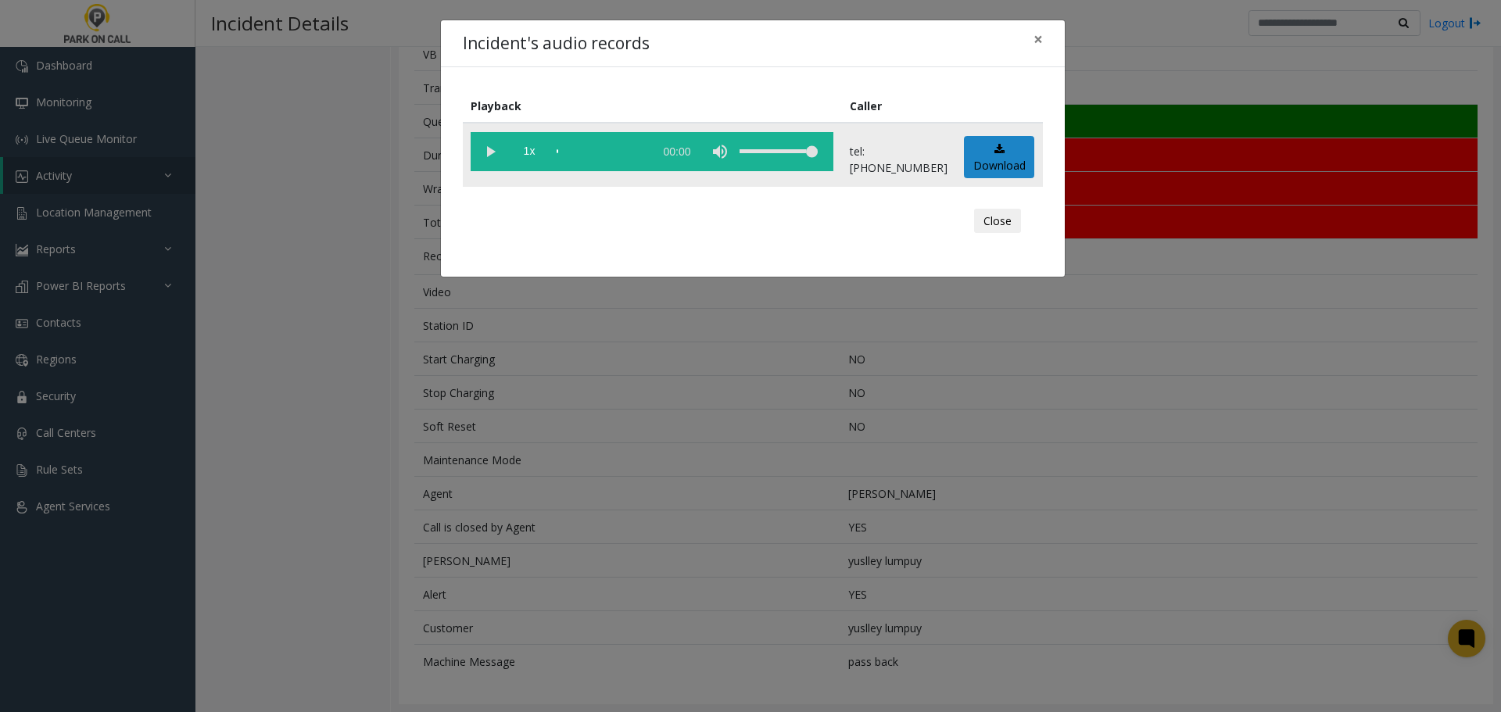
click at [487, 163] on vg-play-pause at bounding box center [490, 151] width 39 height 39
click at [646, 151] on div "scrub bar" at bounding box center [601, 151] width 89 height 39
click at [493, 154] on vg-play-pause at bounding box center [490, 151] width 39 height 39
click at [806, 420] on div "Incident's audio records × Playback Caller 1x 03:53 tel:[PHONE_NUMBER] Download…" at bounding box center [750, 356] width 1501 height 712
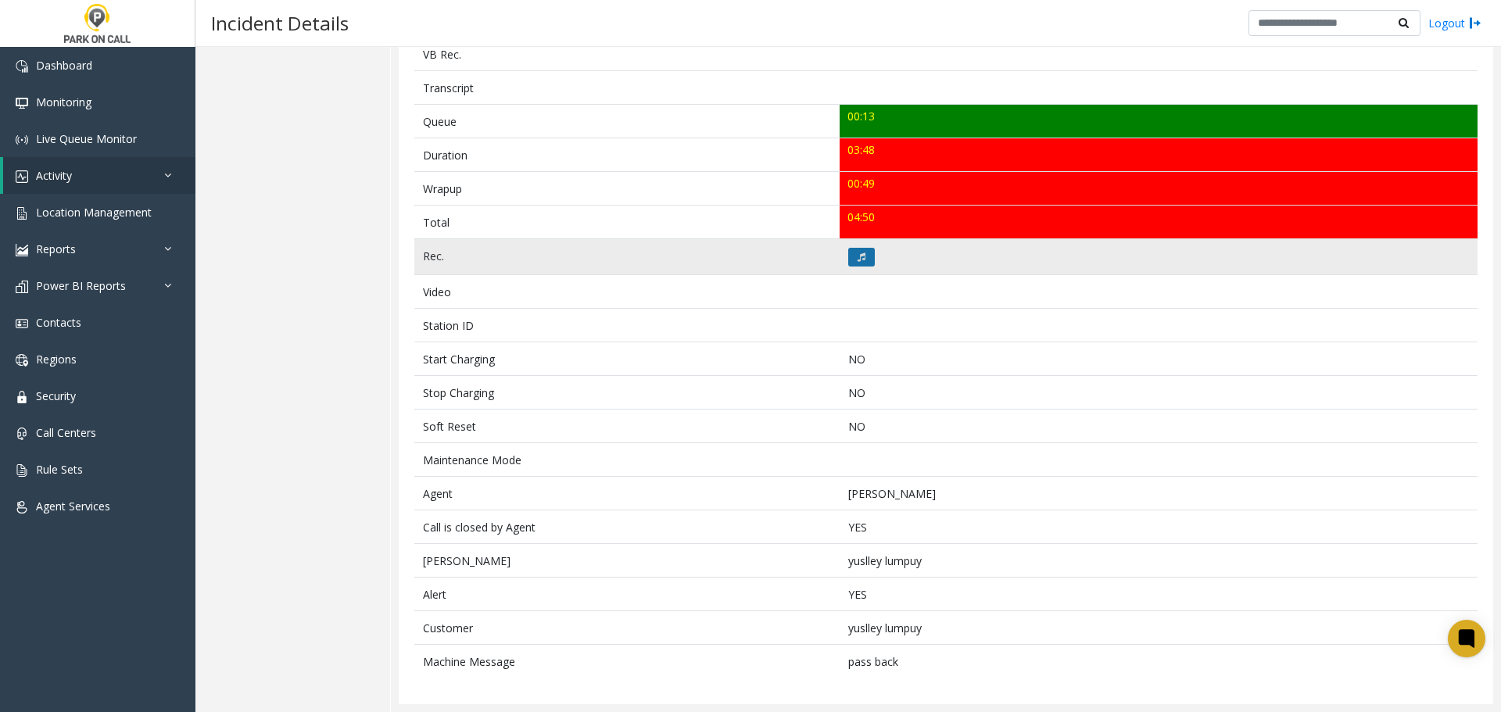
click at [861, 253] on button at bounding box center [861, 257] width 27 height 19
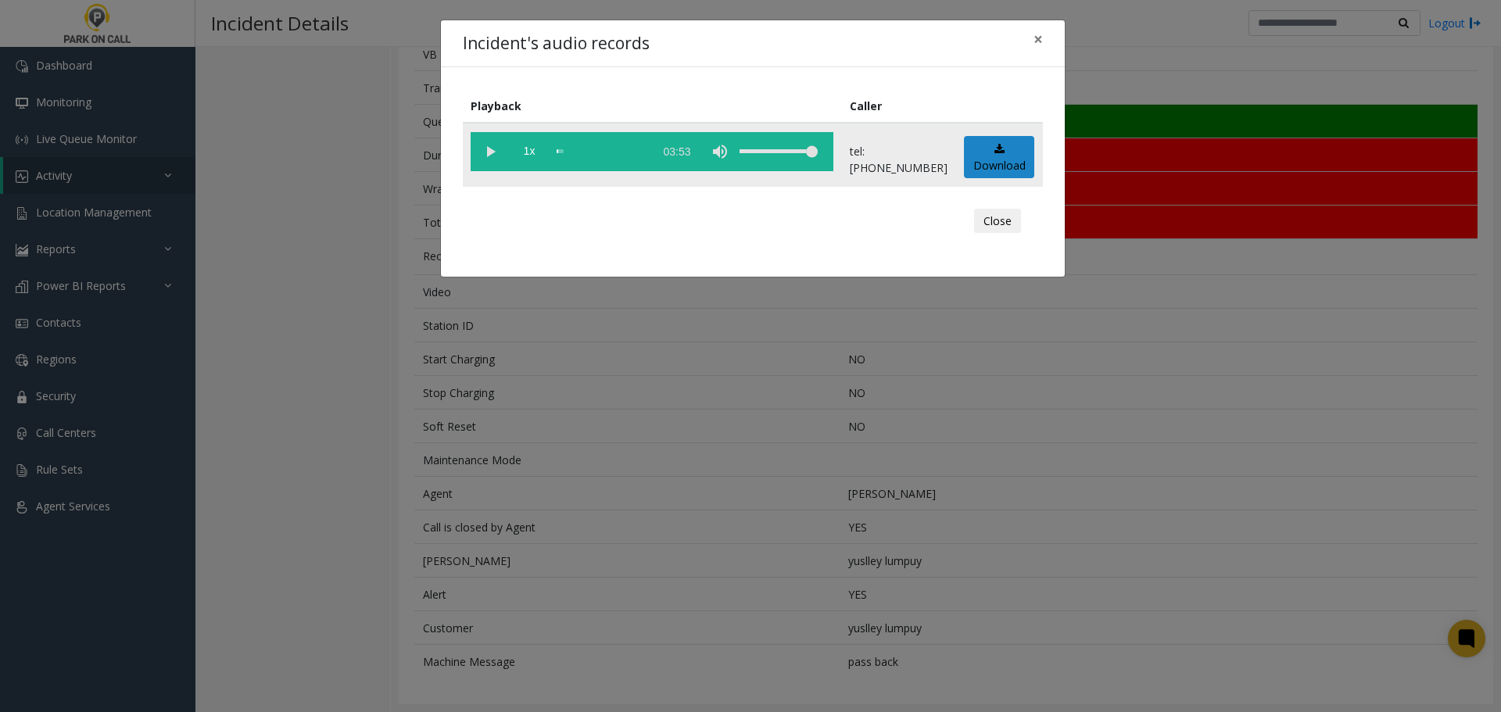
click at [489, 162] on vg-play-pause at bounding box center [490, 151] width 39 height 39
click at [578, 154] on div "scrub bar" at bounding box center [601, 151] width 89 height 39
click at [609, 154] on div "scrub bar" at bounding box center [601, 151] width 89 height 39
click at [645, 156] on div "scrub bar" at bounding box center [601, 151] width 89 height 39
click at [642, 151] on div "scrub bar" at bounding box center [601, 151] width 89 height 39
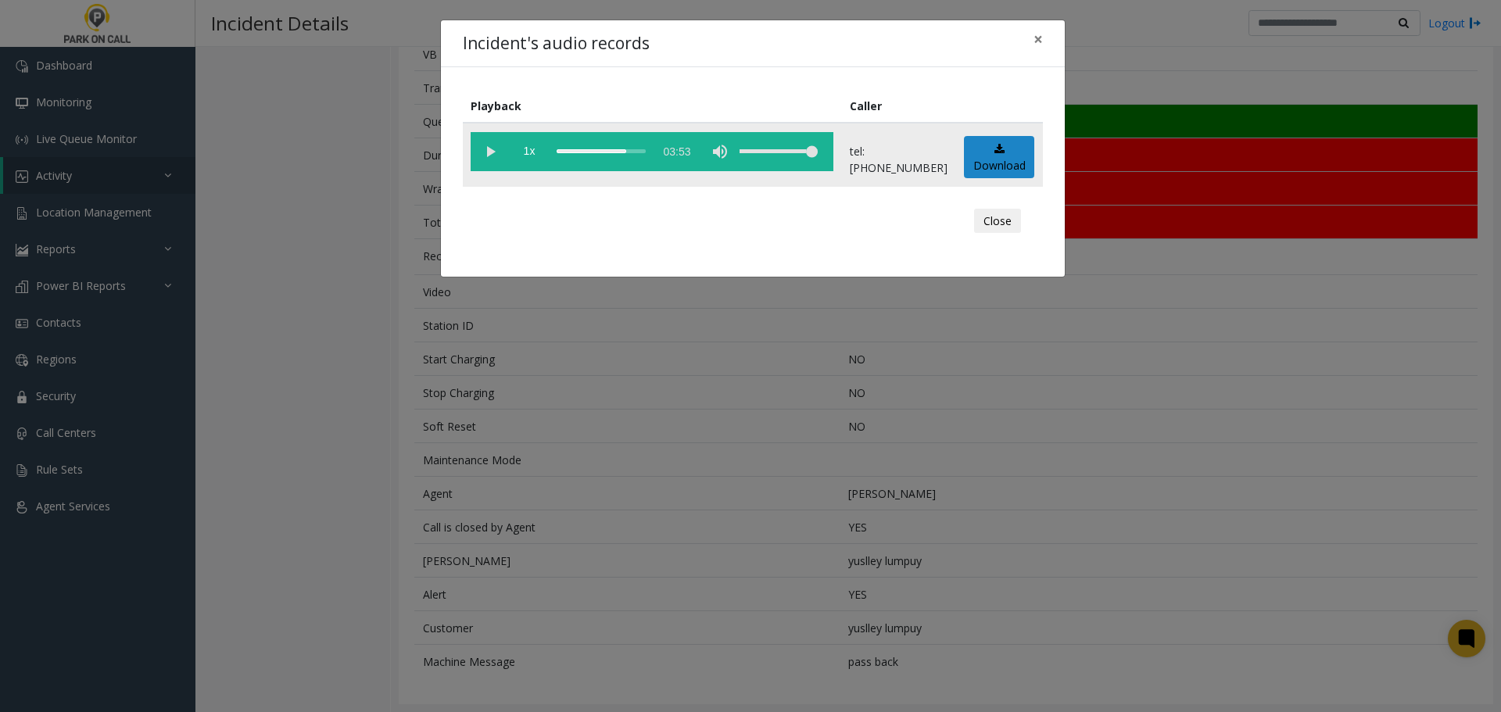
click at [500, 152] on vg-play-pause at bounding box center [490, 151] width 39 height 39
click at [633, 152] on div "scrub bar" at bounding box center [601, 151] width 89 height 39
click at [828, 561] on div "Incident's audio records × Playback Caller 1x 03:53 tel:3313609001 Download Clo…" at bounding box center [750, 356] width 1501 height 712
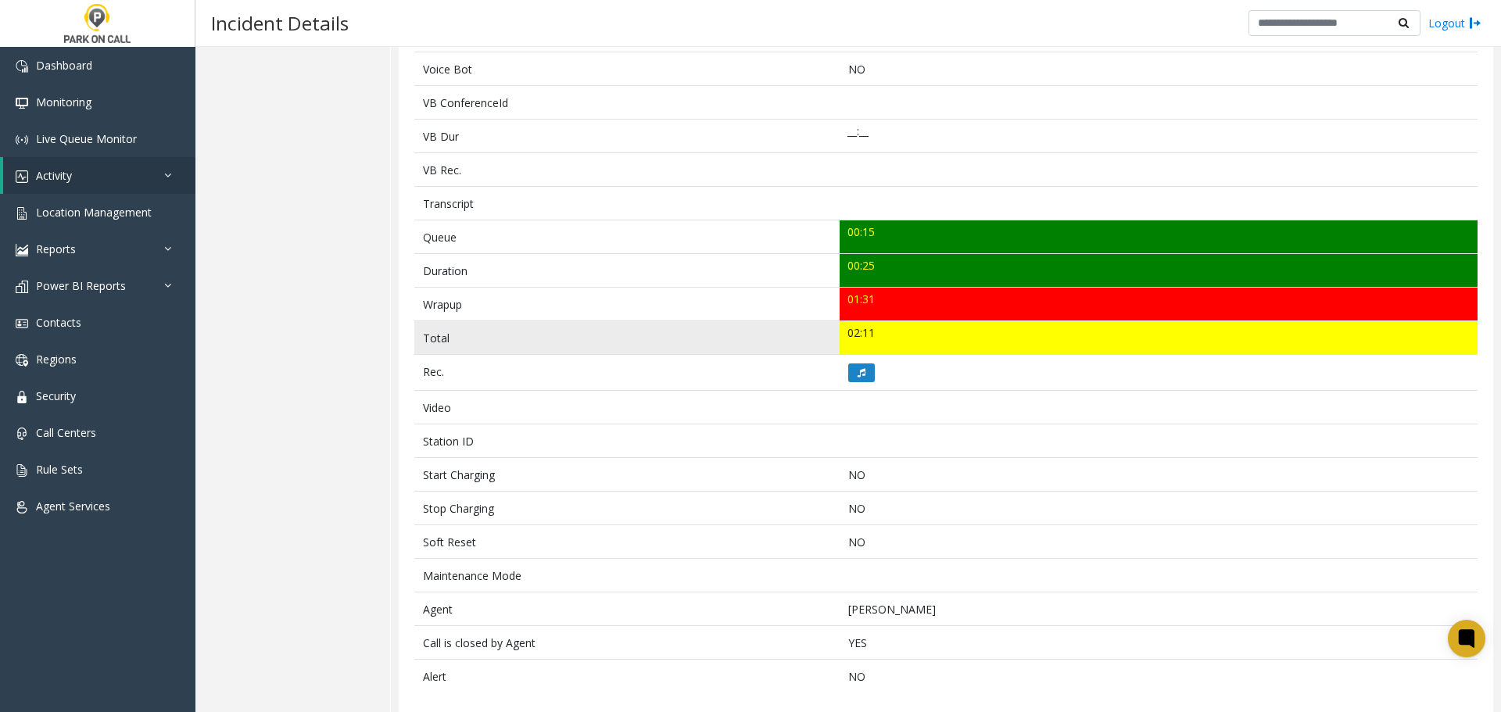
scroll to position [420, 0]
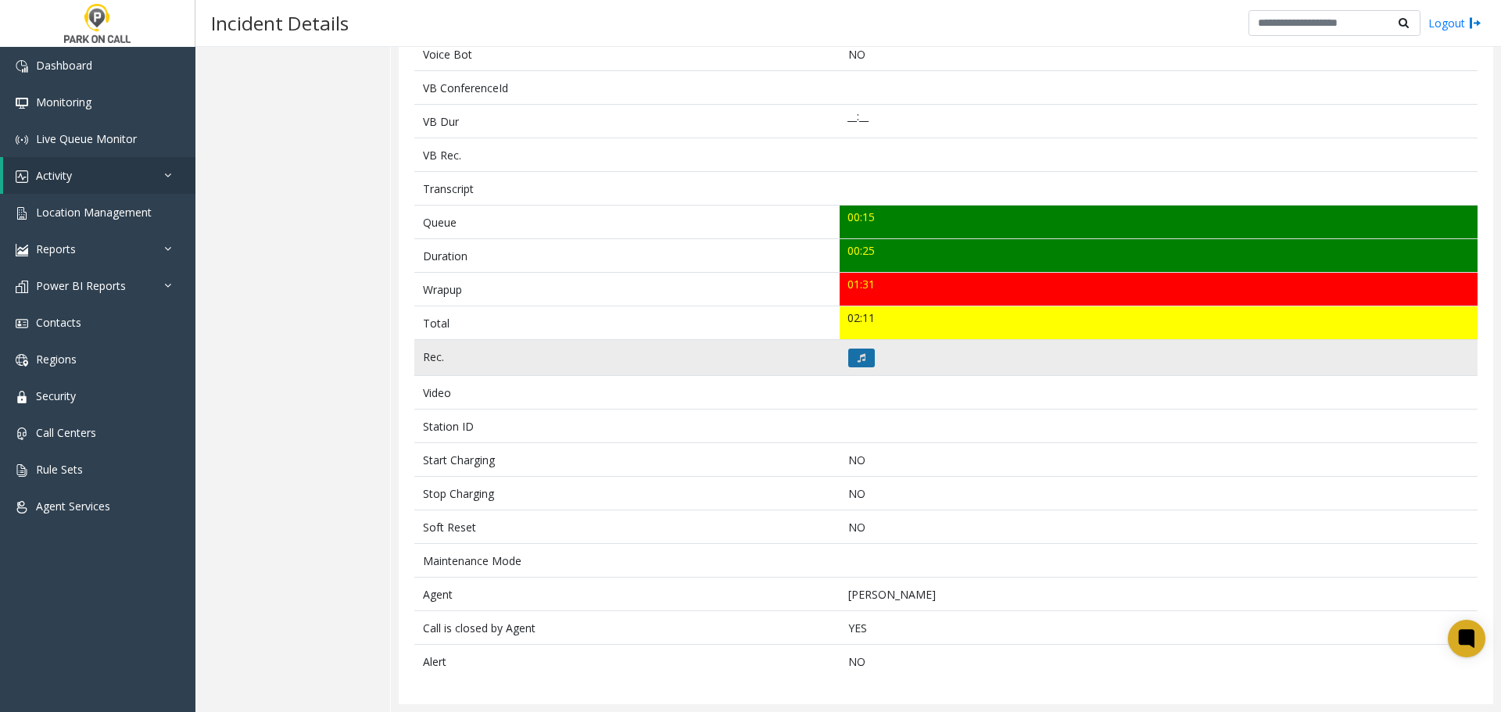
click at [865, 364] on button at bounding box center [861, 358] width 27 height 19
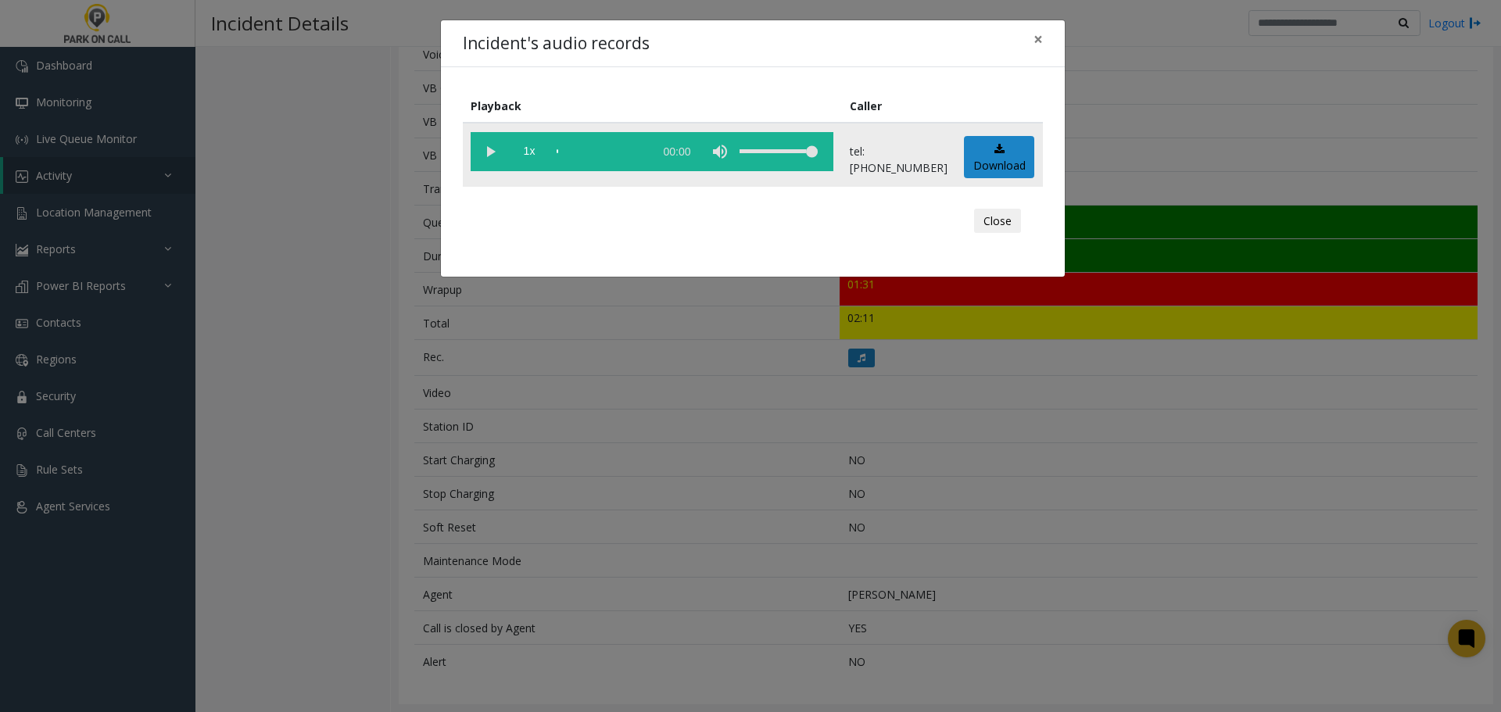
click at [489, 159] on vg-play-pause at bounding box center [490, 151] width 39 height 39
click at [584, 152] on div "scrub bar" at bounding box center [601, 151] width 89 height 39
click at [857, 439] on div "Incident's audio records × Playback Caller 1x 00:31 tel:[PHONE_NUMBER] Download…" at bounding box center [750, 356] width 1501 height 712
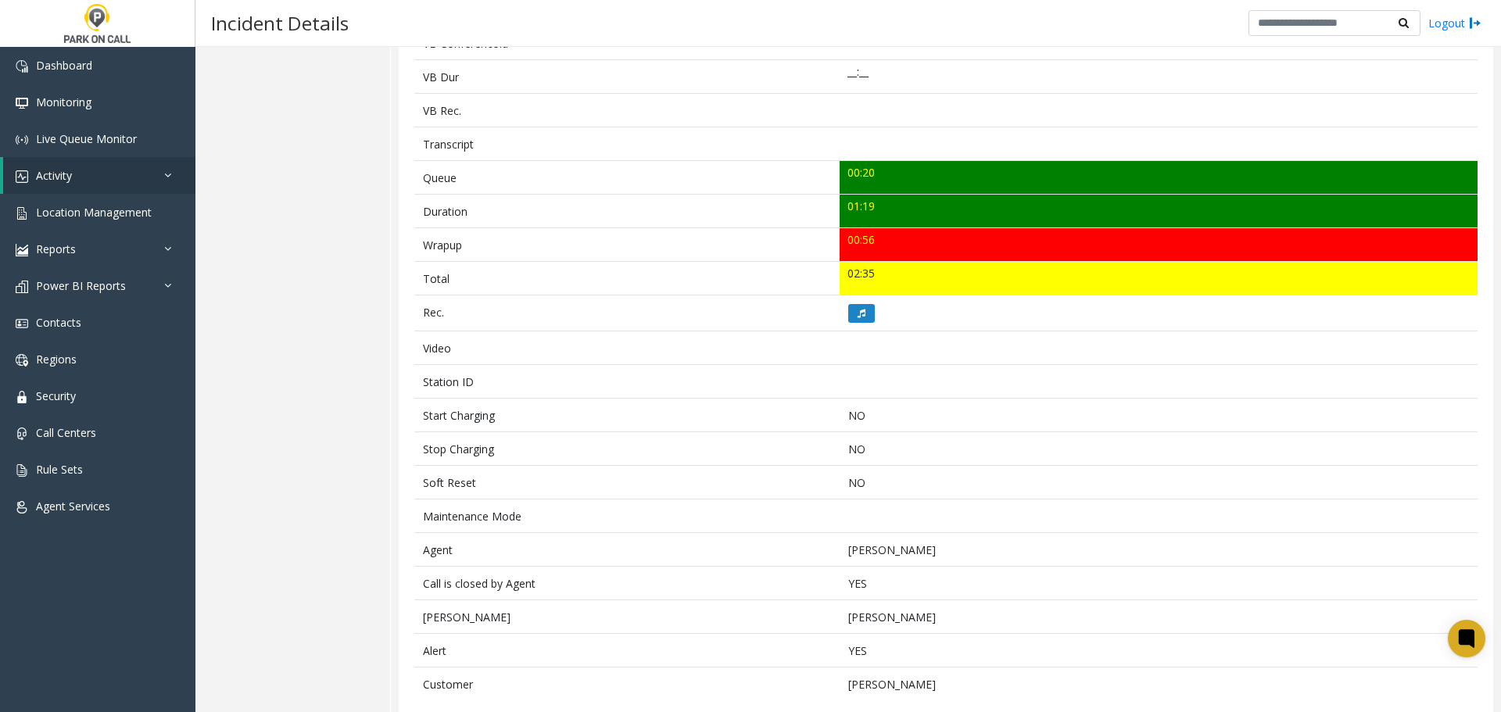
scroll to position [487, 0]
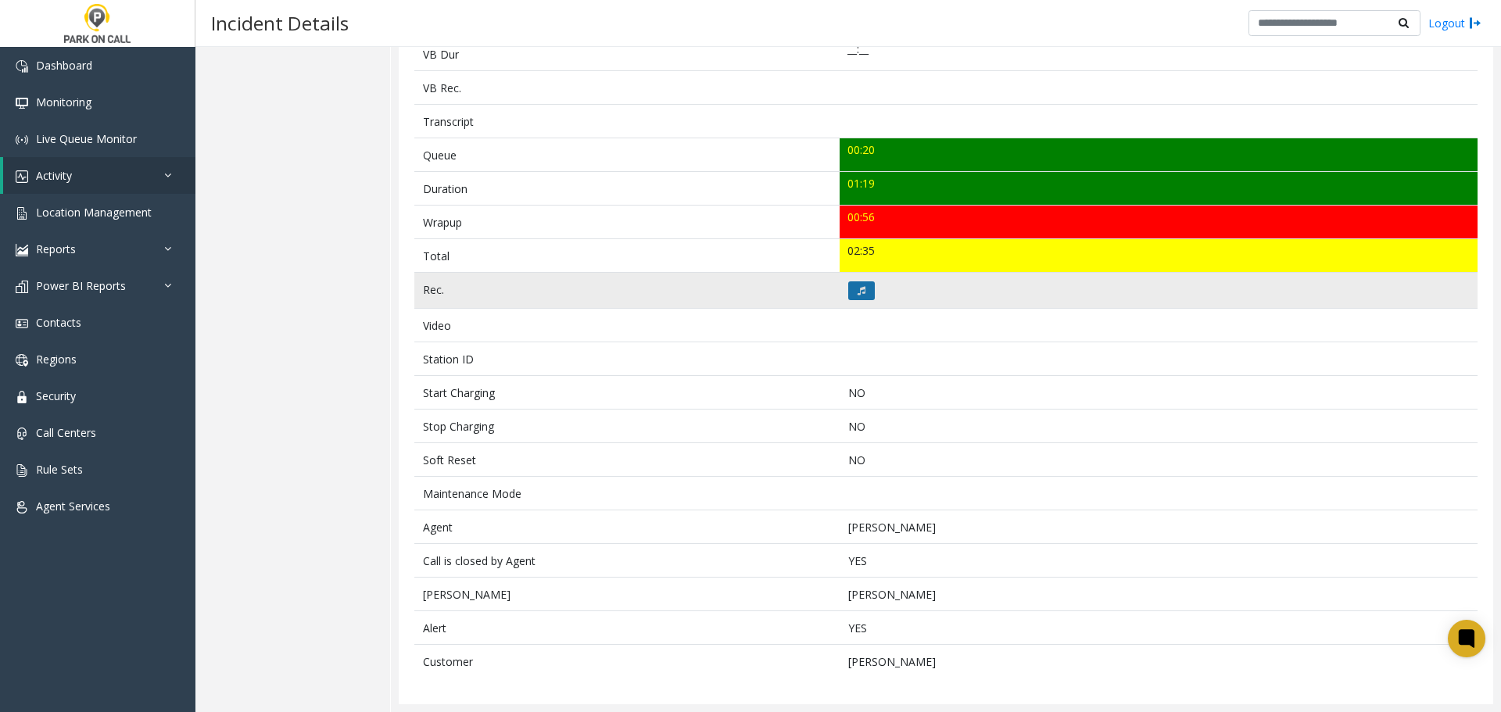
click at [849, 292] on button at bounding box center [861, 290] width 27 height 19
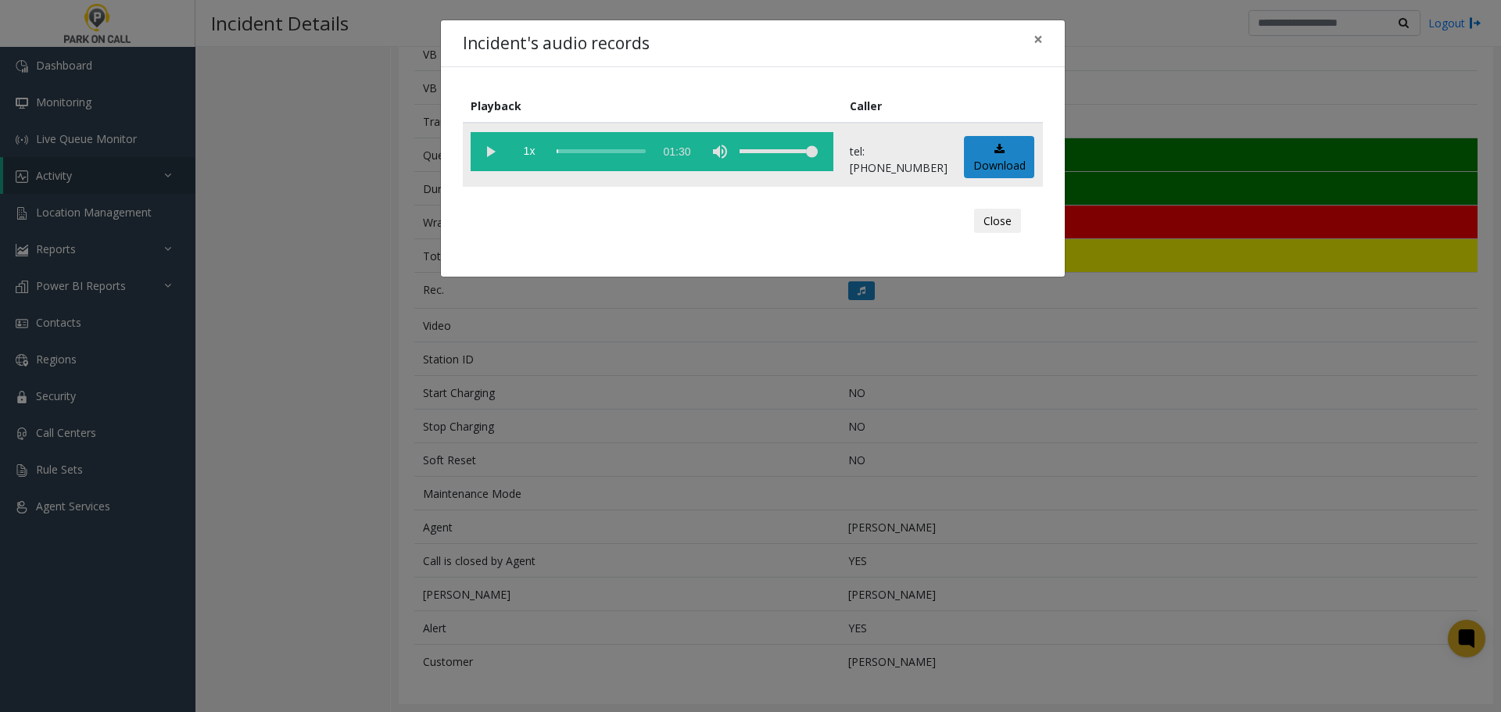
click at [489, 152] on vg-play-pause at bounding box center [490, 151] width 39 height 39
click at [521, 380] on div "Incident's audio records × Playback Caller 1x 01:30 tel:[PHONE_NUMBER] Download…" at bounding box center [750, 356] width 1501 height 712
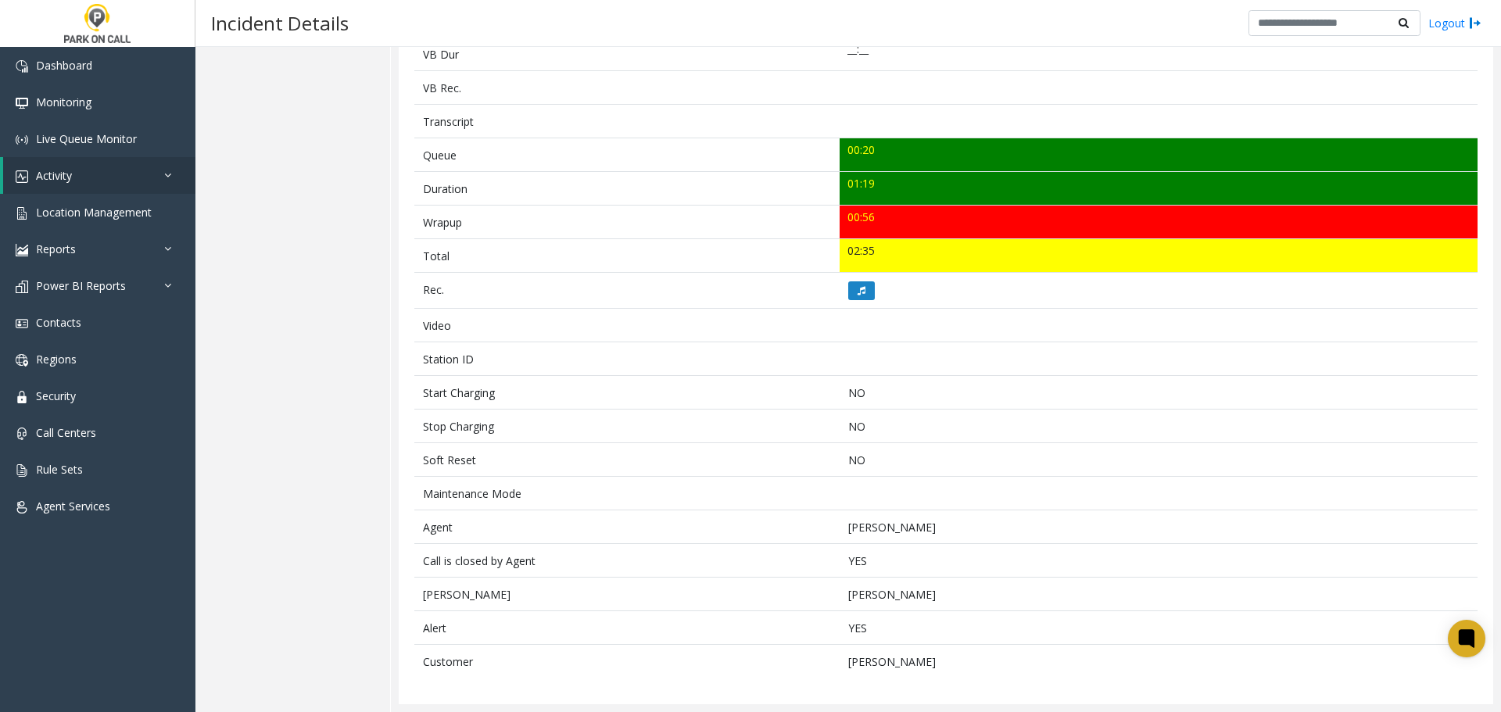
scroll to position [0, 0]
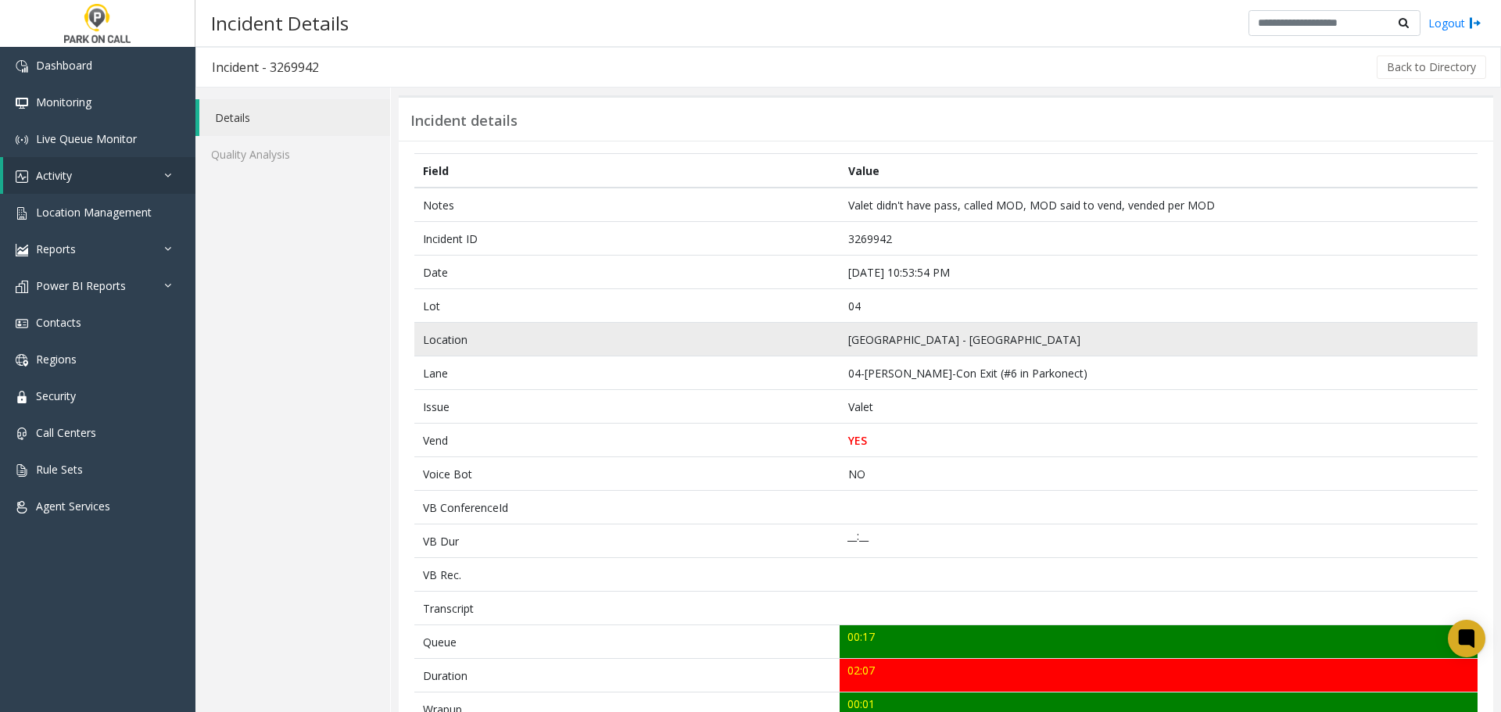
scroll to position [521, 0]
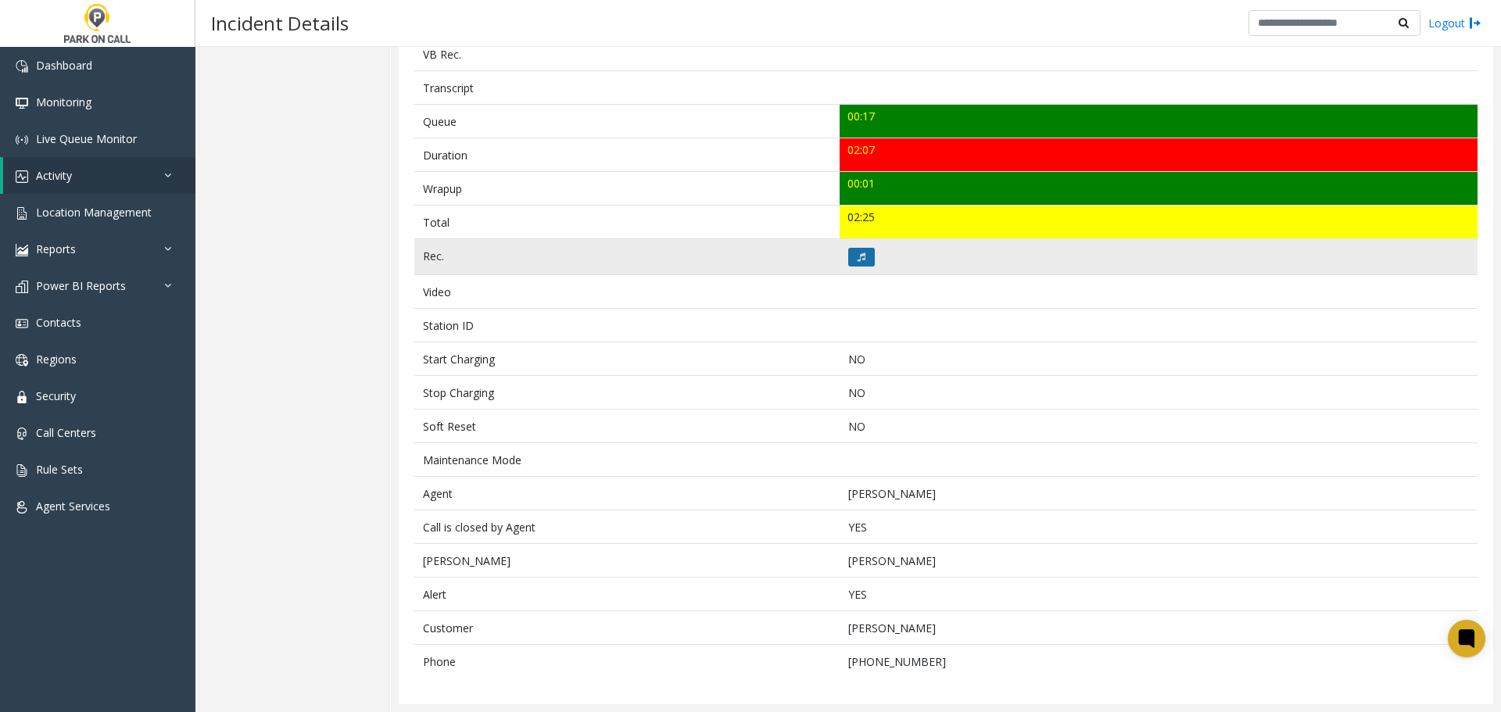
click at [851, 258] on button at bounding box center [861, 257] width 27 height 19
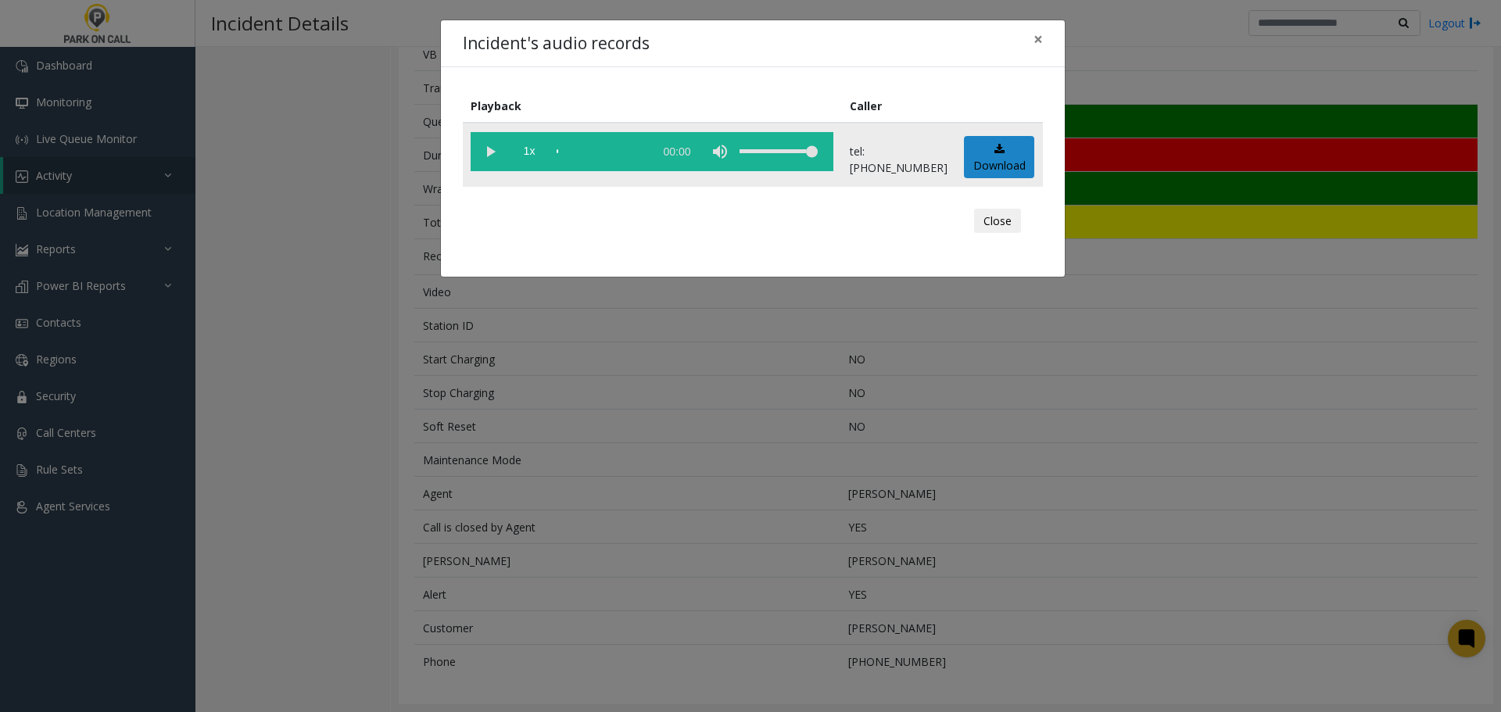
click at [489, 153] on vg-play-pause at bounding box center [490, 151] width 39 height 39
click at [705, 412] on div "Incident's audio records × Playback Caller 1x 02:12 tel:[PHONE_NUMBER] Download…" at bounding box center [750, 356] width 1501 height 712
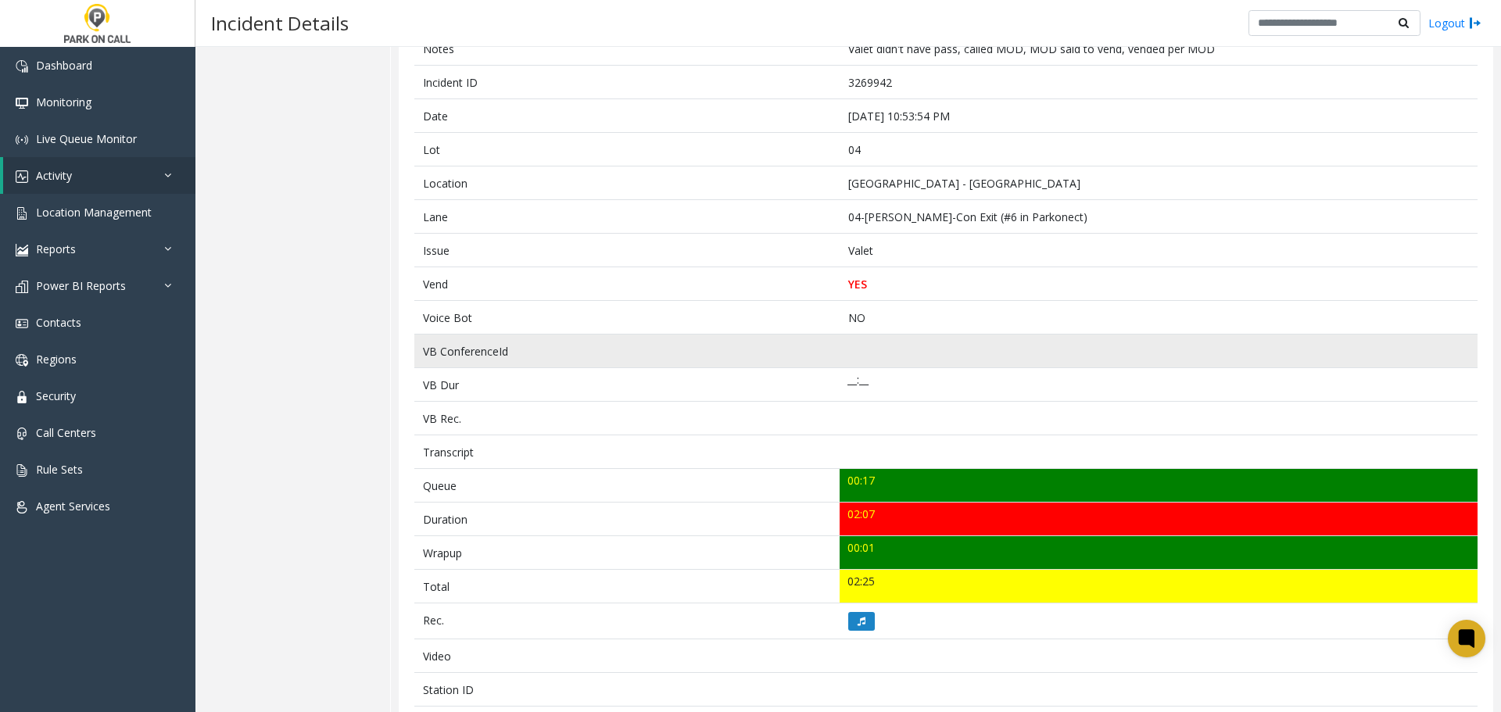
scroll to position [0, 0]
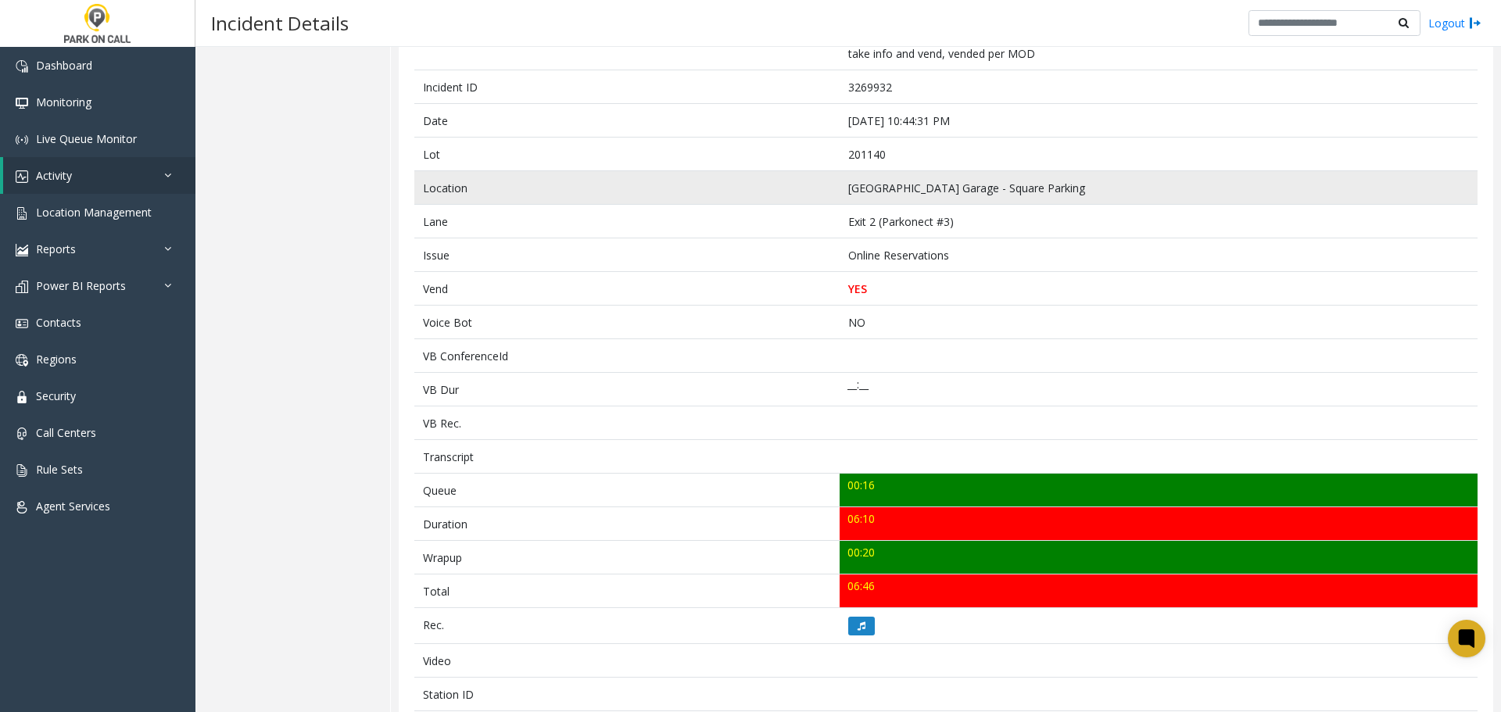
scroll to position [625, 0]
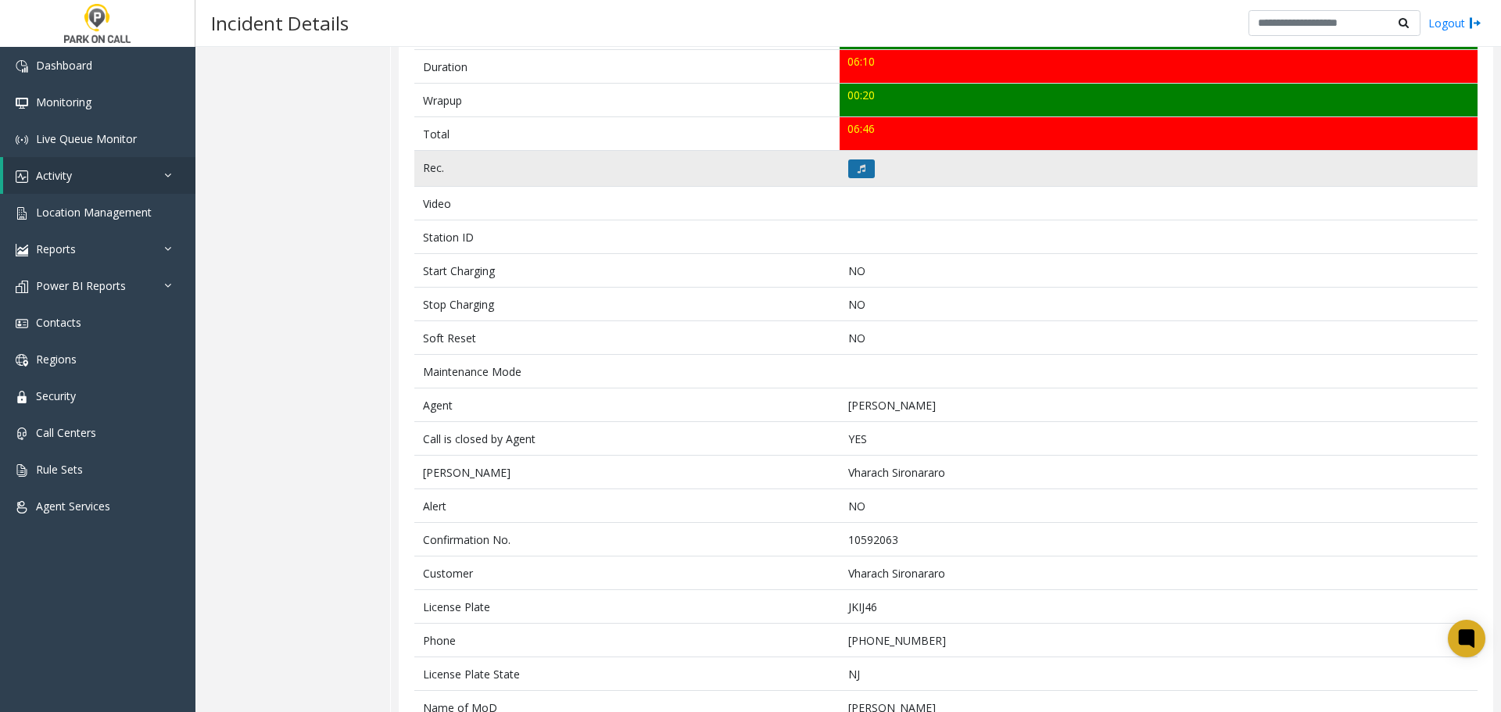
click at [852, 161] on button at bounding box center [861, 168] width 27 height 19
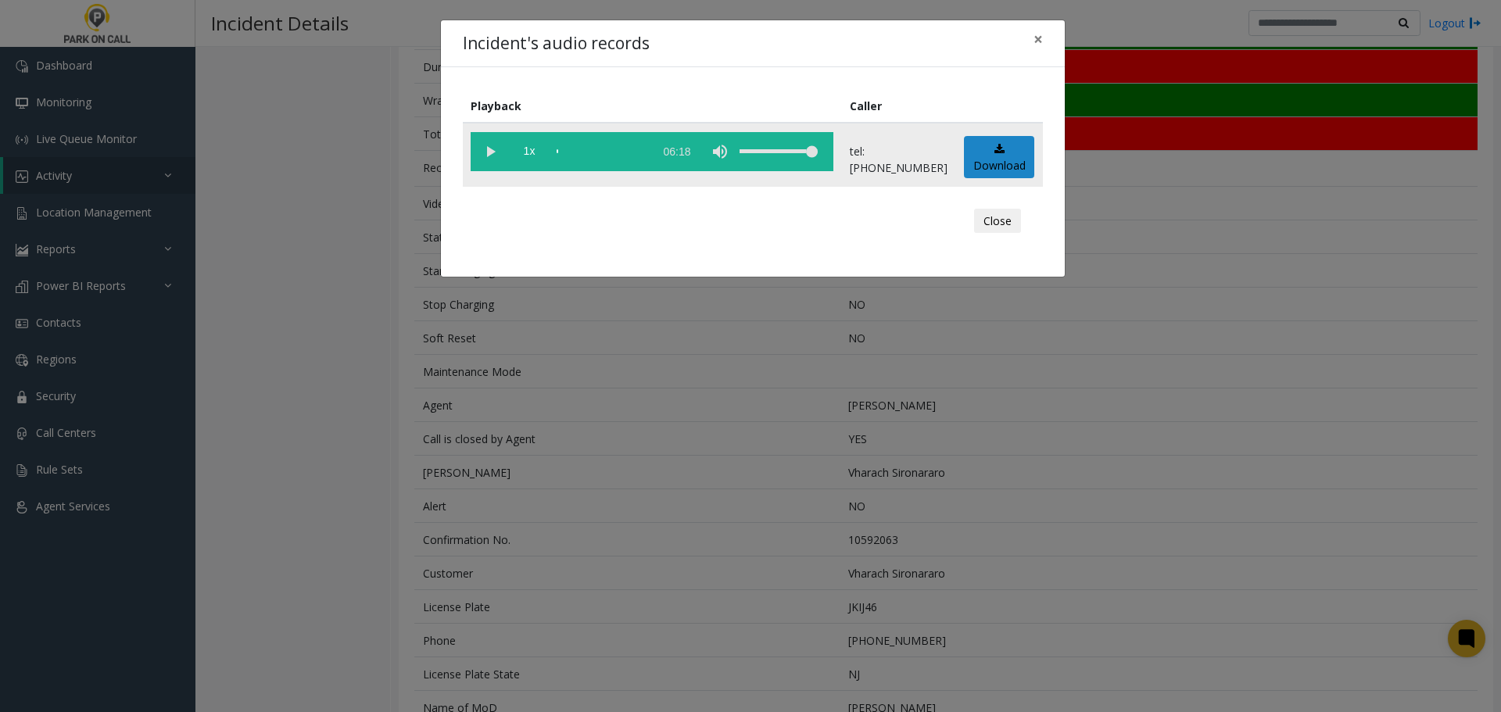
click at [485, 147] on vg-play-pause at bounding box center [490, 151] width 39 height 39
click at [1008, 71] on div "Playback Caller 1x 06:18 tel:2011409004 Download Close" at bounding box center [753, 172] width 624 height 210
click at [489, 156] on vg-play-pause at bounding box center [490, 151] width 39 height 39
click at [847, 228] on div "Close" at bounding box center [753, 221] width 558 height 47
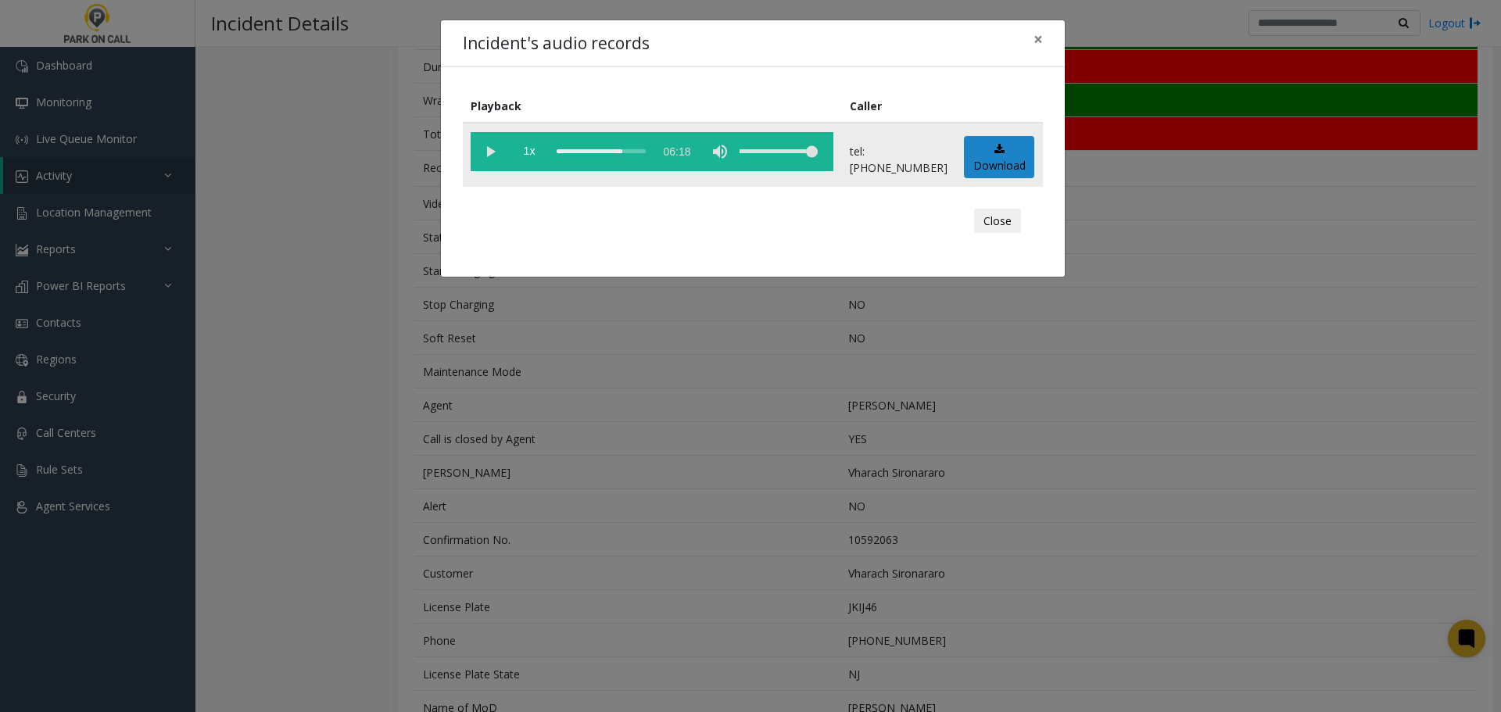
click at [482, 159] on vg-play-pause at bounding box center [490, 151] width 39 height 39
click at [693, 550] on div "Incident's audio records × Playback Caller 1x 06:18 tel:2011409004 Download Clo…" at bounding box center [750, 356] width 1501 height 712
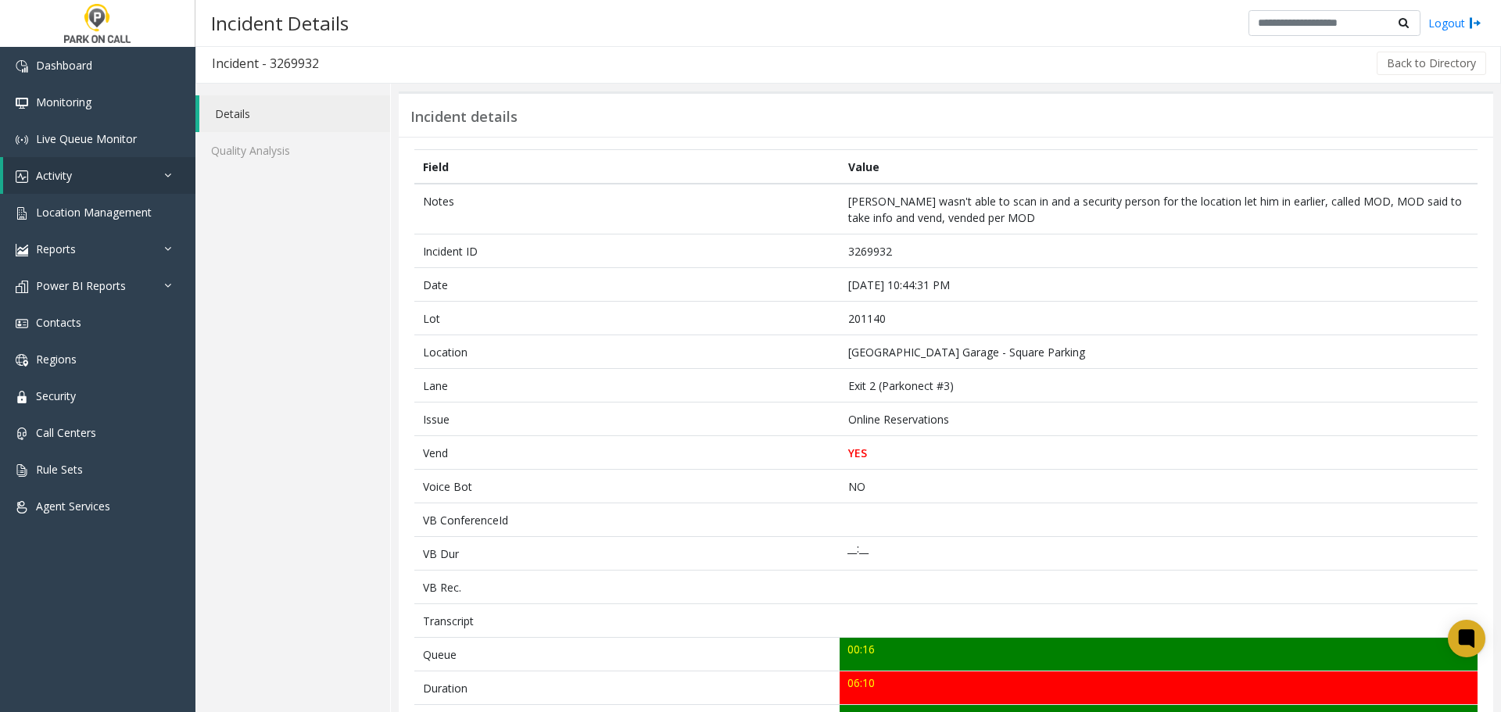
scroll to position [0, 0]
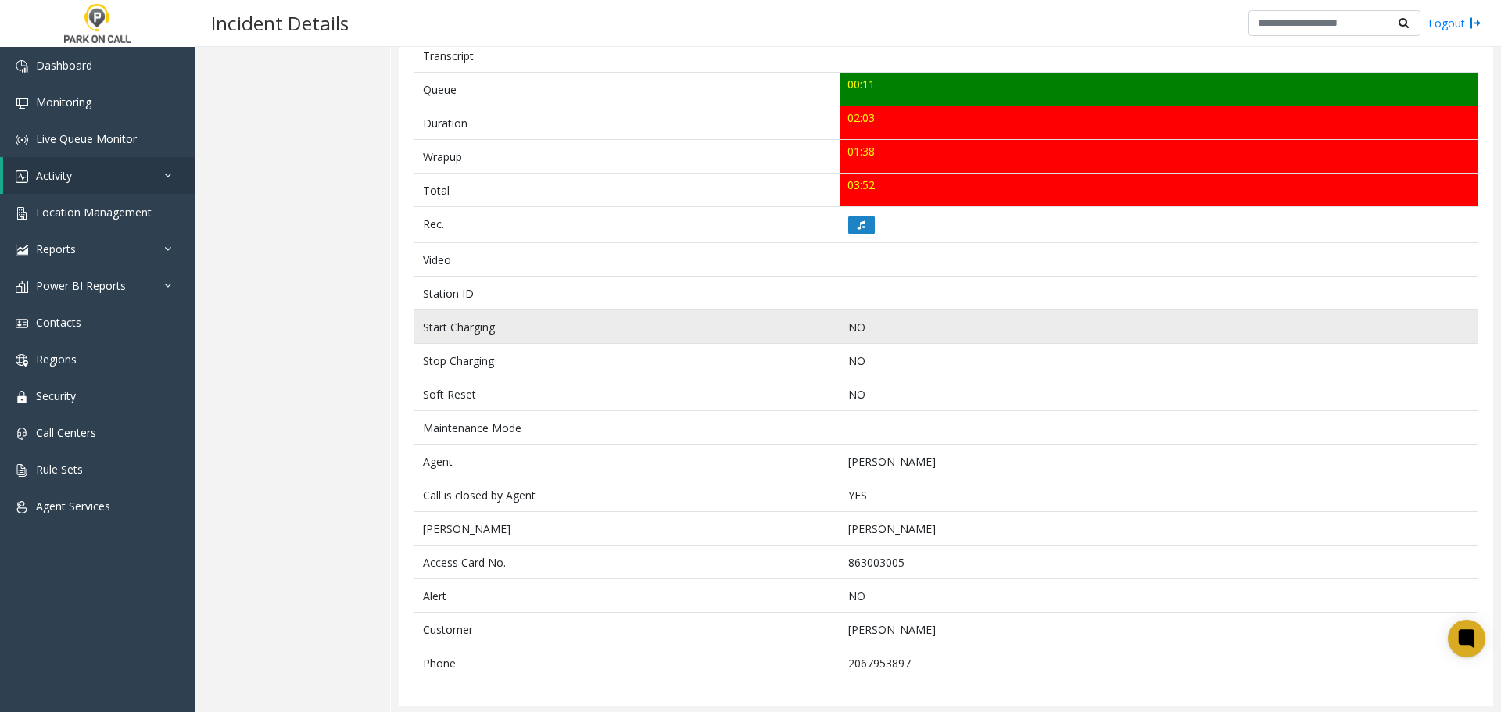
scroll to position [554, 0]
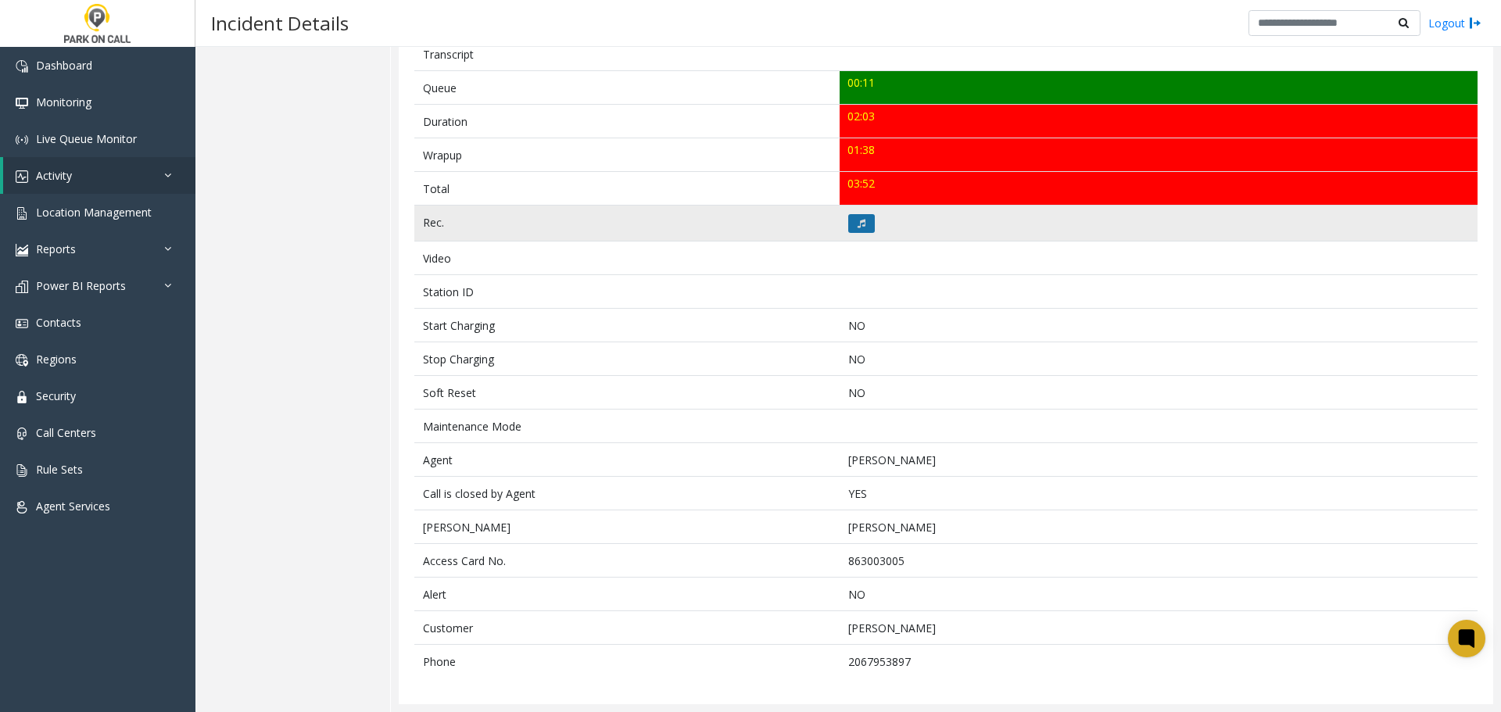
click at [858, 220] on icon at bounding box center [862, 223] width 8 height 9
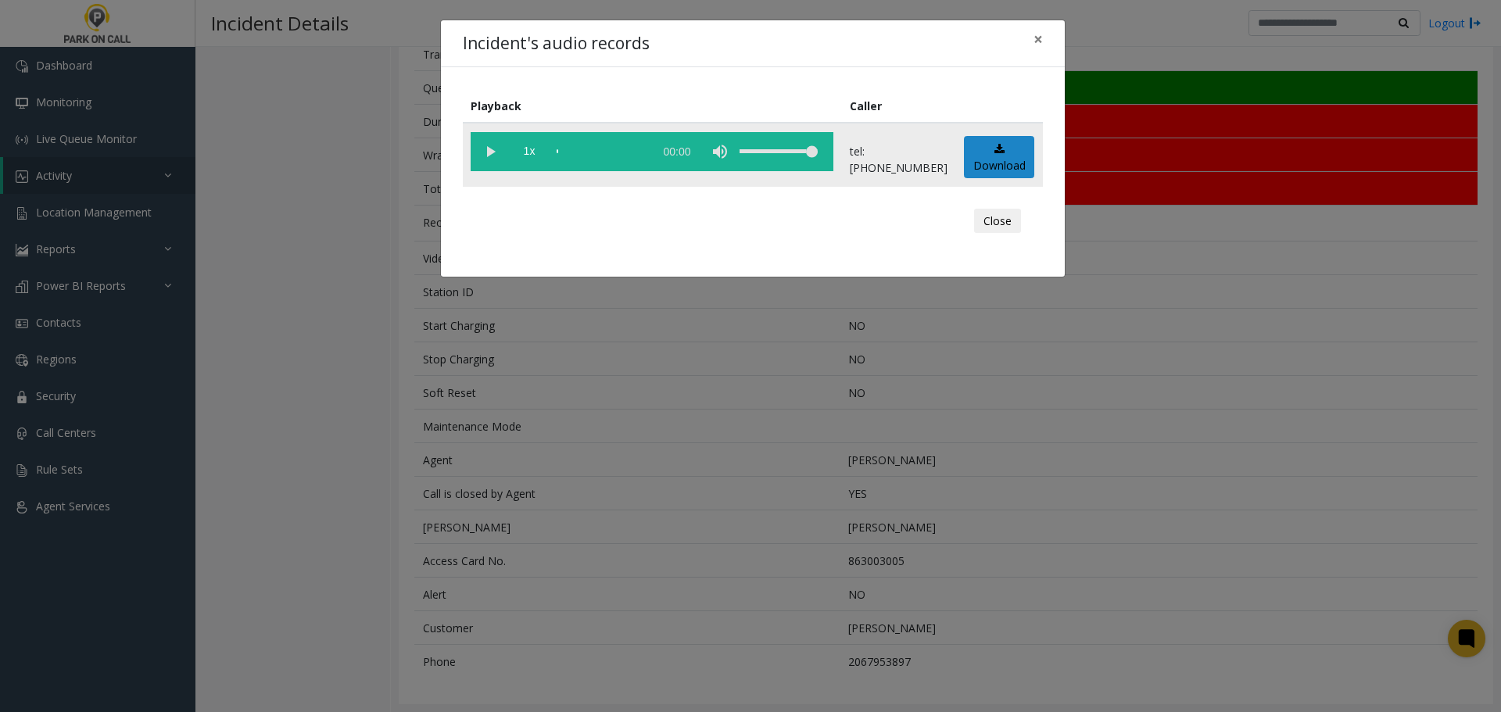
click at [482, 152] on vg-play-pause at bounding box center [490, 151] width 39 height 39
